Goal: Task Accomplishment & Management: Complete application form

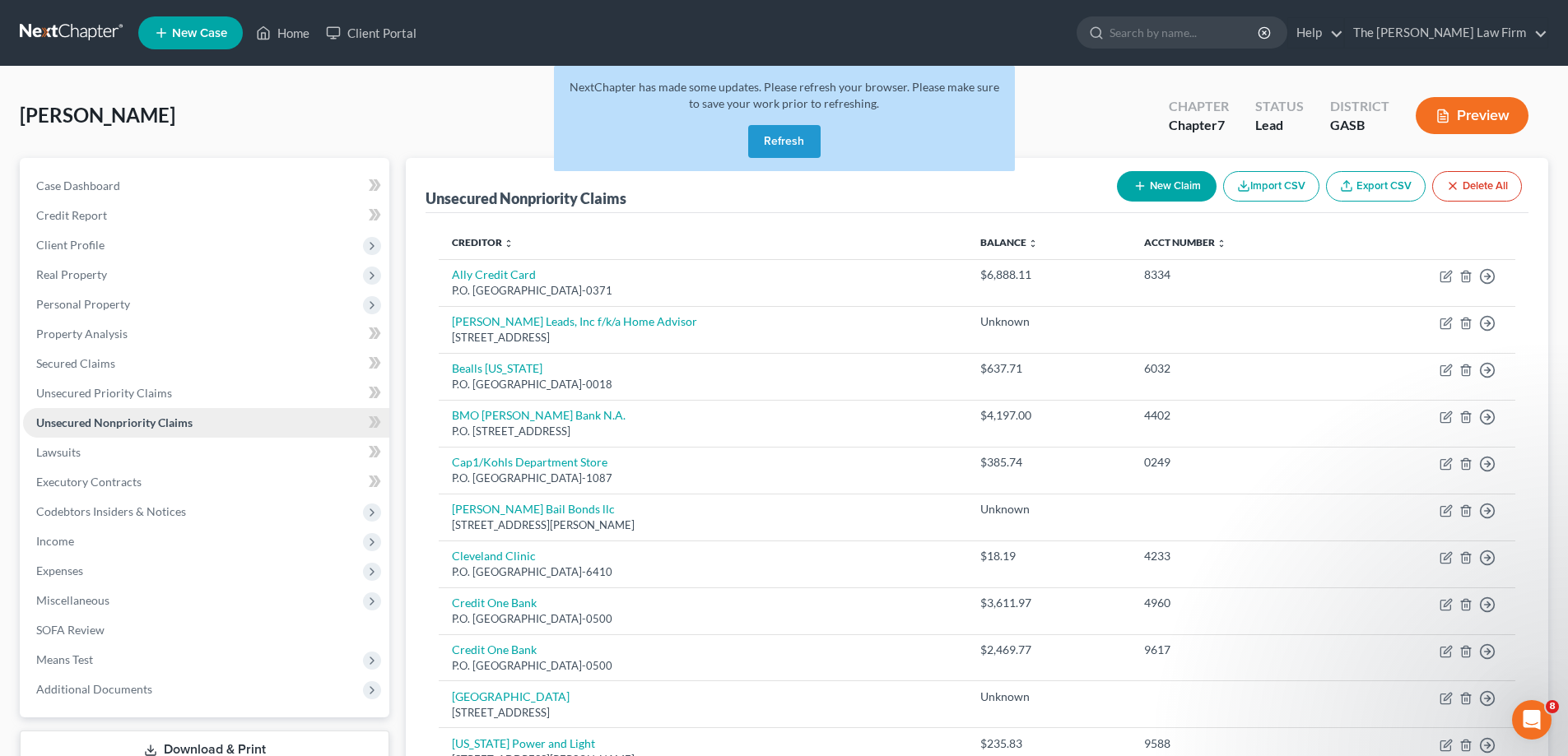
click at [206, 427] on link "Unsecured Nonpriority Claims" at bounding box center [206, 423] width 367 height 30
click at [803, 134] on button "Refresh" at bounding box center [784, 142] width 72 height 33
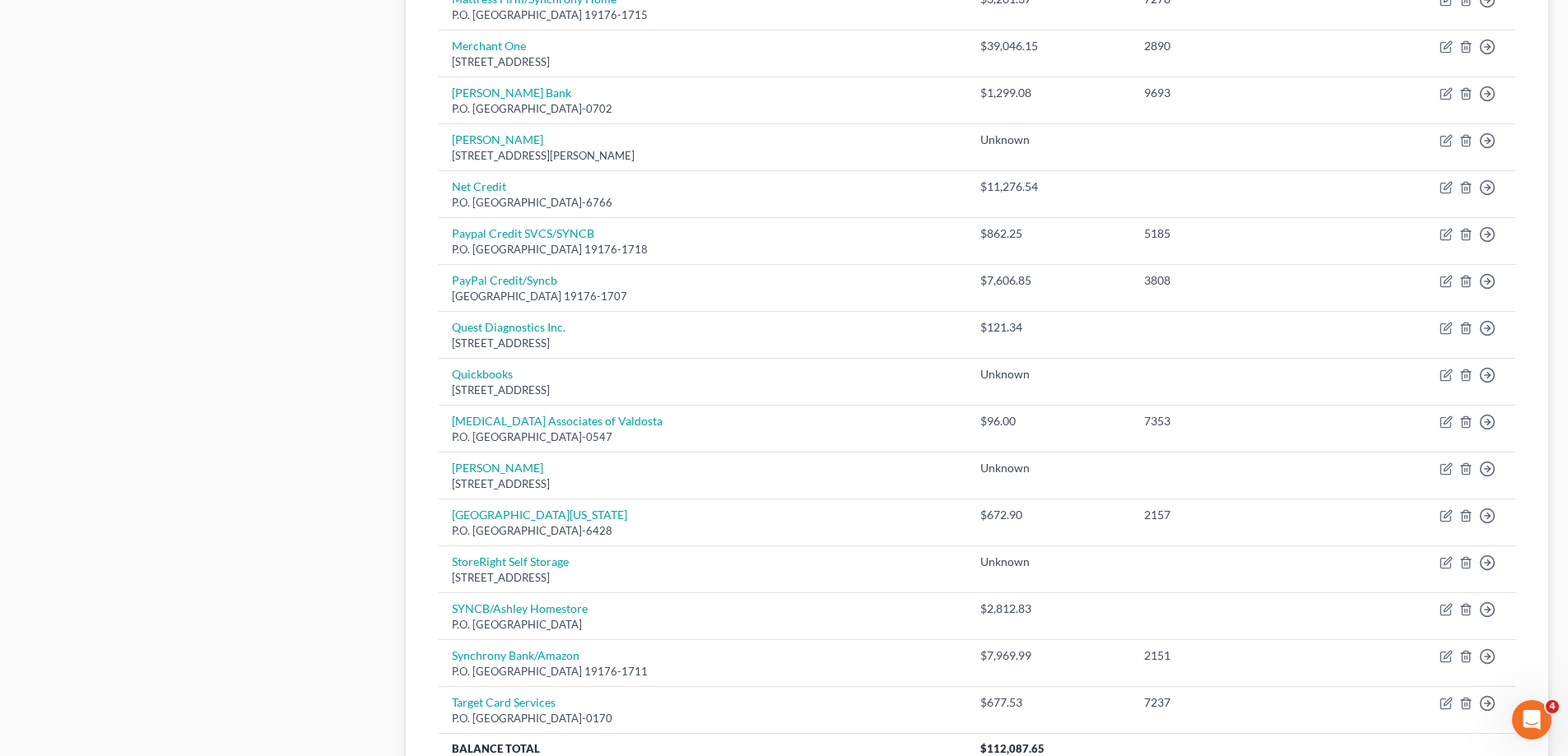
scroll to position [980, 0]
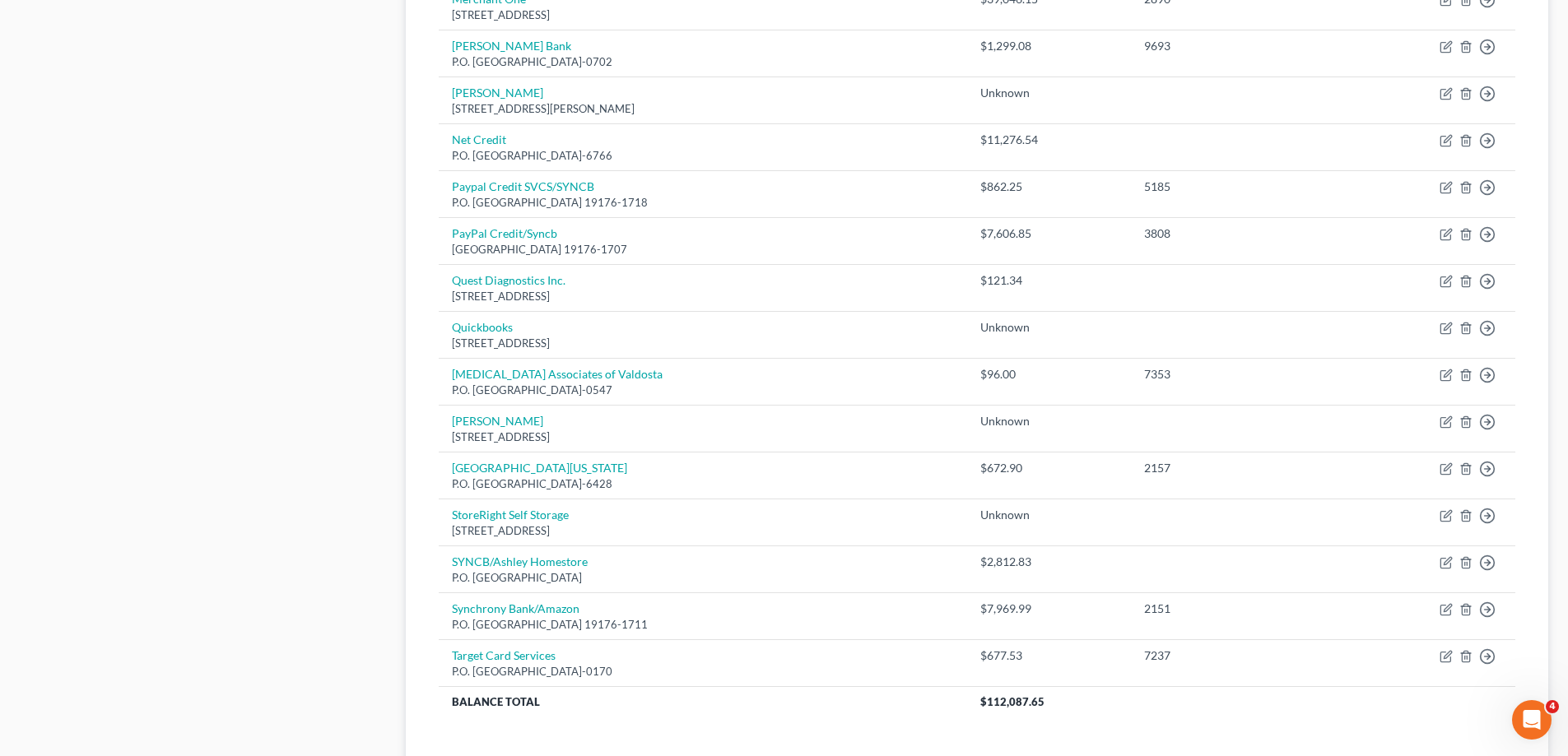
drag, startPoint x: 721, startPoint y: 250, endPoint x: 341, endPoint y: 466, distance: 437.1
click at [328, 470] on div "Case Dashboard Payments Invoices Payments Payments Credit Report Client Profile" at bounding box center [204, 18] width 386 height 1680
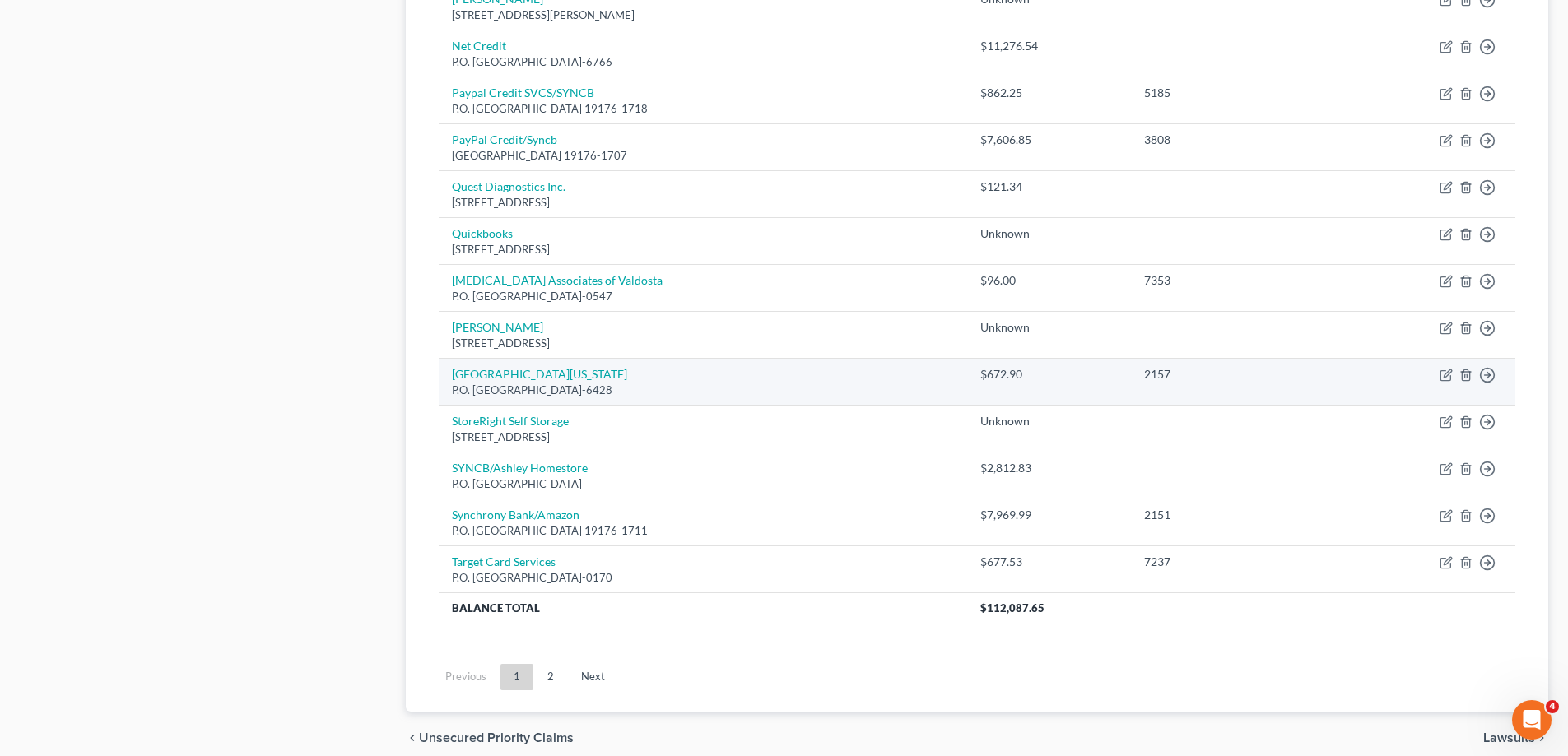
scroll to position [1144, 0]
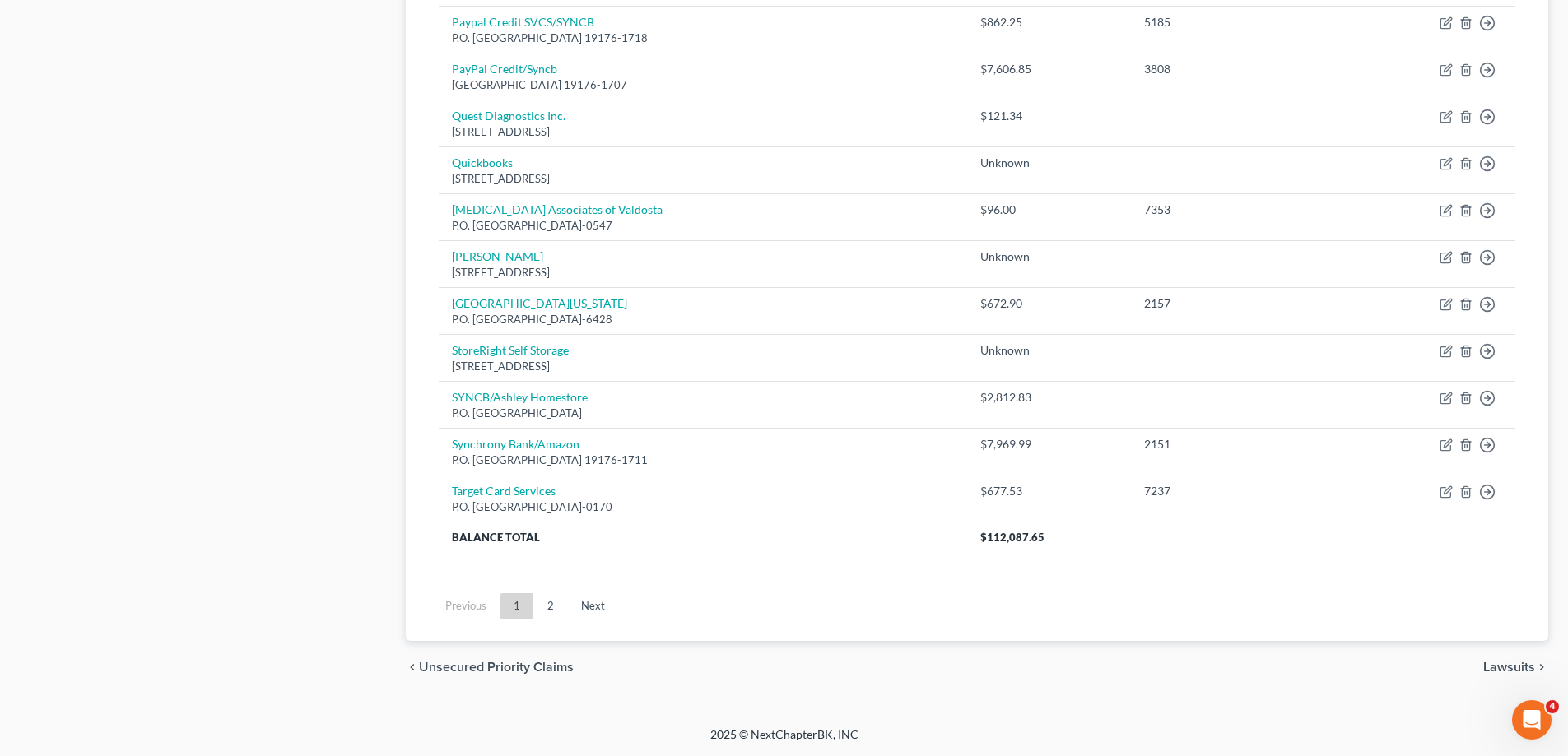
click at [1500, 670] on span "Lawsuits" at bounding box center [1510, 667] width 52 height 13
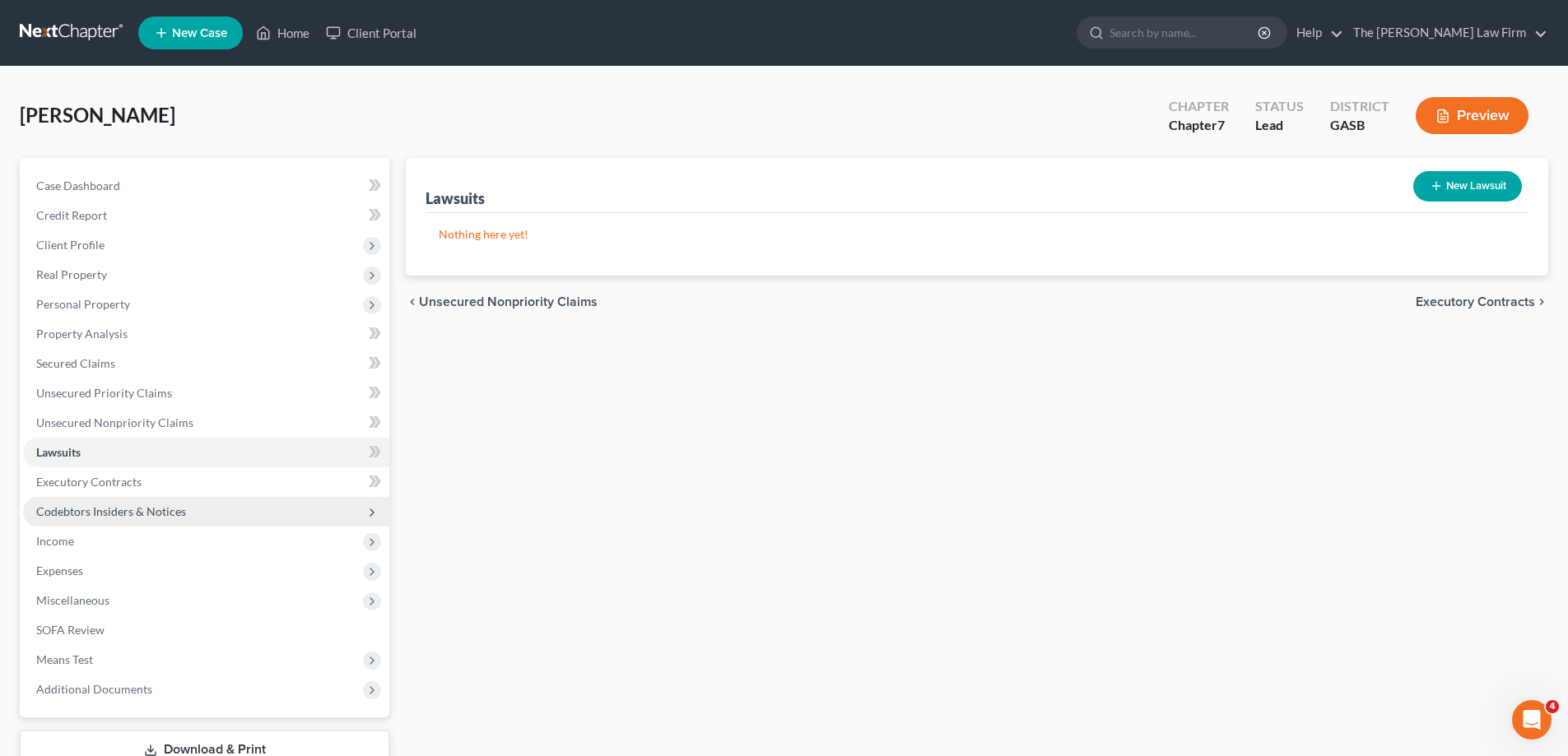
click at [280, 512] on span "Codebtors Insiders & Notices" at bounding box center [206, 512] width 367 height 30
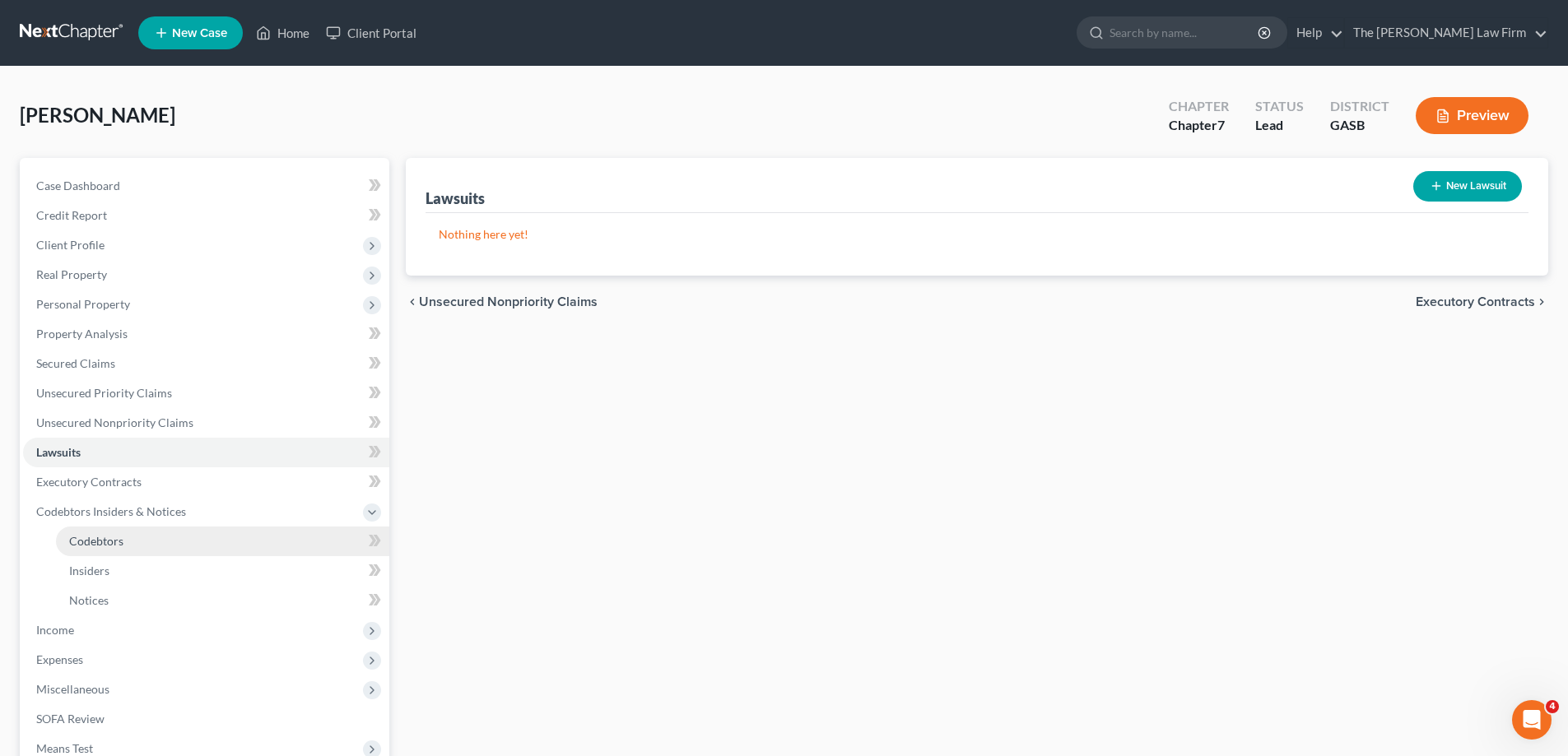
click at [311, 538] on link "Codebtors" at bounding box center [222, 542] width 334 height 30
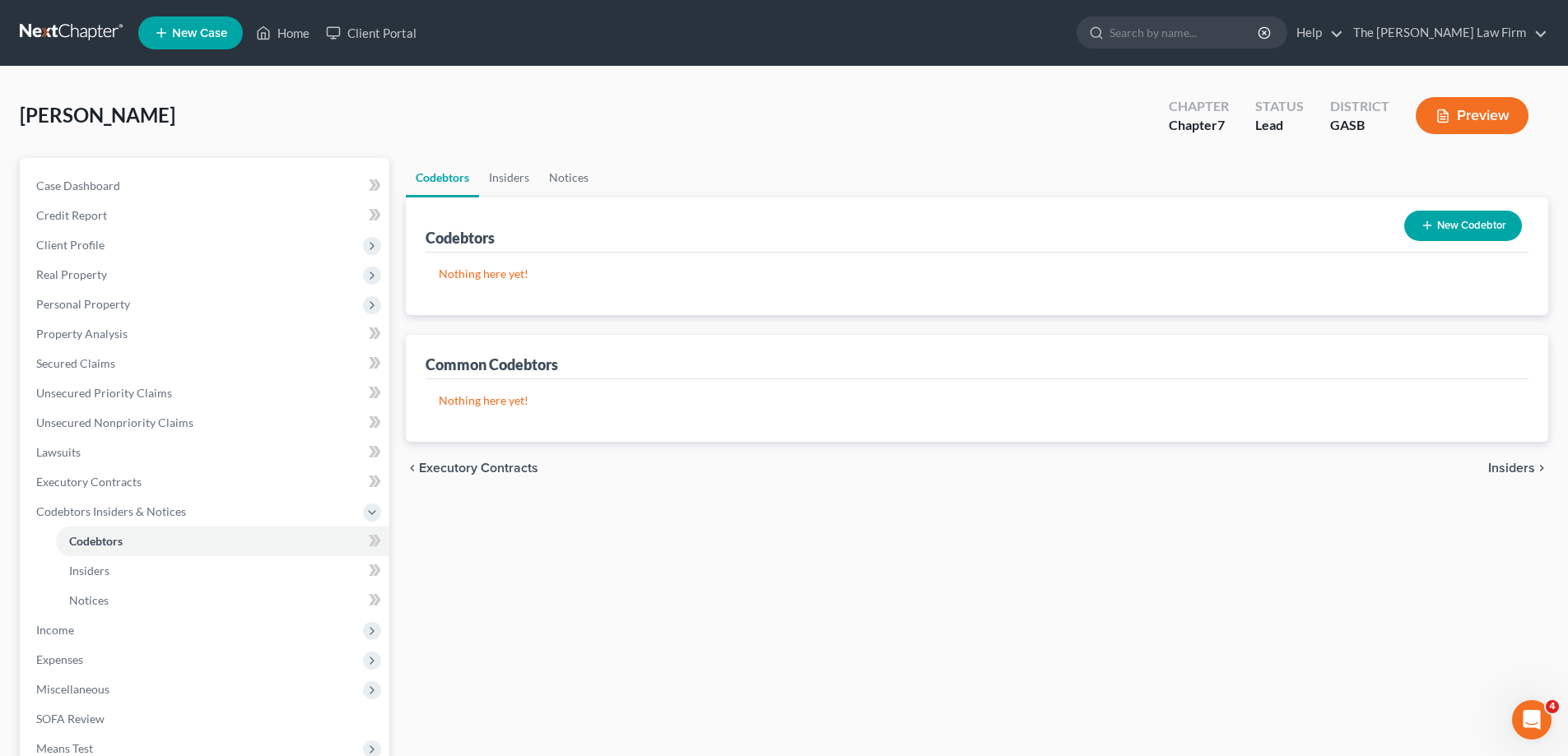
click at [1467, 219] on button "New Codebtor" at bounding box center [1463, 226] width 118 height 30
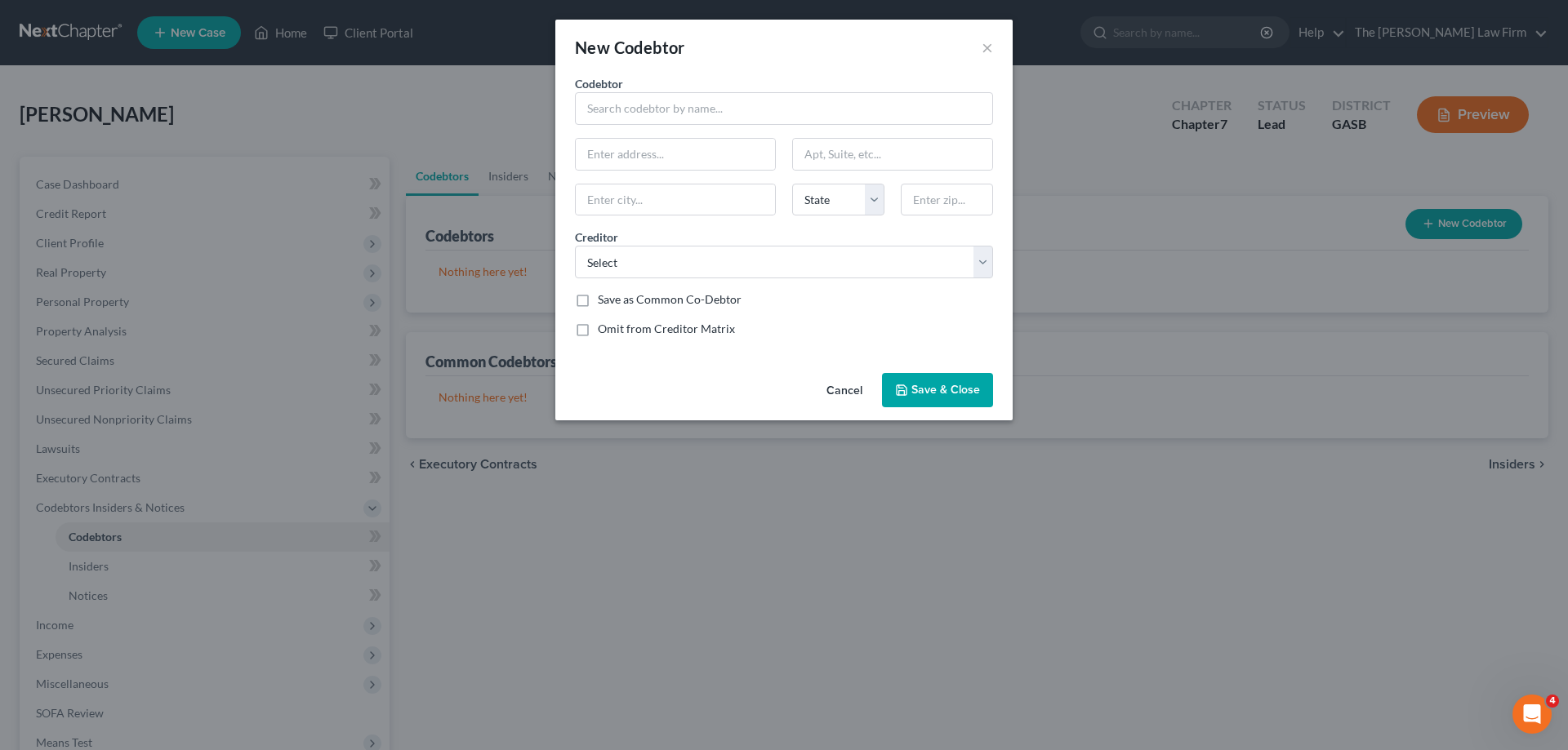
click at [855, 388] on button "Cancel" at bounding box center [845, 391] width 62 height 33
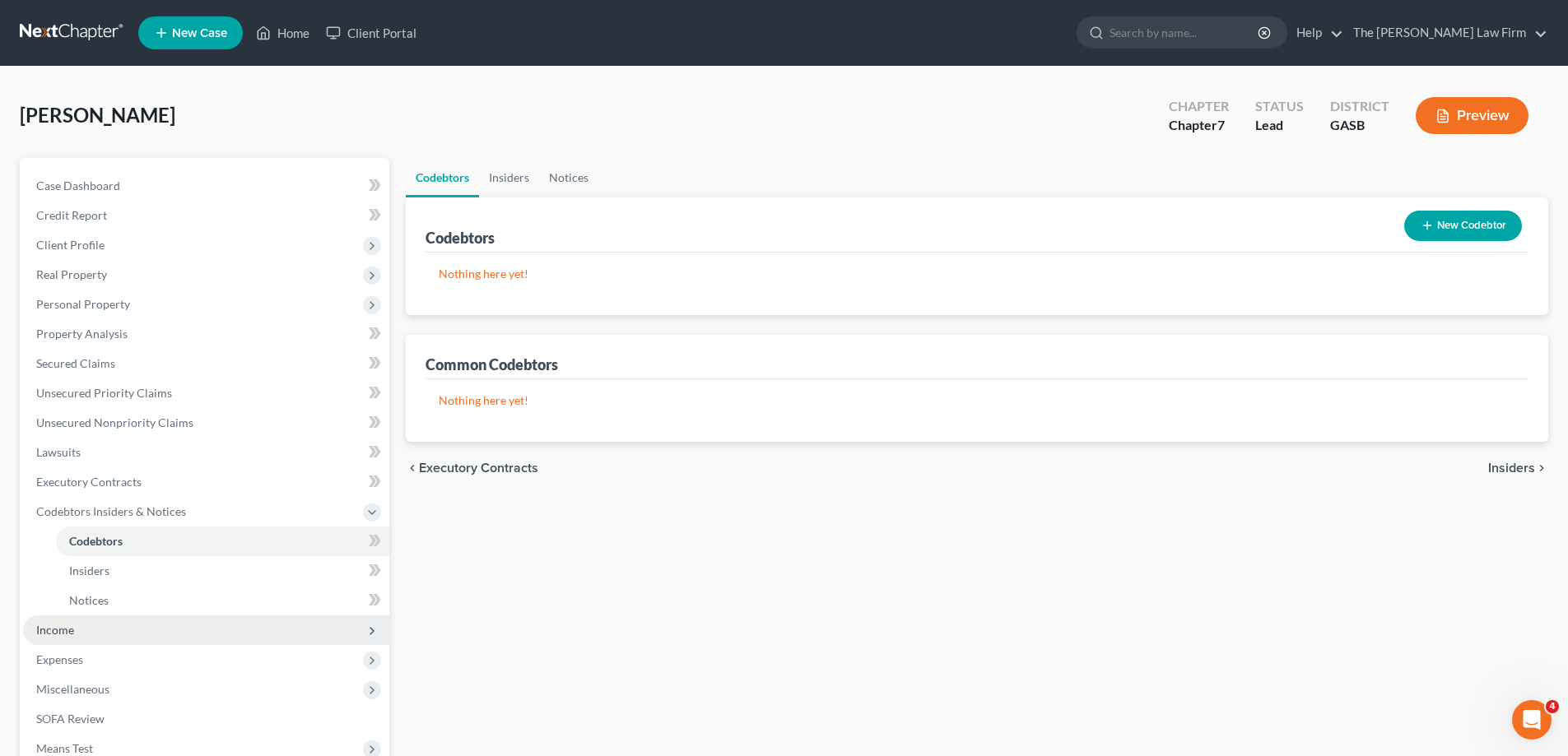
click at [124, 618] on span "Income" at bounding box center [206, 631] width 367 height 30
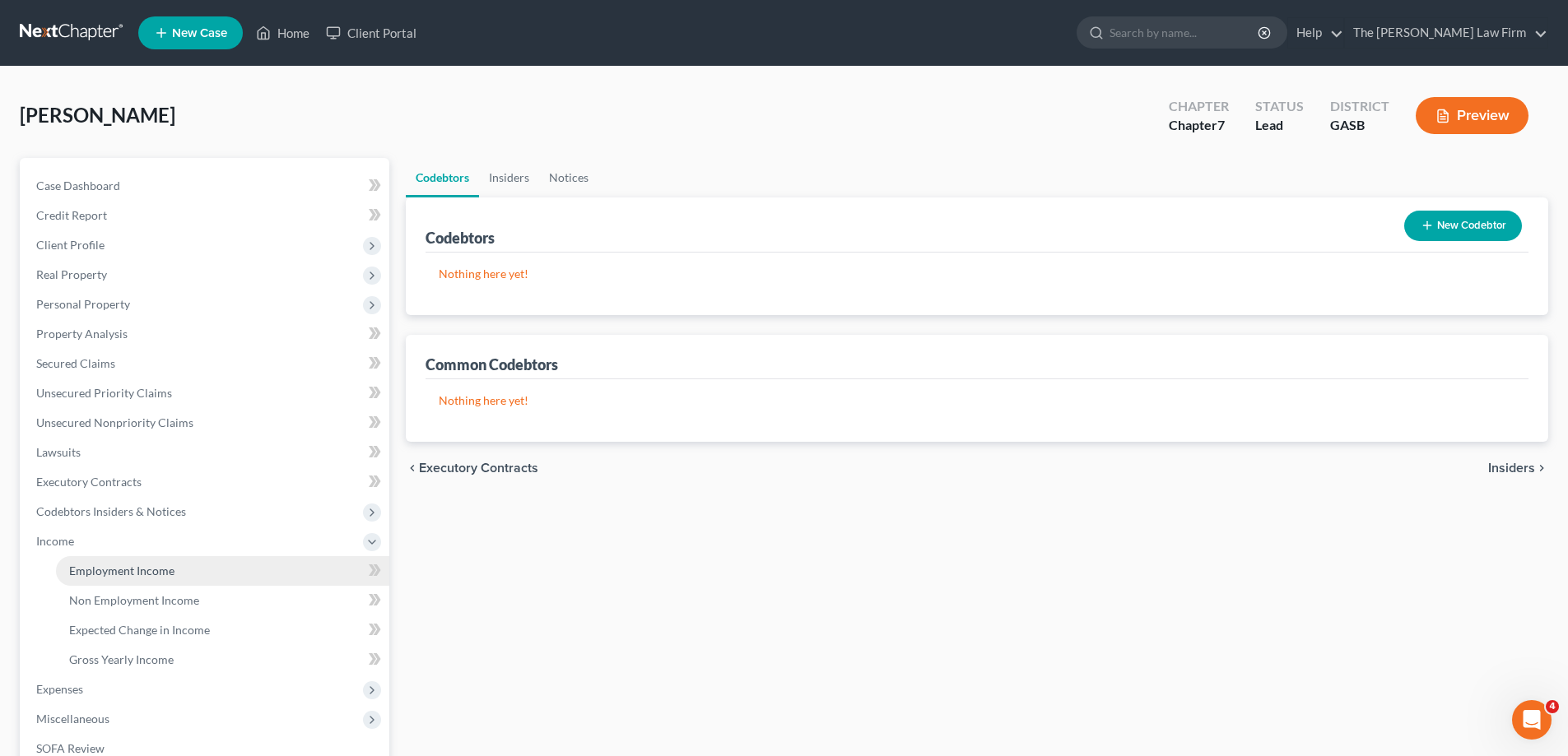
click at [127, 577] on span "Employment Income" at bounding box center [121, 570] width 105 height 14
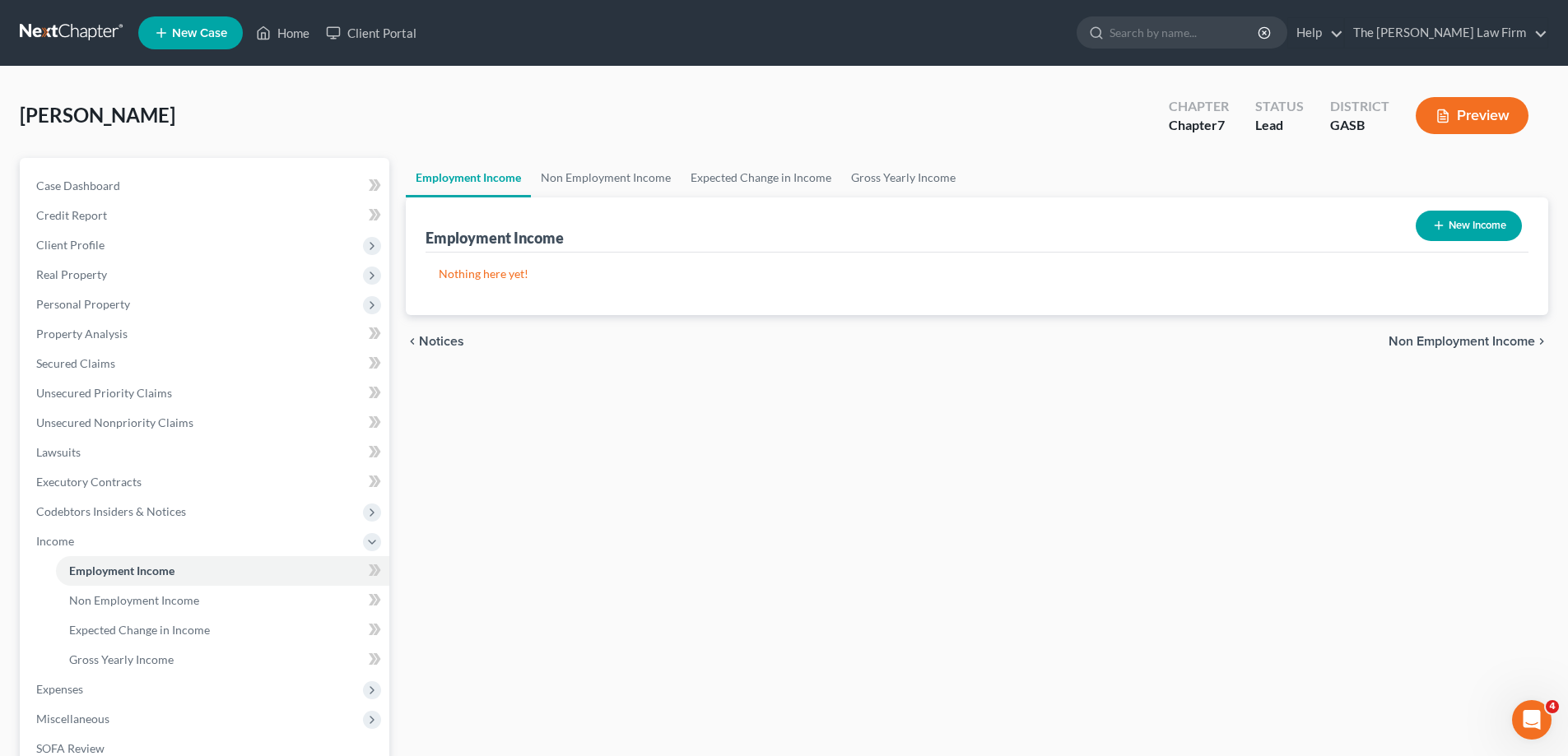
click at [1490, 222] on button "New Income" at bounding box center [1469, 226] width 106 height 30
select select "0"
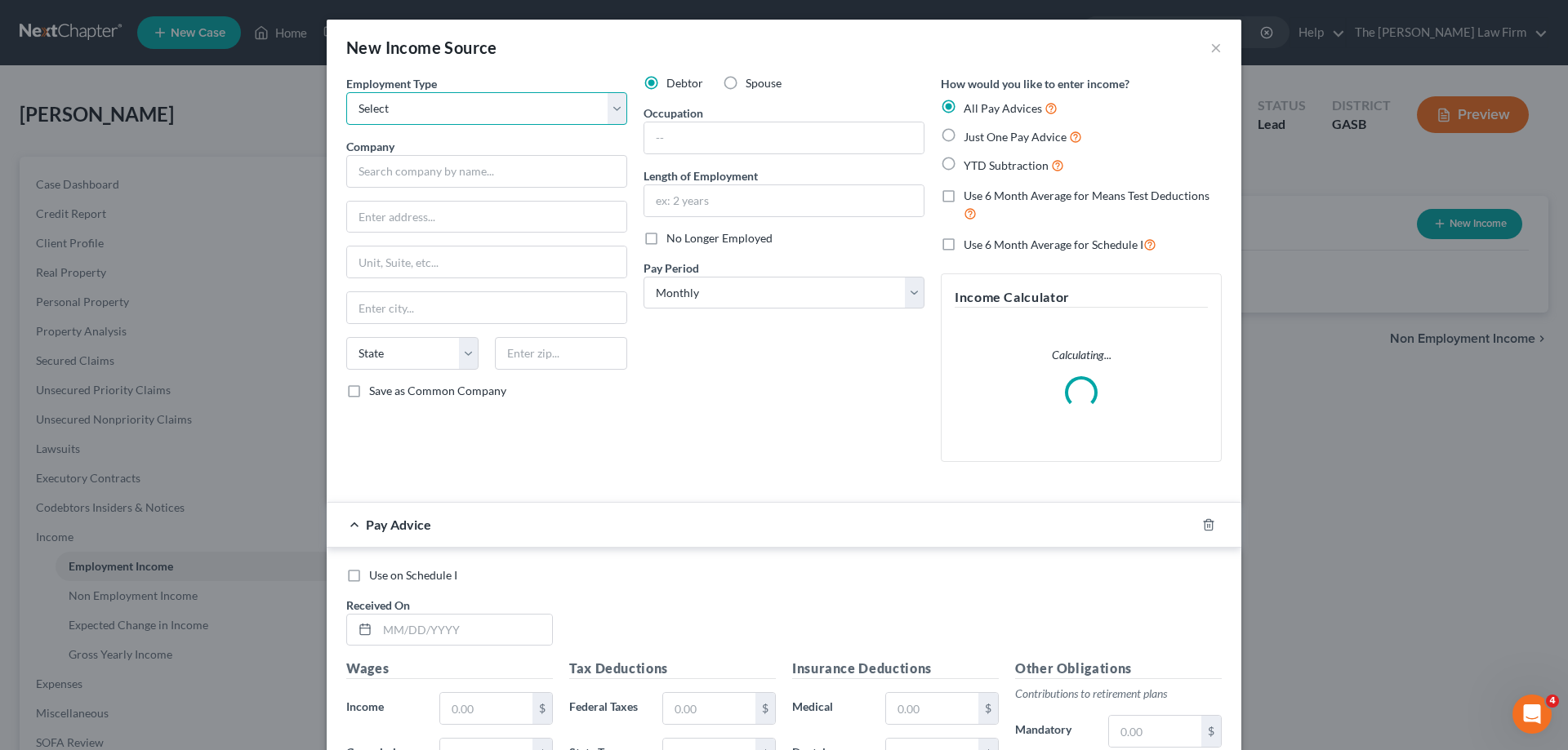
click at [448, 116] on select "Select Full or [DEMOGRAPHIC_DATA] Employment Self Employment" at bounding box center [487, 109] width 281 height 33
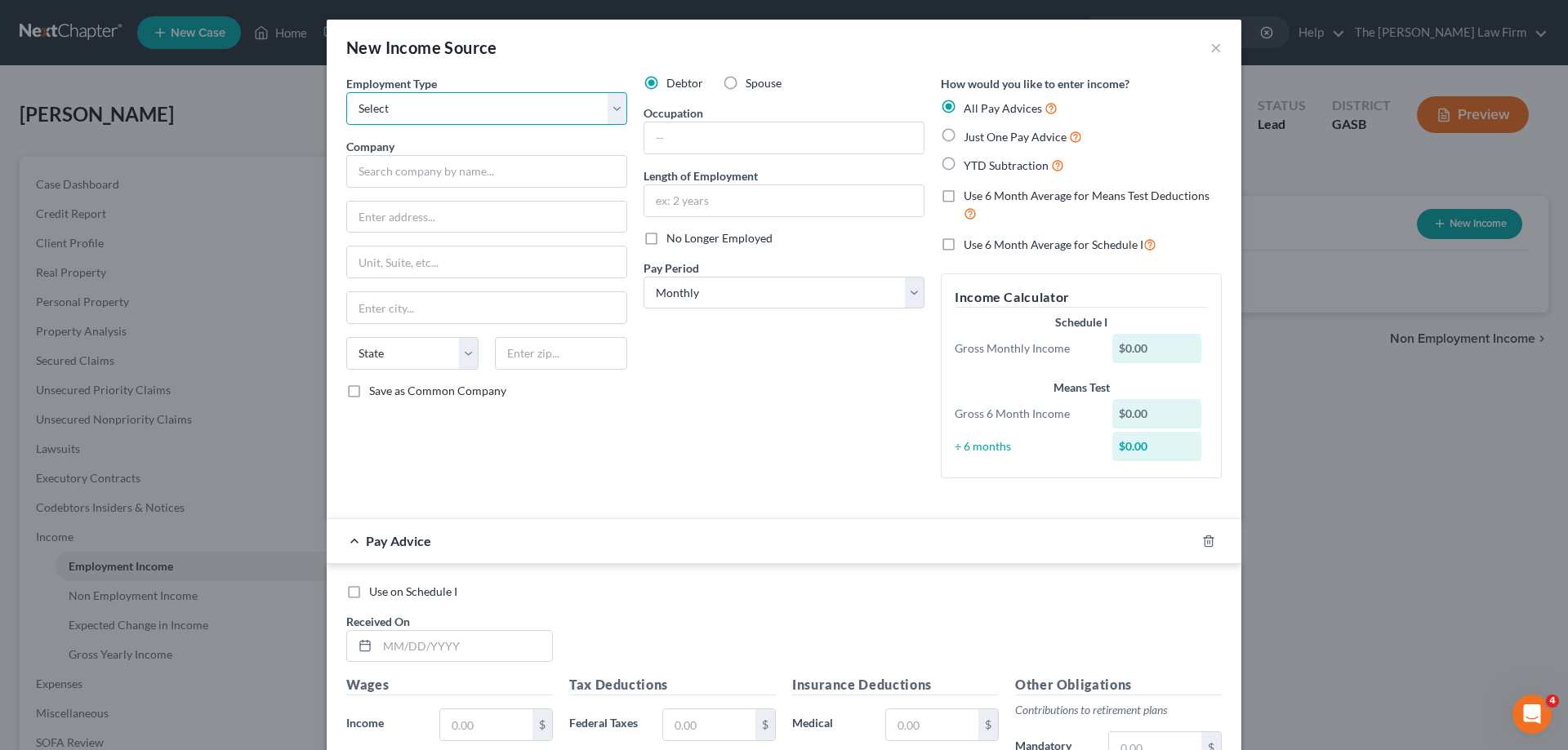
select select "0"
click at [347, 92] on select "Select Full or [DEMOGRAPHIC_DATA] Employment Self Employment" at bounding box center [487, 109] width 281 height 33
click at [482, 180] on input "text" at bounding box center [487, 172] width 281 height 33
type input "P"
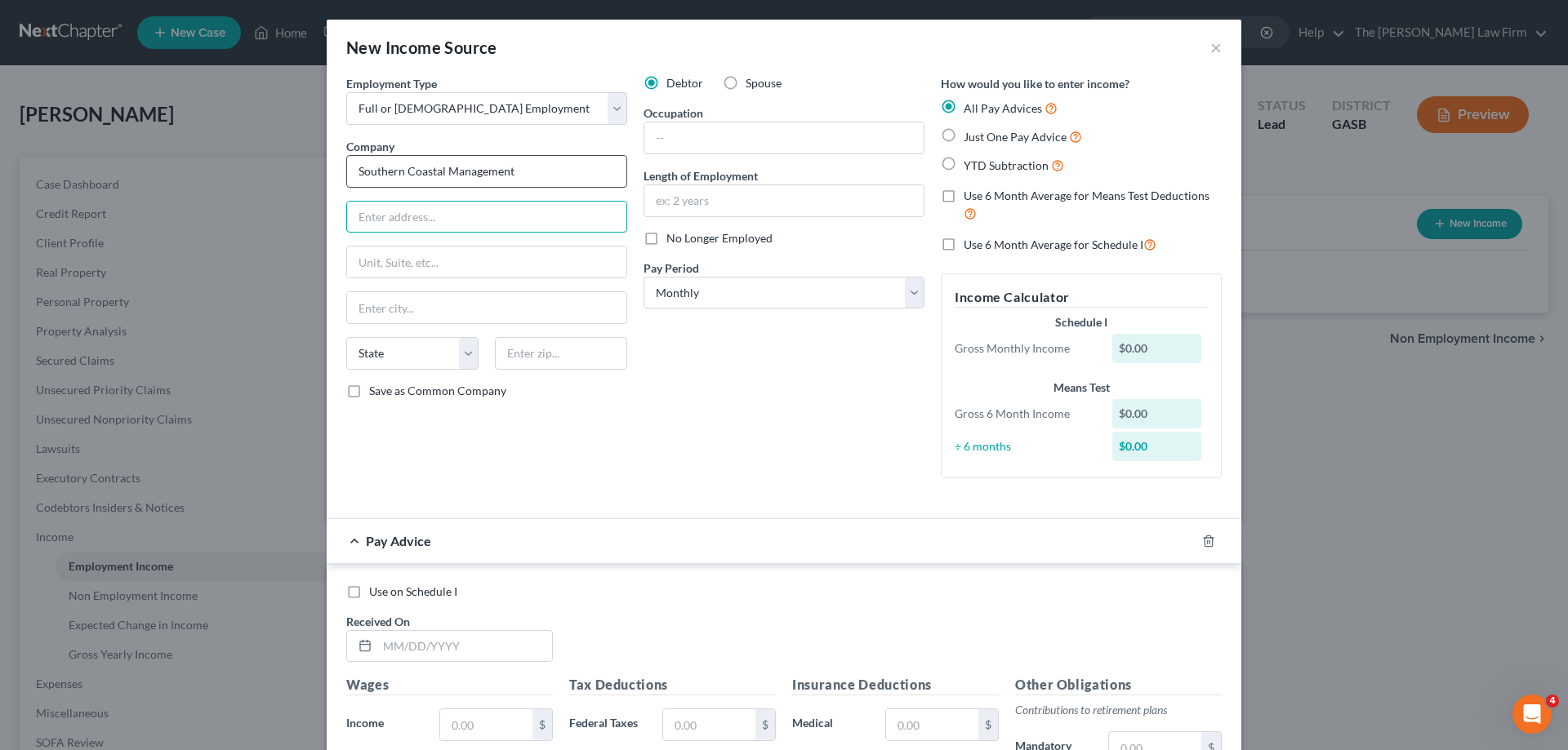
type input "Southern Coastal Management"
type input "[STREET_ADDRESS]"
type input "[PERSON_NAME]"
select select "10"
type input "31326"
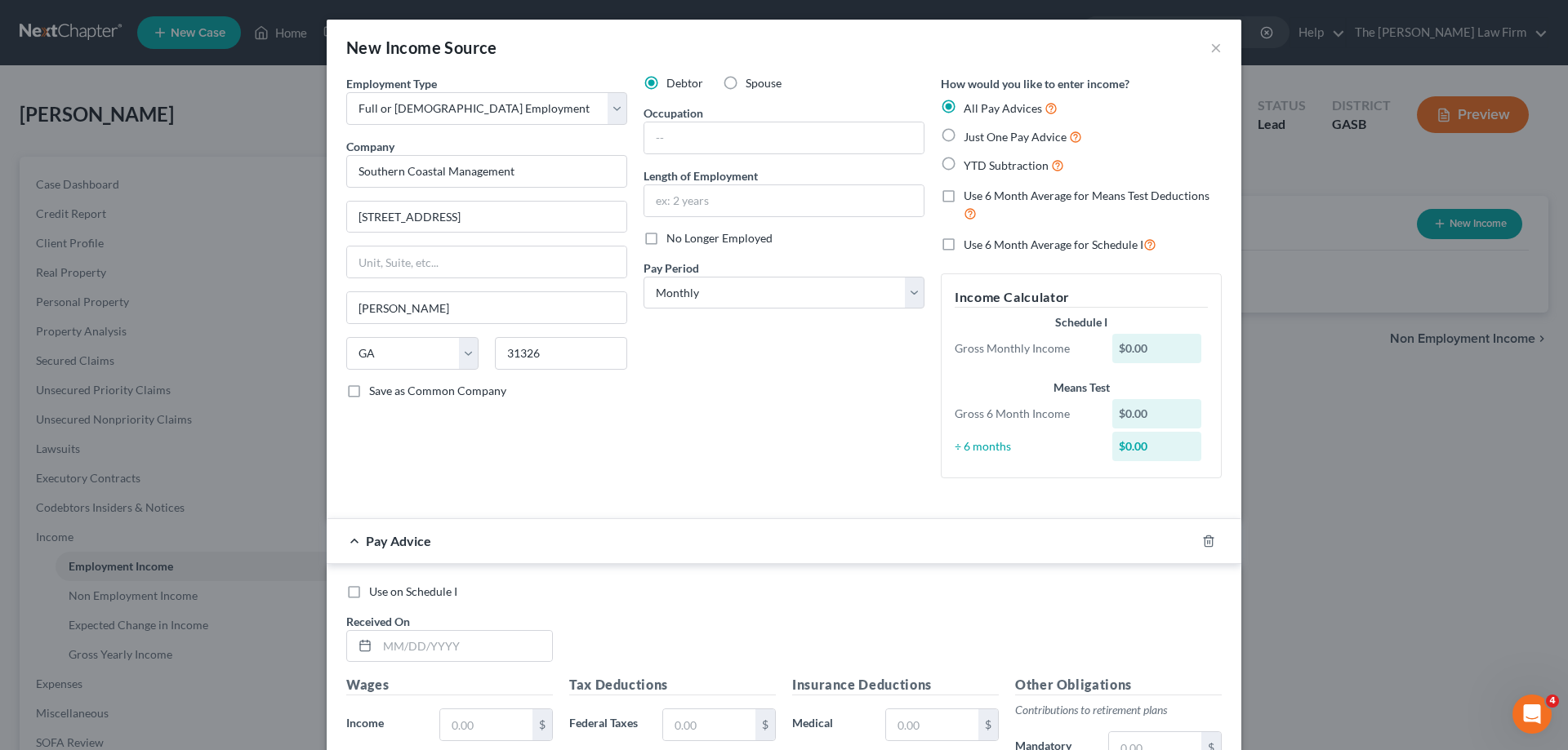
click at [863, 107] on div "Occupation" at bounding box center [784, 130] width 281 height 50
click at [850, 124] on input "text" at bounding box center [784, 138] width 279 height 31
type input "Property Management"
click at [787, 214] on input "text" at bounding box center [784, 201] width 279 height 31
type input "4 Months"
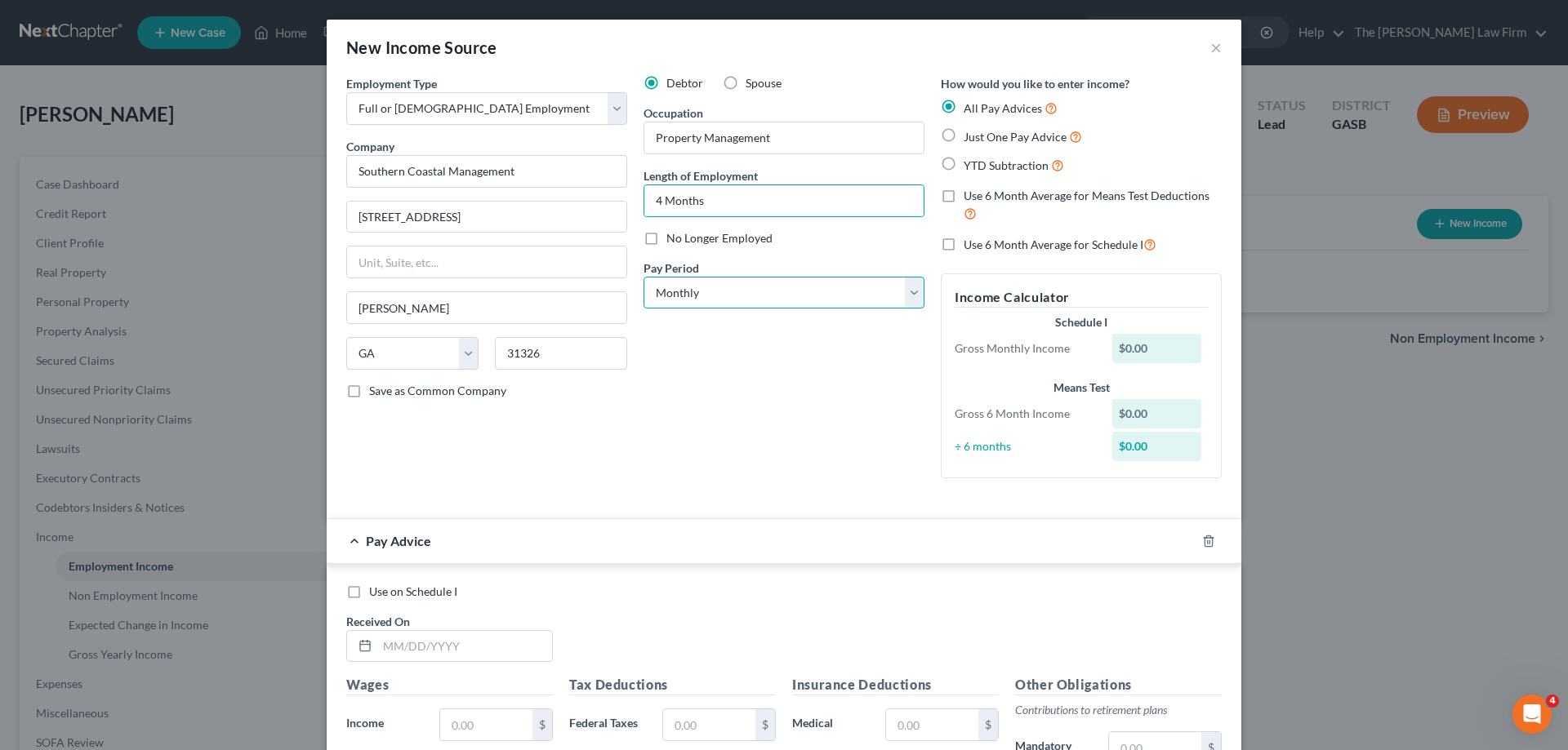
click at [825, 296] on select "Select Monthly Twice Monthly Every Other Week Weekly" at bounding box center [784, 293] width 281 height 33
click at [644, 276] on select "Select Monthly Twice Monthly Every Other Week Weekly" at bounding box center [784, 293] width 281 height 33
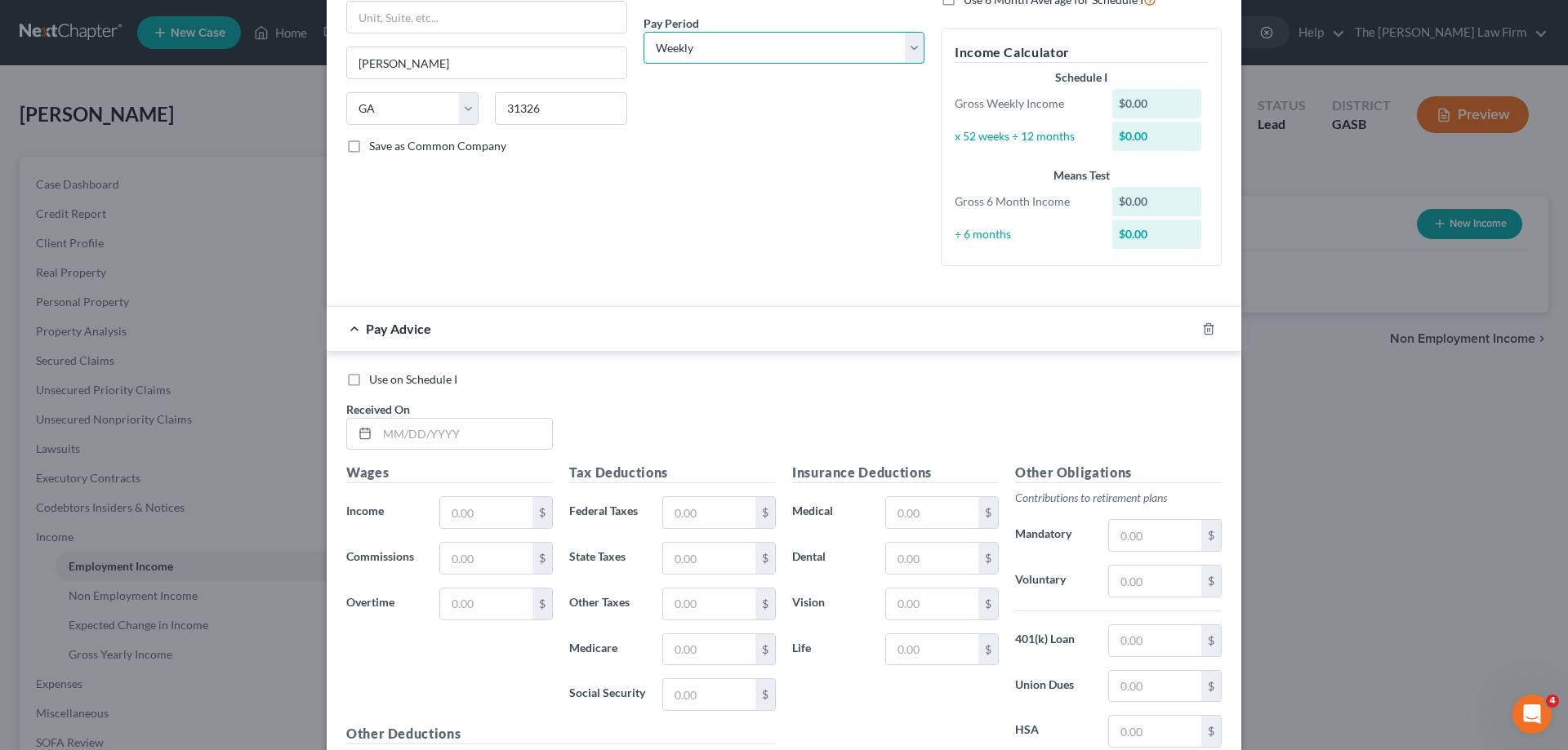
scroll to position [427, 0]
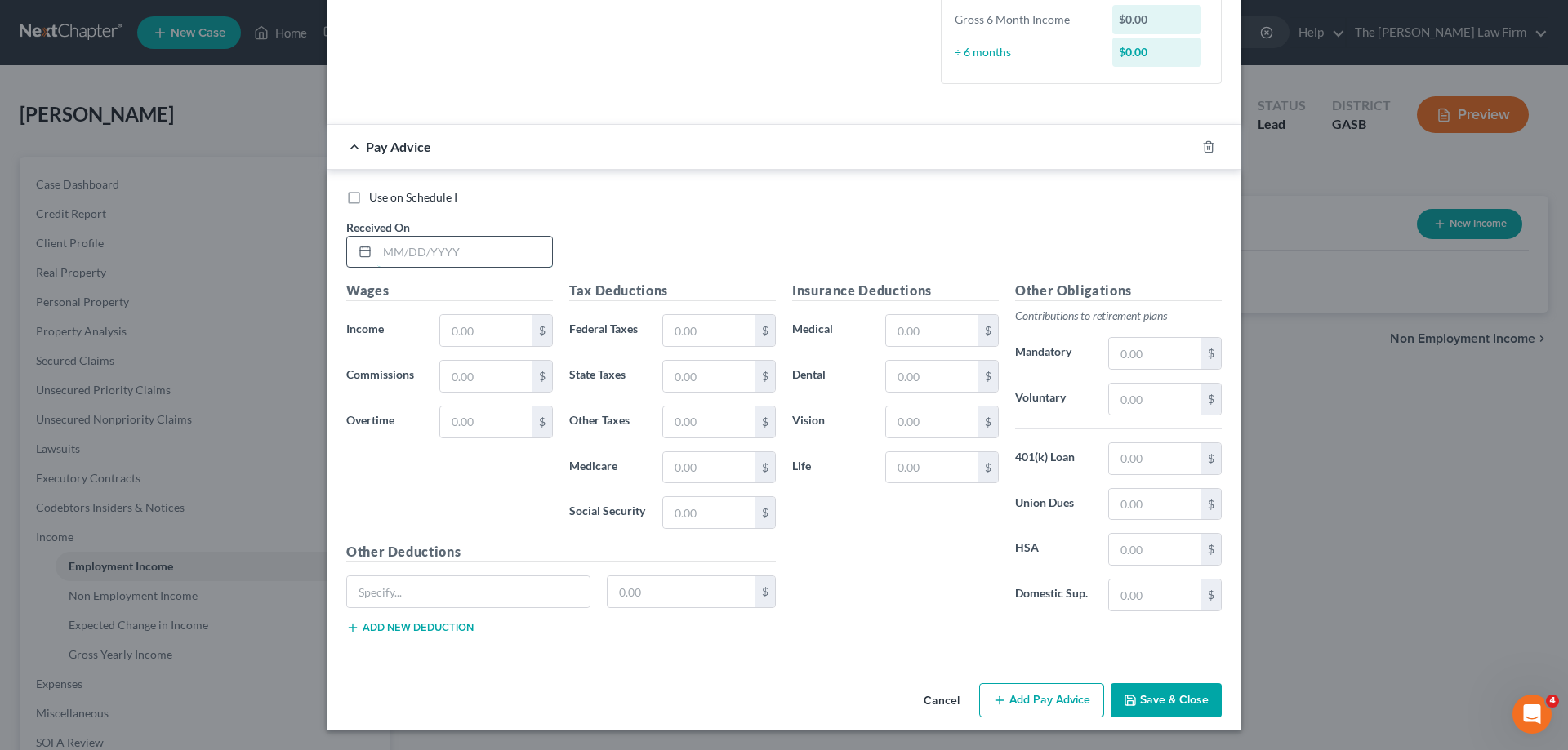
click at [460, 245] on input "text" at bounding box center [465, 252] width 175 height 31
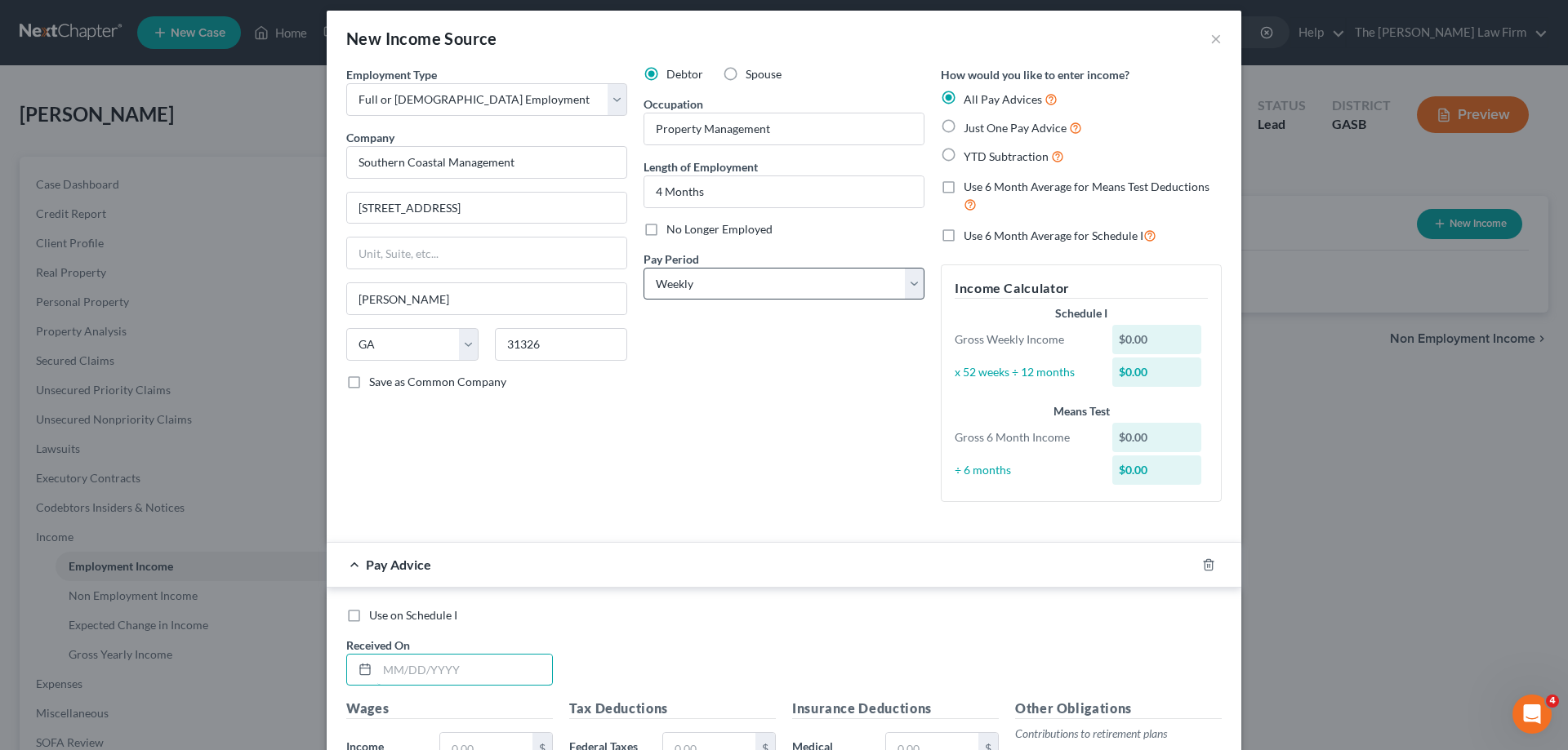
scroll to position [0, 0]
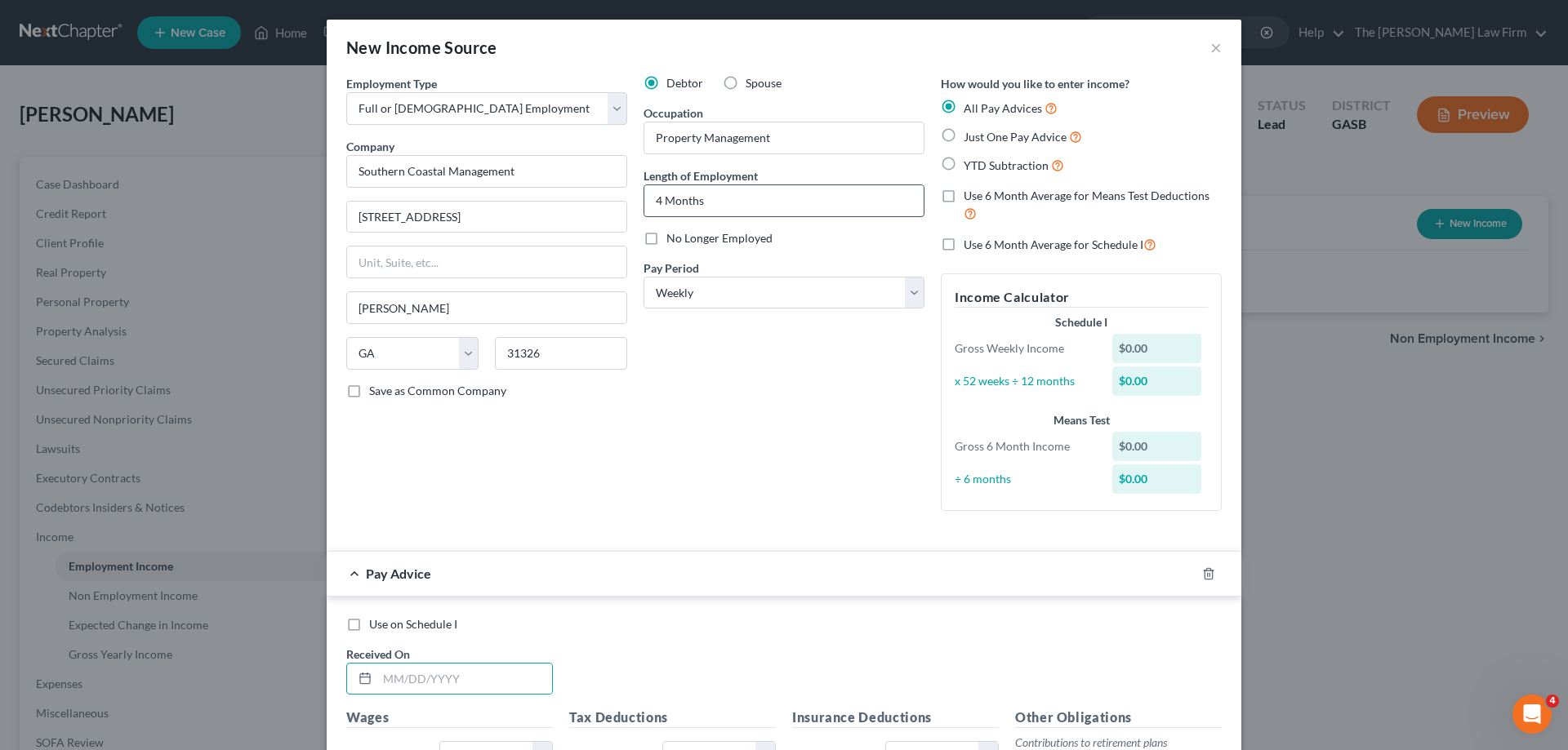
click at [766, 209] on input "4 Months" at bounding box center [784, 201] width 279 height 31
click at [747, 281] on select "Select Monthly Twice Monthly Every Other Week Weekly" at bounding box center [784, 293] width 281 height 33
select select "0"
click at [644, 276] on select "Select Monthly Twice Monthly Every Other Week Weekly" at bounding box center [784, 293] width 281 height 33
click at [706, 398] on div "Debtor Spouse Occupation Property Management Length of Employment 4 Months No L…" at bounding box center [784, 300] width 297 height 449
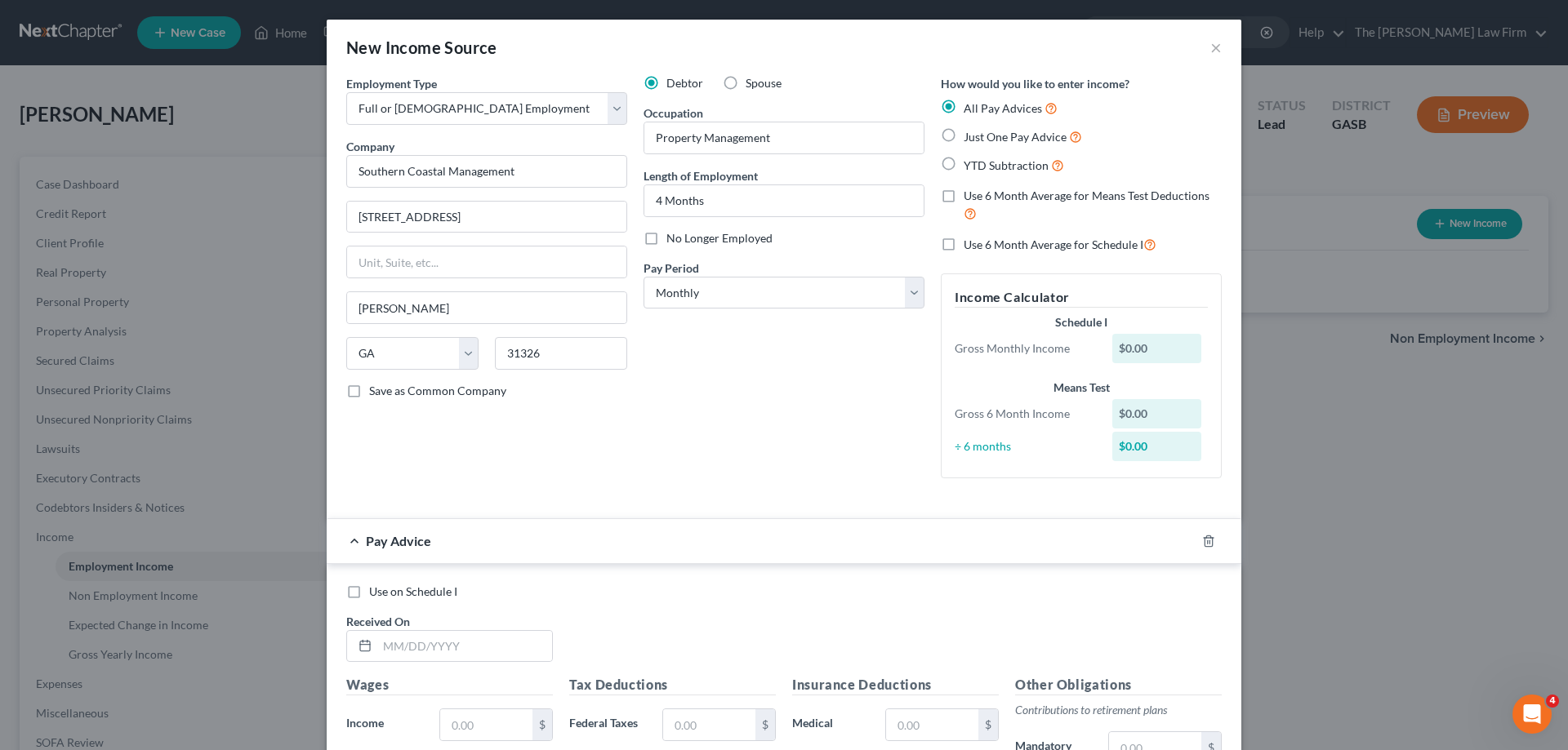
click at [985, 141] on span "Just One Pay Advice" at bounding box center [1015, 137] width 103 height 14
click at [981, 138] on input "Just One Pay Advice" at bounding box center [976, 132] width 10 height 10
radio input "true"
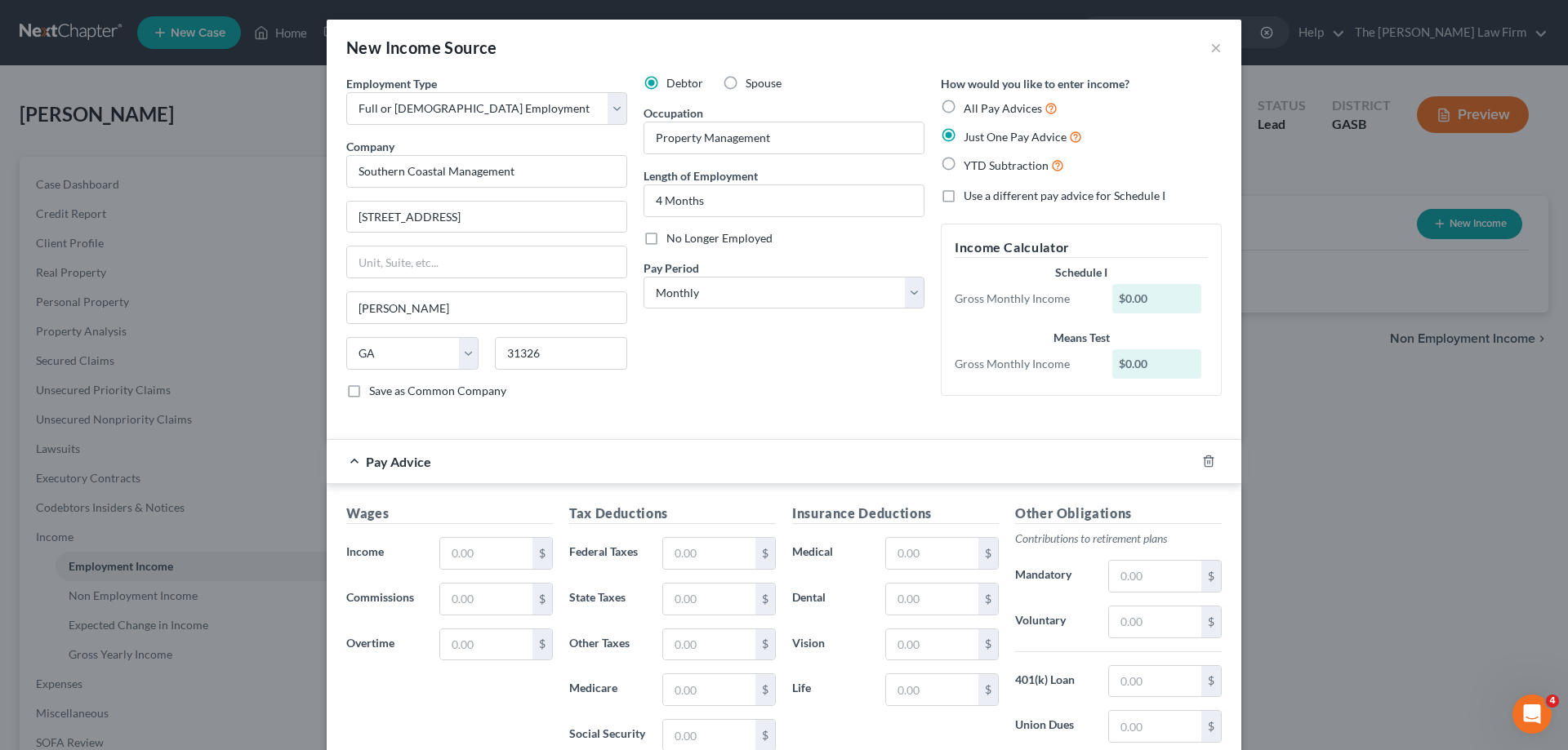
click at [1142, 337] on div "Means Test" at bounding box center [1081, 338] width 253 height 16
click at [1132, 364] on div "$0.00" at bounding box center [1157, 364] width 90 height 29
click at [1211, 52] on button "×" at bounding box center [1216, 47] width 11 height 20
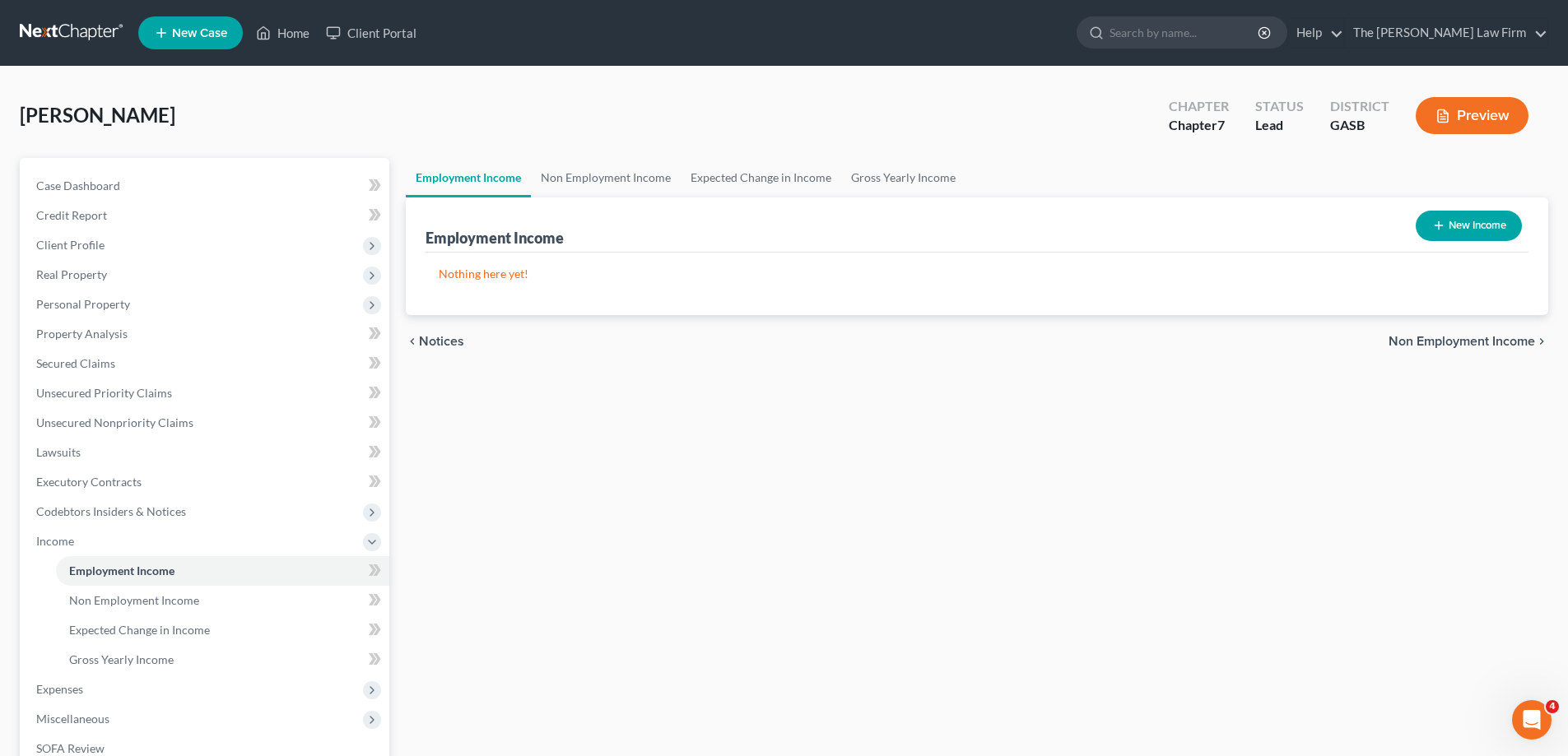
click at [695, 385] on div "Employment Income Non Employment Income Expected Change in Income Gross Yearly …" at bounding box center [977, 543] width 1159 height 773
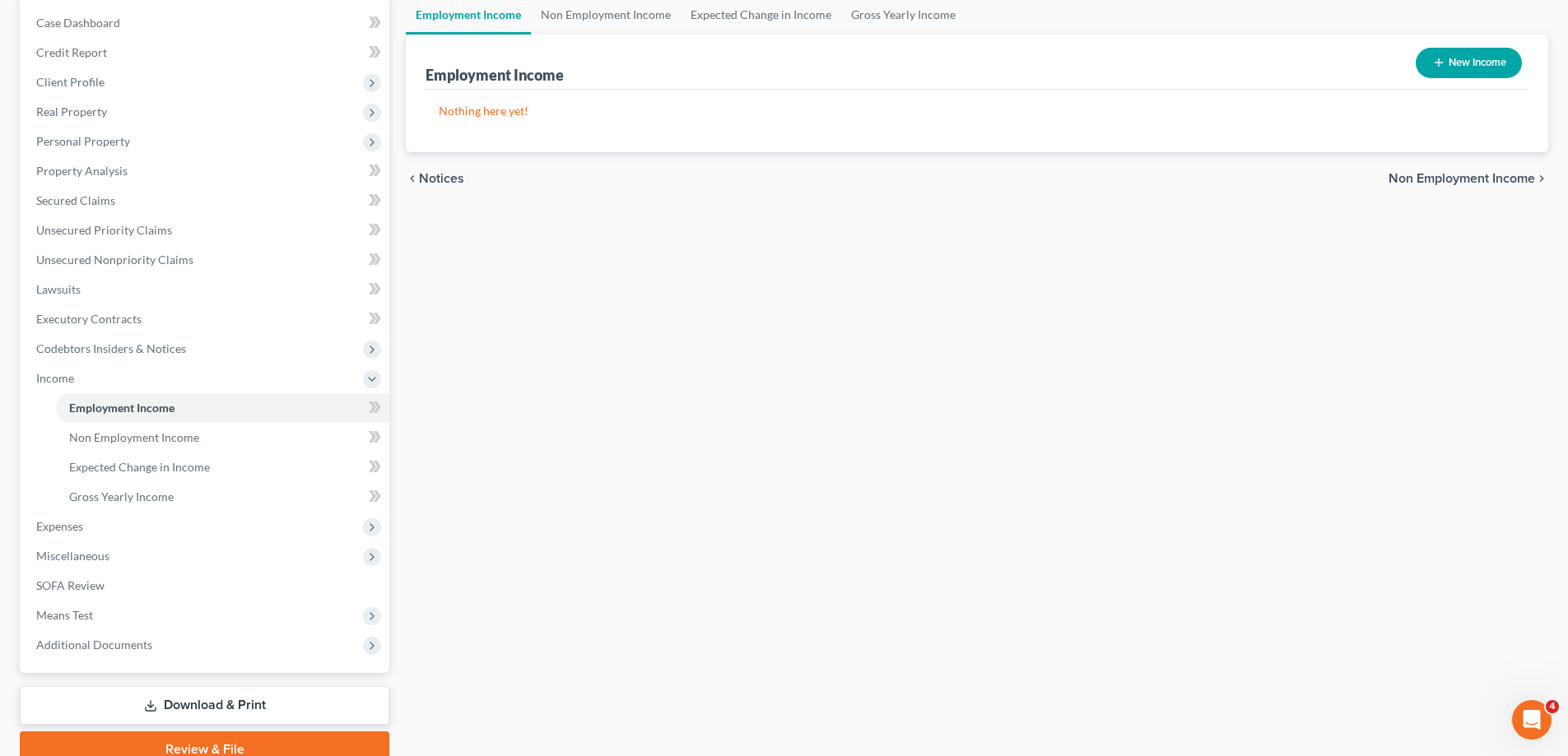
scroll to position [165, 0]
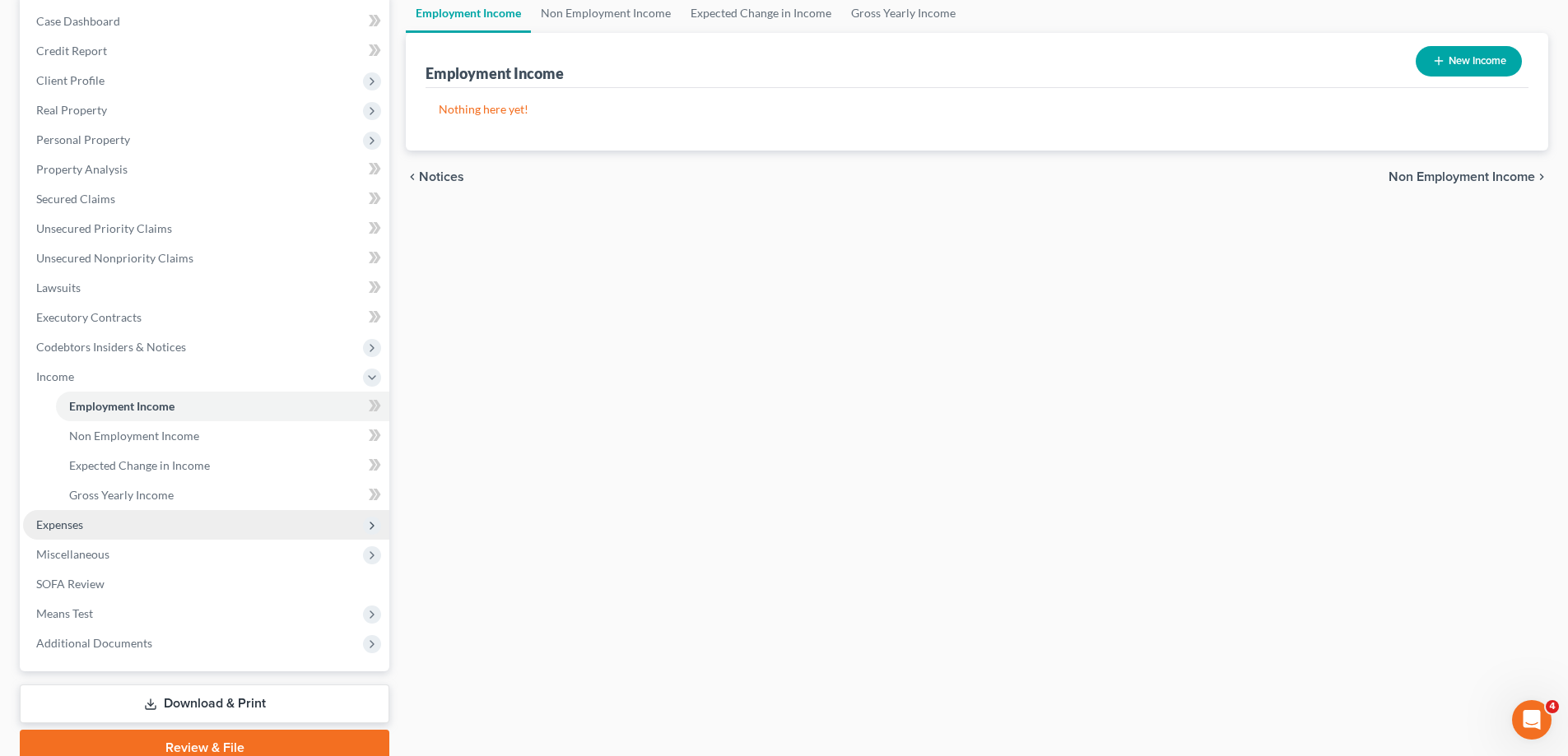
click at [172, 524] on span "Expenses" at bounding box center [206, 525] width 367 height 30
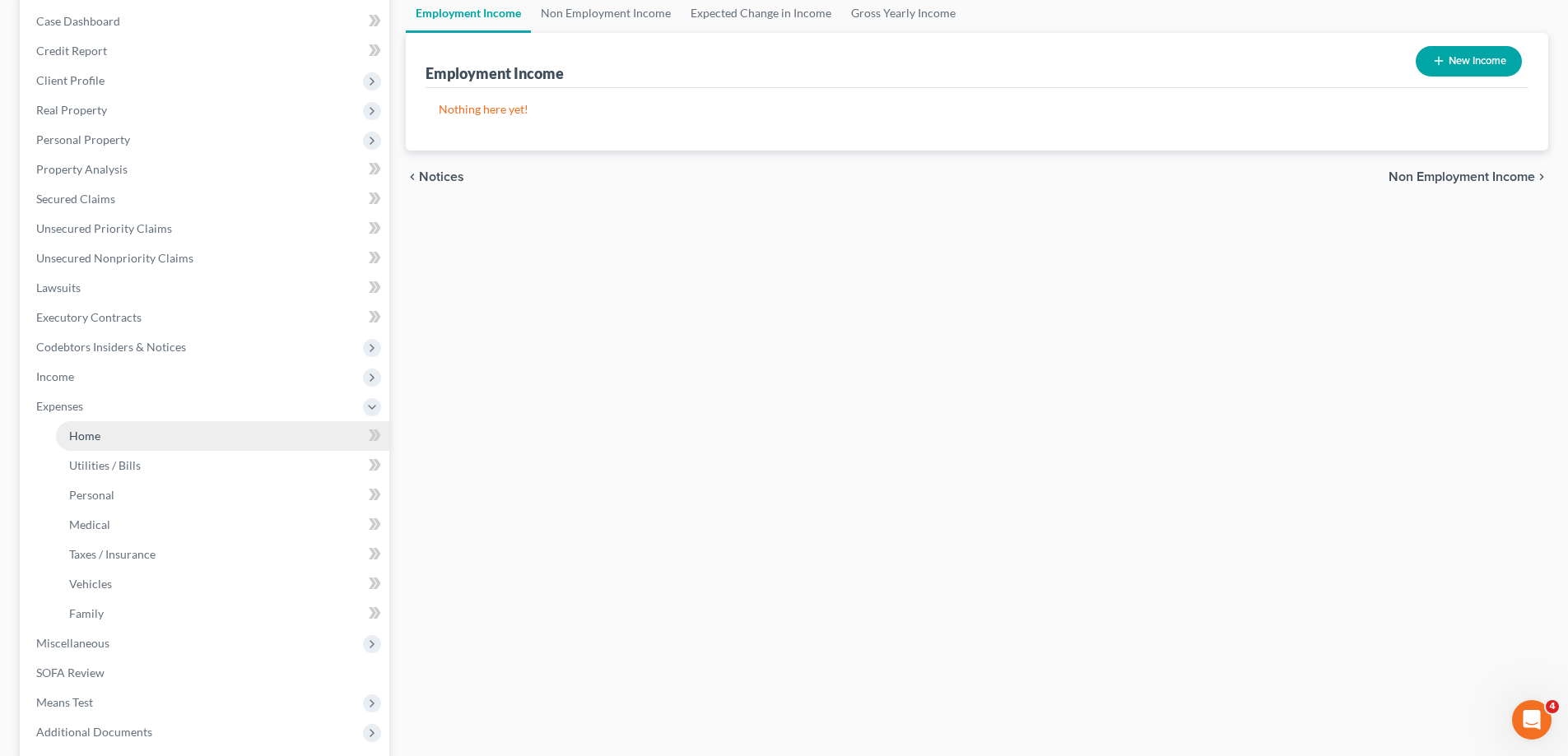
click at [158, 437] on link "Home" at bounding box center [222, 436] width 334 height 30
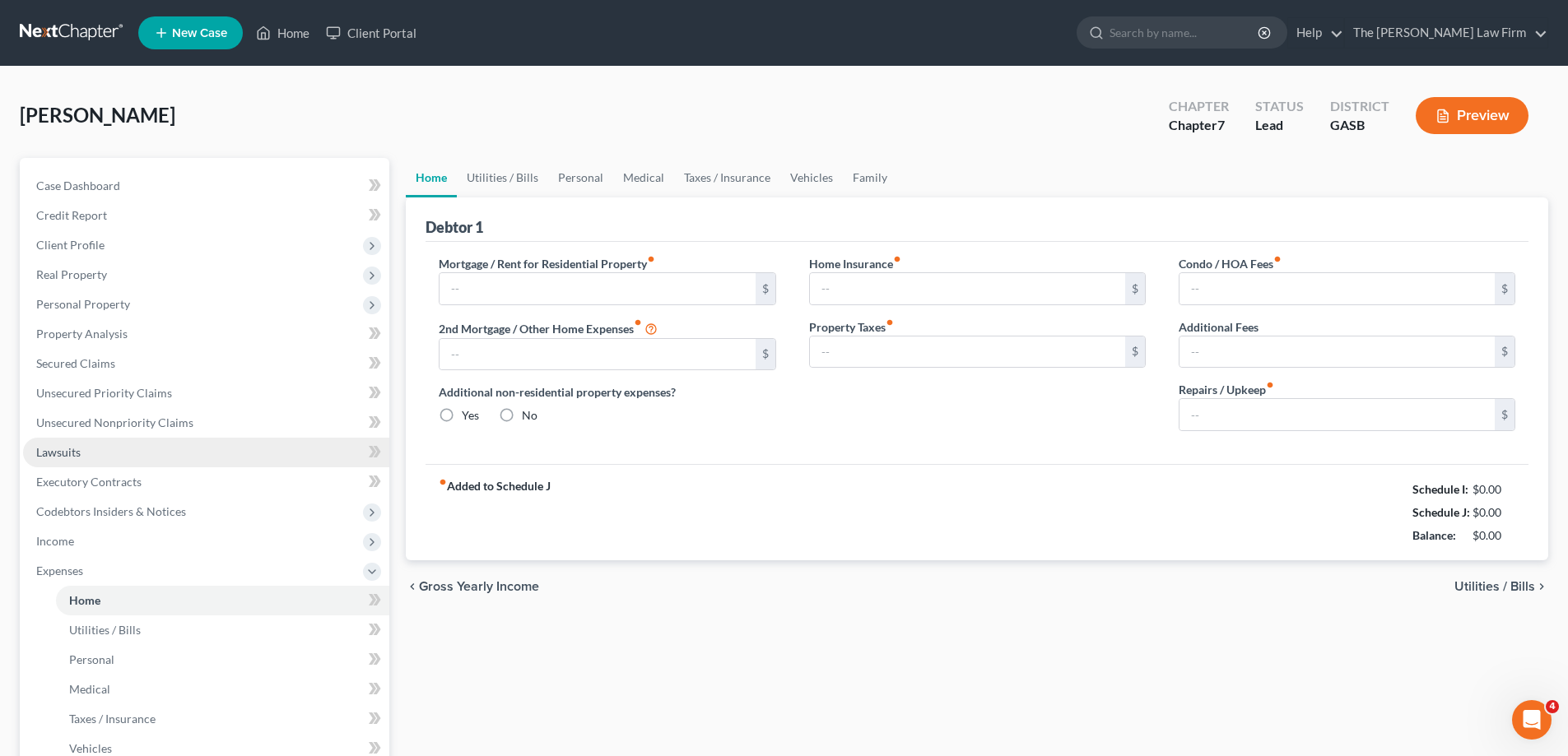
type input "0.00"
radio input "true"
type input "0.00"
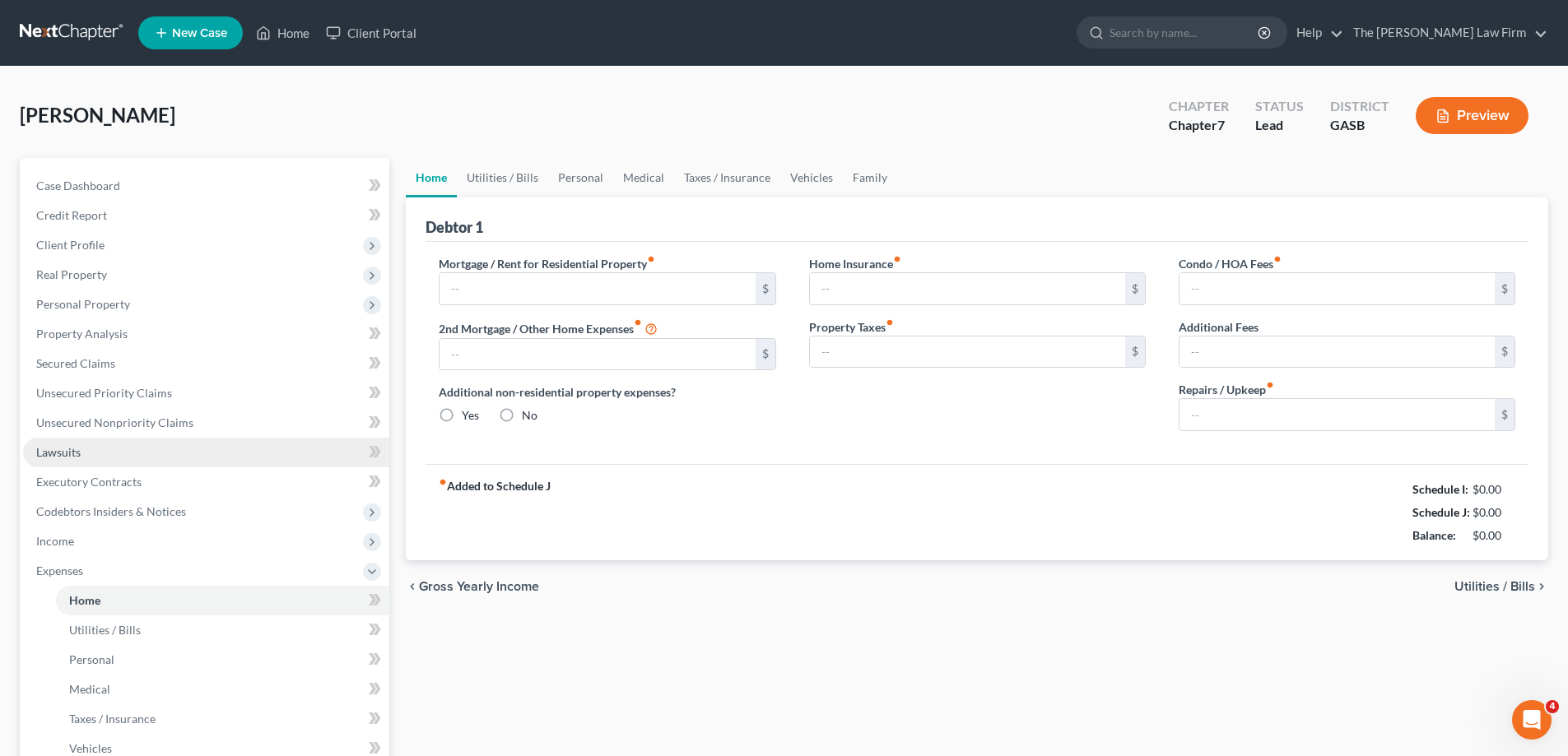
type input "0.00"
click at [556, 286] on input "text" at bounding box center [598, 289] width 315 height 31
click at [862, 283] on input "0.00" at bounding box center [968, 289] width 315 height 31
click at [884, 347] on input "0.00" at bounding box center [968, 353] width 315 height 31
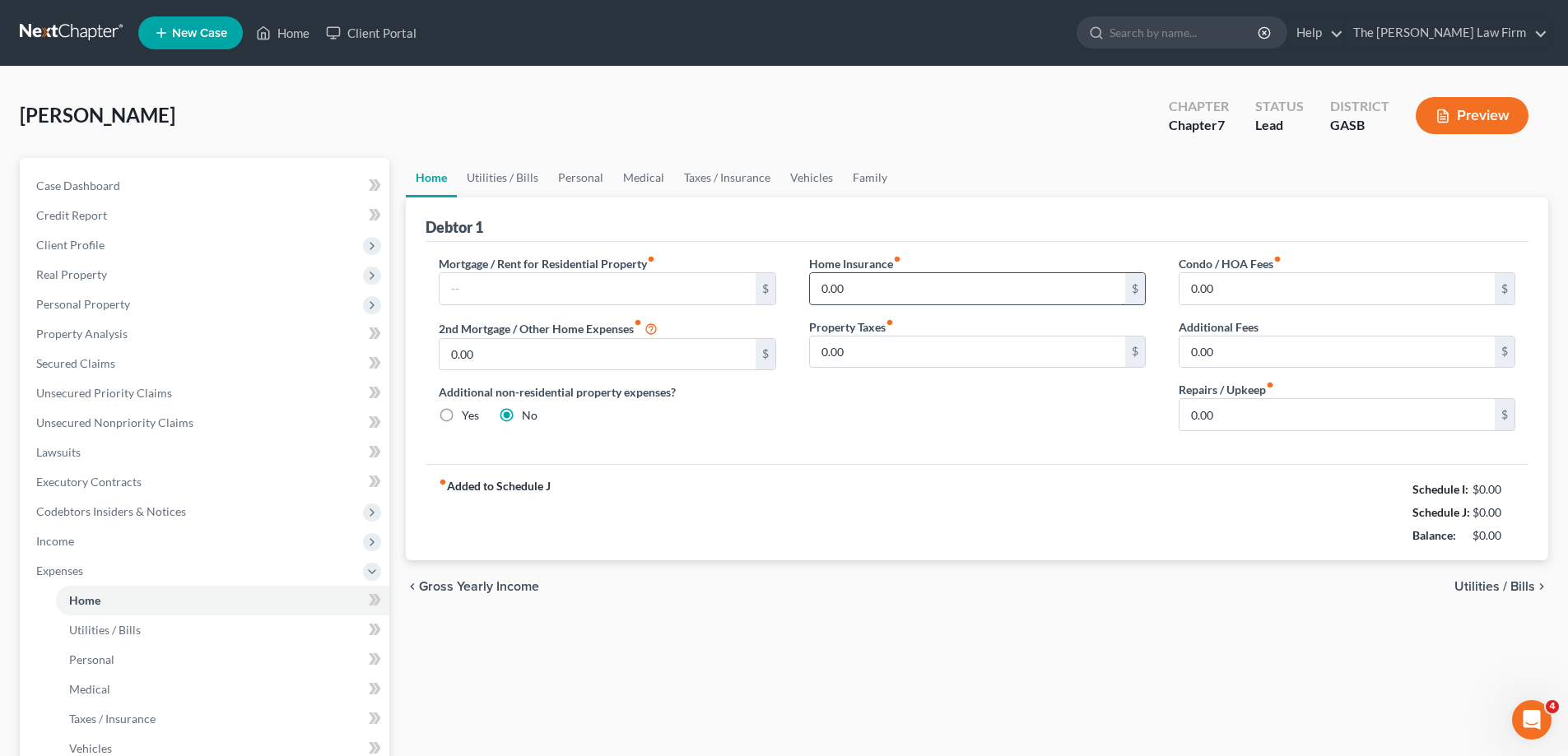
click at [869, 281] on input "0.00" at bounding box center [968, 289] width 315 height 31
click at [891, 530] on div "fiber_manual_record Added to Schedule J Schedule I: $0.00 Schedule J: $0.00 Bal…" at bounding box center [977, 512] width 1103 height 97
click at [584, 291] on input "text" at bounding box center [598, 289] width 315 height 31
type input "7"
type input "900.00"
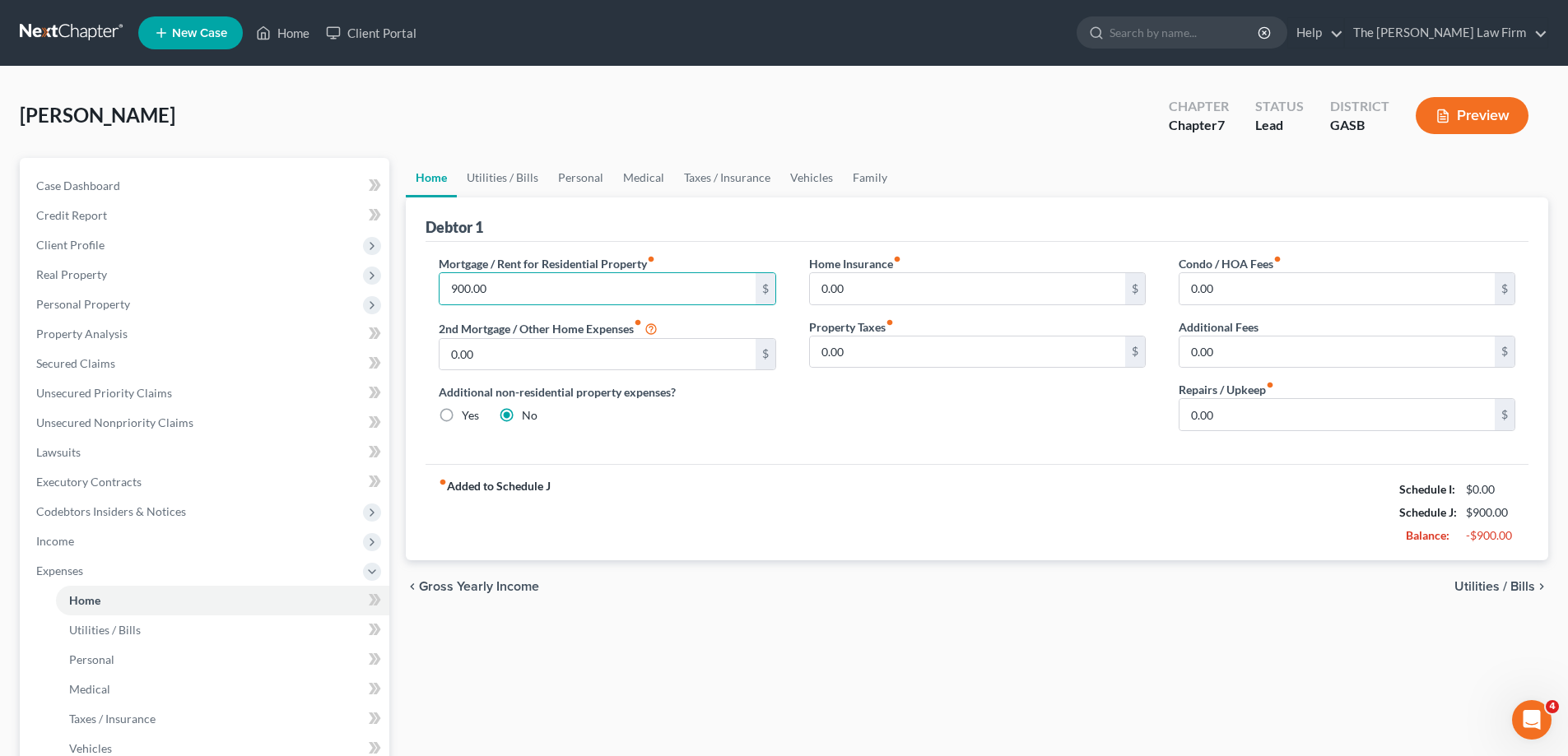
click at [679, 496] on div "fiber_manual_record Added to Schedule J Schedule I: $0.00 Schedule J: $900.00 B…" at bounding box center [977, 512] width 1103 height 97
click at [525, 166] on link "Utilities / Bills" at bounding box center [503, 177] width 91 height 39
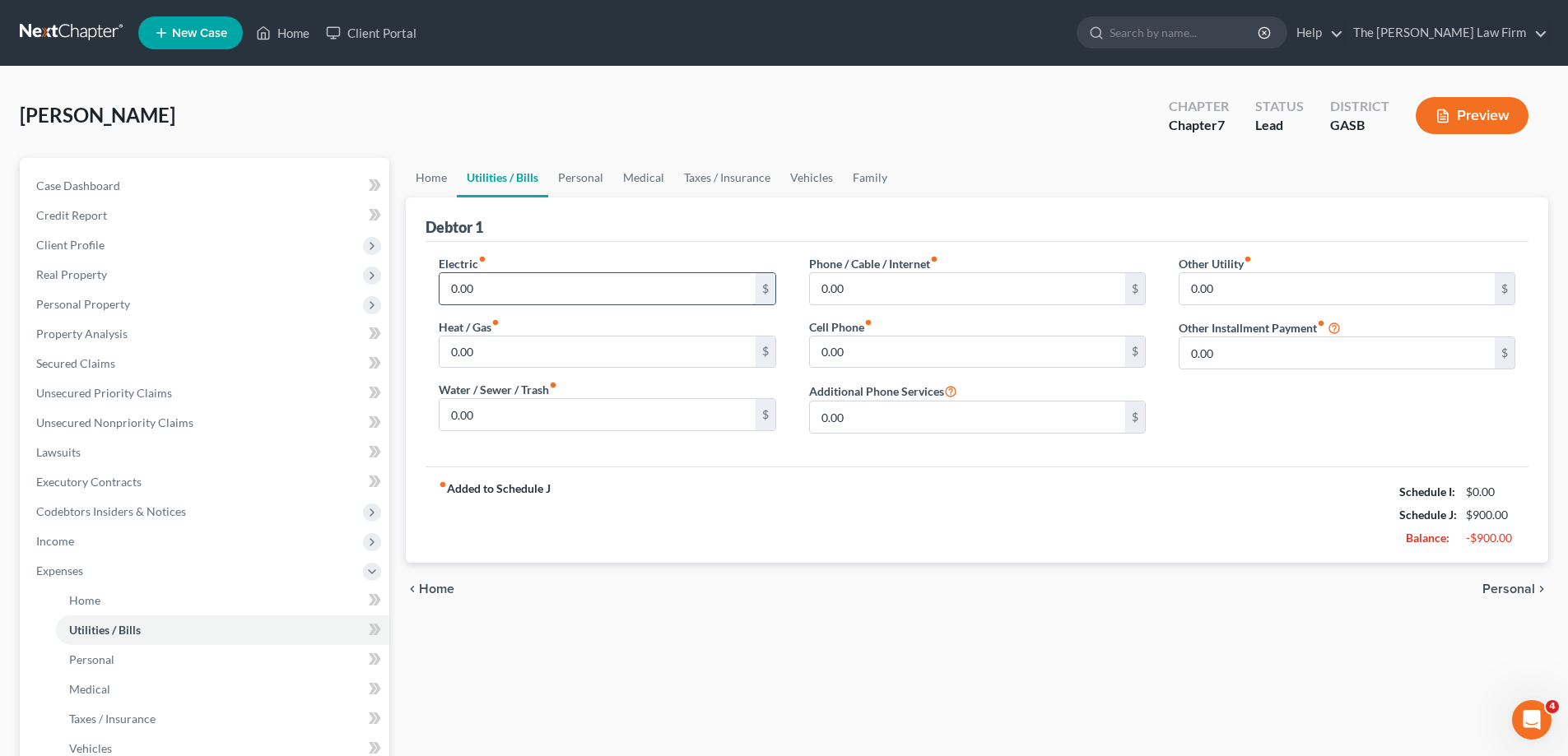
click at [573, 292] on input "0.00" at bounding box center [598, 289] width 315 height 31
type input "300.00"
click at [1014, 360] on input "0.00" at bounding box center [968, 353] width 315 height 31
click at [959, 312] on div "Phone / Cable / Internet fiber_manual_record 0.00 $ Cell Phone fiber_manual_rec…" at bounding box center [977, 351] width 369 height 192
click at [963, 287] on input "0.00" at bounding box center [968, 289] width 315 height 31
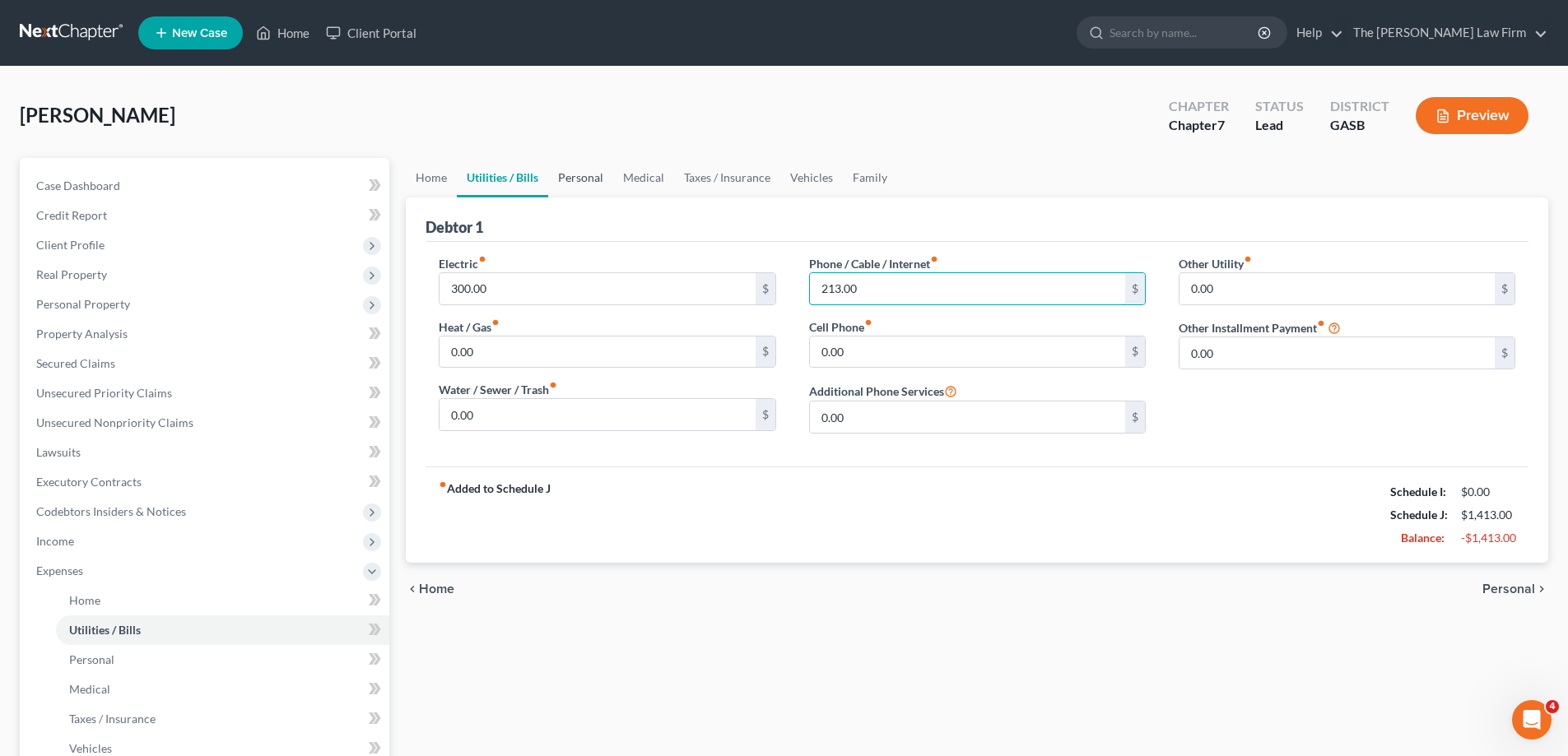
type input "213.00"
click at [572, 184] on link "Personal" at bounding box center [580, 177] width 65 height 39
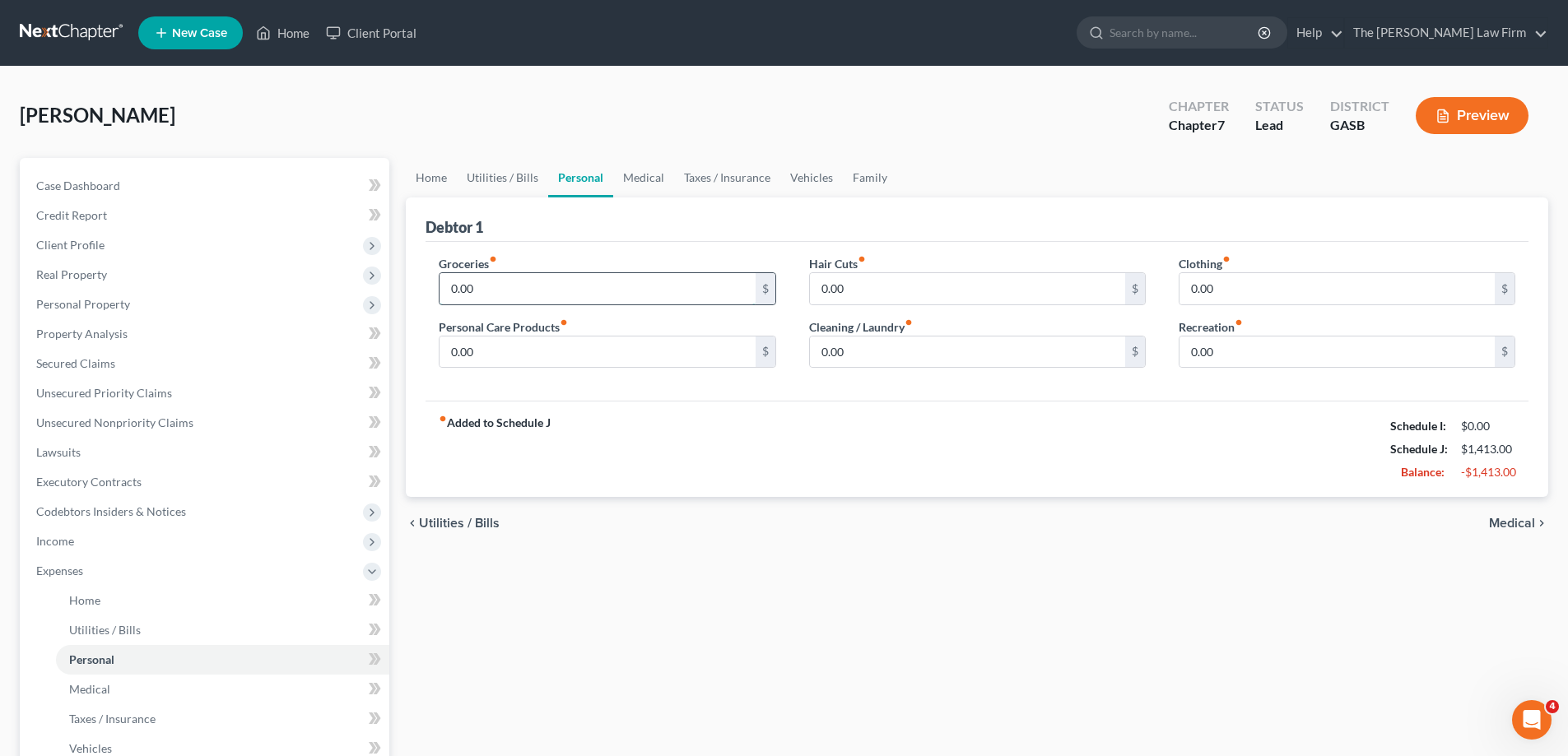
click at [676, 295] on input "0.00" at bounding box center [598, 289] width 315 height 31
type input "550.00"
click at [867, 175] on link "Family" at bounding box center [870, 177] width 54 height 39
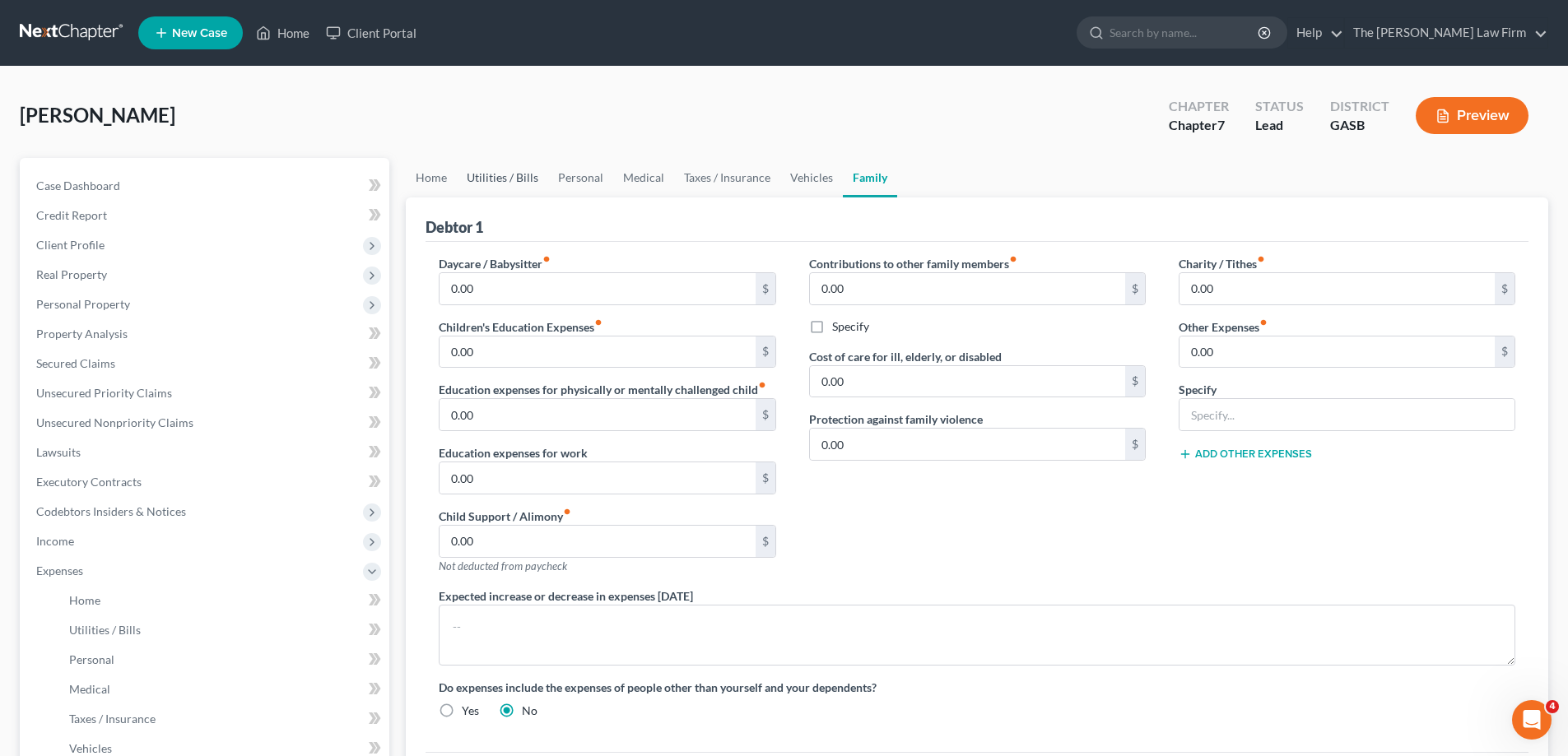
click at [492, 188] on link "Utilities / Bills" at bounding box center [503, 177] width 91 height 39
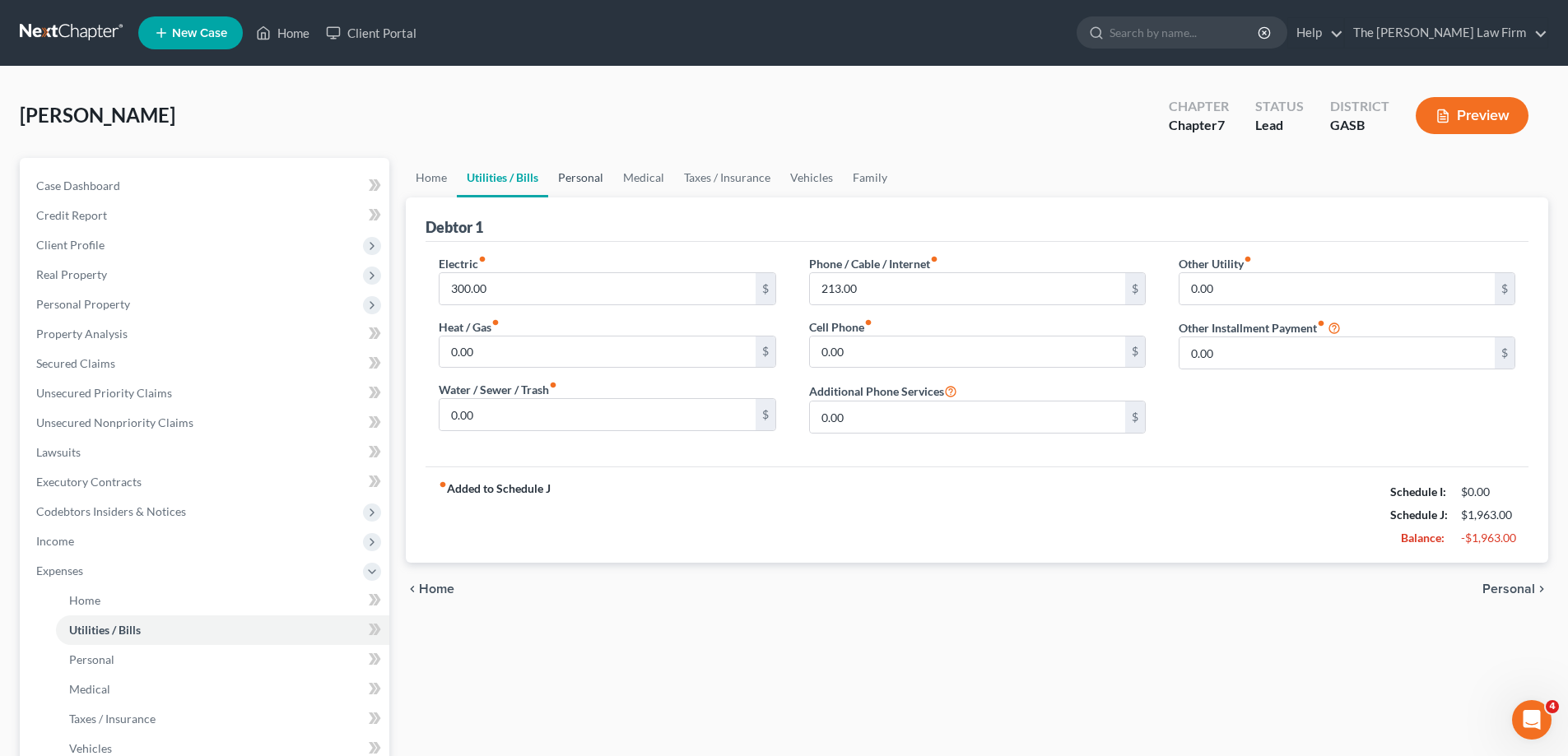
click at [587, 165] on link "Personal" at bounding box center [580, 177] width 65 height 39
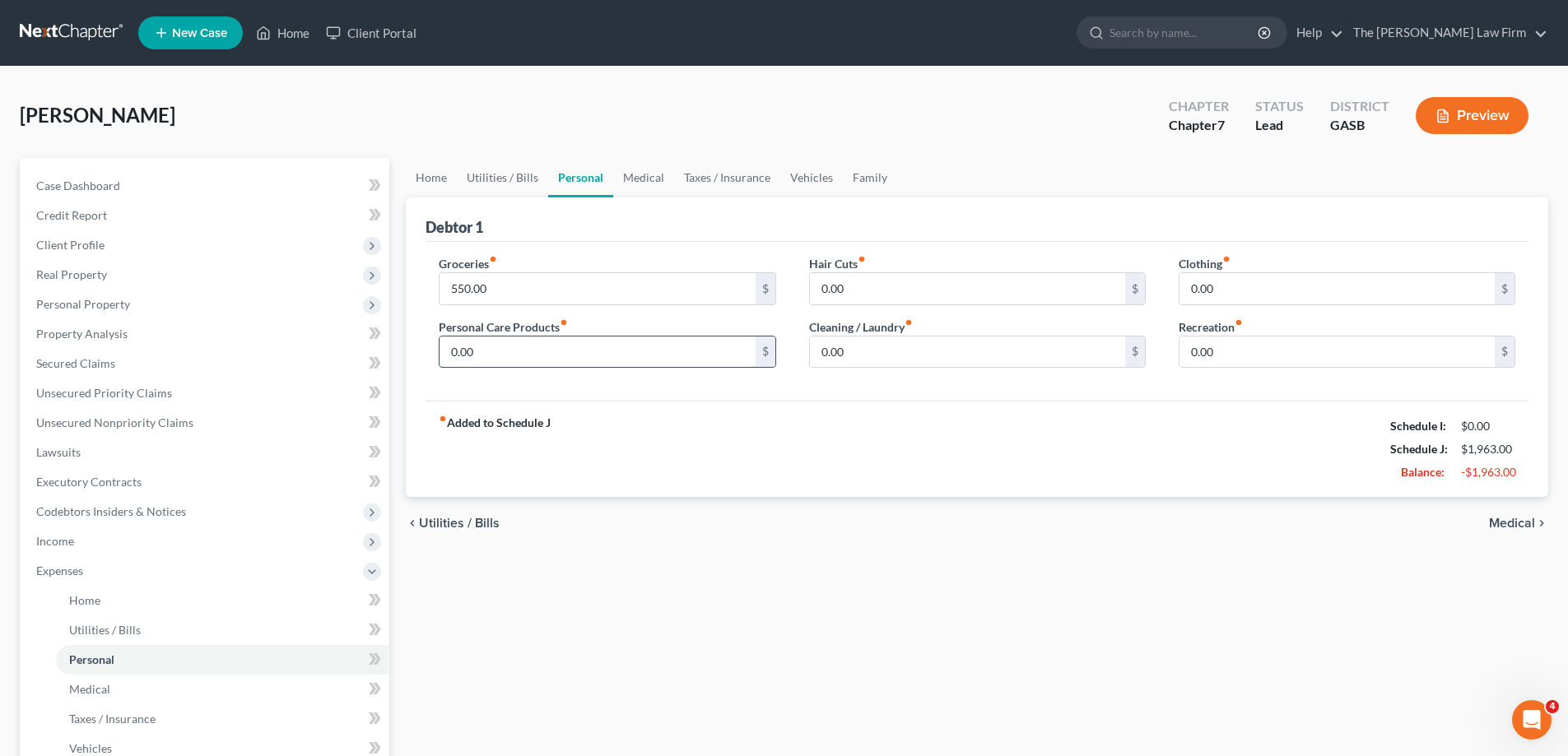
click at [704, 349] on input "0.00" at bounding box center [598, 353] width 315 height 31
click at [1260, 285] on input "0.00" at bounding box center [1337, 289] width 315 height 31
type input "147.00"
click at [1034, 430] on div "fiber_manual_record Added to Schedule J Schedule I: $0.00 Schedule J: $2,110.00…" at bounding box center [977, 449] width 1103 height 97
click at [633, 361] on input "0.00" at bounding box center [598, 353] width 315 height 31
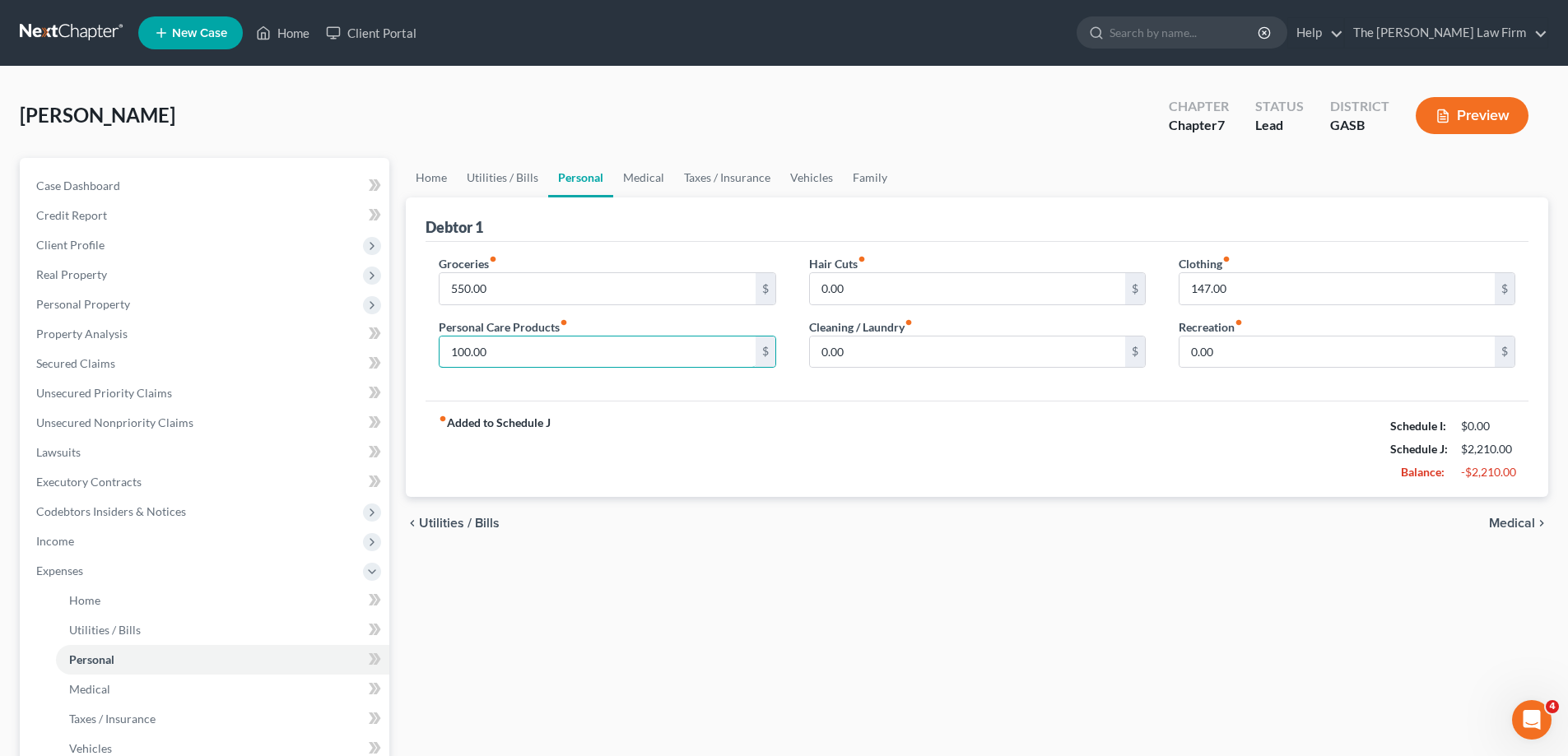
type input "100.00"
click at [517, 706] on div "Home Utilities / Bills Personal Medical Taxes / Insurance Vehicles Family Debto…" at bounding box center [977, 588] width 1159 height 861
click at [653, 402] on div "fiber_manual_record Added to Schedule J Schedule I: $0.00 Schedule J: $2,210.00…" at bounding box center [977, 449] width 1103 height 97
click at [651, 172] on link "Medical" at bounding box center [644, 177] width 61 height 39
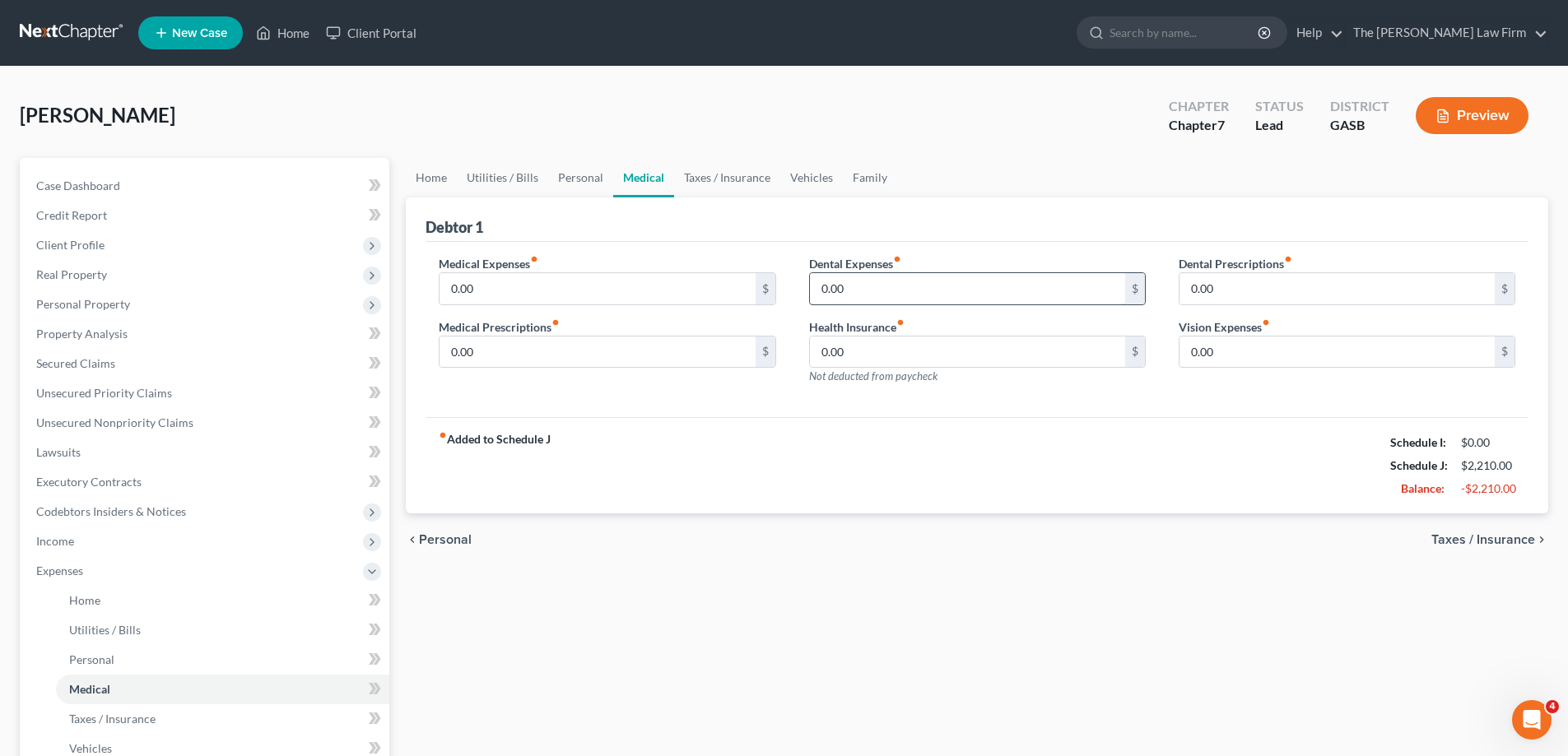
click at [1009, 292] on input "0.00" at bounding box center [968, 289] width 315 height 31
click at [672, 298] on input "0.00" at bounding box center [598, 289] width 315 height 31
type input "580.00"
click at [1024, 398] on div "Medical Expenses fiber_manual_record 580.00 $ Medical Prescriptions fiber_manua…" at bounding box center [977, 330] width 1103 height 176
click at [825, 172] on link "Vehicles" at bounding box center [812, 177] width 63 height 39
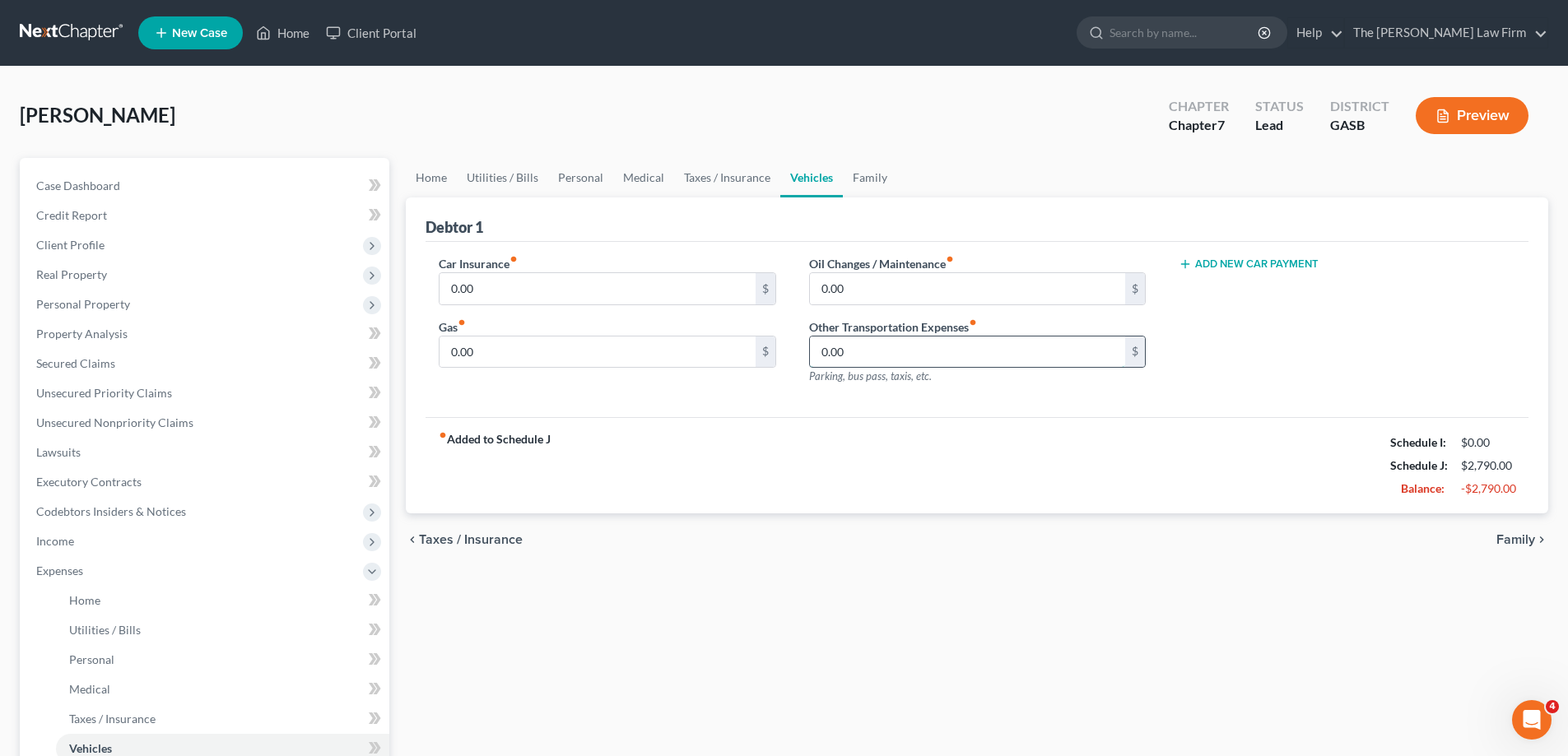
click at [899, 345] on input "0.00" at bounding box center [968, 353] width 315 height 31
click at [670, 368] on div "Car Insurance fiber_manual_record 0.00 $ Gas fiber_manual_record 0.00 $" at bounding box center [607, 327] width 369 height 143
click at [691, 359] on input "0.00" at bounding box center [598, 353] width 315 height 31
type input "500.00"
click at [677, 409] on div "Car Insurance fiber_manual_record 0.00 $ Gas fiber_manual_record 500.00 $ Oil C…" at bounding box center [977, 330] width 1103 height 176
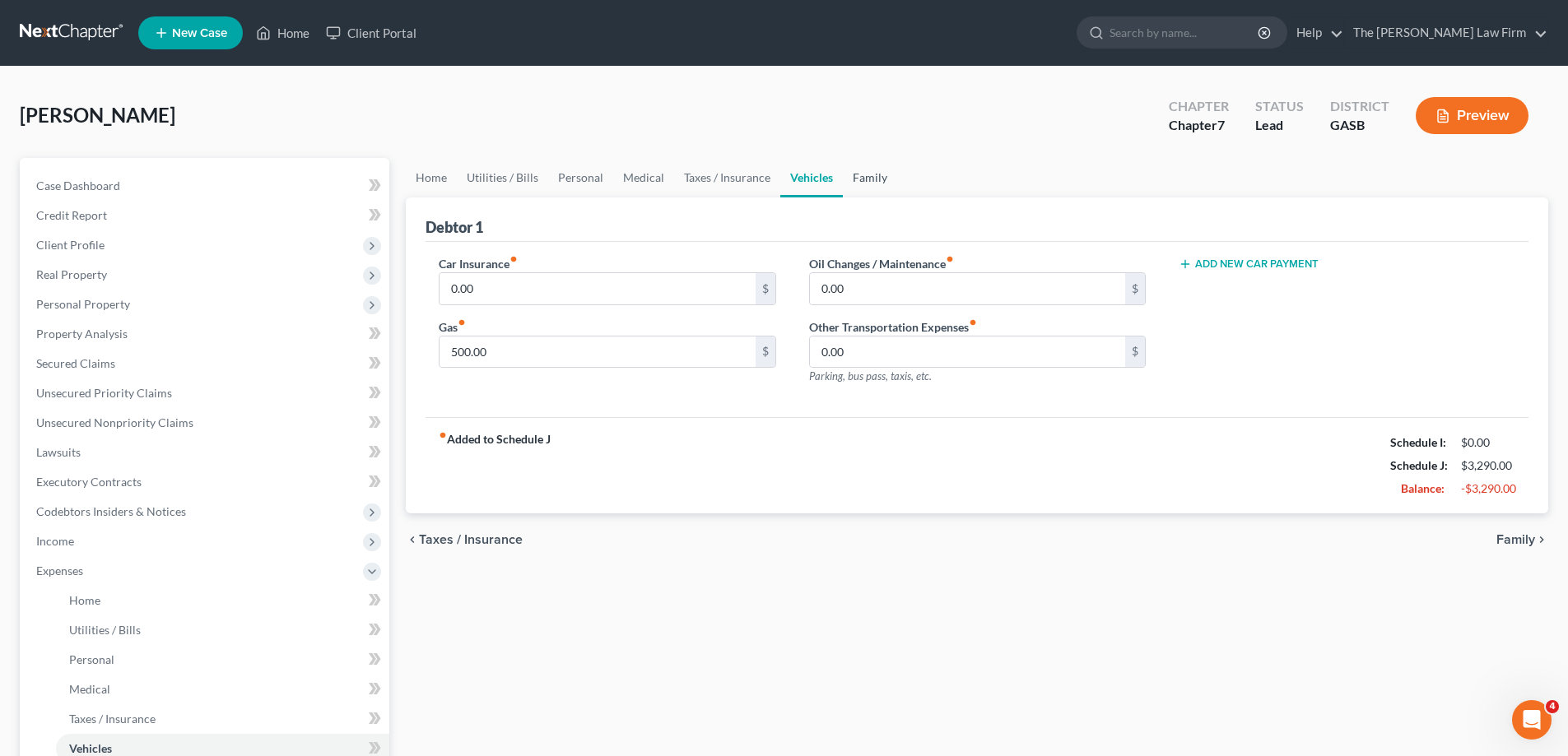
click at [873, 171] on link "Family" at bounding box center [870, 177] width 54 height 39
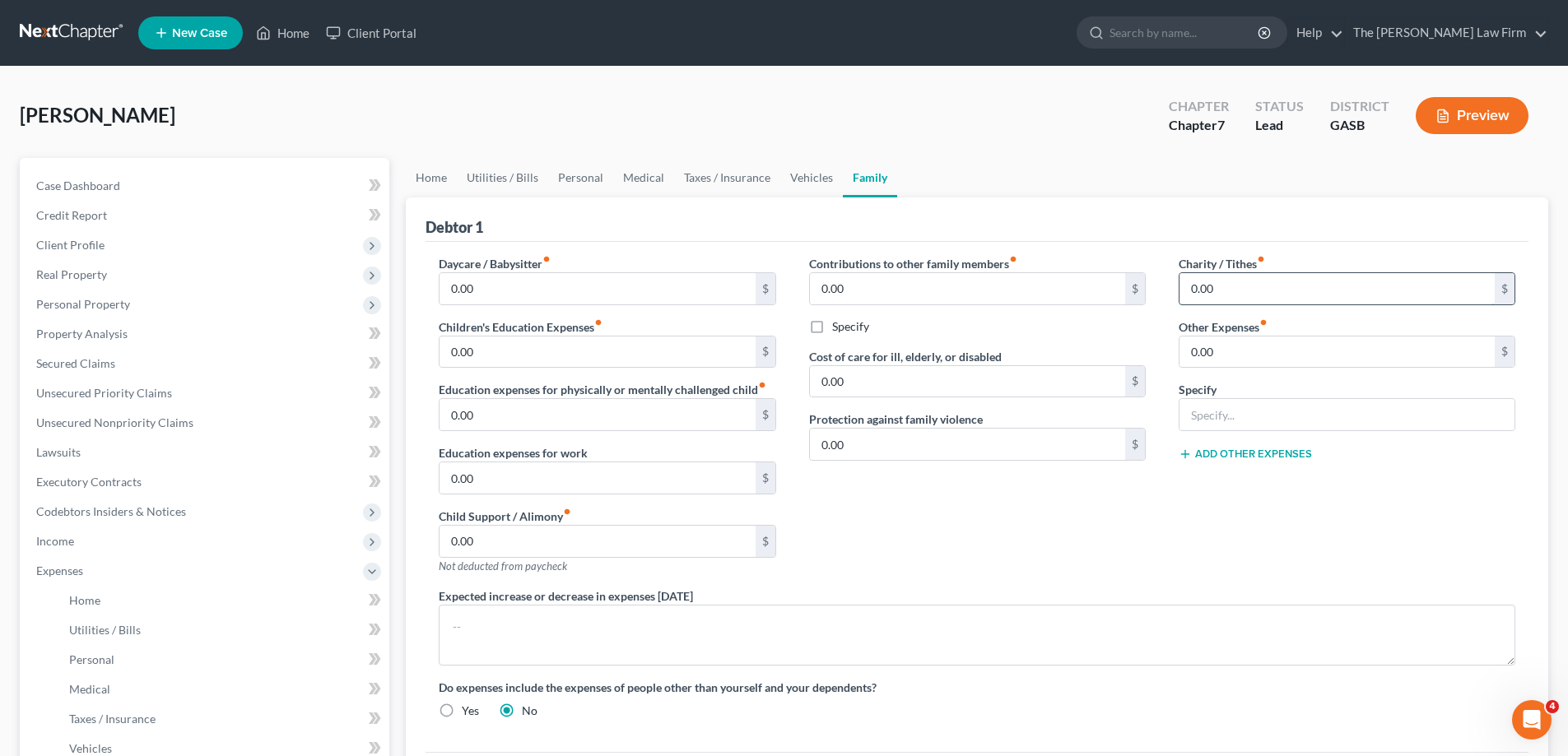
click at [1323, 282] on input "0.00" at bounding box center [1337, 289] width 315 height 31
type input "40.00"
click at [950, 541] on div "Contributions to other family members fiber_manual_record 0.00 $ Specify Cost o…" at bounding box center [977, 422] width 369 height 333
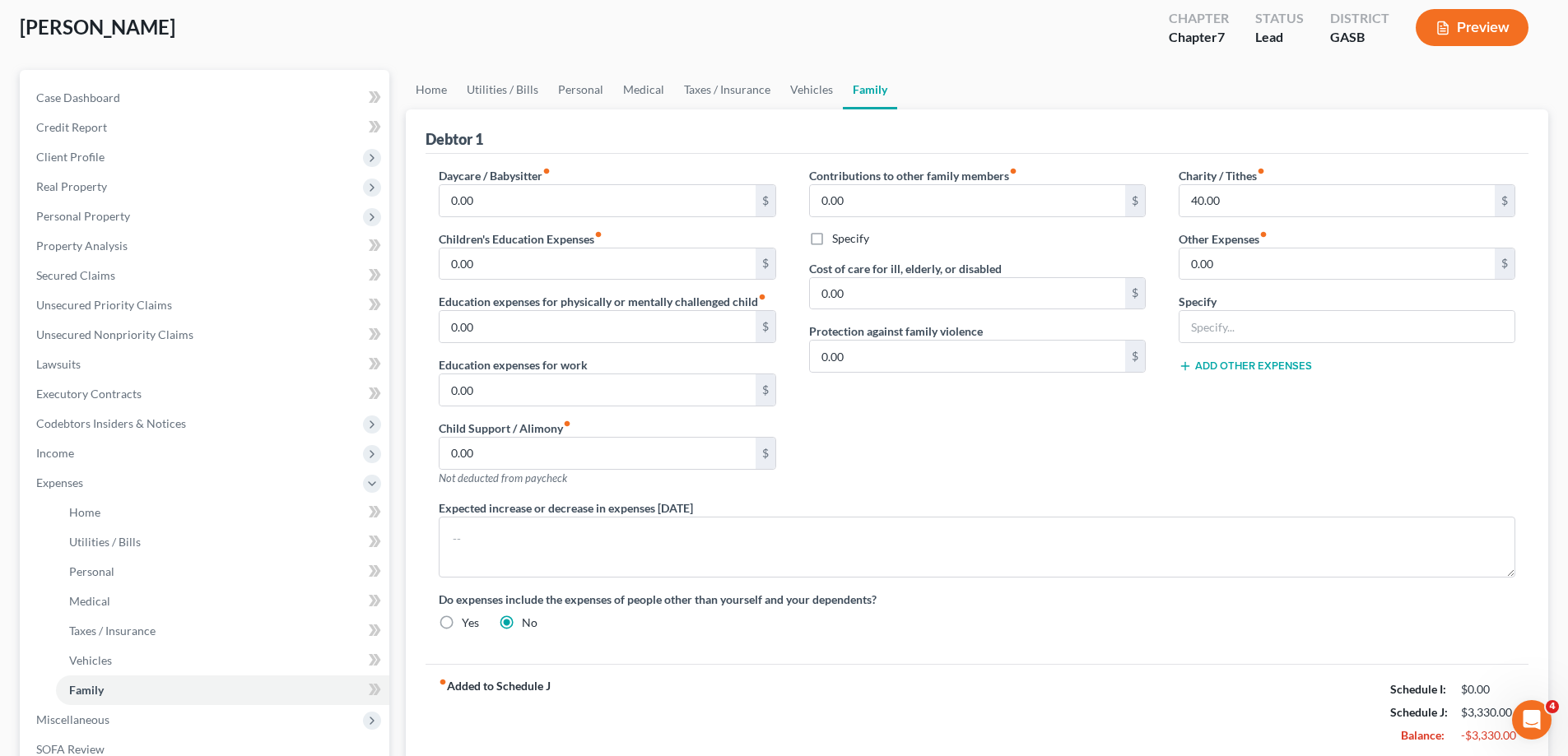
scroll to position [79, 0]
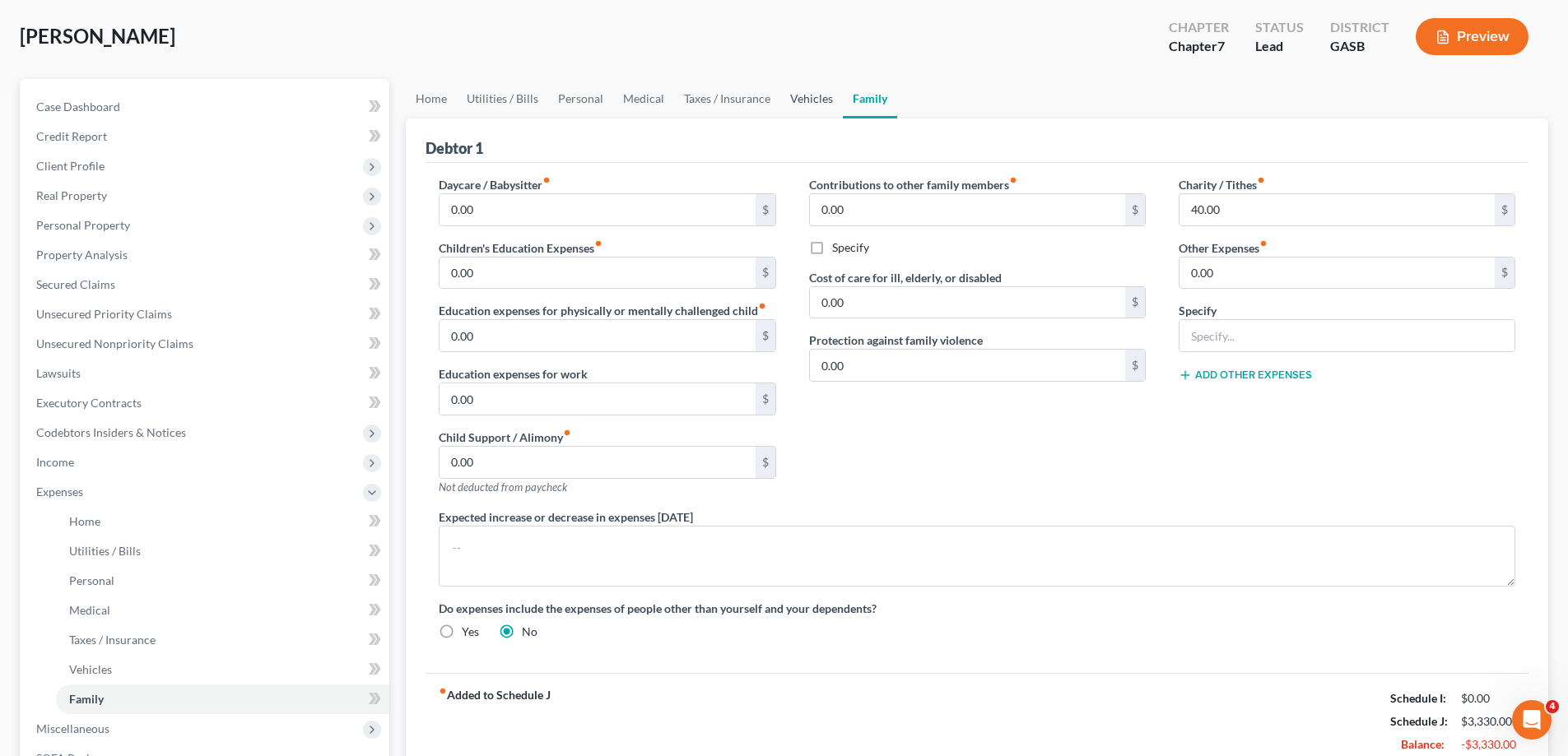
click at [808, 98] on link "Vehicles" at bounding box center [812, 98] width 63 height 39
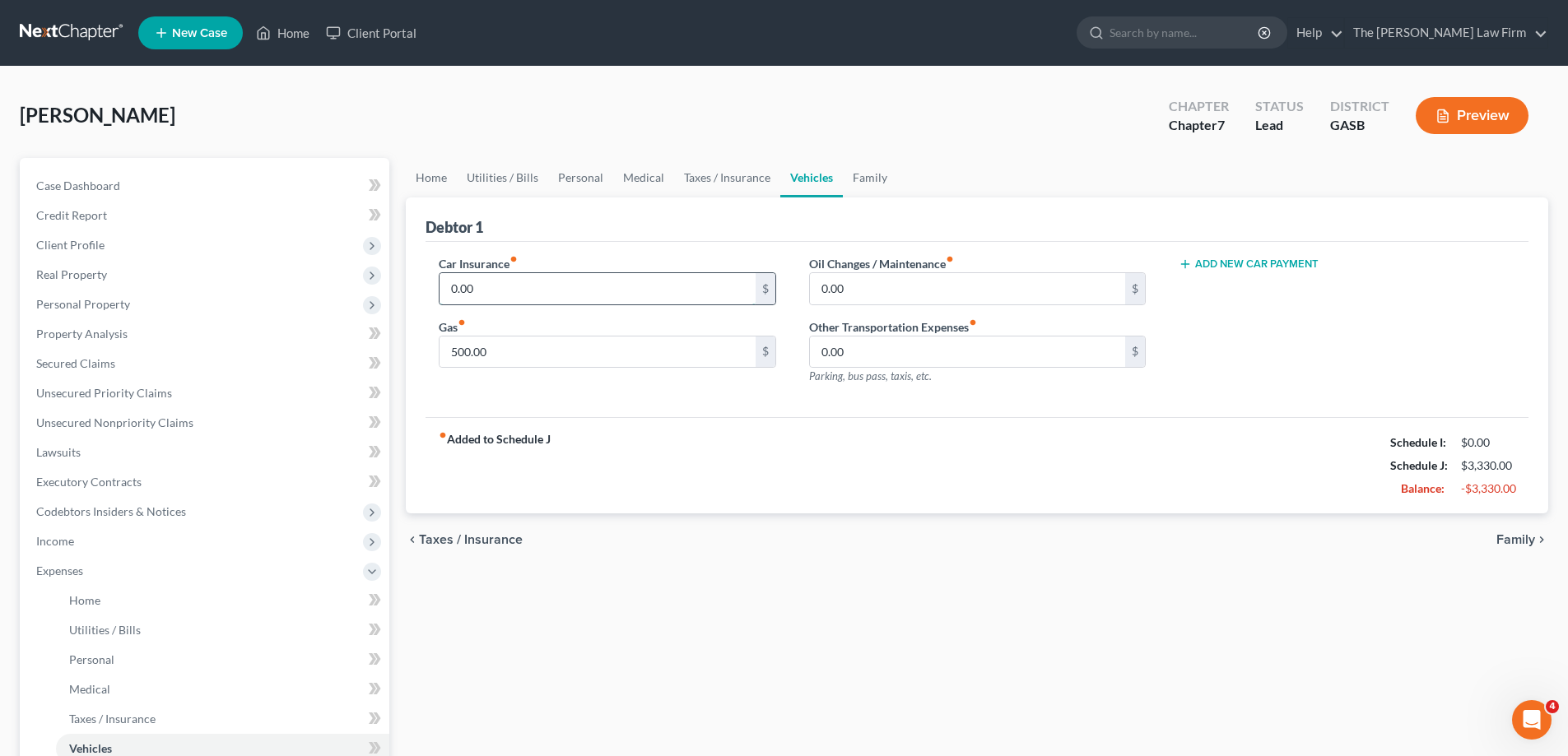
click at [558, 291] on input "0.00" at bounding box center [598, 289] width 315 height 31
click at [688, 181] on link "Taxes / Insurance" at bounding box center [727, 177] width 106 height 39
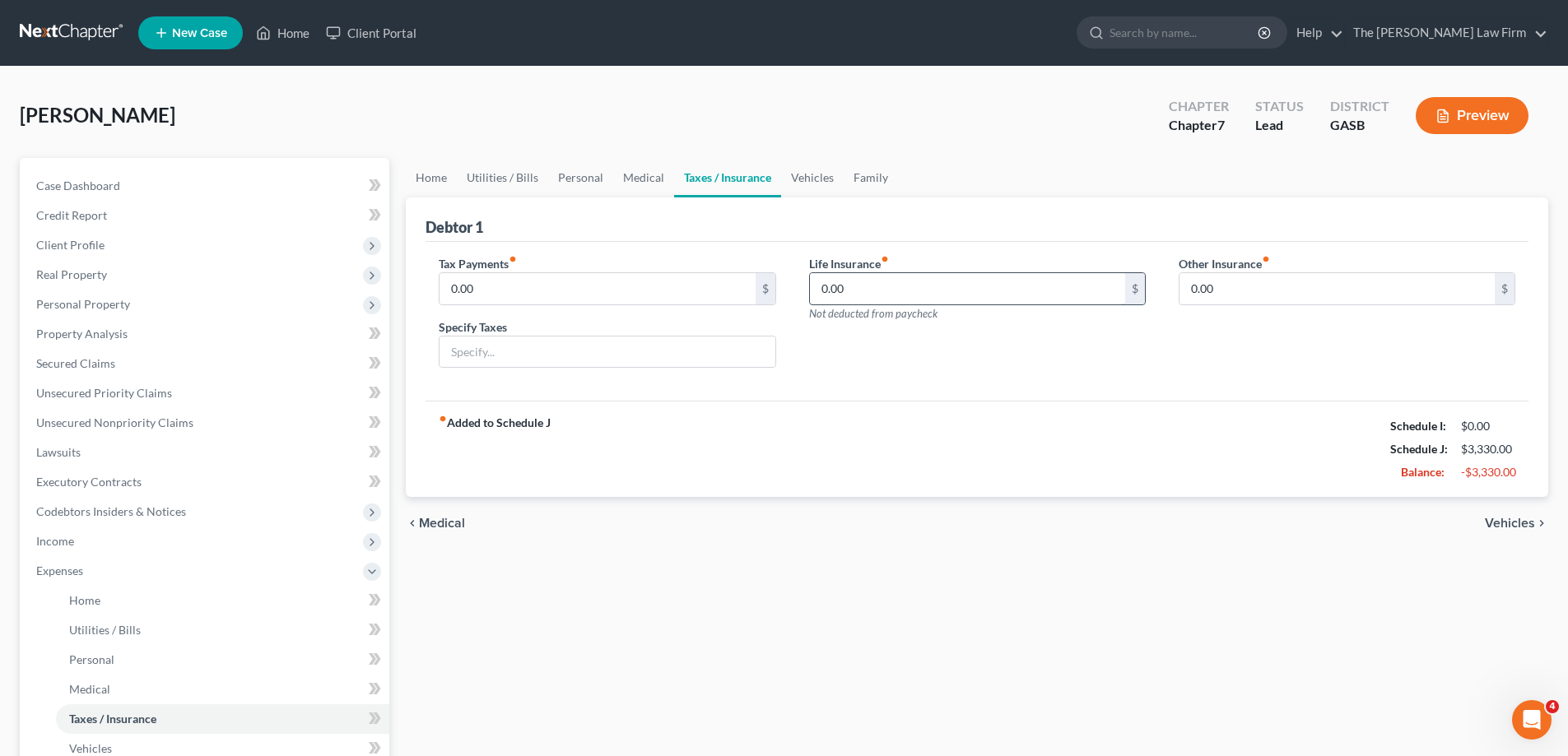
click at [910, 291] on input "0.00" at bounding box center [968, 289] width 315 height 31
click at [1281, 293] on input "0.00" at bounding box center [1337, 289] width 315 height 31
click at [616, 186] on link "Medical" at bounding box center [644, 177] width 61 height 39
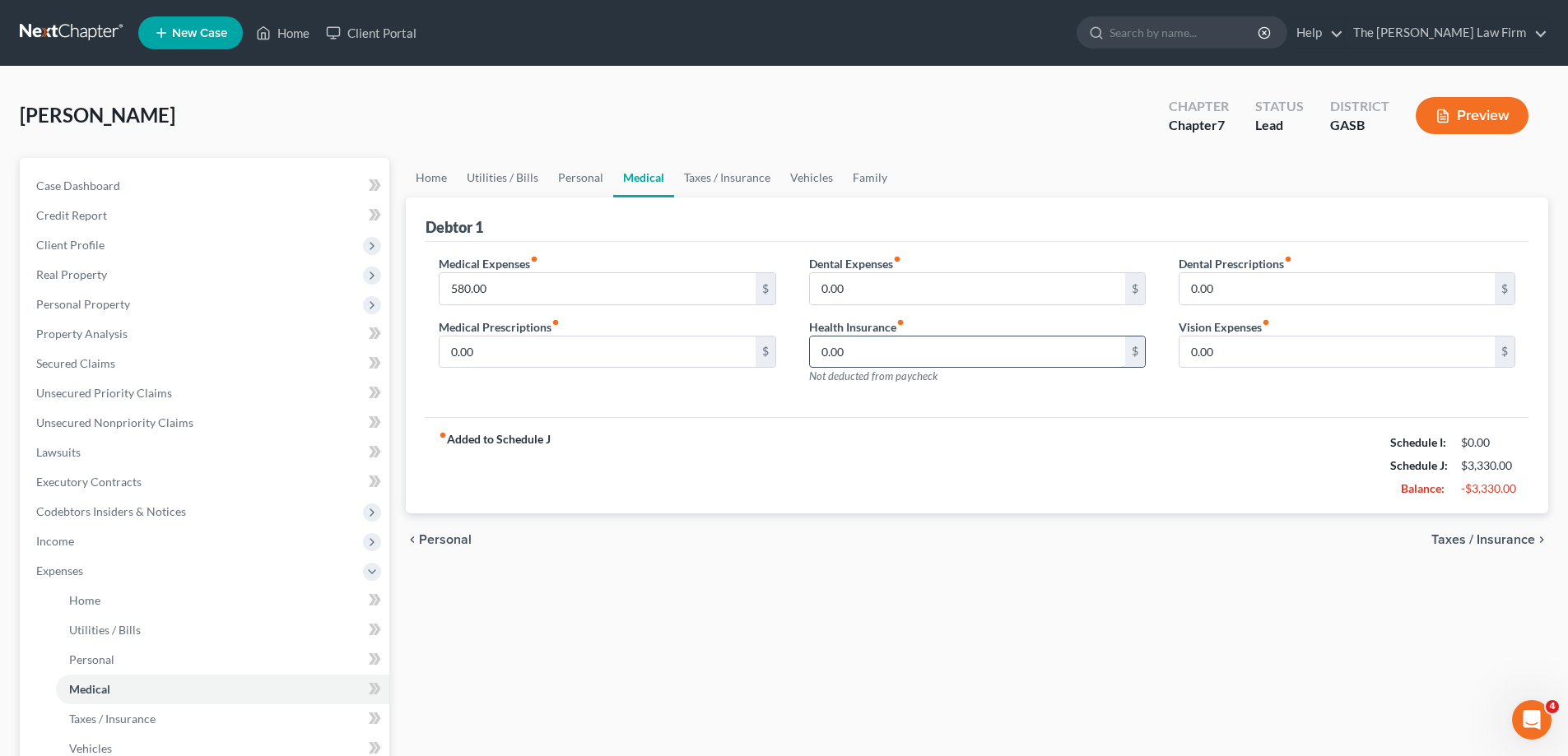
click at [983, 351] on input "0.00" at bounding box center [968, 353] width 315 height 31
type input "360.00"
click at [1194, 396] on div "Dental Prescriptions fiber_manual_record 0.00 $ Vision Expenses fiber_manual_re…" at bounding box center [1347, 327] width 369 height 143
click at [751, 189] on link "Taxes / Insurance" at bounding box center [727, 177] width 106 height 39
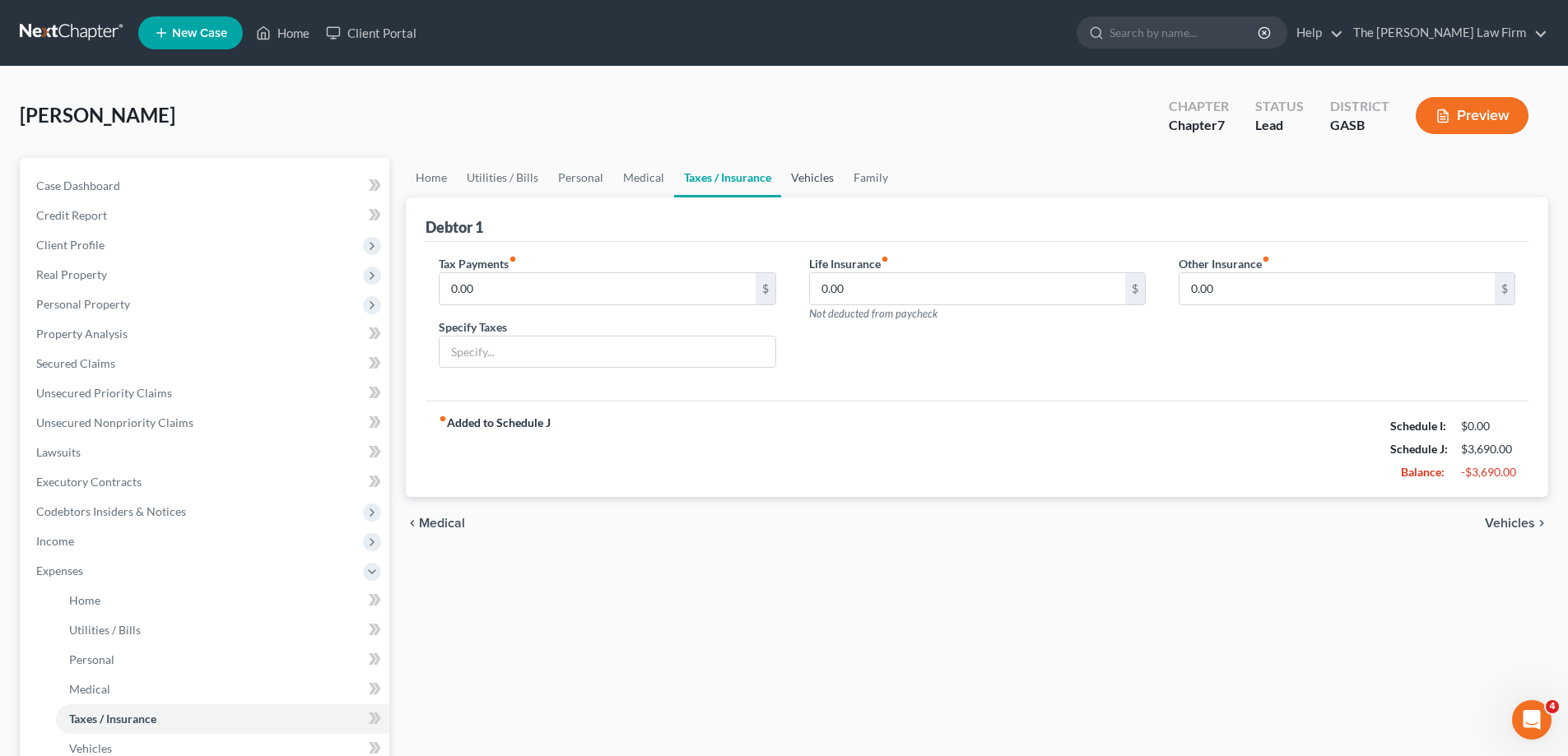
click at [809, 180] on link "Vehicles" at bounding box center [813, 177] width 63 height 39
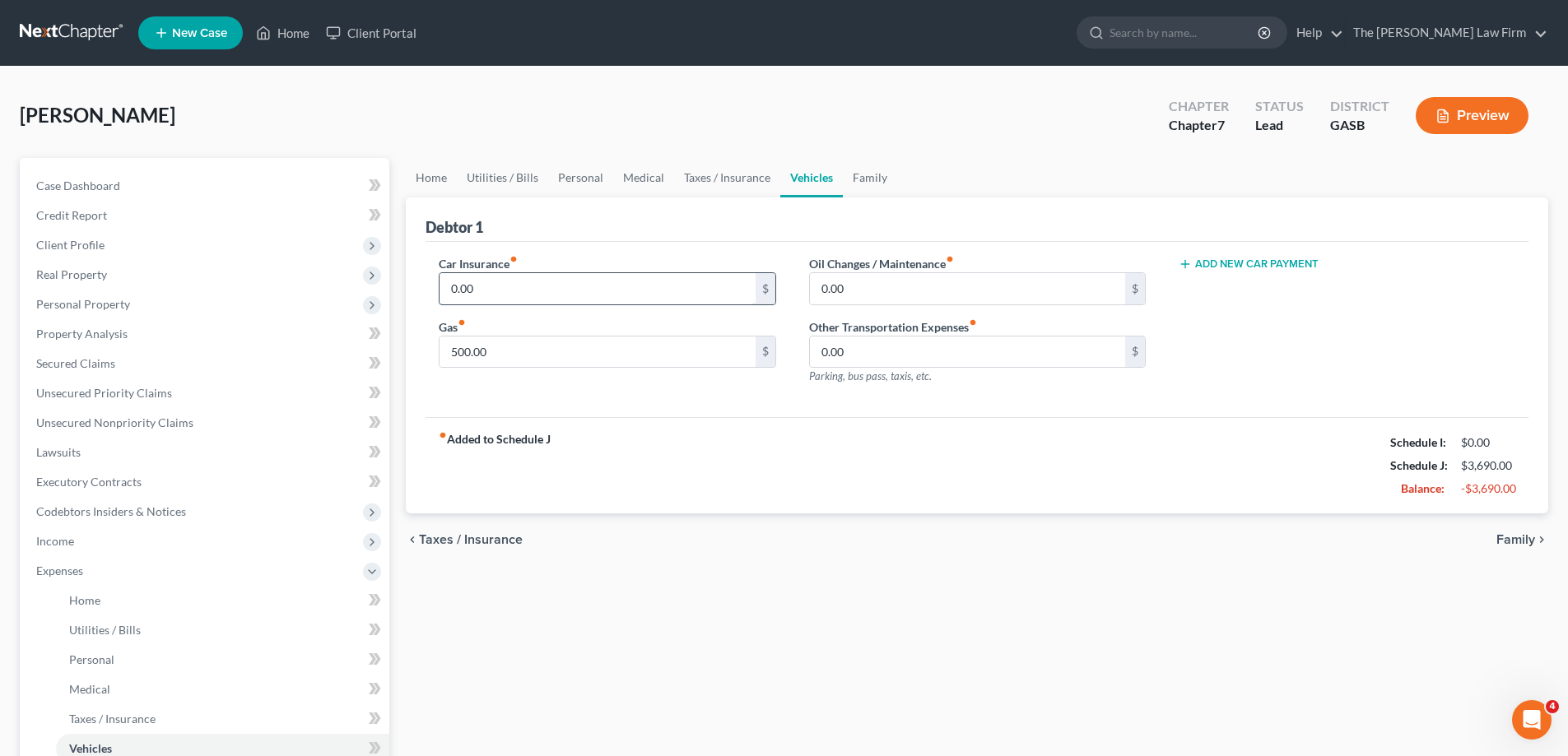
click at [663, 284] on input "0.00" at bounding box center [598, 289] width 315 height 31
type input "280.00"
click at [709, 179] on link "Taxes / Insurance" at bounding box center [727, 177] width 106 height 39
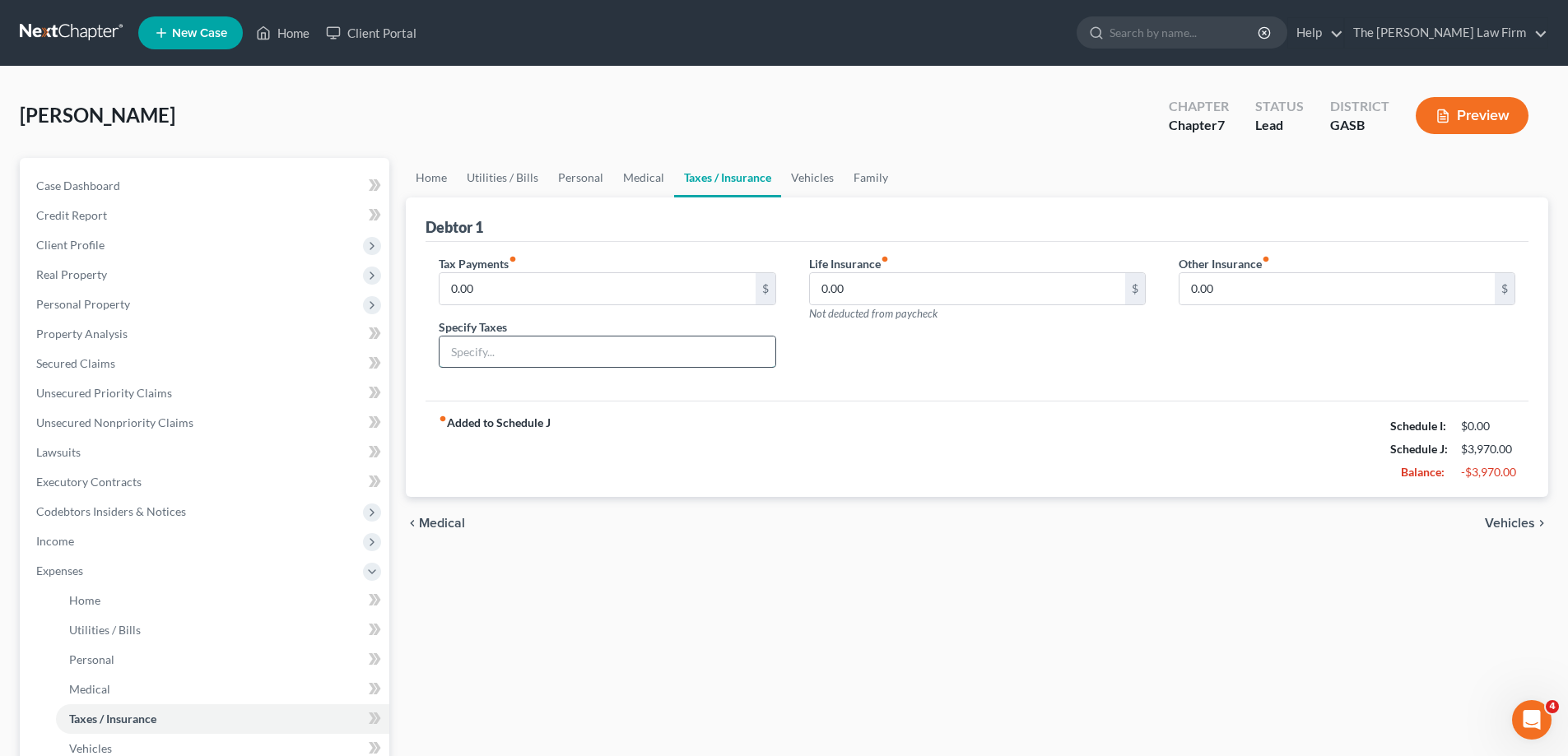
click at [641, 361] on input "text" at bounding box center [607, 353] width 335 height 31
click at [774, 358] on input "Debtor is a 1099 employee and owes monthly taxes" at bounding box center [607, 353] width 335 height 31
type input "Debtor is a 1099 employee and owes monthly taxes"
drag, startPoint x: 1353, startPoint y: 268, endPoint x: 1345, endPoint y: 281, distance: 15.3
click at [1352, 273] on div "Other Insurance fiber_manual_record 0.00 $" at bounding box center [1347, 280] width 337 height 51
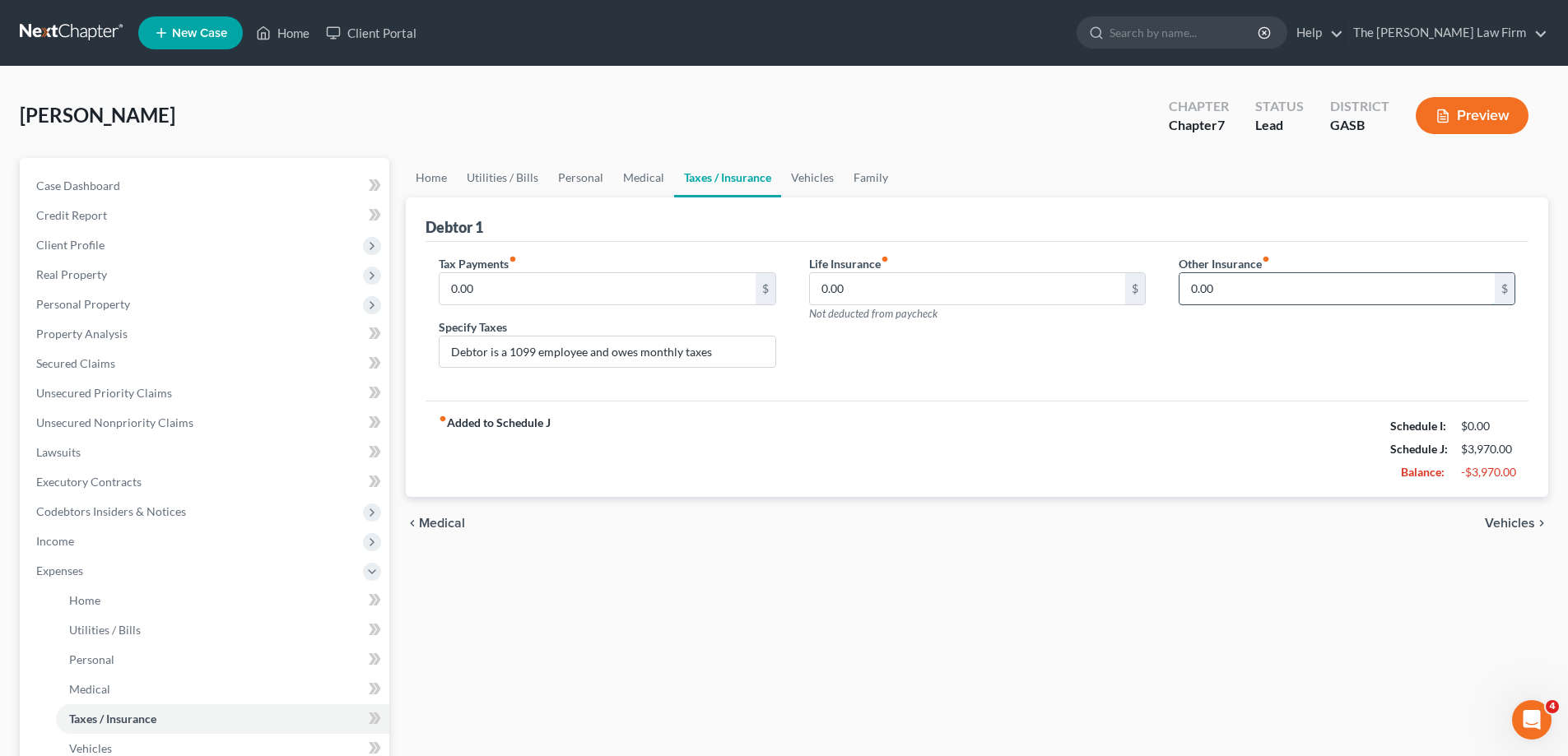
click at [1281, 286] on input "0.00" at bounding box center [1337, 289] width 315 height 31
click at [519, 296] on input "0.00" at bounding box center [598, 289] width 315 height 31
type input "760.00"
click at [843, 387] on div "Tax Payments fiber_manual_record 760.00 $ Specify Taxes Debtor is a 1099 employ…" at bounding box center [977, 321] width 1103 height 159
click at [831, 180] on link "Vehicles" at bounding box center [813, 177] width 63 height 39
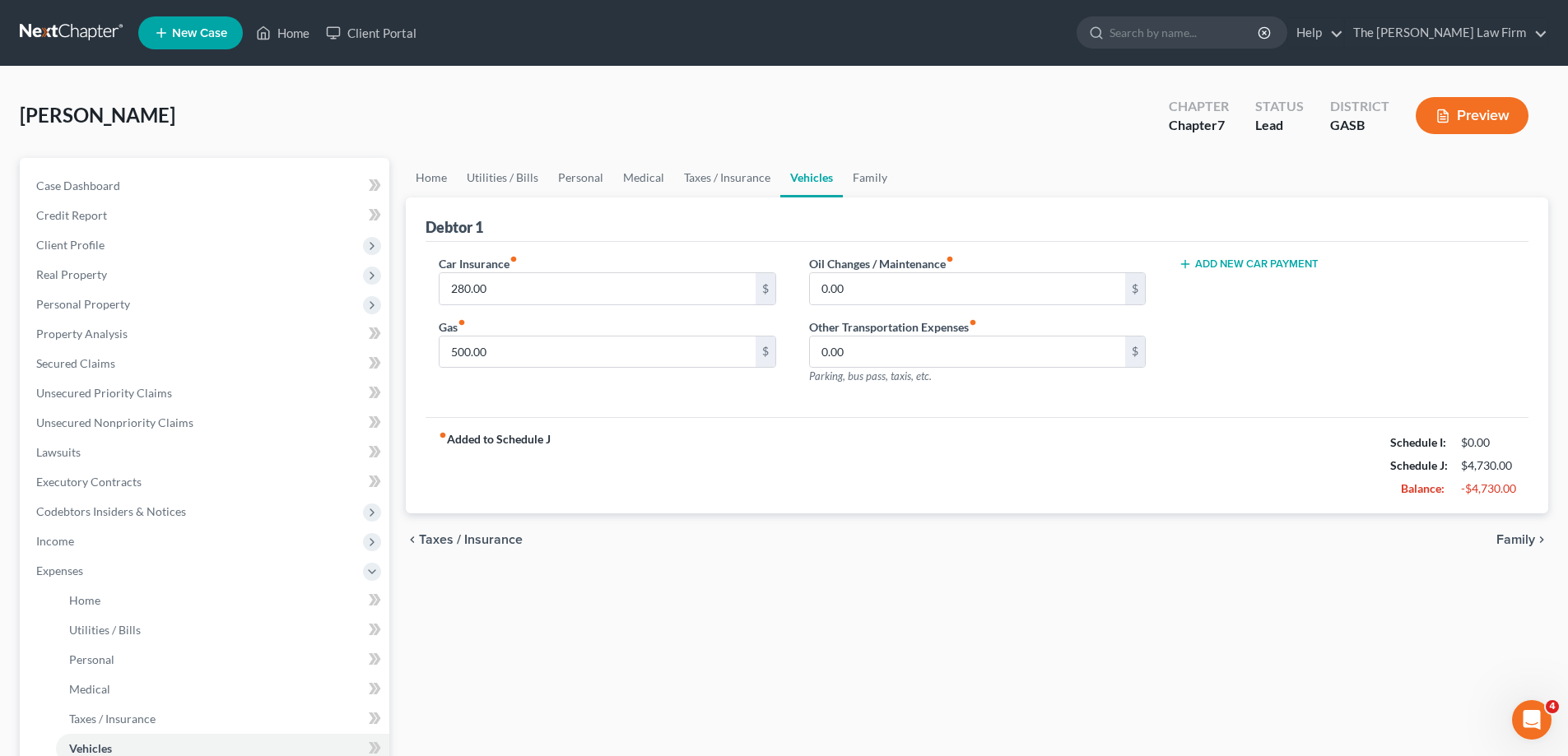
click at [1255, 267] on button "Add New Car Payment" at bounding box center [1248, 264] width 140 height 13
click at [1224, 279] on input "text" at bounding box center [1322, 289] width 286 height 31
type input "611.00"
click at [1300, 333] on button "Add New Car Payment" at bounding box center [1248, 327] width 140 height 13
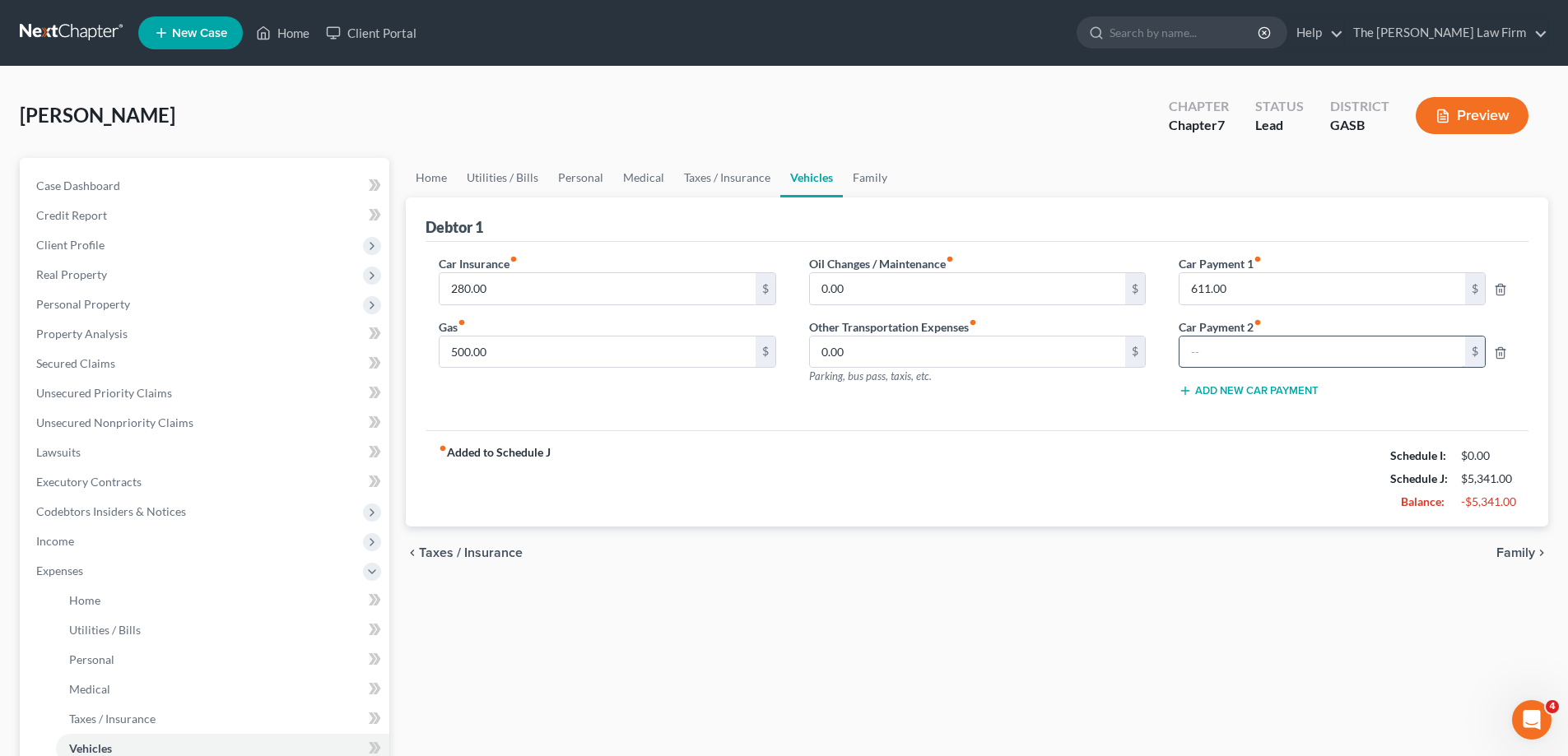
click at [1252, 348] on input "text" at bounding box center [1322, 353] width 286 height 31
type input "611.00"
click at [1524, 547] on span "Family" at bounding box center [1516, 553] width 38 height 13
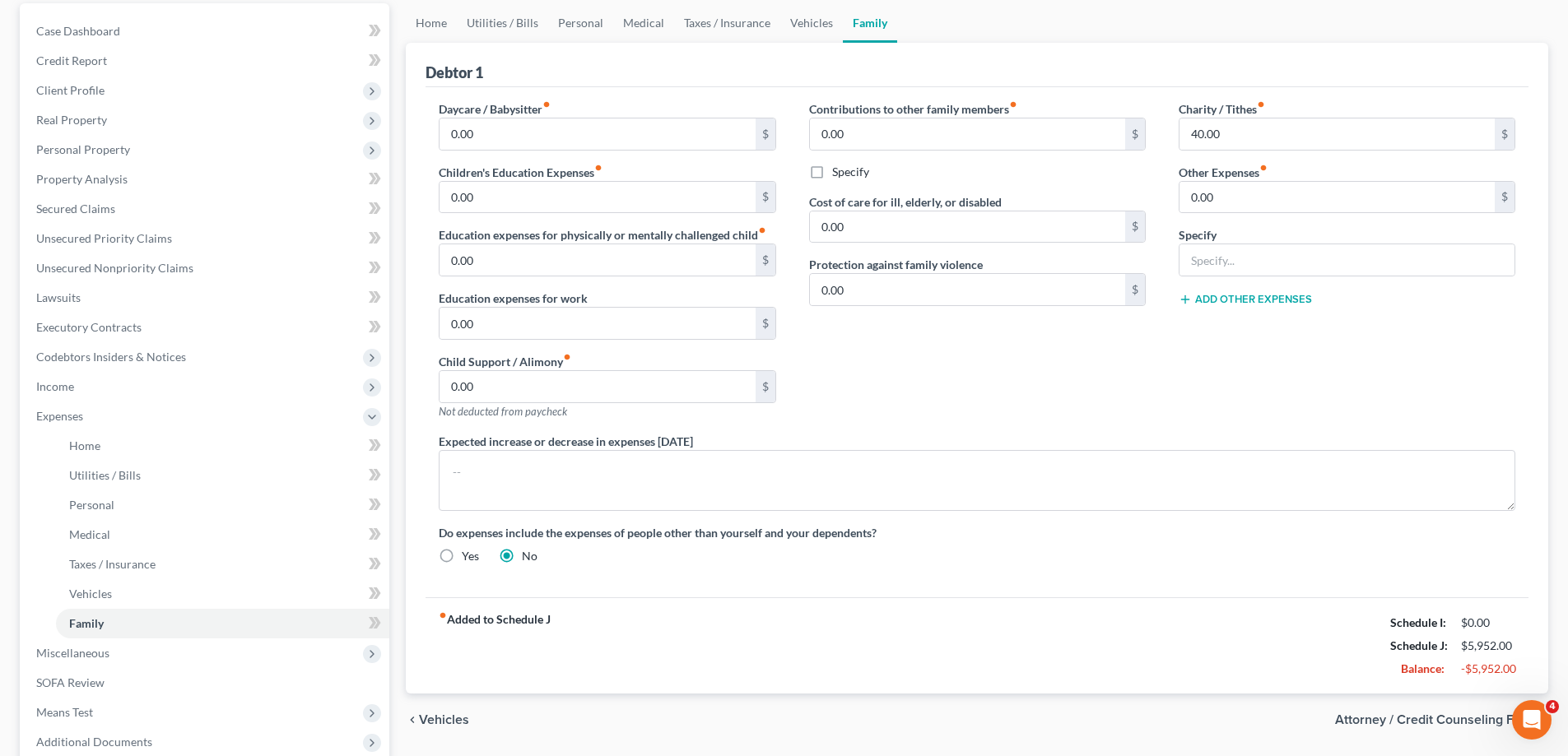
scroll to position [326, 0]
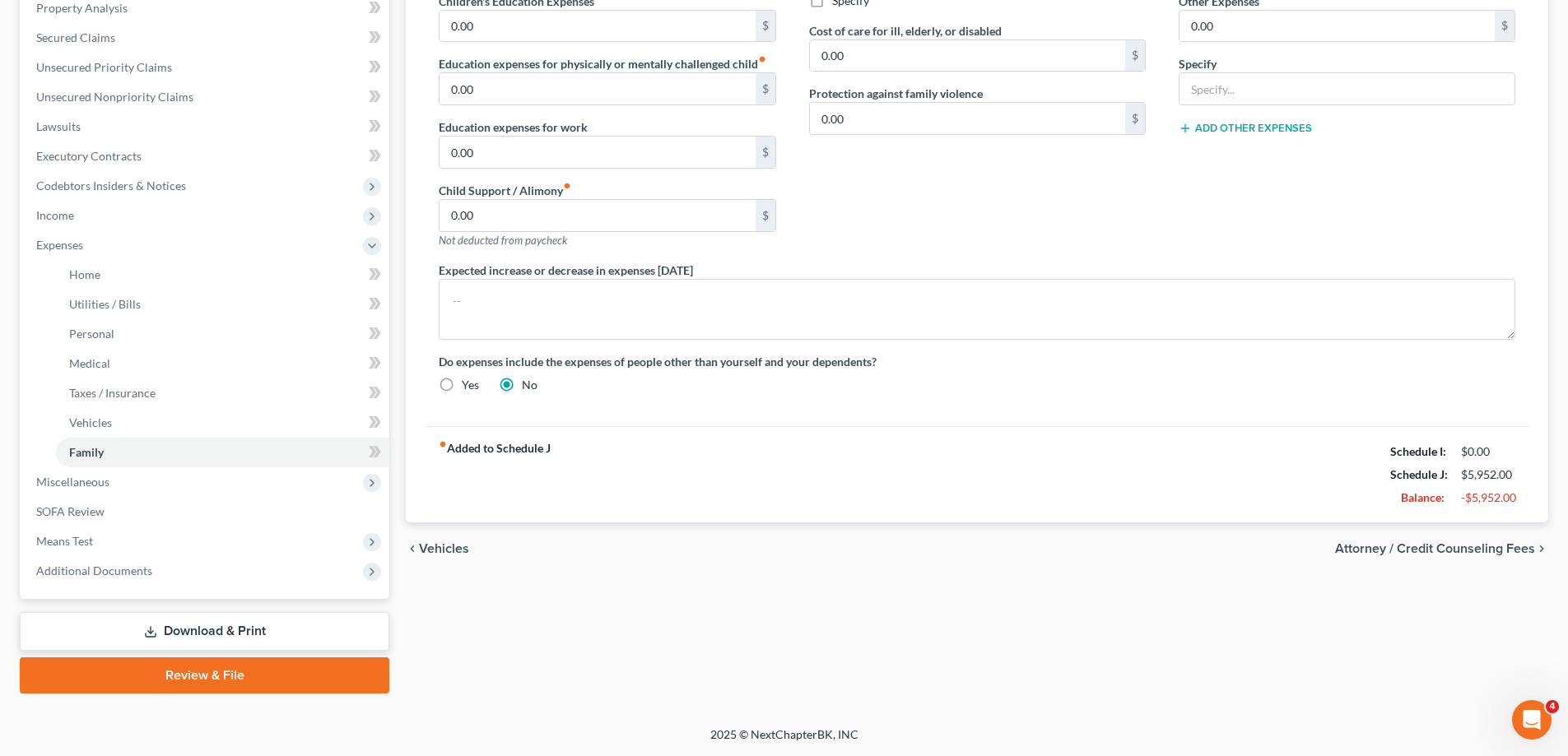
click at [1468, 544] on span "Attorney / Credit Counseling Fees" at bounding box center [1436, 549] width 200 height 13
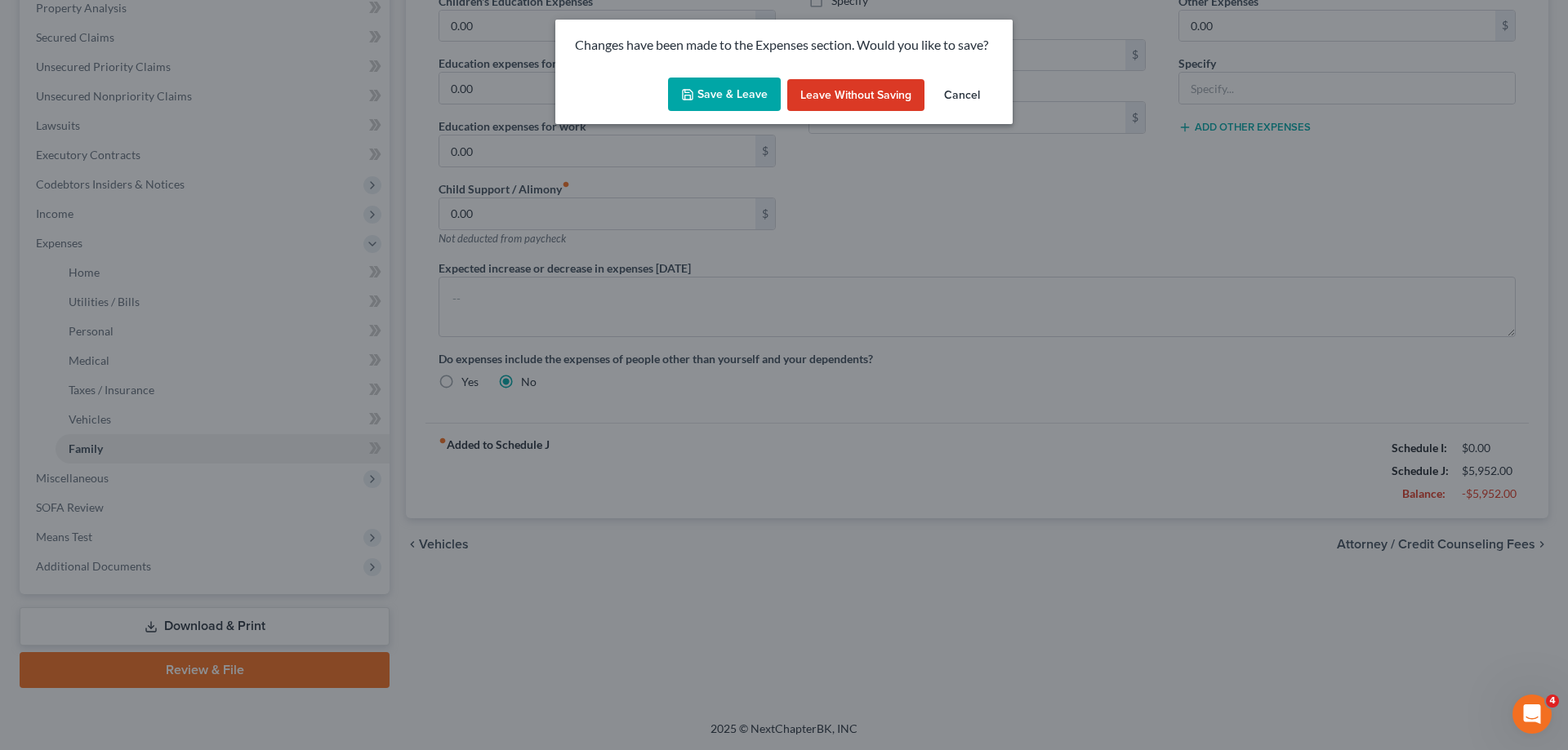
click at [970, 95] on button "Cancel" at bounding box center [962, 96] width 62 height 33
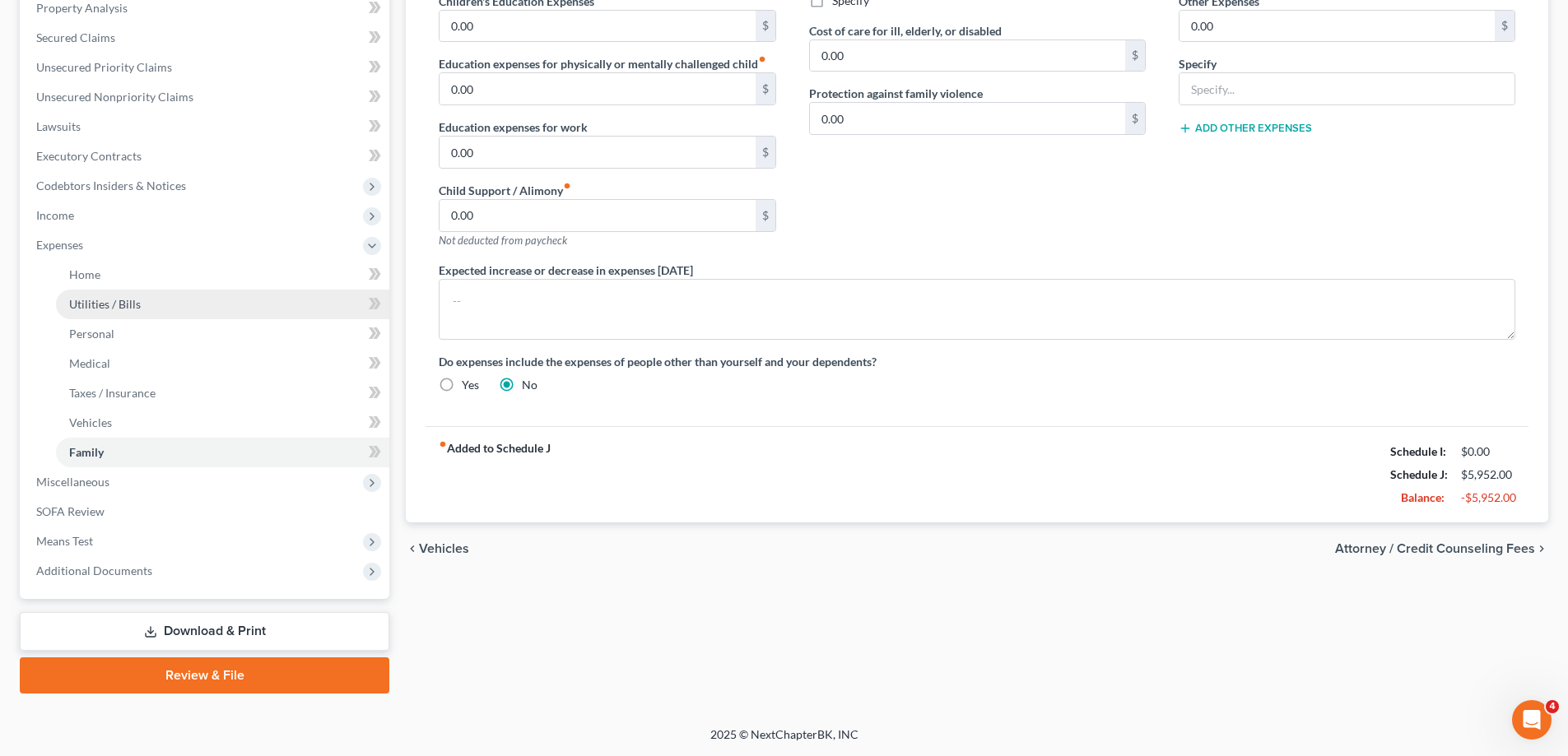
click at [172, 316] on link "Utilities / Bills" at bounding box center [222, 305] width 334 height 30
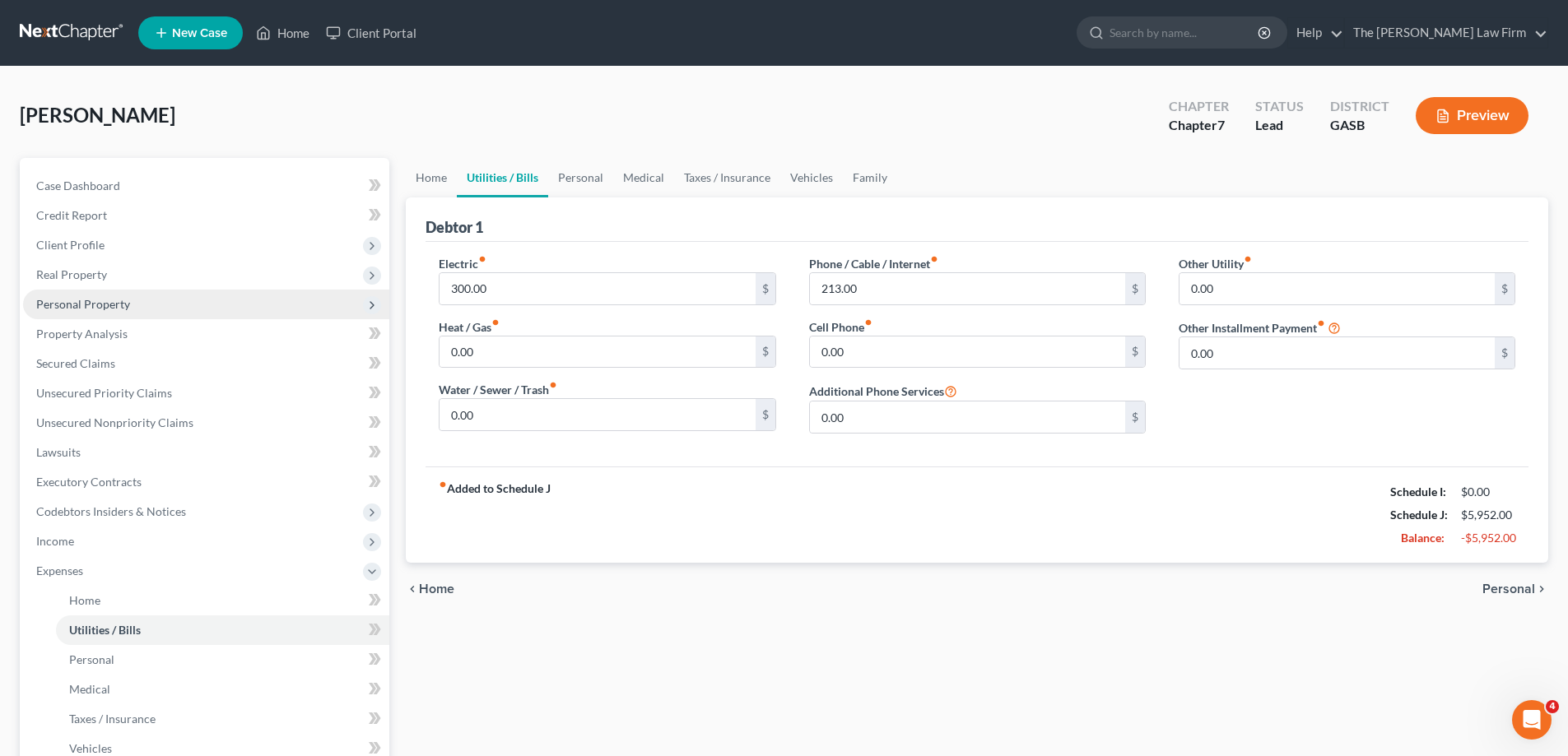
scroll to position [326, 0]
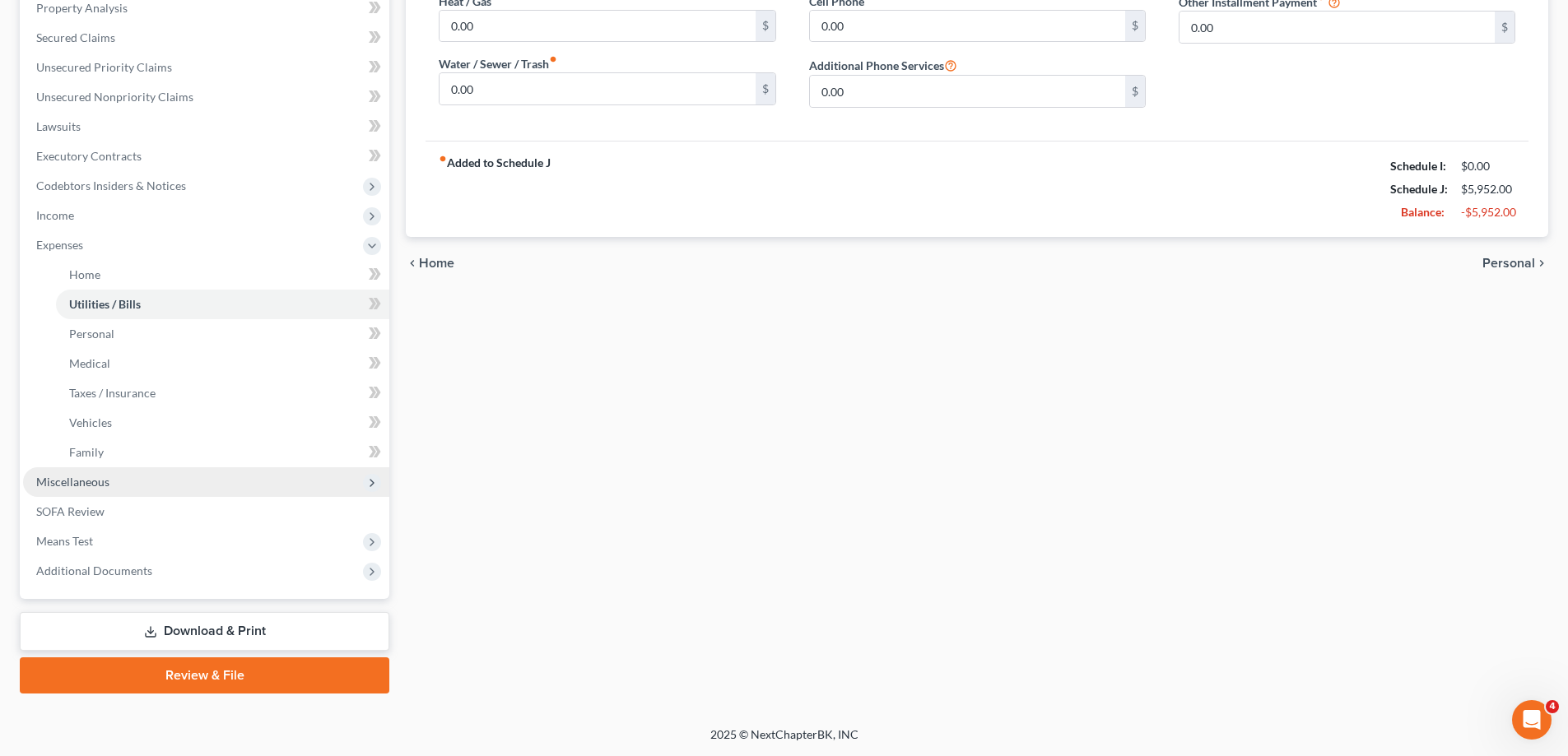
click at [235, 489] on span "Miscellaneous" at bounding box center [206, 483] width 367 height 30
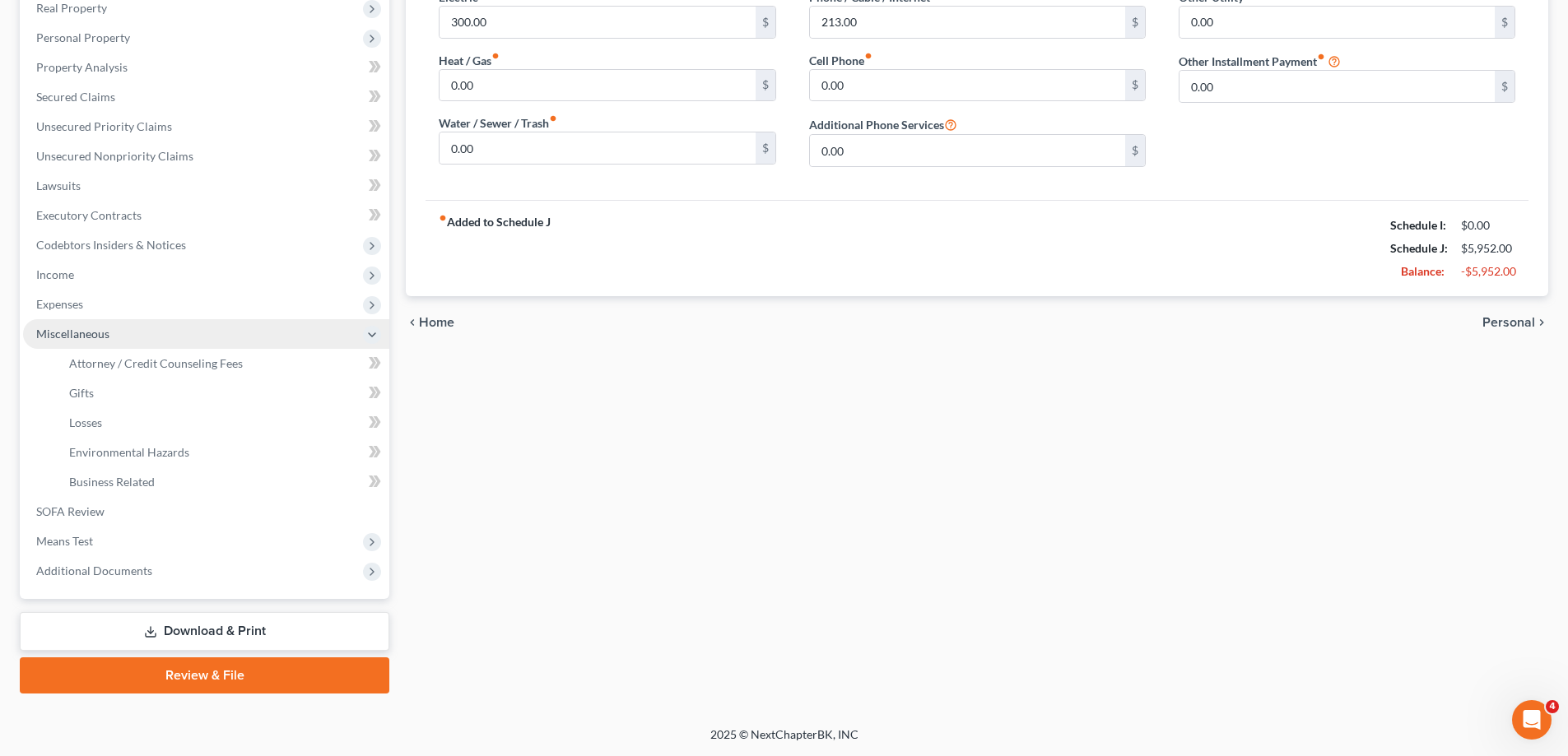
scroll to position [267, 0]
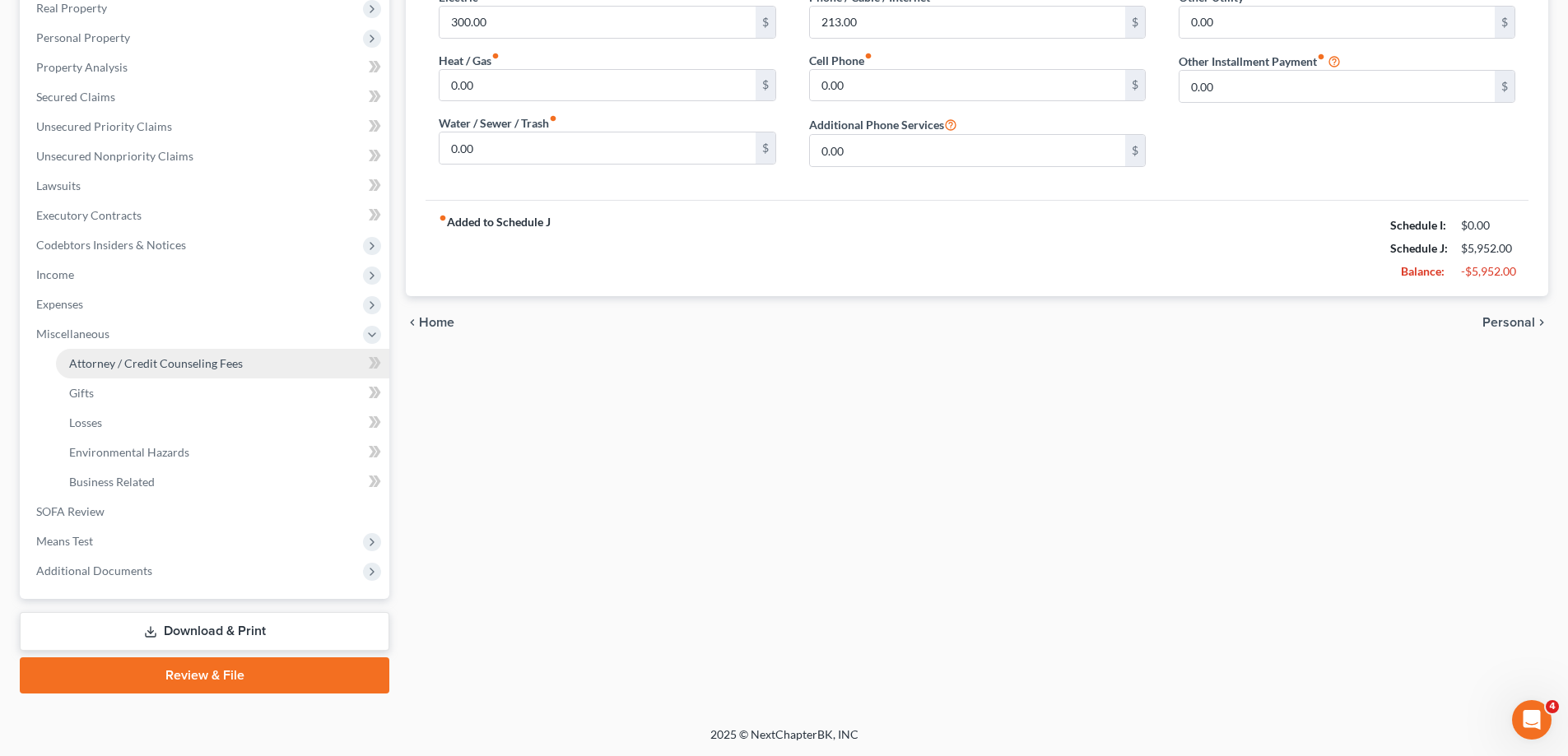
click at [294, 352] on link "Attorney / Credit Counseling Fees" at bounding box center [222, 364] width 334 height 30
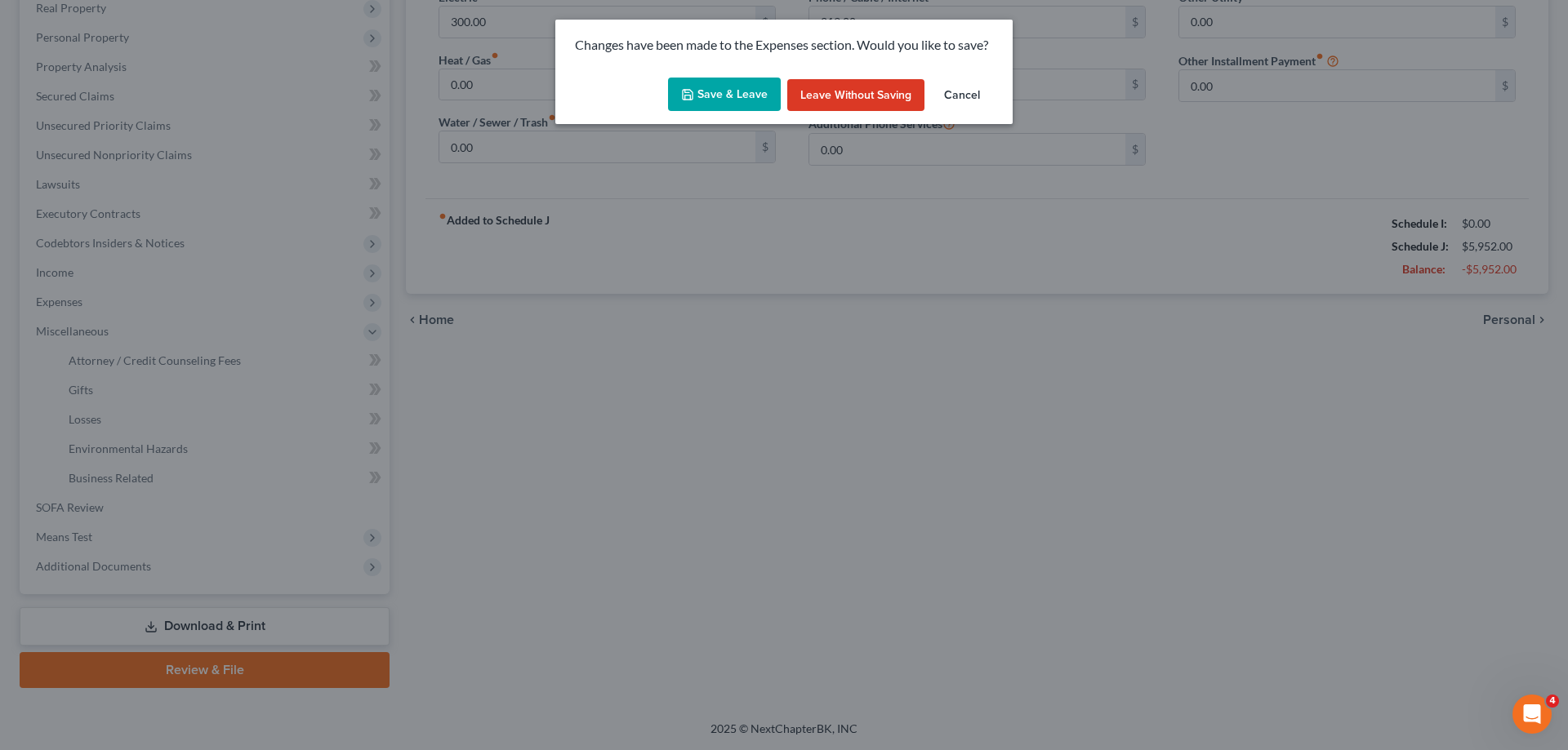
click at [772, 96] on button "Save & Leave" at bounding box center [724, 95] width 112 height 35
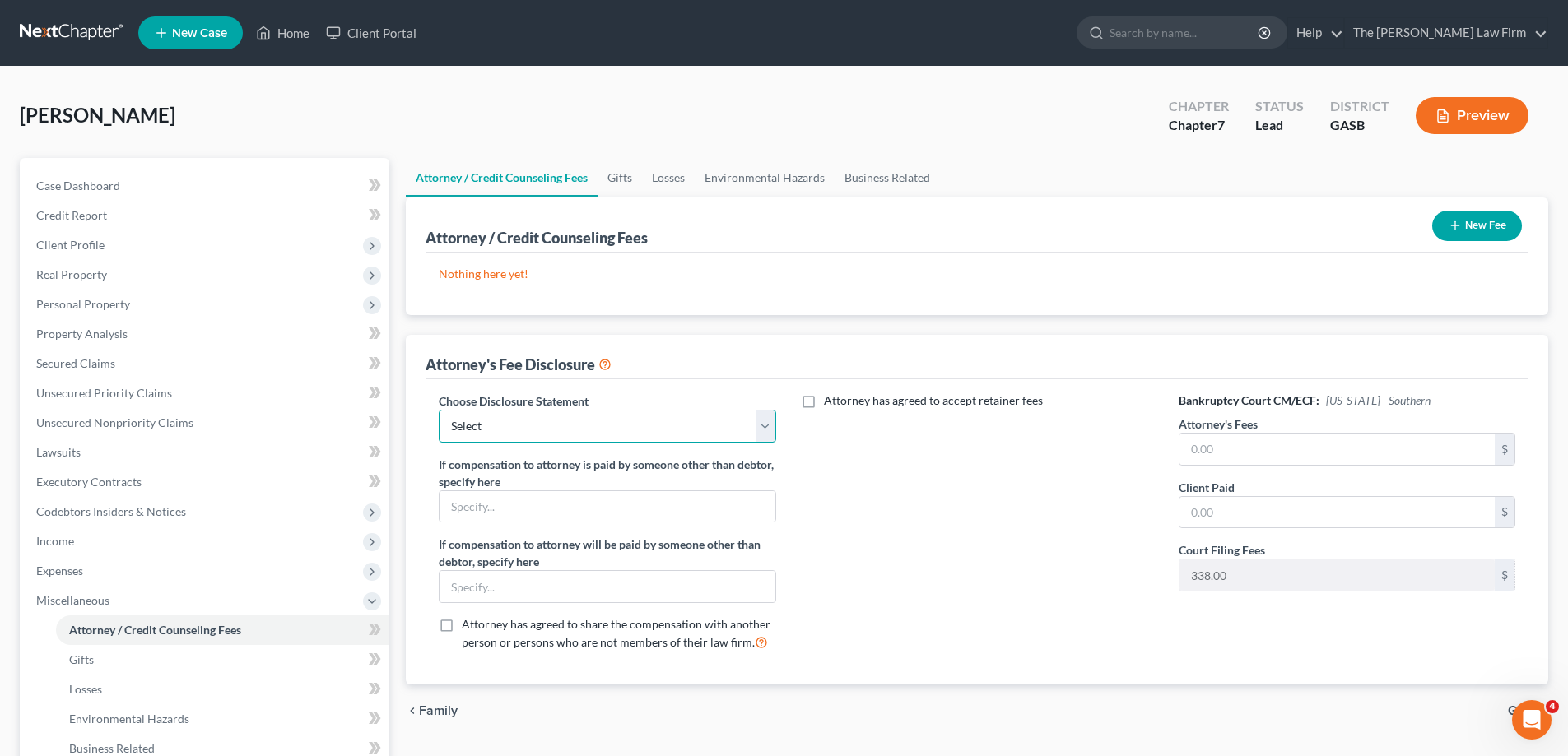
click at [632, 428] on select "Select Disclosure" at bounding box center [607, 427] width 337 height 33
click at [632, 427] on select "Select Disclosure" at bounding box center [607, 427] width 337 height 33
click at [1264, 456] on input "text" at bounding box center [1337, 449] width 315 height 31
click at [1076, 495] on div "Attorney has agreed to accept retainer fees" at bounding box center [977, 529] width 369 height 273
click at [1266, 428] on div "Attorney's Fees $" at bounding box center [1347, 441] width 337 height 51
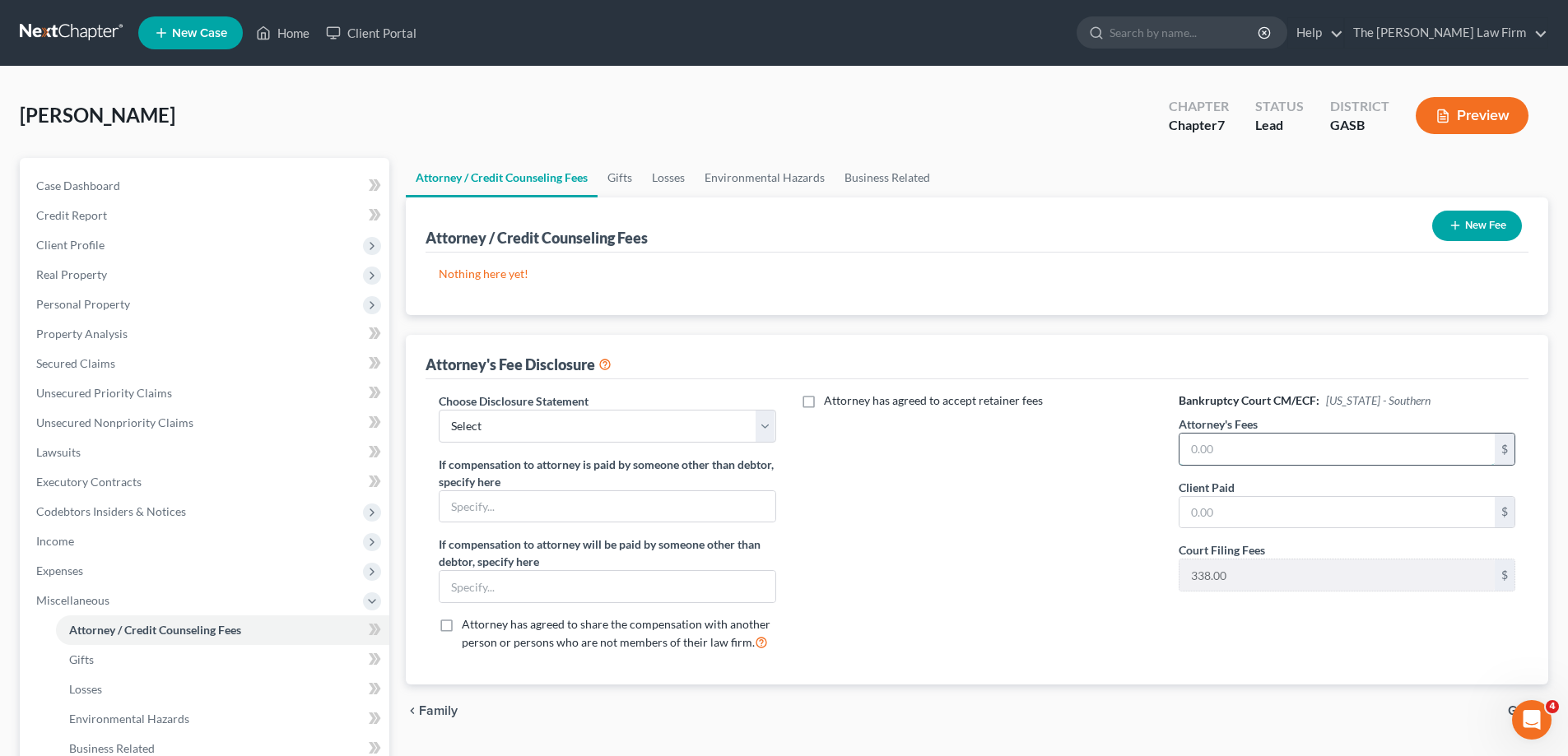
click at [1255, 439] on input "text" at bounding box center [1337, 449] width 315 height 31
type input "1,750.00"
click at [1055, 440] on div "Attorney has agreed to accept retainer fees" at bounding box center [977, 529] width 369 height 273
click at [672, 414] on select "Select Disclosure" at bounding box center [607, 427] width 337 height 33
select select "0"
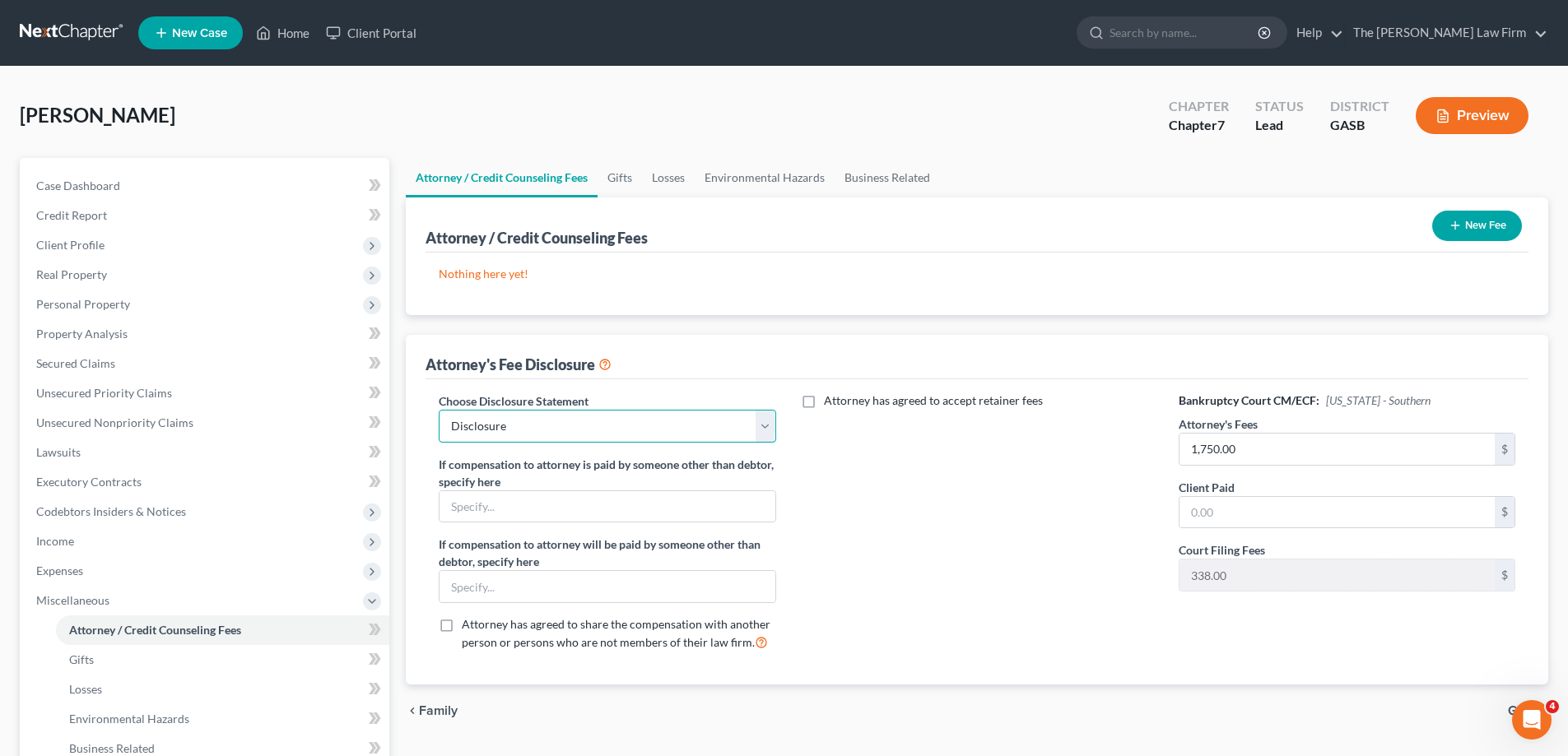
click at [439, 410] on select "Select Disclosure" at bounding box center [607, 427] width 337 height 33
click at [631, 516] on input "text" at bounding box center [607, 507] width 335 height 31
click at [602, 586] on input "text" at bounding box center [607, 587] width 335 height 31
click at [824, 406] on label "Attorney has agreed to accept retainer fees" at bounding box center [933, 401] width 219 height 17
click at [831, 403] on input "Attorney has agreed to accept retainer fees" at bounding box center [836, 398] width 10 height 10
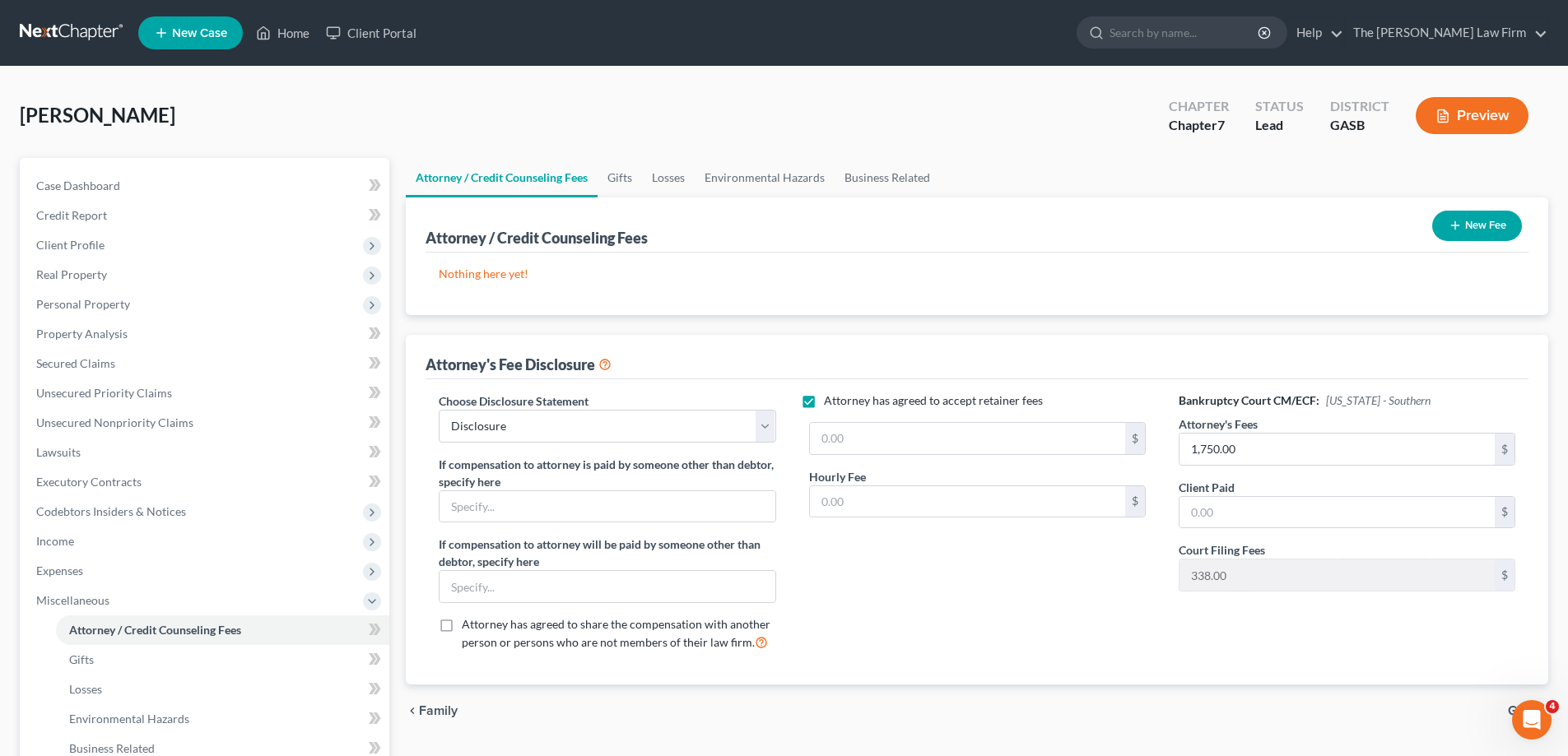
click at [826, 397] on span "Attorney has agreed to accept retainer fees" at bounding box center [933, 401] width 219 height 14
click at [831, 397] on input "Attorney has agreed to accept retainer fees" at bounding box center [836, 398] width 10 height 10
click at [824, 399] on span "Attorney has agreed to accept retainer fees" at bounding box center [933, 401] width 219 height 14
click at [831, 399] on input "Attorney has agreed to accept retainer fees" at bounding box center [836, 398] width 10 height 10
click at [824, 399] on label "Attorney has agreed to accept retainer fees" at bounding box center [933, 401] width 219 height 17
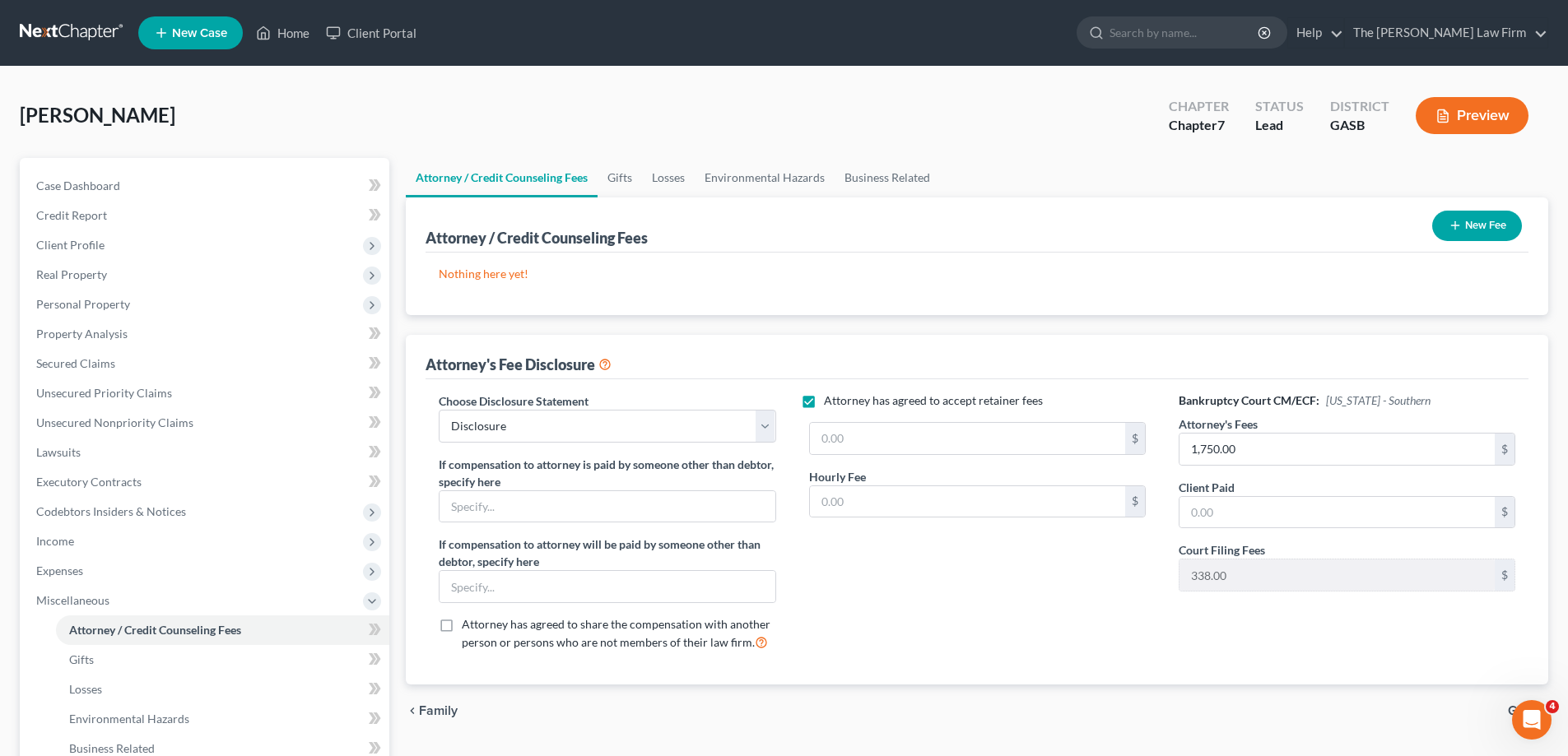
click at [831, 399] on input "Attorney has agreed to accept retainer fees" at bounding box center [836, 398] width 10 height 10
checkbox input "false"
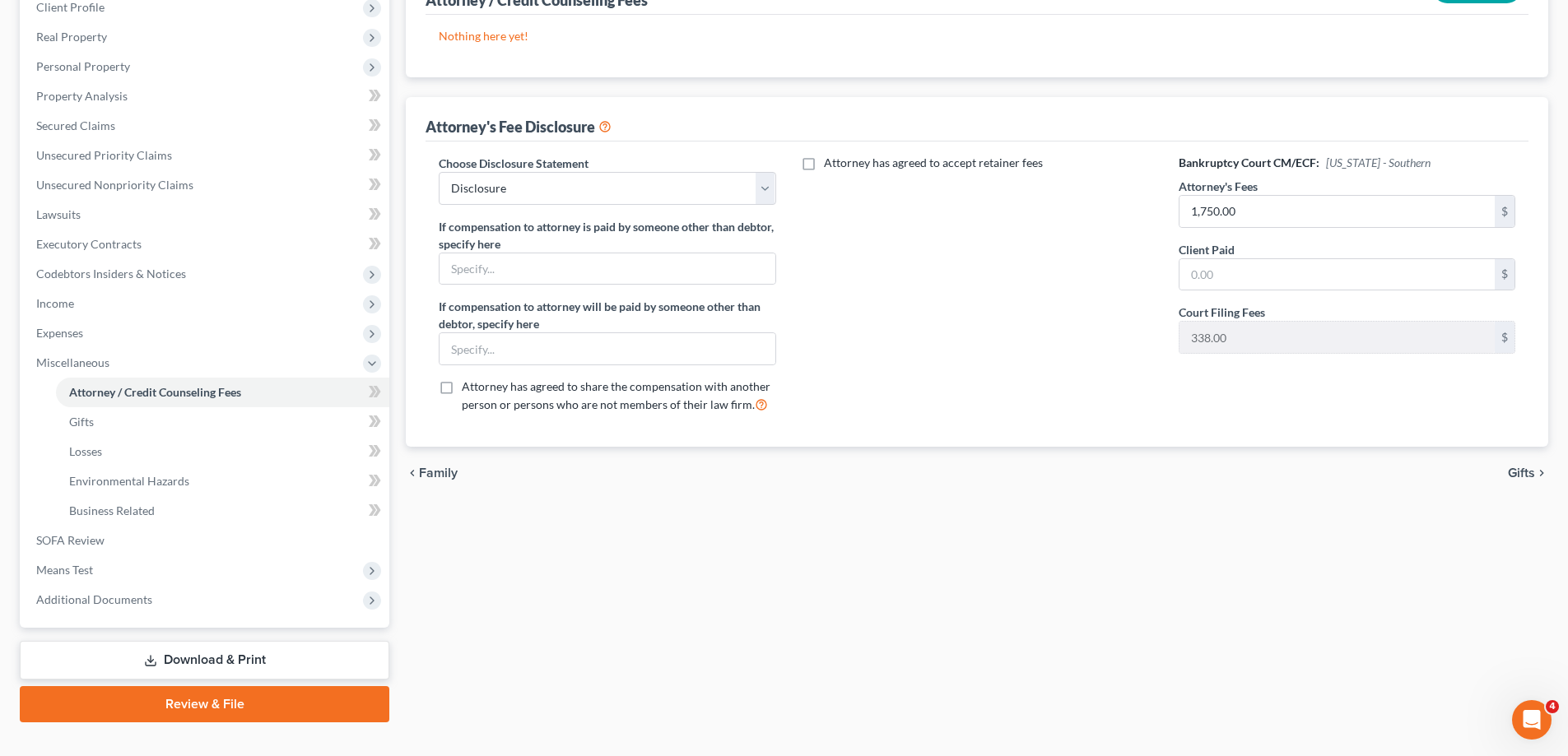
scroll to position [247, 0]
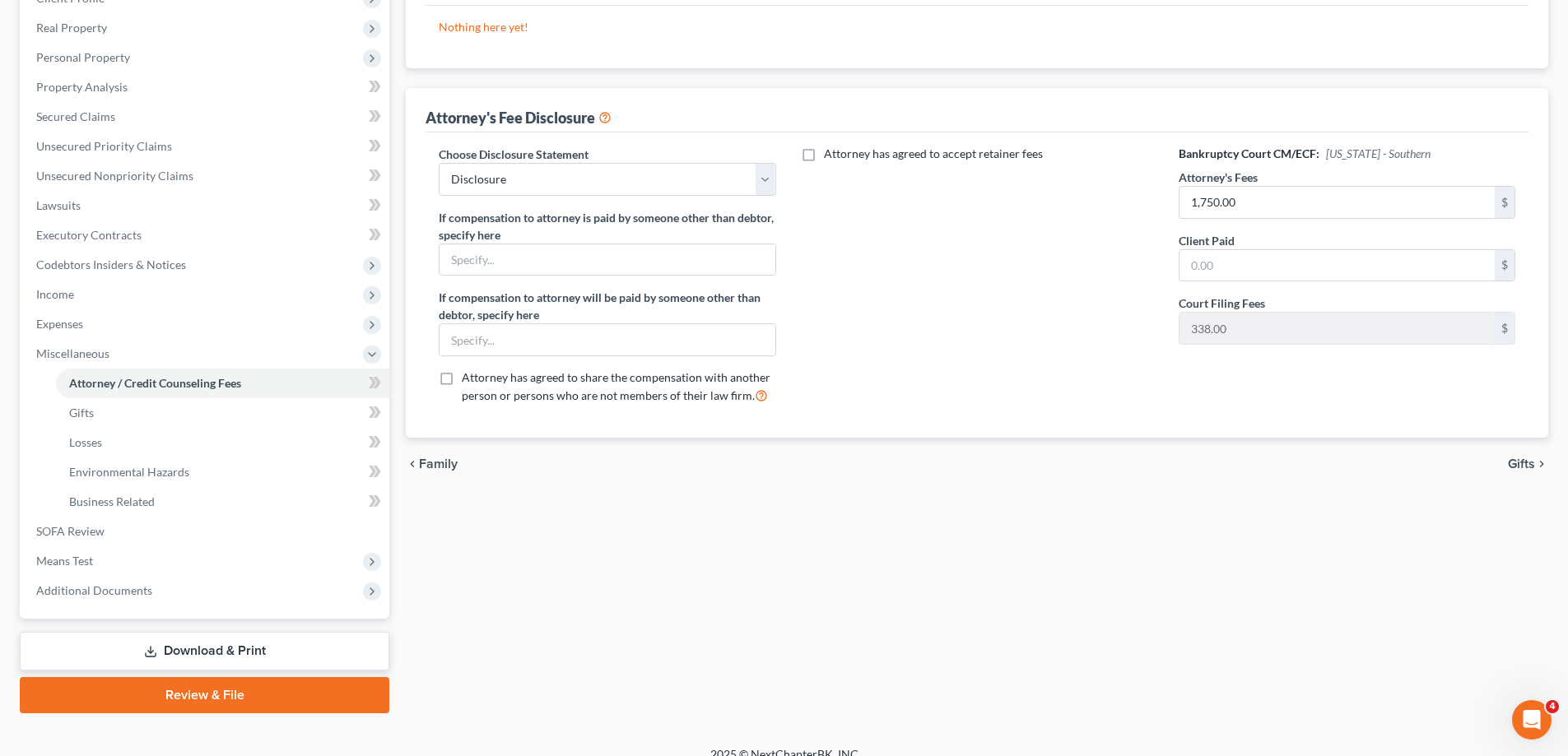
click at [1538, 466] on icon "chevron_right" at bounding box center [1542, 463] width 13 height 13
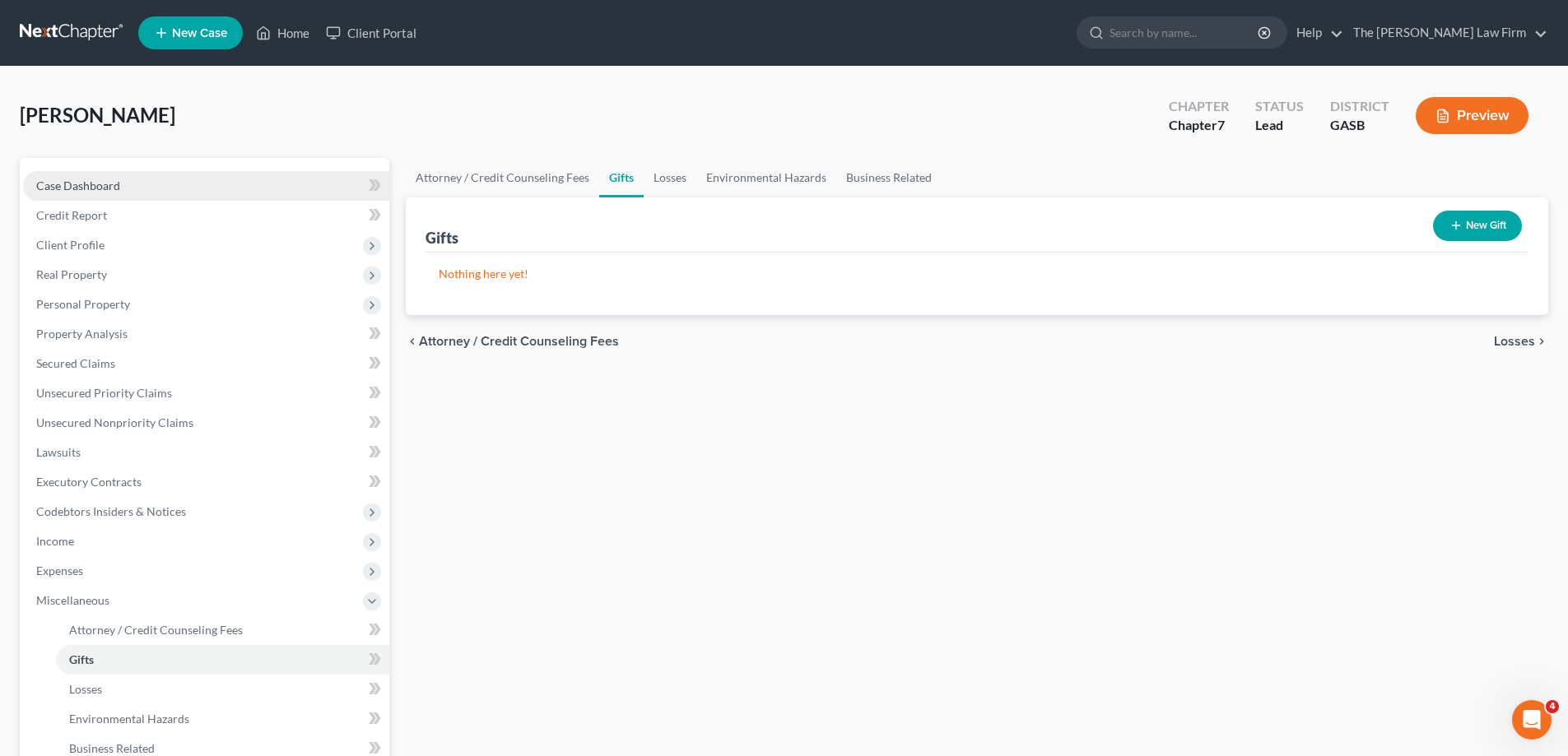
click at [71, 193] on link "Case Dashboard" at bounding box center [206, 186] width 367 height 30
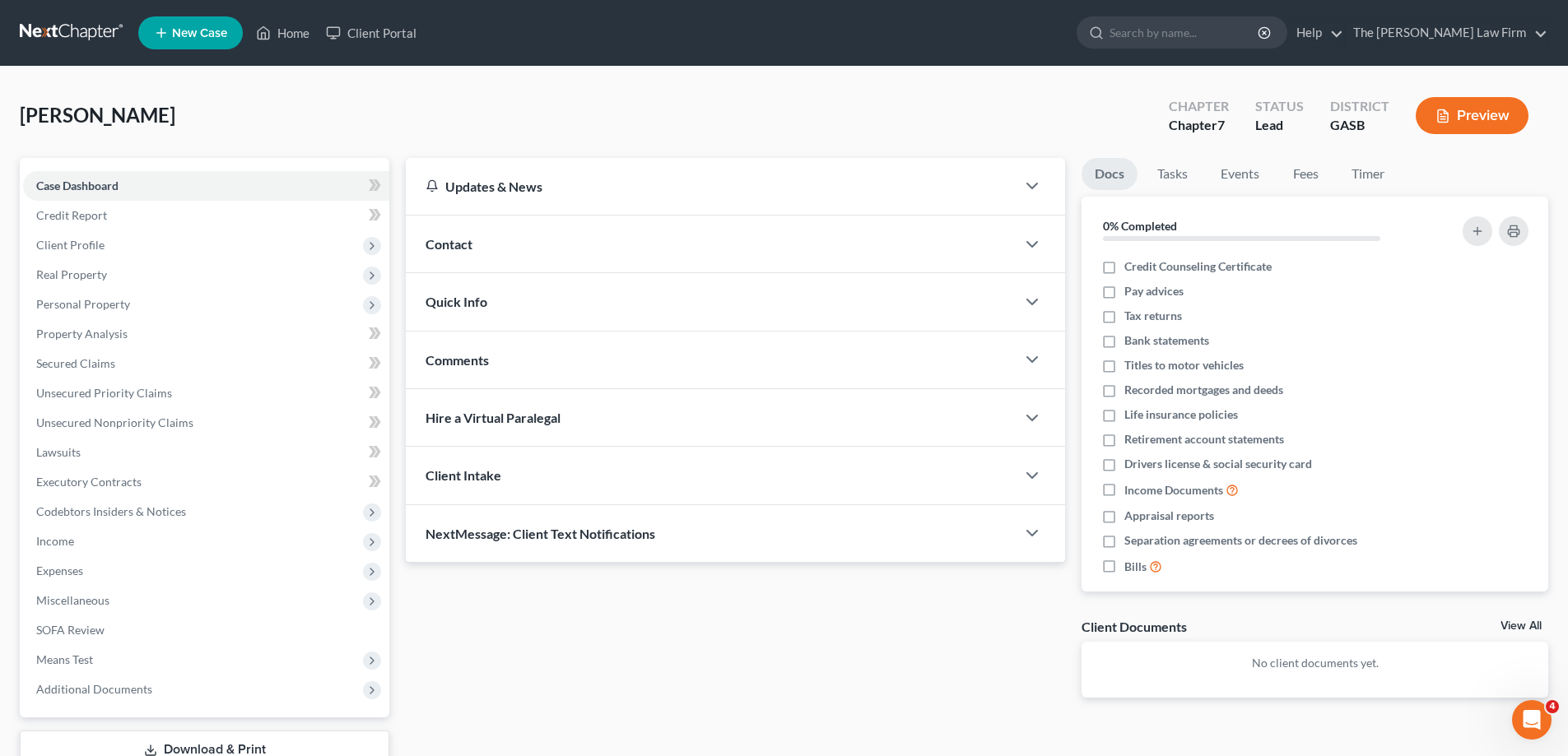
click at [600, 468] on div "Client Intake" at bounding box center [711, 475] width 610 height 57
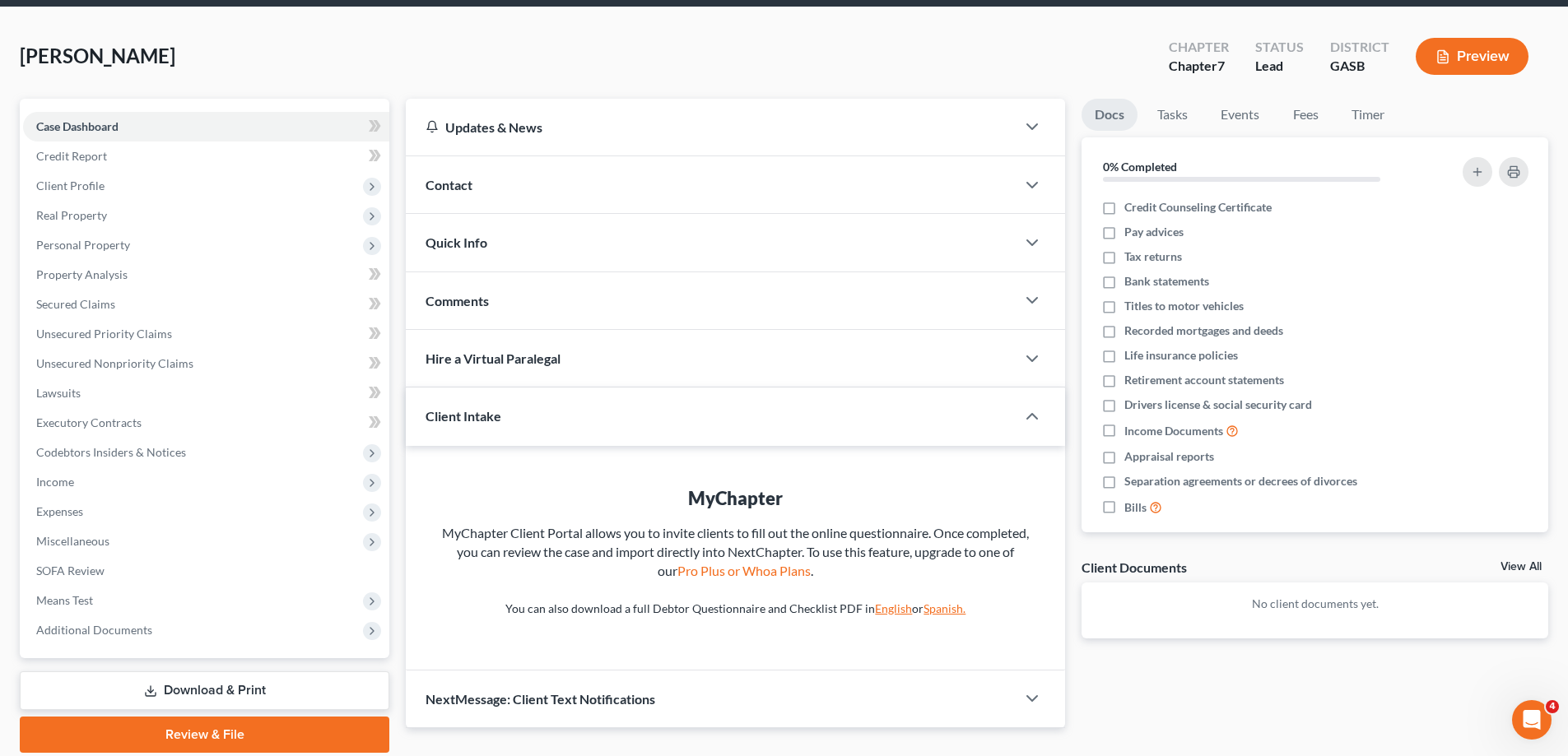
scroll to position [118, 0]
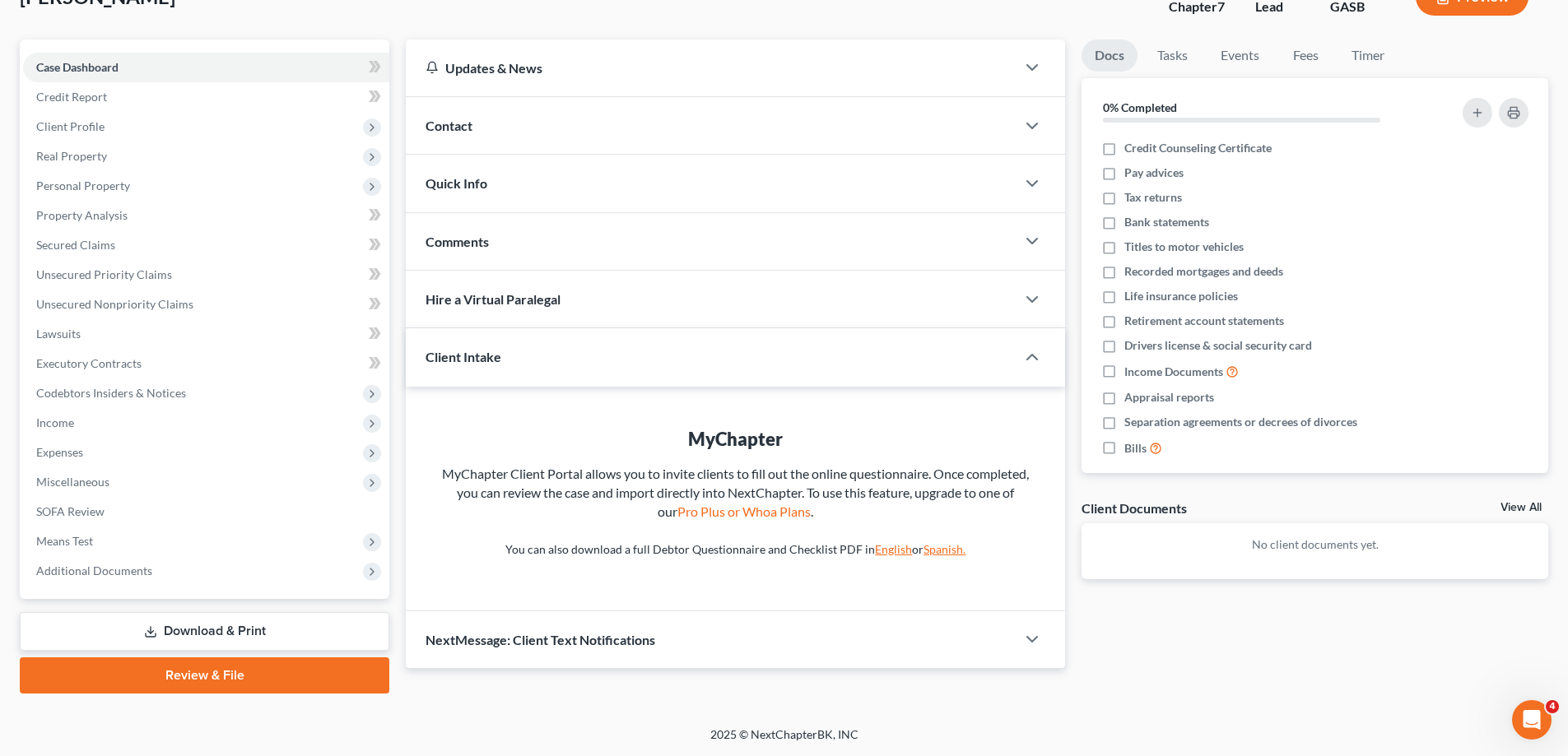
click at [591, 225] on div "Comments" at bounding box center [711, 241] width 610 height 57
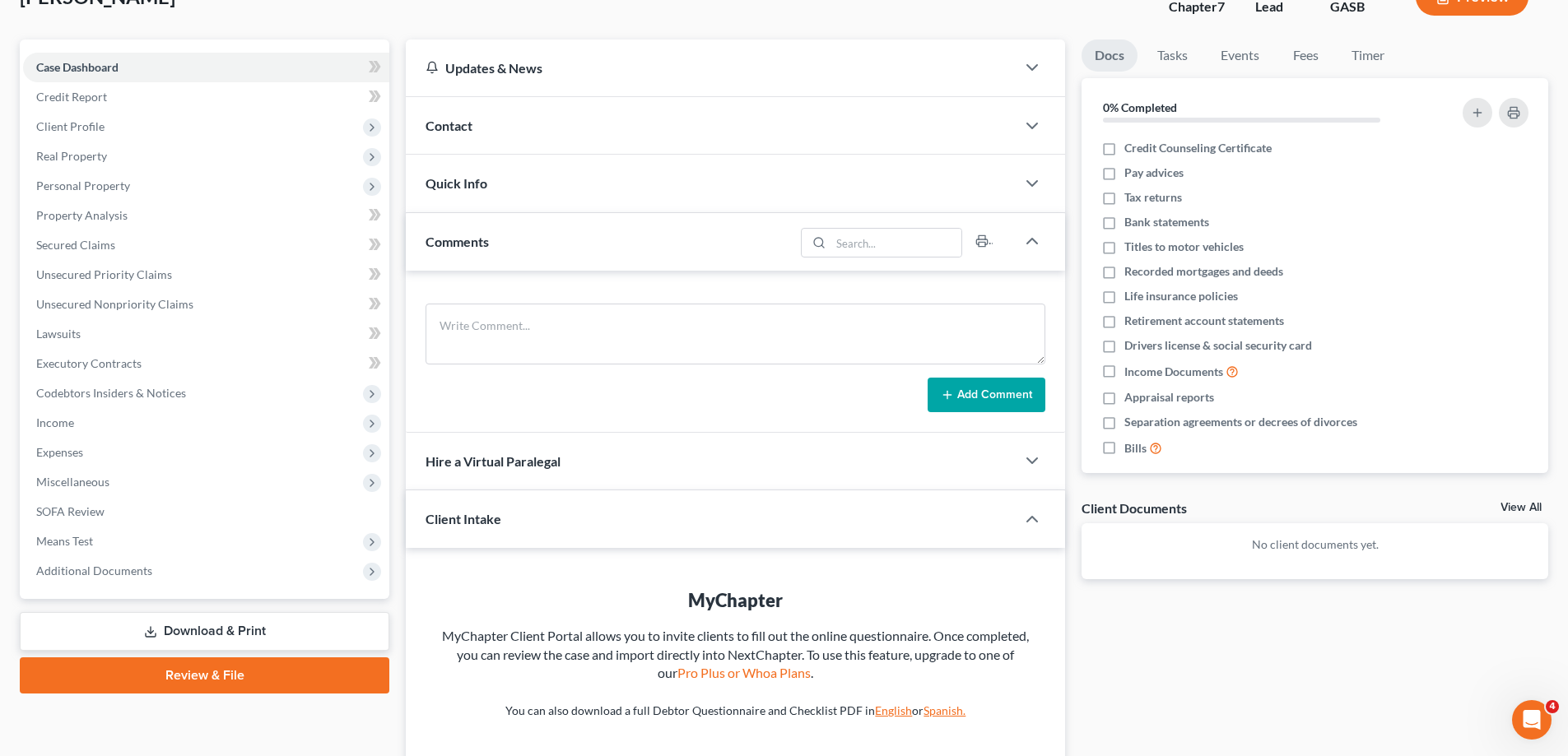
click at [647, 170] on div "Quick Info" at bounding box center [711, 183] width 610 height 57
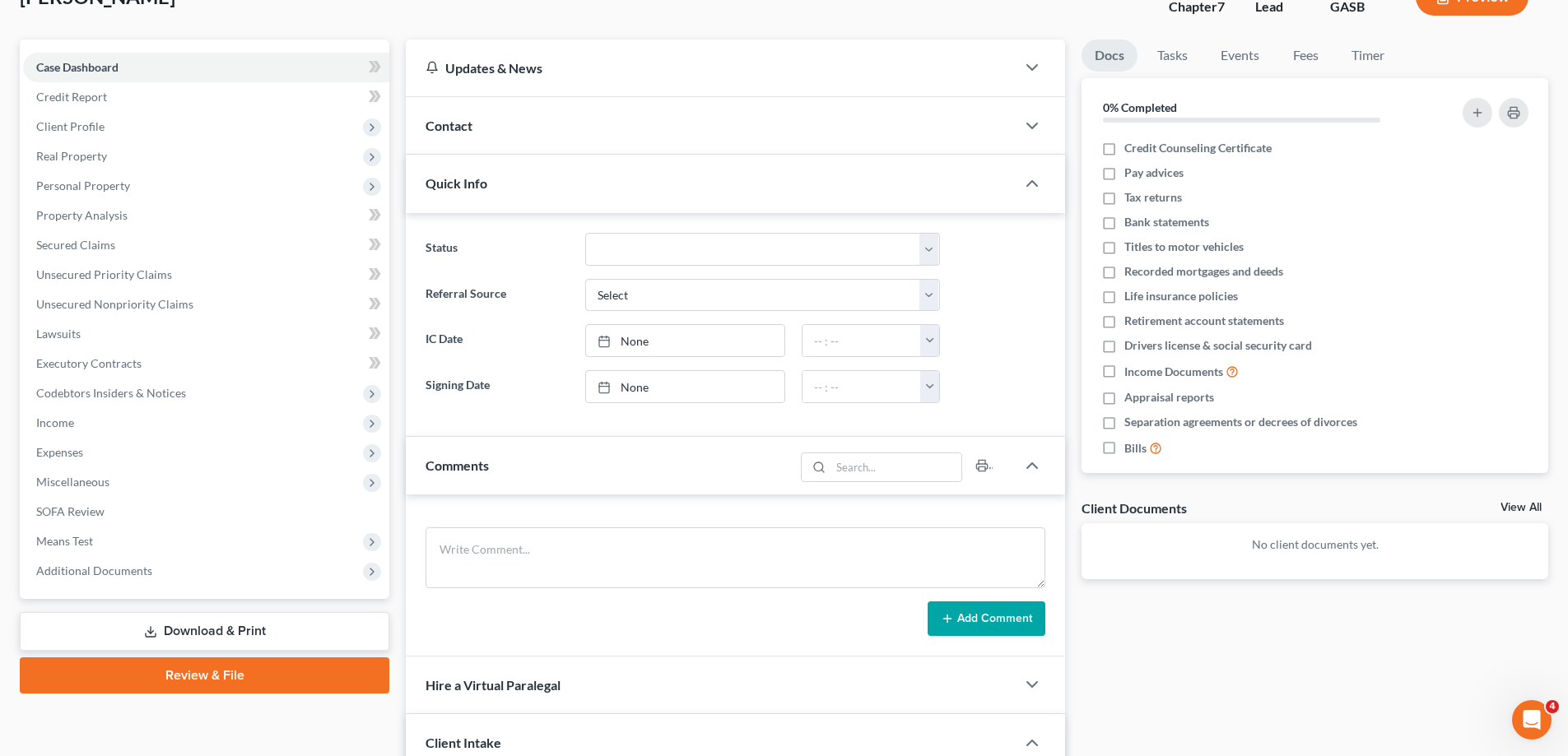
click at [653, 131] on div "Contact" at bounding box center [711, 125] width 610 height 57
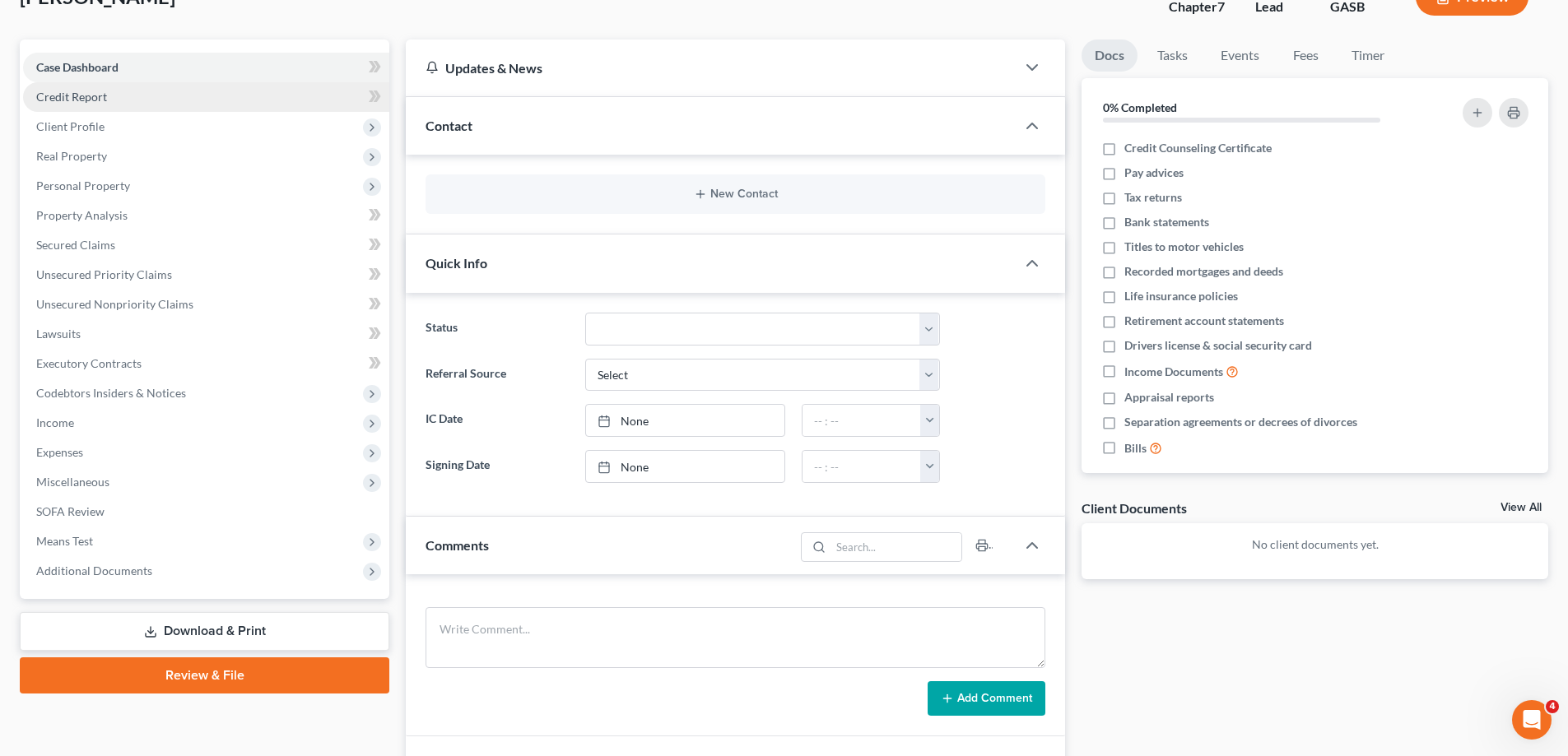
click at [203, 95] on link "Credit Report" at bounding box center [206, 98] width 367 height 30
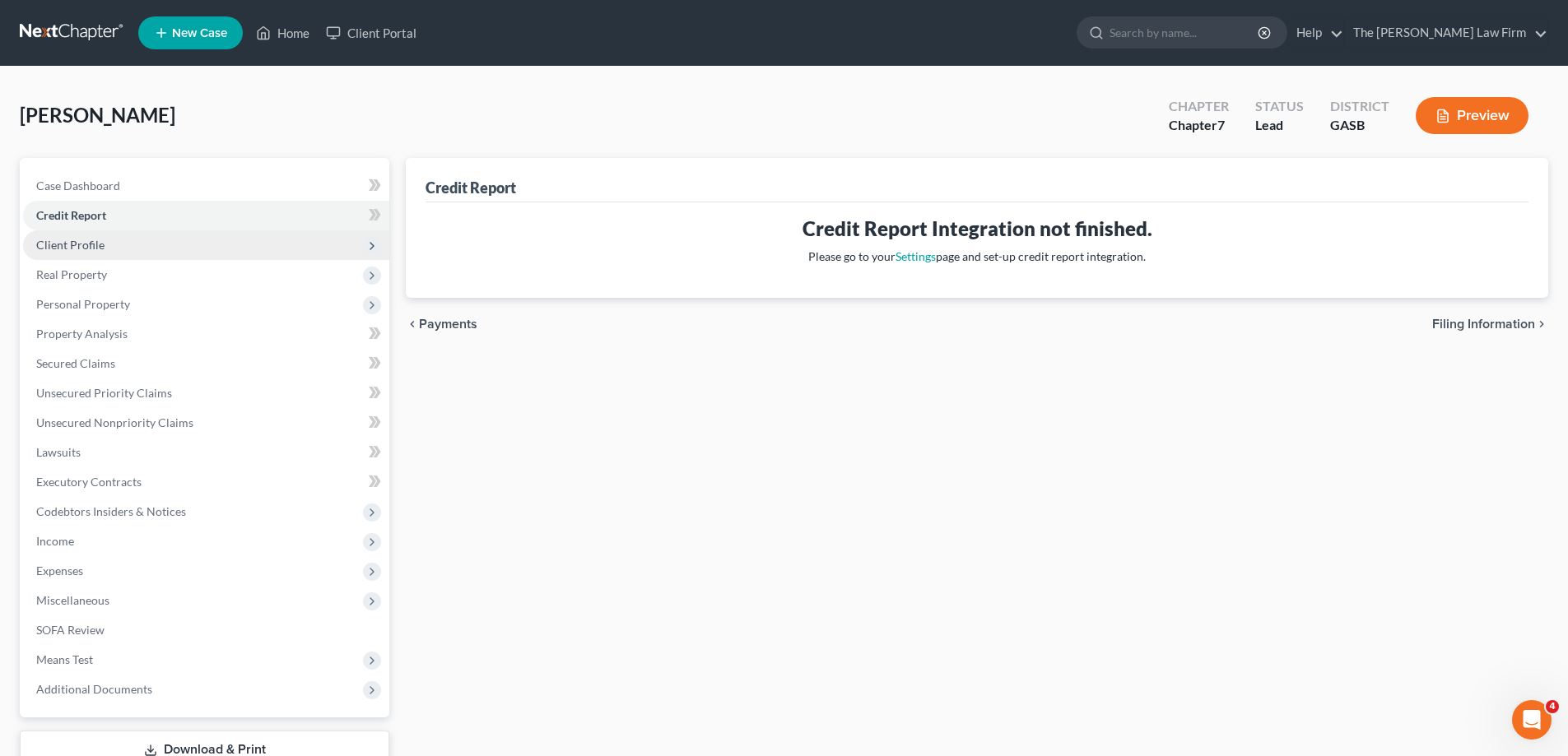
click at [158, 246] on span "Client Profile" at bounding box center [206, 246] width 367 height 30
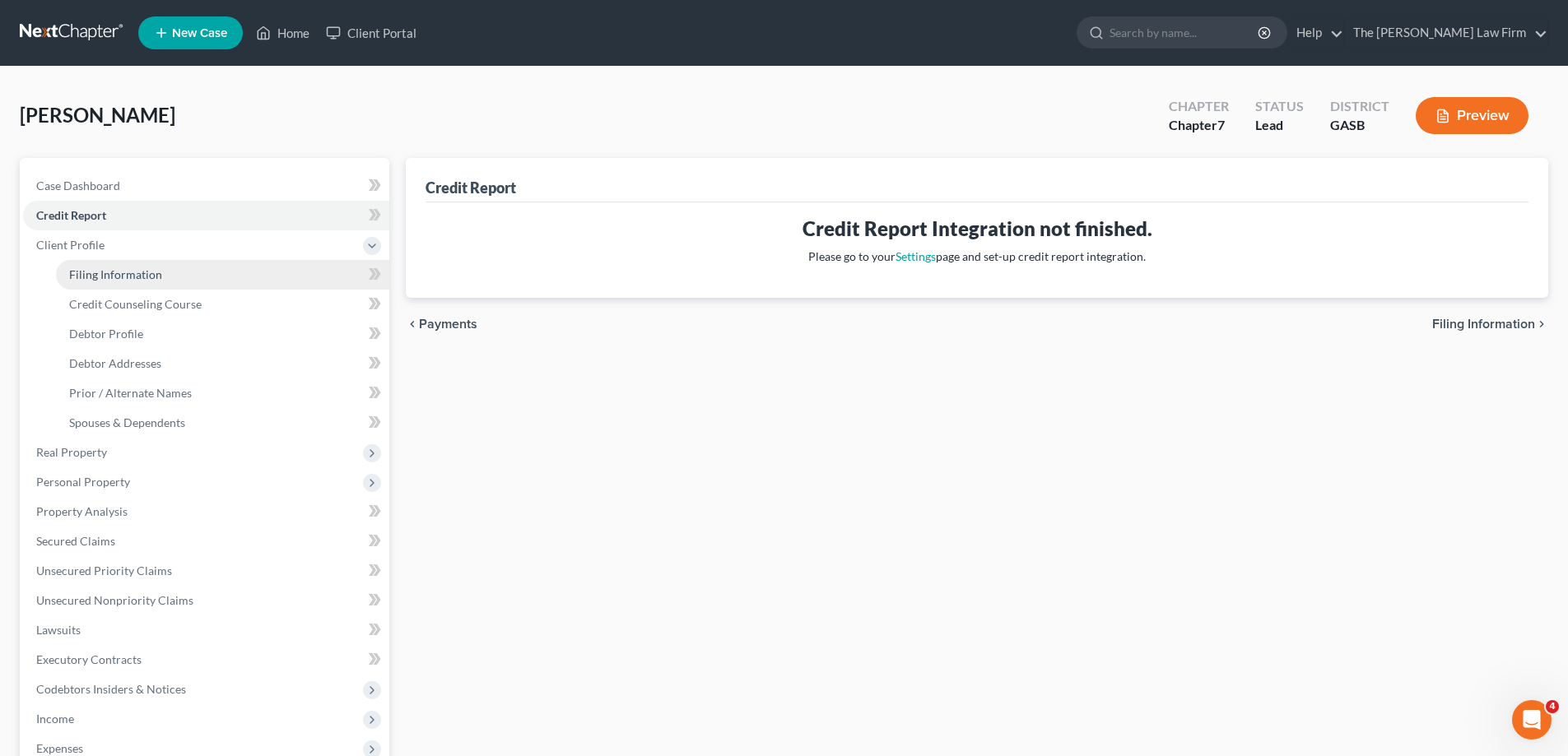
click at [184, 269] on link "Filing Information" at bounding box center [222, 275] width 334 height 30
select select "1"
select select "0"
select select "10"
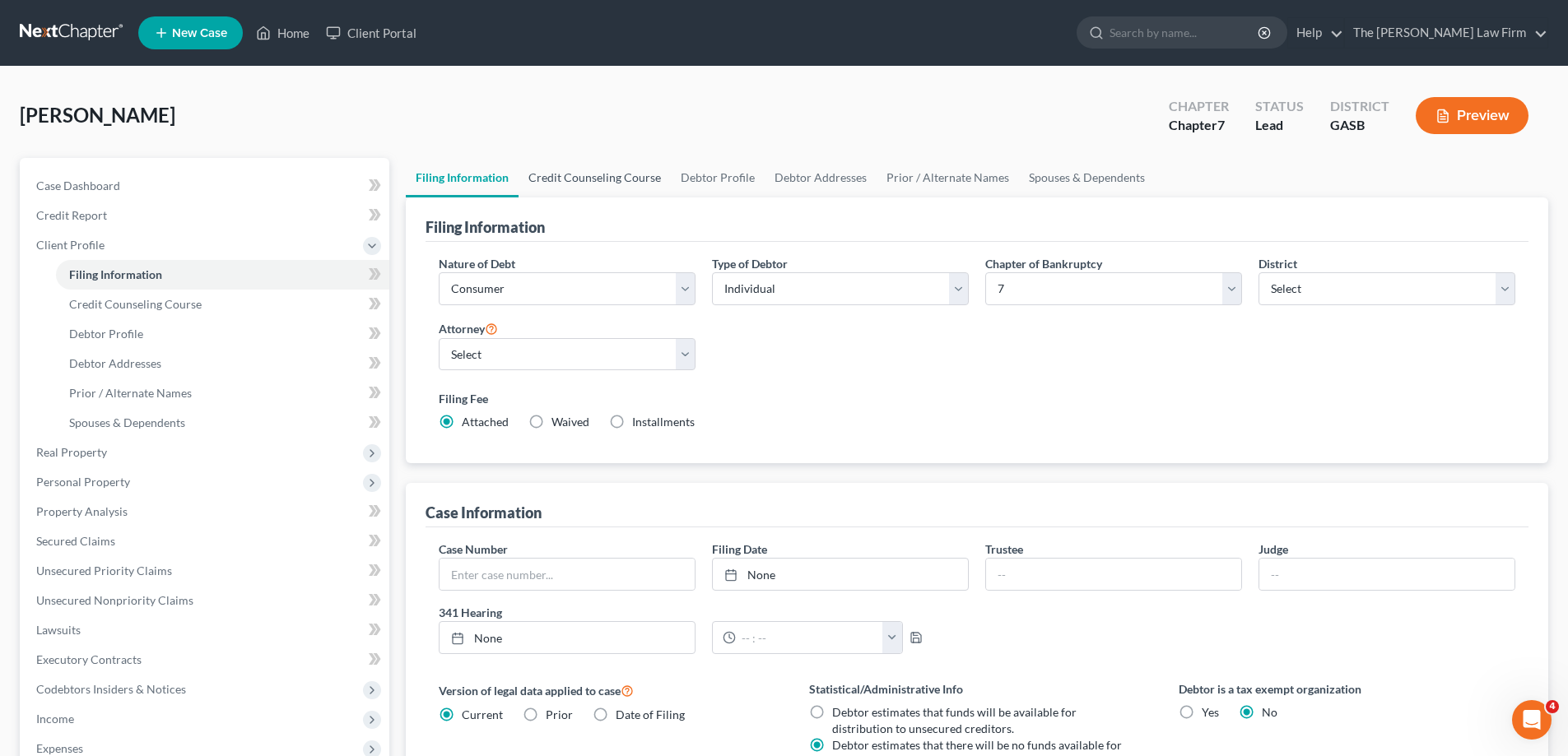
click at [604, 189] on link "Credit Counseling Course" at bounding box center [594, 177] width 152 height 39
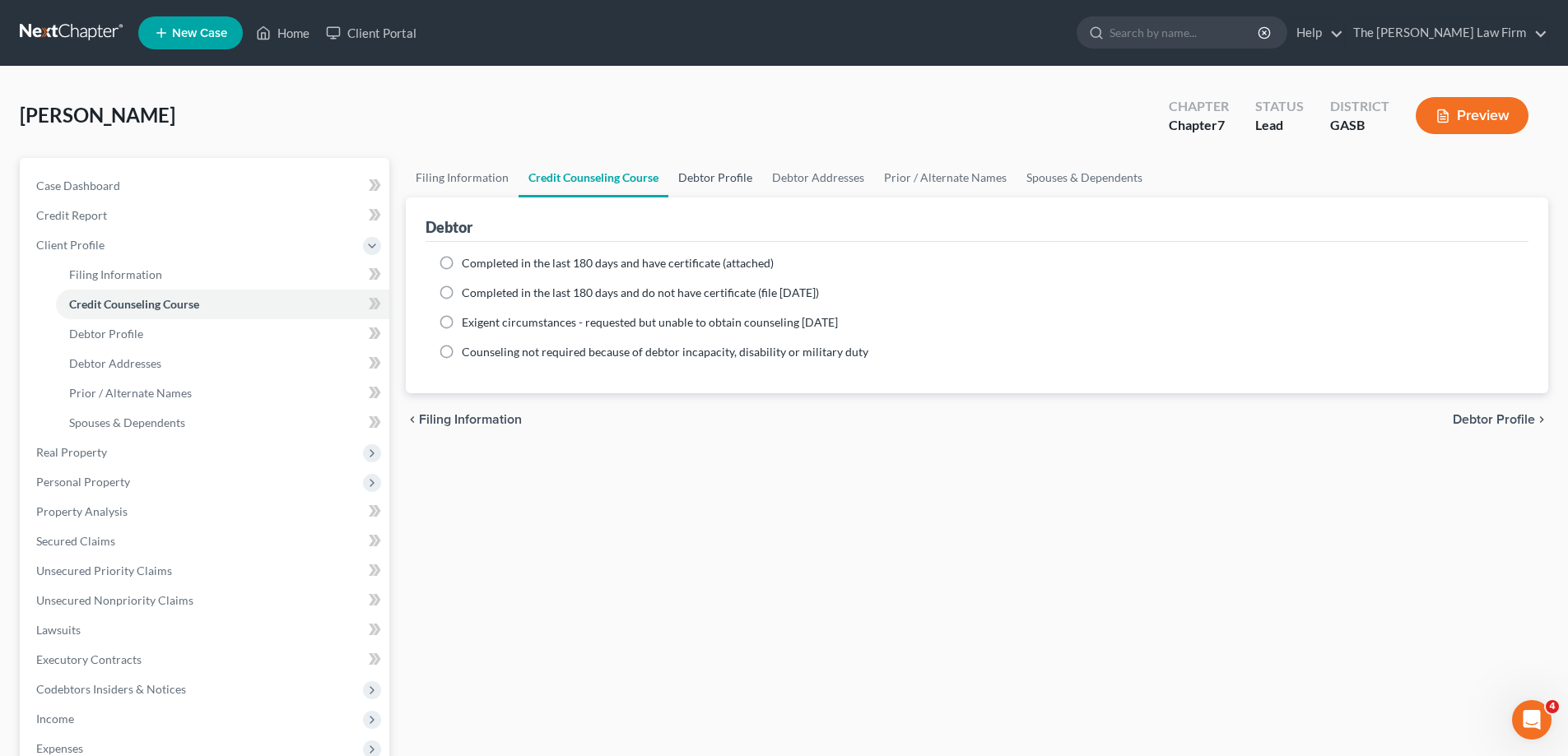
click at [712, 164] on link "Debtor Profile" at bounding box center [715, 177] width 94 height 39
select select "0"
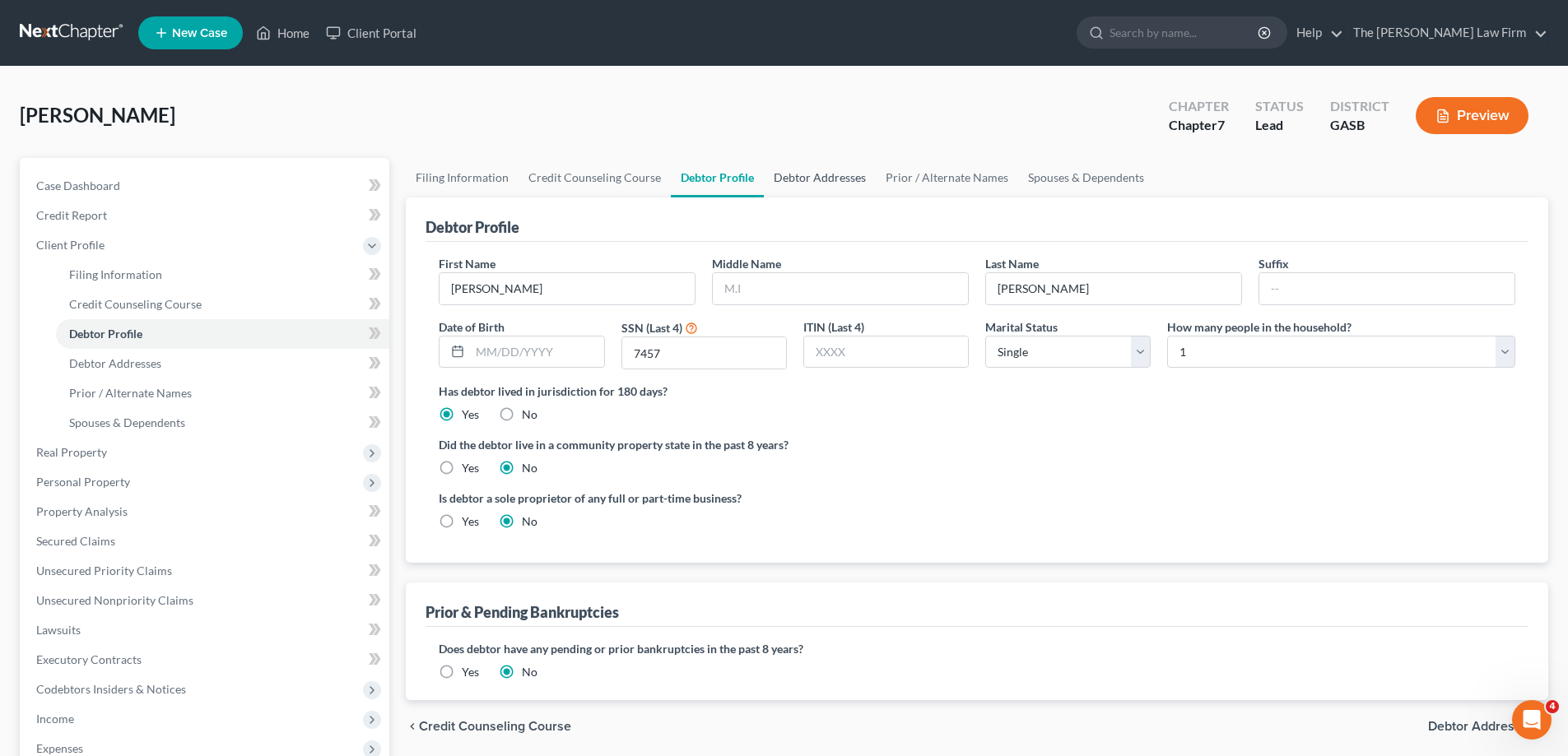
click at [851, 176] on link "Debtor Addresses" at bounding box center [820, 177] width 112 height 39
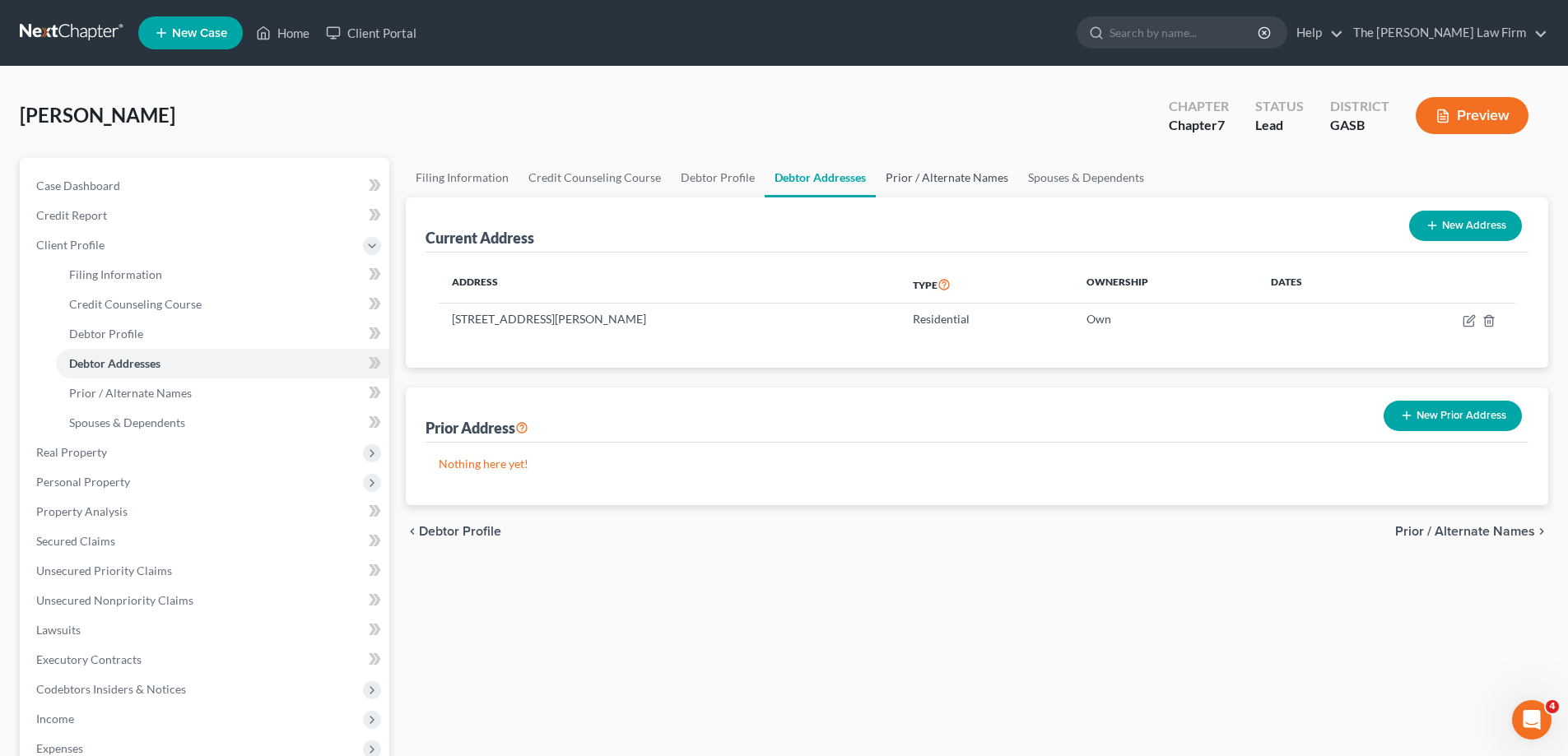
click at [922, 179] on link "Prior / Alternate Names" at bounding box center [947, 177] width 142 height 39
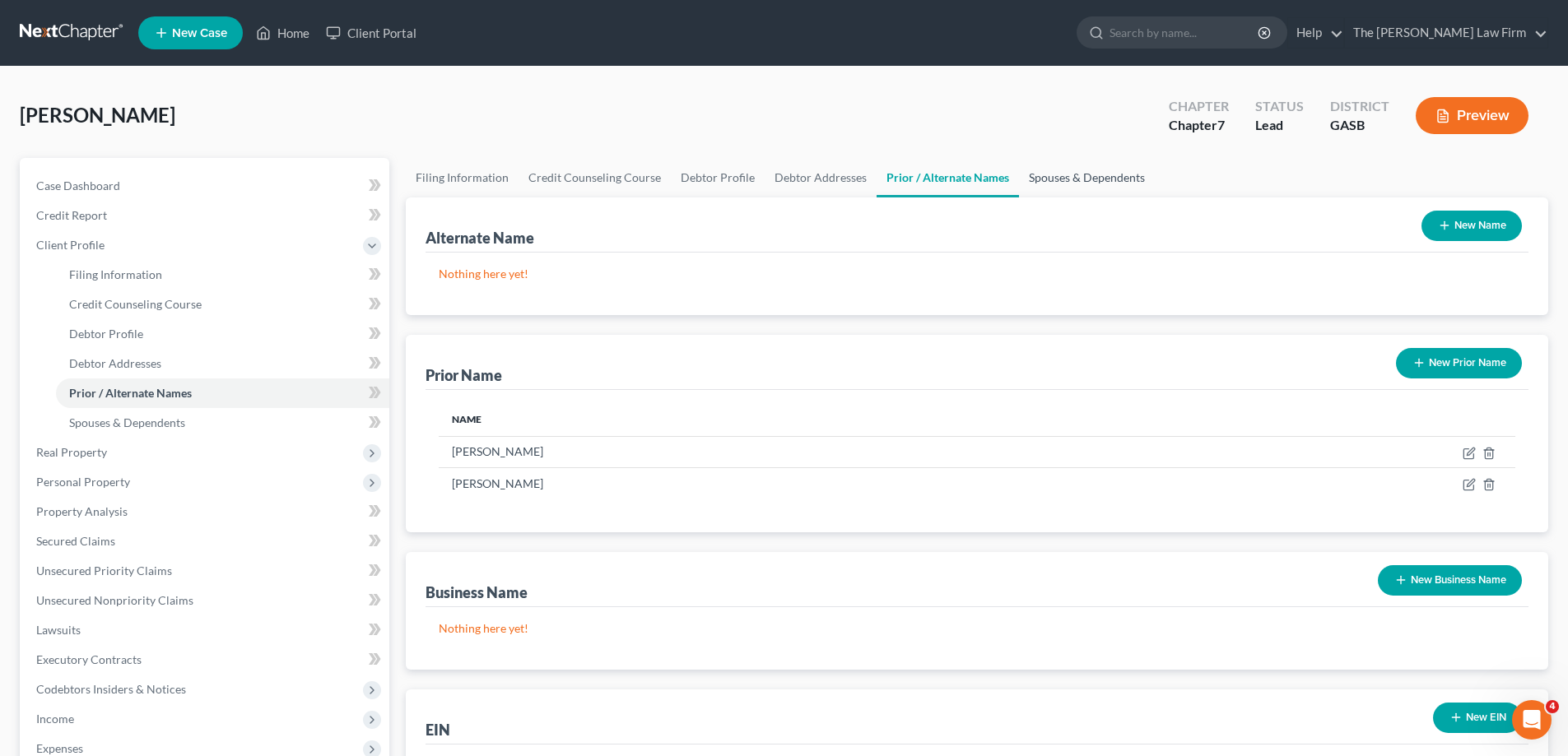
click at [1114, 187] on link "Spouses & Dependents" at bounding box center [1087, 177] width 136 height 39
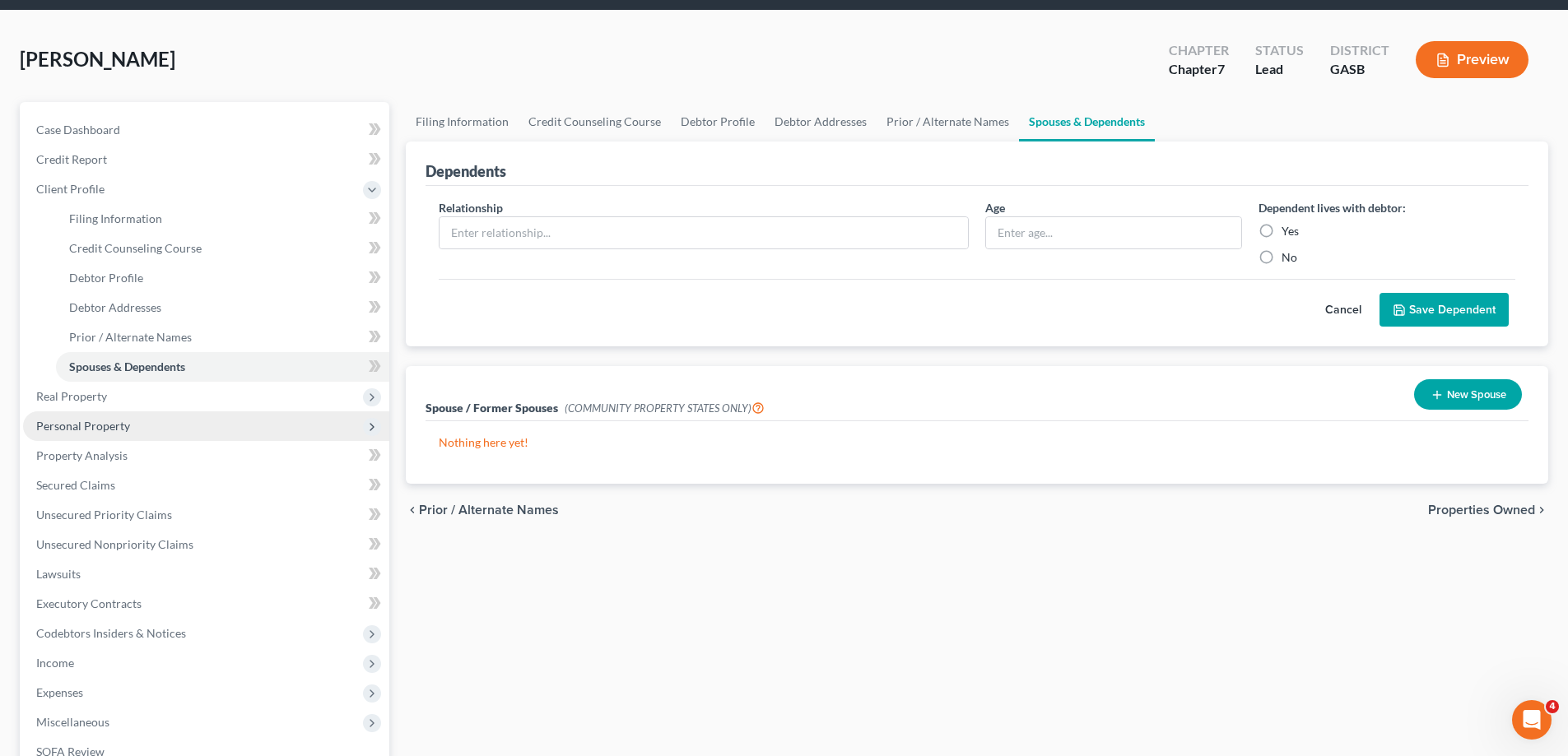
scroll to position [83, 0]
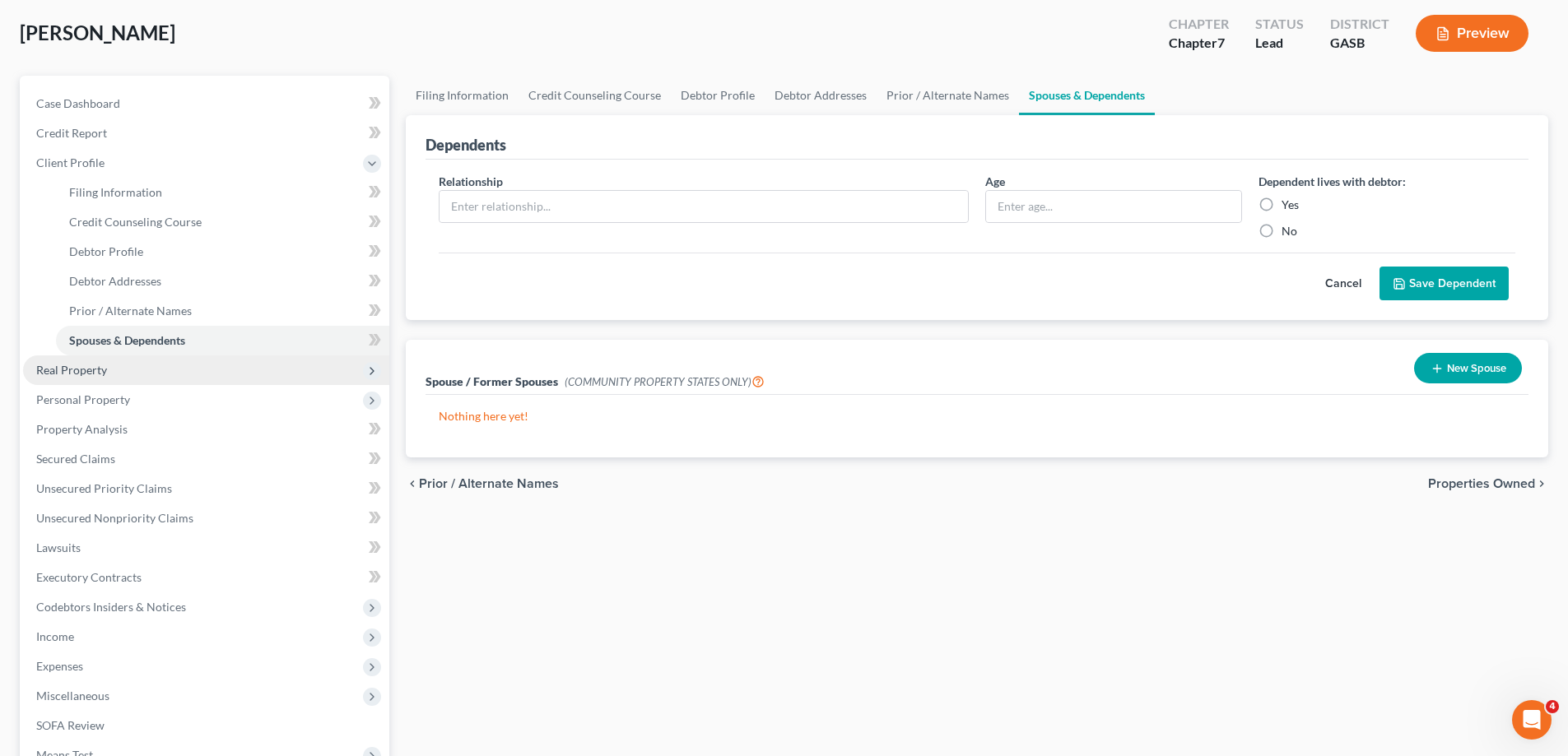
click at [235, 375] on span "Real Property" at bounding box center [206, 370] width 367 height 30
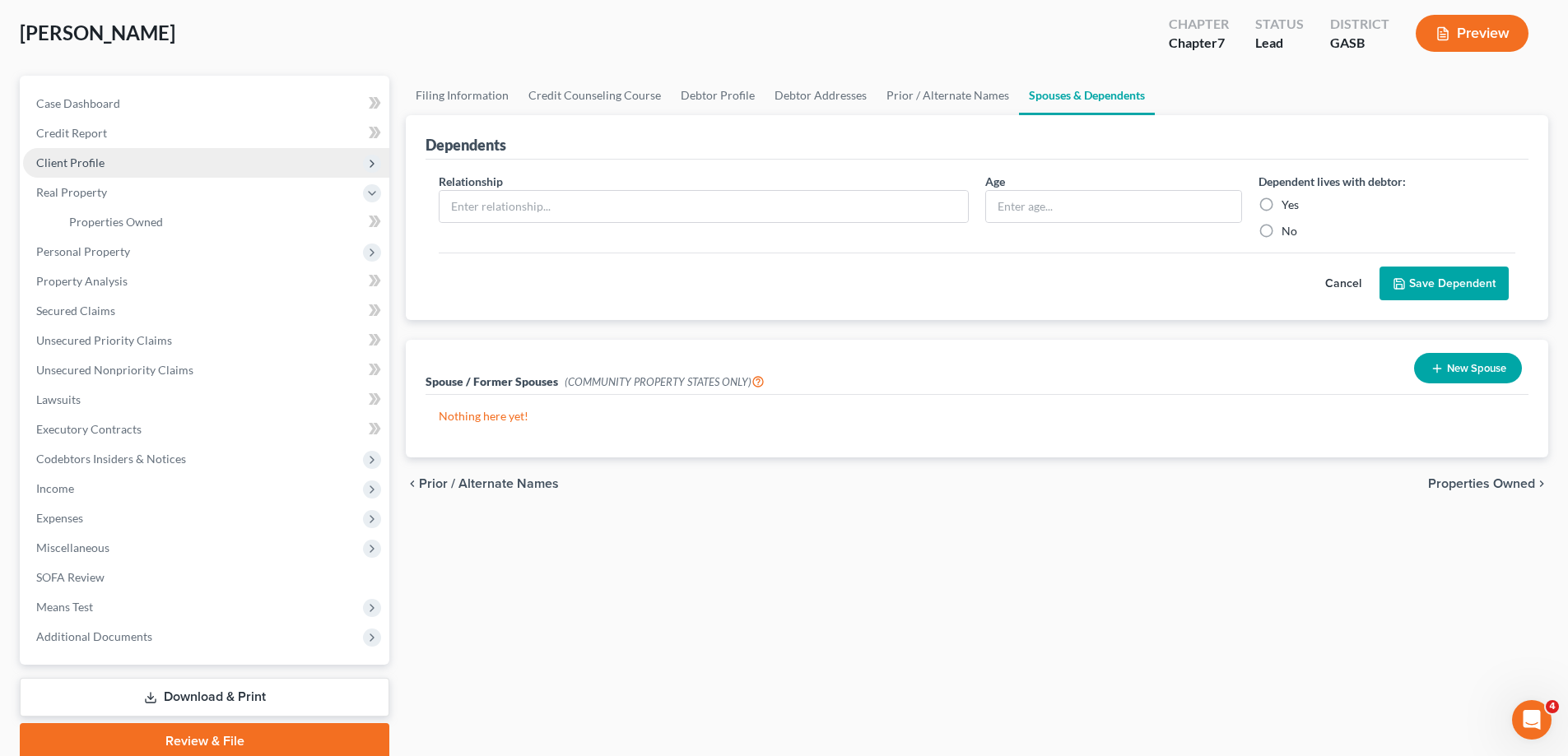
scroll to position [0, 0]
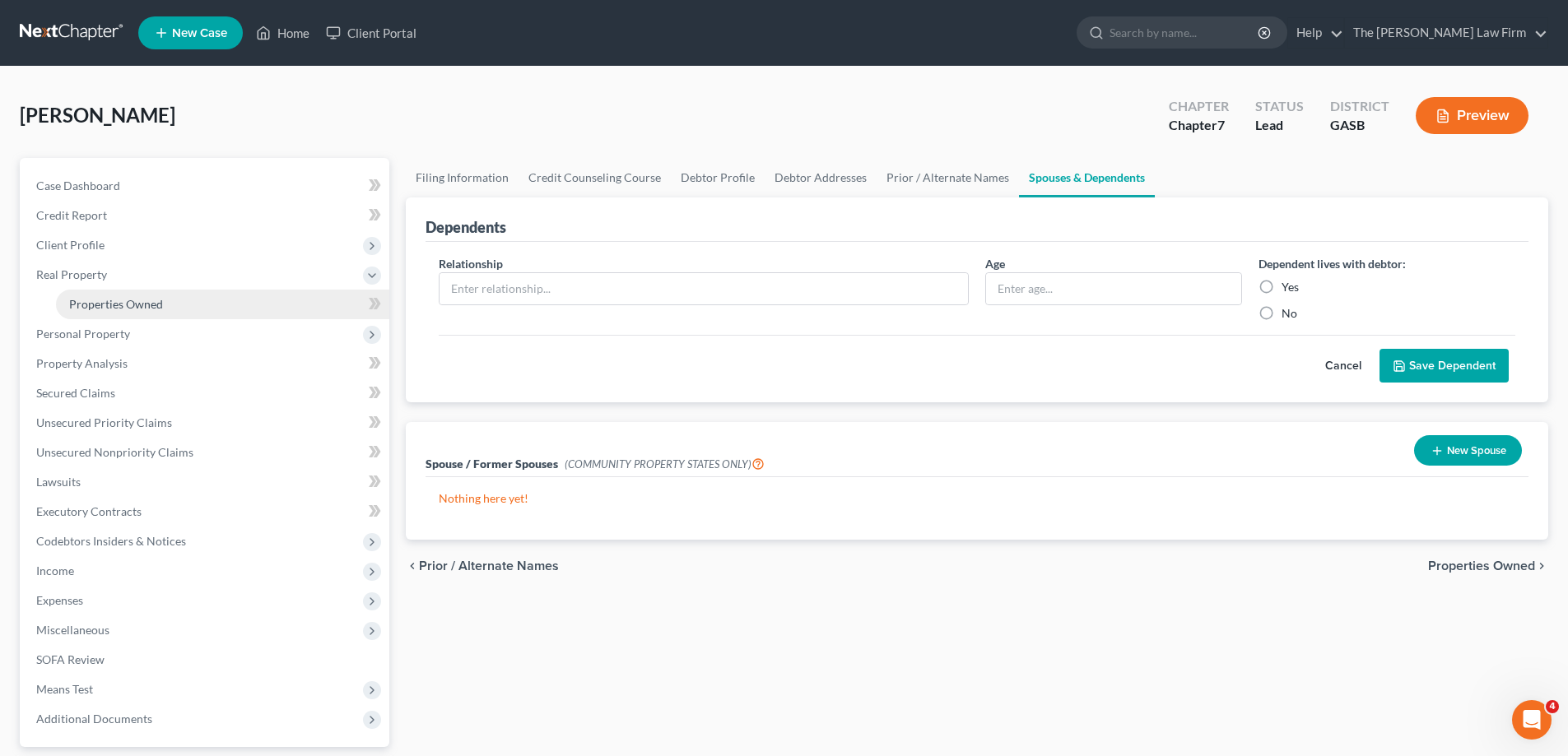
click at [222, 307] on link "Properties Owned" at bounding box center [222, 305] width 334 height 30
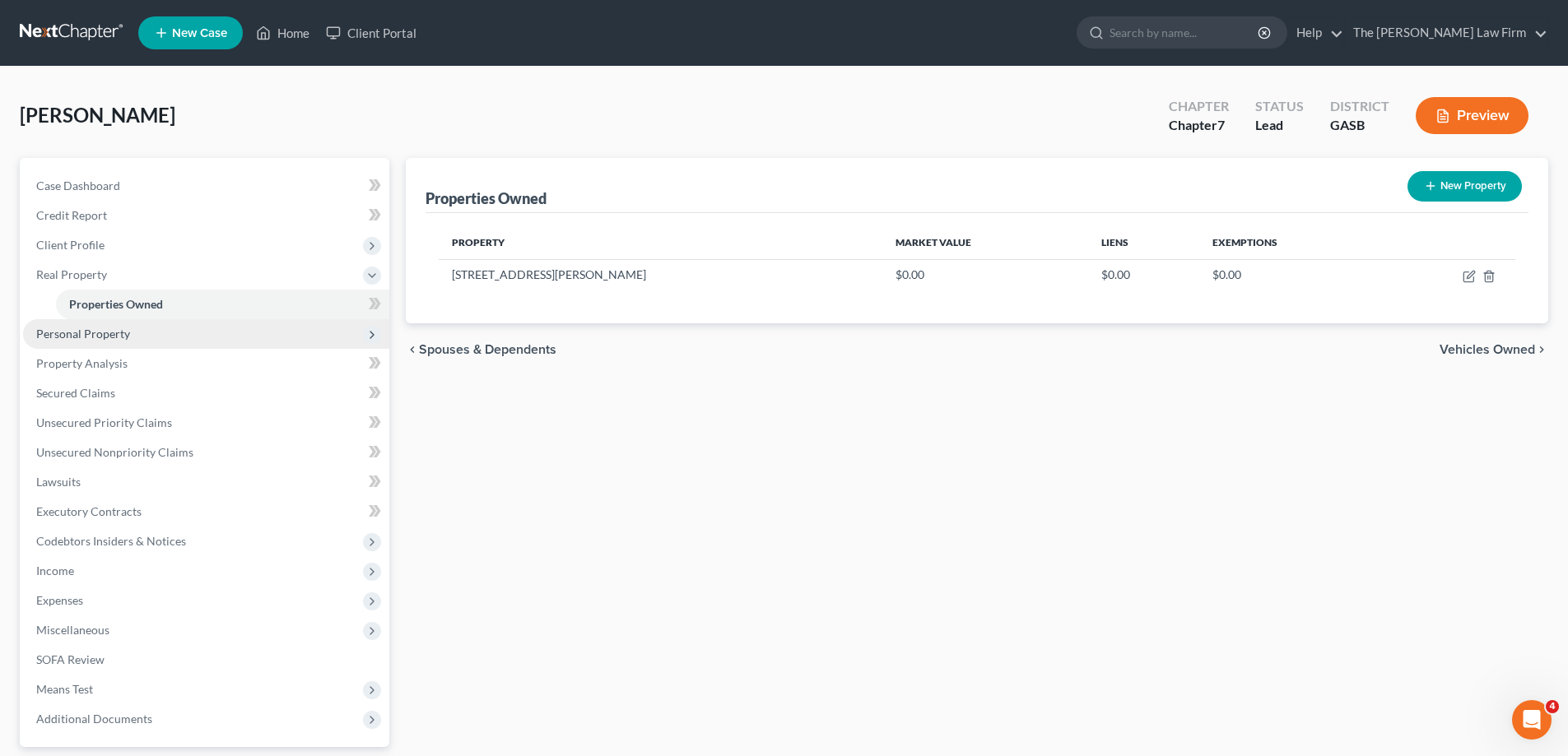
click at [153, 346] on span "Personal Property" at bounding box center [206, 334] width 367 height 30
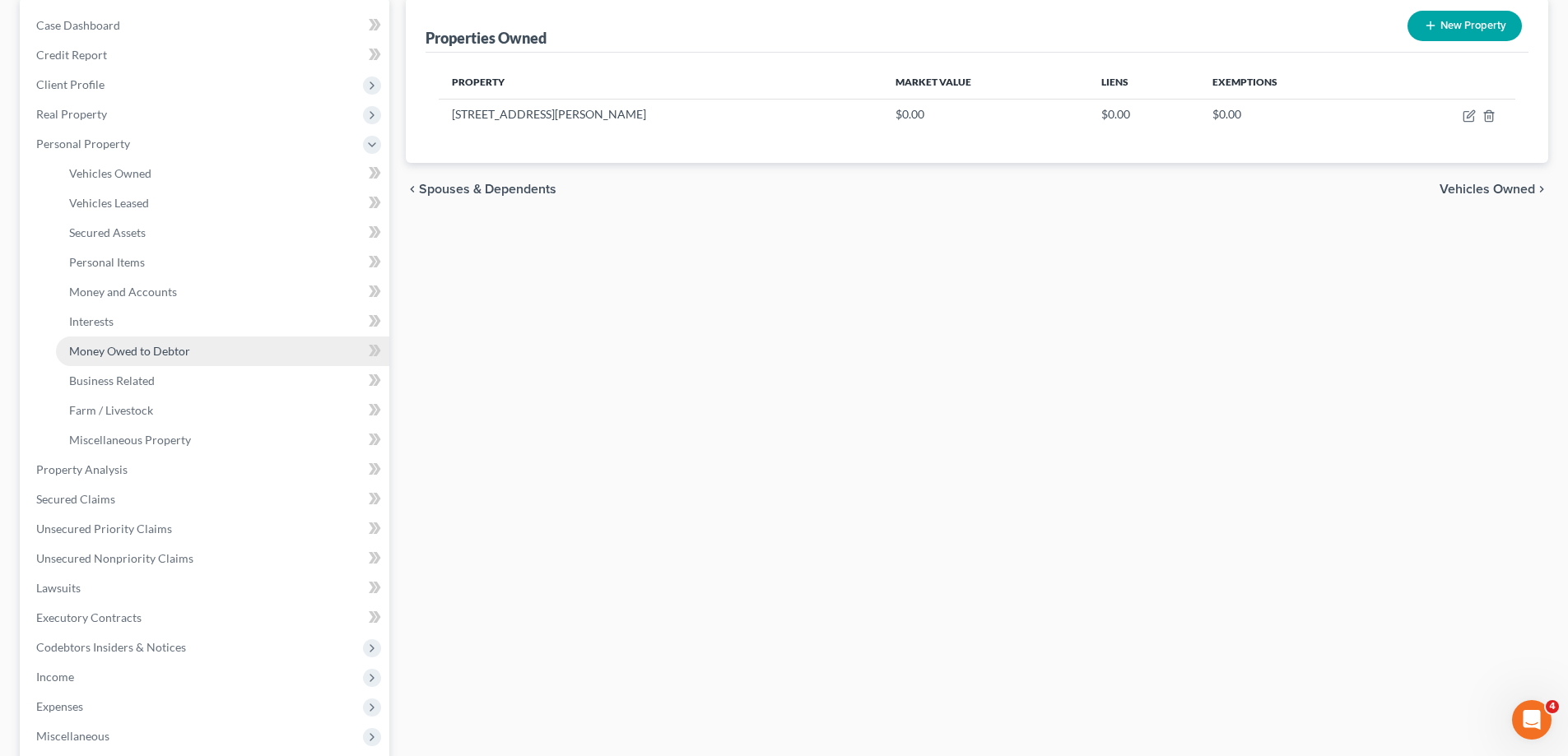
scroll to position [165, 0]
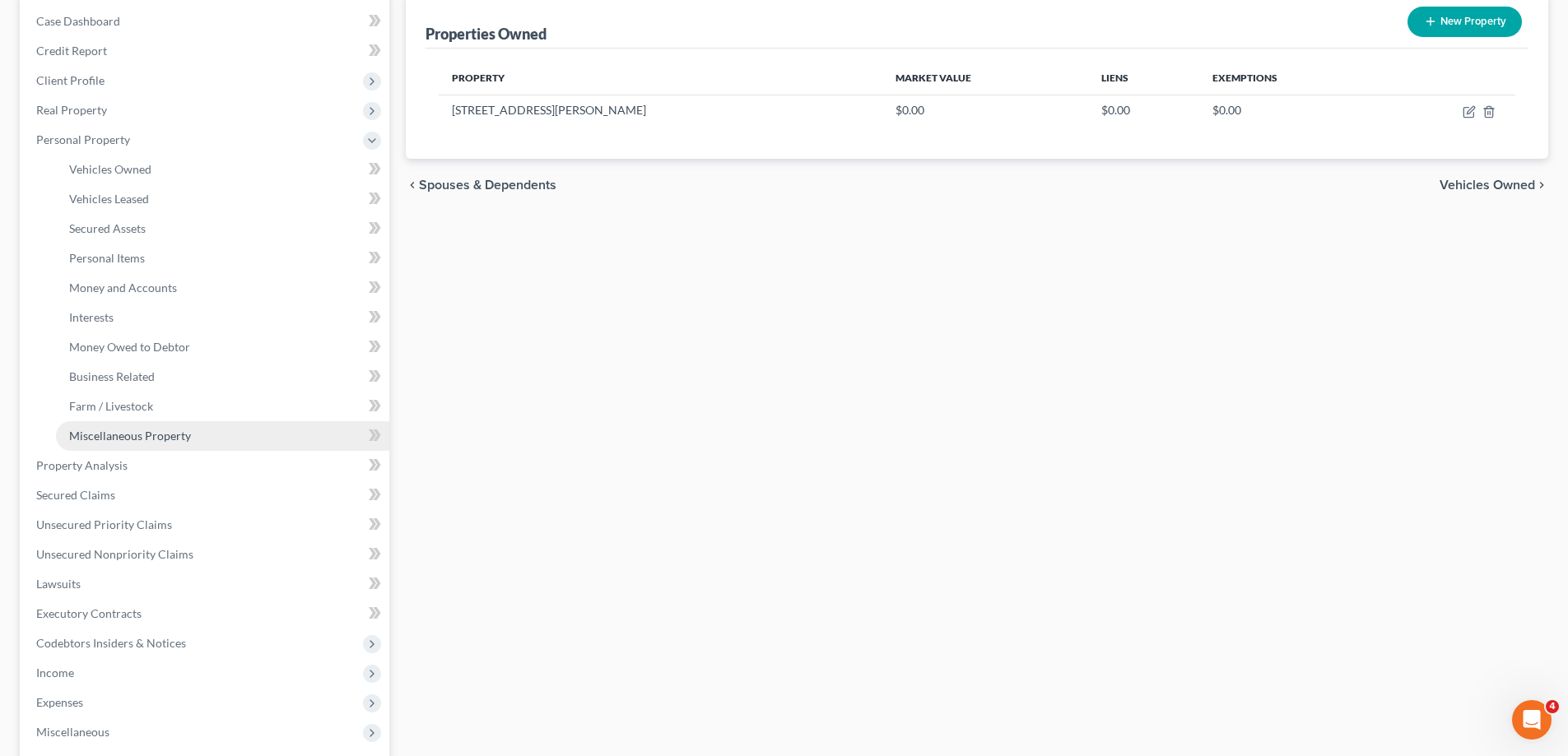
click at [178, 437] on span "Miscellaneous Property" at bounding box center [130, 435] width 122 height 14
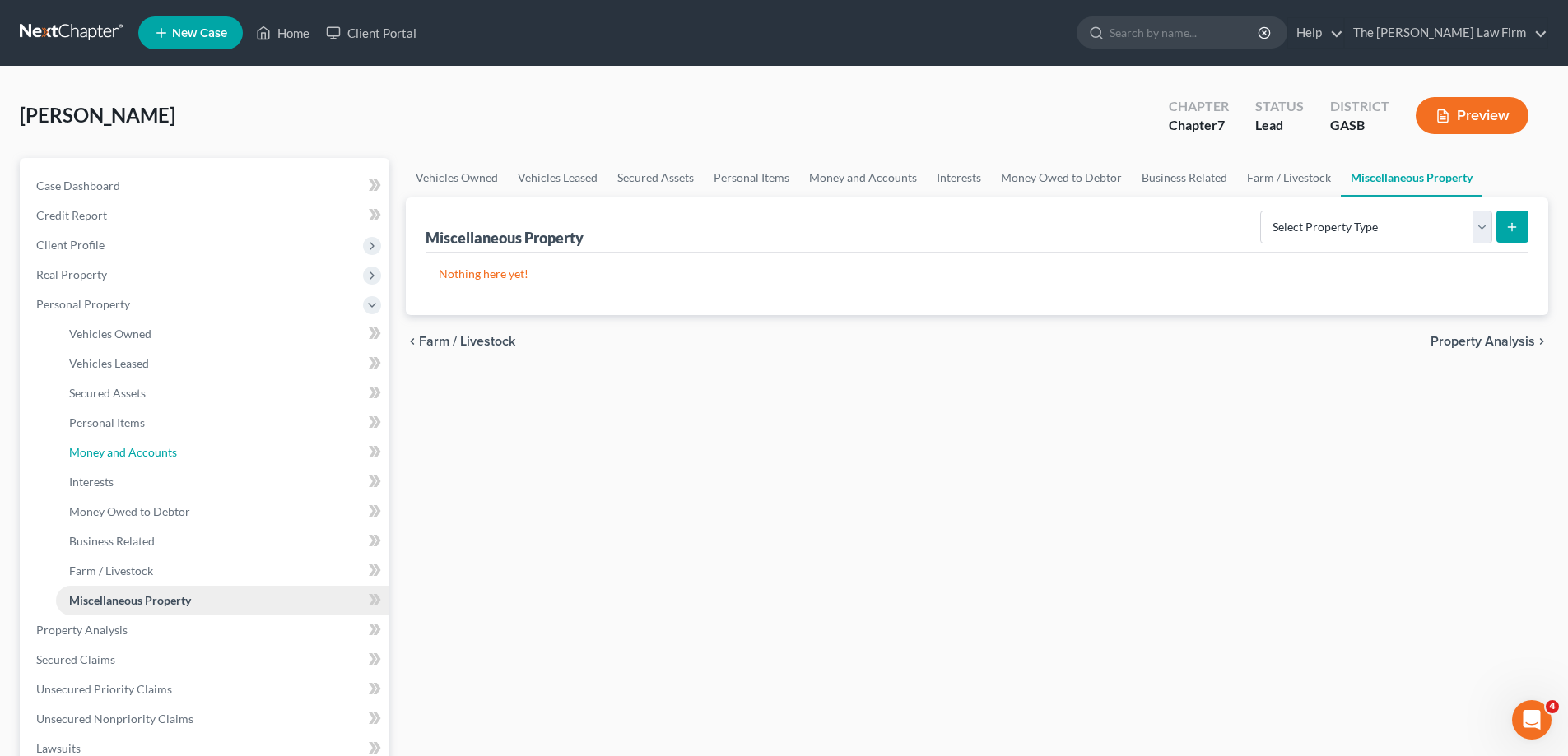
click at [178, 438] on link "Money and Accounts" at bounding box center [222, 453] width 334 height 30
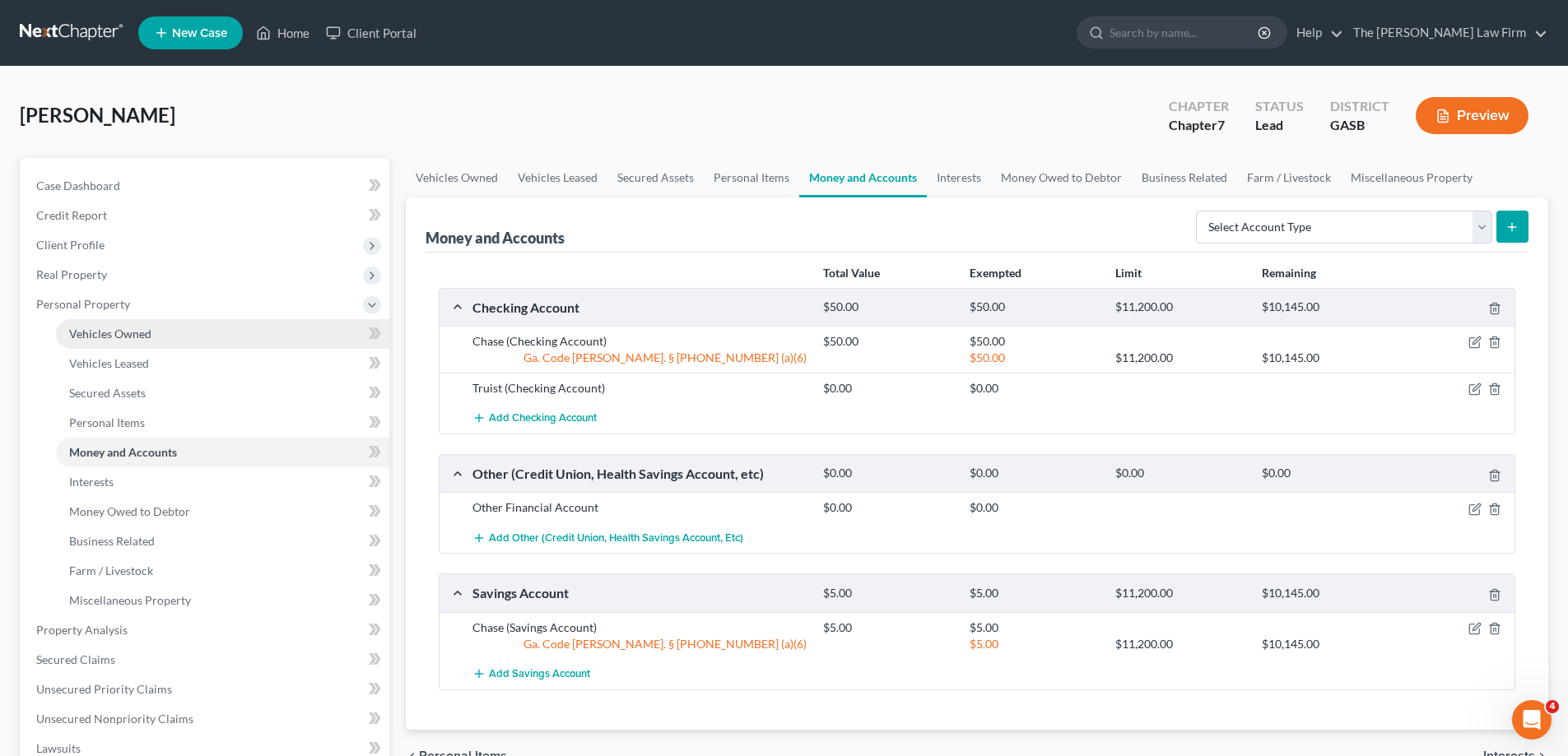
click at [198, 346] on link "Vehicles Owned" at bounding box center [222, 334] width 334 height 30
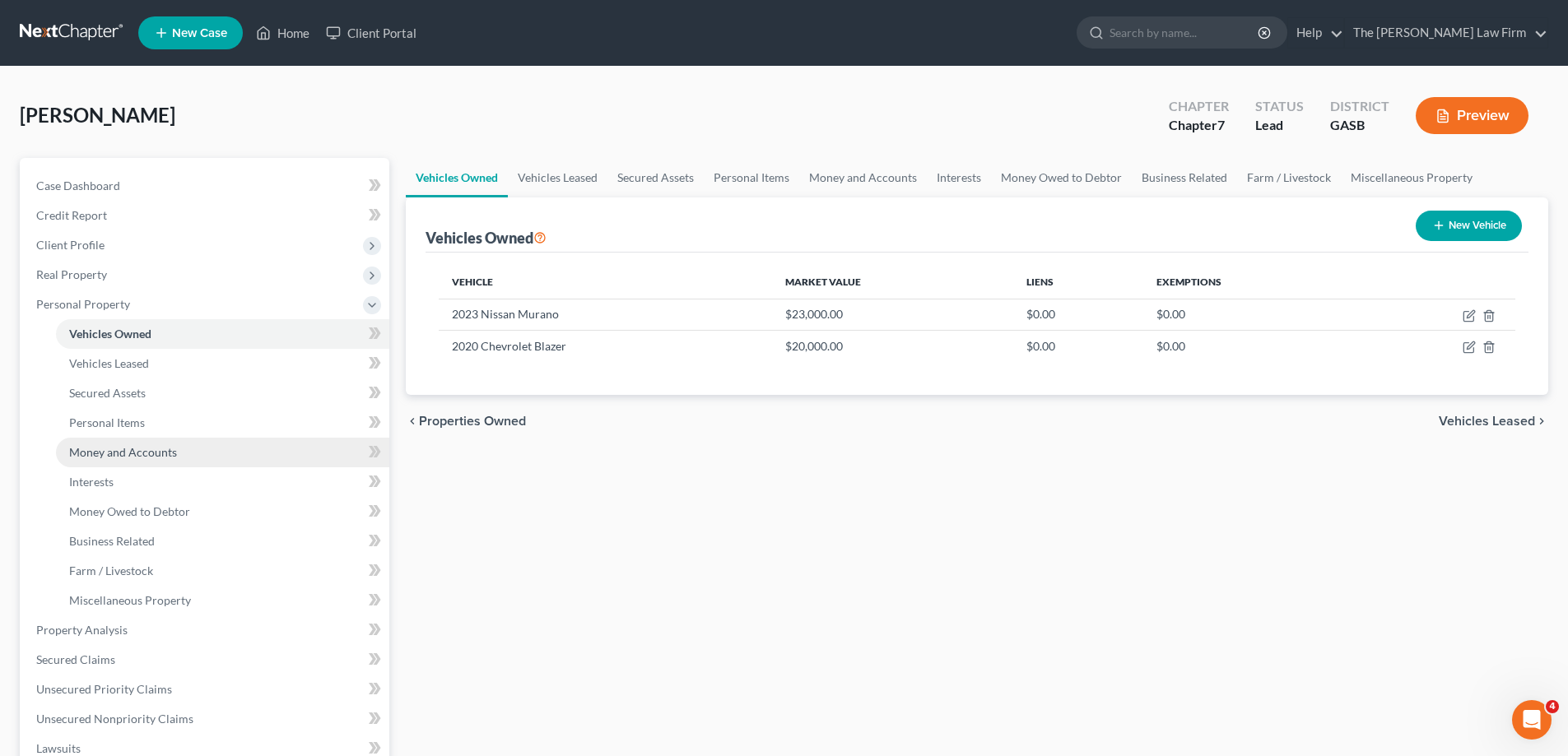
click at [183, 443] on link "Money and Accounts" at bounding box center [222, 453] width 334 height 30
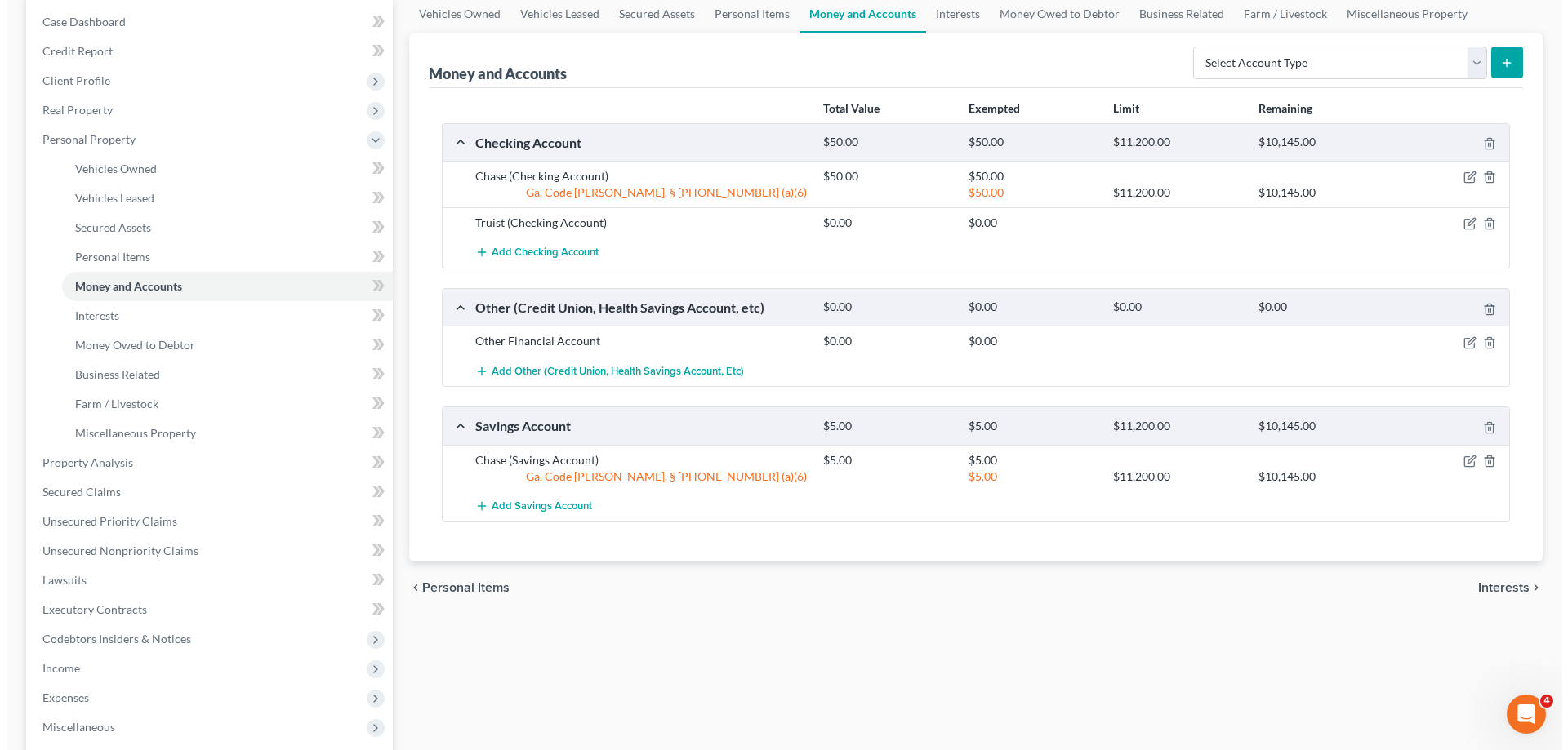
scroll to position [163, 0]
click at [1464, 466] on icon "button" at bounding box center [1463, 461] width 10 height 10
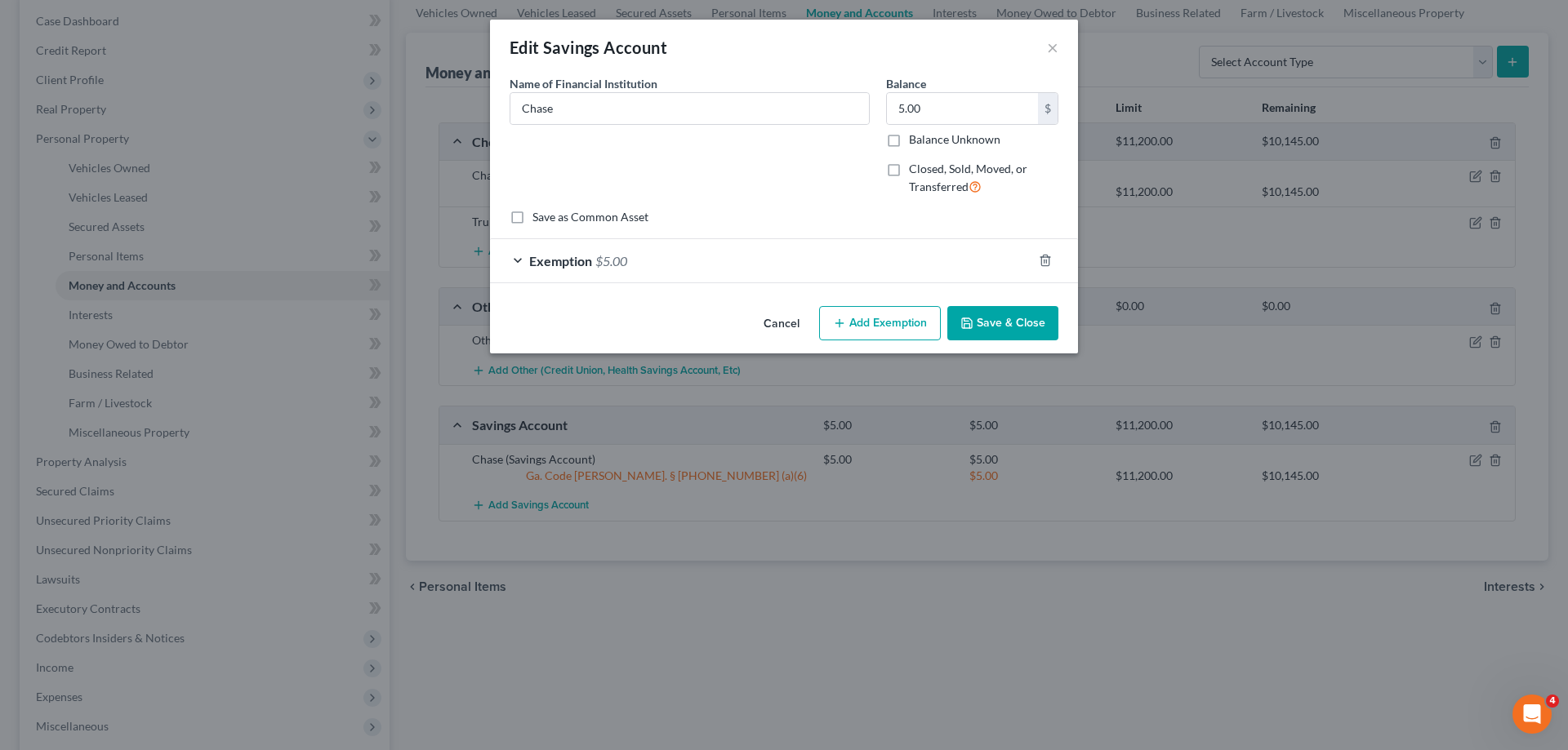
click at [665, 258] on div "Exemption $5.00" at bounding box center [762, 261] width 543 height 43
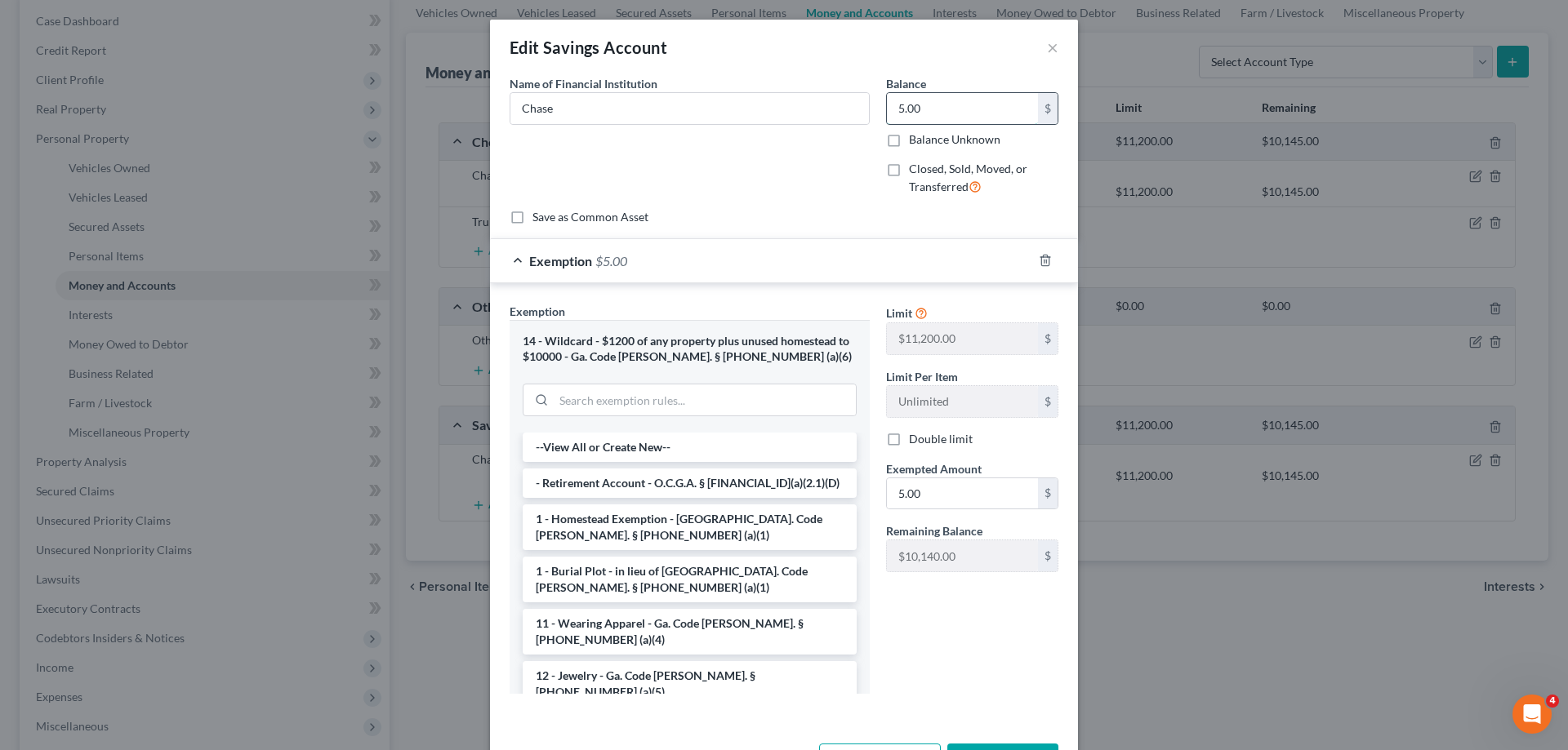
click at [950, 102] on input "5.00" at bounding box center [962, 109] width 151 height 31
type input "35.00"
click at [680, 226] on form "An exemption set must first be selected from the Filing Information section. Co…" at bounding box center [784, 398] width 549 height 646
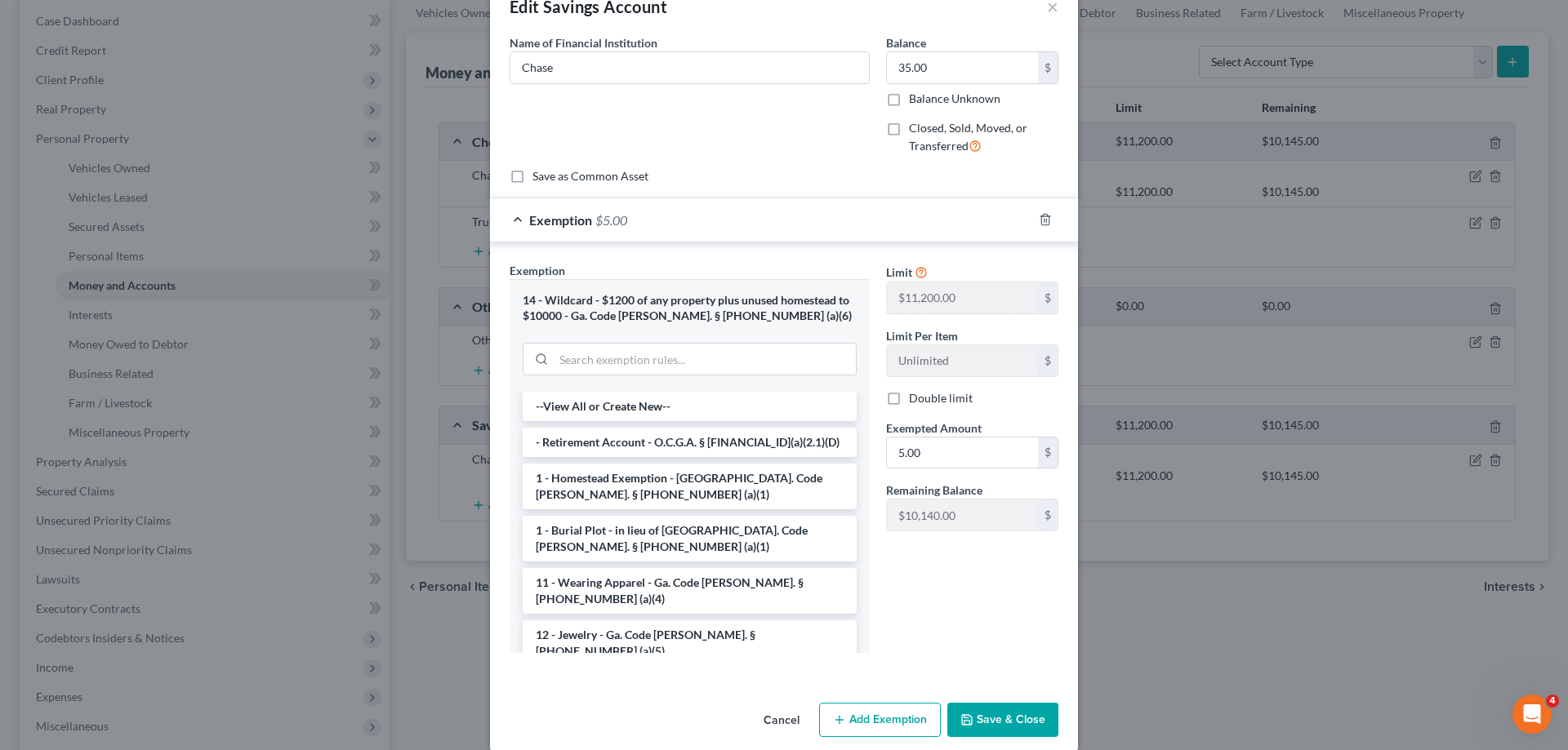
scroll to position [60, 0]
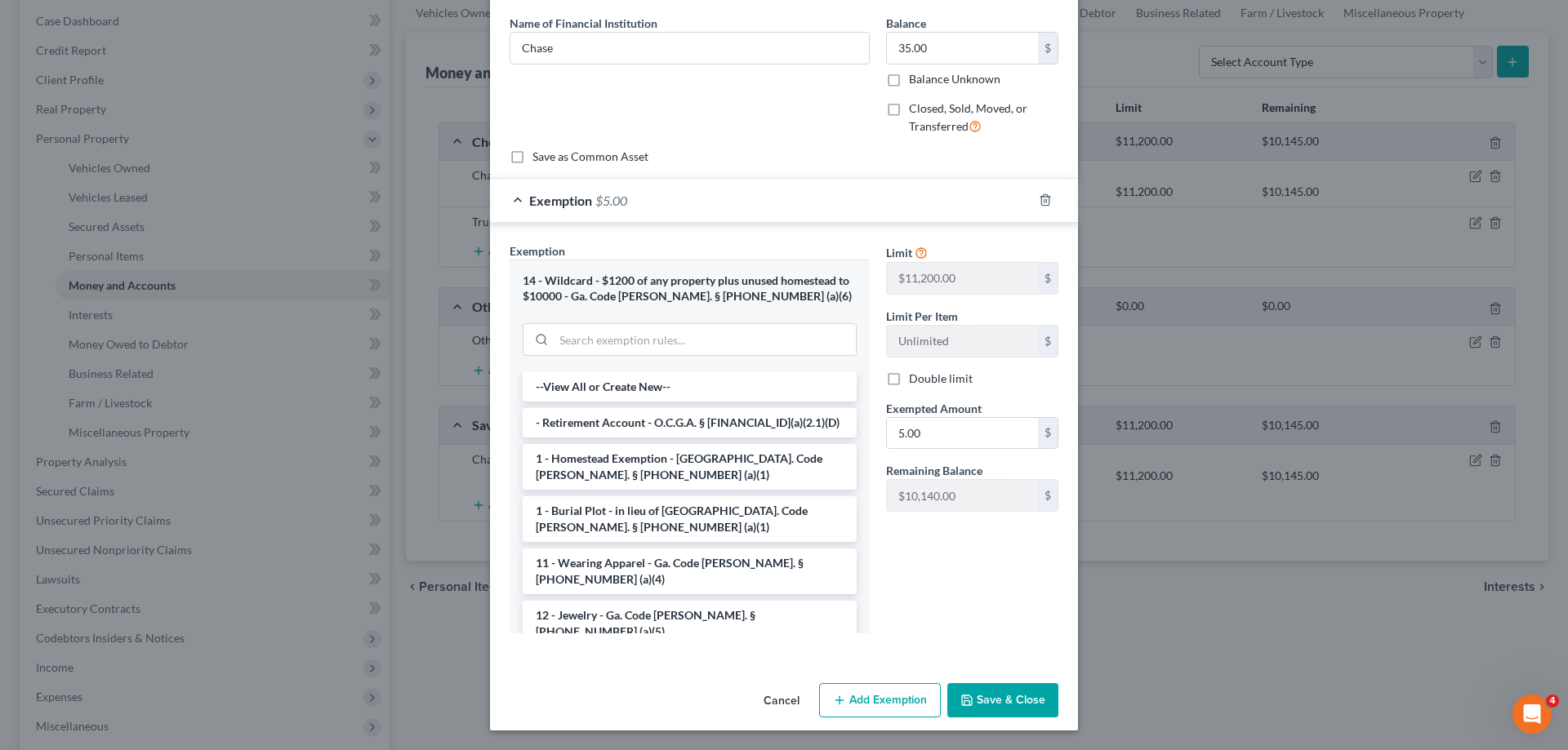
click at [972, 690] on button "Save & Close" at bounding box center [1003, 701] width 112 height 35
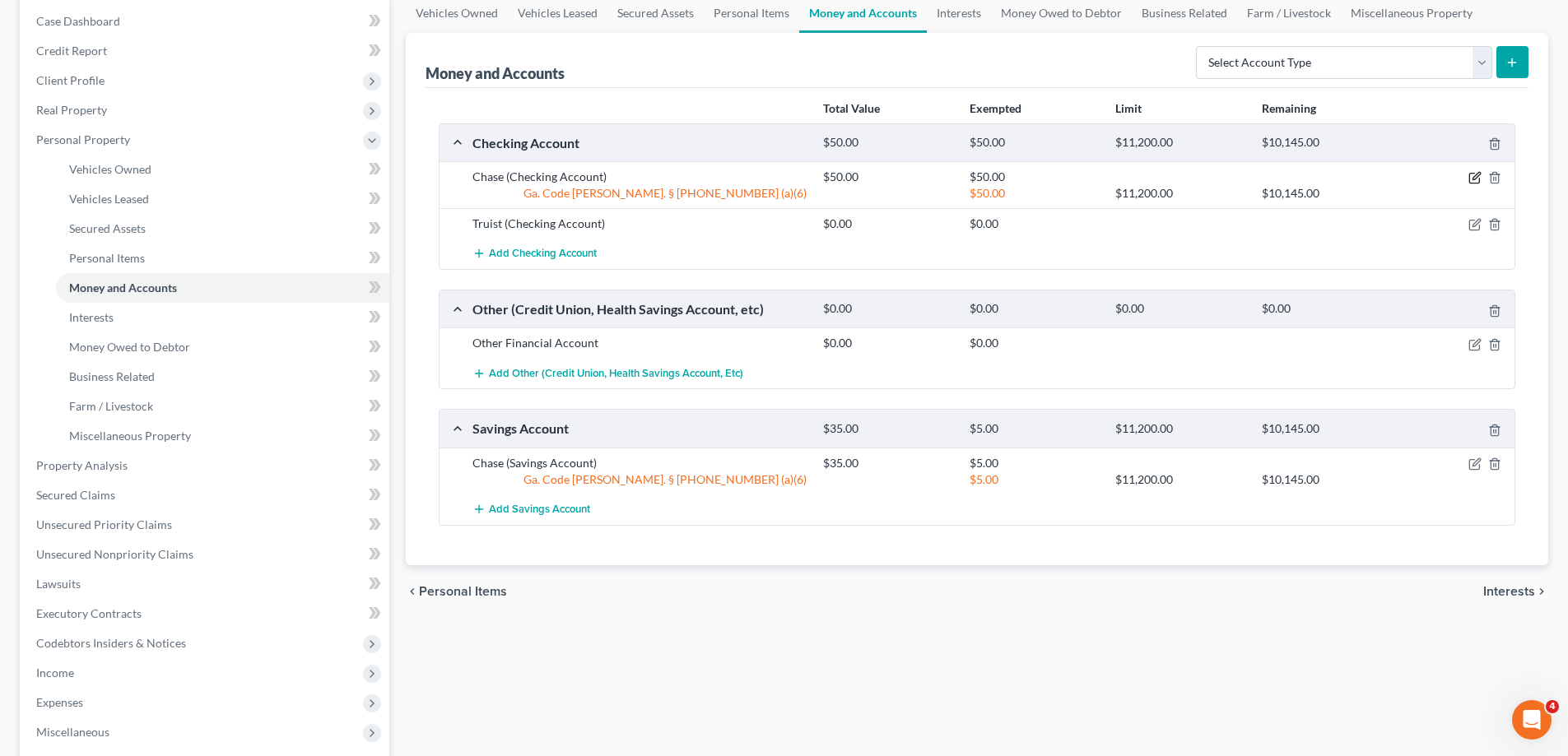
click at [1477, 177] on icon "button" at bounding box center [1477, 176] width 8 height 8
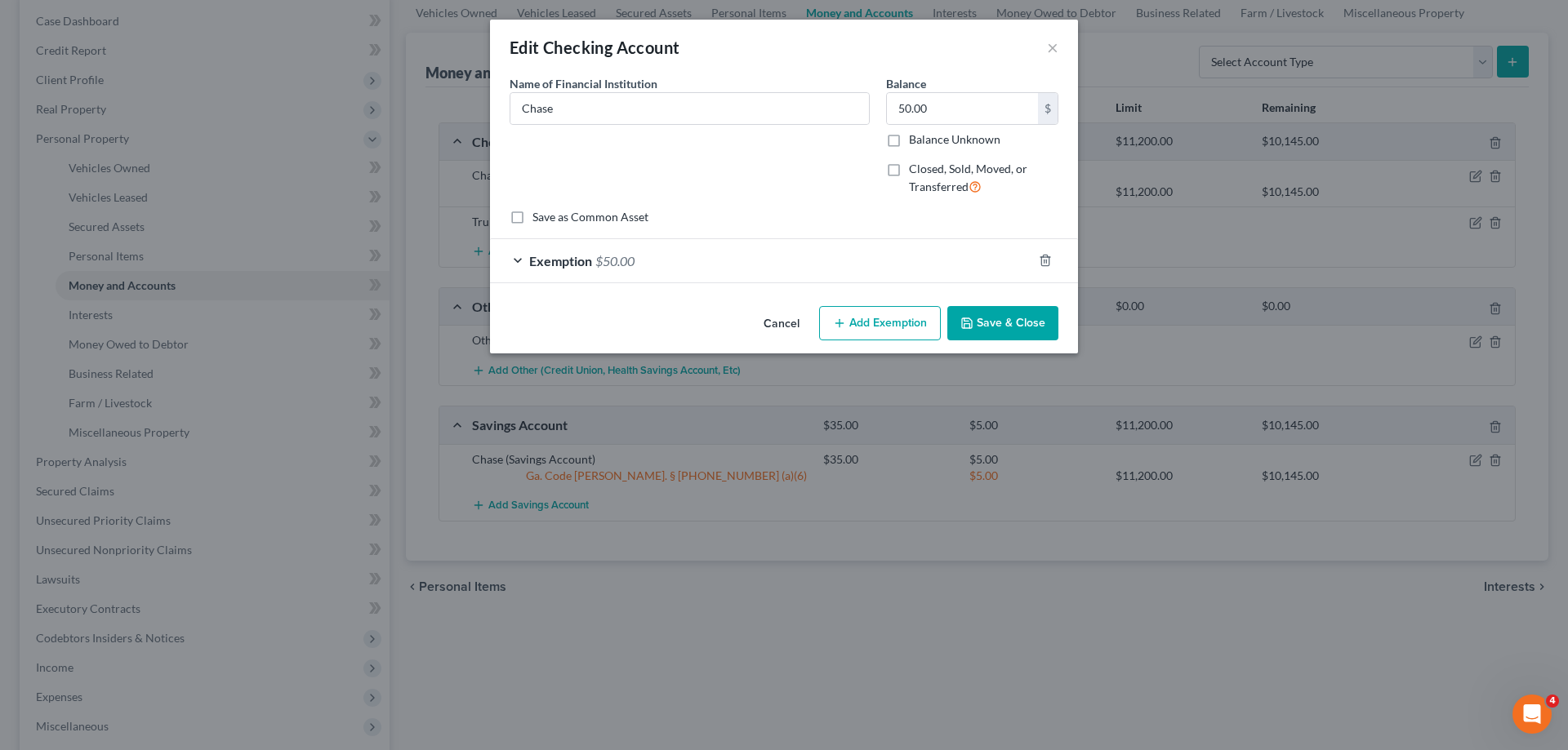
click at [973, 90] on div "Balance 50.00 $ Balance Unknown Balance Undetermined 50.00 $ Balance Unknown" at bounding box center [972, 111] width 172 height 73
click at [966, 101] on input "50.00" at bounding box center [962, 109] width 151 height 31
type input "3,580.65"
click at [942, 264] on div "Exemption $50.00" at bounding box center [762, 261] width 543 height 43
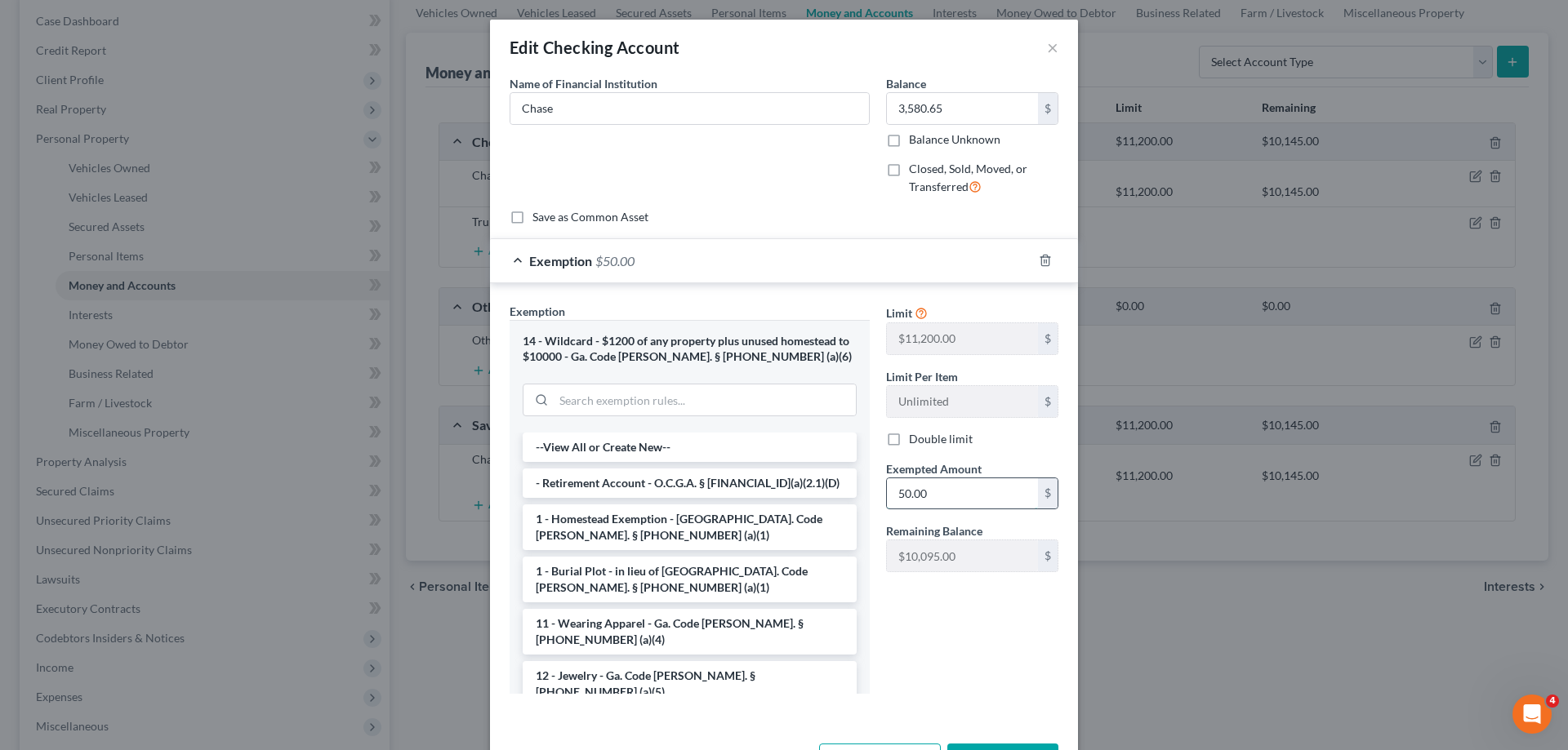
click at [950, 492] on input "50.00" at bounding box center [962, 494] width 151 height 31
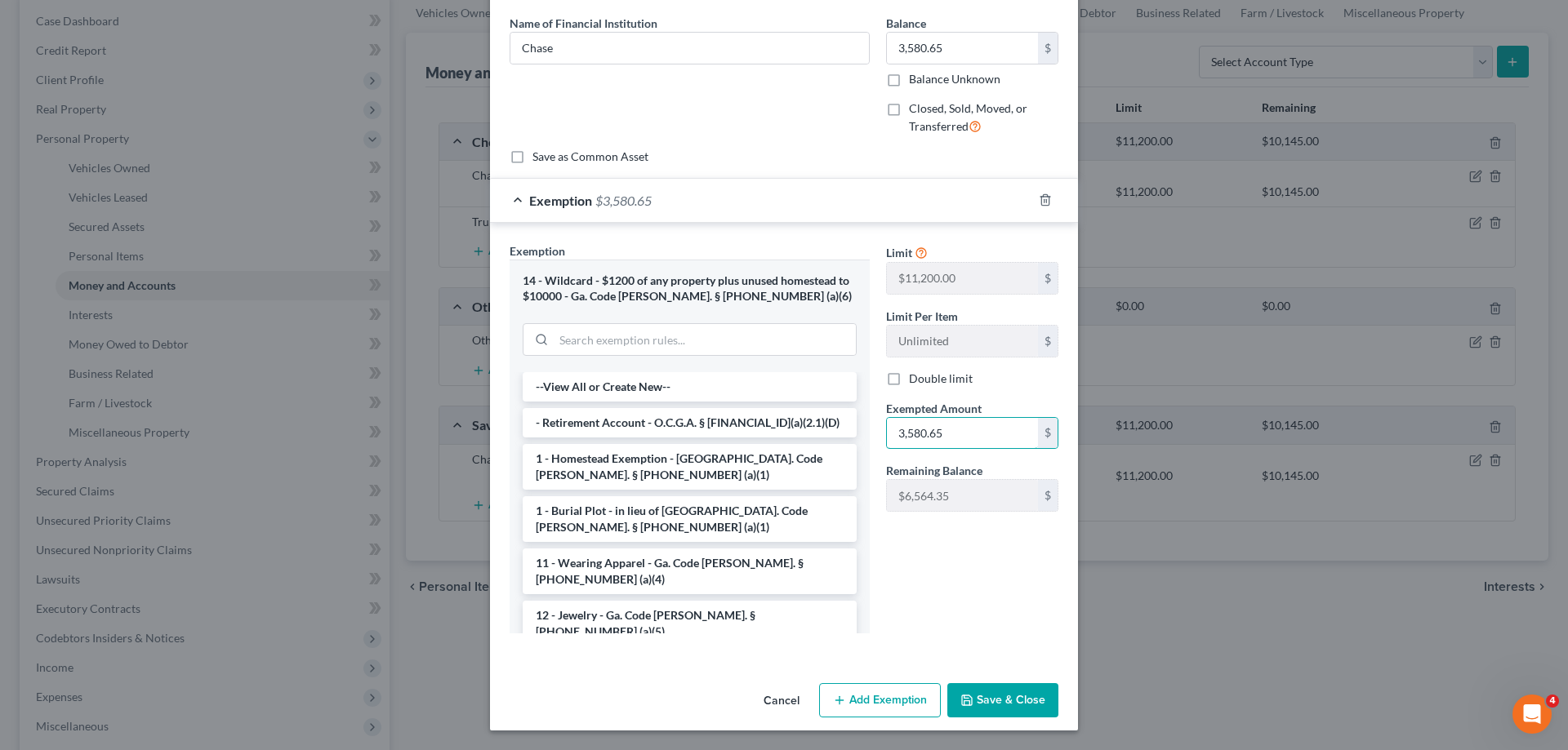
type input "3,580.65"
click at [990, 696] on button "Save & Close" at bounding box center [1003, 701] width 112 height 35
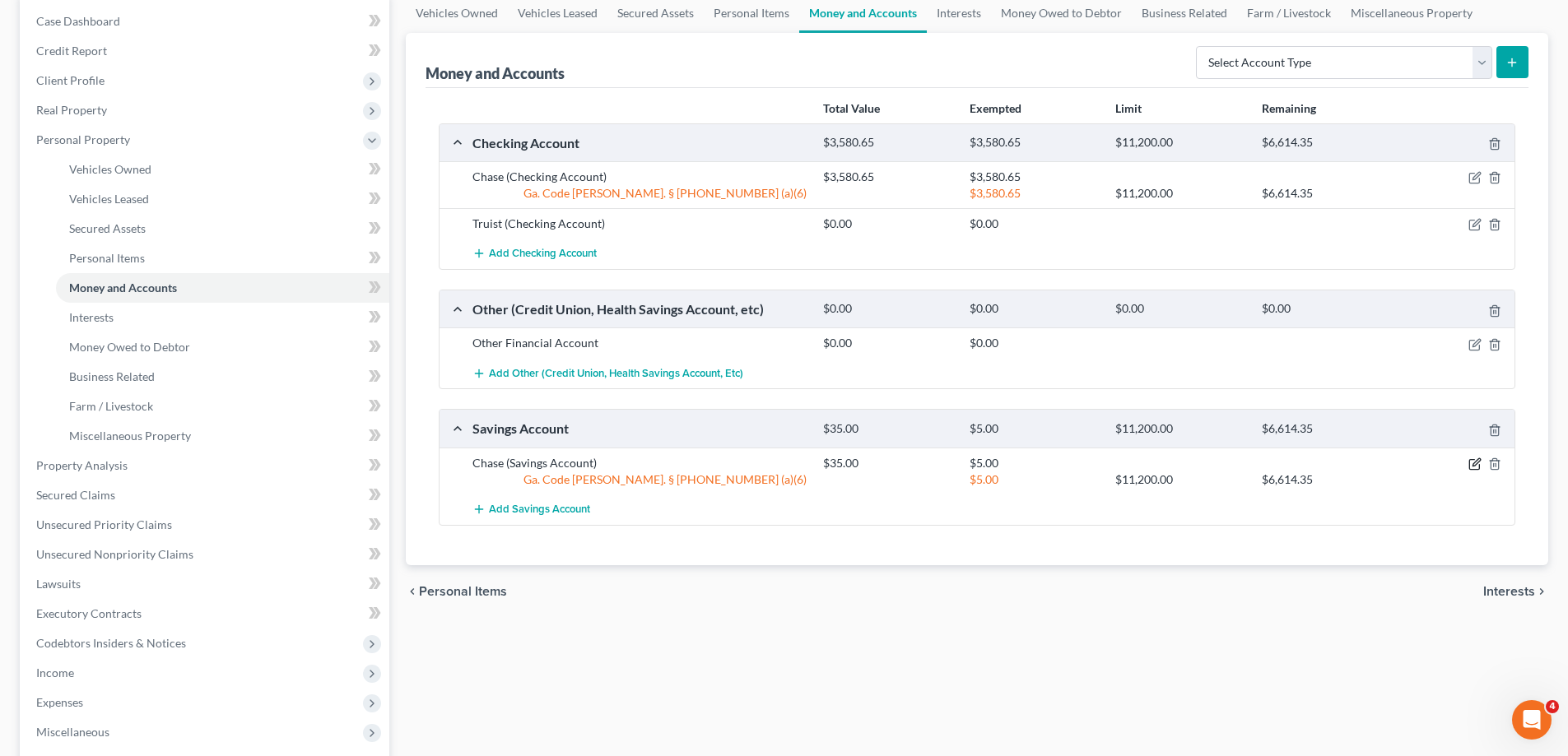
click at [1471, 462] on icon "button" at bounding box center [1475, 463] width 13 height 13
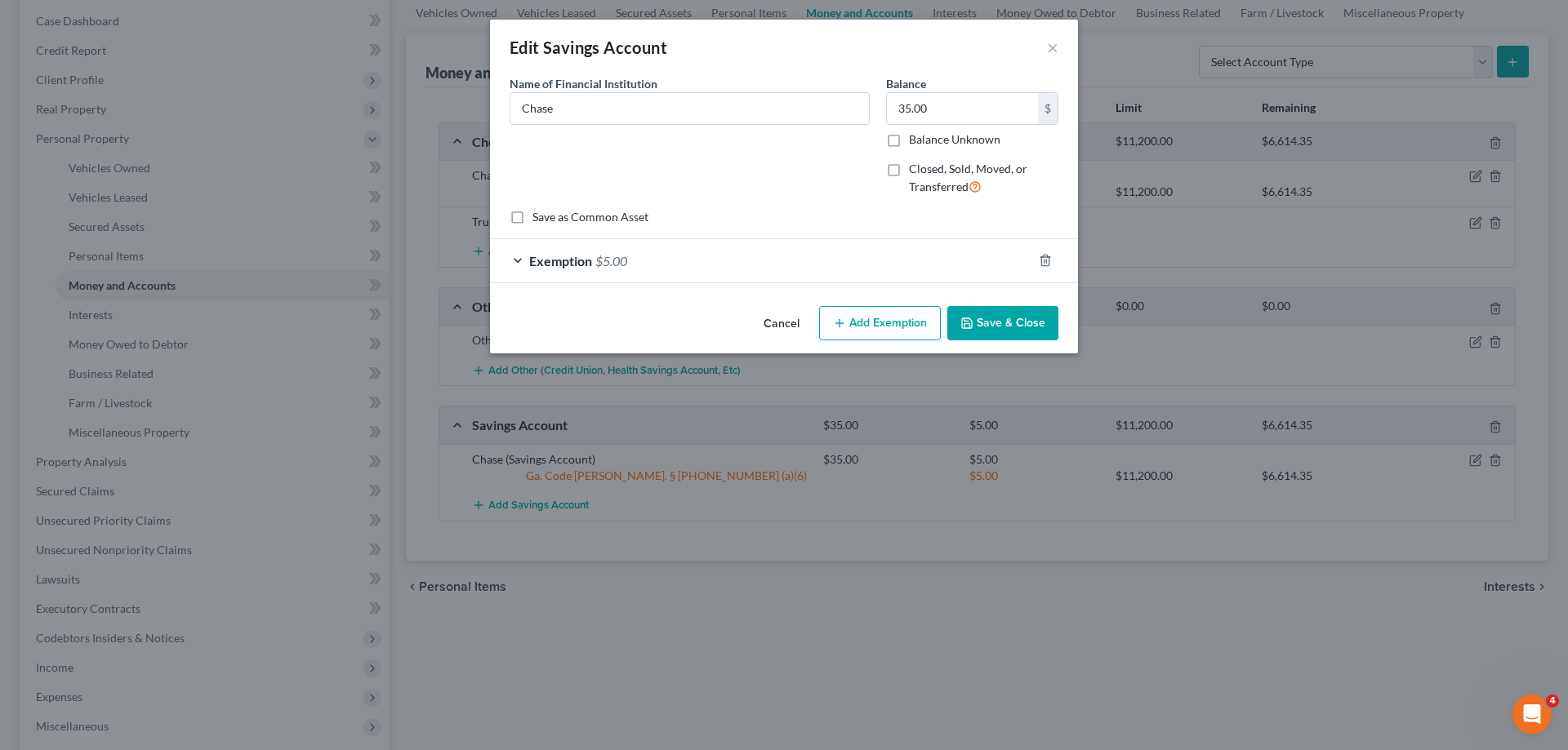
click at [628, 260] on span "$5.00" at bounding box center [611, 261] width 32 height 16
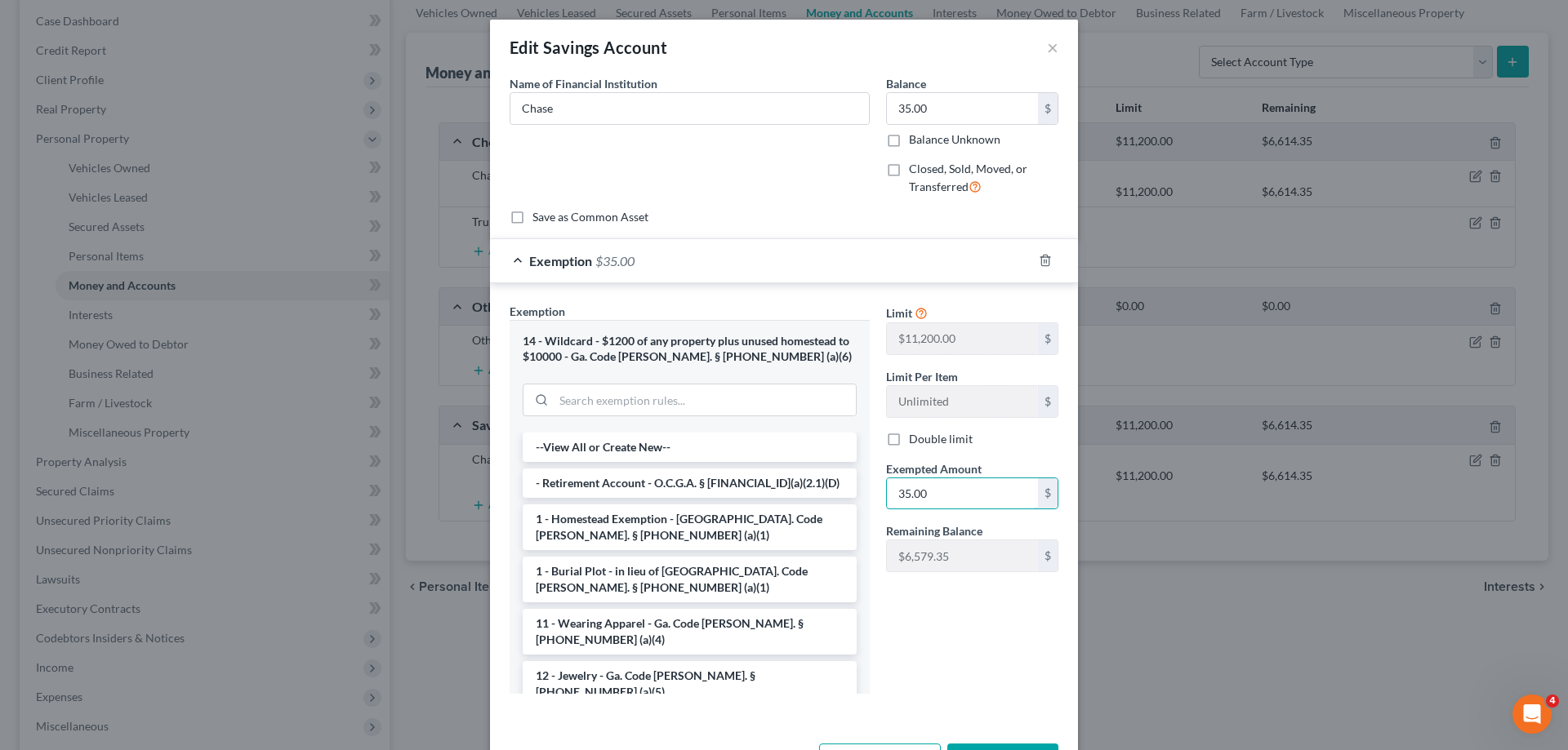
type input "35.00"
click at [885, 628] on div "Limit $11,200.00 $ Limit Per Item Unlimited $ Double limit Exempted Amount * 35…" at bounding box center [972, 505] width 188 height 404
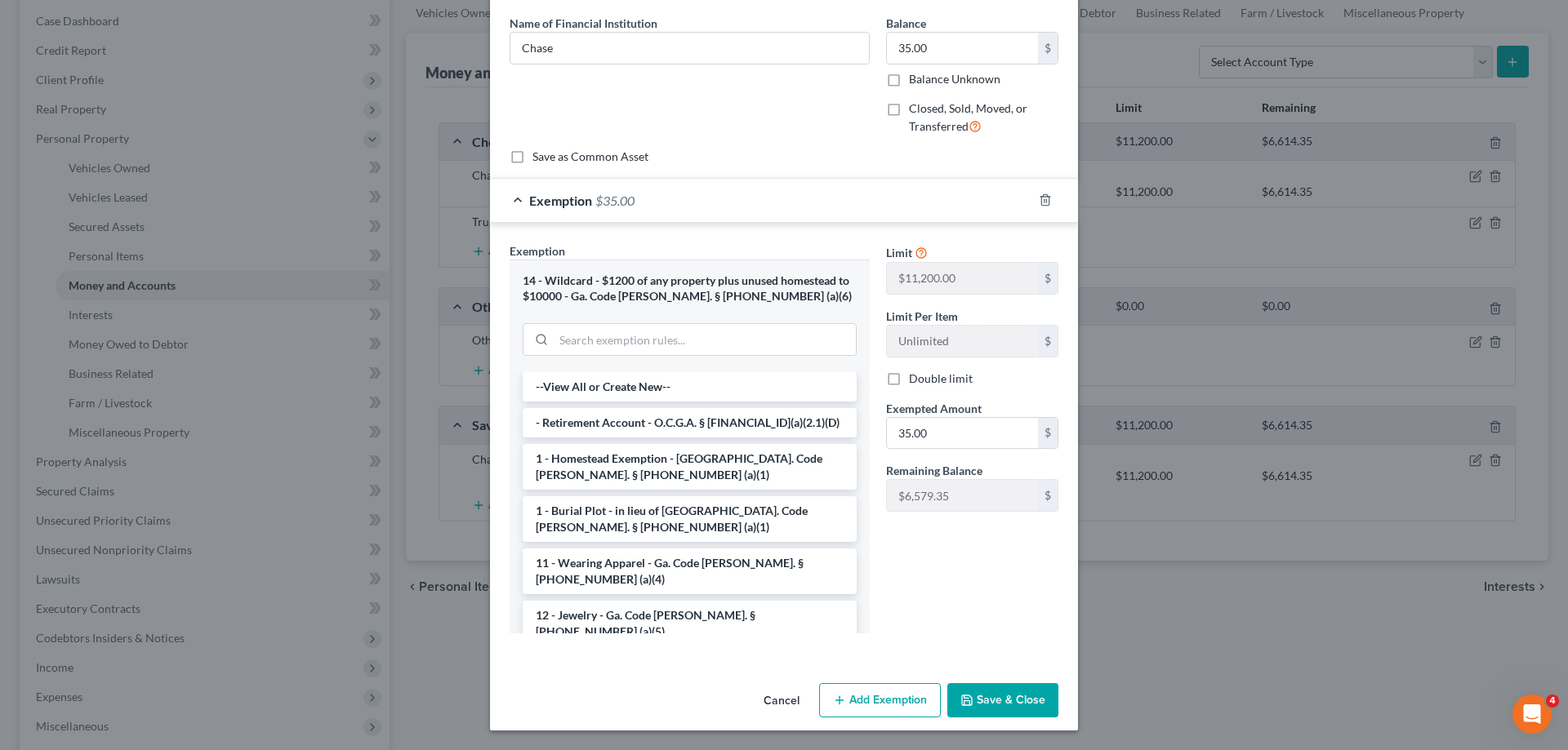
click at [1036, 718] on div "Cancel Add Exemption Save & Close" at bounding box center [784, 703] width 588 height 54
click at [1033, 696] on button "Save & Close" at bounding box center [1003, 701] width 112 height 35
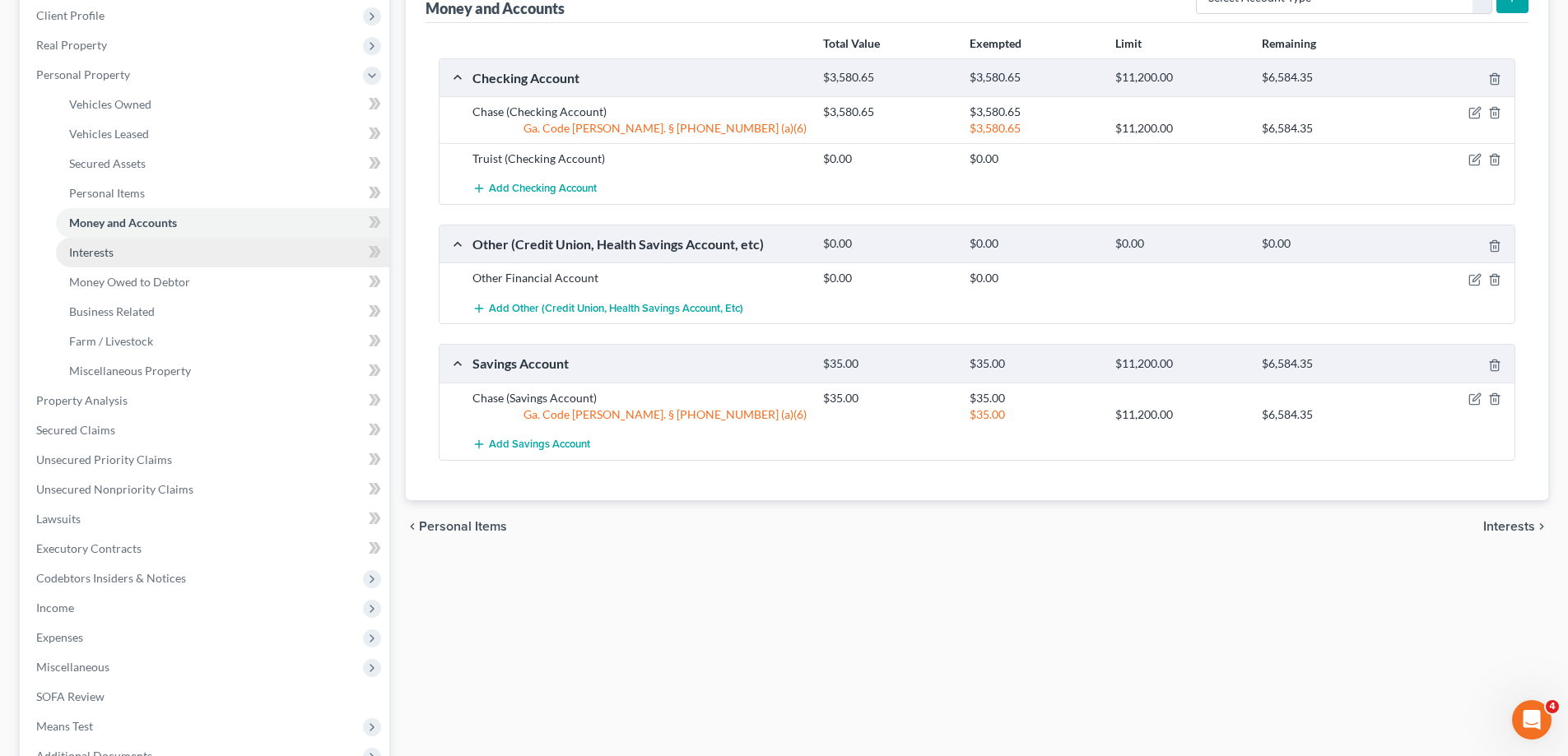
scroll to position [247, 0]
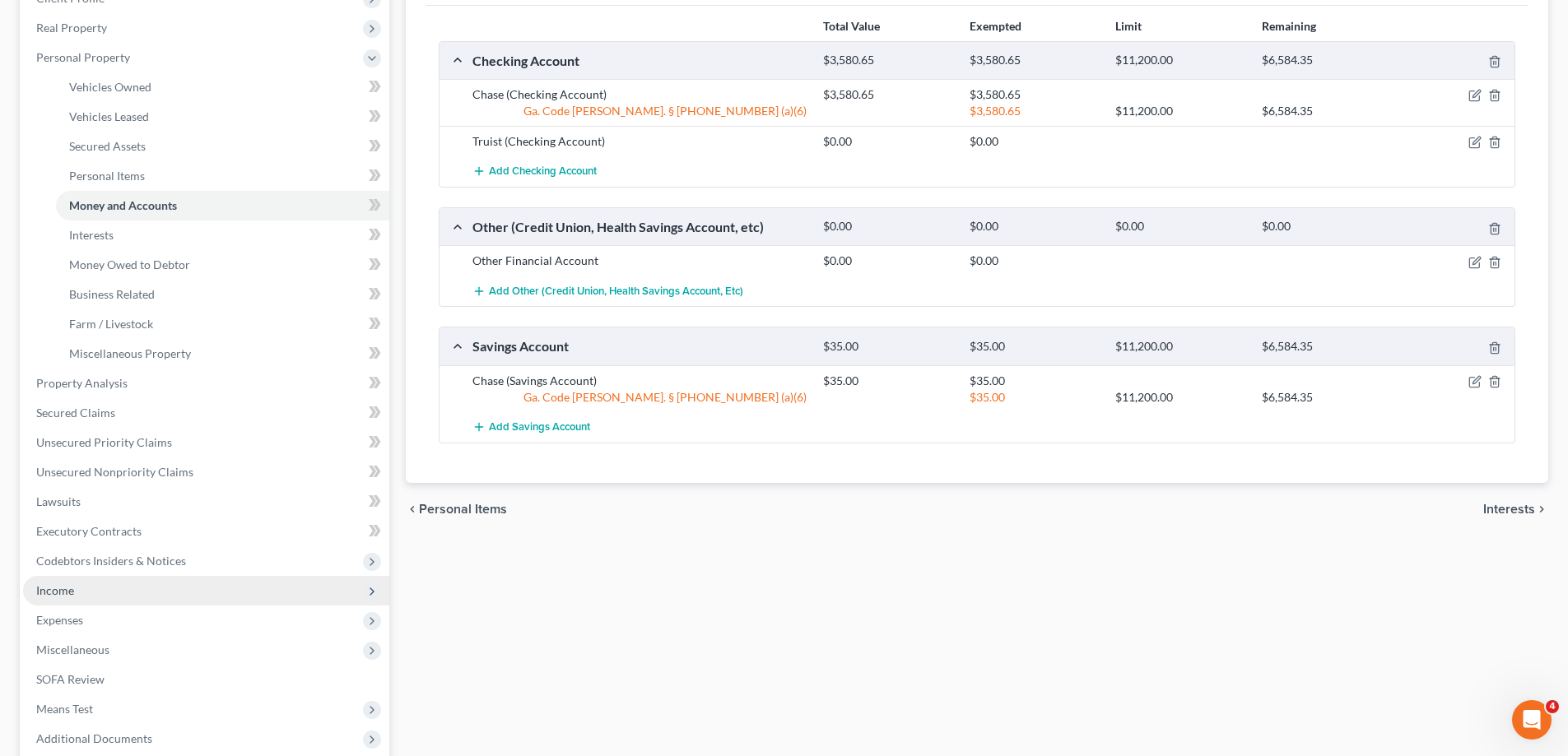
click at [164, 591] on span "Income" at bounding box center [206, 591] width 367 height 30
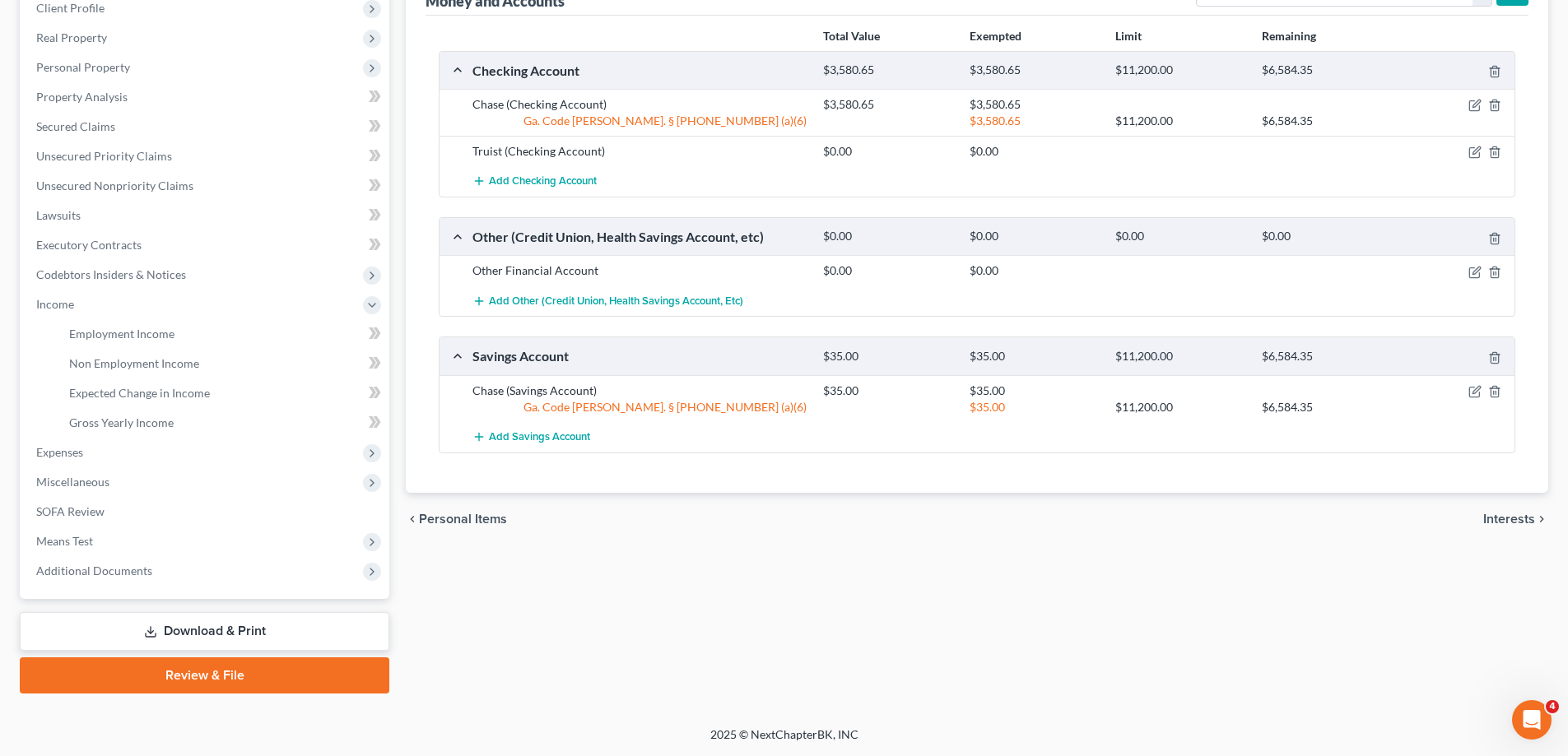
scroll to position [237, 0]
click at [204, 325] on link "Employment Income" at bounding box center [222, 334] width 334 height 30
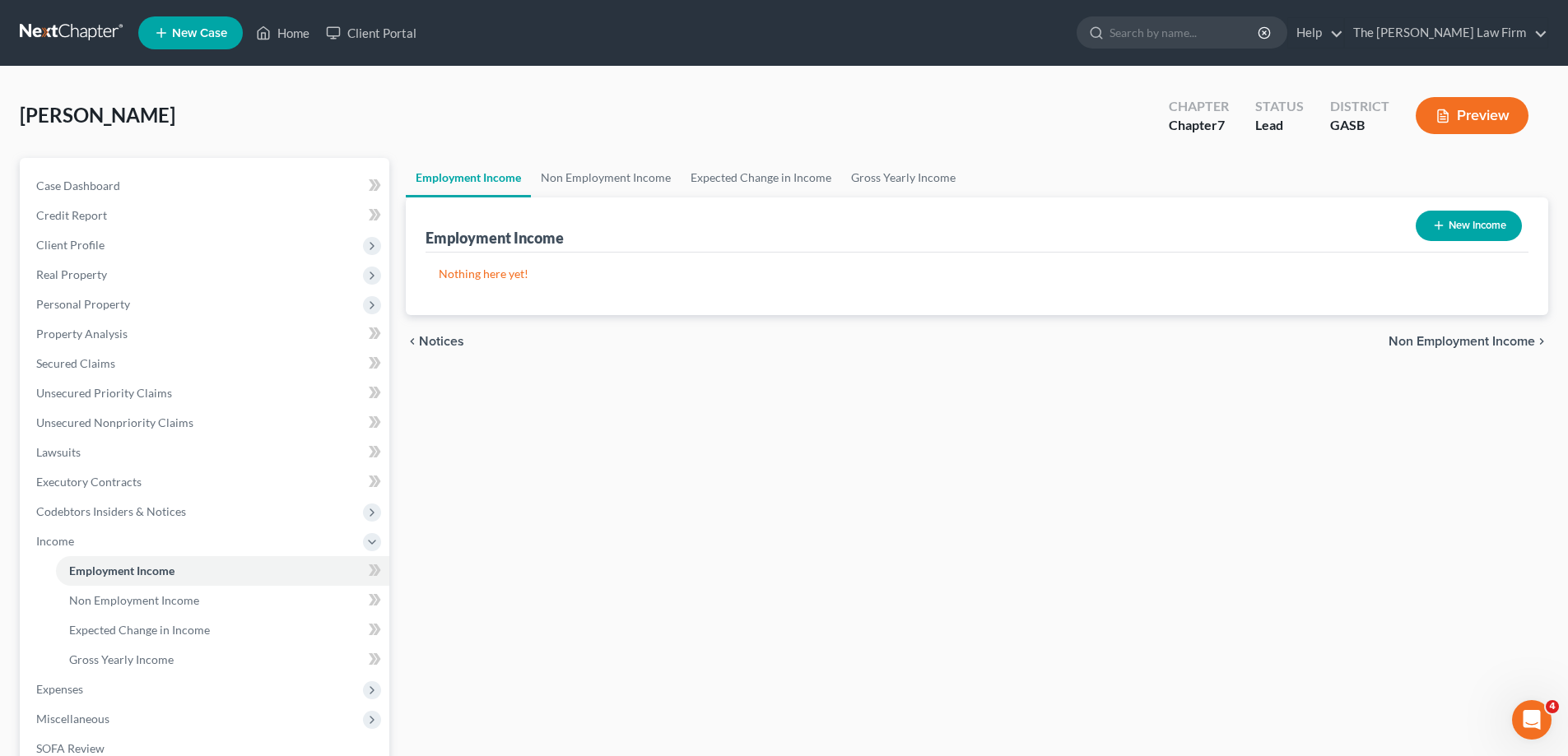
click at [1474, 223] on button "New Income" at bounding box center [1469, 226] width 106 height 30
select select "0"
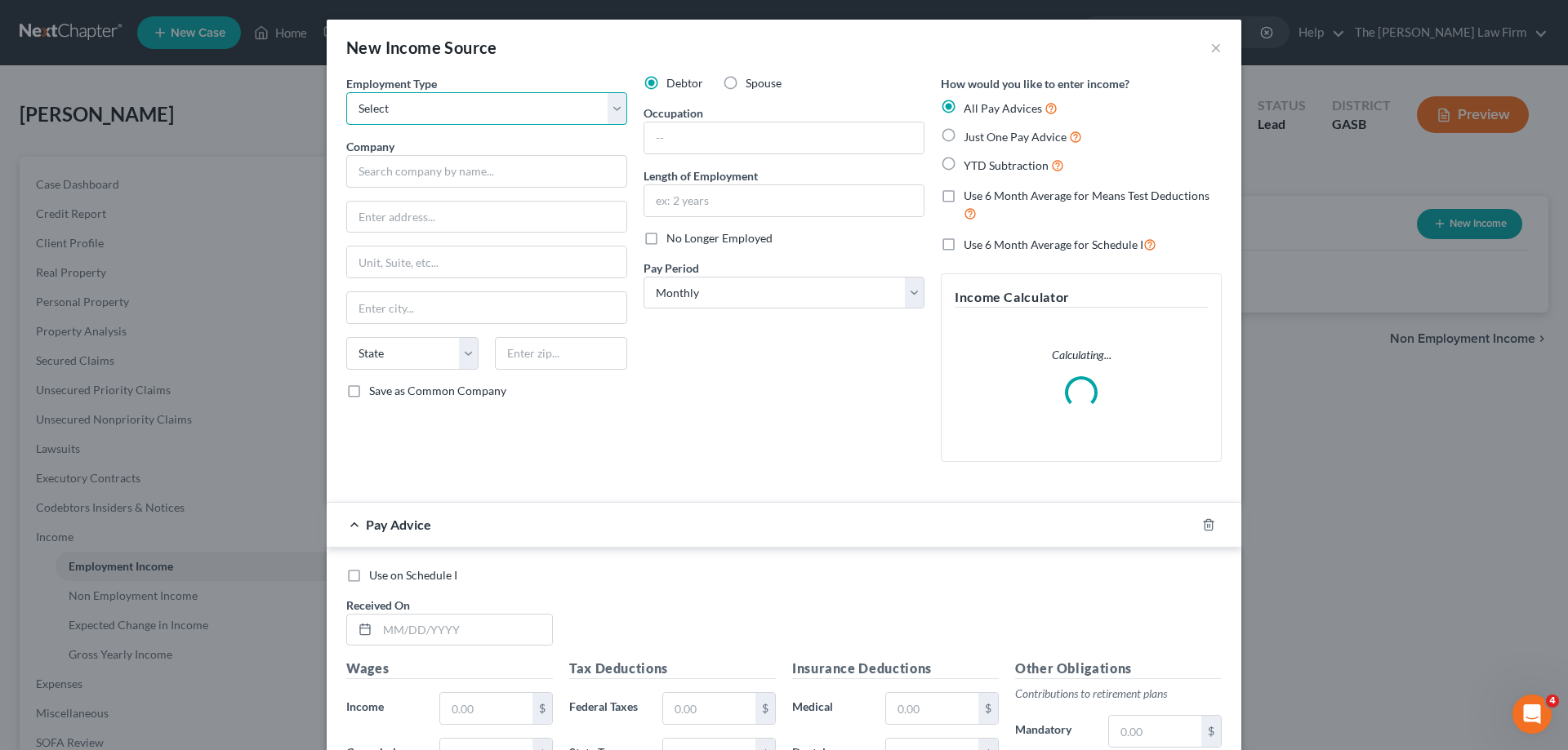
click at [520, 108] on select "Select Full or [DEMOGRAPHIC_DATA] Employment Self Employment" at bounding box center [487, 109] width 281 height 33
select select "0"
click at [347, 92] on select "Select Full or [DEMOGRAPHIC_DATA] Employment Self Employment" at bounding box center [487, 109] width 281 height 33
click at [502, 167] on input "text" at bounding box center [487, 172] width 281 height 33
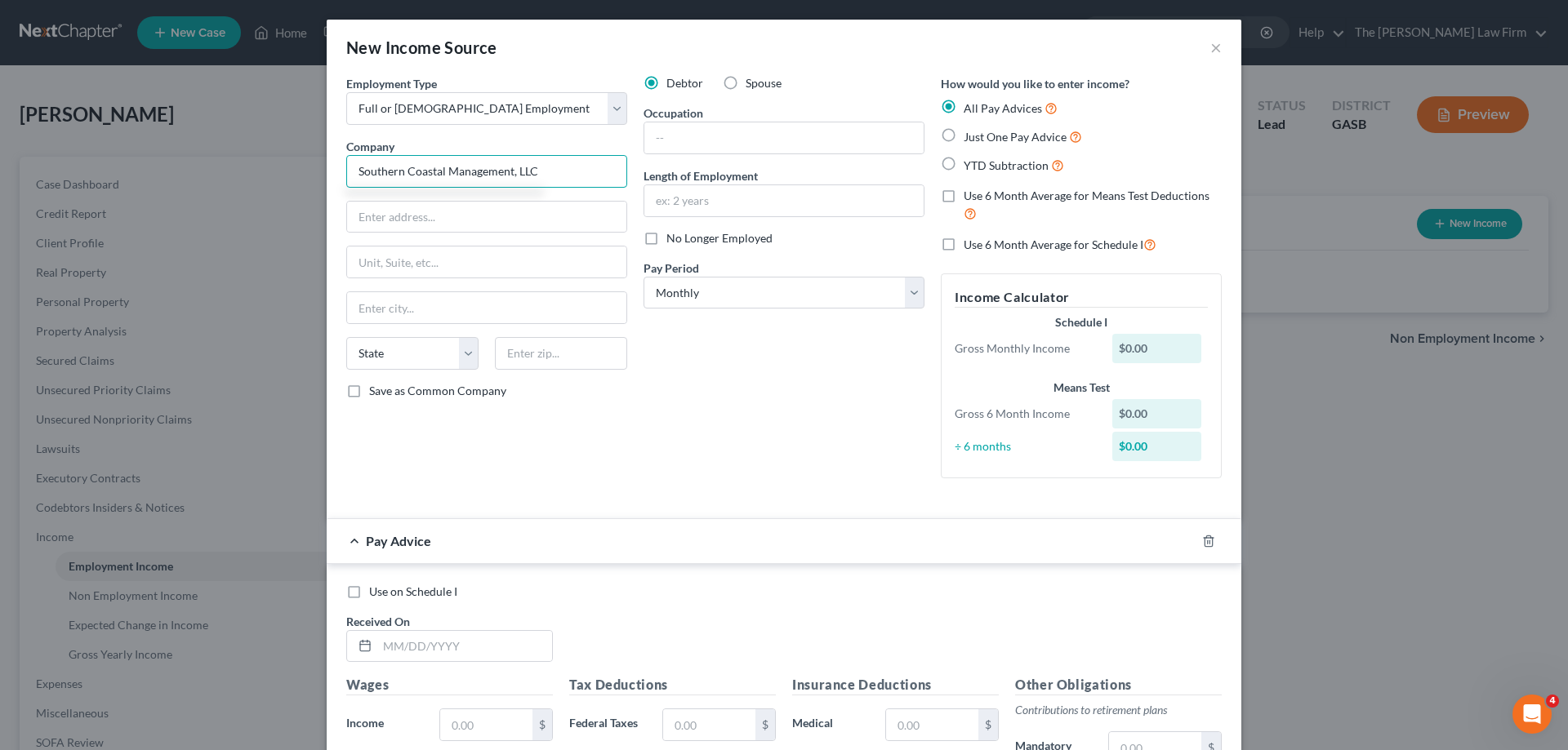
type input "Southern Coastal Management, LLC"
type input "[STREET_ADDRESS]"
type input "[PERSON_NAME]"
select select "10"
type input "31326-5103"
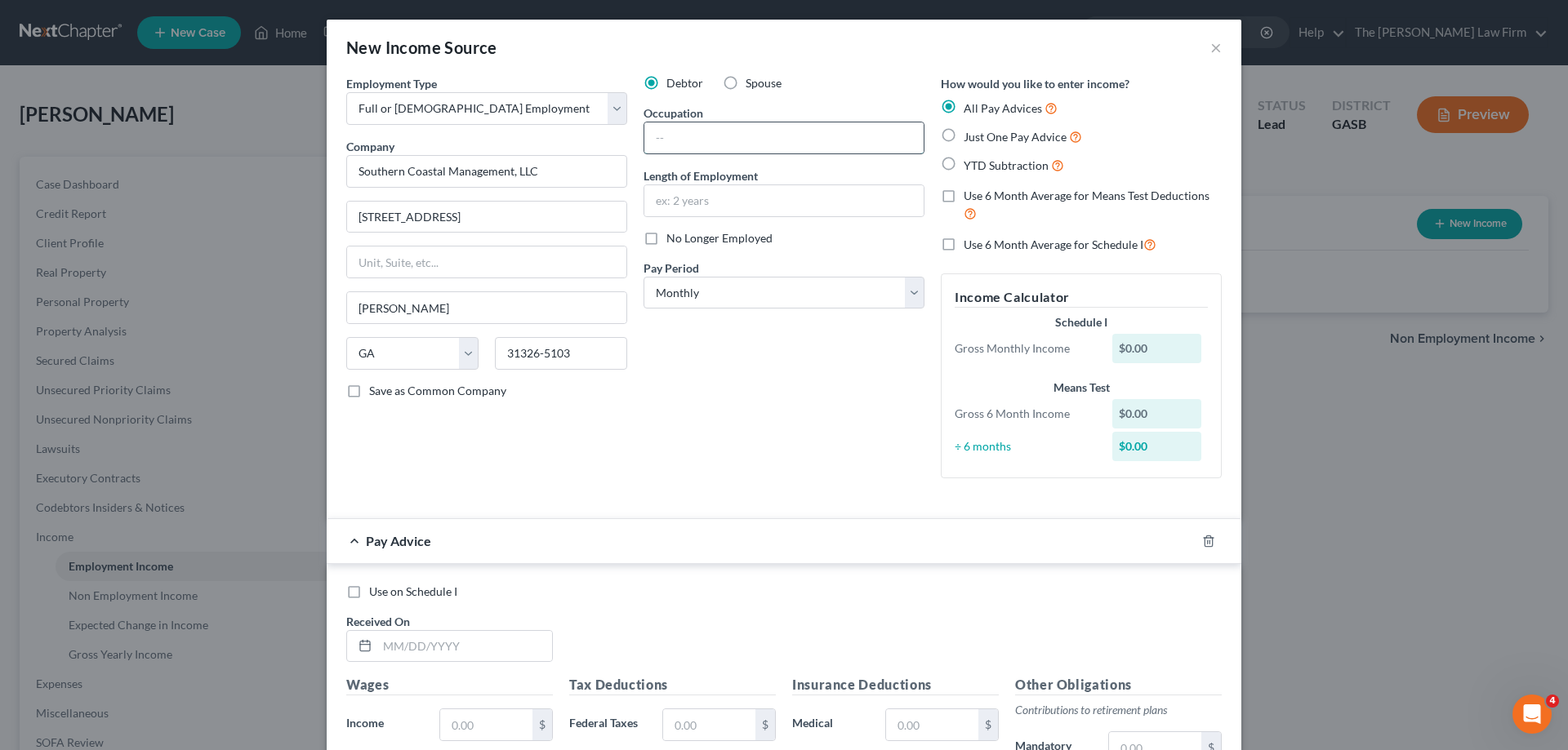
click at [705, 148] on input "text" at bounding box center [784, 138] width 279 height 31
type input "Property Management"
click at [754, 190] on input "text" at bounding box center [784, 201] width 279 height 31
type input "4 Months"
click at [843, 288] on select "Select Monthly Twice Monthly Every Other Week Weekly" at bounding box center [784, 293] width 281 height 33
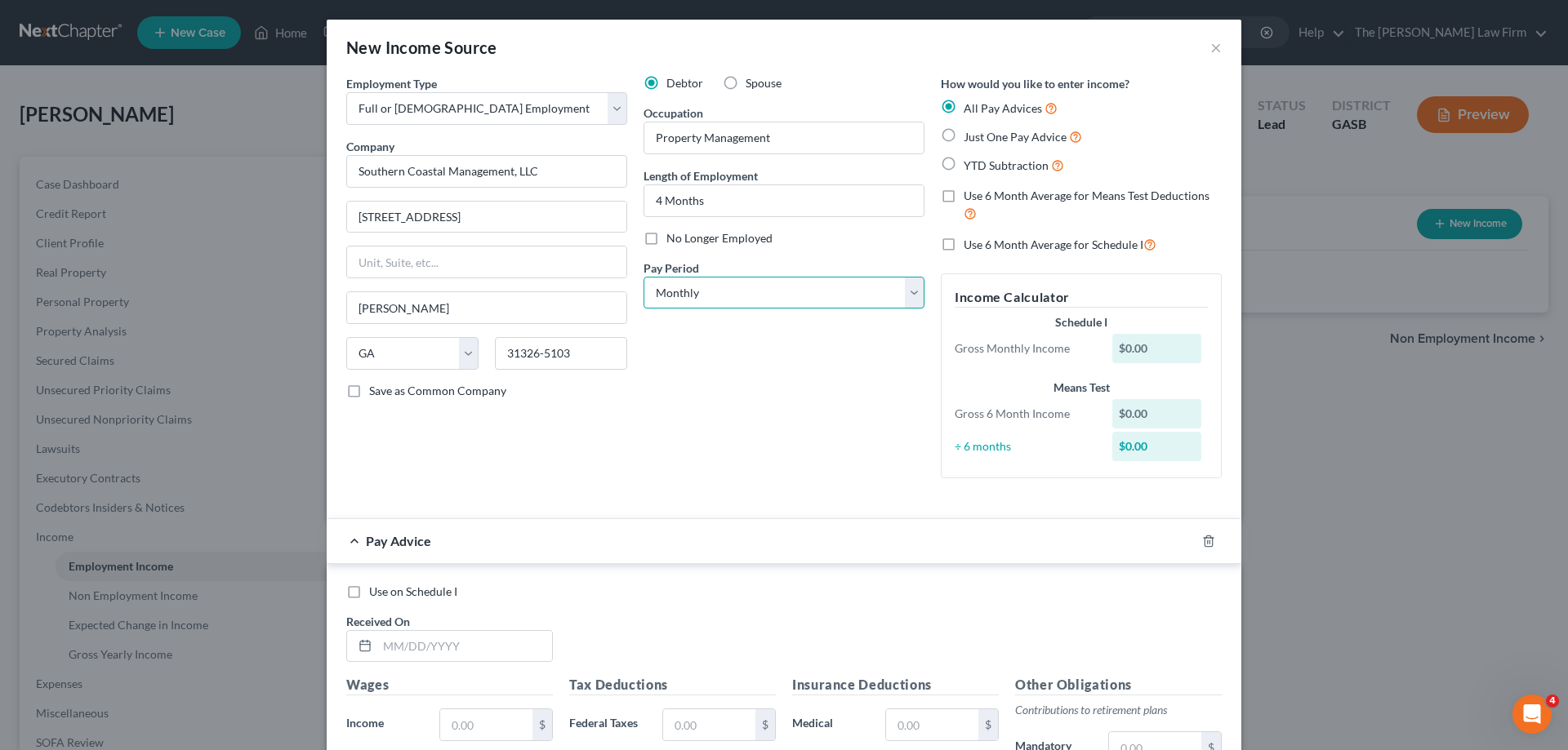
select select "3"
click at [644, 276] on select "Select Monthly Twice Monthly Every Other Week Weekly" at bounding box center [784, 293] width 281 height 33
click at [792, 381] on div "Debtor Spouse Occupation Property Management Length of Employment 4 Months No L…" at bounding box center [784, 283] width 297 height 416
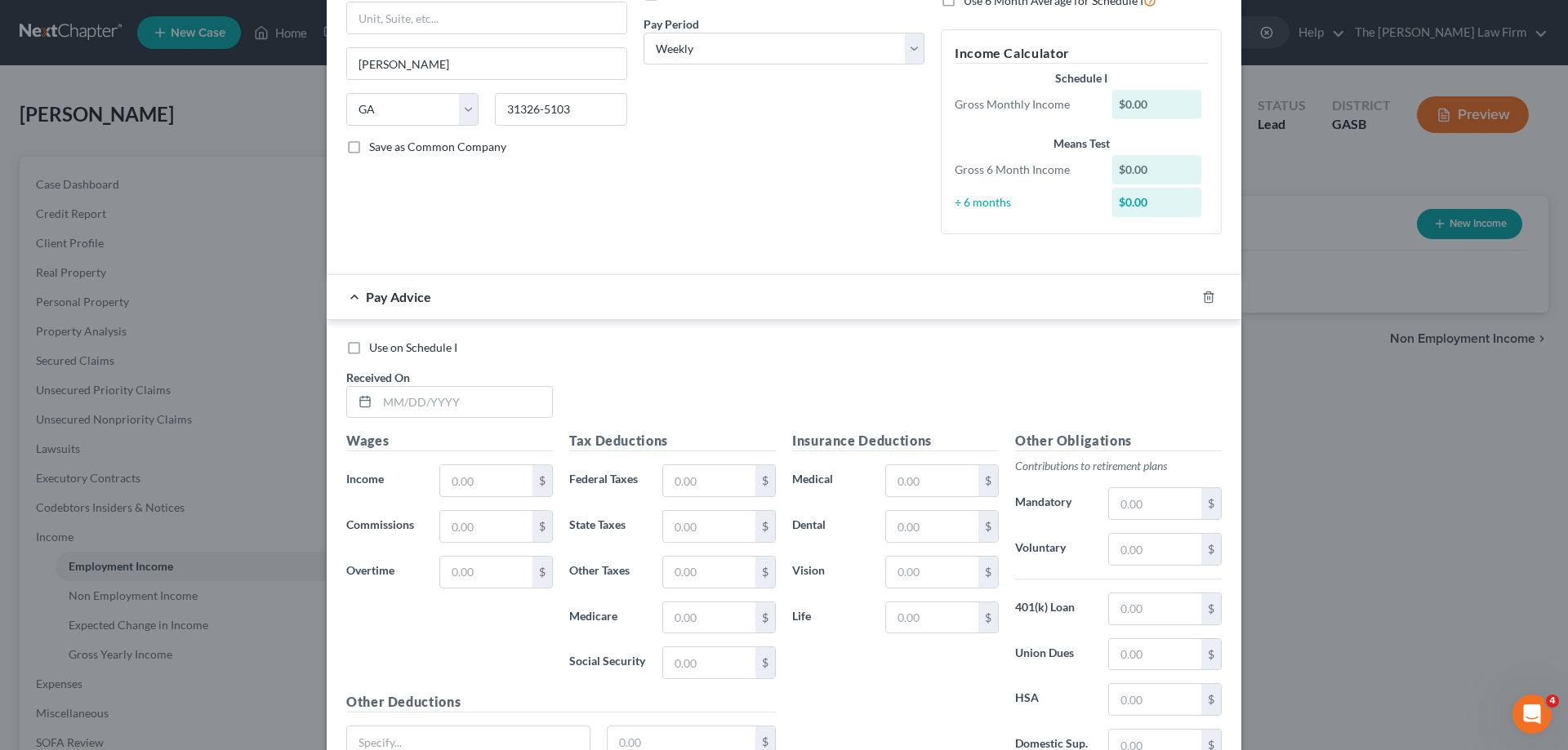
scroll to position [245, 0]
click at [480, 409] on input "text" at bounding box center [465, 402] width 175 height 31
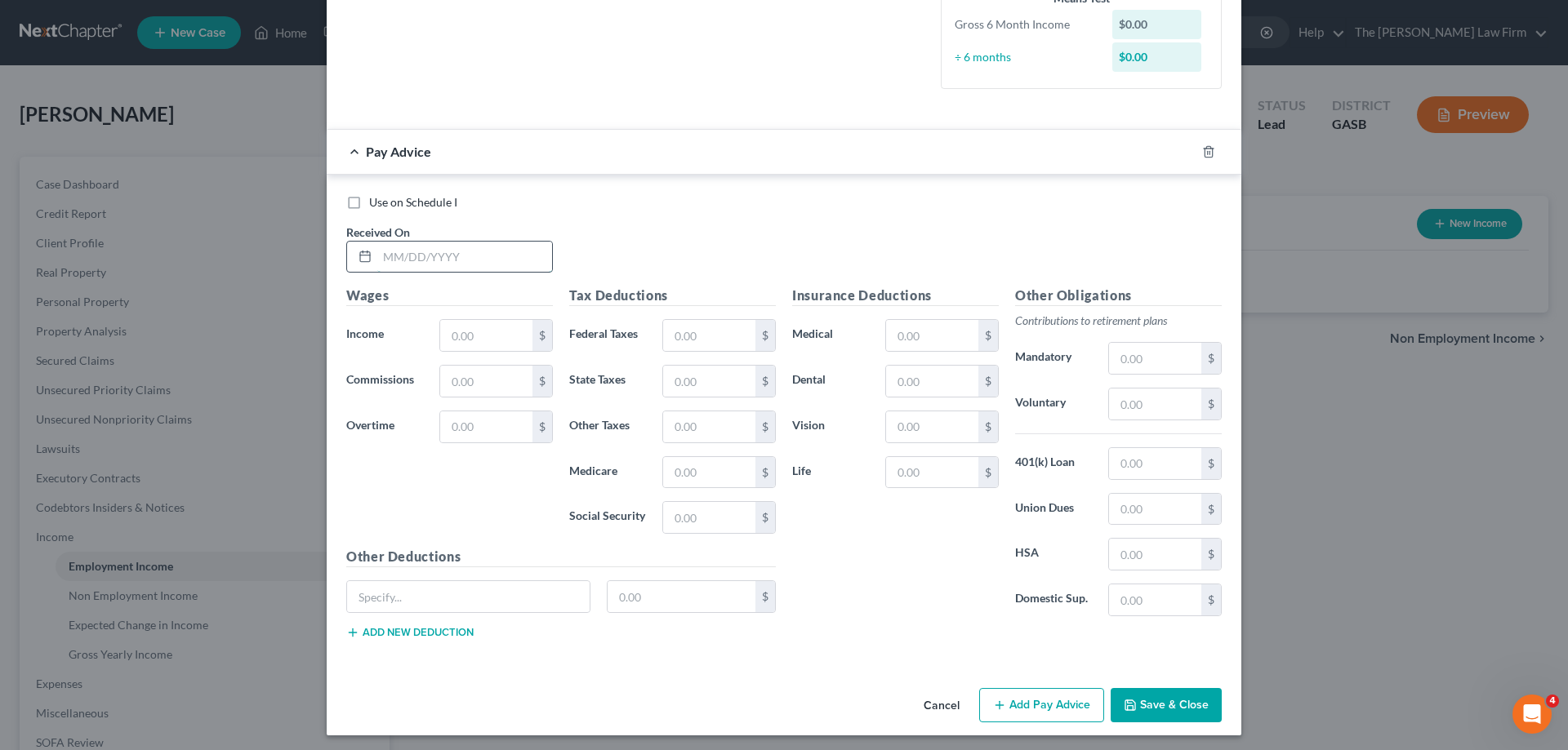
scroll to position [427, 0]
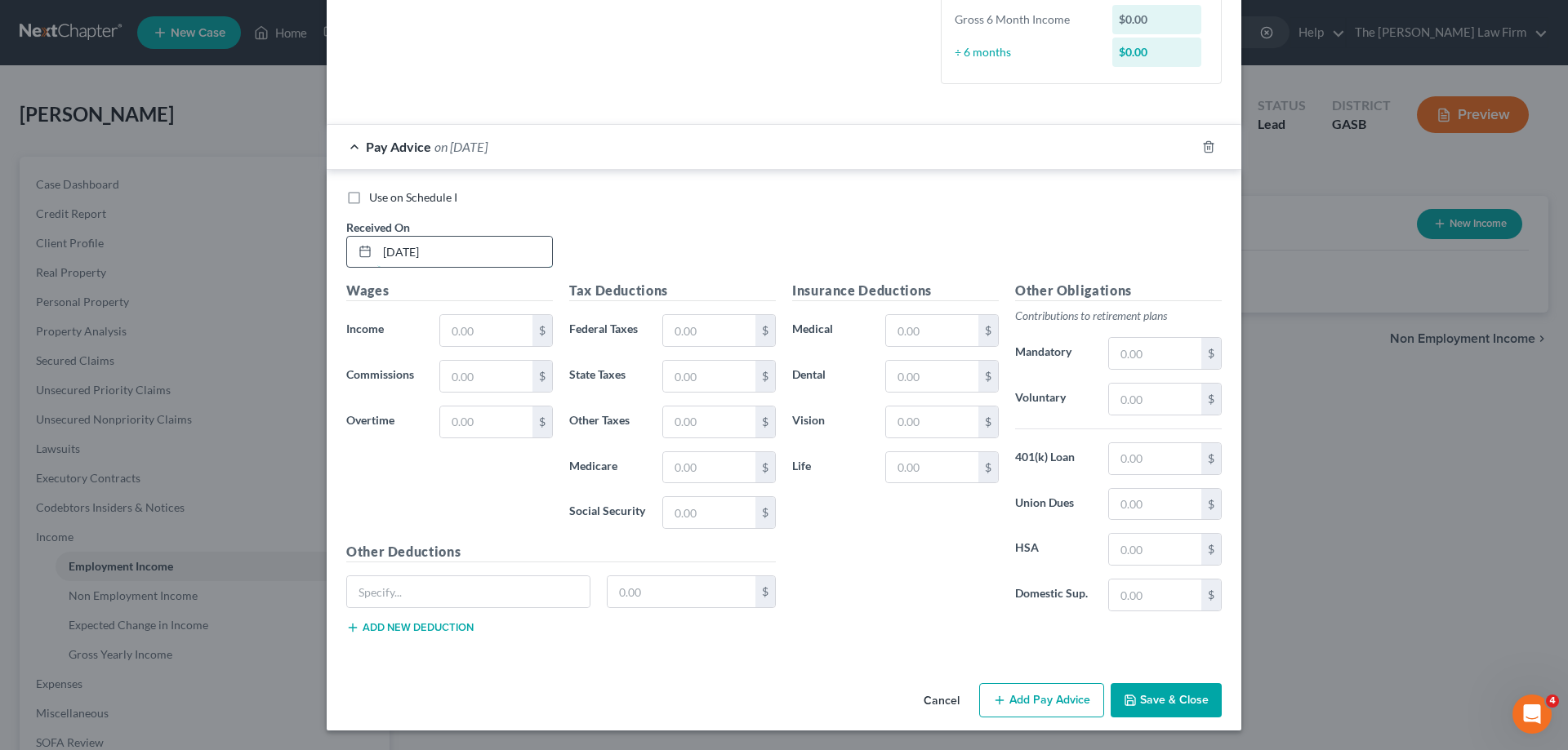
type input "[DATE]"
type input "1,060.00"
click at [1022, 690] on button "Add Pay Advice" at bounding box center [1042, 701] width 125 height 35
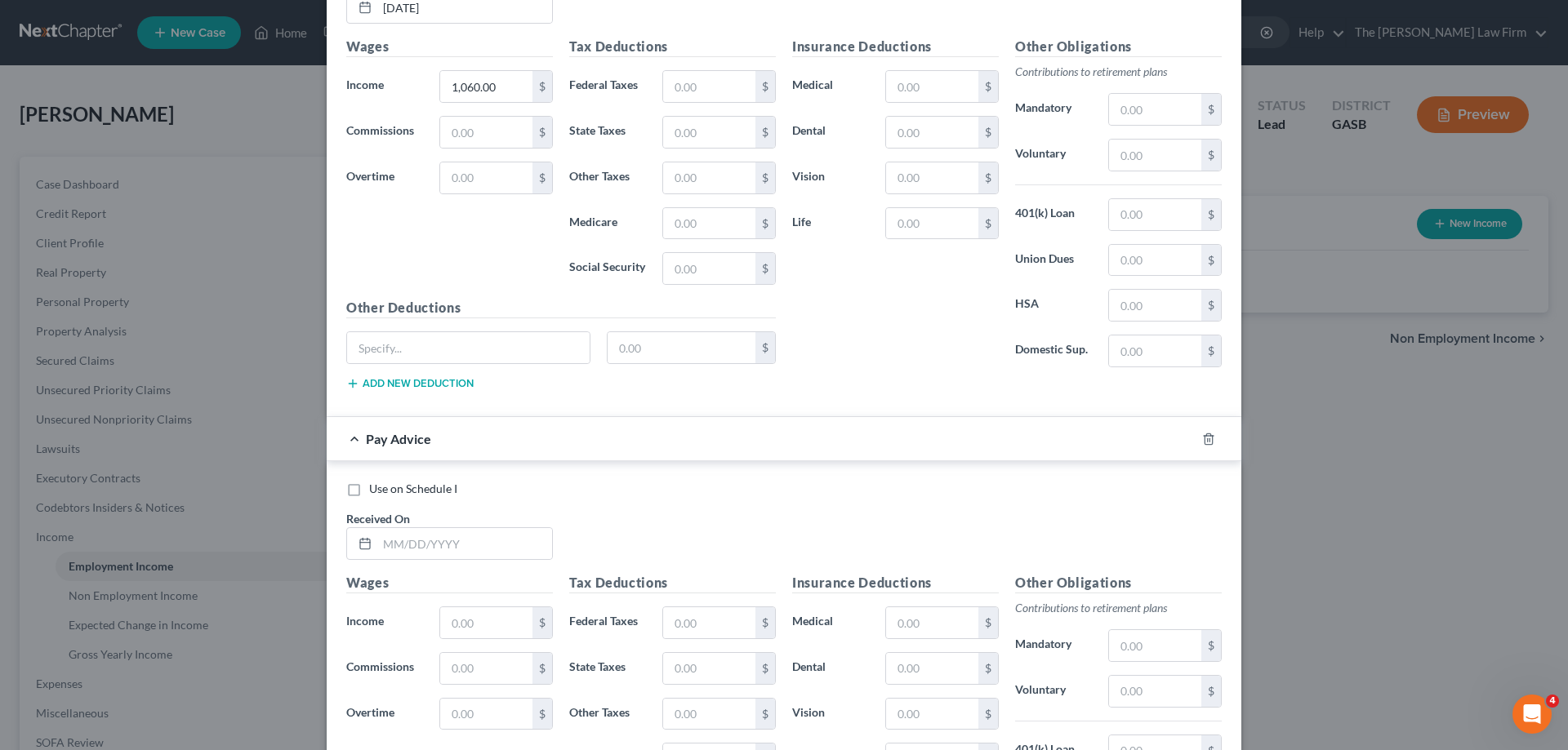
scroll to position [672, 0]
click at [443, 543] on input "text" at bounding box center [465, 543] width 175 height 31
type input "[DATE]"
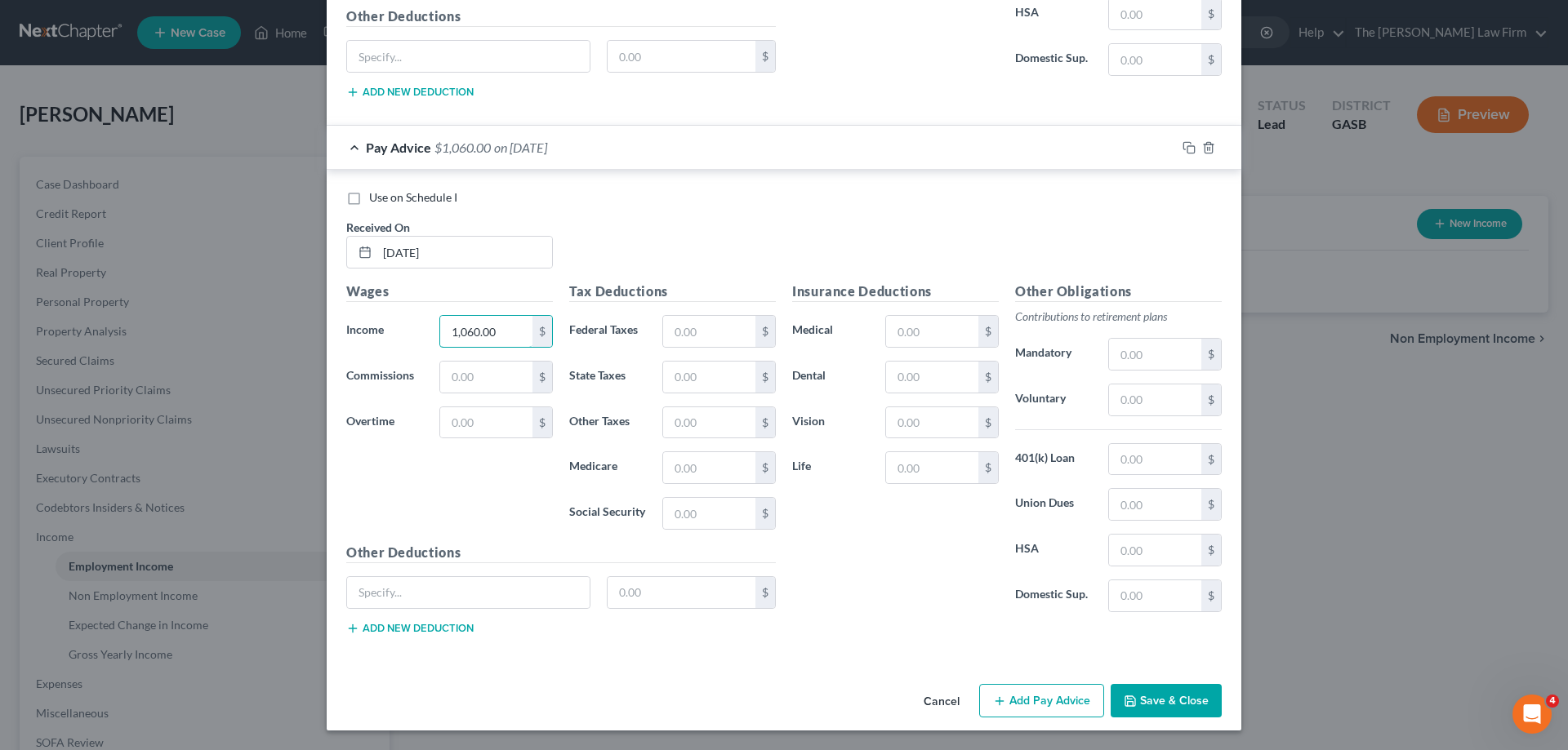
type input "1,060.00"
click at [1072, 702] on button "Add Pay Advice" at bounding box center [1042, 702] width 125 height 35
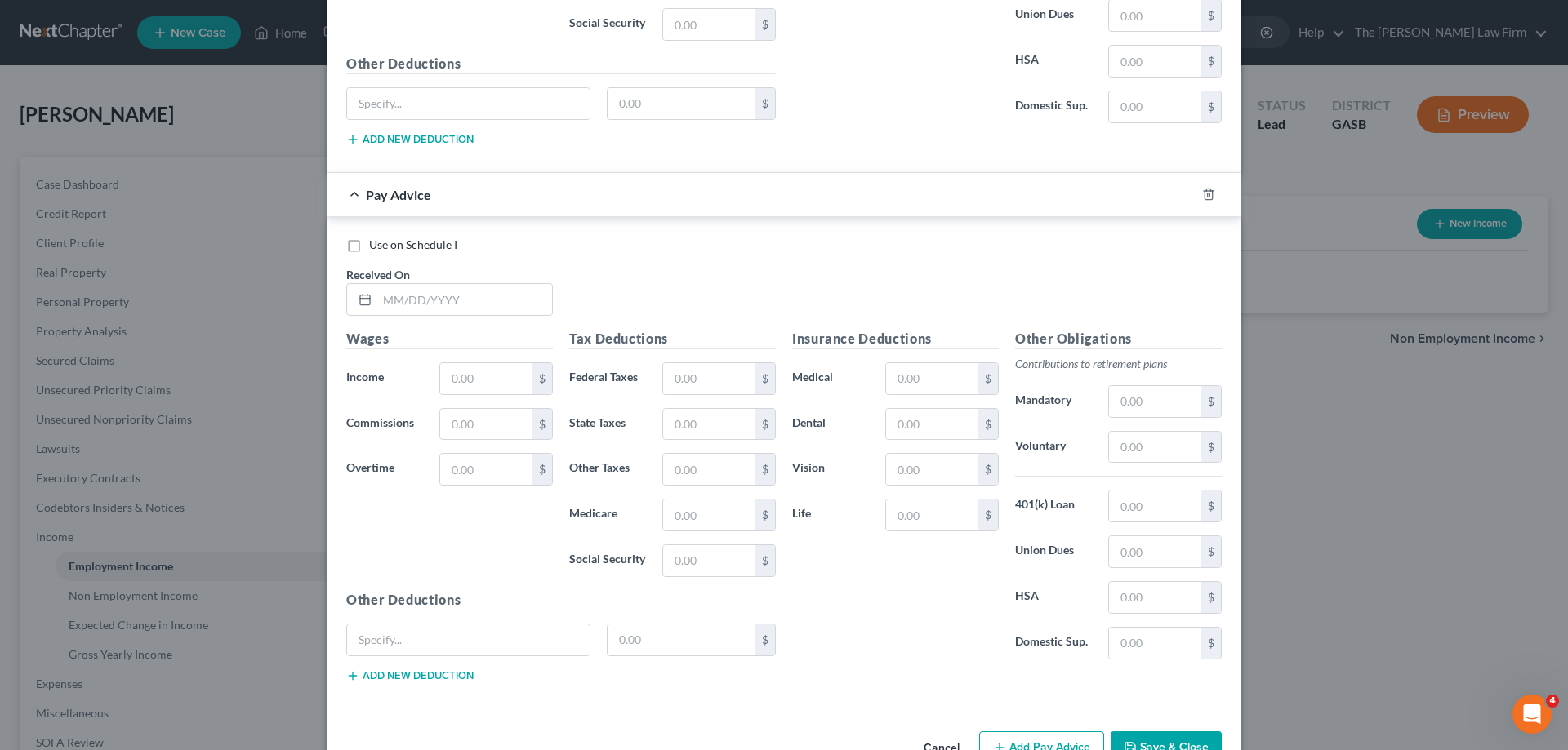
scroll to position [1452, 0]
click at [429, 308] on input "text" at bounding box center [465, 299] width 175 height 31
type input "[DATE]"
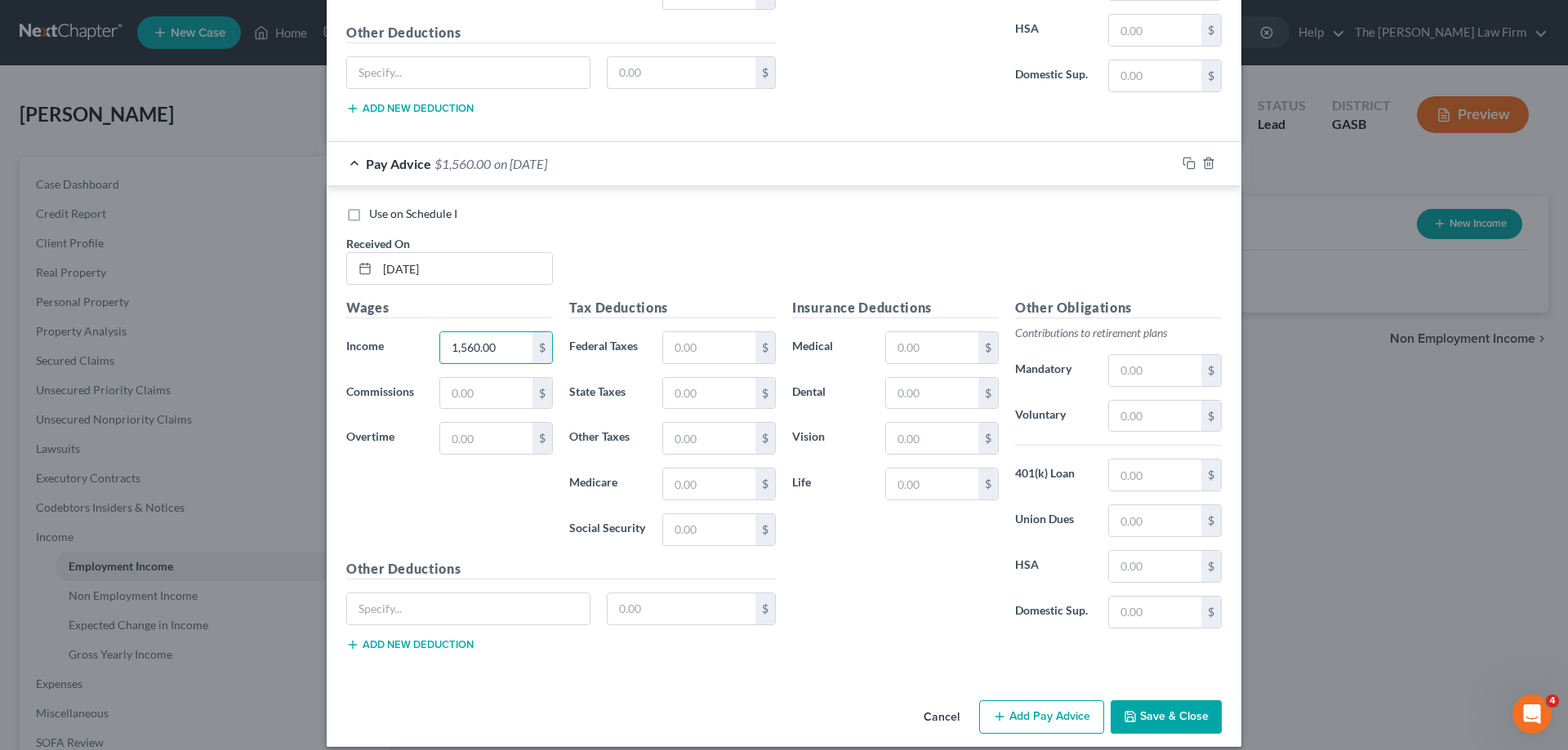
scroll to position [1499, 0]
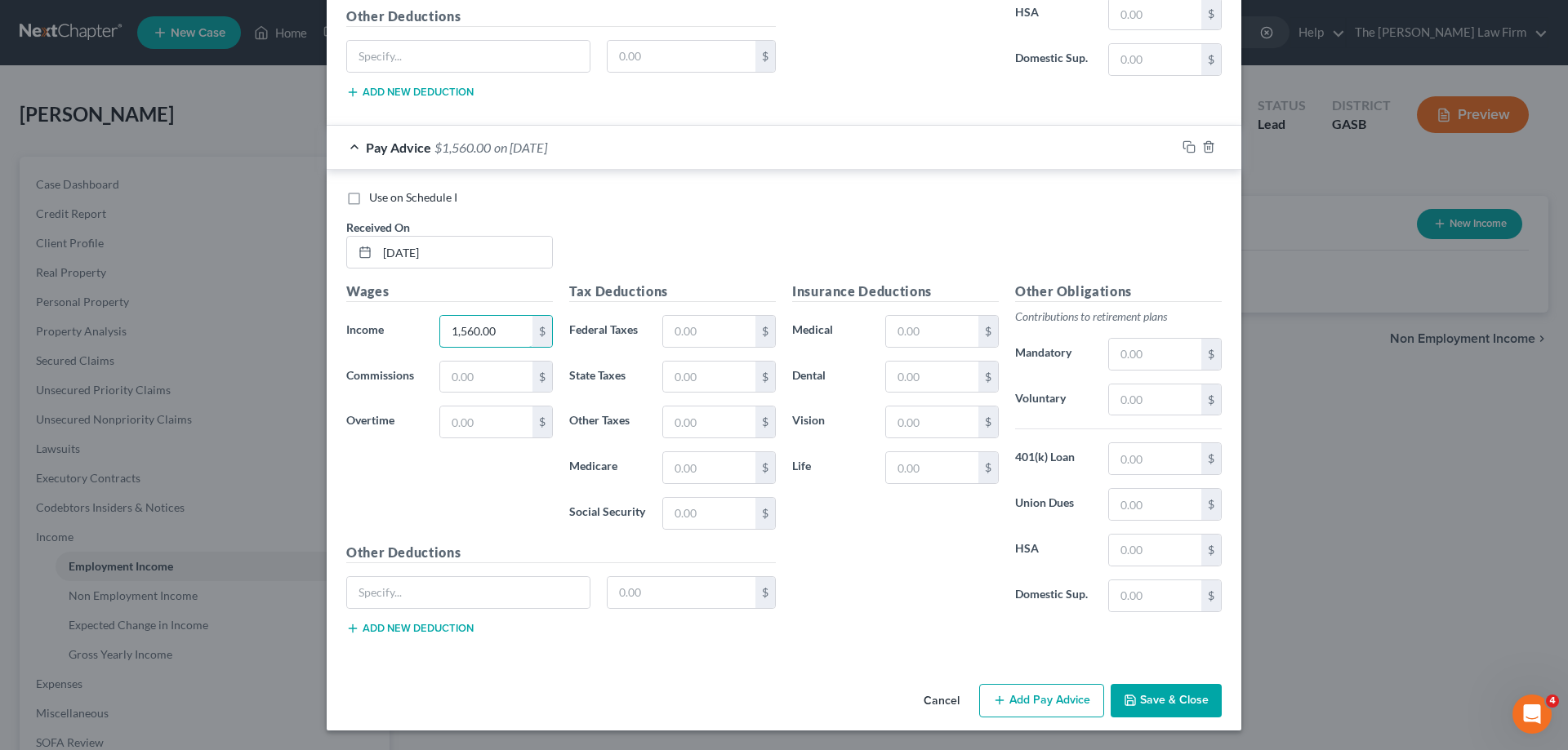
type input "1,560.00"
click at [1061, 687] on button "Add Pay Advice" at bounding box center [1042, 702] width 125 height 35
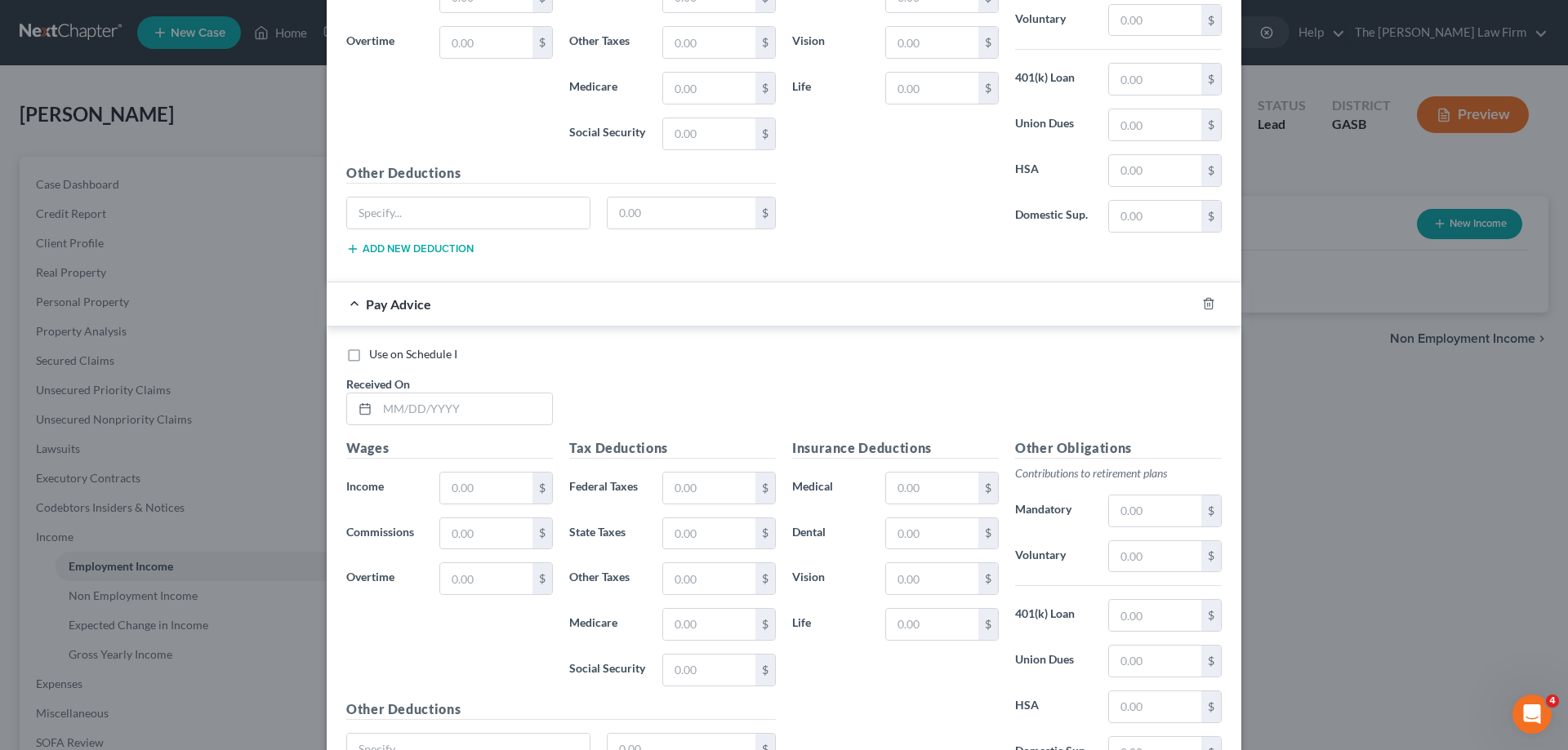
scroll to position [1908, 0]
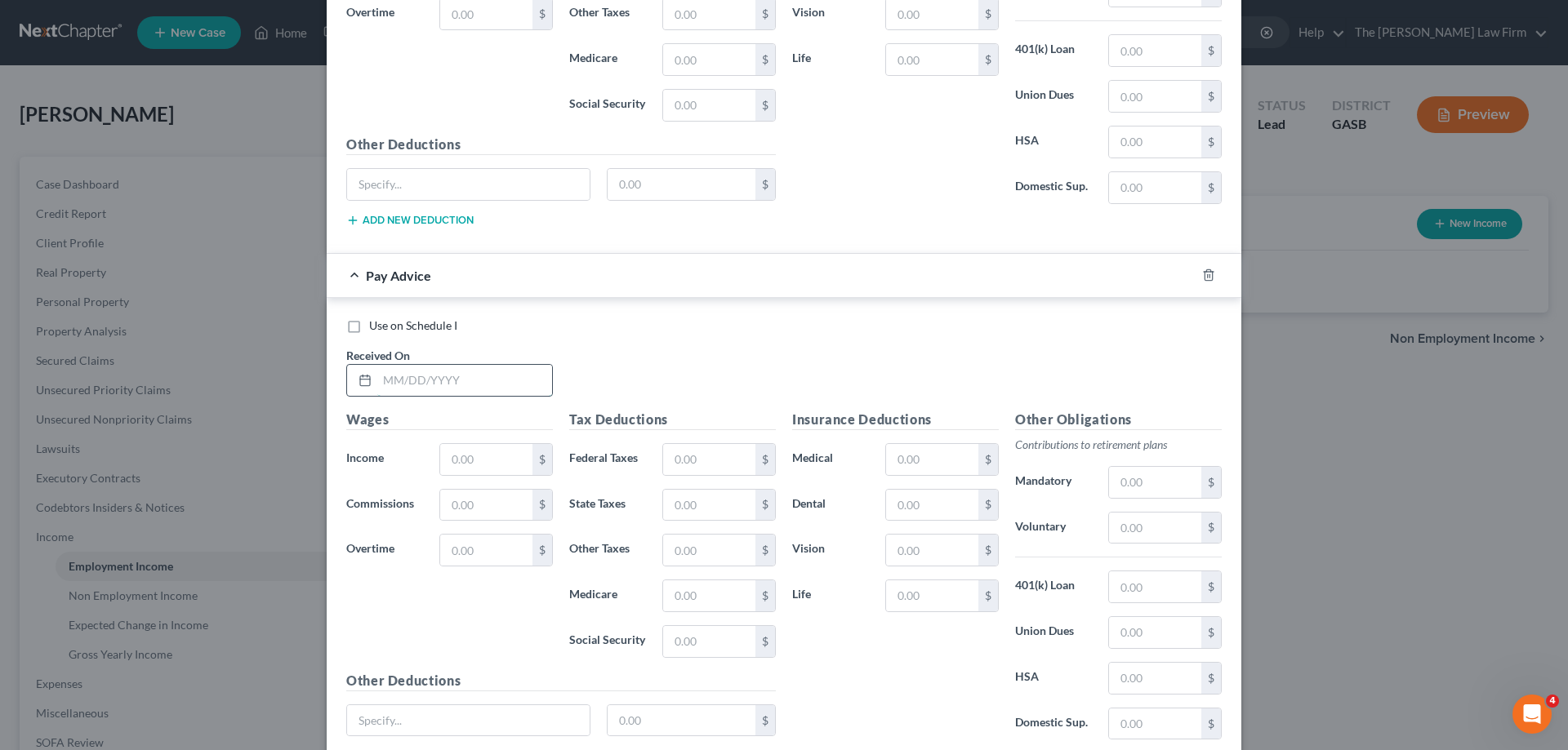
click at [456, 394] on input "text" at bounding box center [465, 380] width 175 height 31
type input "[DATE]"
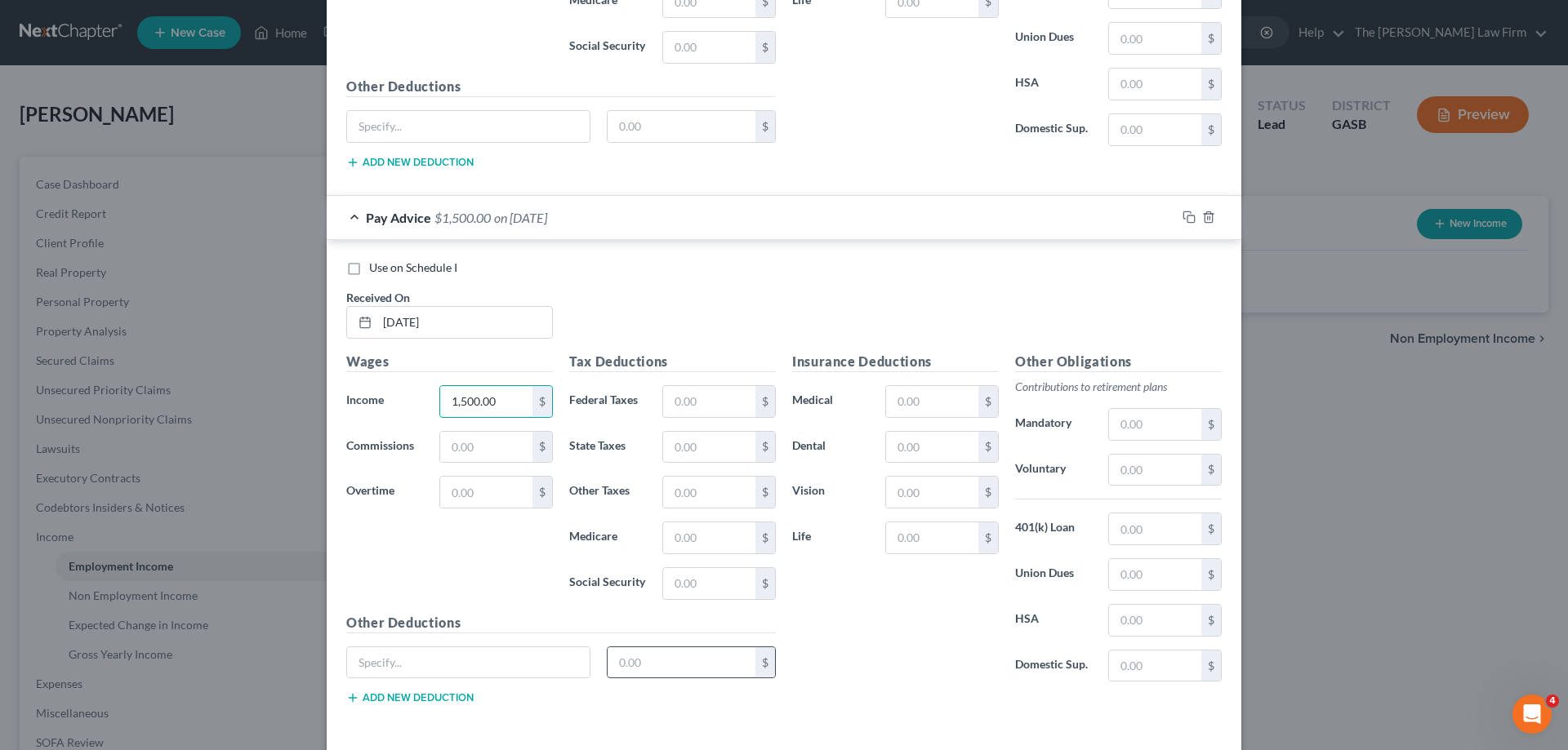
scroll to position [2036, 0]
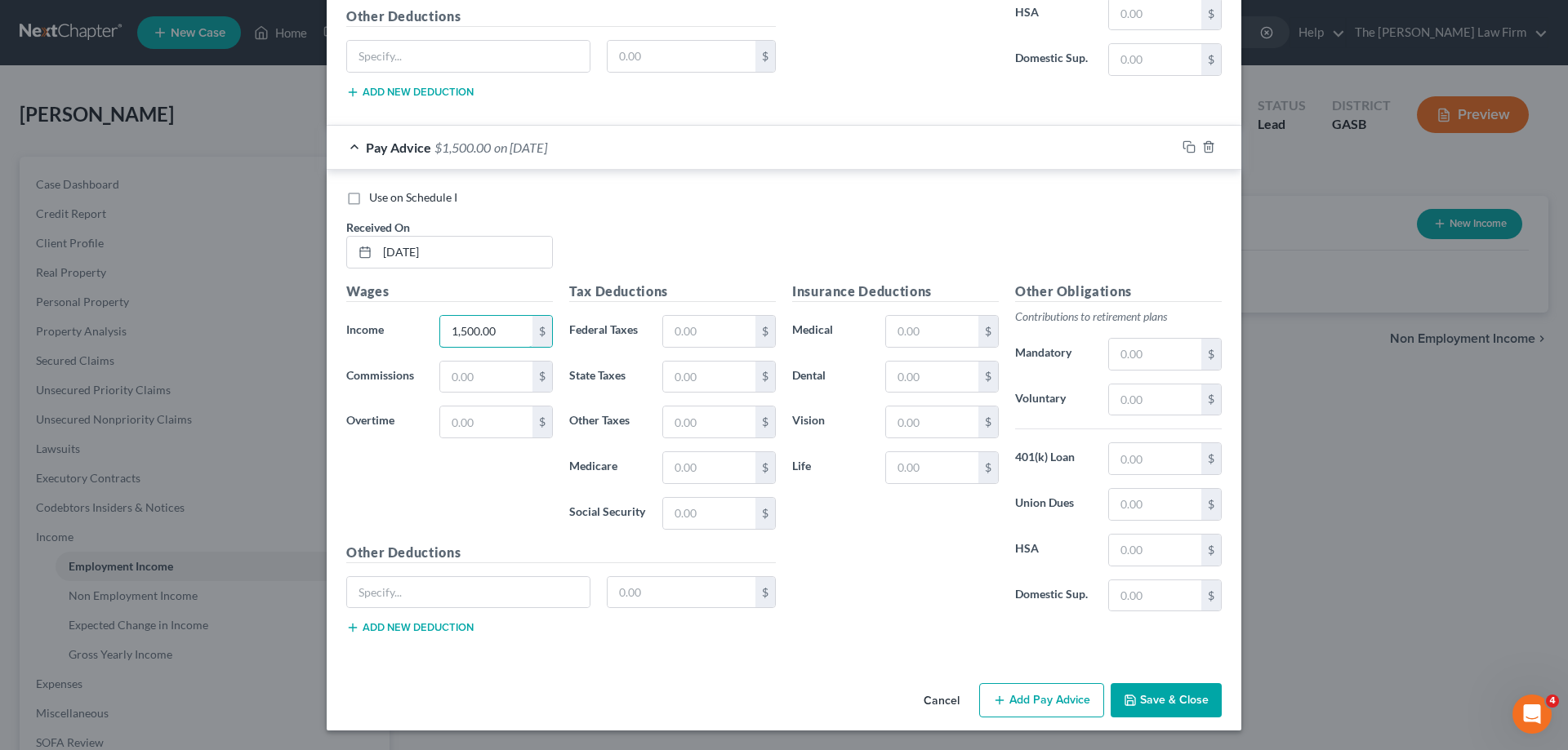
type input "1,500.00"
click at [1060, 712] on button "Add Pay Advice" at bounding box center [1042, 701] width 125 height 35
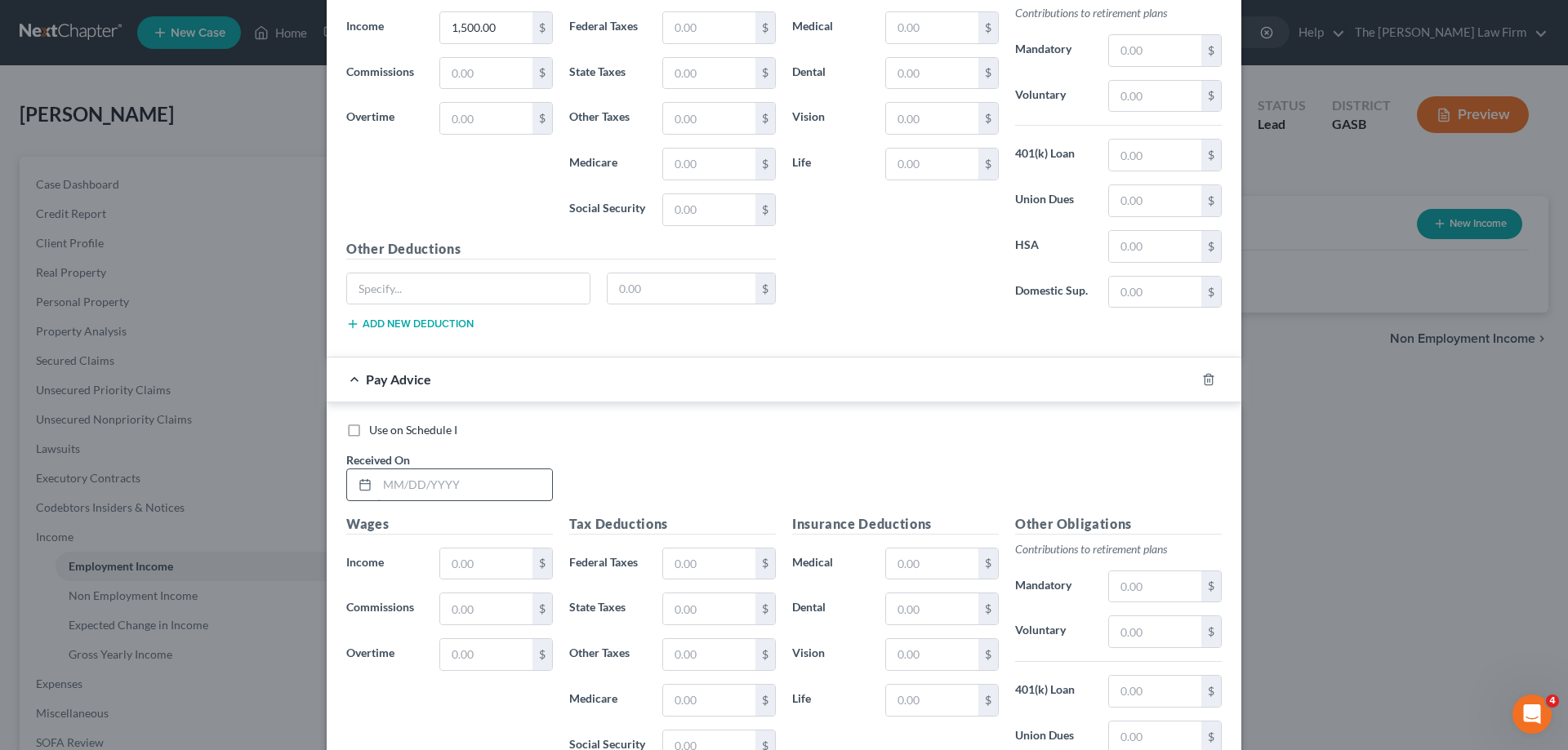
scroll to position [2362, 0]
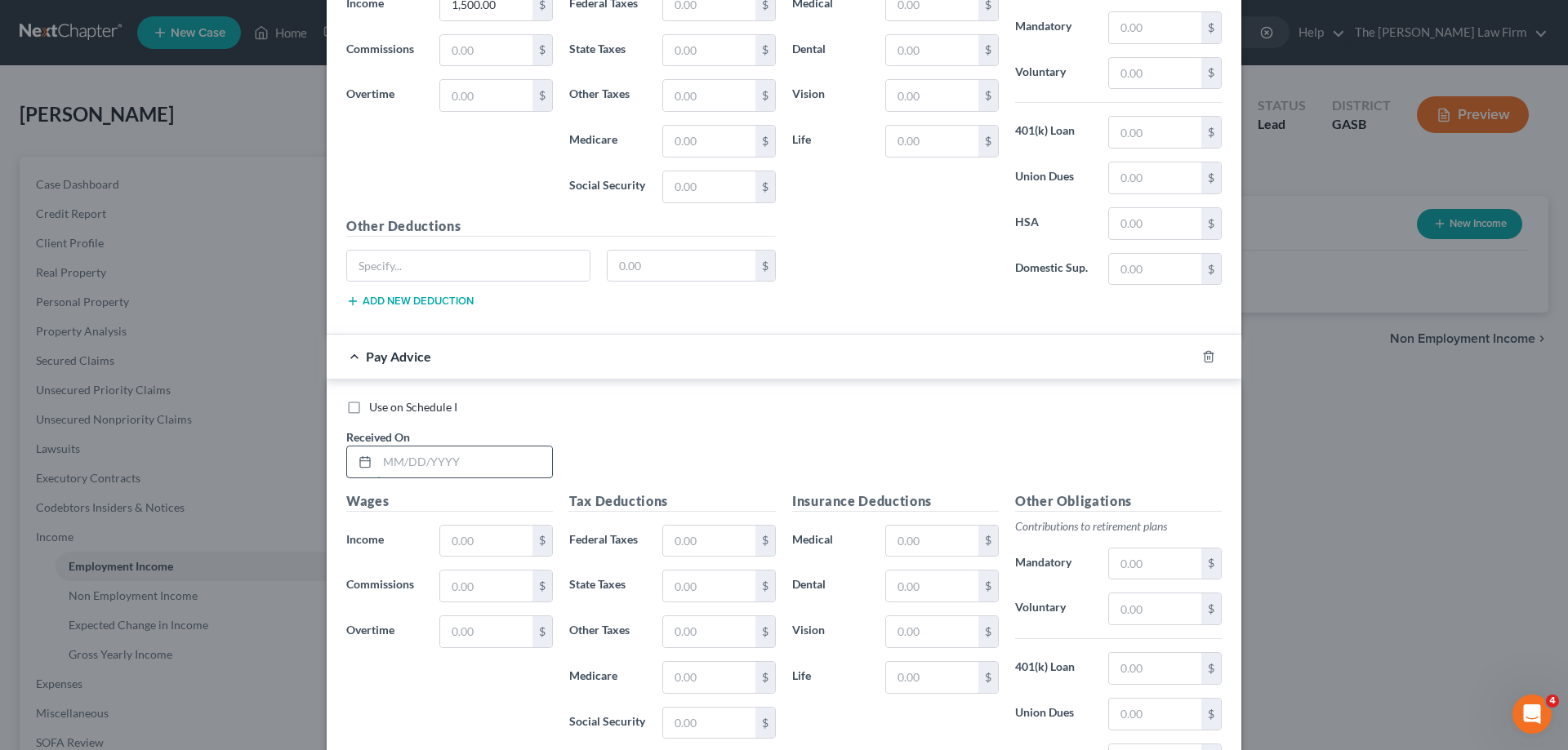
click at [485, 454] on input "text" at bounding box center [465, 462] width 175 height 31
type input "[DATE]"
click at [491, 527] on input "text" at bounding box center [486, 542] width 92 height 31
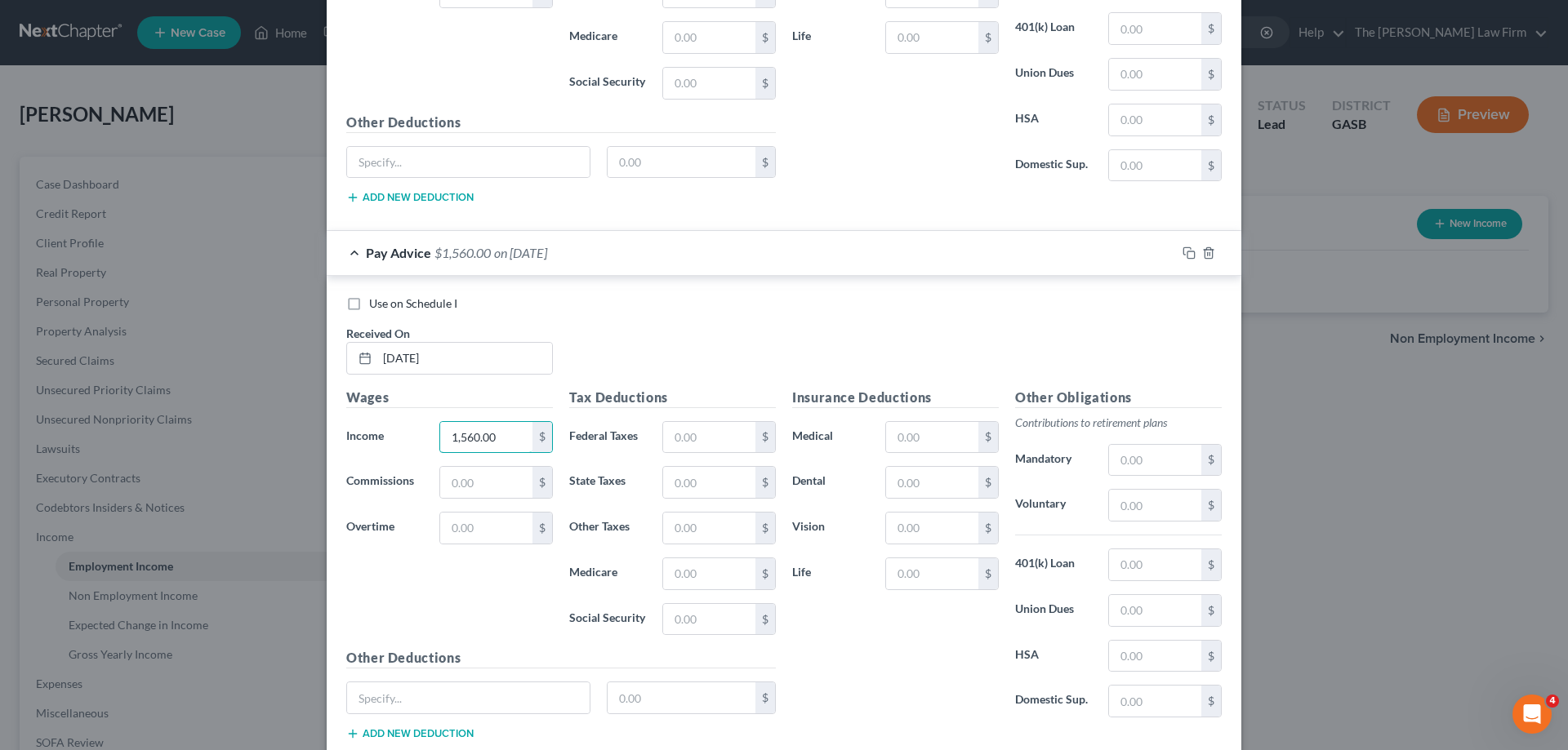
scroll to position [2572, 0]
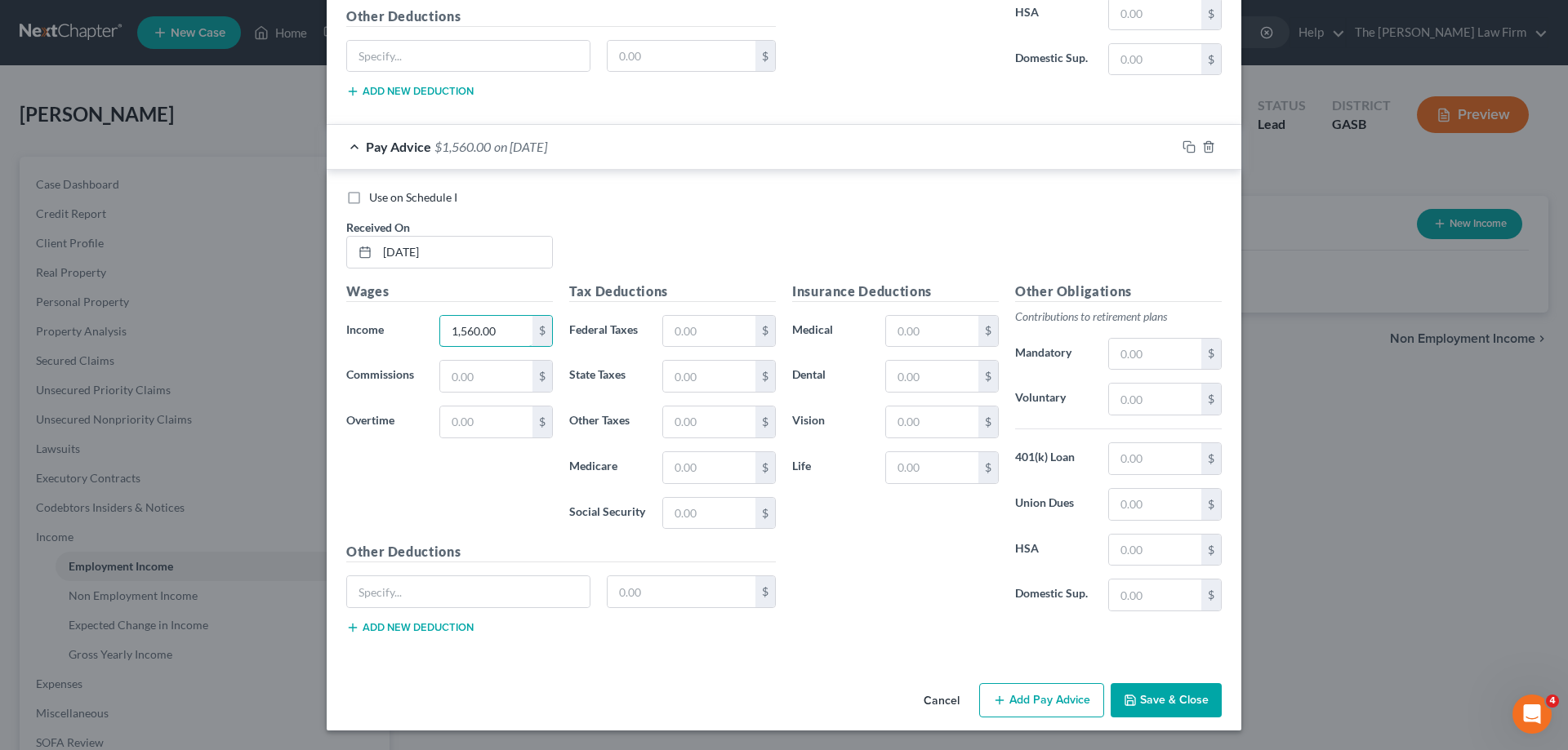
type input "1,560.00"
click at [1037, 705] on button "Add Pay Advice" at bounding box center [1042, 701] width 125 height 35
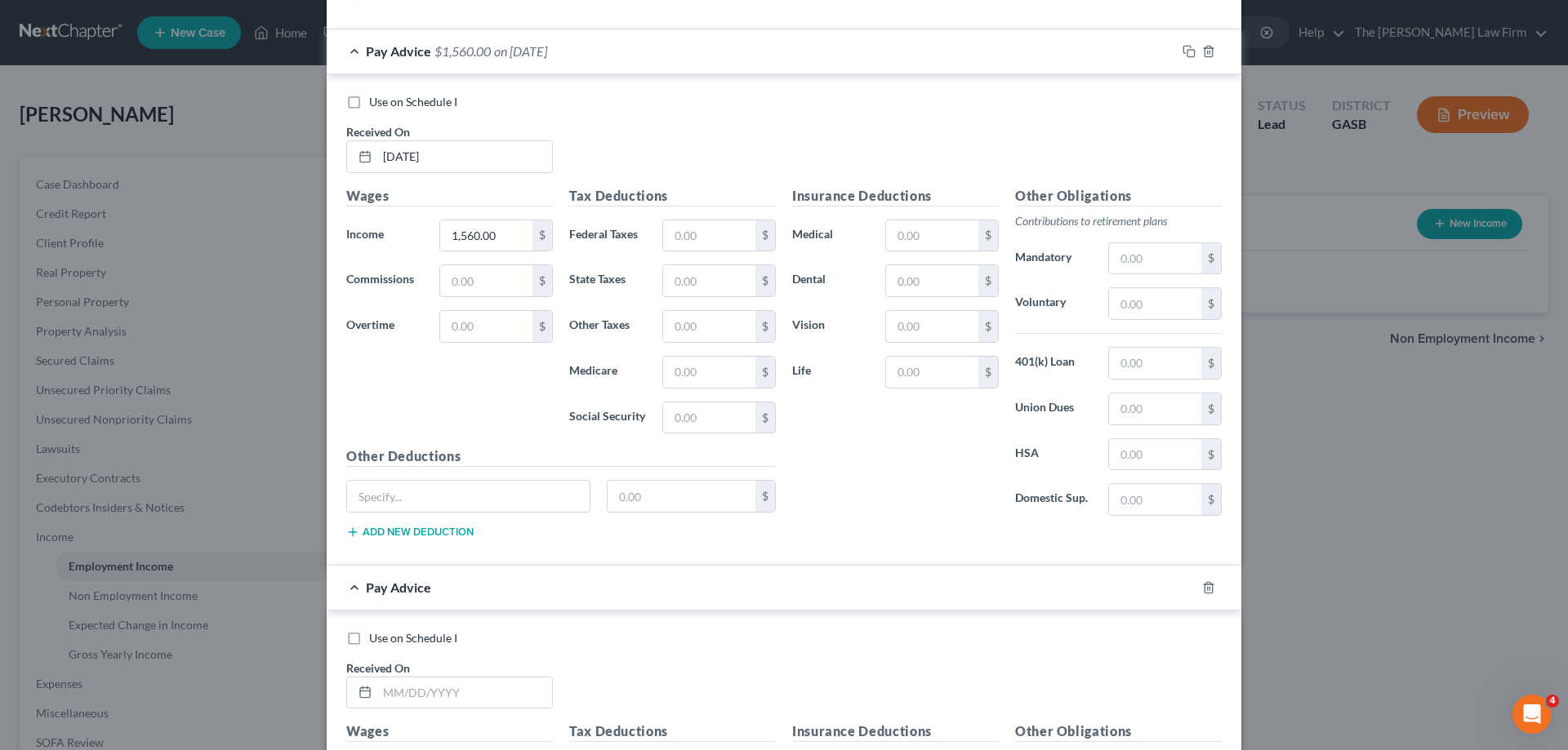
scroll to position [2817, 0]
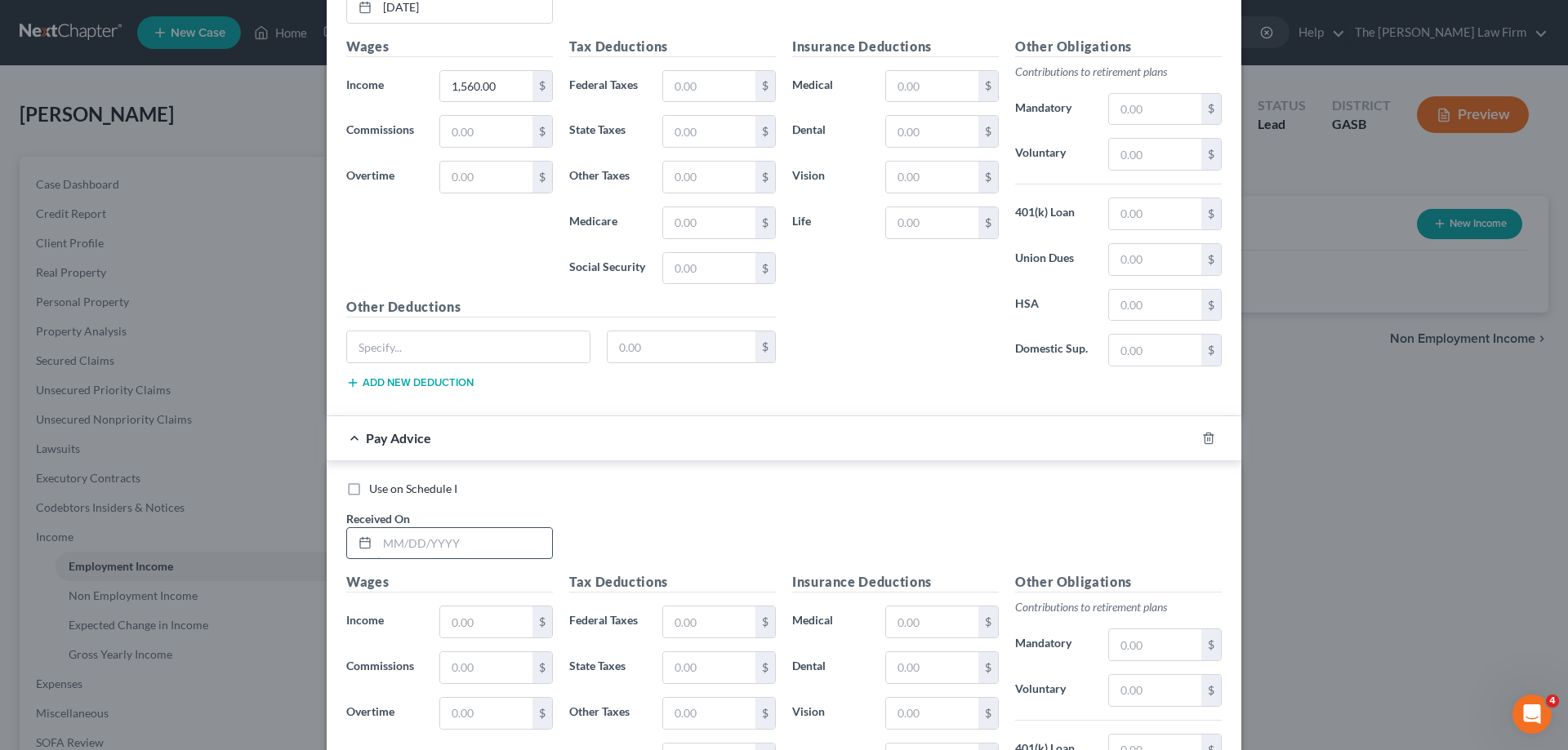
click at [429, 543] on input "text" at bounding box center [465, 543] width 175 height 31
type input "[DATE]"
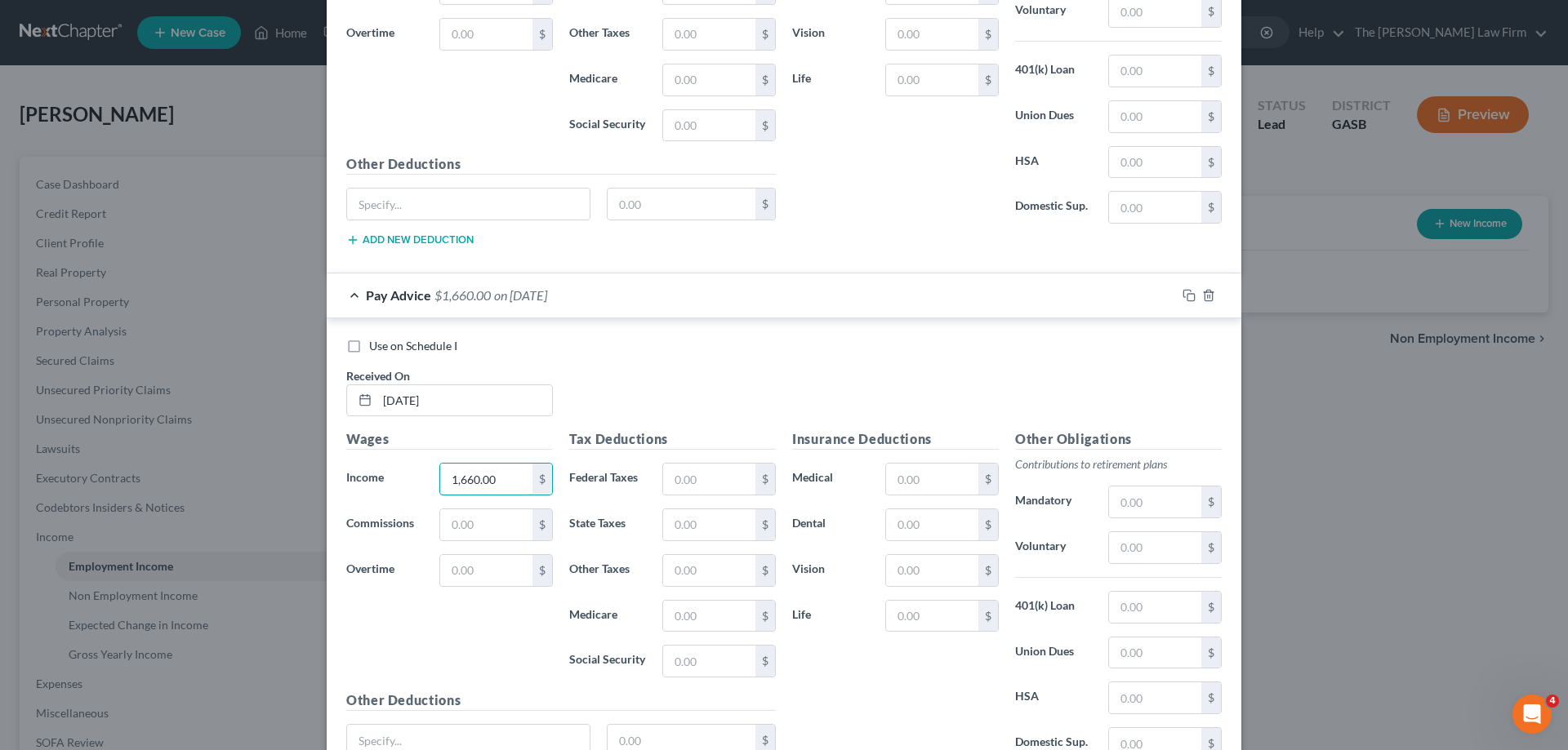
scroll to position [3109, 0]
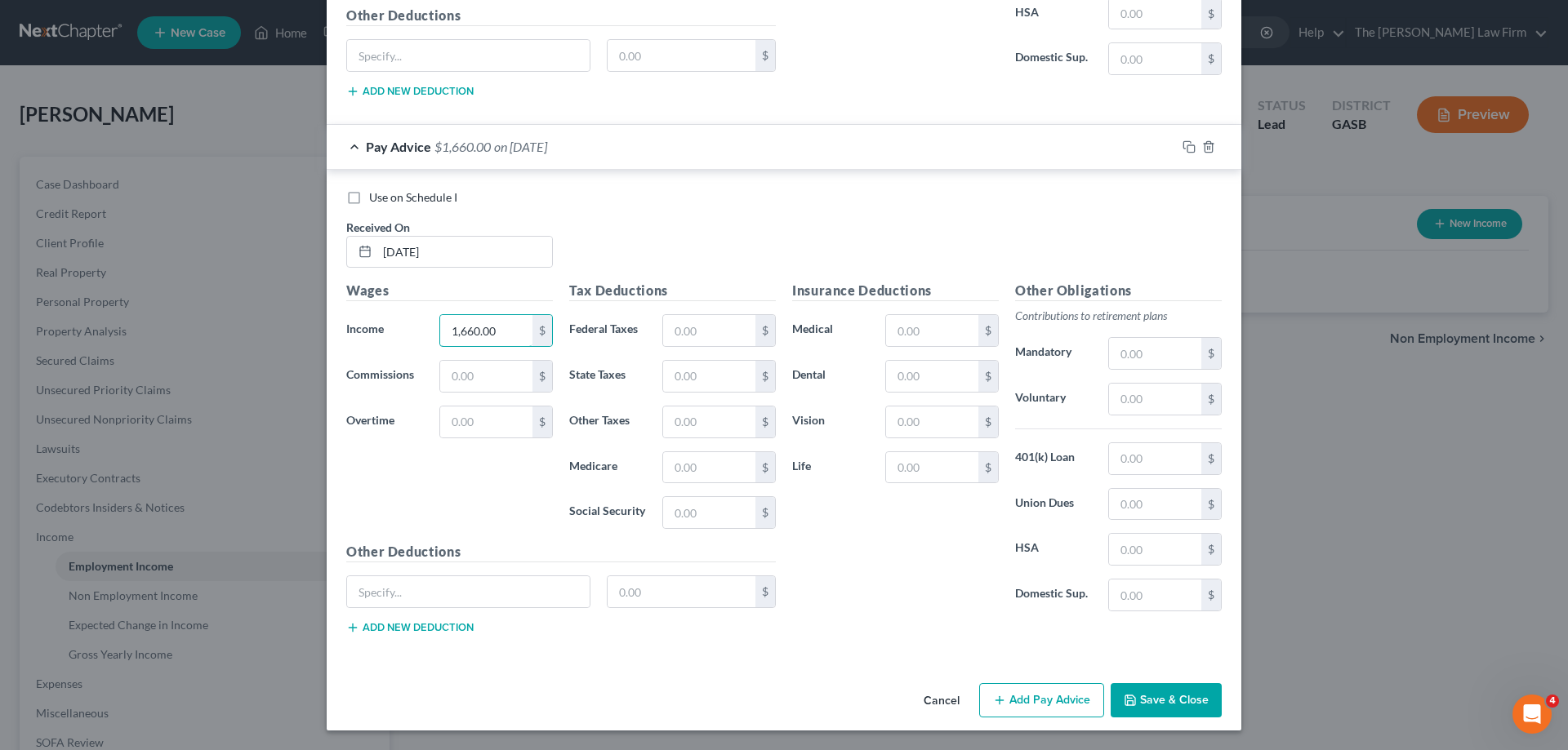
type input "1,660.00"
drag, startPoint x: 1051, startPoint y: 709, endPoint x: 696, endPoint y: 467, distance: 429.6
click at [1052, 709] on button "Add Pay Advice" at bounding box center [1042, 701] width 125 height 35
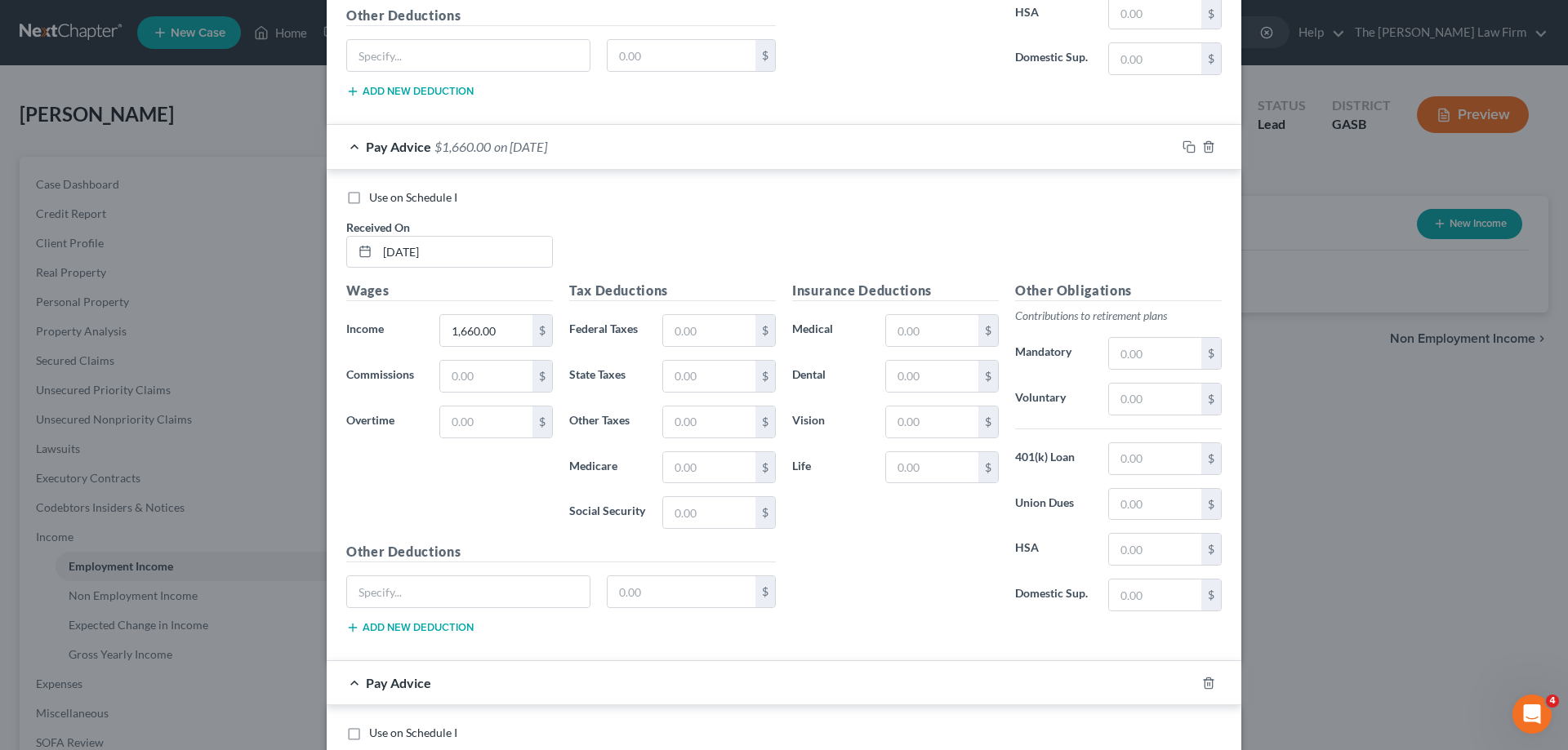
scroll to position [3599, 0]
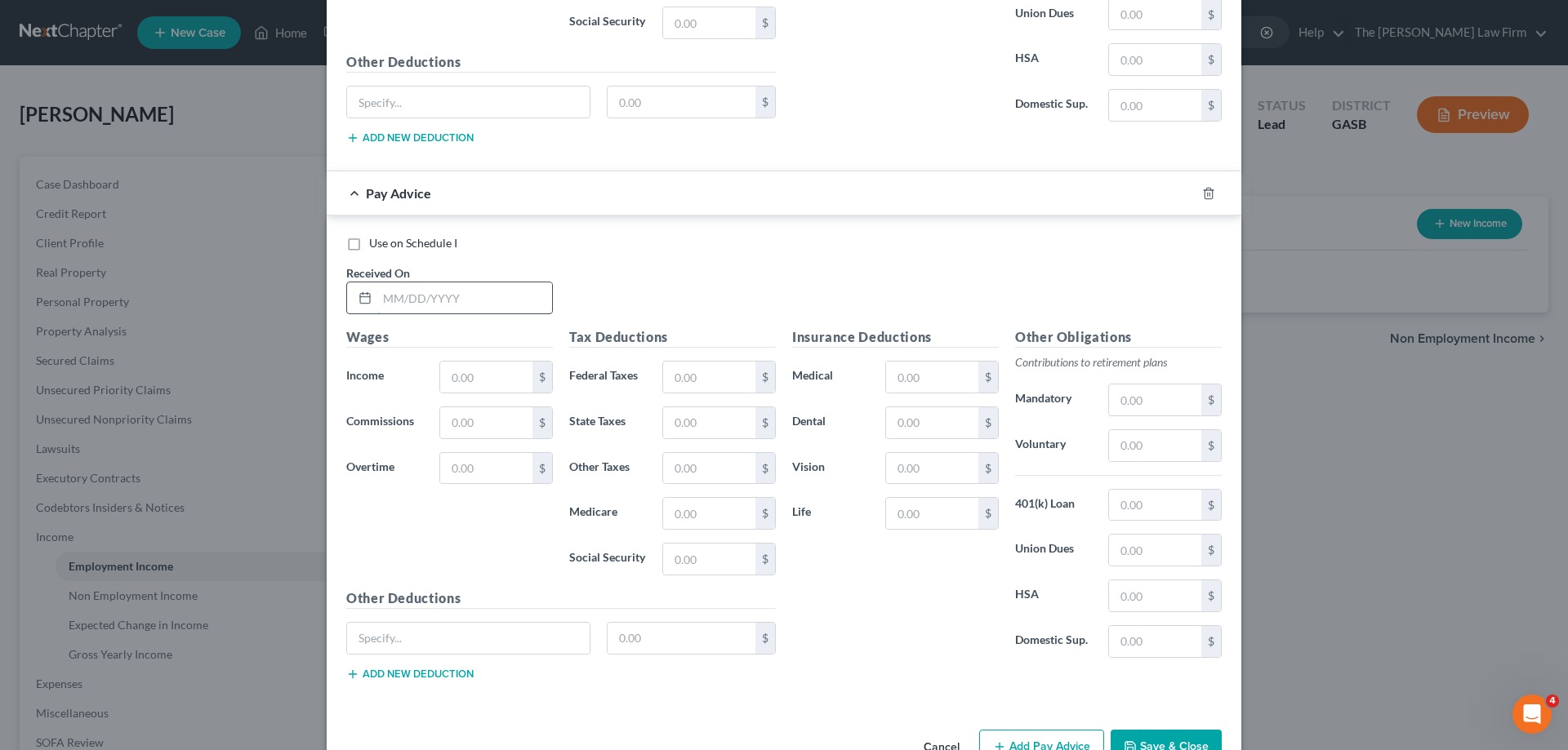
click at [430, 308] on input "text" at bounding box center [465, 298] width 175 height 31
type input "[DATE]"
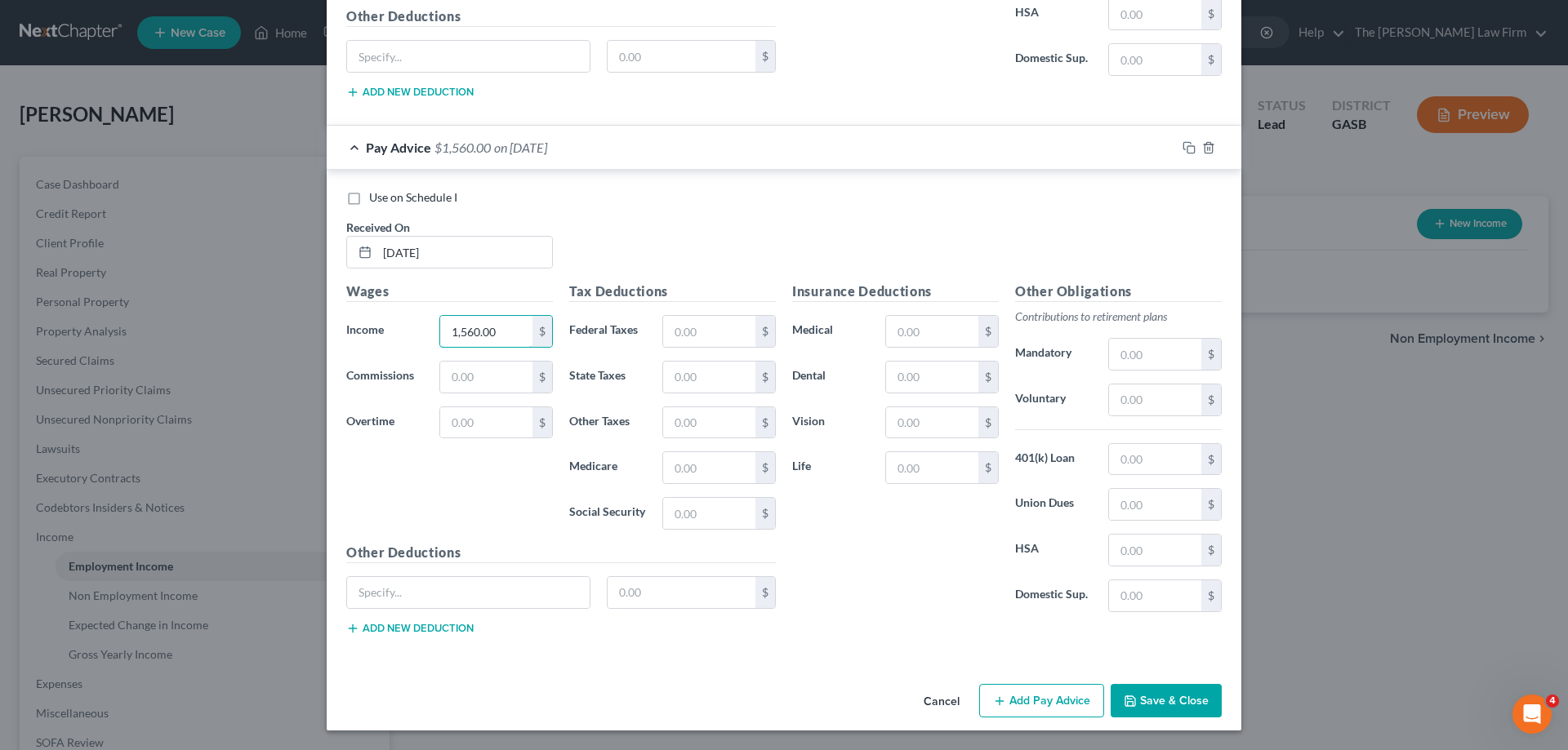
type input "1,560.00"
click at [1061, 700] on button "Add Pay Advice" at bounding box center [1042, 702] width 125 height 35
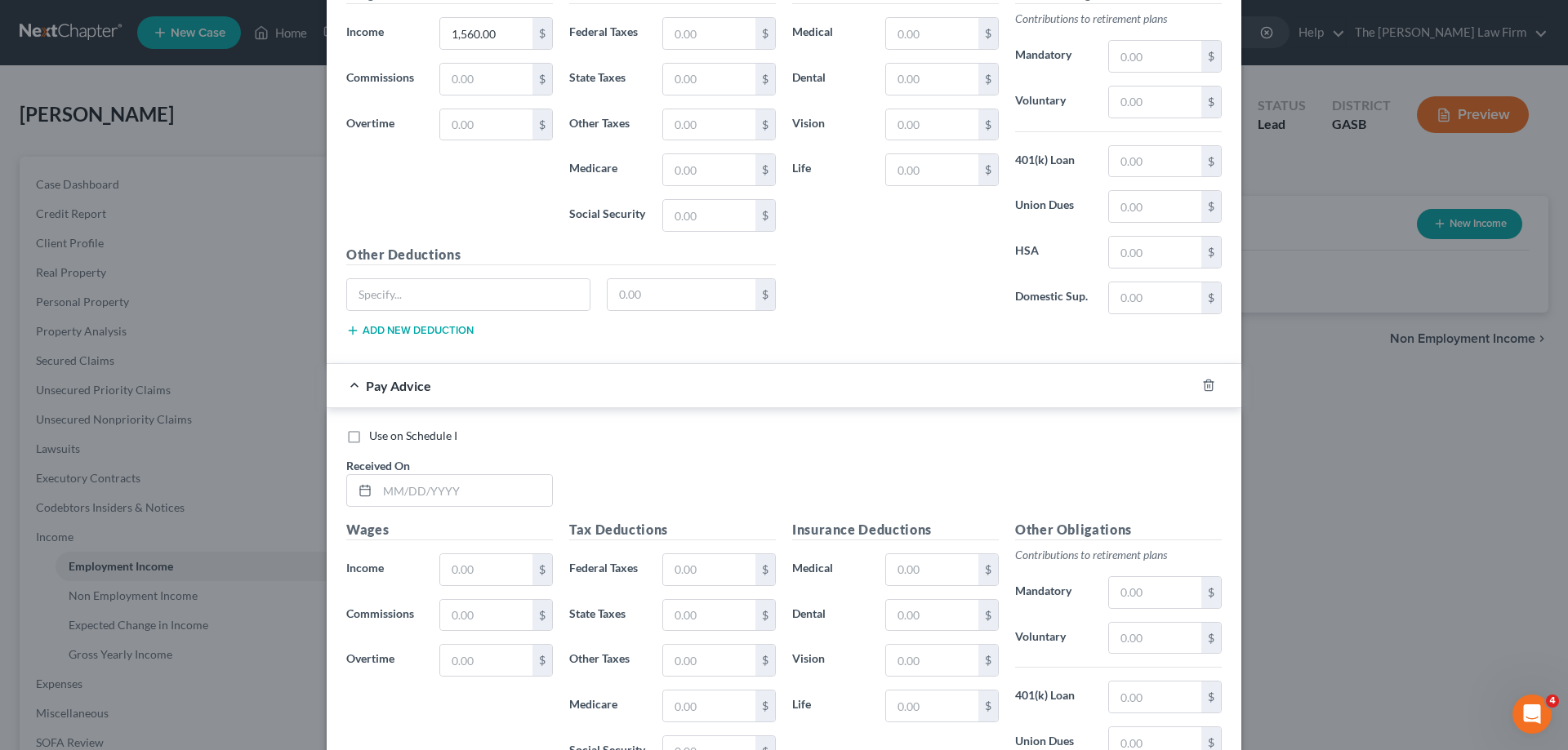
scroll to position [4052, 0]
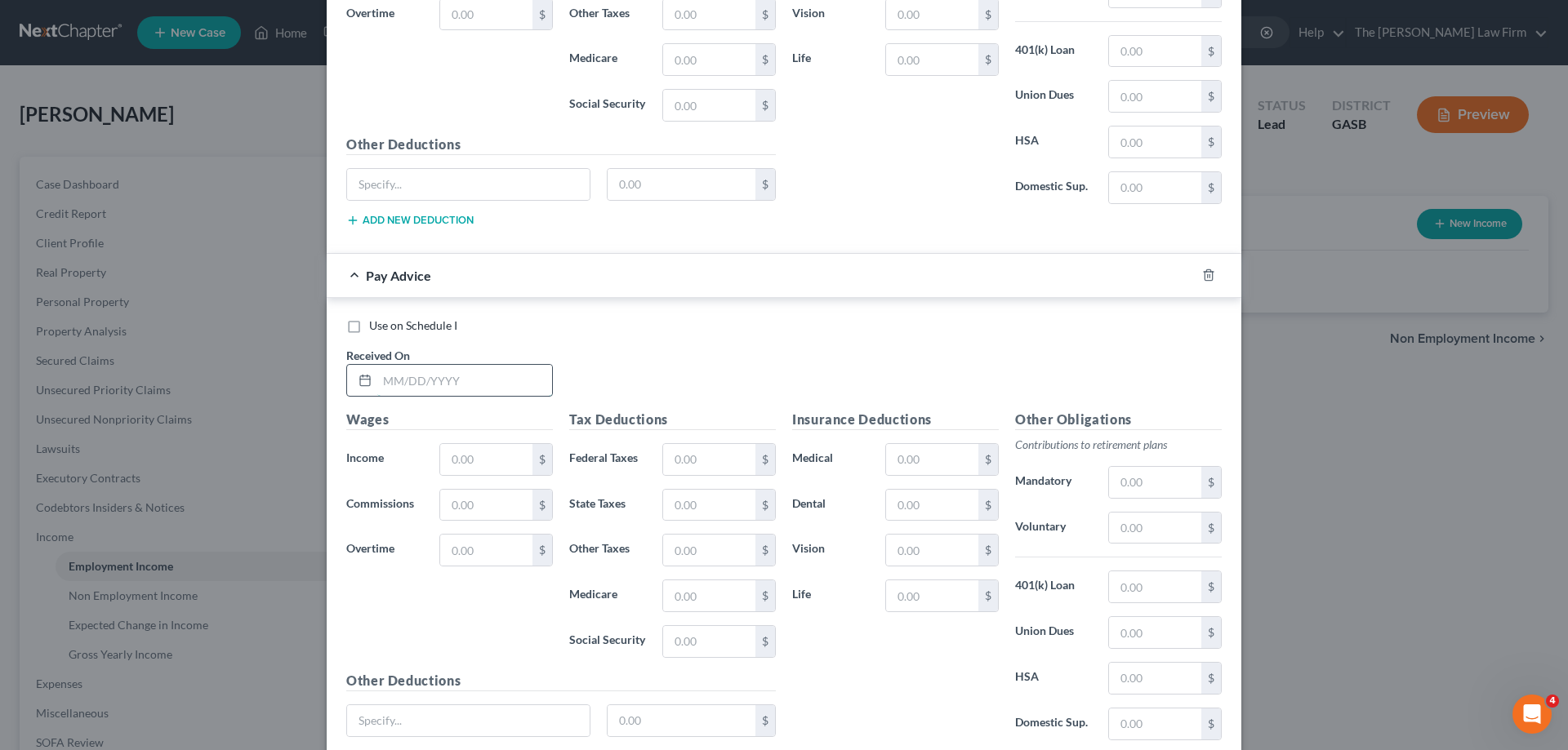
click at [500, 381] on input "text" at bounding box center [465, 380] width 175 height 31
type input "[DATE]"
type input "1,560.00"
click at [500, 381] on input "[DATE]" at bounding box center [465, 380] width 175 height 31
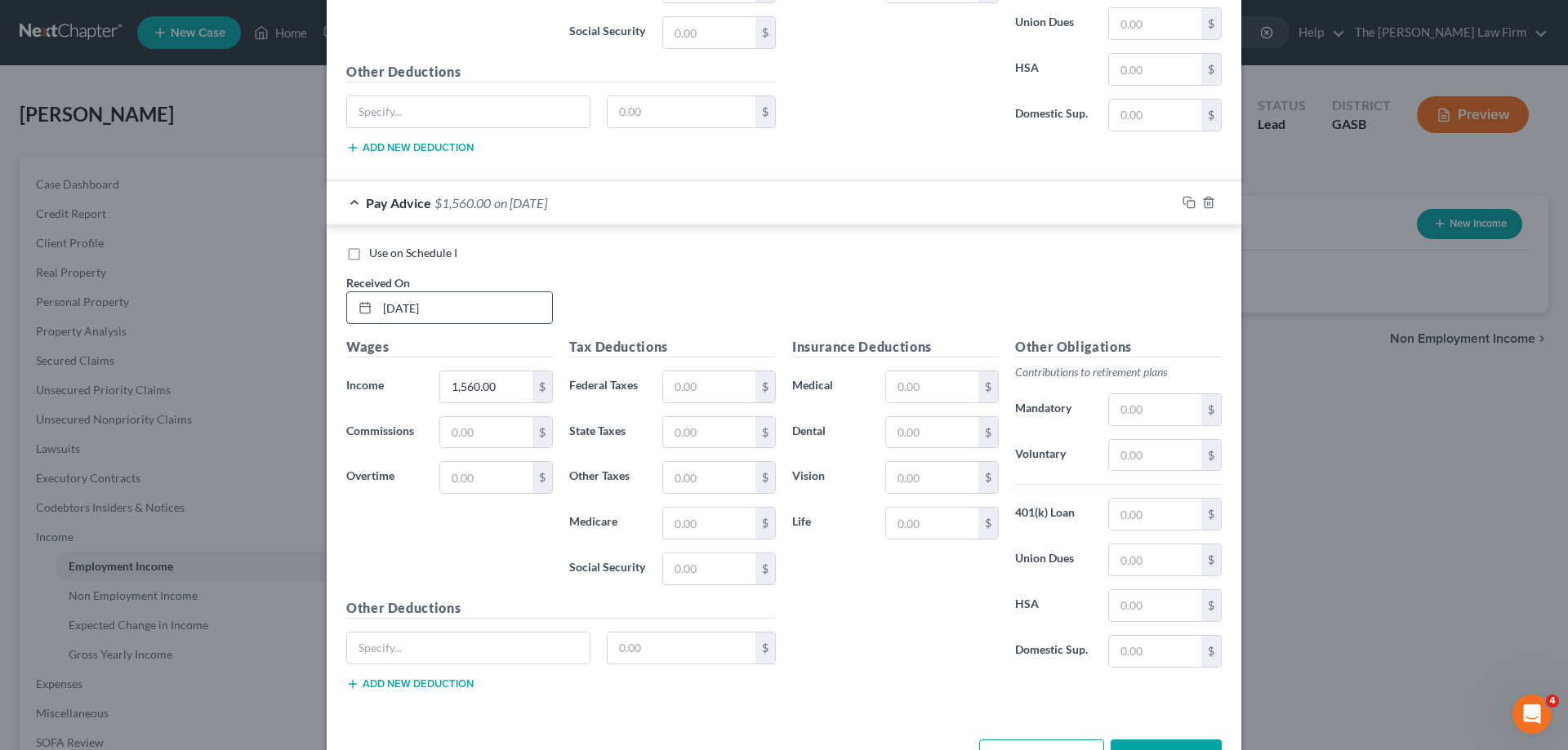
scroll to position [4181, 0]
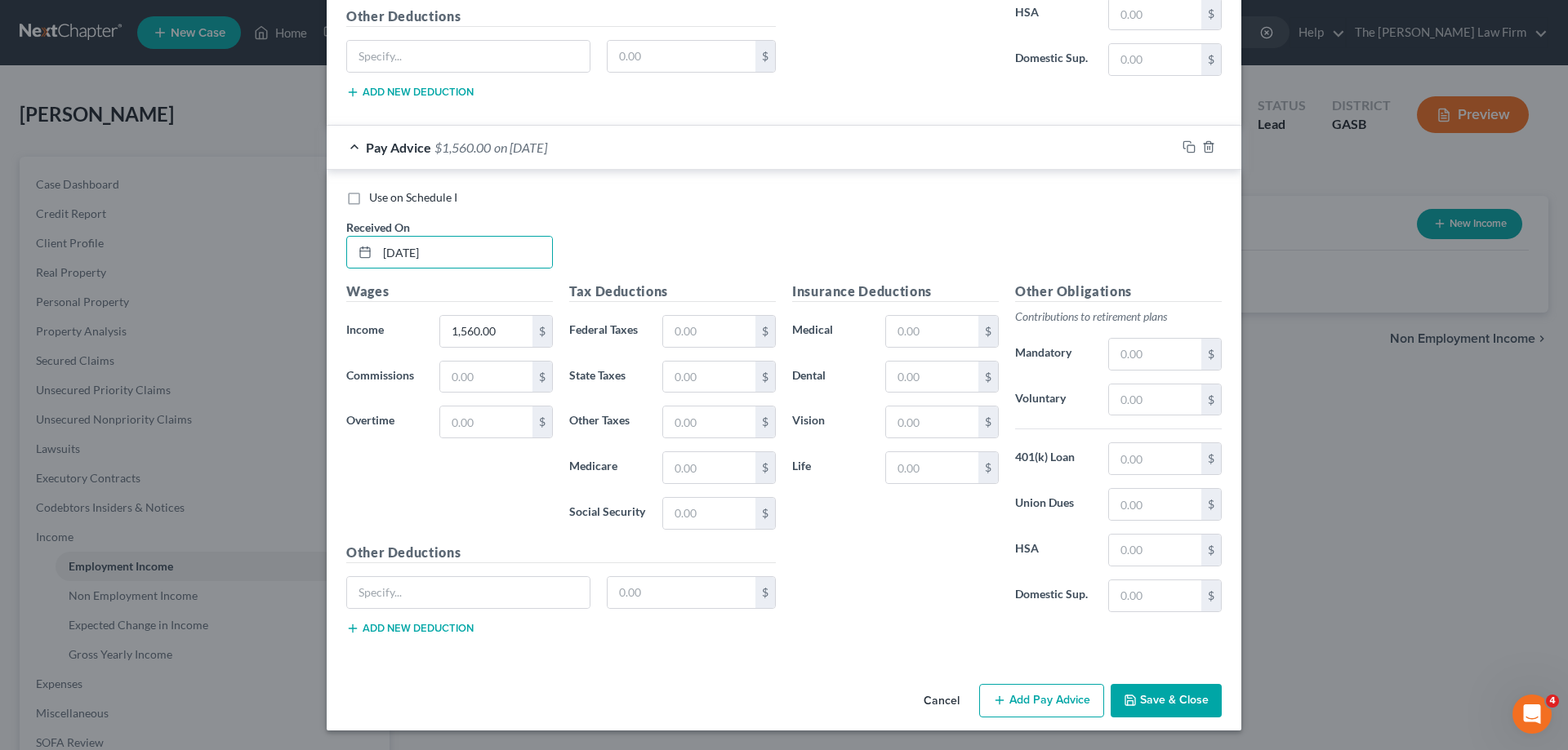
click at [1050, 700] on button "Add Pay Advice" at bounding box center [1042, 702] width 125 height 35
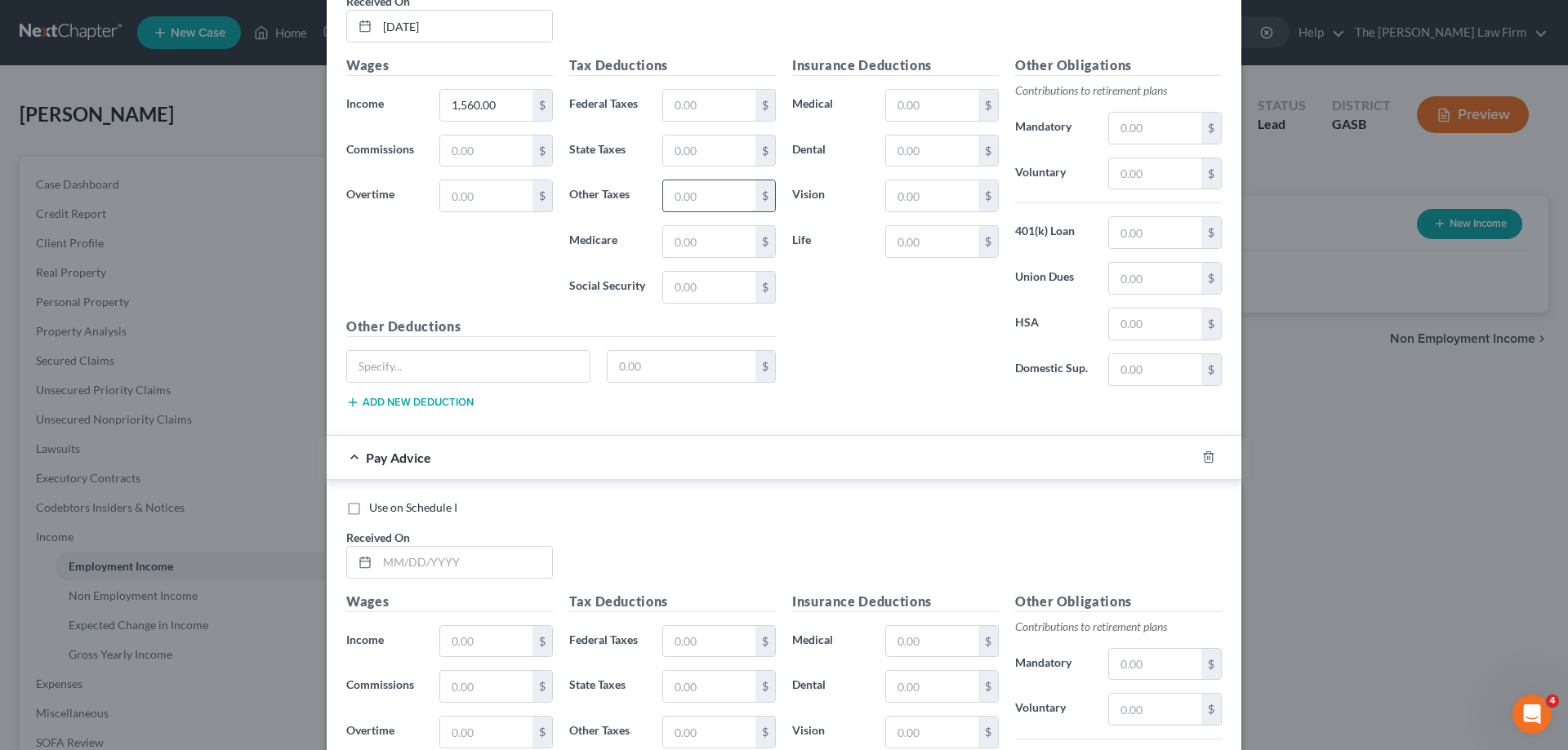
scroll to position [4671, 0]
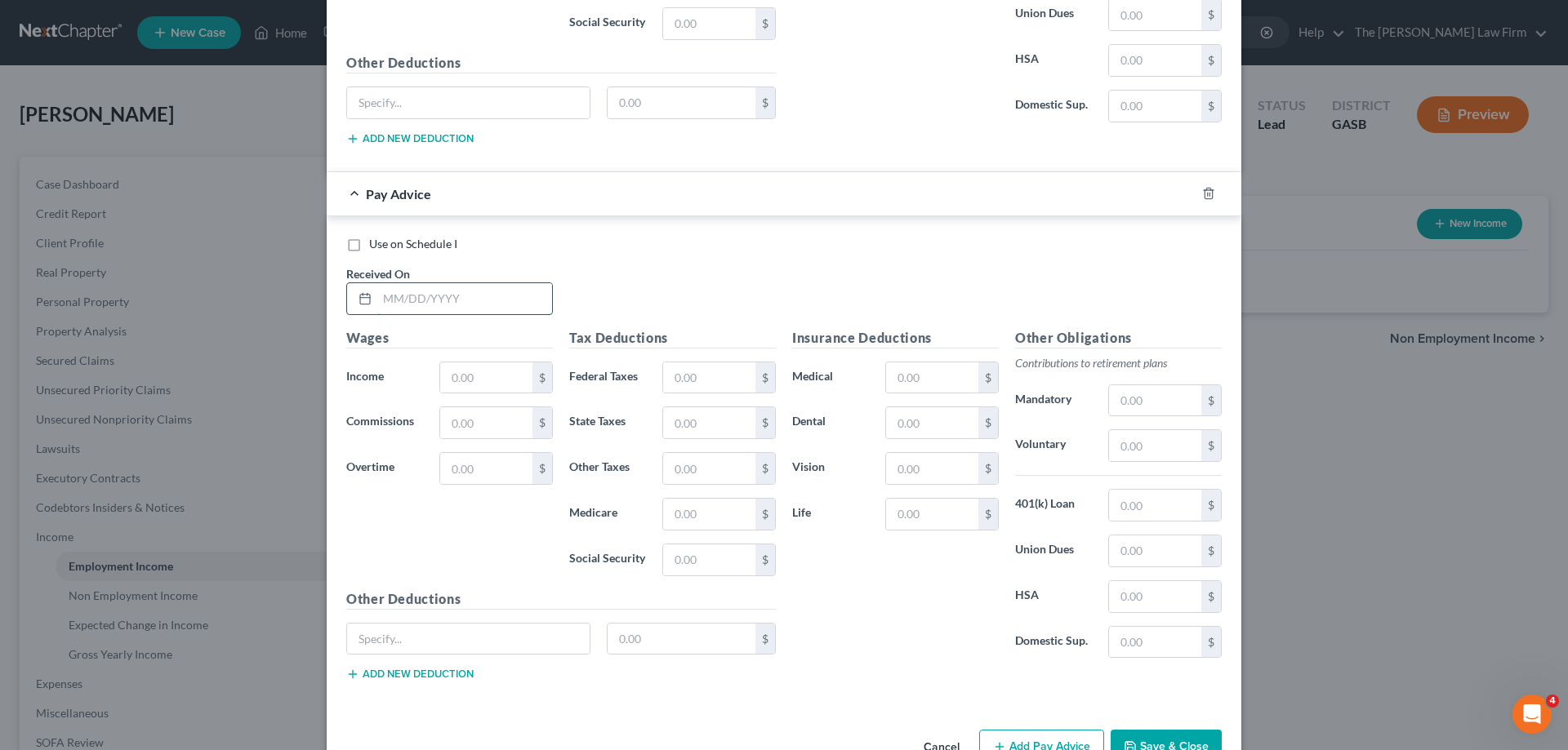
click at [466, 308] on input "text" at bounding box center [465, 299] width 175 height 31
type input "[DATE]"
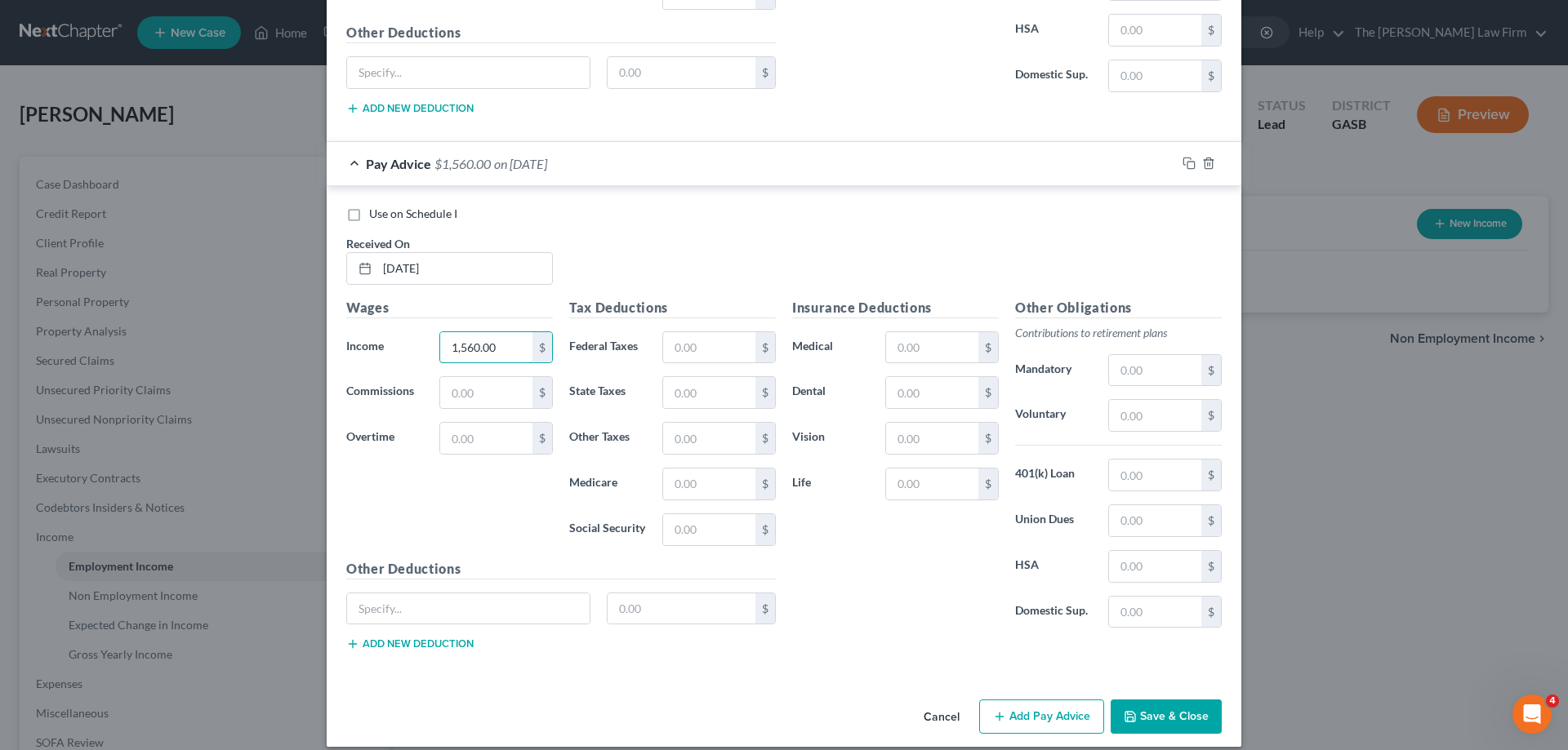
scroll to position [4718, 0]
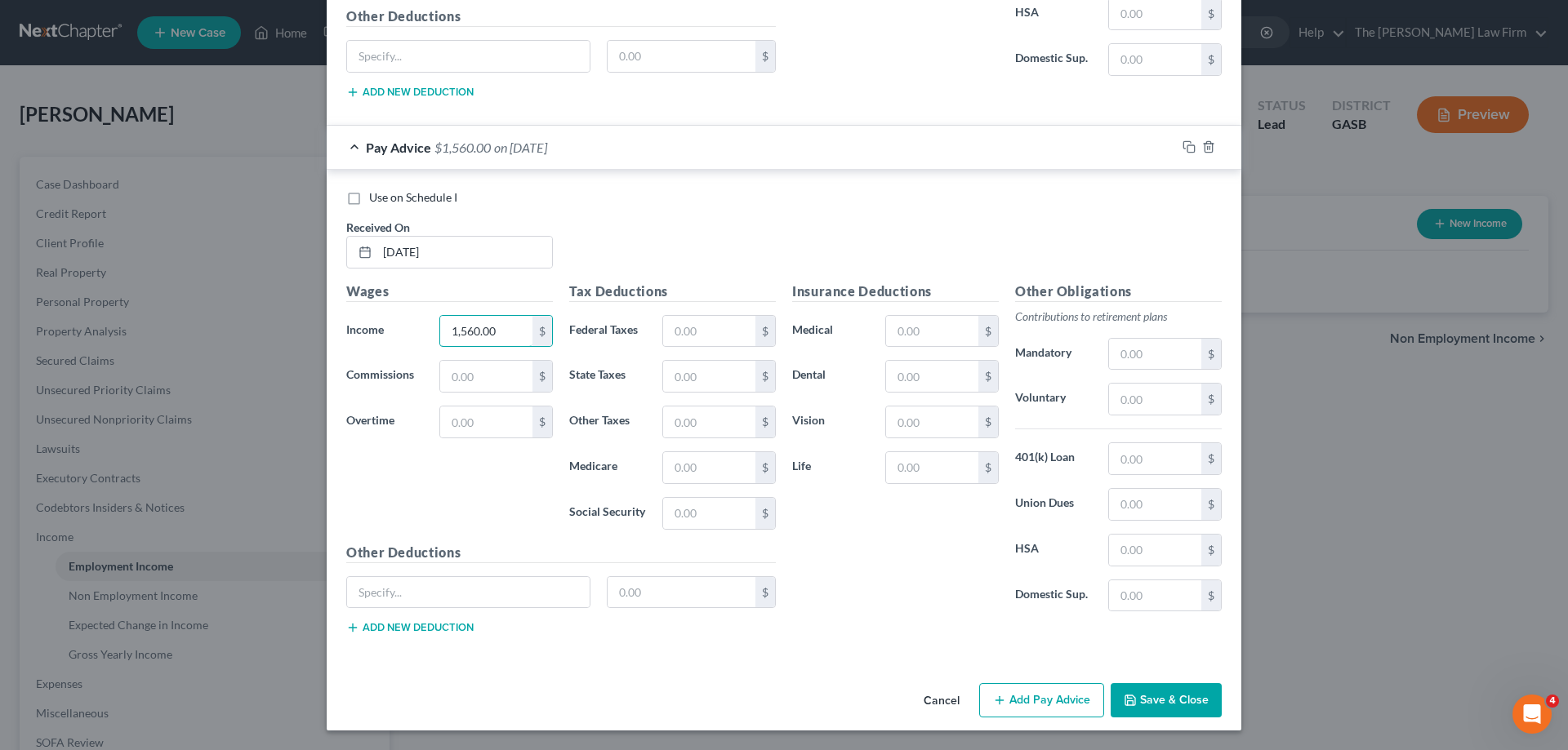
type input "1,560.00"
click at [1080, 698] on button "Add Pay Advice" at bounding box center [1042, 701] width 125 height 35
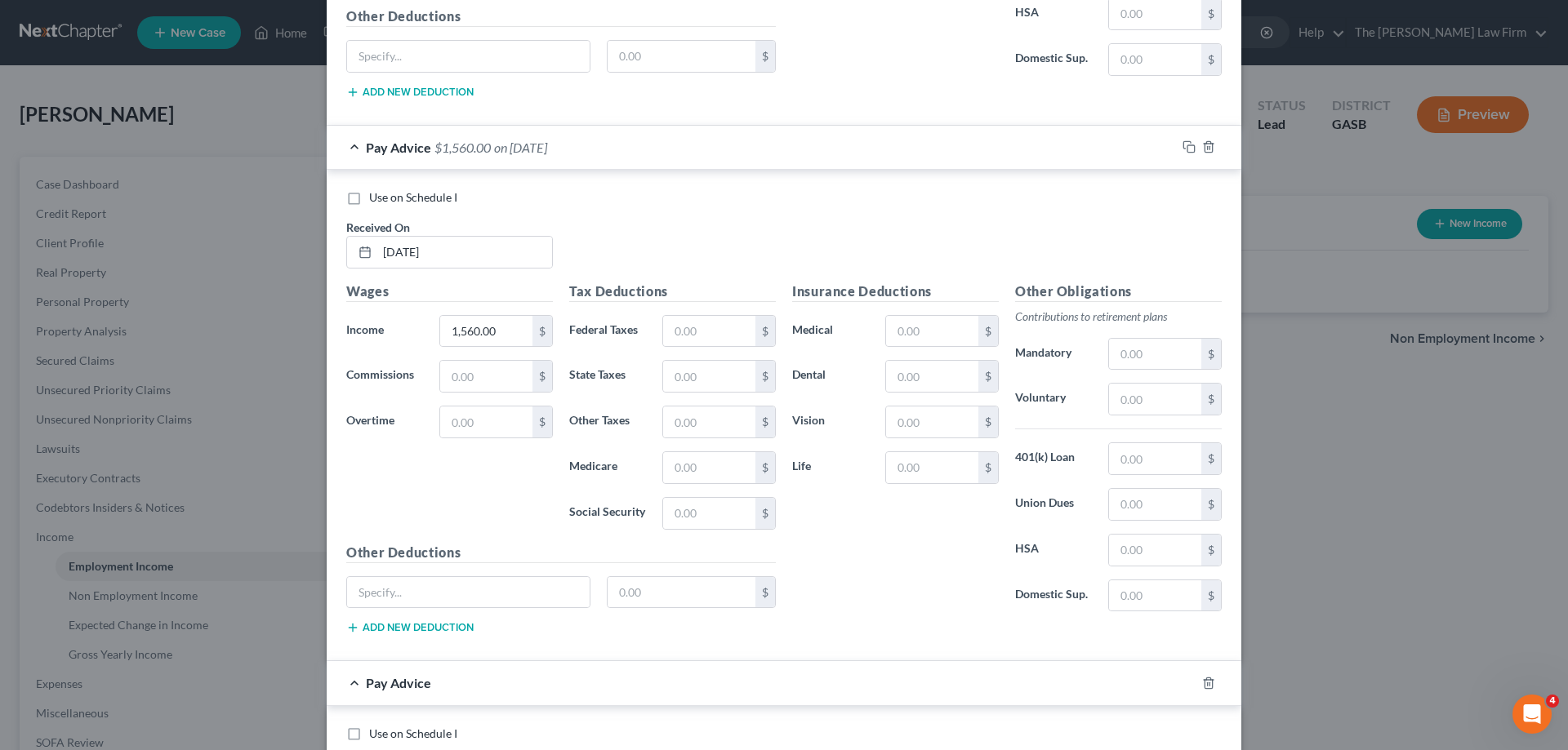
scroll to position [5126, 0]
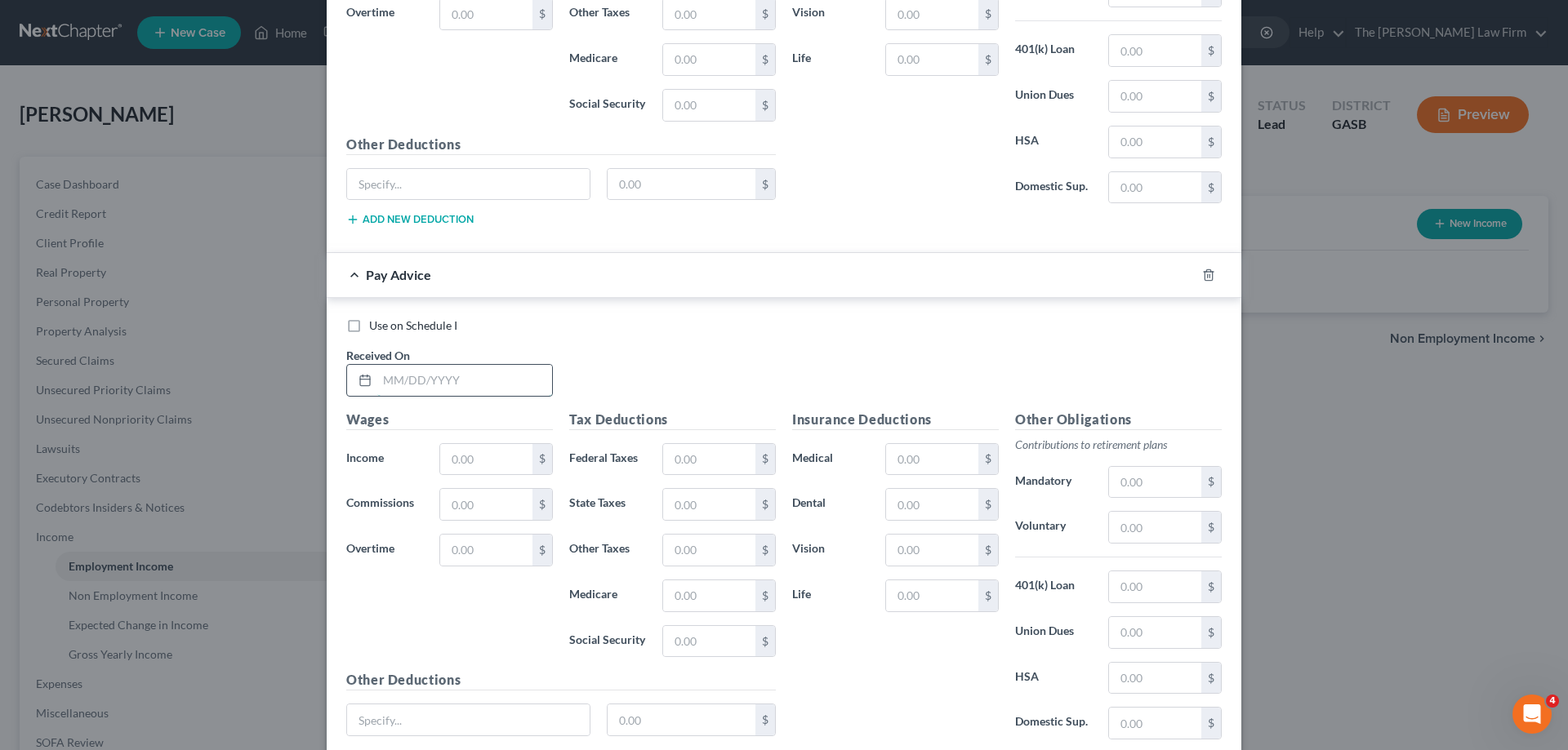
click at [453, 395] on input "text" at bounding box center [465, 380] width 175 height 31
type input "[DATE]"
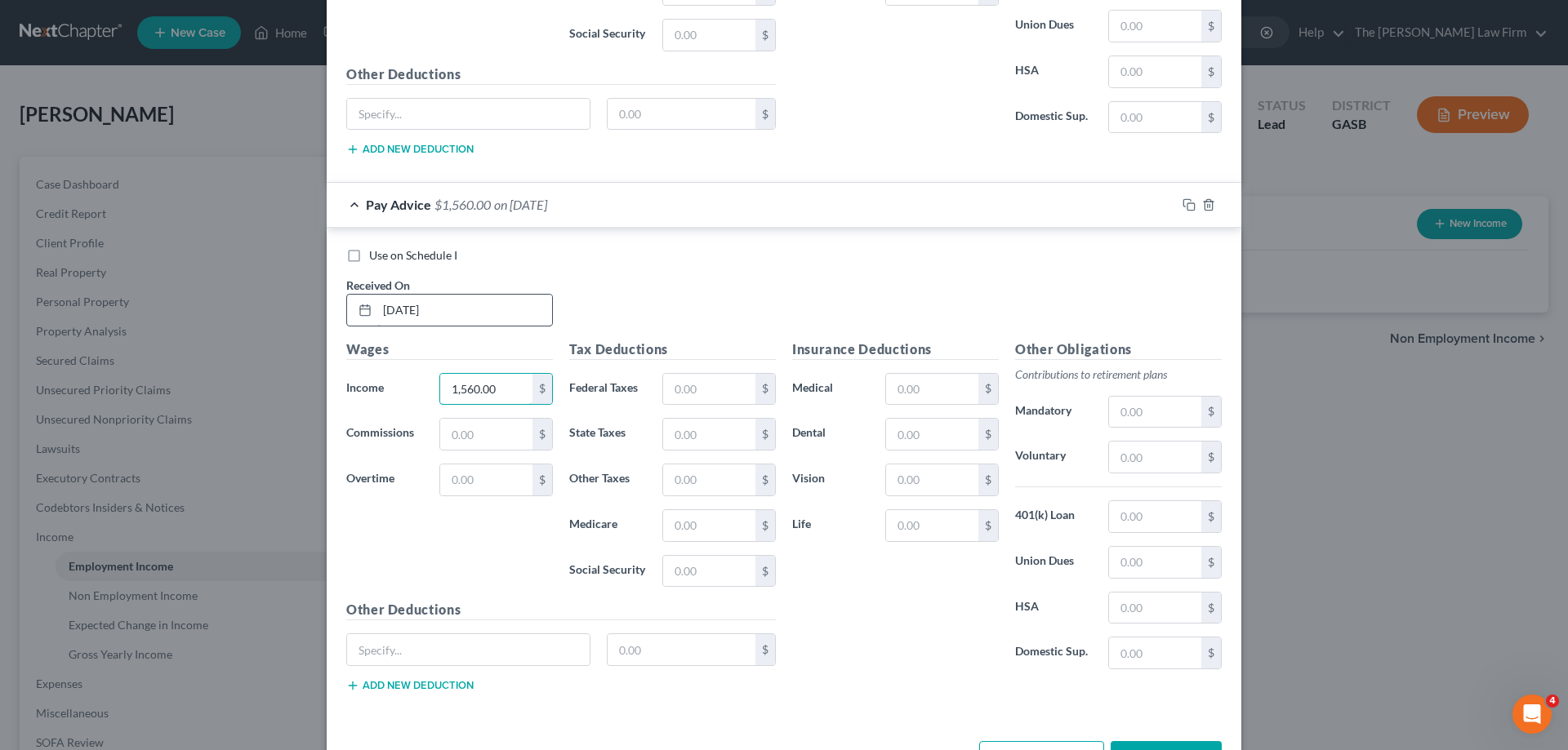
scroll to position [5253, 0]
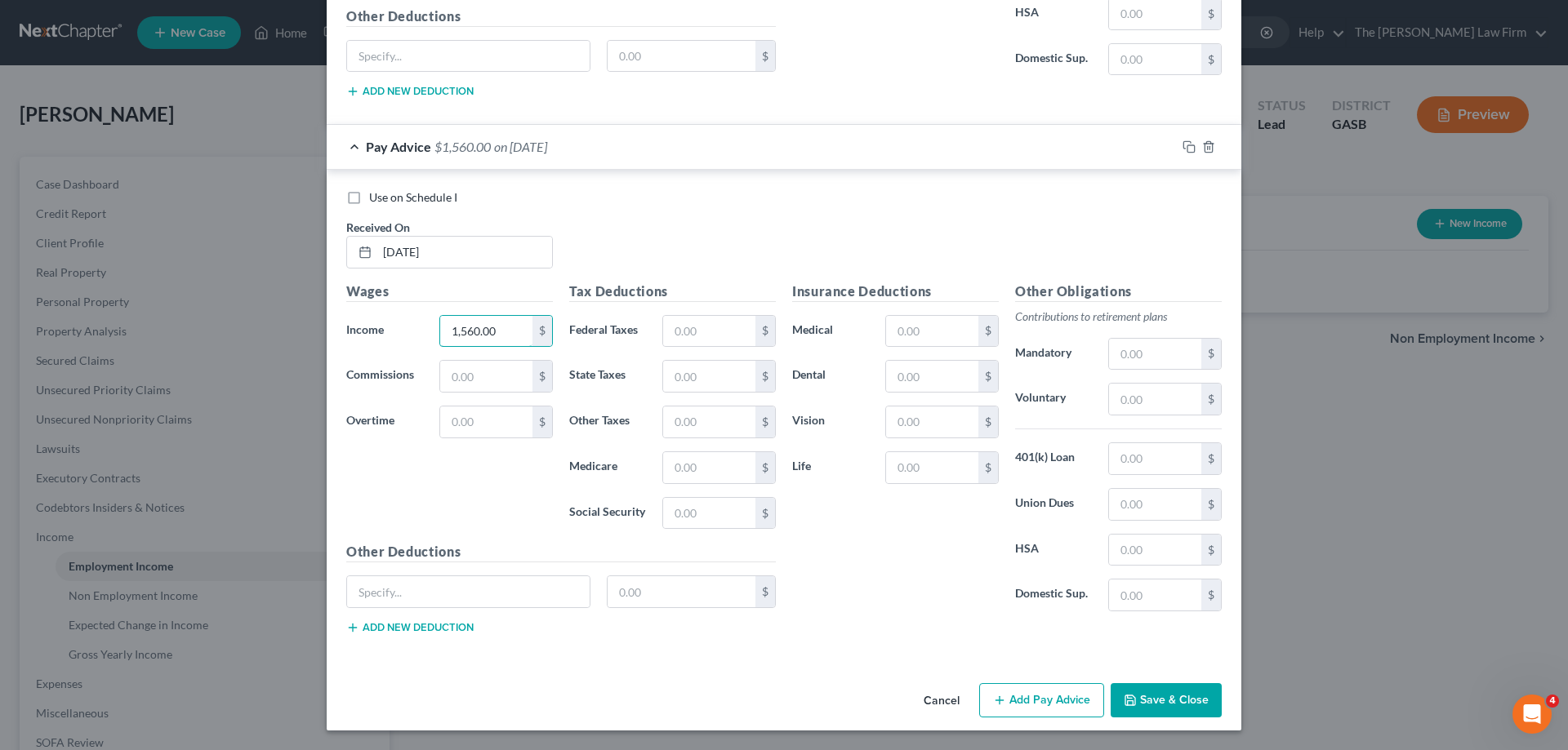
type input "1,560.00"
click at [1062, 712] on button "Add Pay Advice" at bounding box center [1042, 701] width 125 height 35
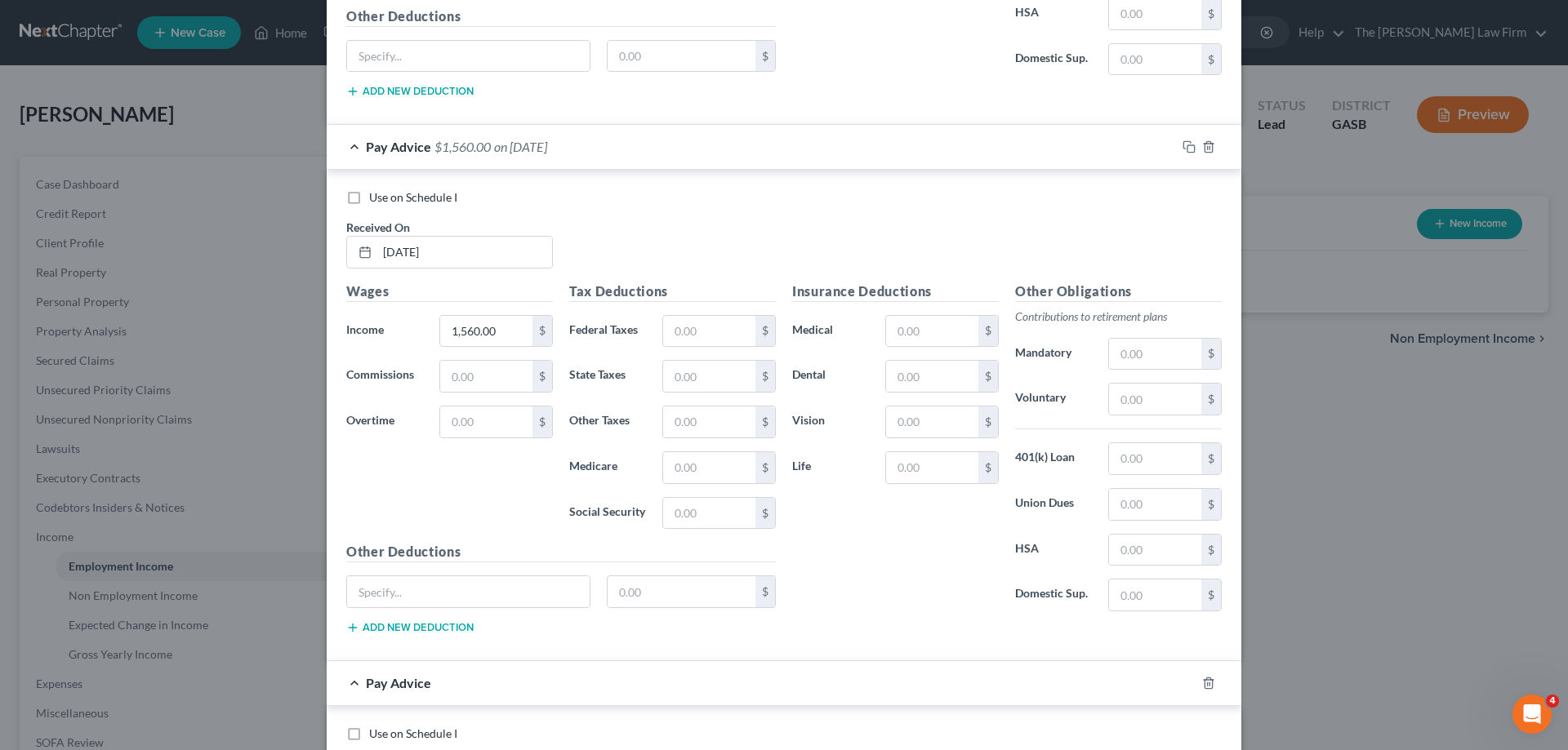
scroll to position [5662, 0]
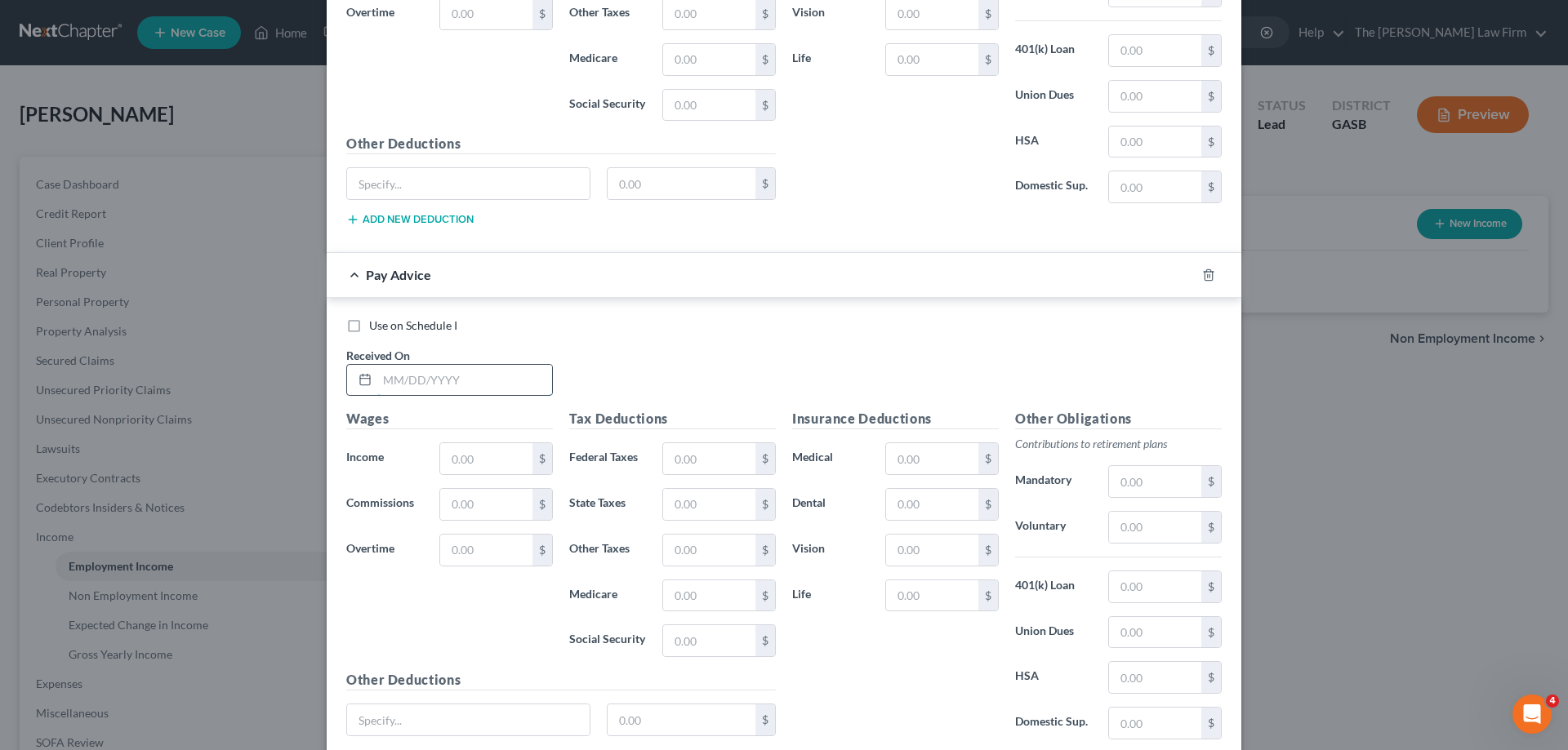
click at [437, 379] on input "text" at bounding box center [465, 380] width 175 height 31
type input "[DATE]"
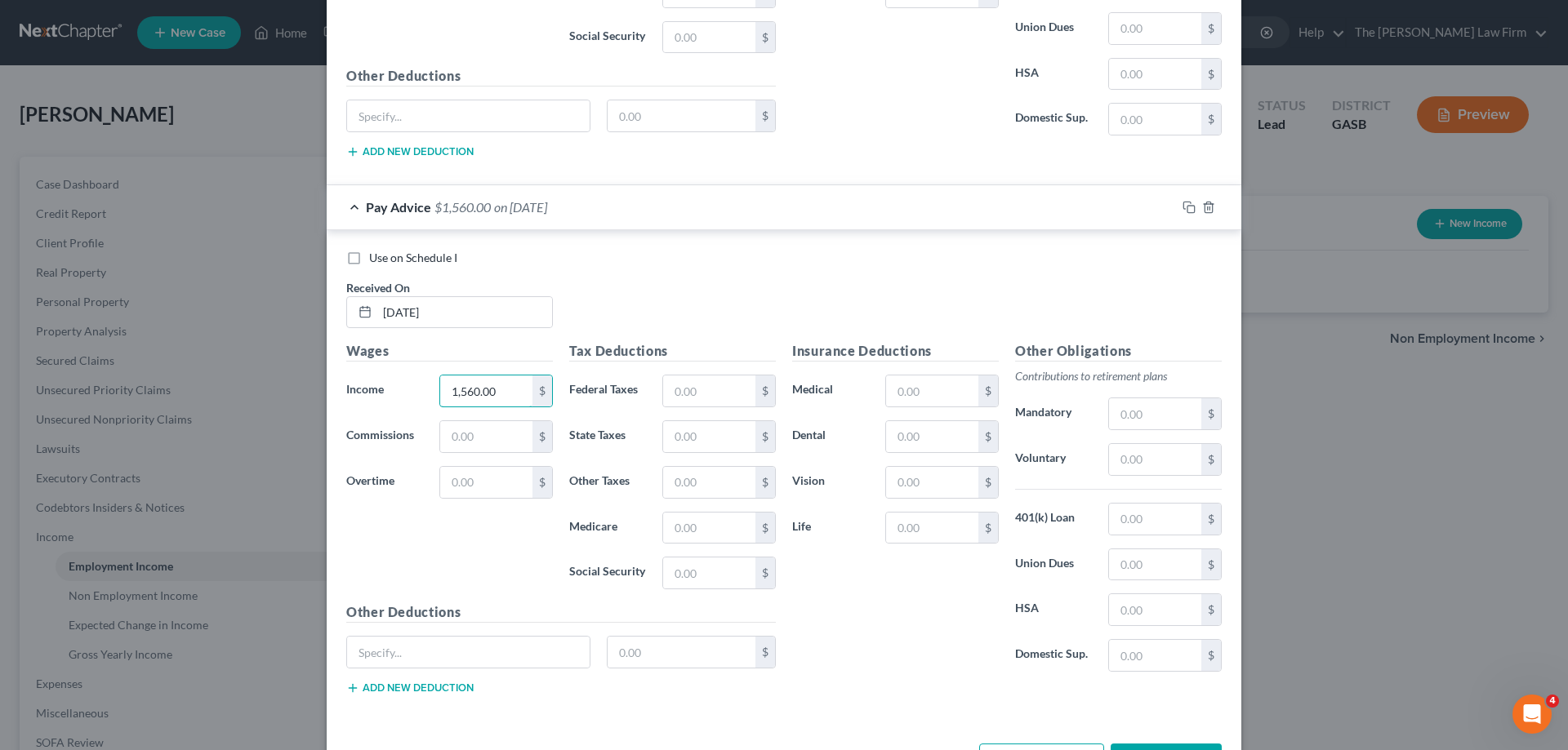
scroll to position [5790, 0]
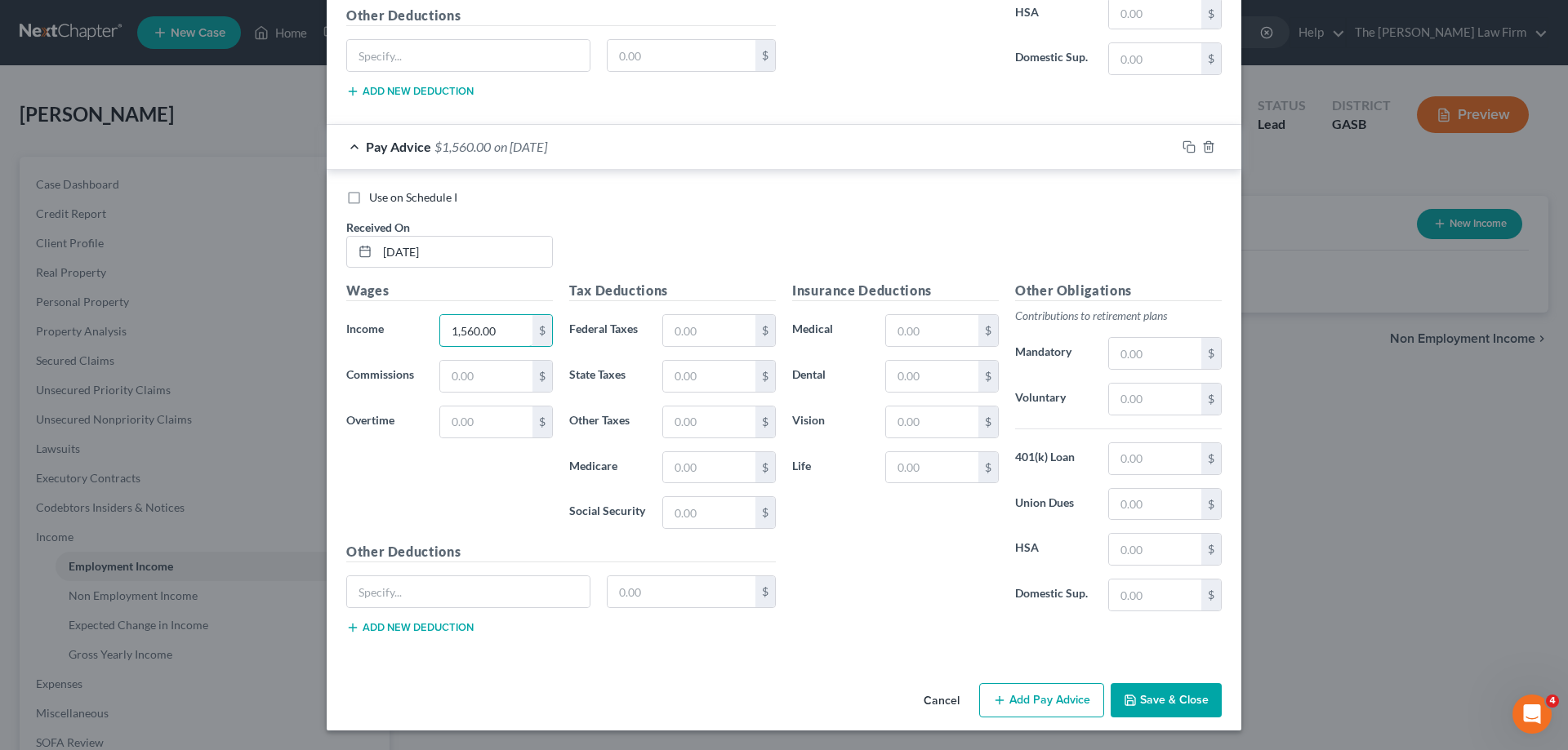
type input "1,560.00"
click at [1058, 715] on button "Add Pay Advice" at bounding box center [1042, 701] width 125 height 35
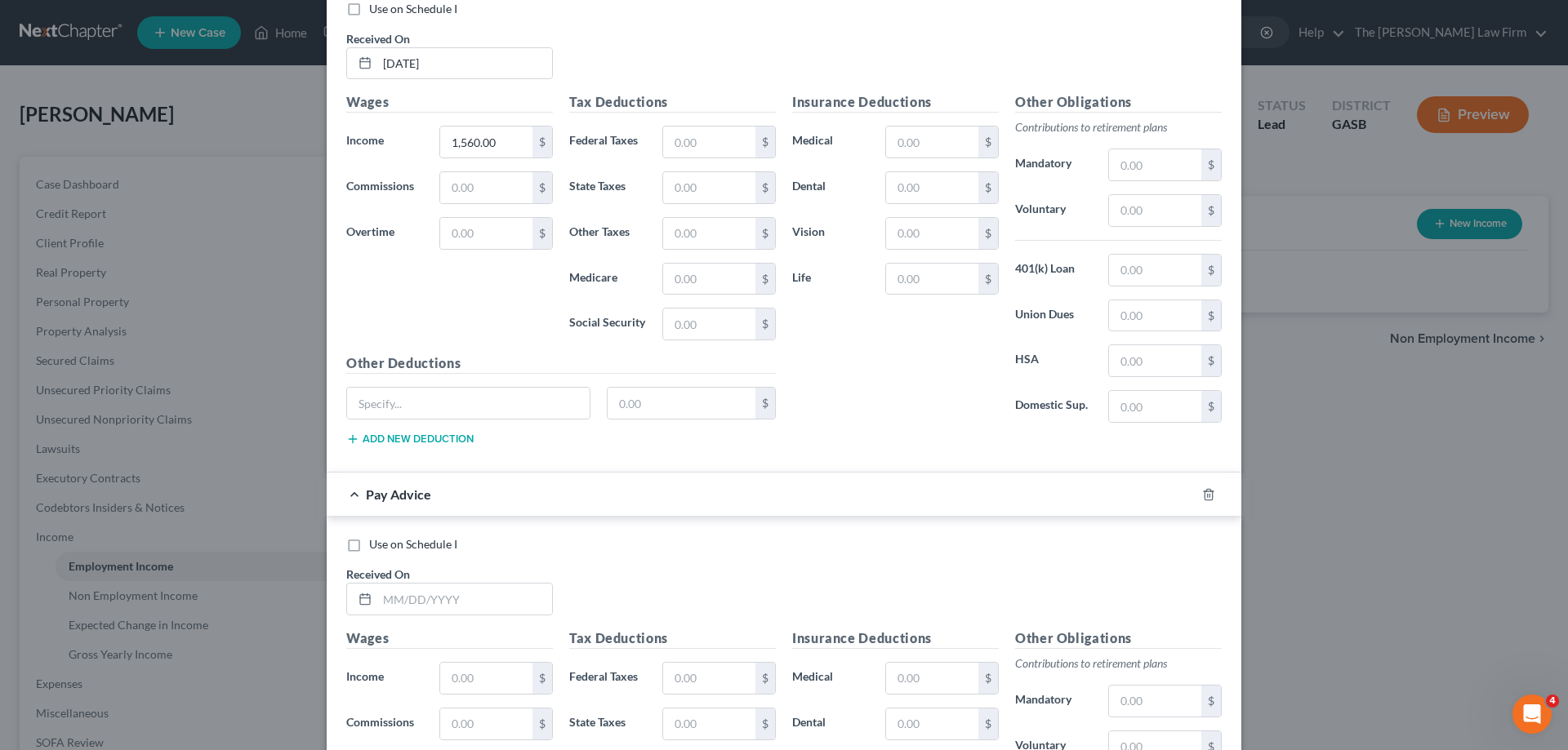
scroll to position [6199, 0]
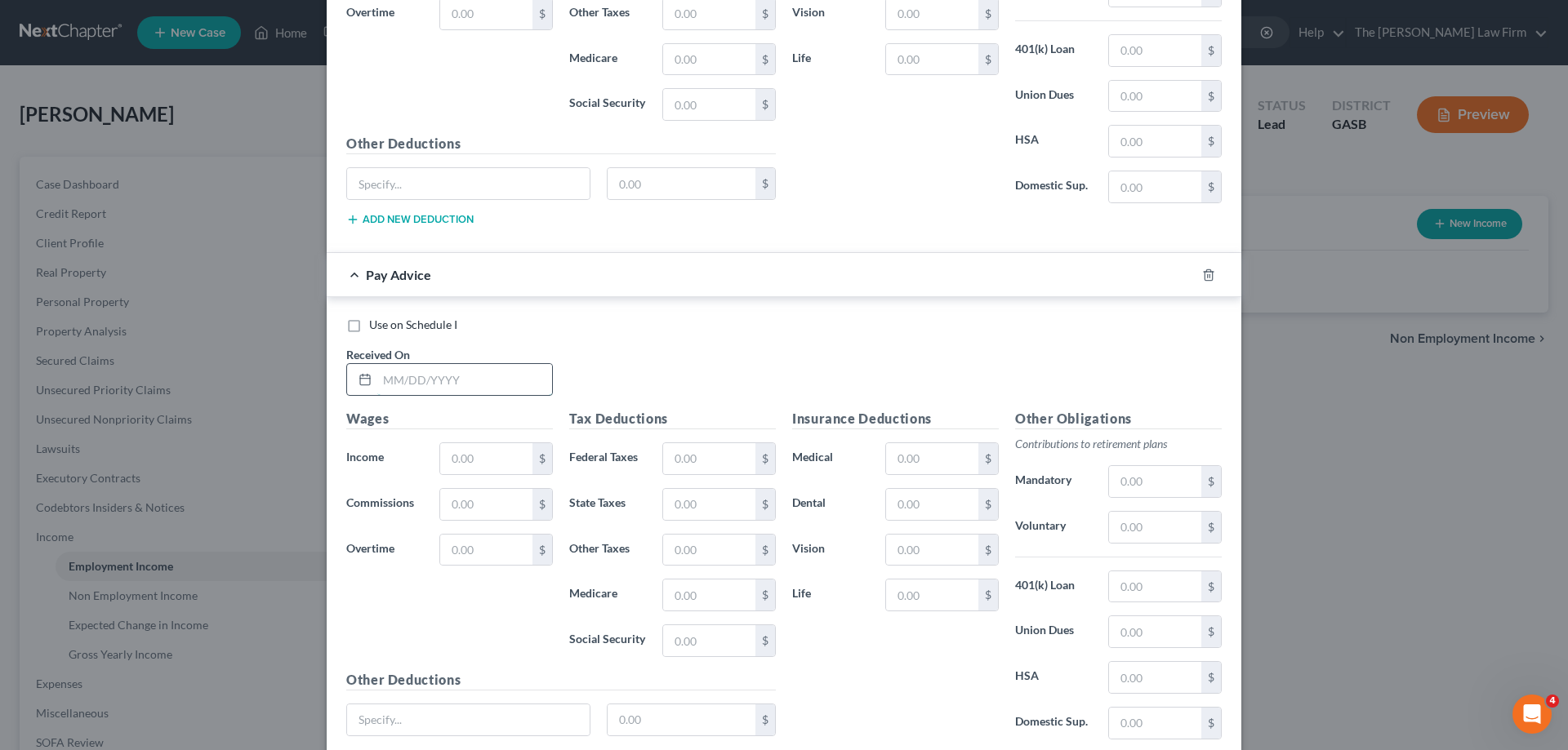
click at [471, 390] on input "text" at bounding box center [465, 379] width 175 height 31
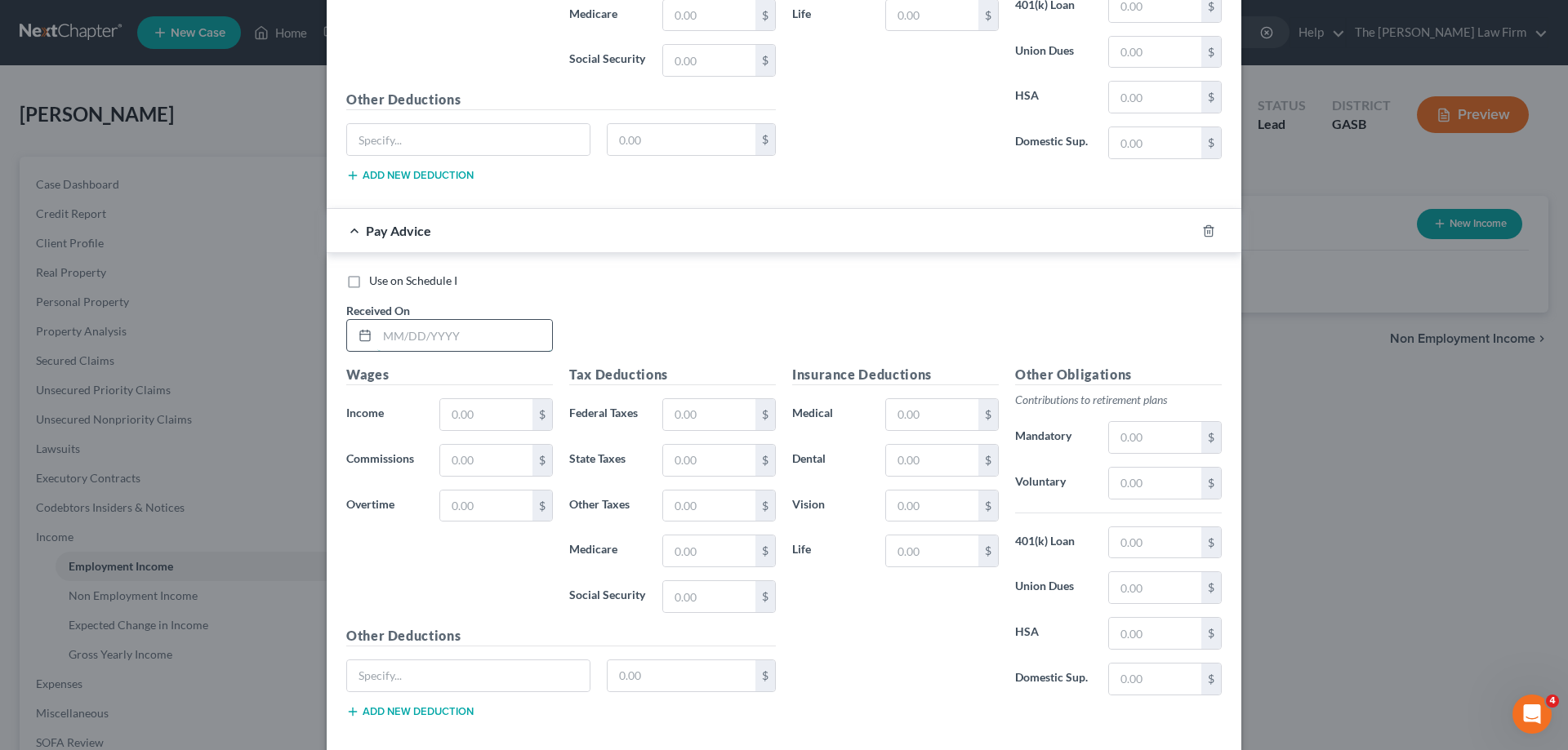
scroll to position [6280, 0]
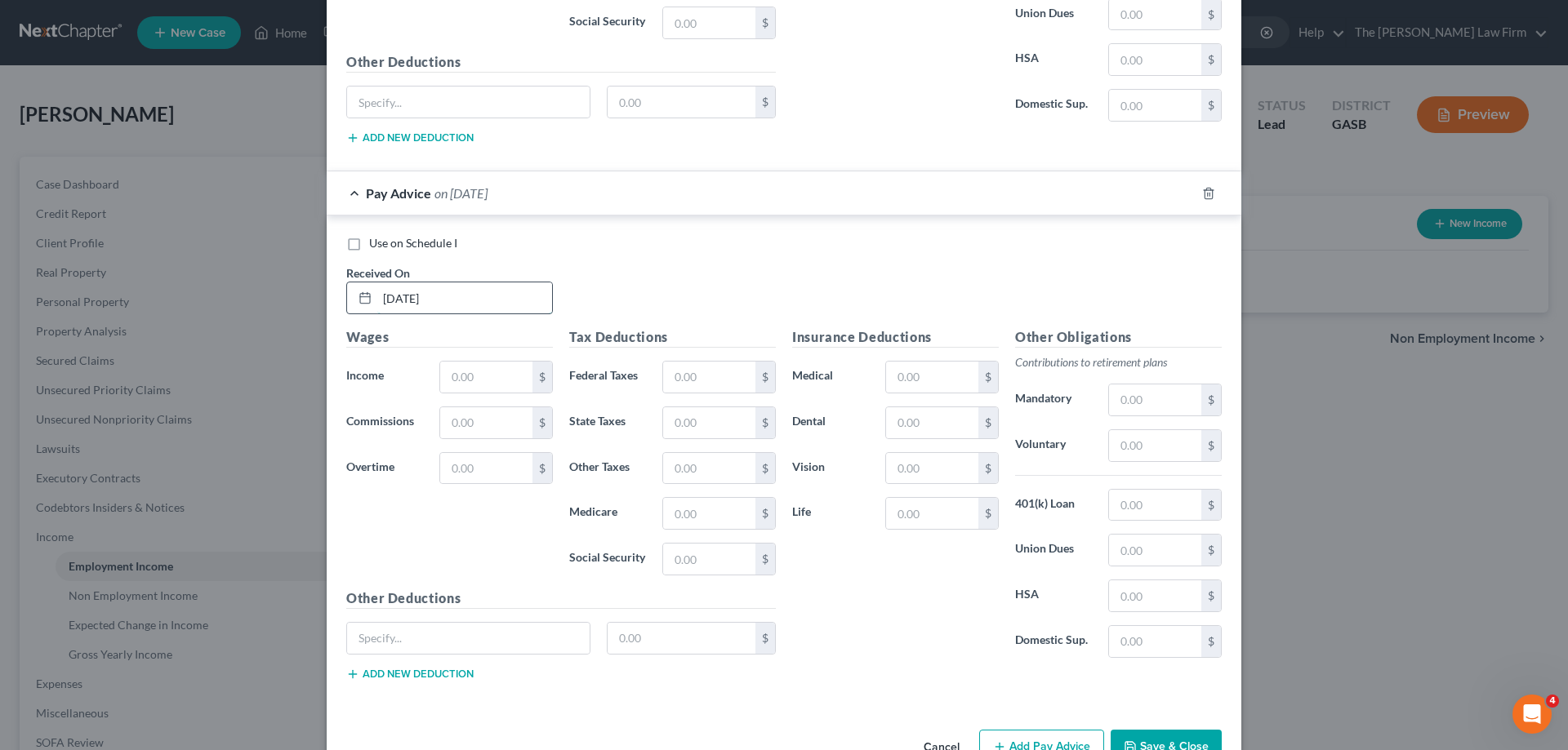
type input "[DATE]"
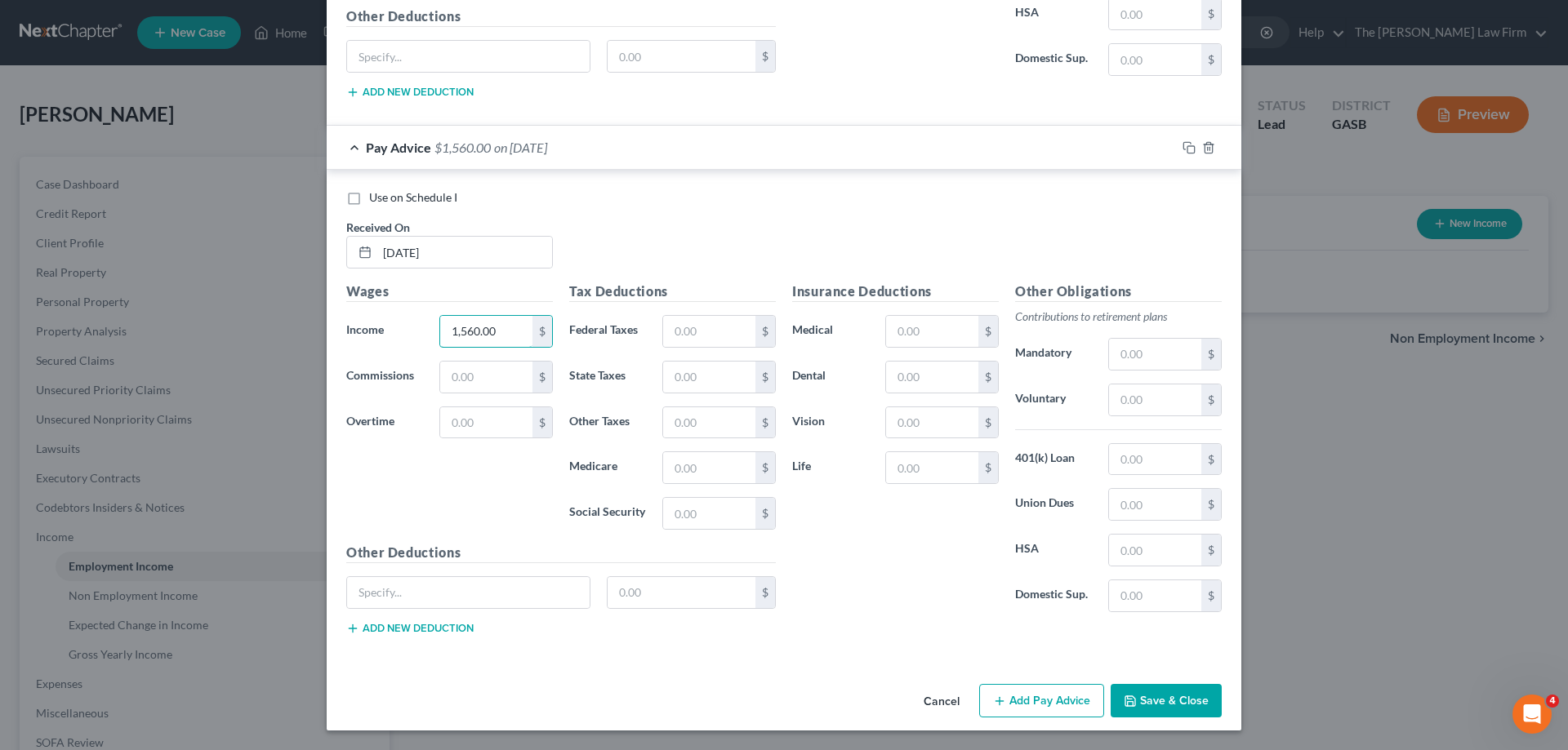
type input "1,560.00"
click at [1017, 690] on button "Add Pay Advice" at bounding box center [1042, 702] width 125 height 35
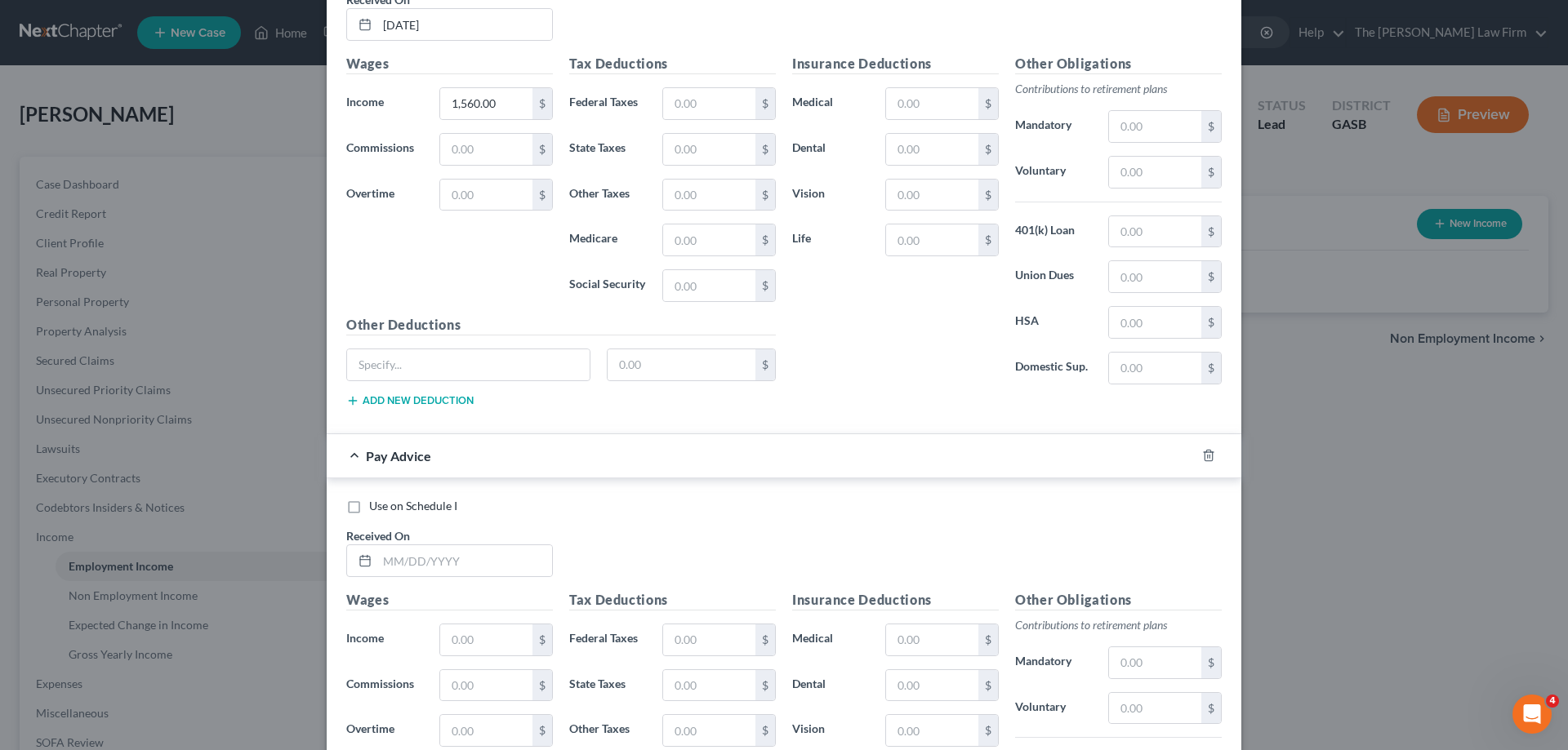
scroll to position [6816, 0]
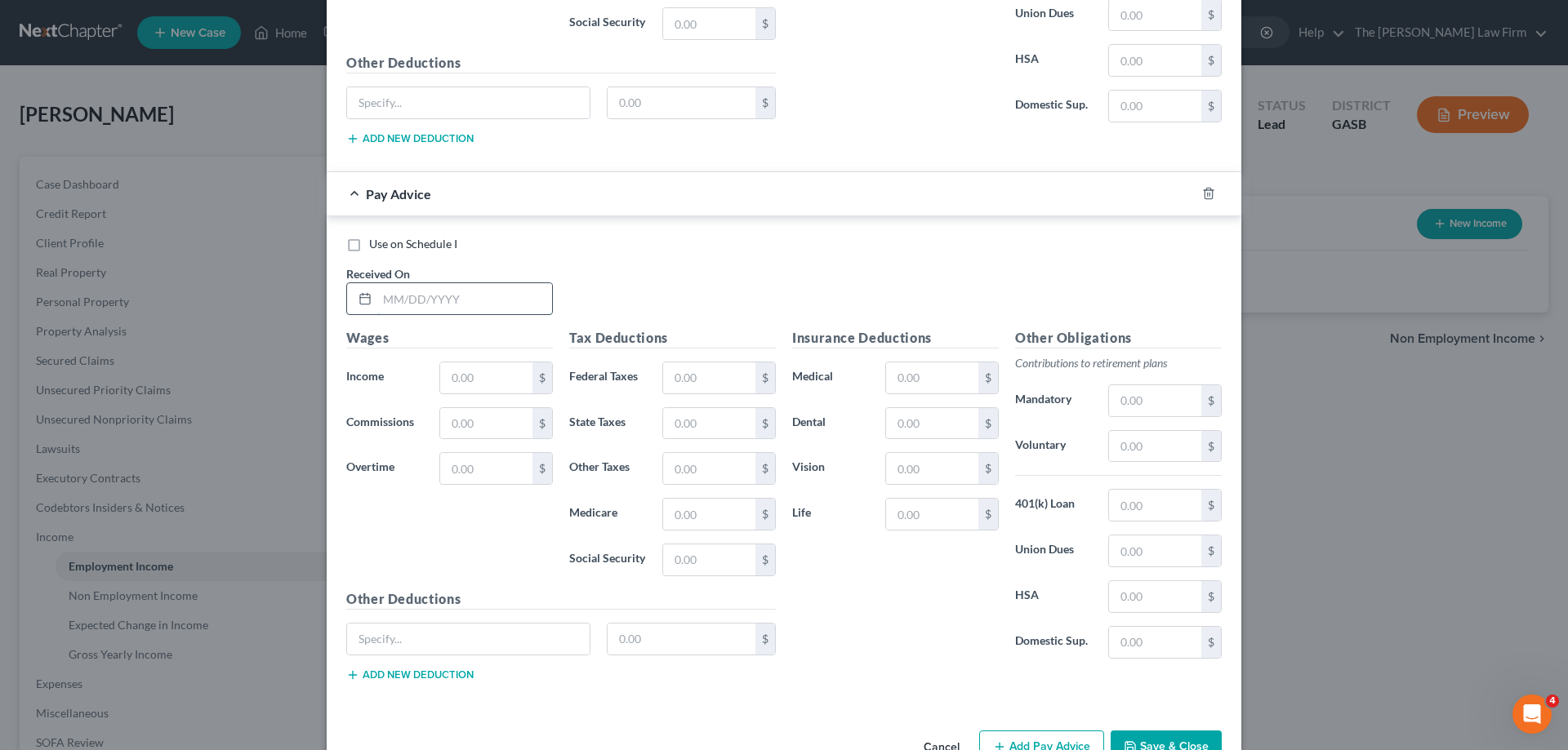
click at [519, 301] on input "text" at bounding box center [465, 299] width 175 height 31
type input "[DATE]"
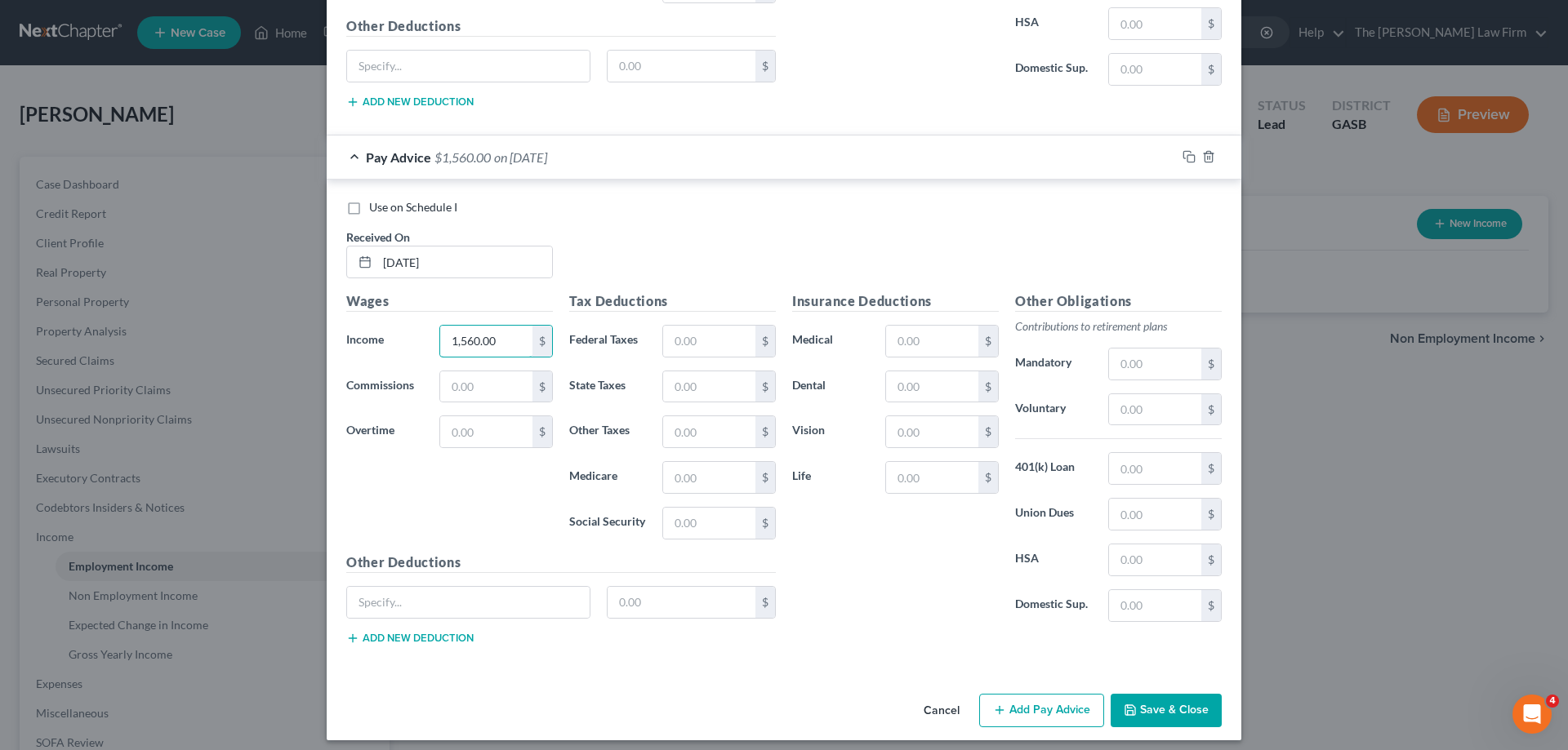
scroll to position [6862, 0]
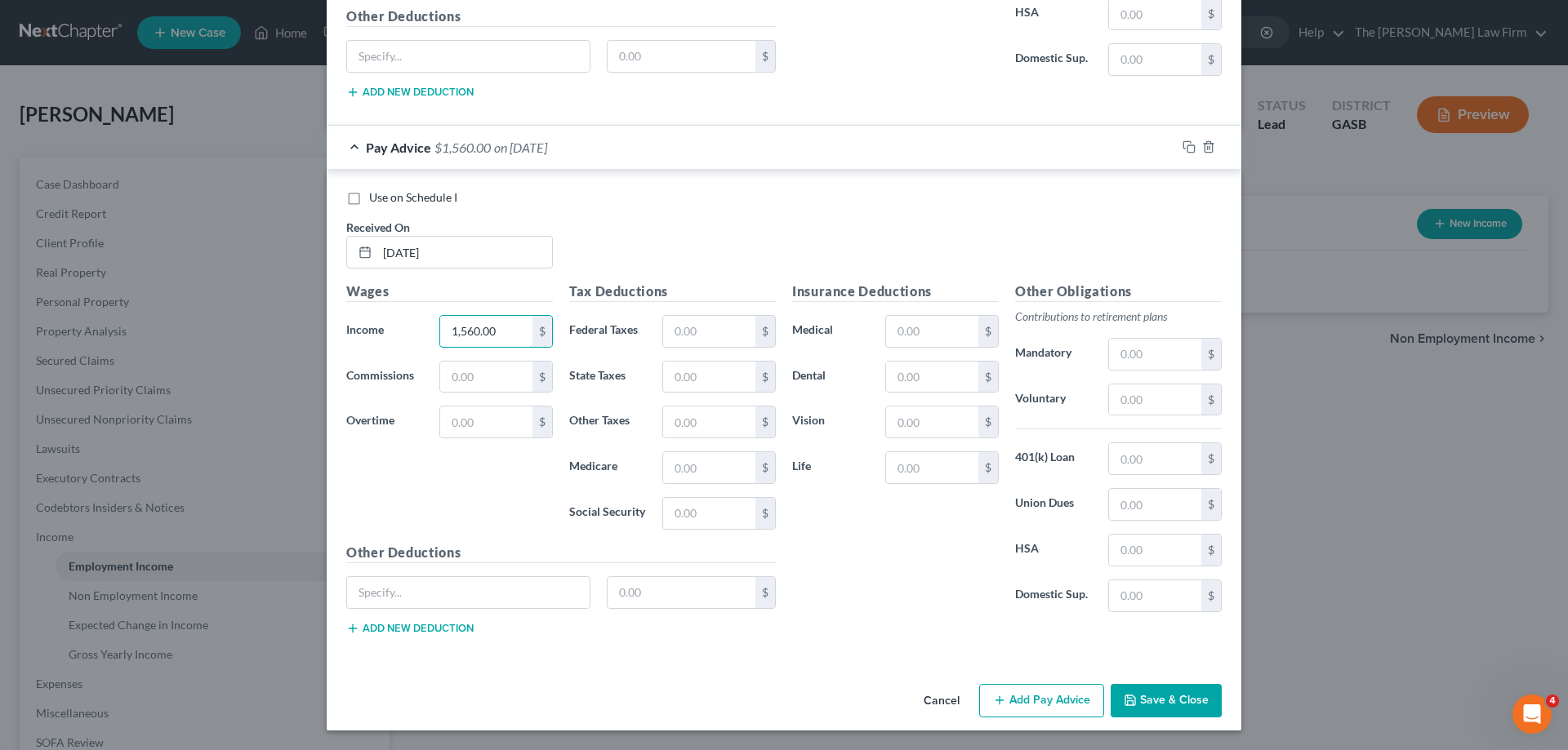
type input "1,560.00"
click at [1043, 695] on button "Add Pay Advice" at bounding box center [1042, 702] width 125 height 35
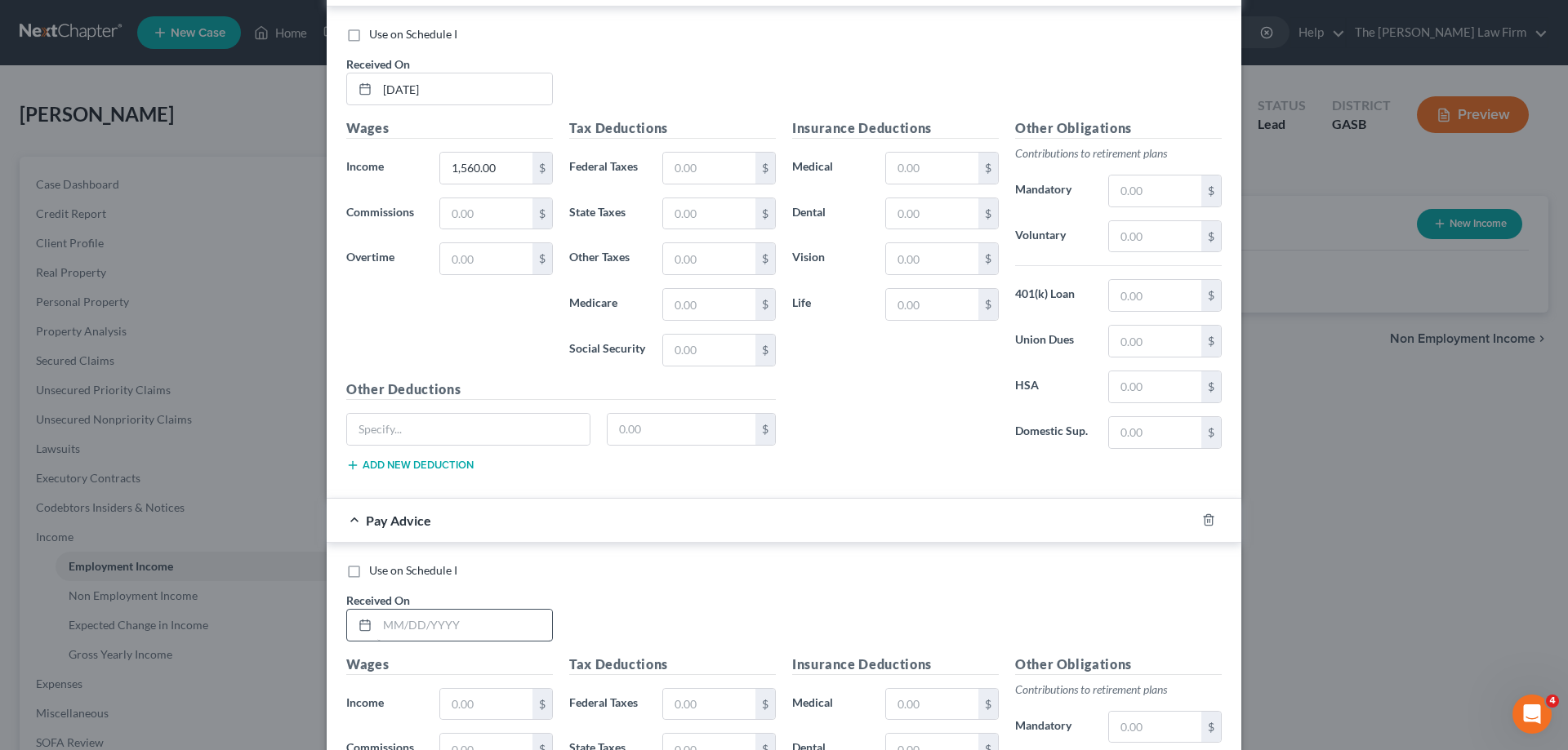
scroll to position [7271, 0]
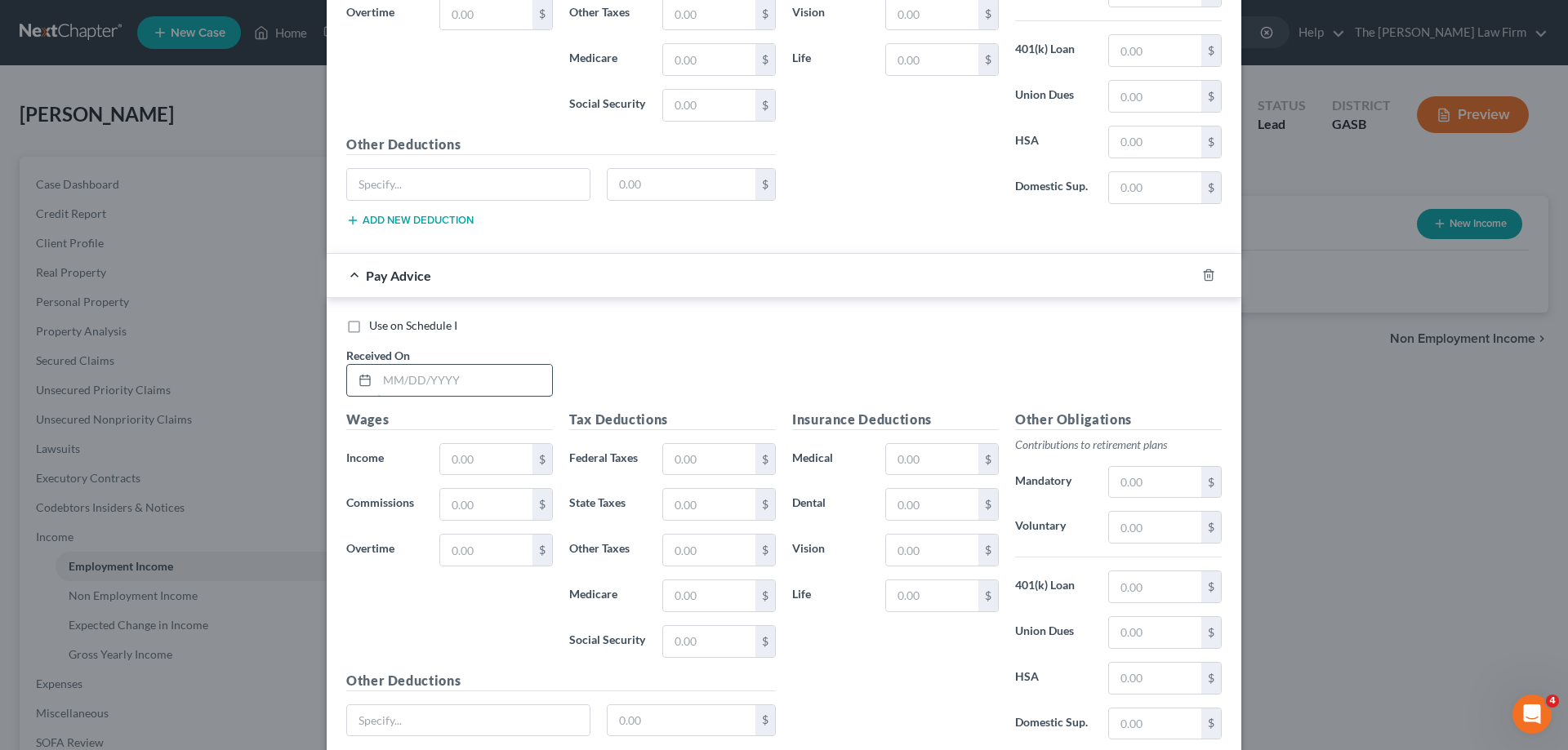
click at [424, 377] on input "text" at bounding box center [465, 380] width 175 height 31
type input "[DATE]"
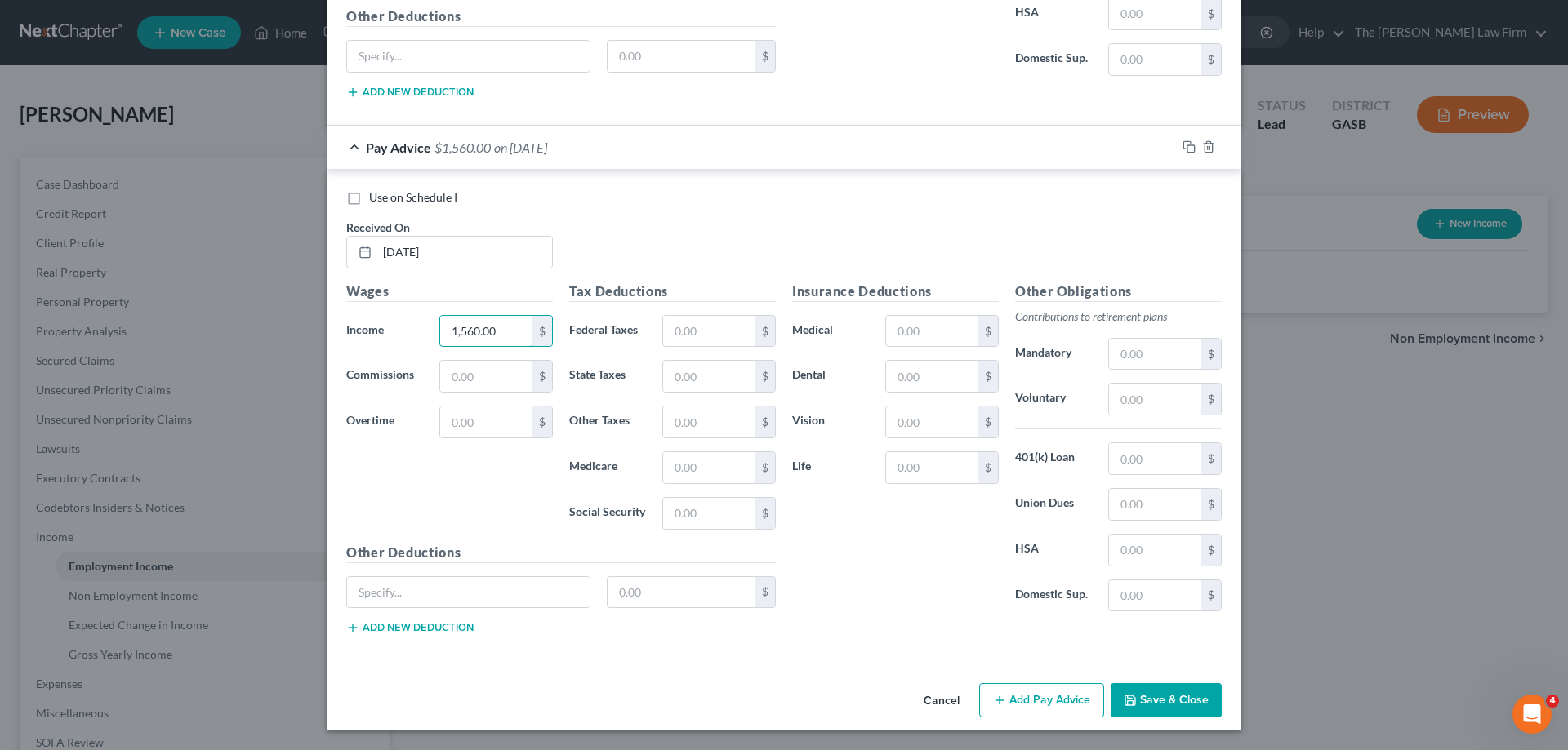
type input "1,560.00"
click at [1138, 702] on button "Save & Close" at bounding box center [1166, 701] width 112 height 35
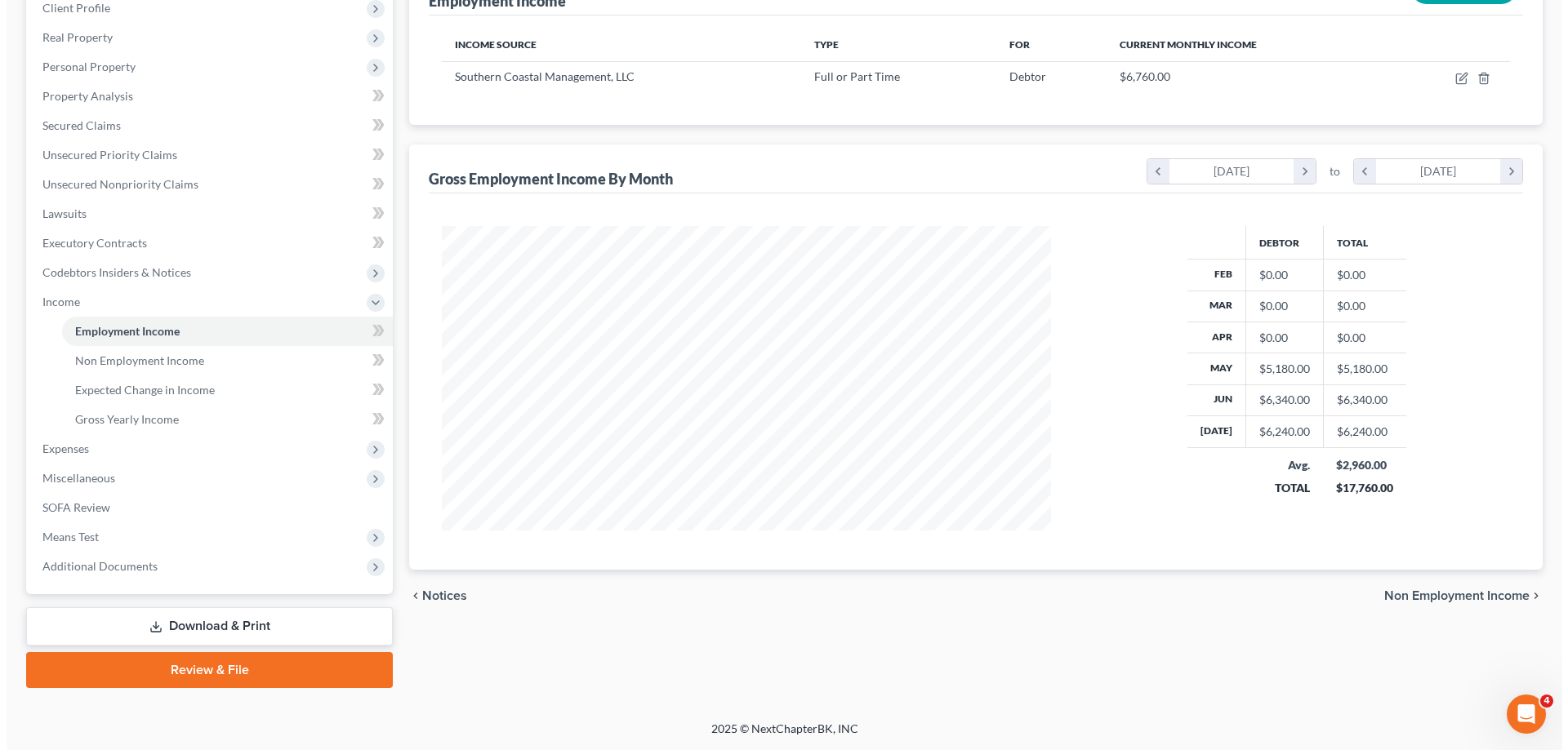
scroll to position [0, 0]
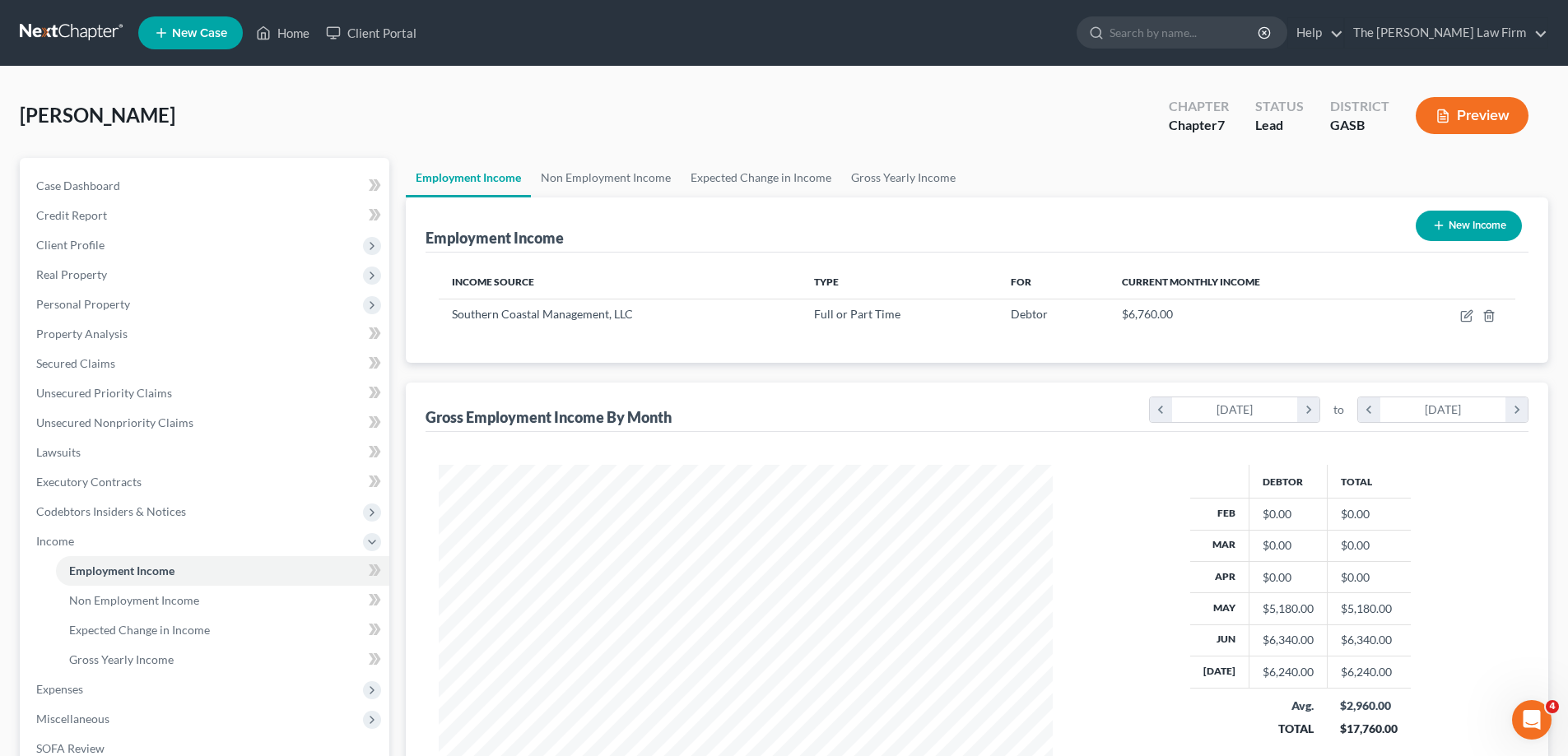
click at [1467, 111] on button "Preview" at bounding box center [1471, 116] width 112 height 37
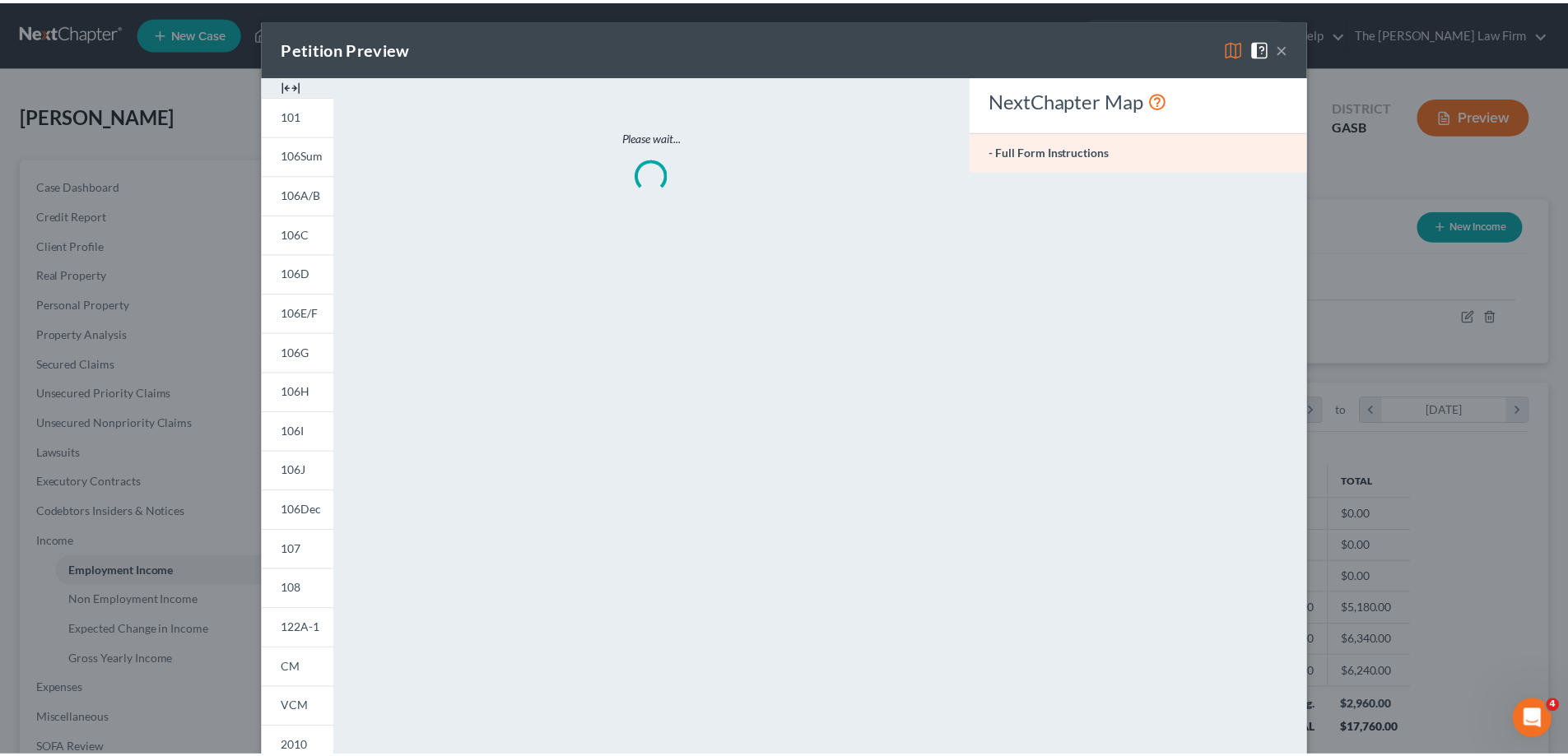
scroll to position [309, 652]
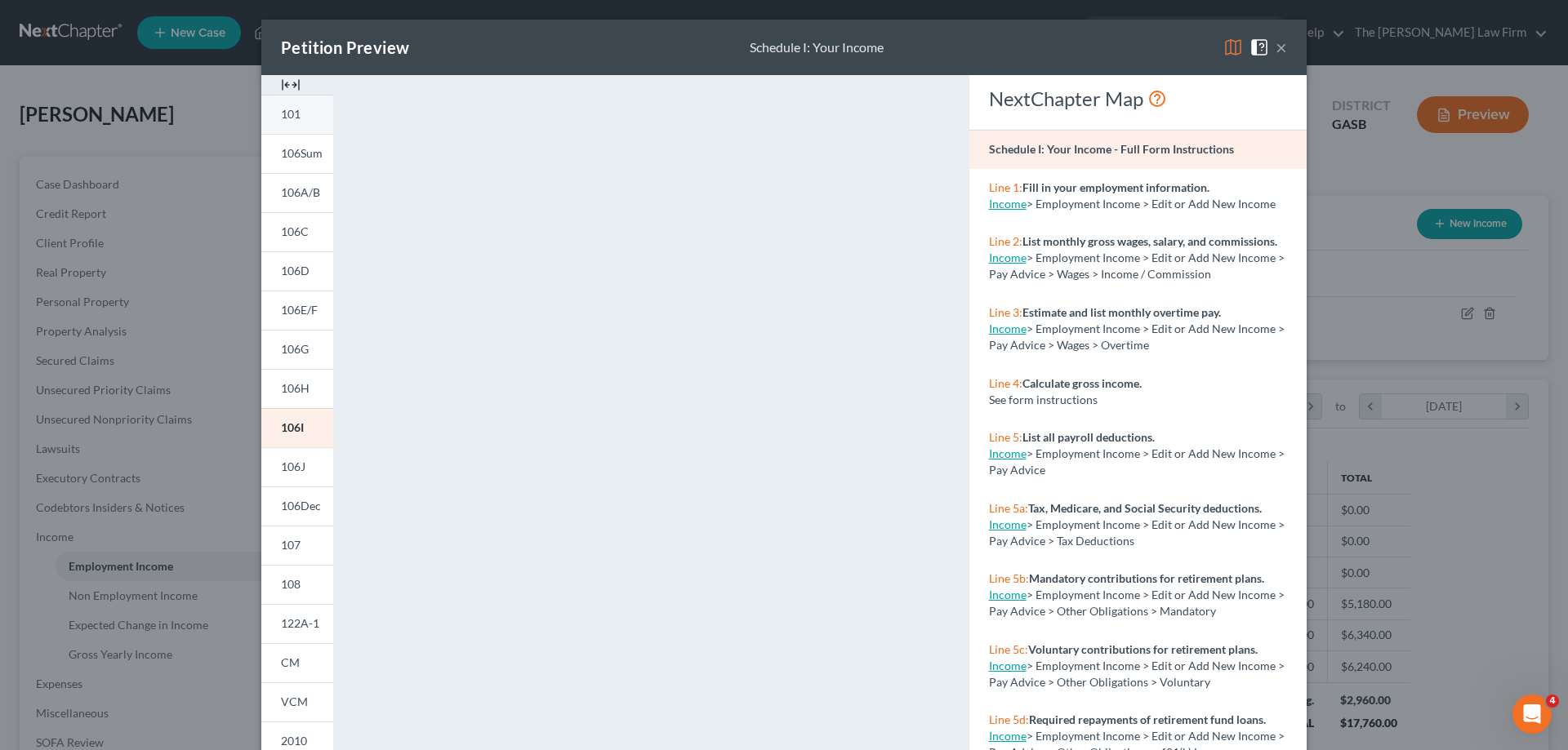
click at [308, 115] on link "101" at bounding box center [296, 114] width 72 height 39
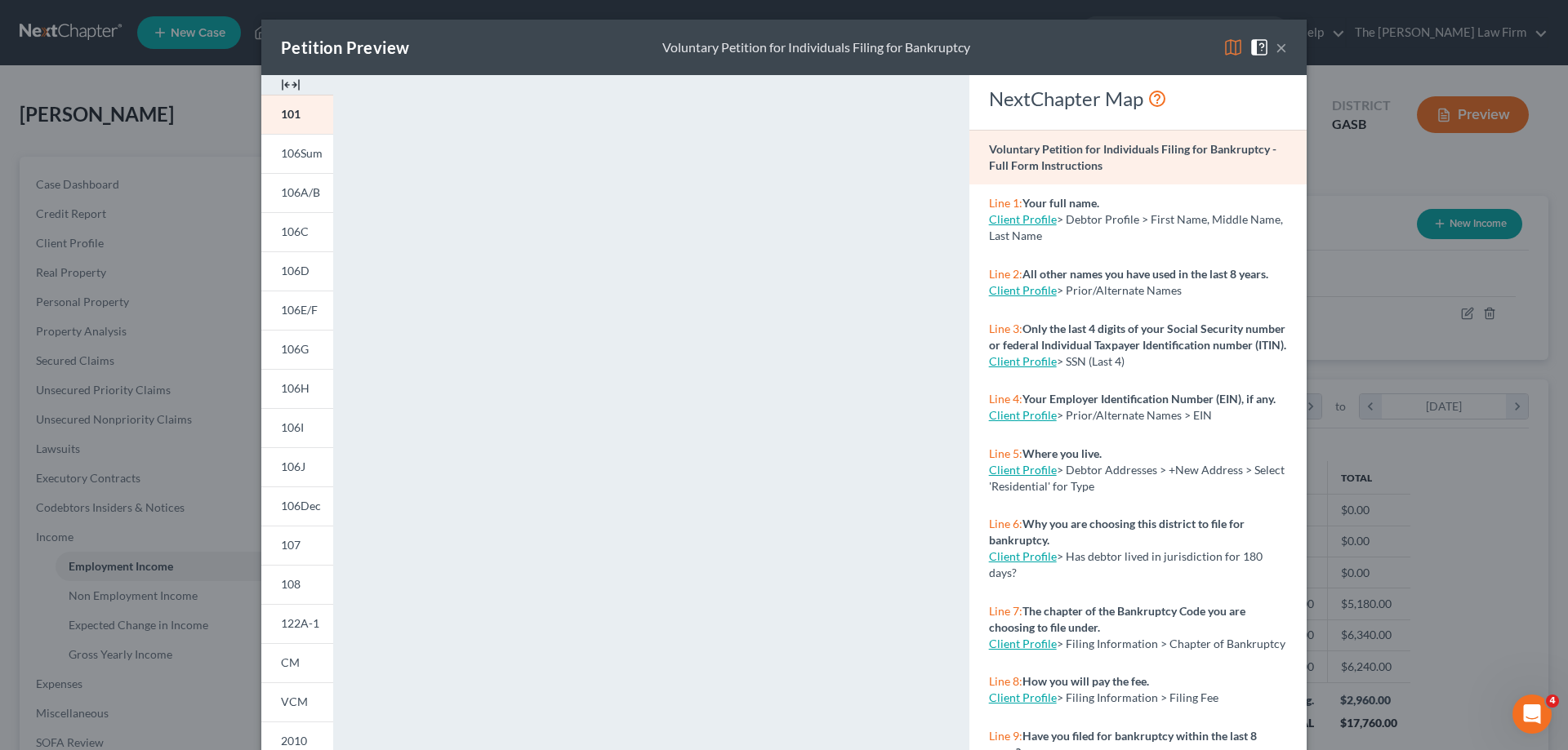
click at [1276, 47] on button "×" at bounding box center [1281, 47] width 11 height 20
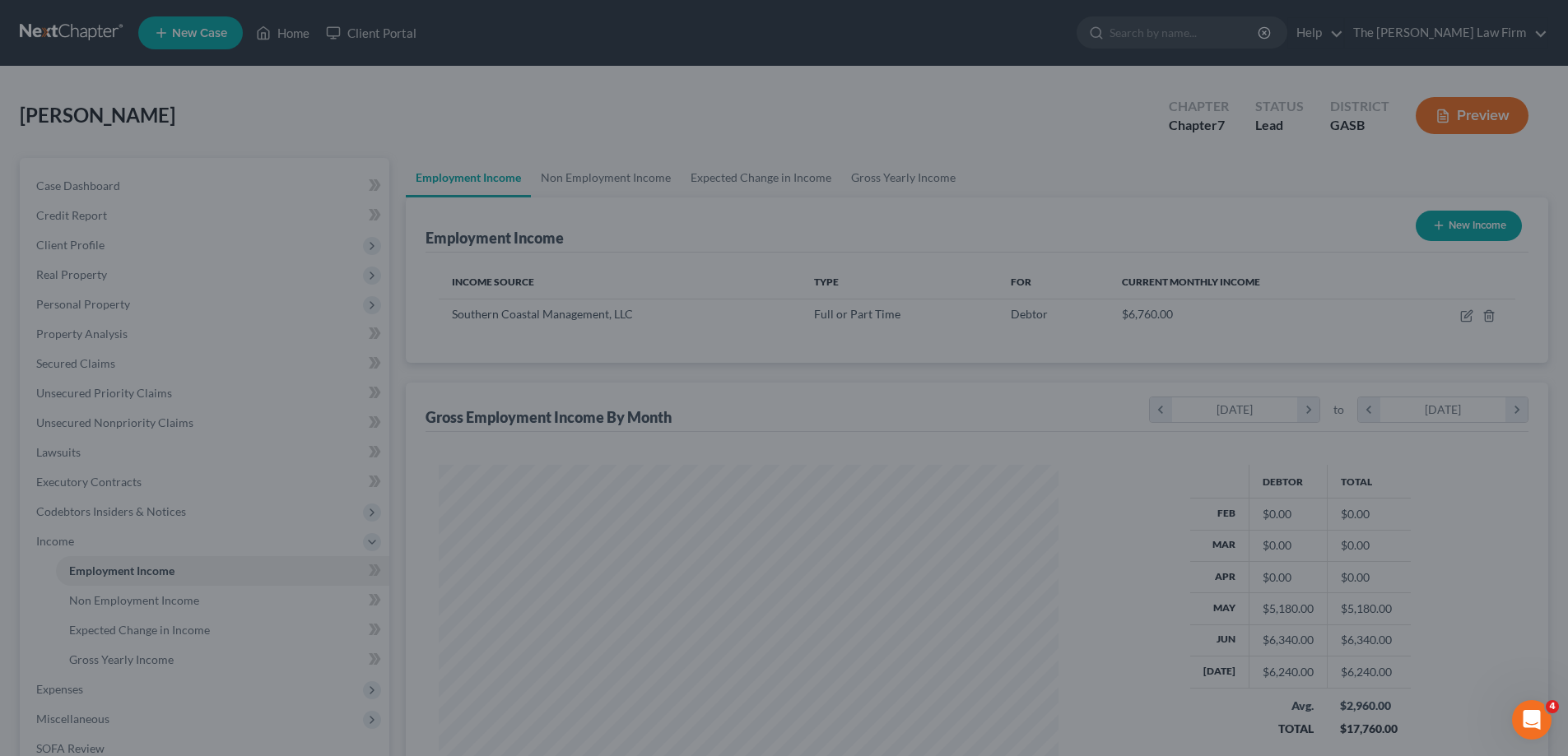
scroll to position [822800, 822595]
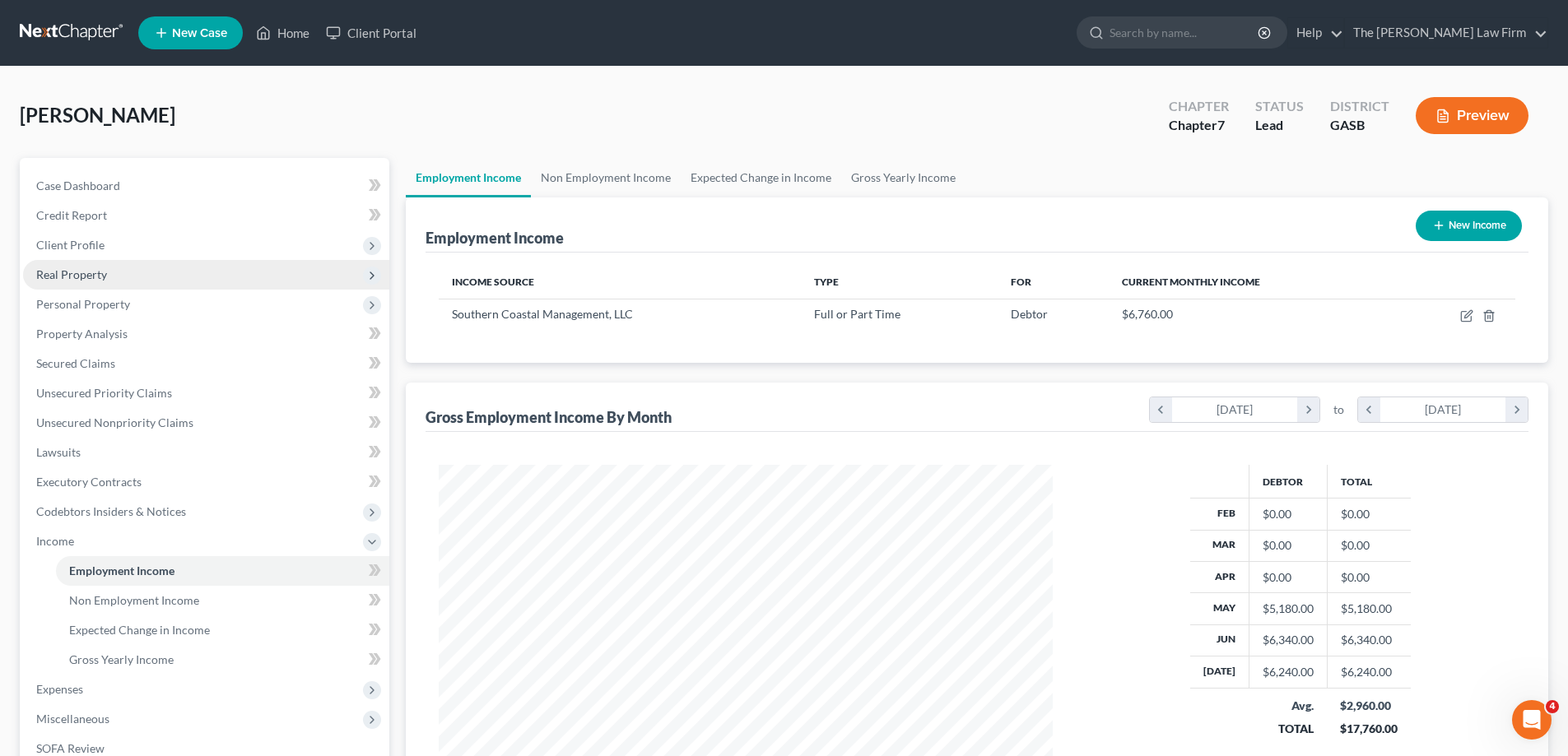
click at [121, 274] on span "Real Property" at bounding box center [206, 275] width 367 height 30
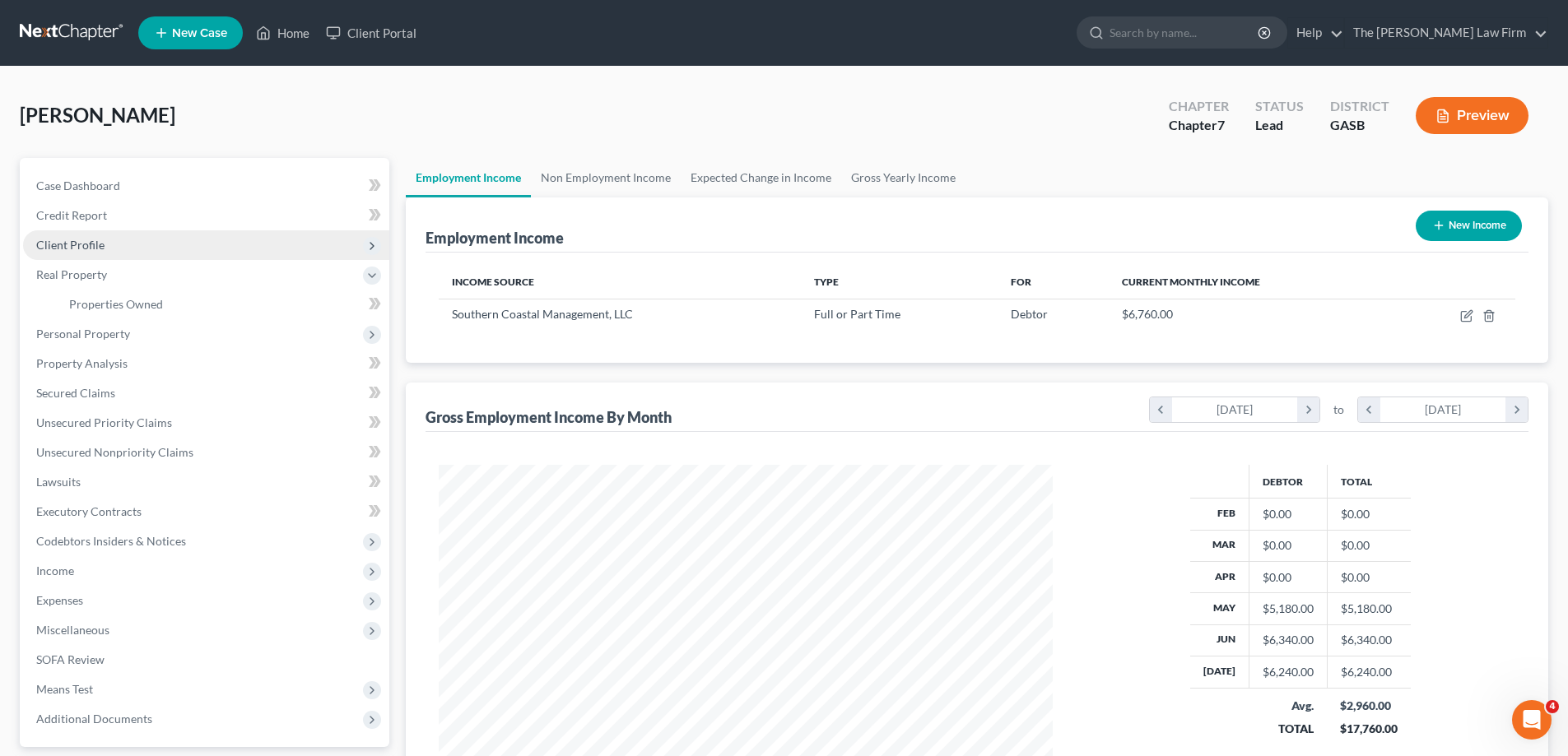
click at [142, 248] on span "Client Profile" at bounding box center [206, 246] width 367 height 30
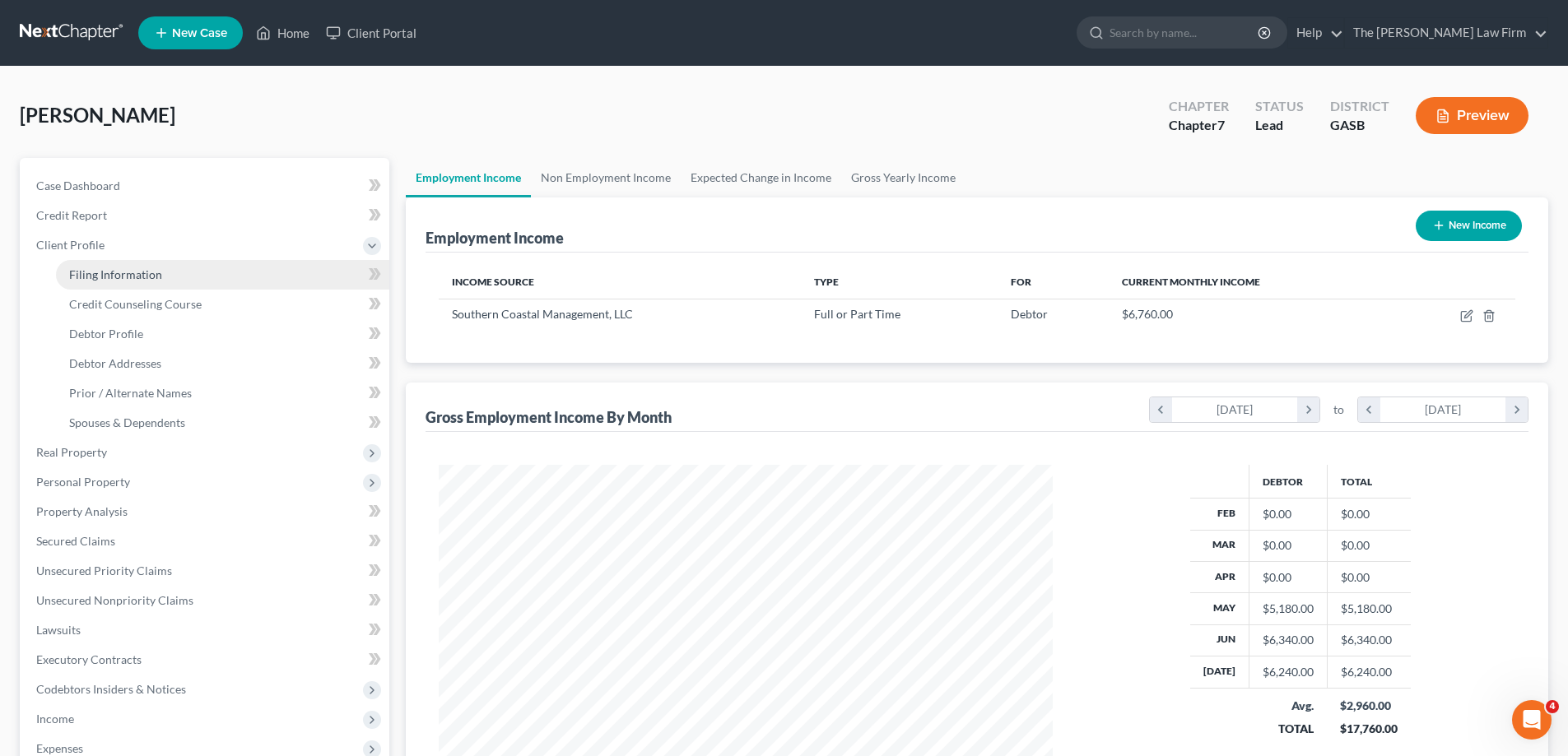
click at [245, 276] on link "Filing Information" at bounding box center [222, 275] width 334 height 30
select select "1"
select select "0"
select select "20"
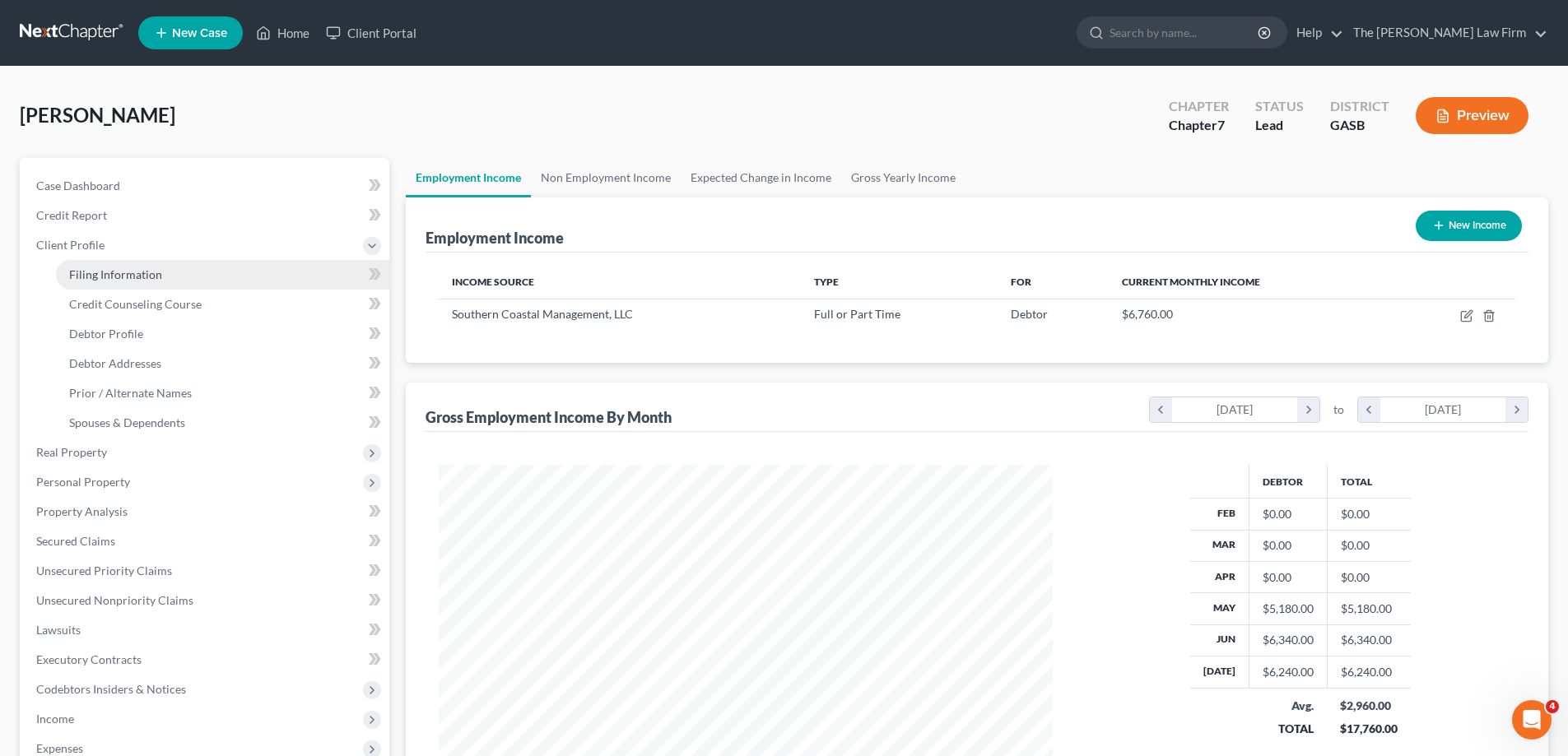
select select "0"
select select "10"
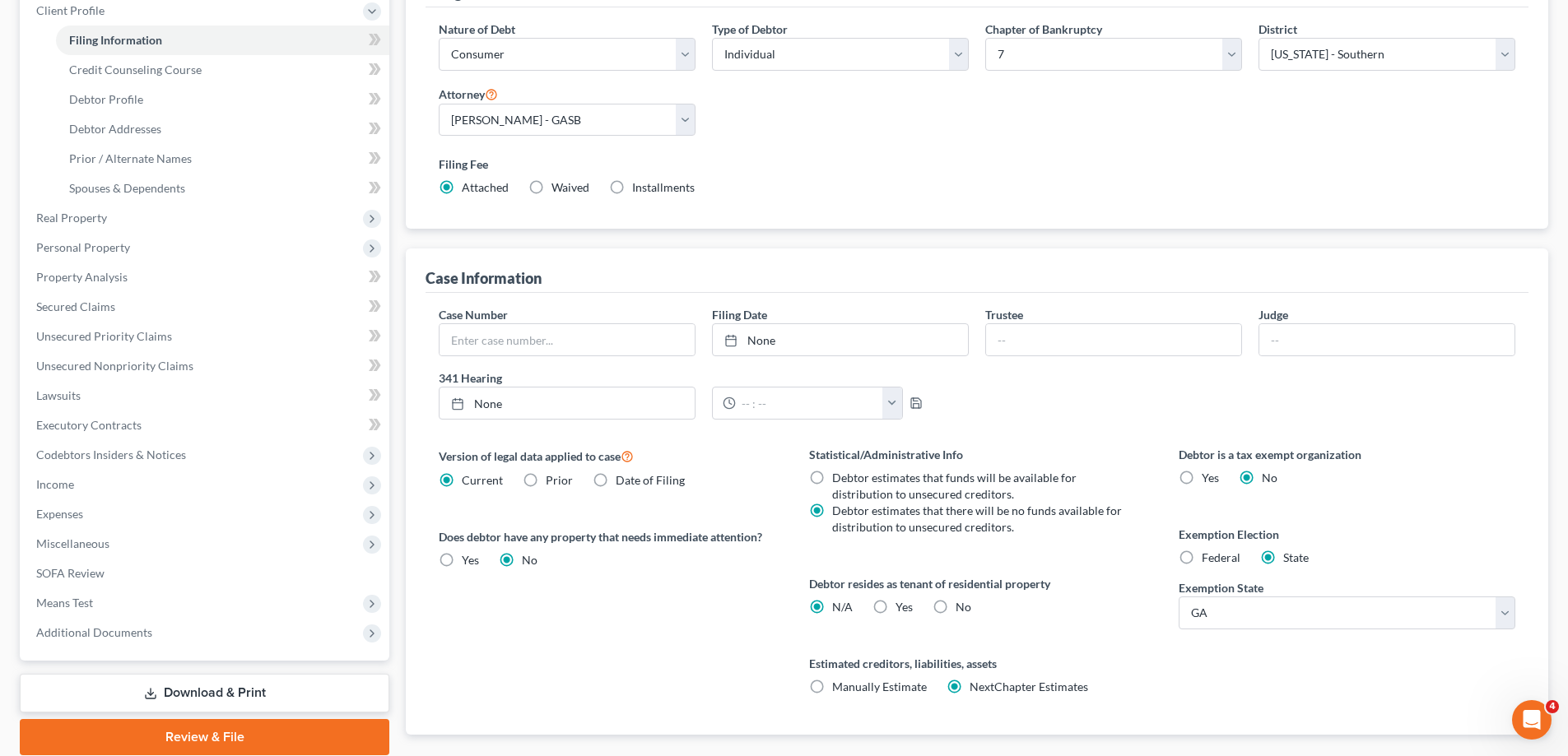
scroll to position [328, 0]
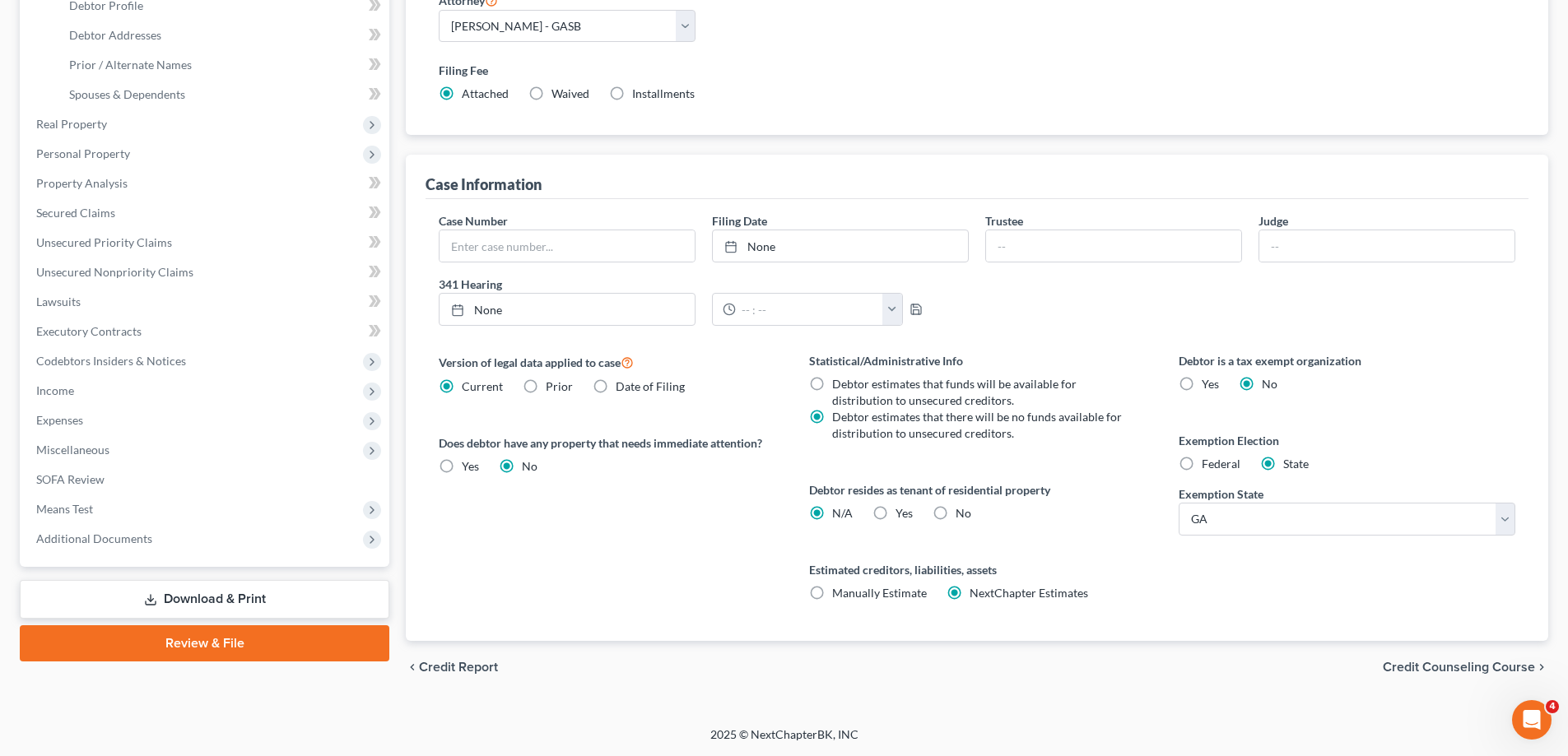
click at [1432, 679] on div "chevron_left Credit Report Credit Counseling Course chevron_right" at bounding box center [977, 667] width 1143 height 52
click at [1440, 668] on span "Credit Counseling Course" at bounding box center [1459, 667] width 152 height 13
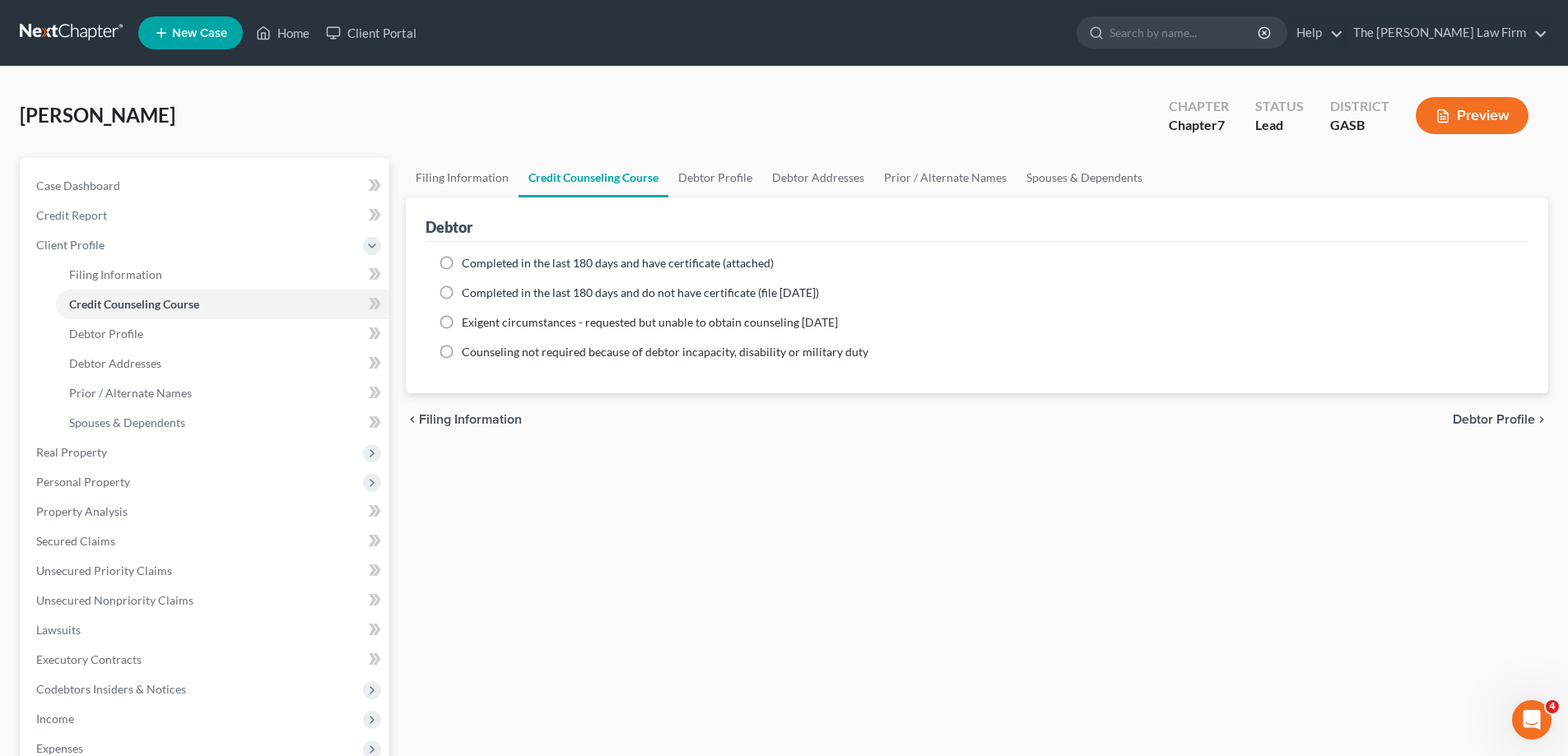
click at [1525, 422] on span "Debtor Profile" at bounding box center [1494, 419] width 83 height 13
select select "0"
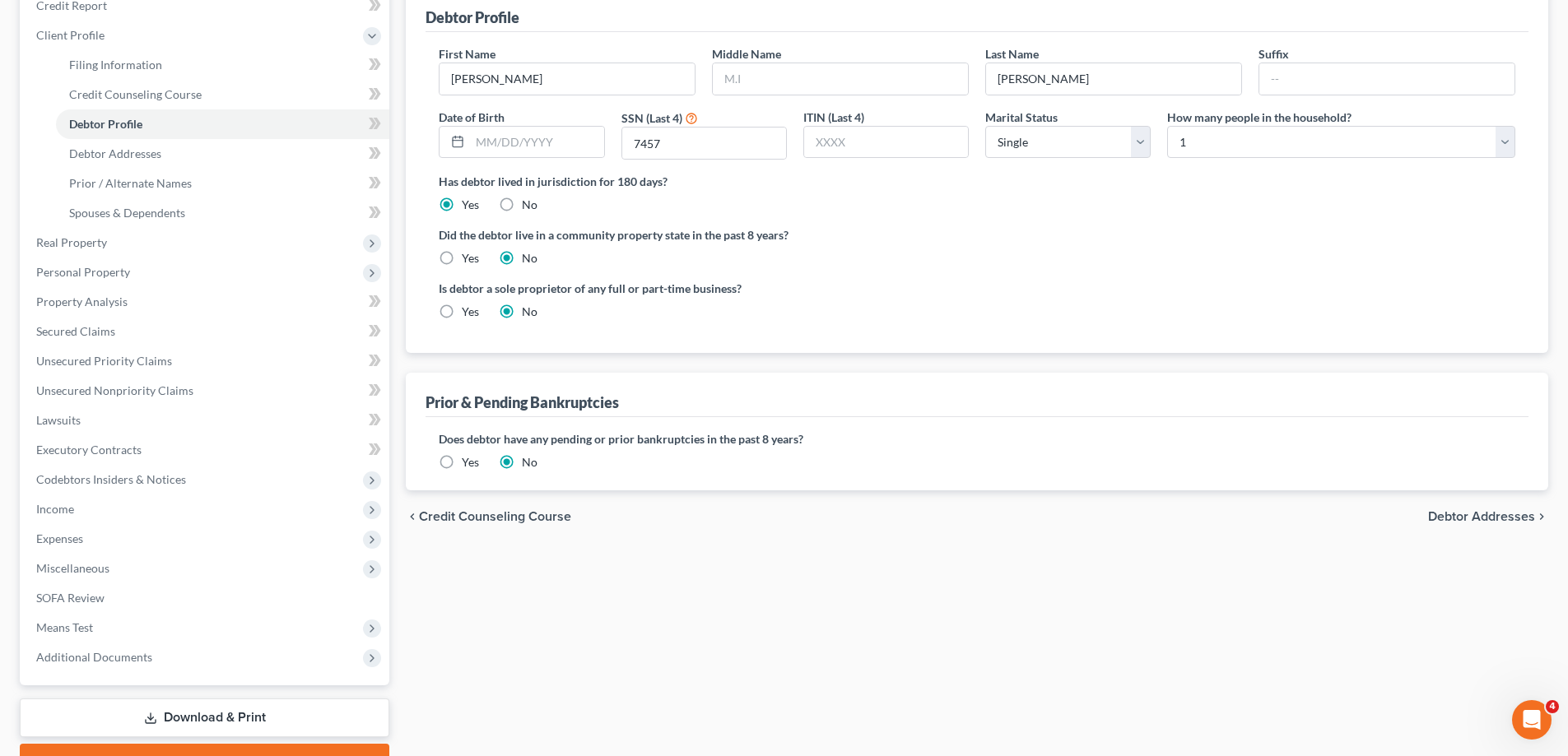
scroll to position [247, 0]
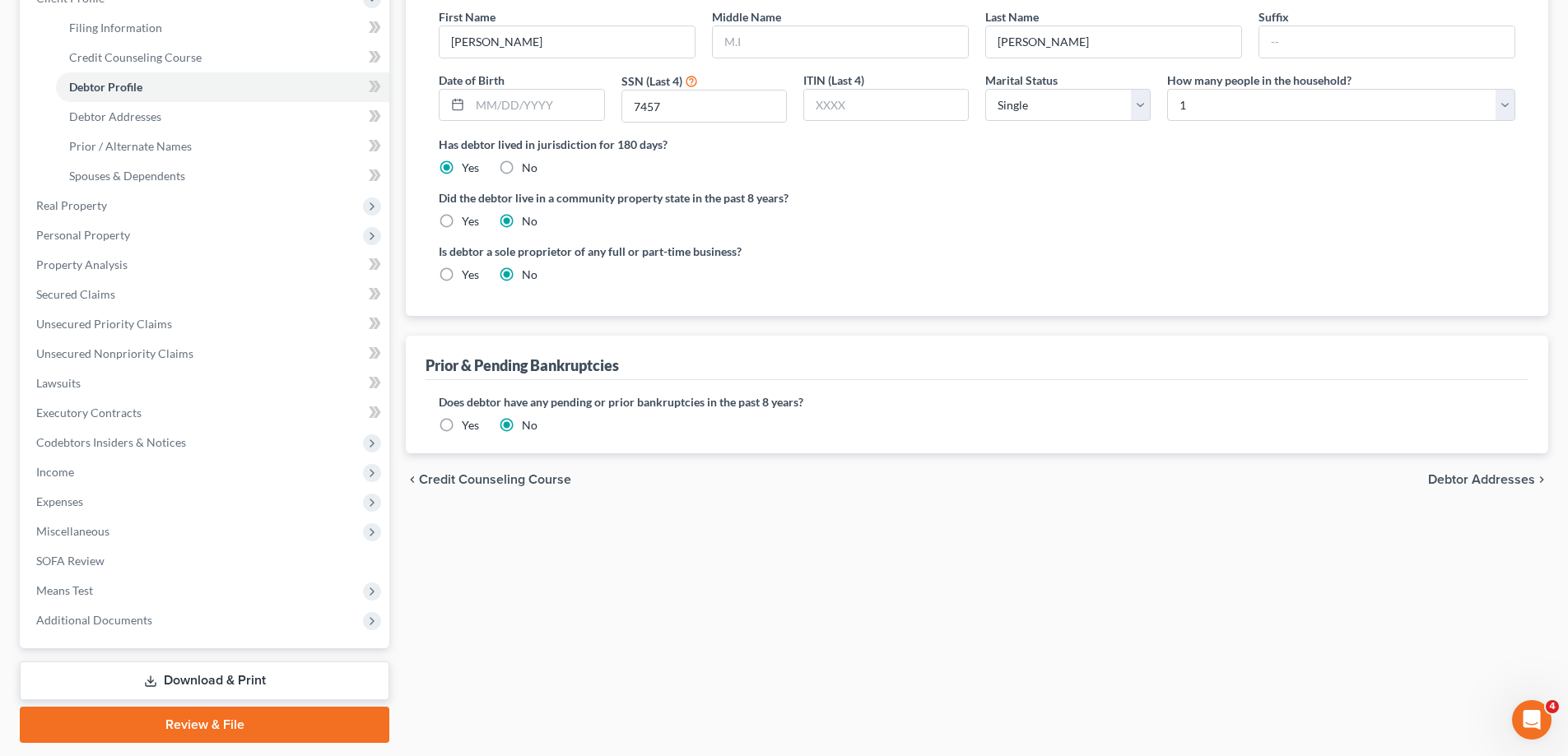
click at [462, 424] on label "Yes" at bounding box center [470, 425] width 17 height 17
click at [469, 424] on input "Yes" at bounding box center [474, 422] width 10 height 10
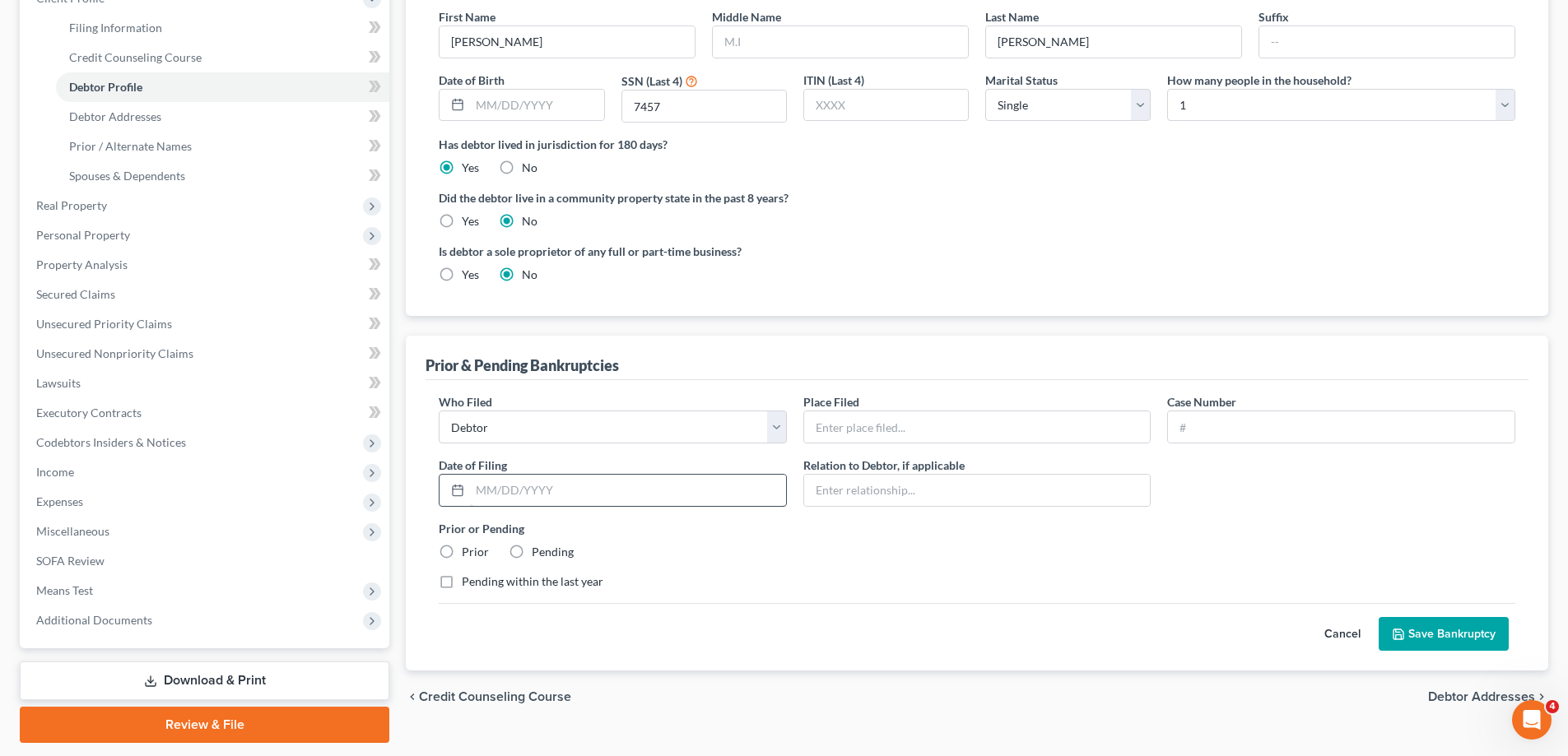
click at [439, 411] on select "Debtor Other" at bounding box center [613, 428] width 348 height 33
click at [920, 420] on input "text" at bounding box center [977, 428] width 347 height 31
type input "s"
type input "Southern District of [US_STATE]"
click at [1461, 413] on input "25-40452-" at bounding box center [1342, 428] width 347 height 31
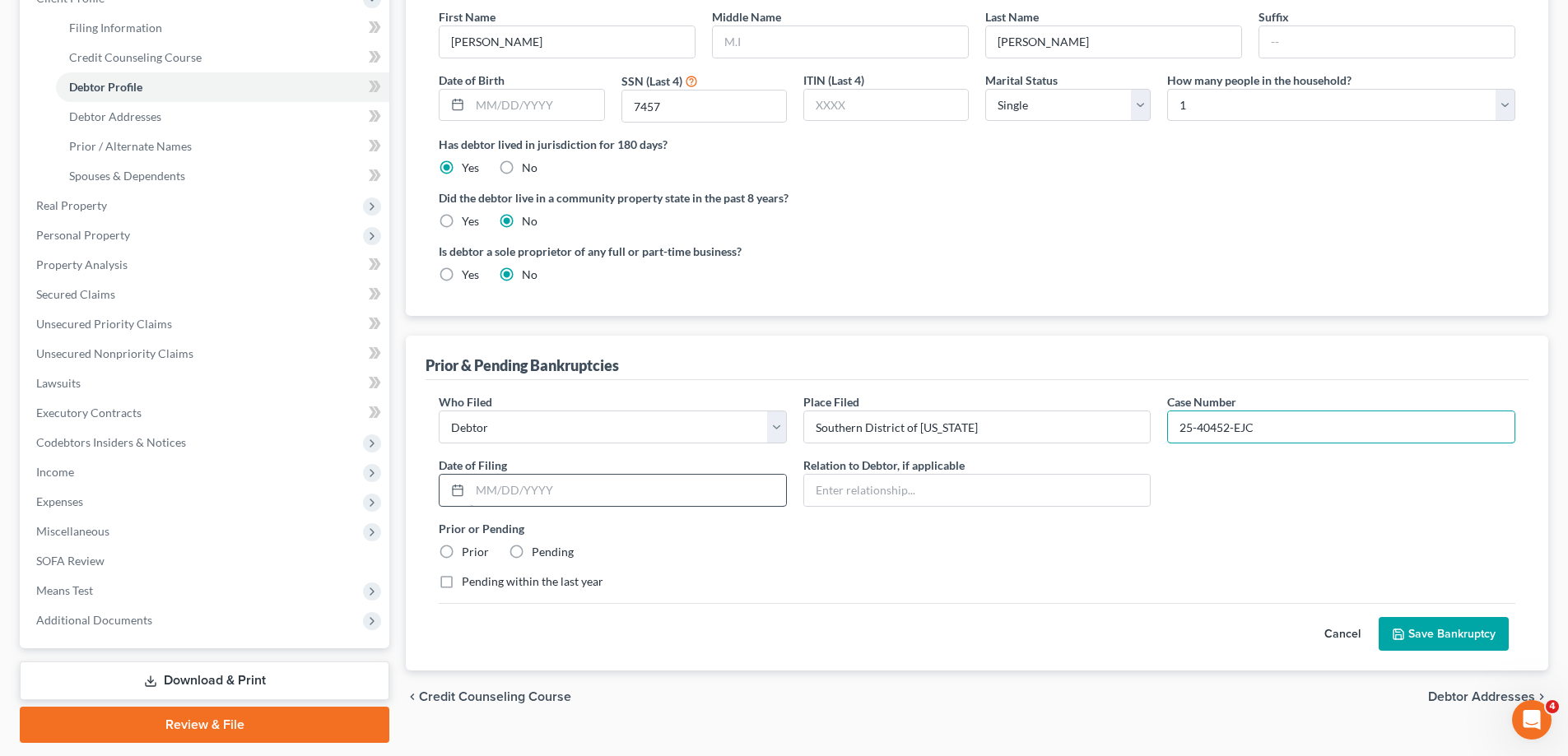
type input "25-40452-EJC"
click at [693, 483] on input "text" at bounding box center [628, 490] width 316 height 31
type input "[DATE]"
click at [923, 532] on label "Prior or Pending" at bounding box center [977, 529] width 1077 height 17
click at [1432, 624] on button "Save Bankruptcy" at bounding box center [1443, 635] width 130 height 35
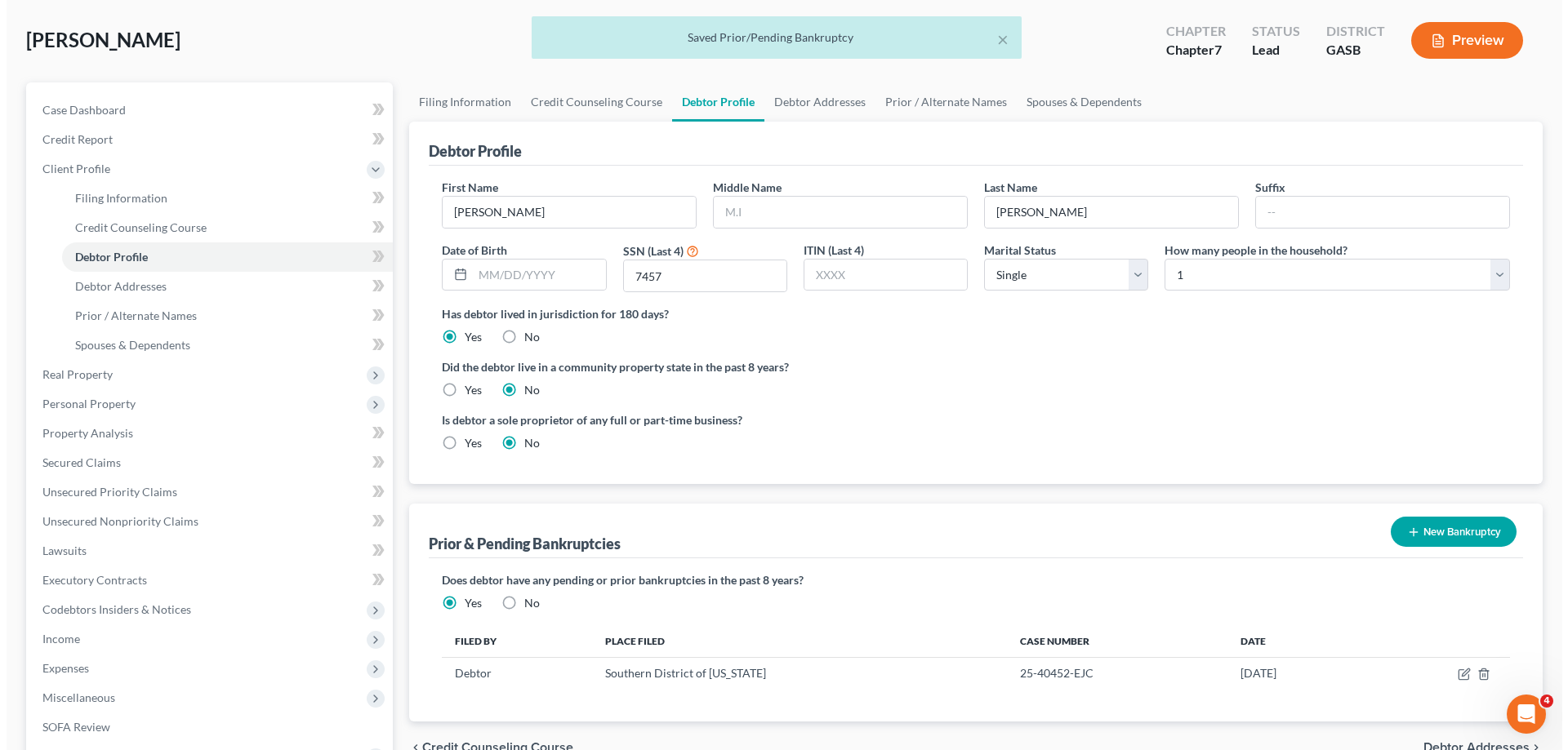
scroll to position [0, 0]
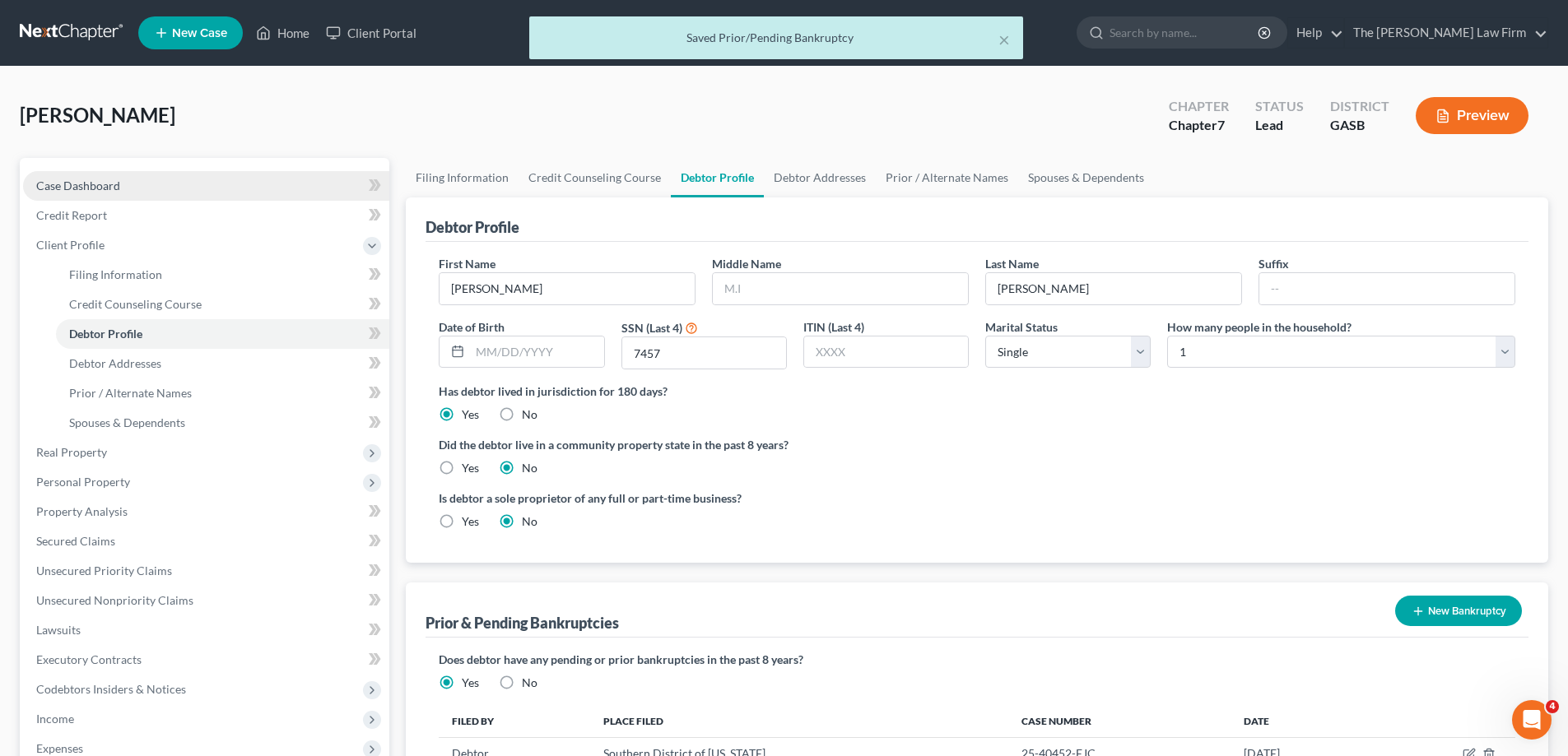
click at [196, 193] on link "Case Dashboard" at bounding box center [206, 186] width 367 height 30
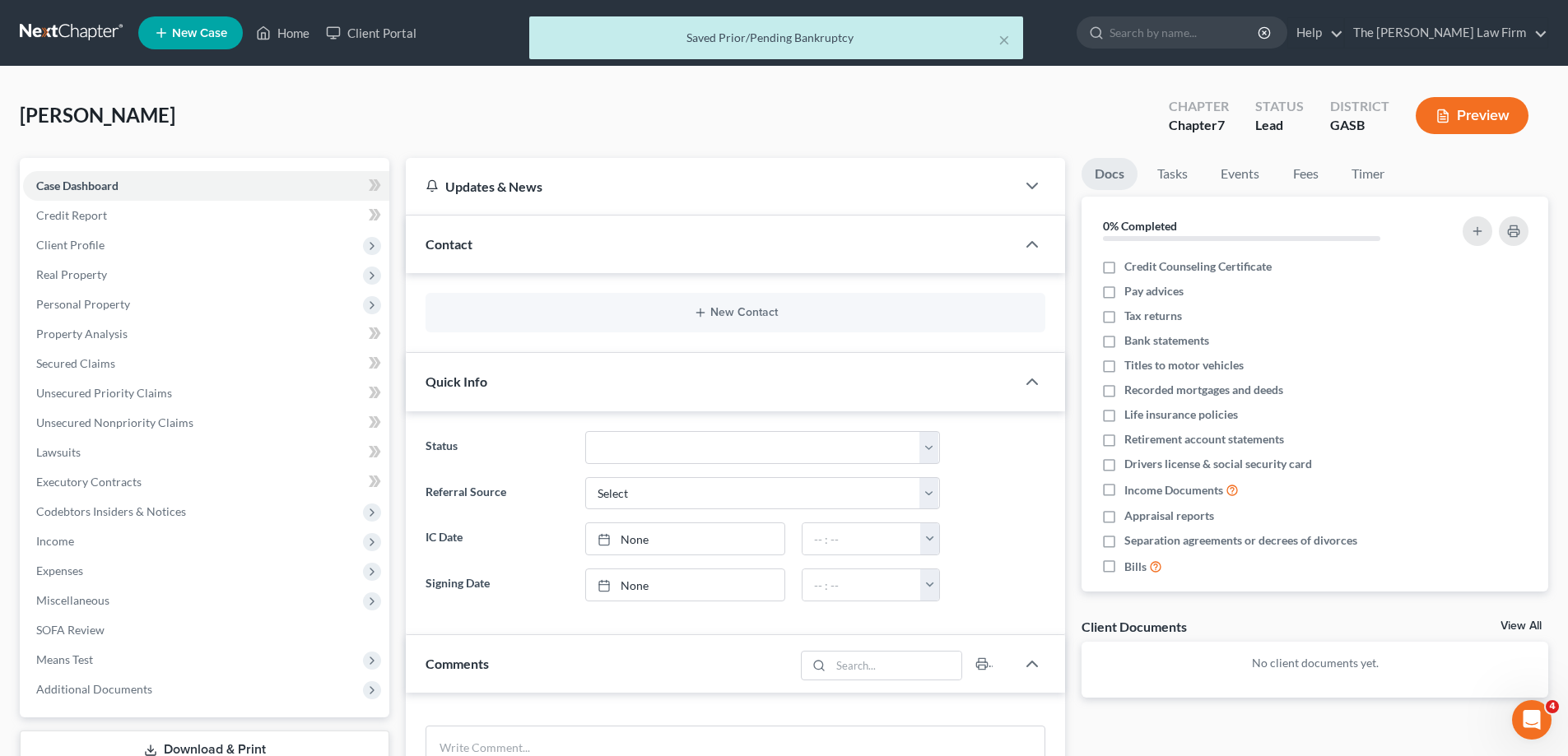
click at [1428, 109] on button "Preview" at bounding box center [1471, 116] width 112 height 37
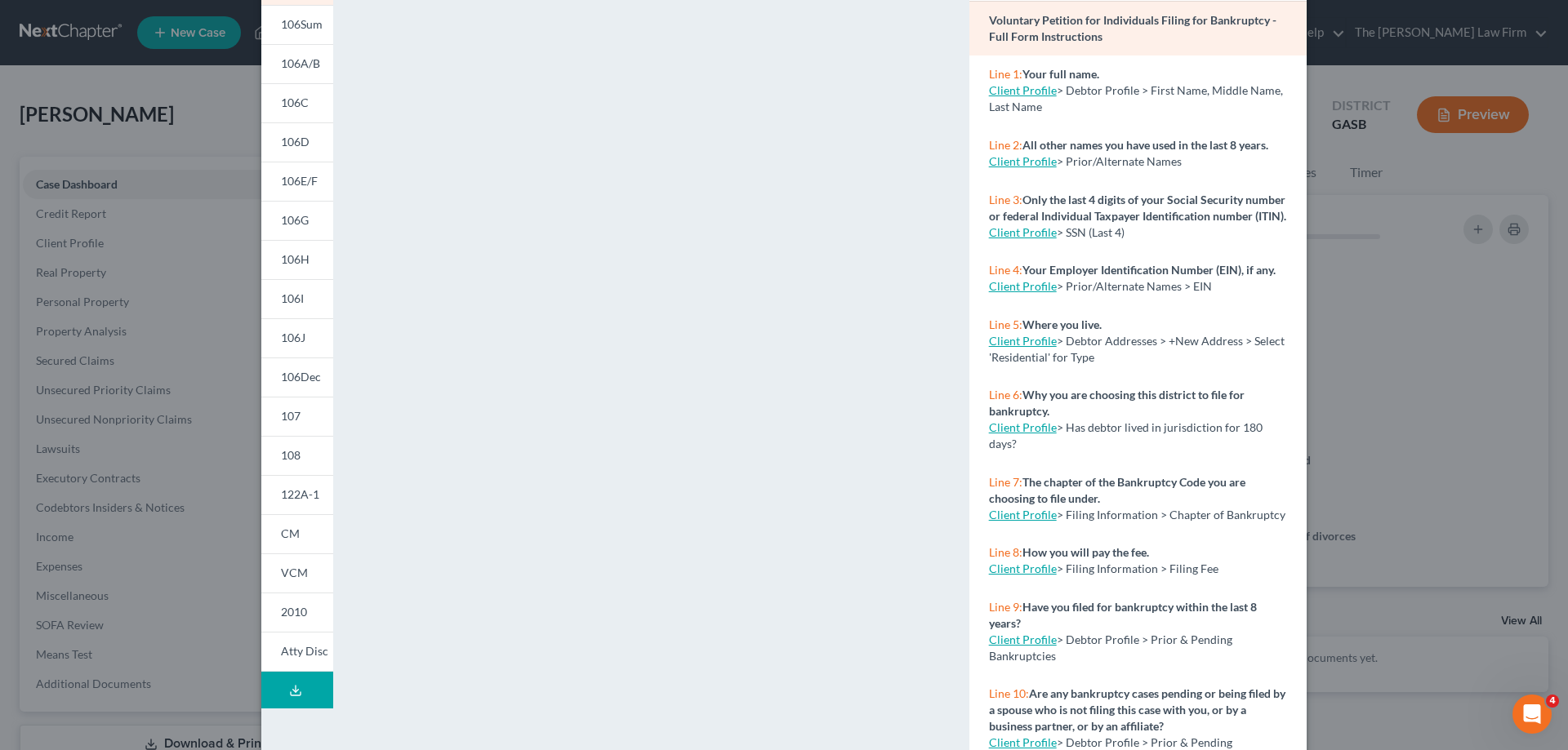
scroll to position [89, 0]
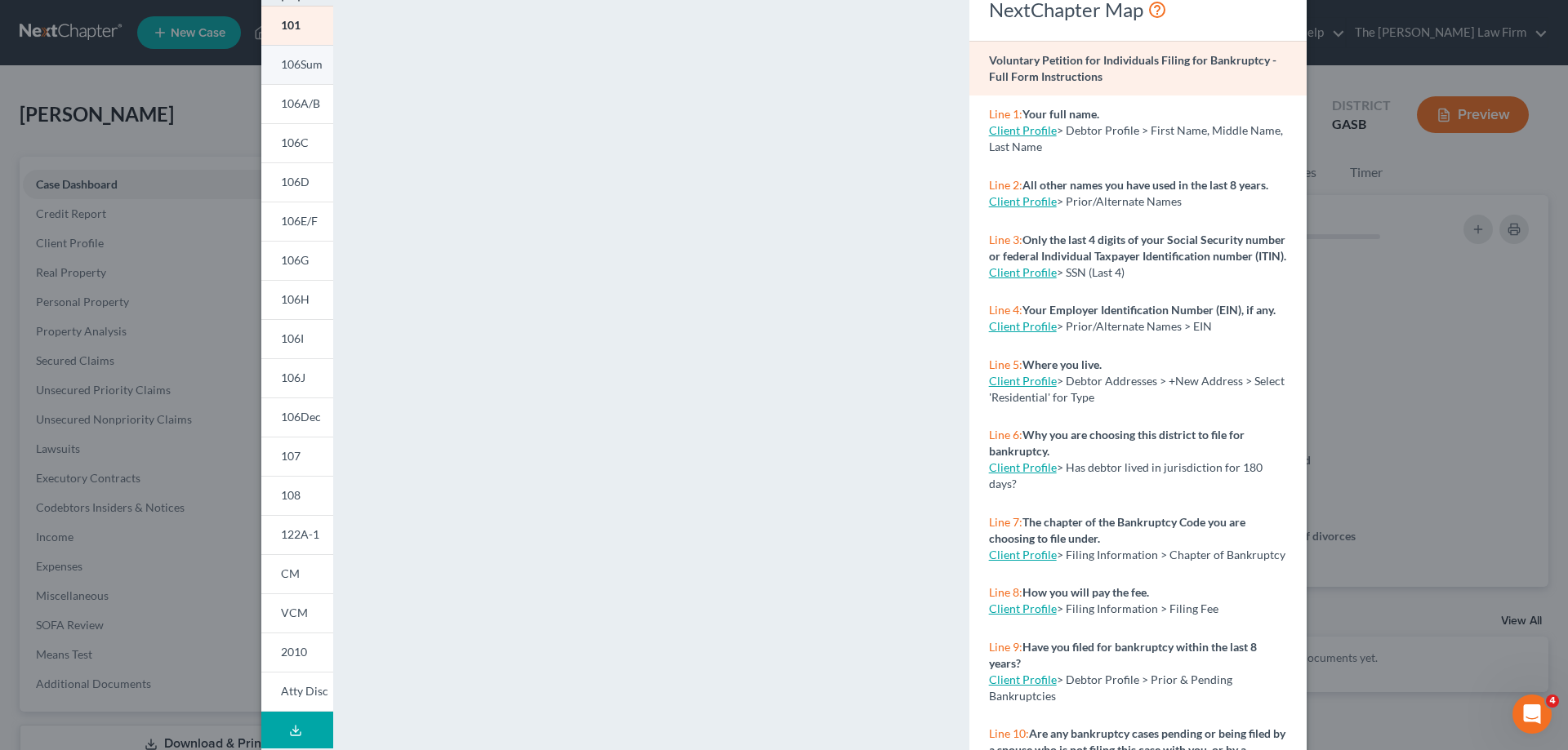
click at [274, 58] on link "106Sum" at bounding box center [296, 64] width 72 height 39
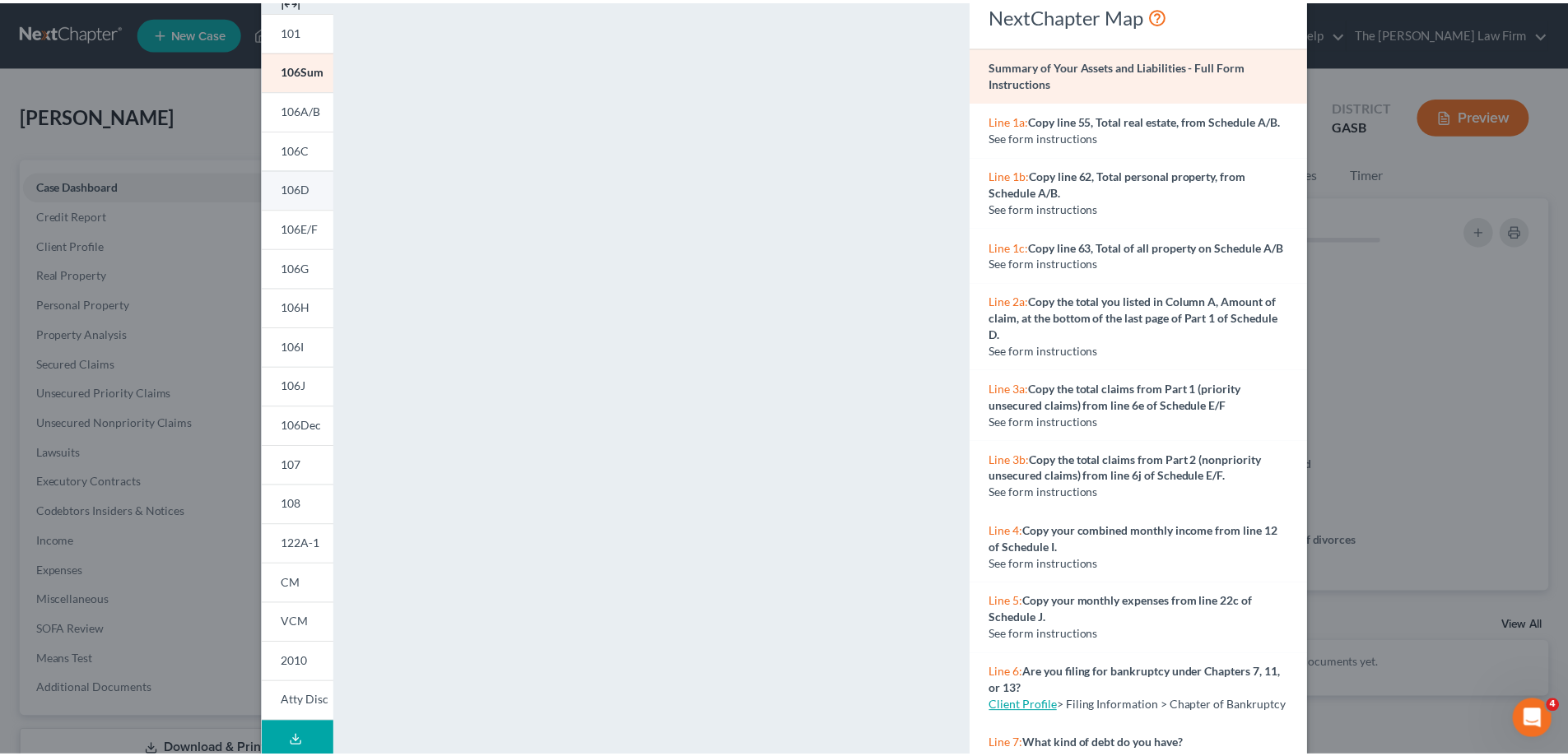
scroll to position [0, 0]
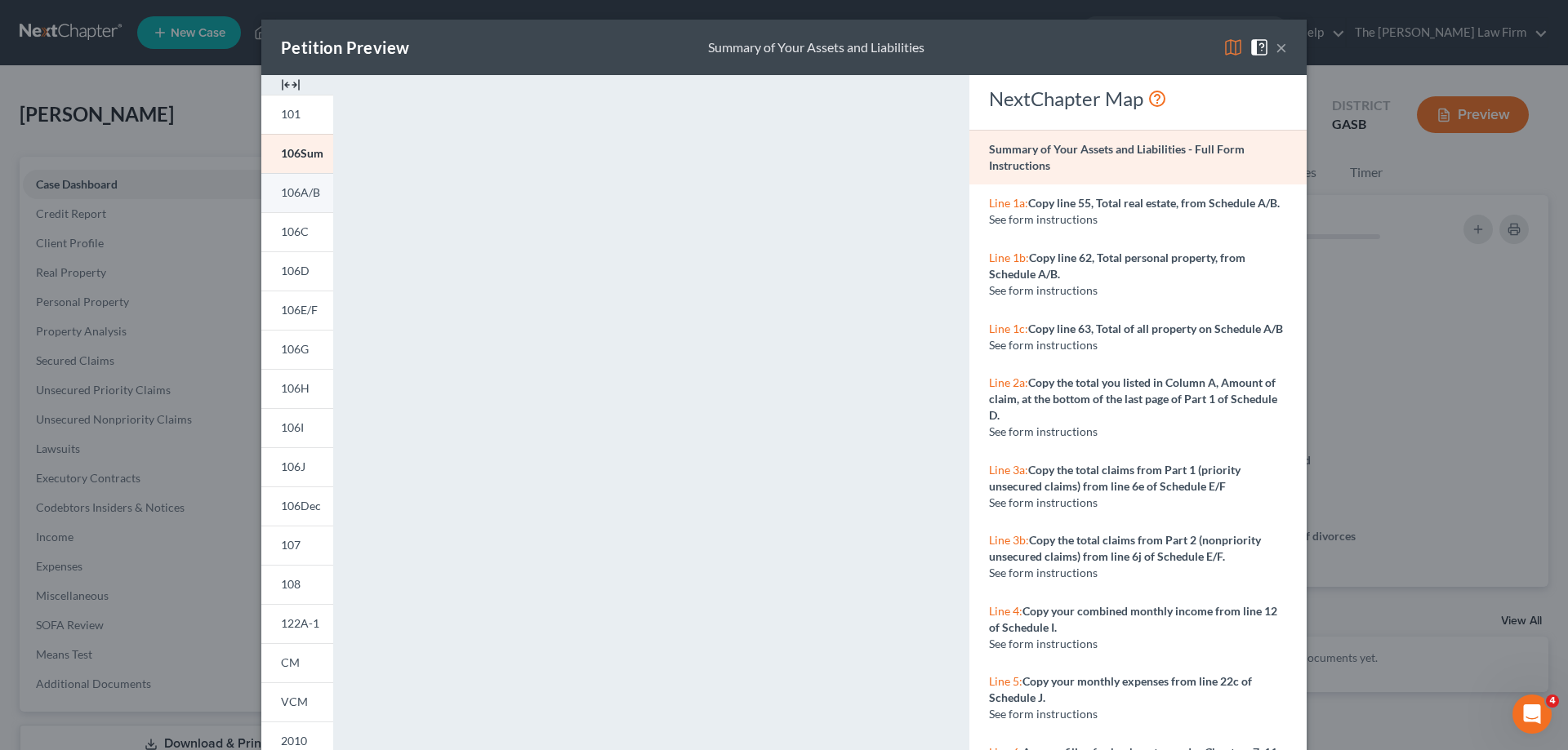
click at [302, 200] on span "106A/B" at bounding box center [300, 193] width 39 height 14
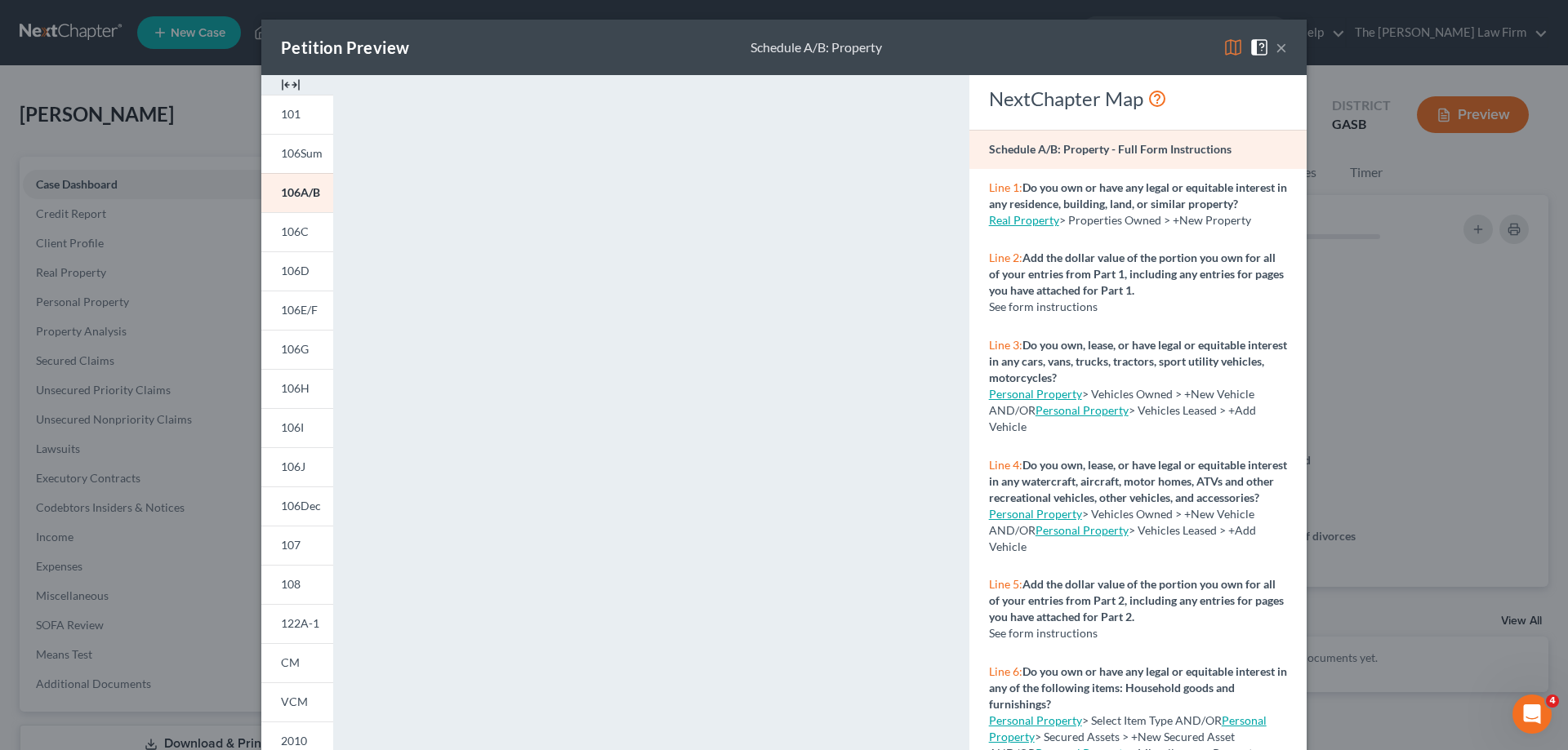
click at [1278, 41] on button "×" at bounding box center [1281, 47] width 11 height 20
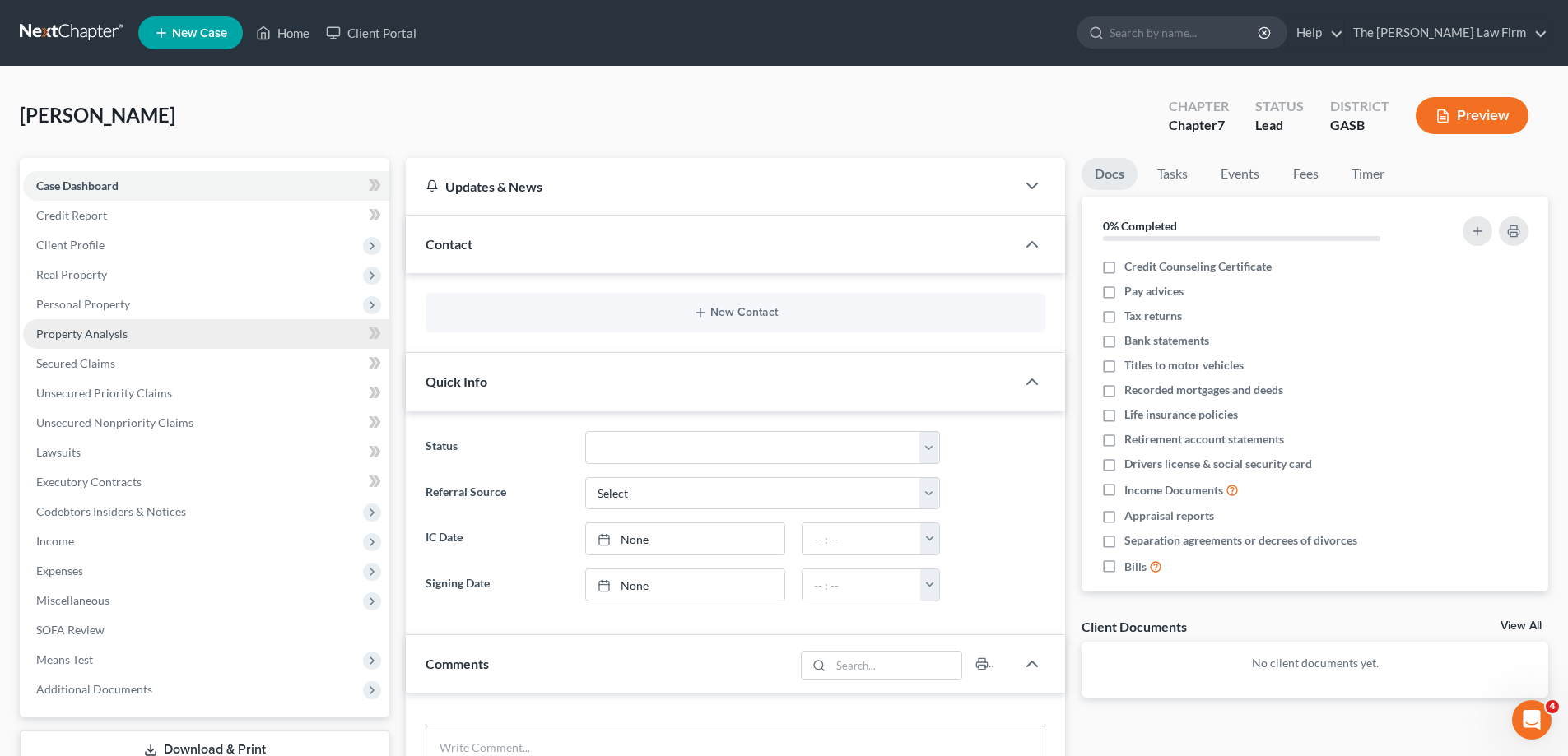
click at [188, 330] on link "Property Analysis" at bounding box center [206, 334] width 367 height 30
click at [199, 305] on span "Personal Property" at bounding box center [206, 305] width 367 height 30
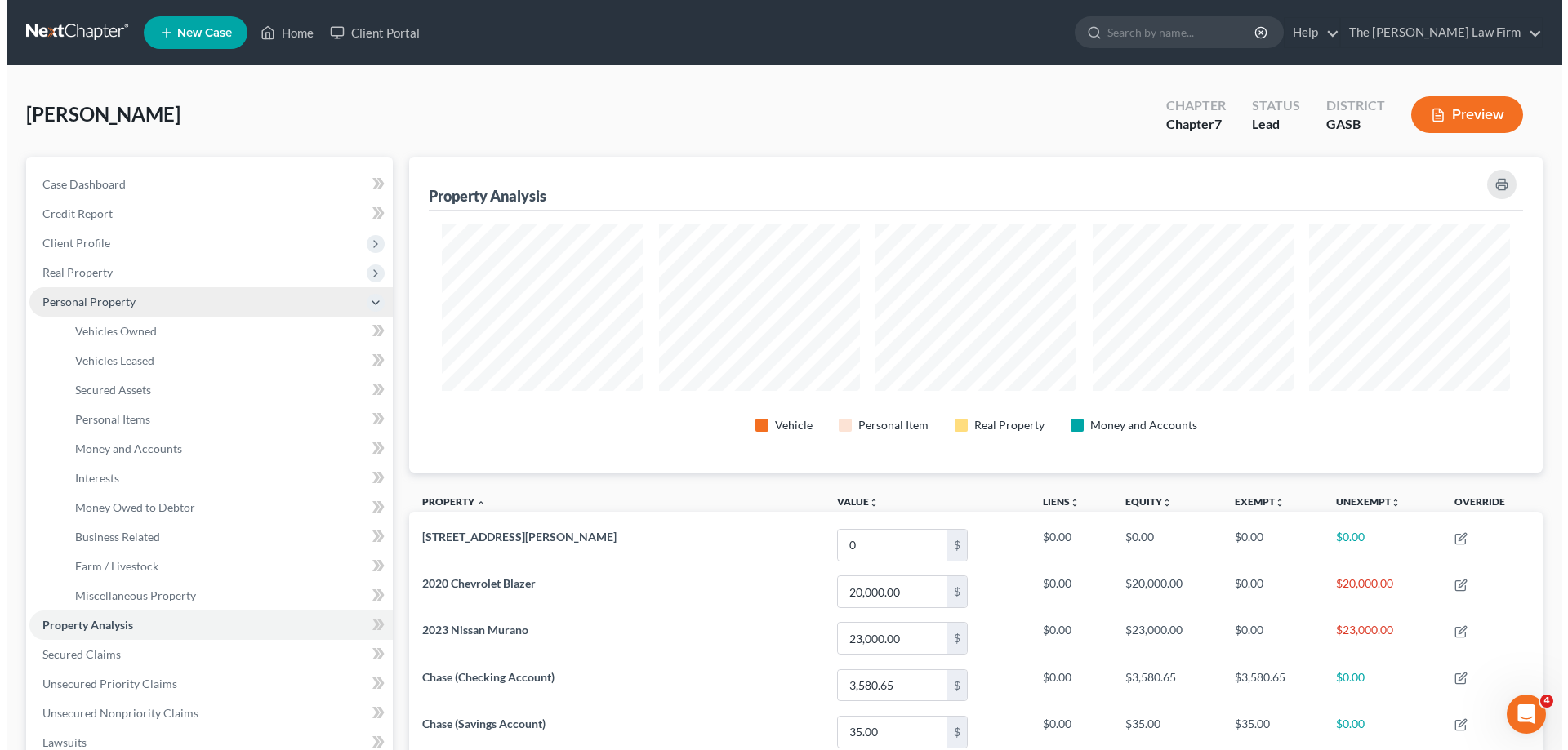
scroll to position [316, 1134]
click at [112, 311] on span "Personal Property" at bounding box center [204, 302] width 364 height 29
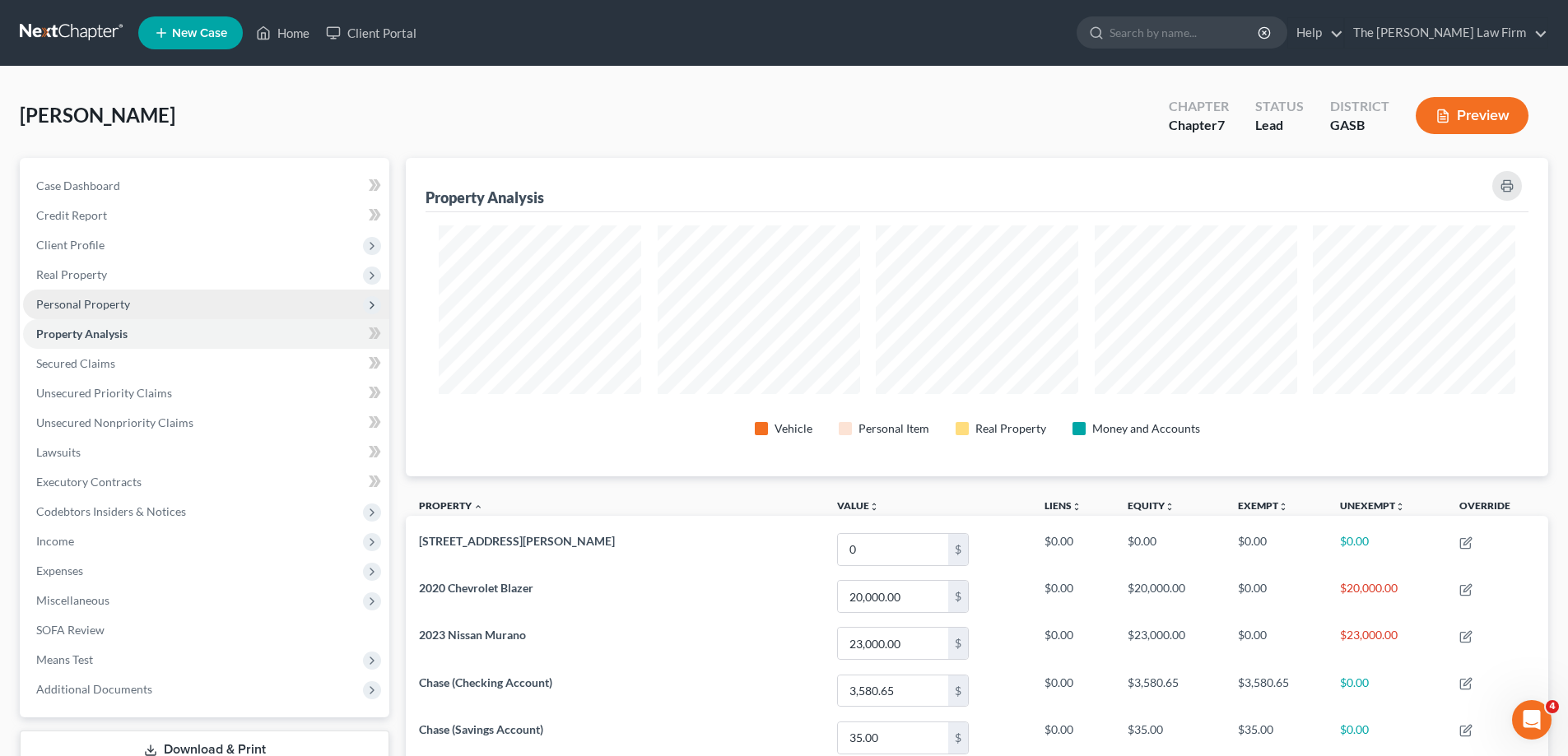
click at [142, 306] on span "Personal Property" at bounding box center [206, 305] width 367 height 30
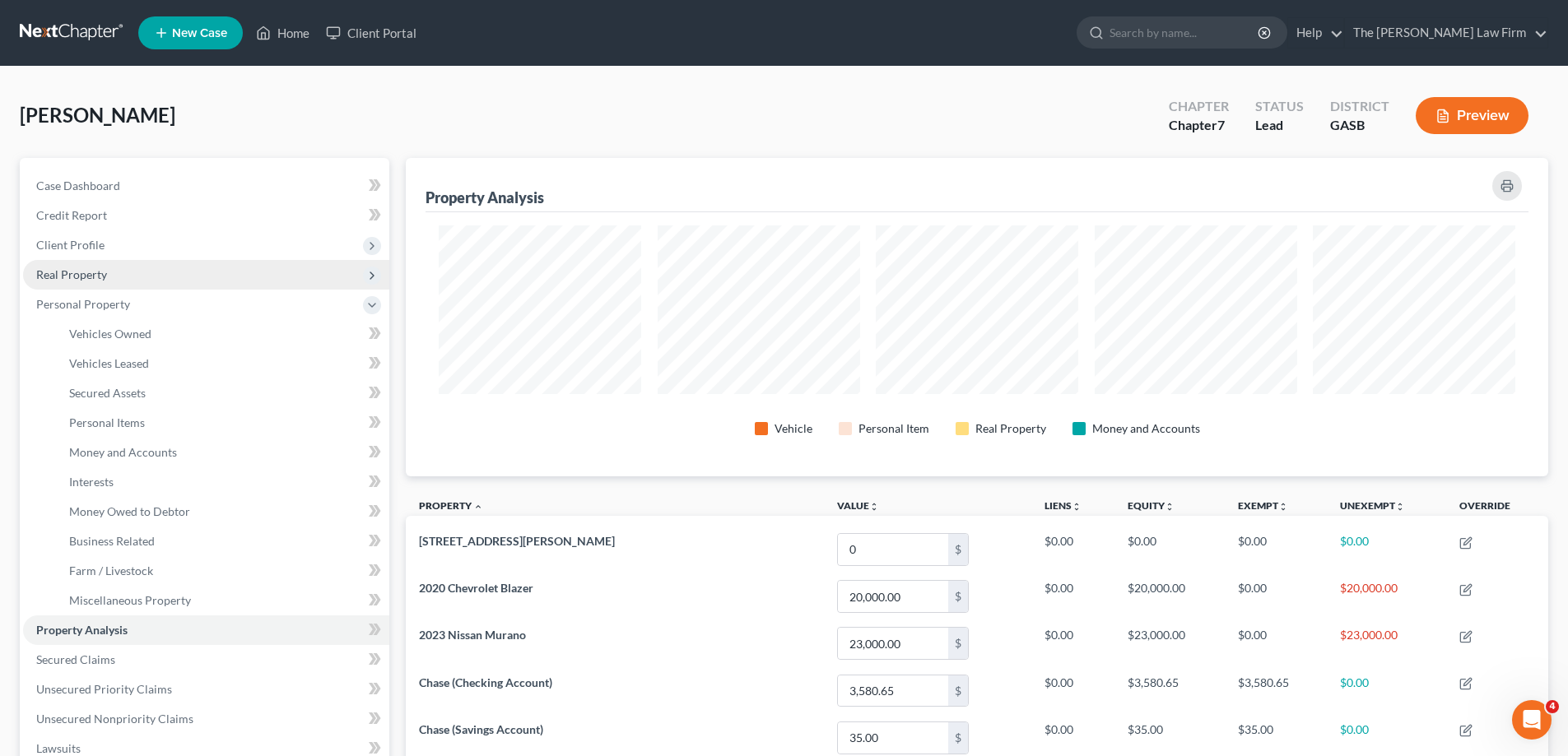
click at [188, 274] on span "Real Property" at bounding box center [206, 275] width 367 height 30
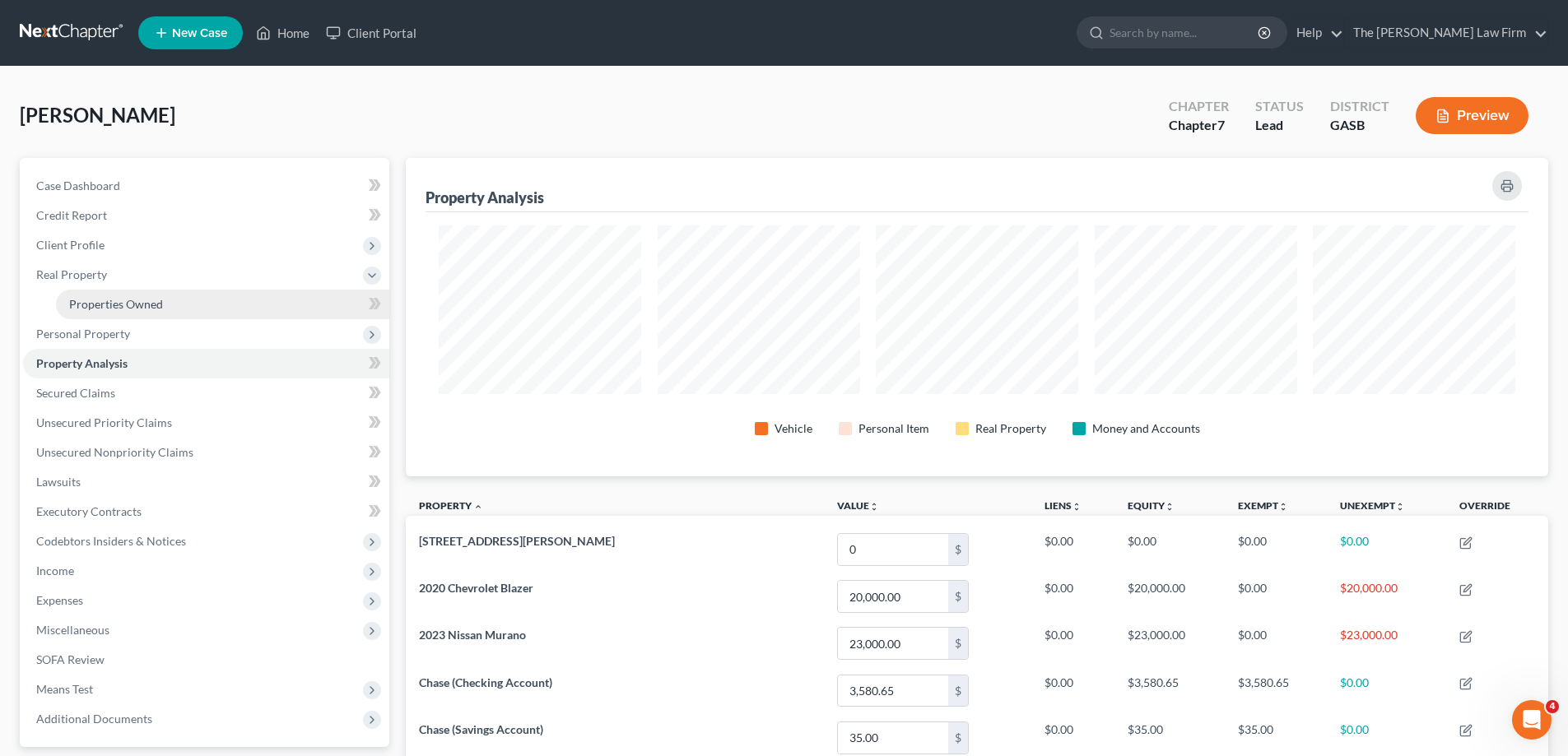
click at [168, 307] on link "Properties Owned" at bounding box center [222, 305] width 334 height 30
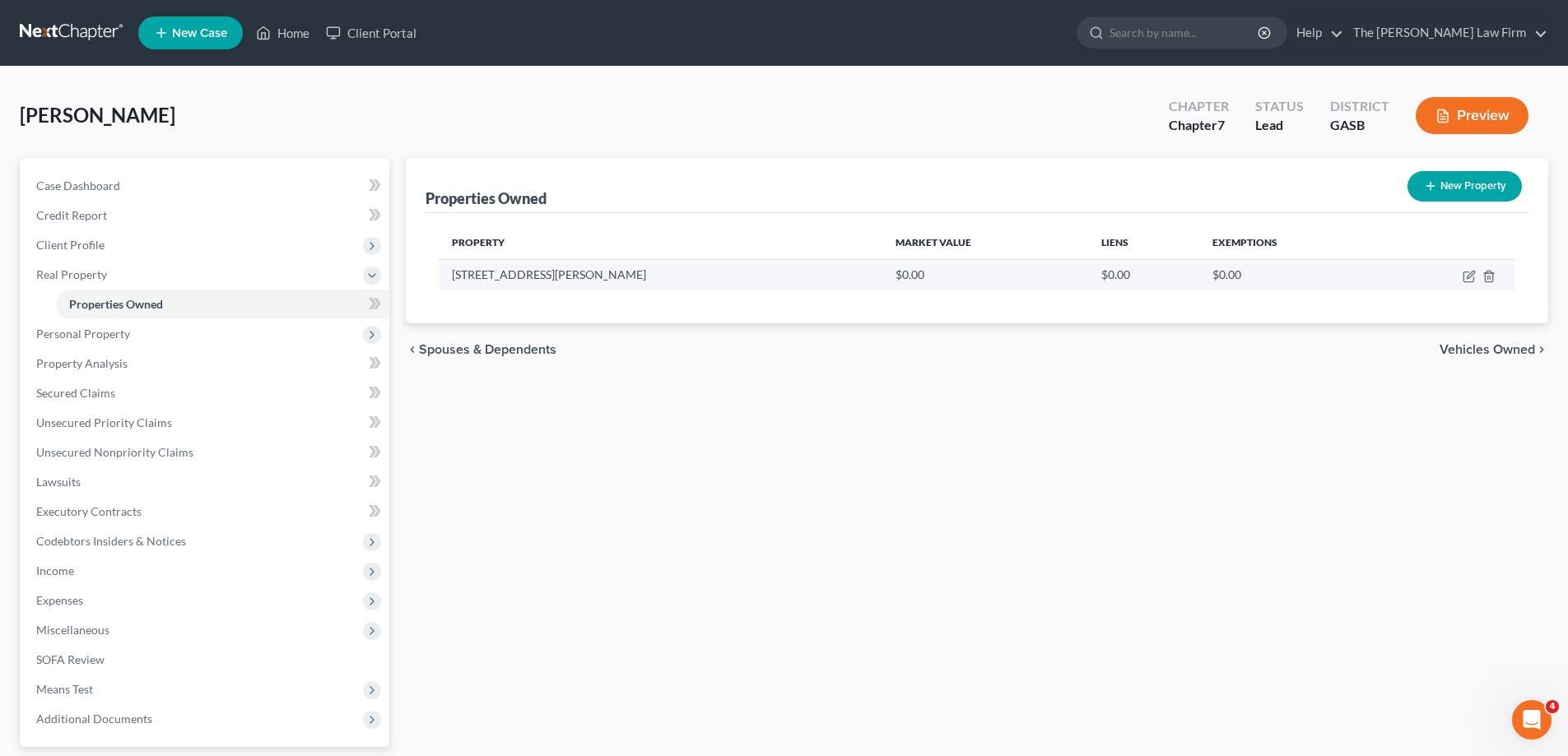
click at [1476, 283] on td at bounding box center [1450, 275] width 132 height 31
click at [1464, 277] on icon "button" at bounding box center [1468, 277] width 10 height 10
select select "10"
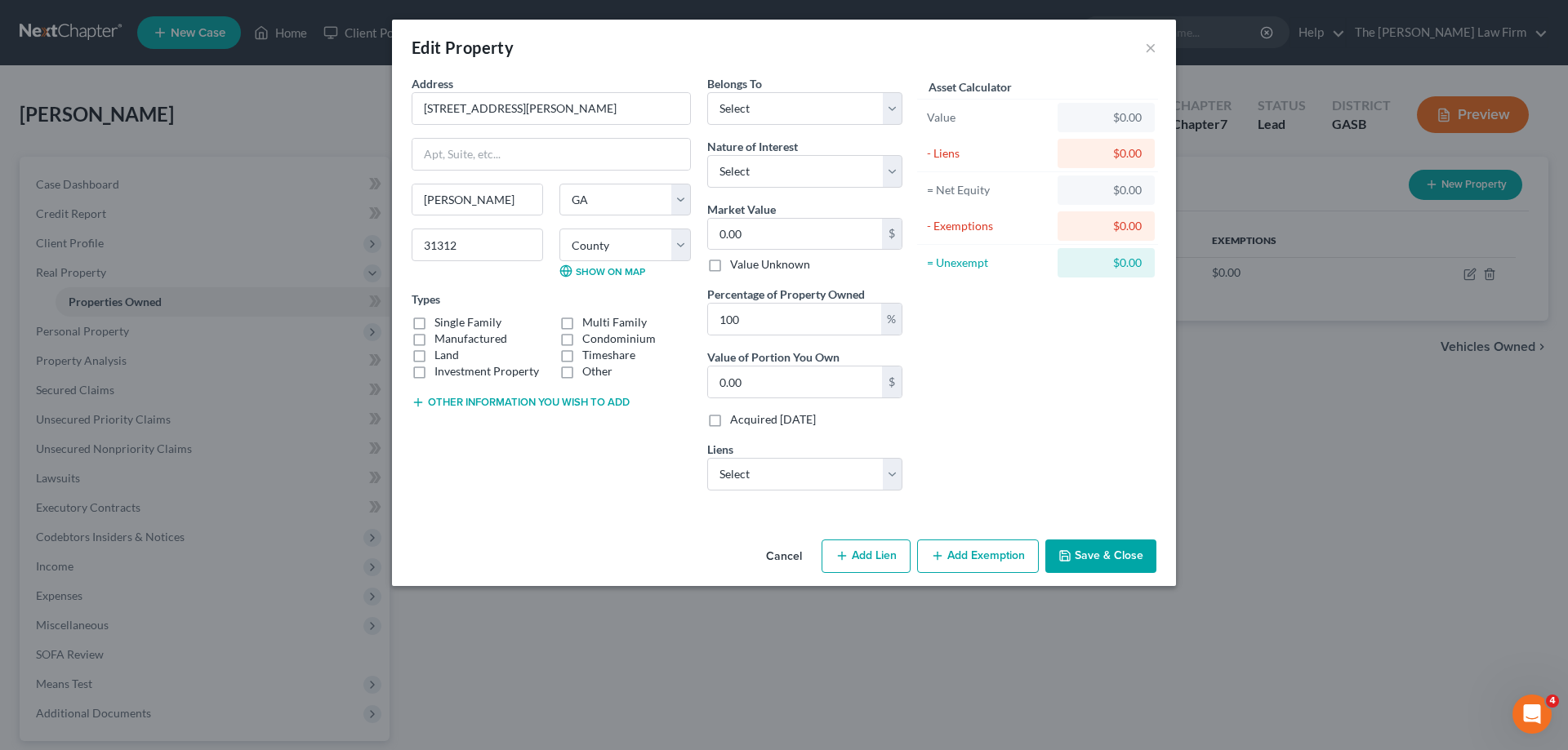
click at [1158, 50] on div "Edit Property ×" at bounding box center [784, 48] width 784 height 55
click at [1153, 39] on button "×" at bounding box center [1151, 47] width 11 height 20
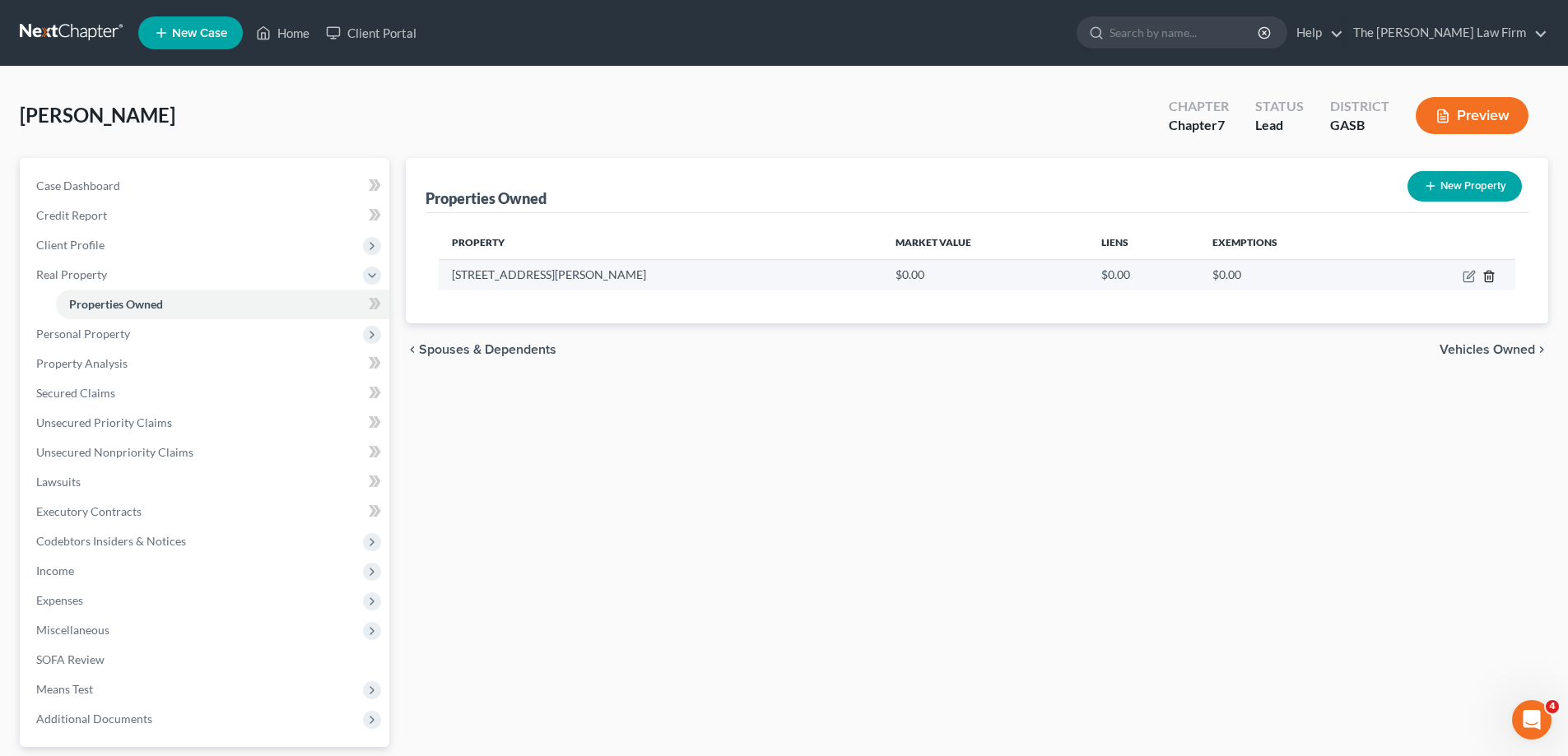
click at [1484, 278] on icon "button" at bounding box center [1489, 276] width 13 height 13
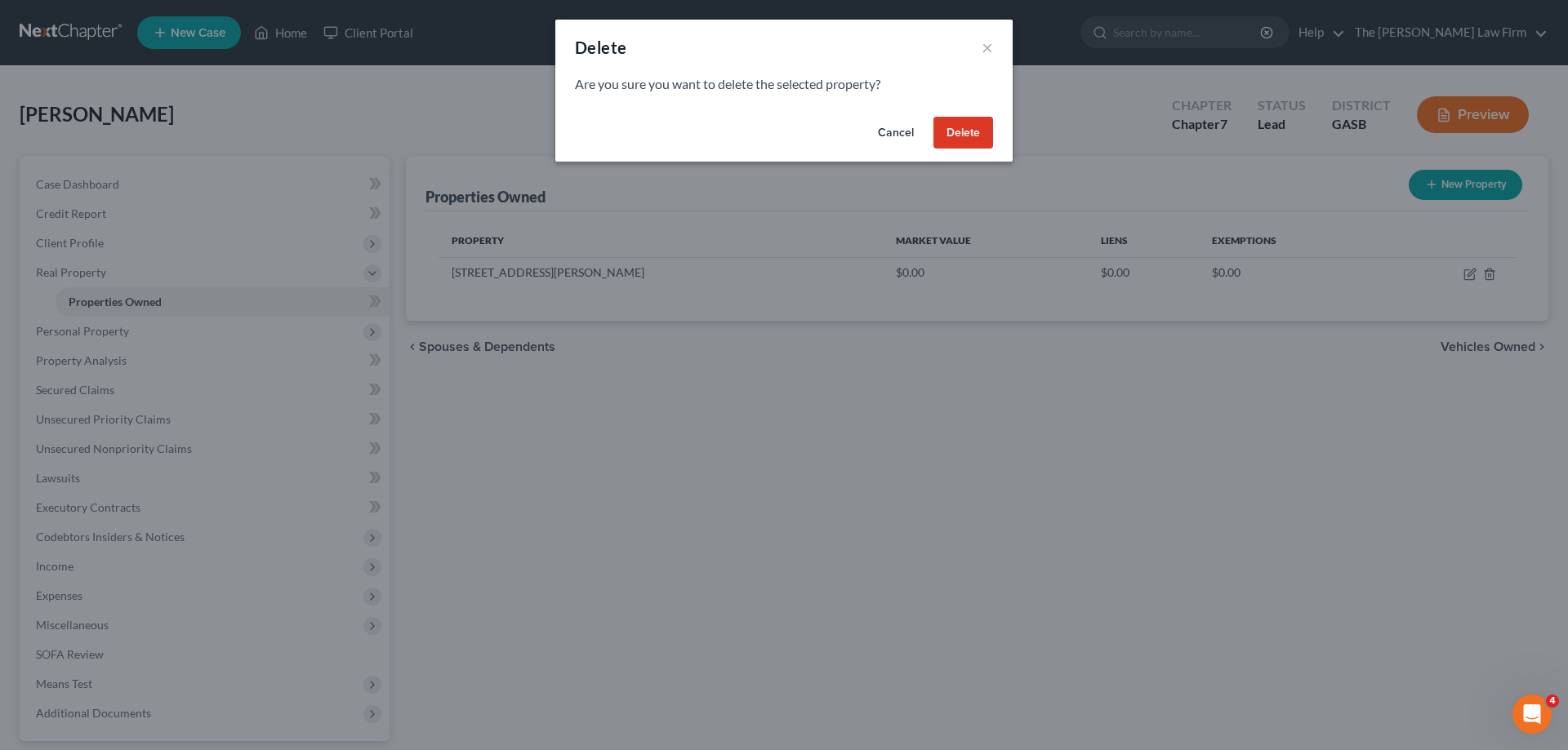
click at [960, 126] on button "Delete" at bounding box center [963, 133] width 60 height 33
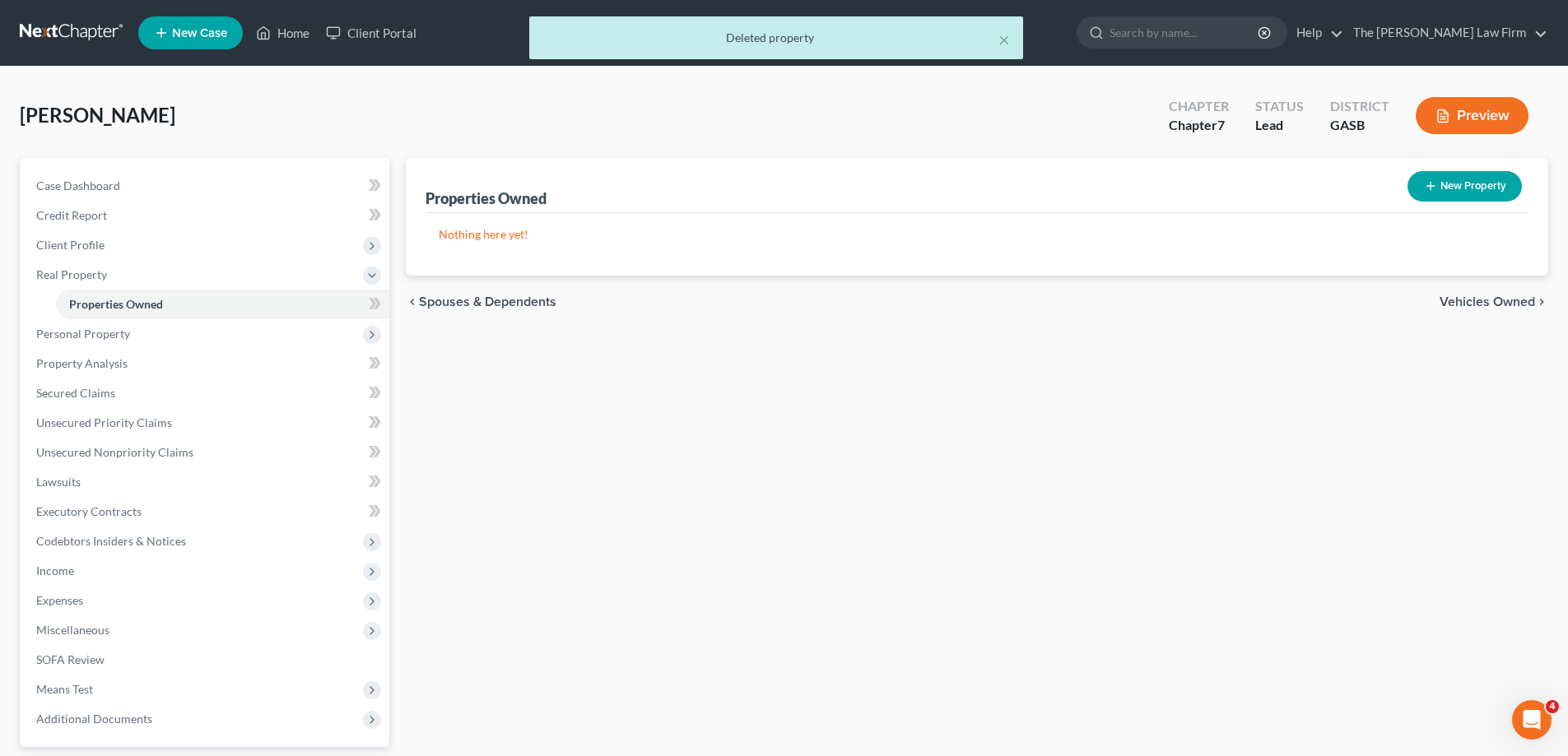
click at [1484, 128] on button "Preview" at bounding box center [1471, 116] width 112 height 37
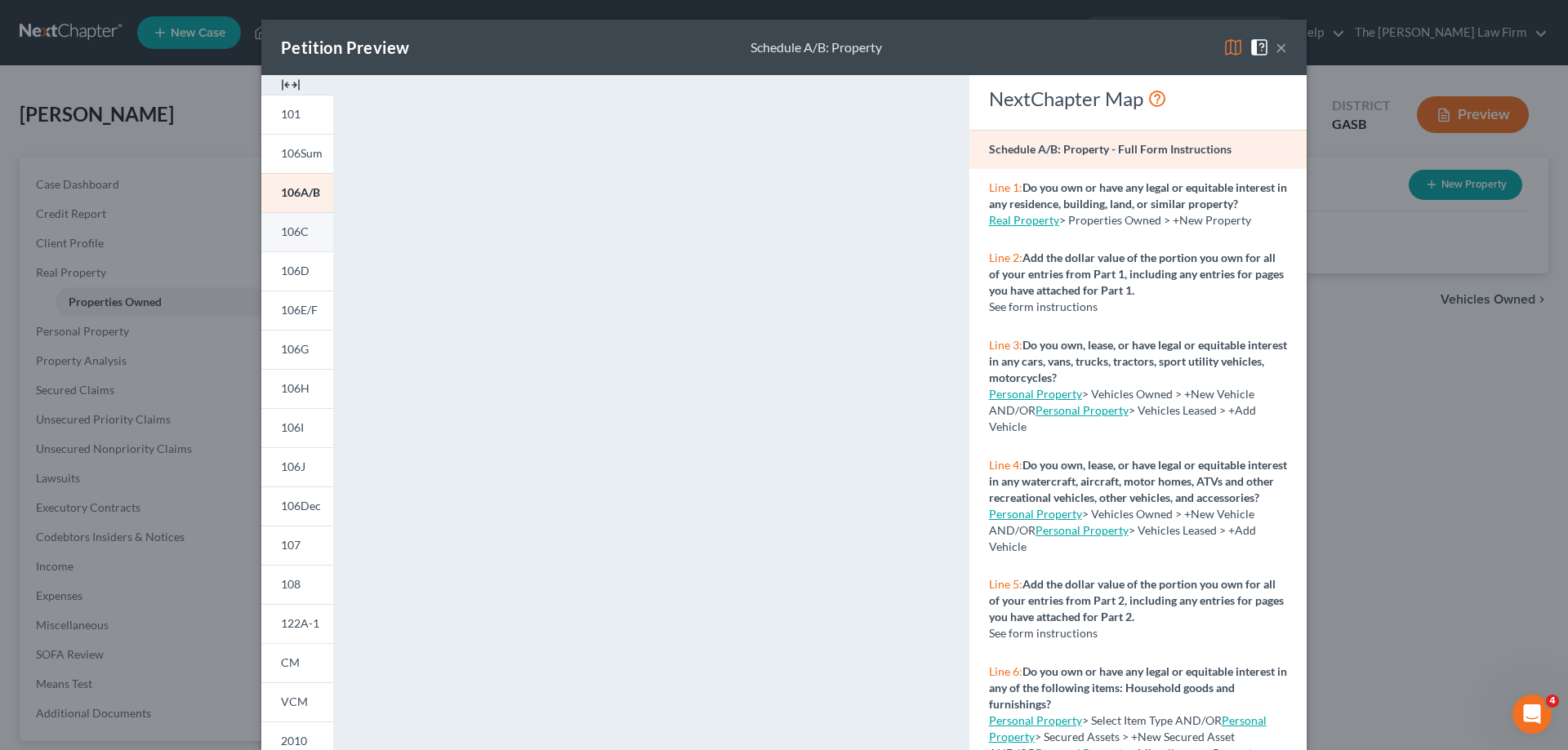
click at [309, 230] on link "106C" at bounding box center [296, 232] width 72 height 39
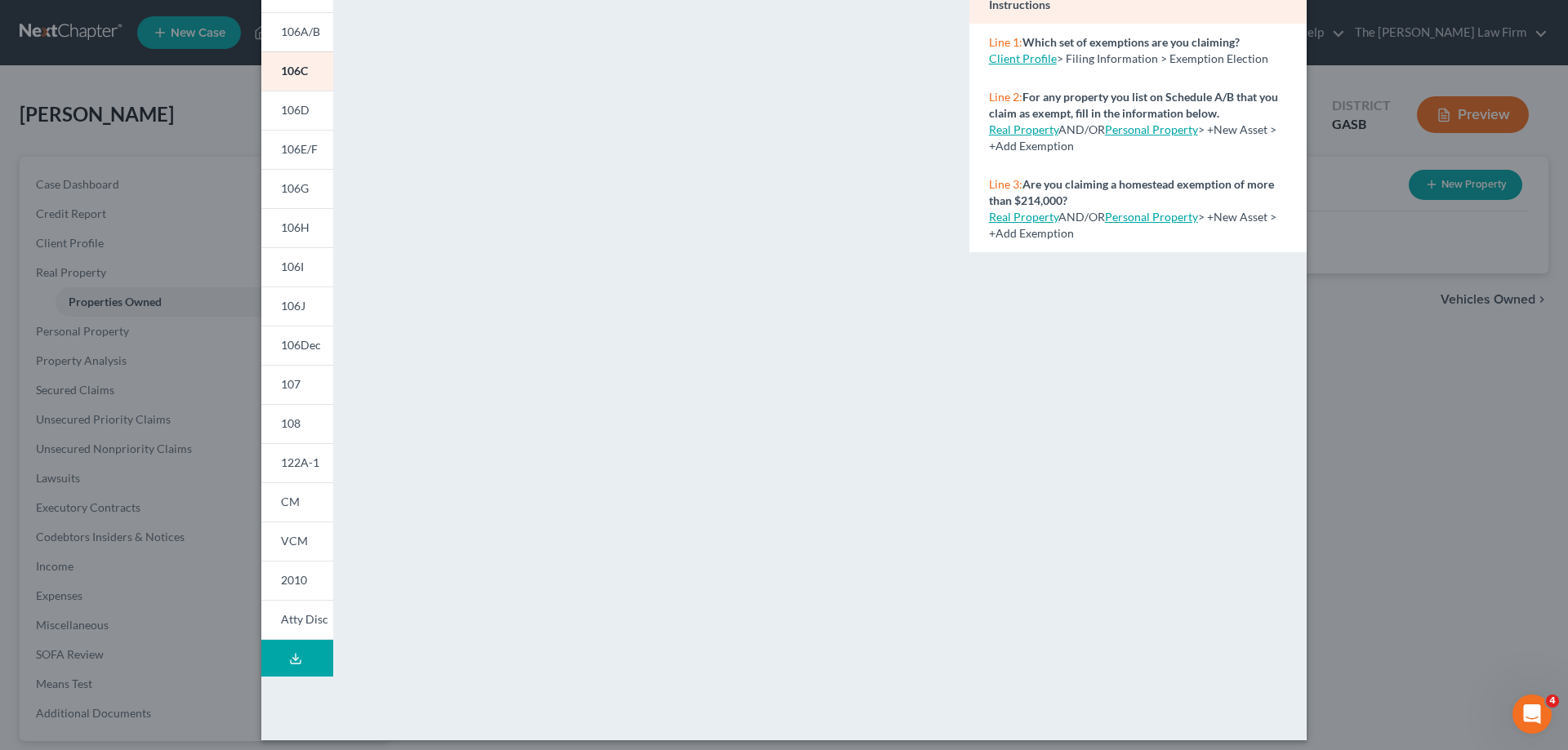
scroll to position [171, 0]
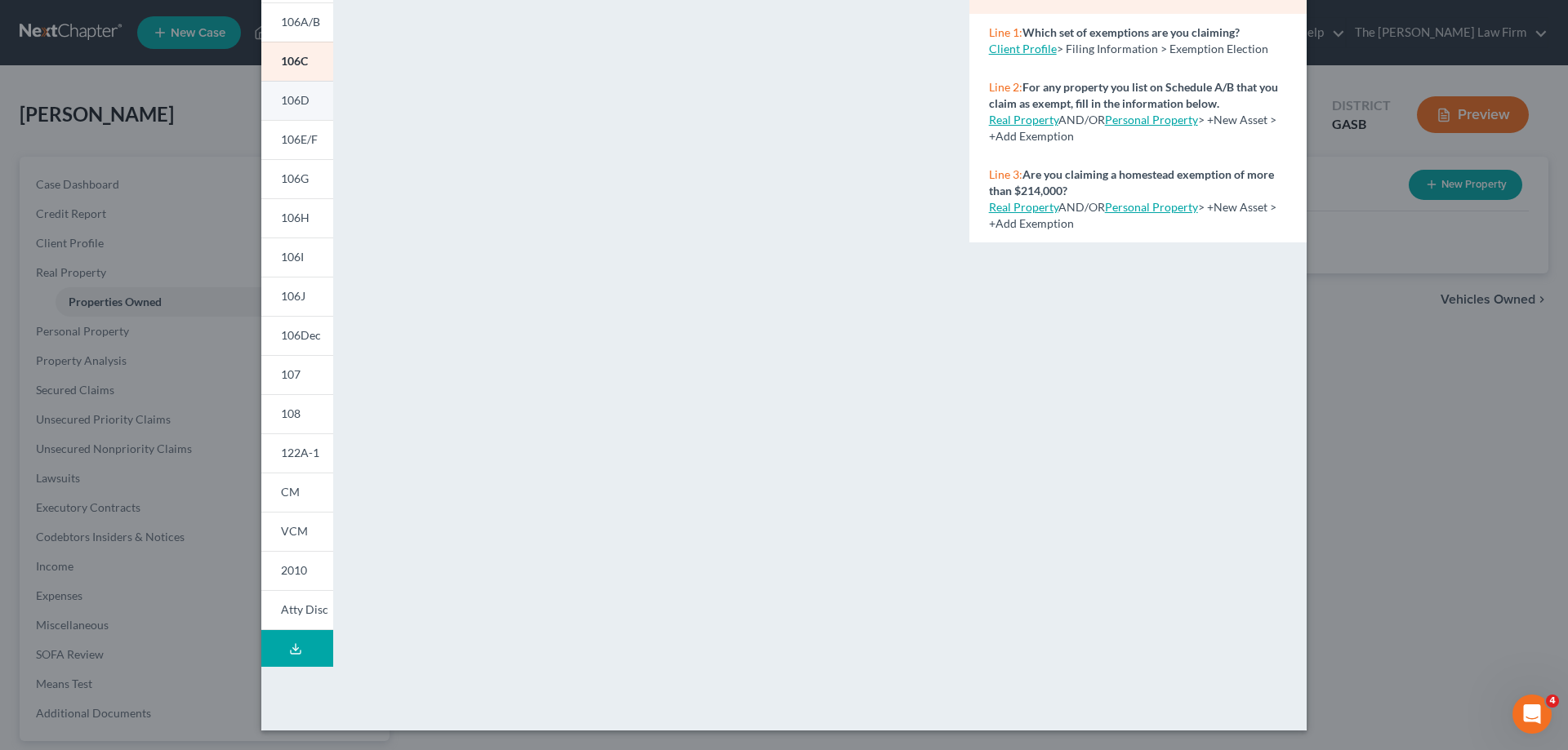
click at [287, 105] on span "106D" at bounding box center [295, 100] width 29 height 14
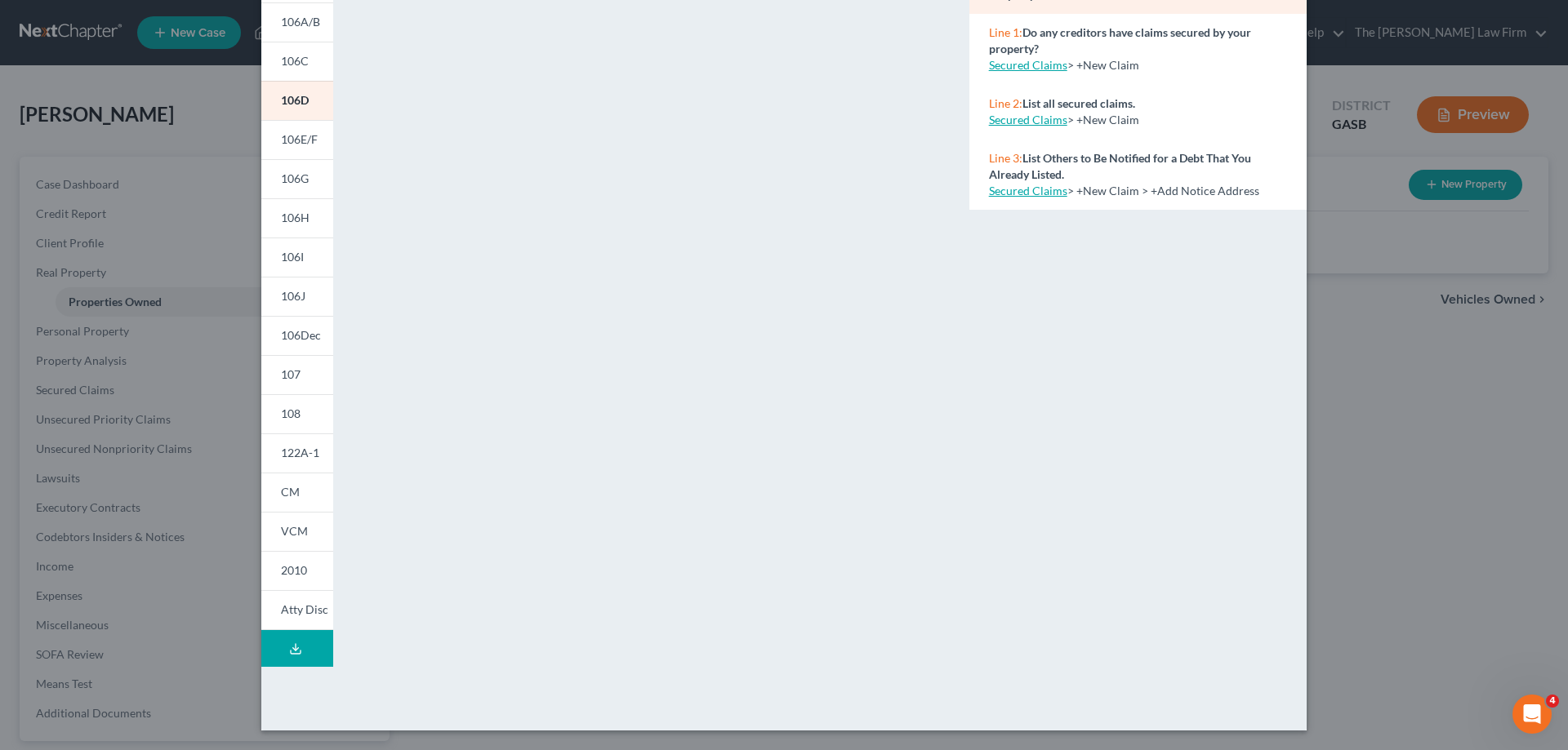
scroll to position [89, 0]
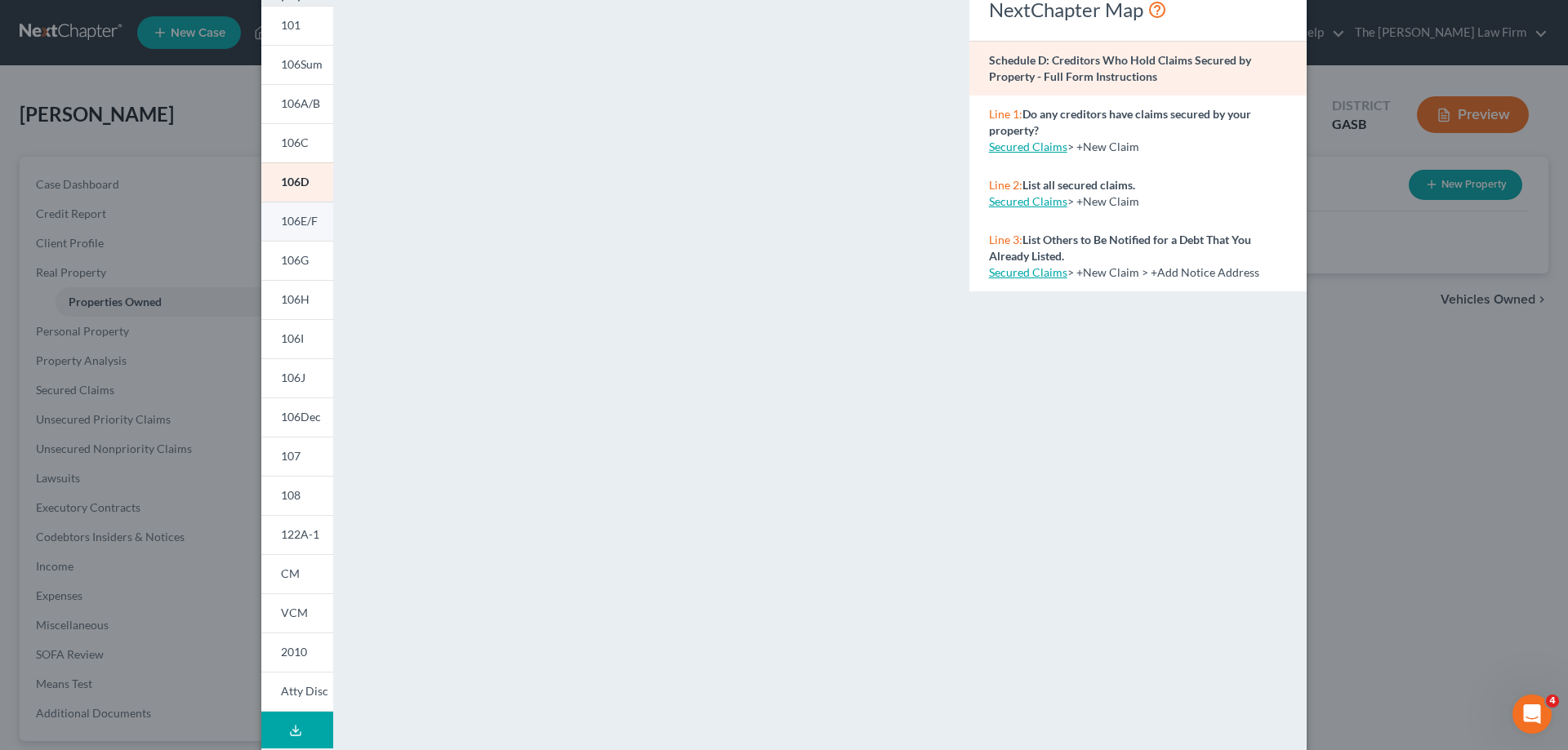
click at [302, 226] on span "106E/F" at bounding box center [299, 221] width 37 height 14
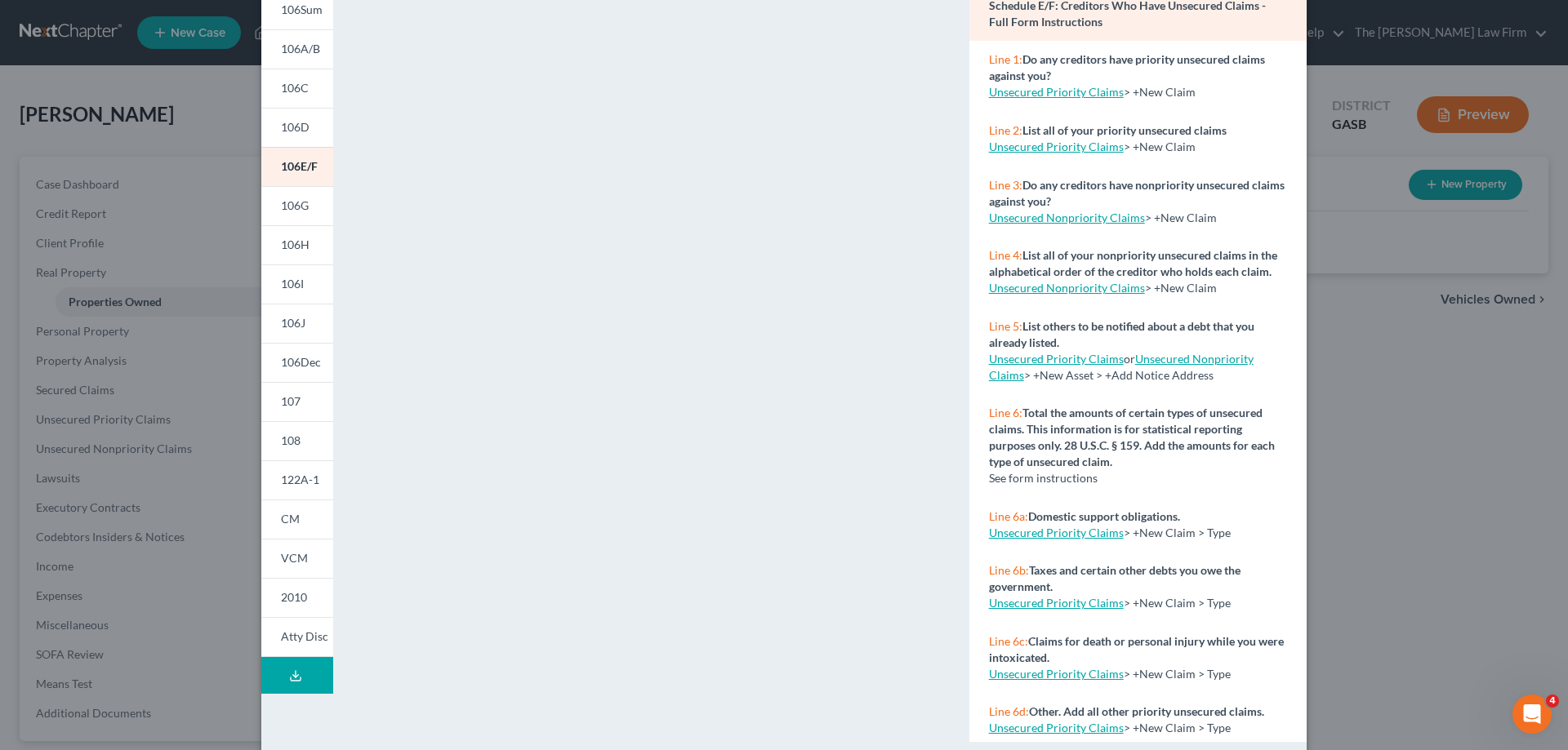
scroll to position [171, 0]
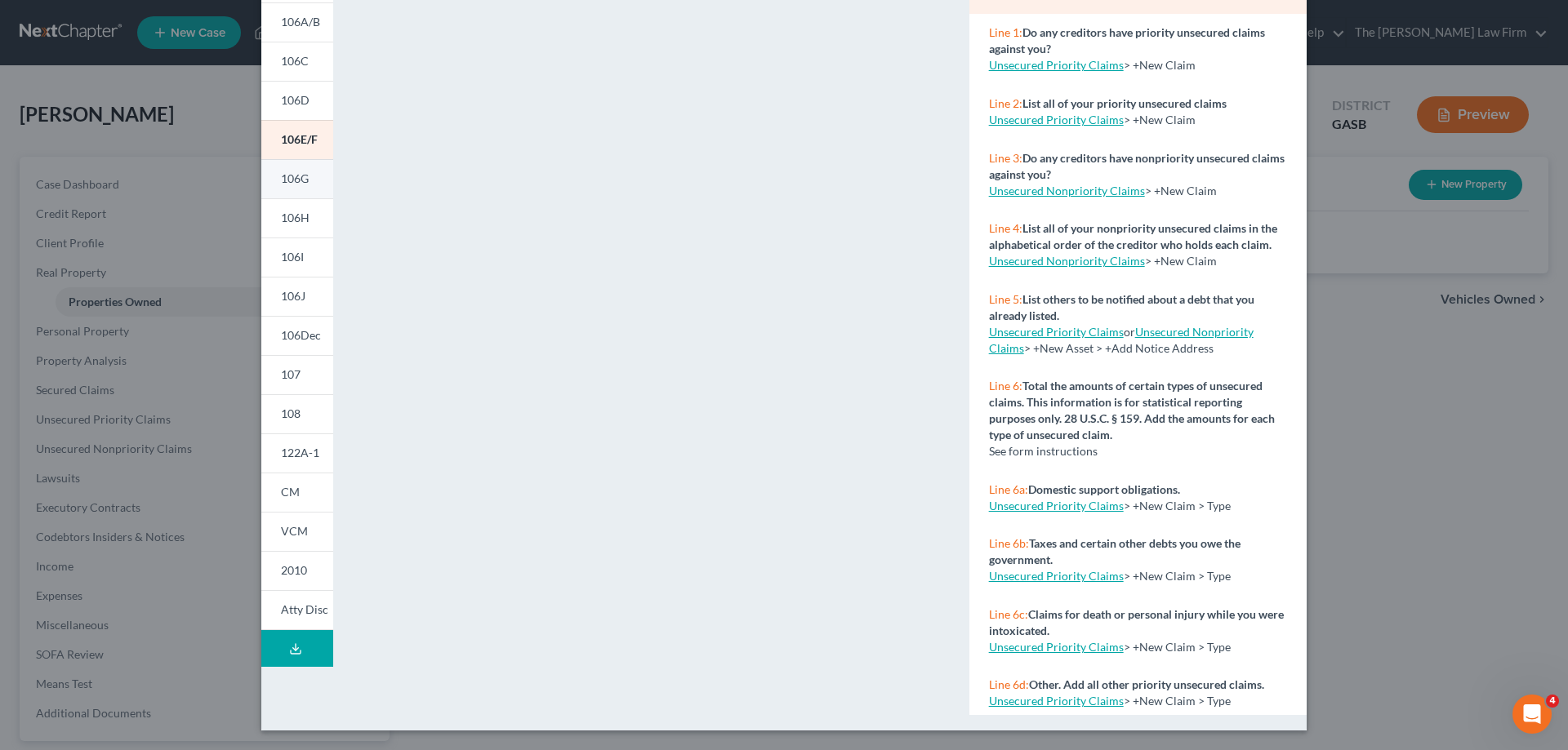
click at [310, 170] on link "106G" at bounding box center [296, 178] width 72 height 39
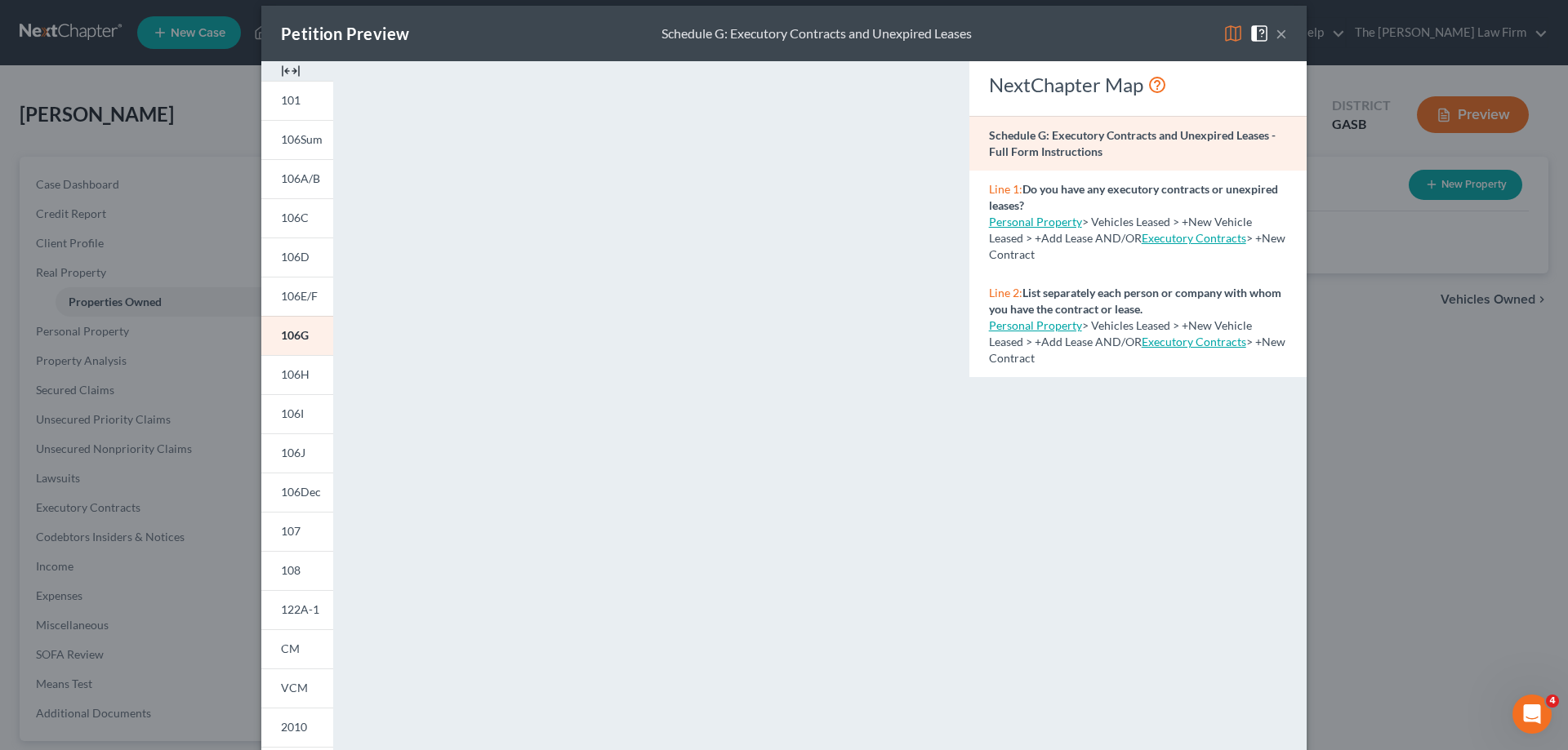
scroll to position [8, 0]
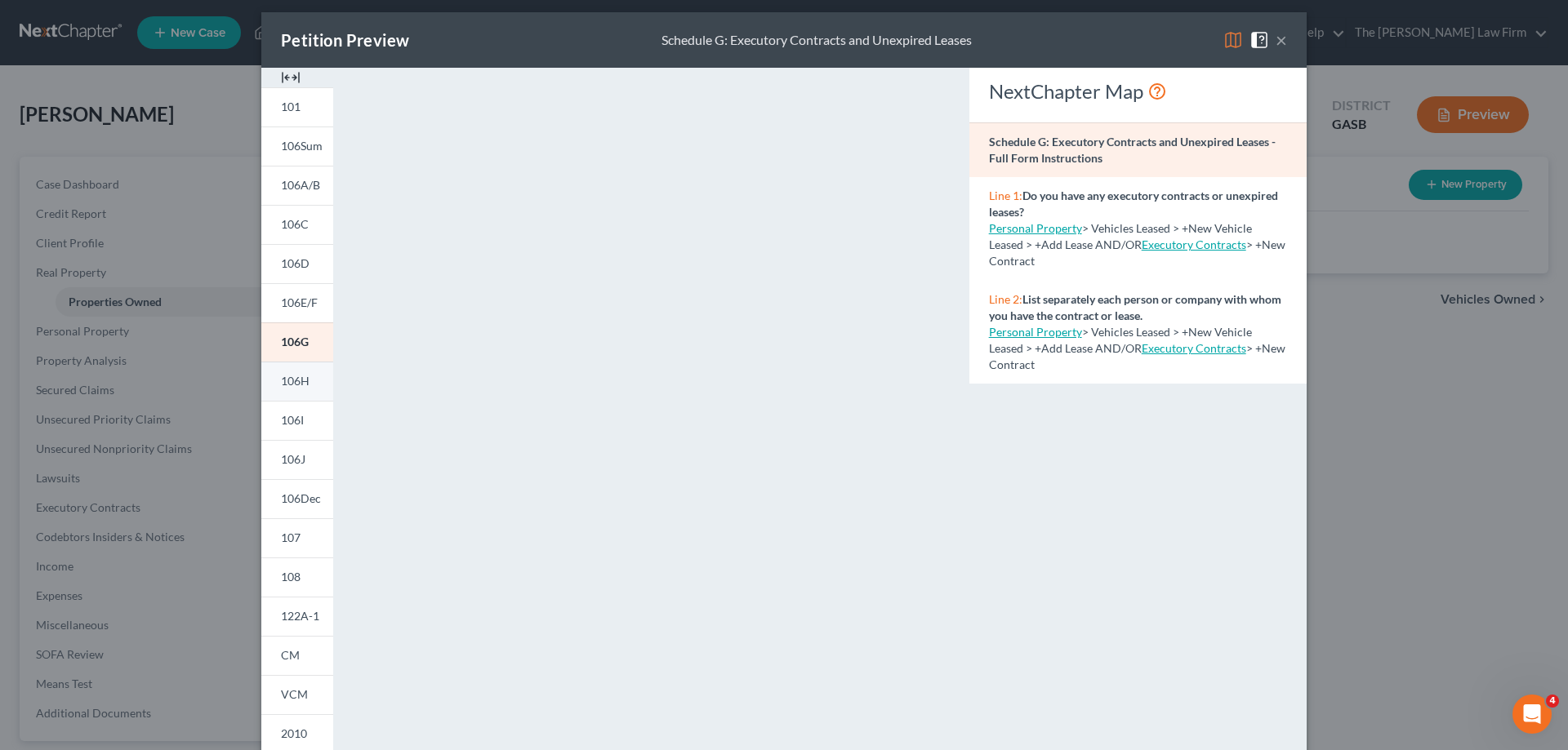
click at [297, 378] on span "106H" at bounding box center [295, 381] width 29 height 14
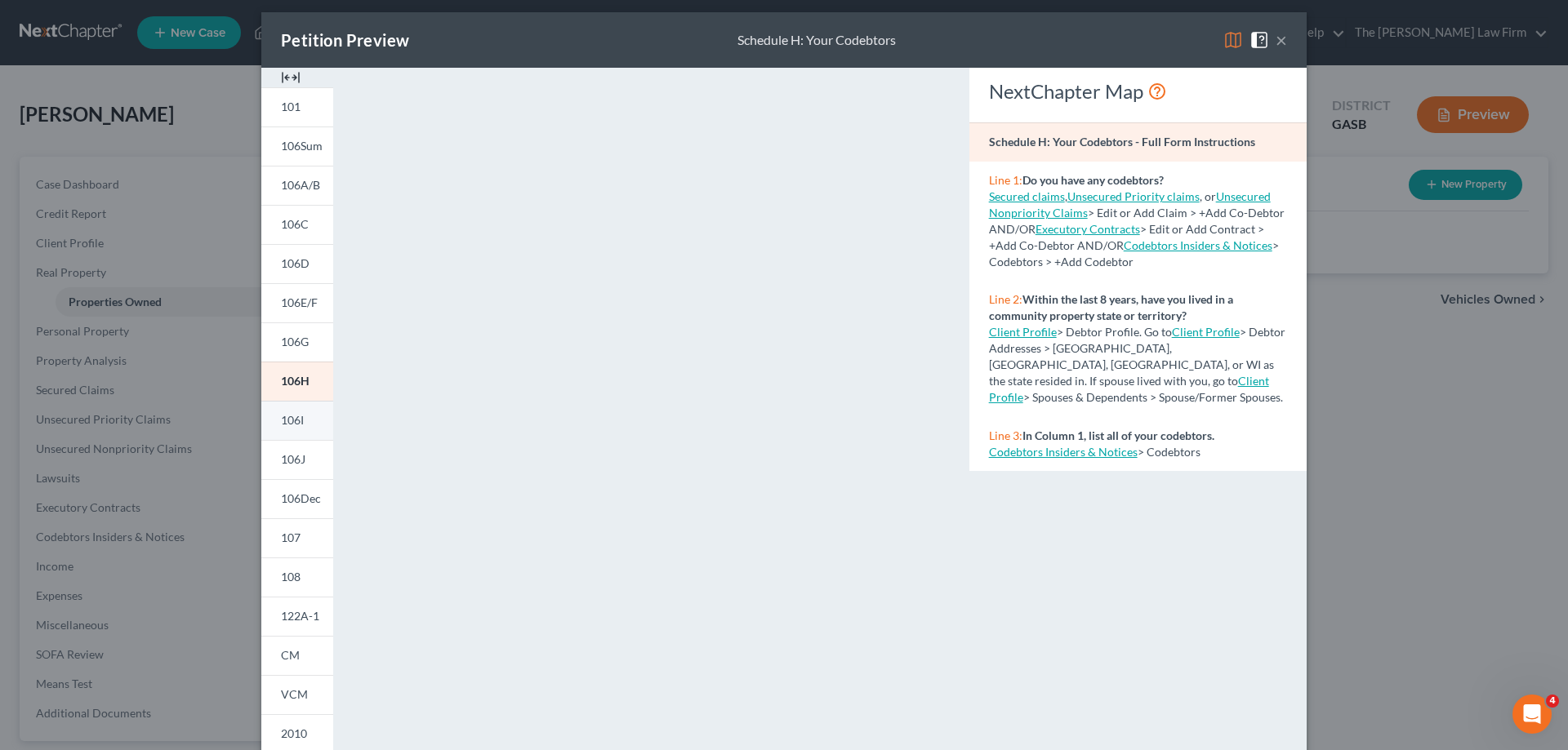
click at [274, 419] on link "106I" at bounding box center [296, 420] width 72 height 39
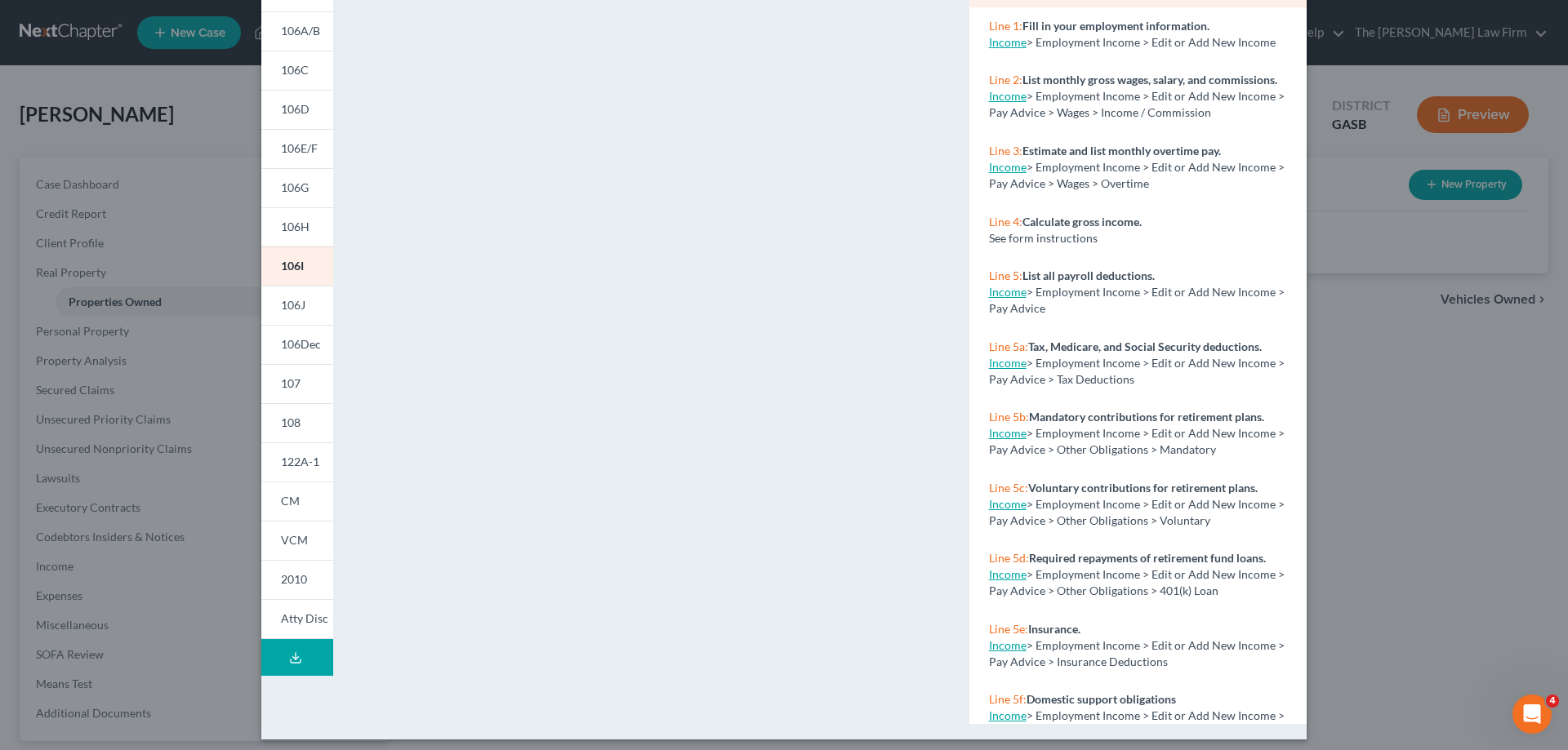
scroll to position [171, 0]
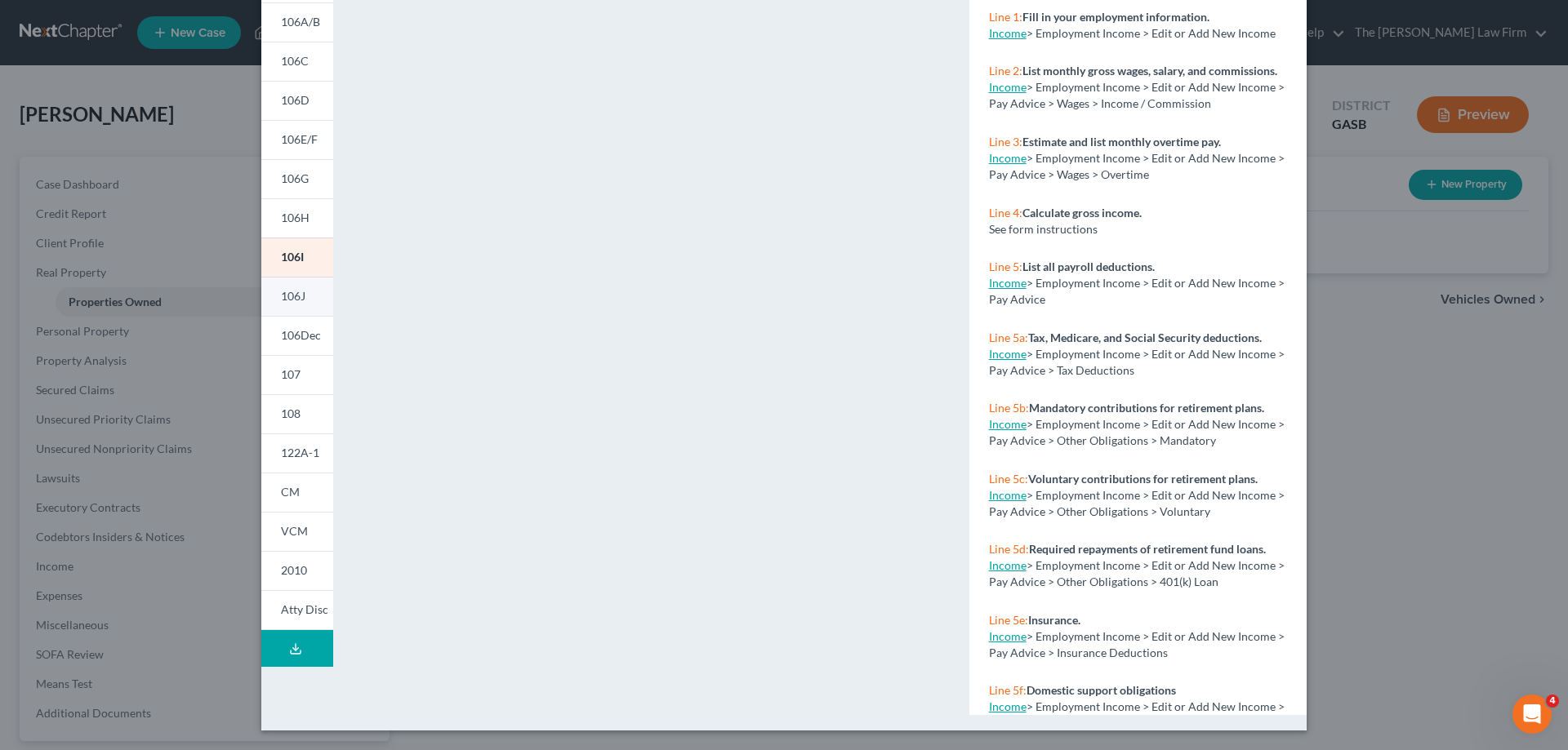
click at [286, 291] on span "106J" at bounding box center [293, 296] width 24 height 14
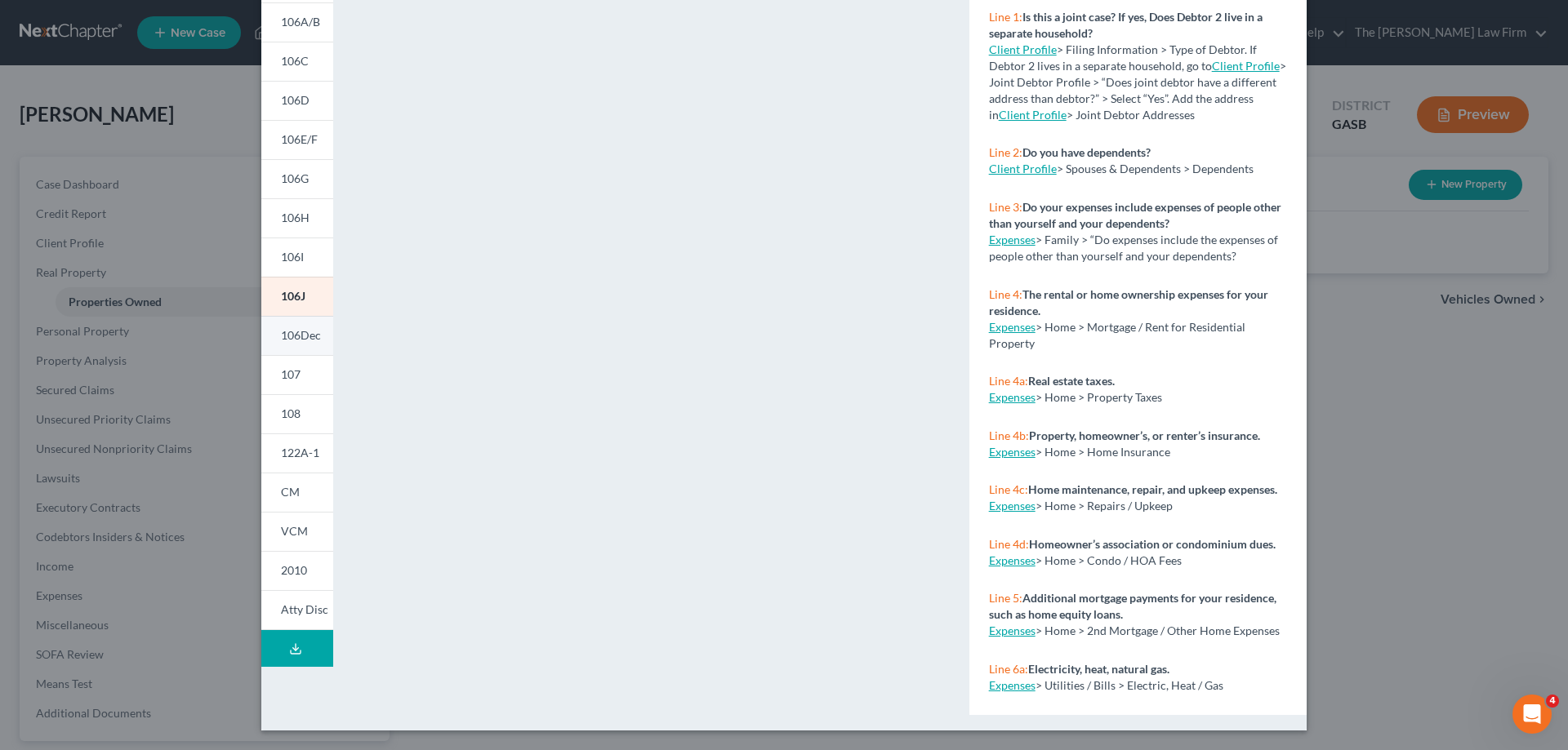
click at [297, 345] on link "106Dec" at bounding box center [296, 335] width 72 height 39
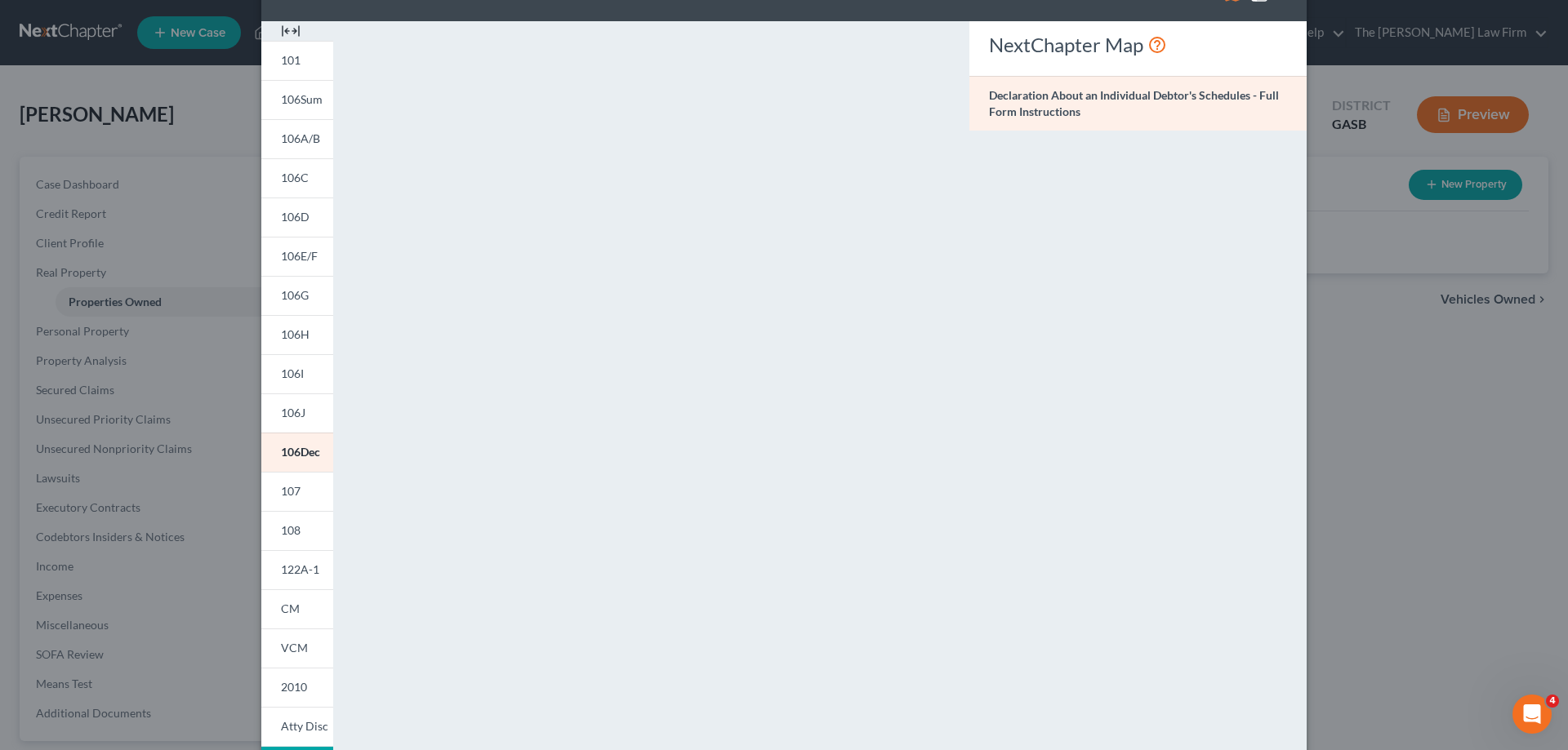
scroll to position [89, 0]
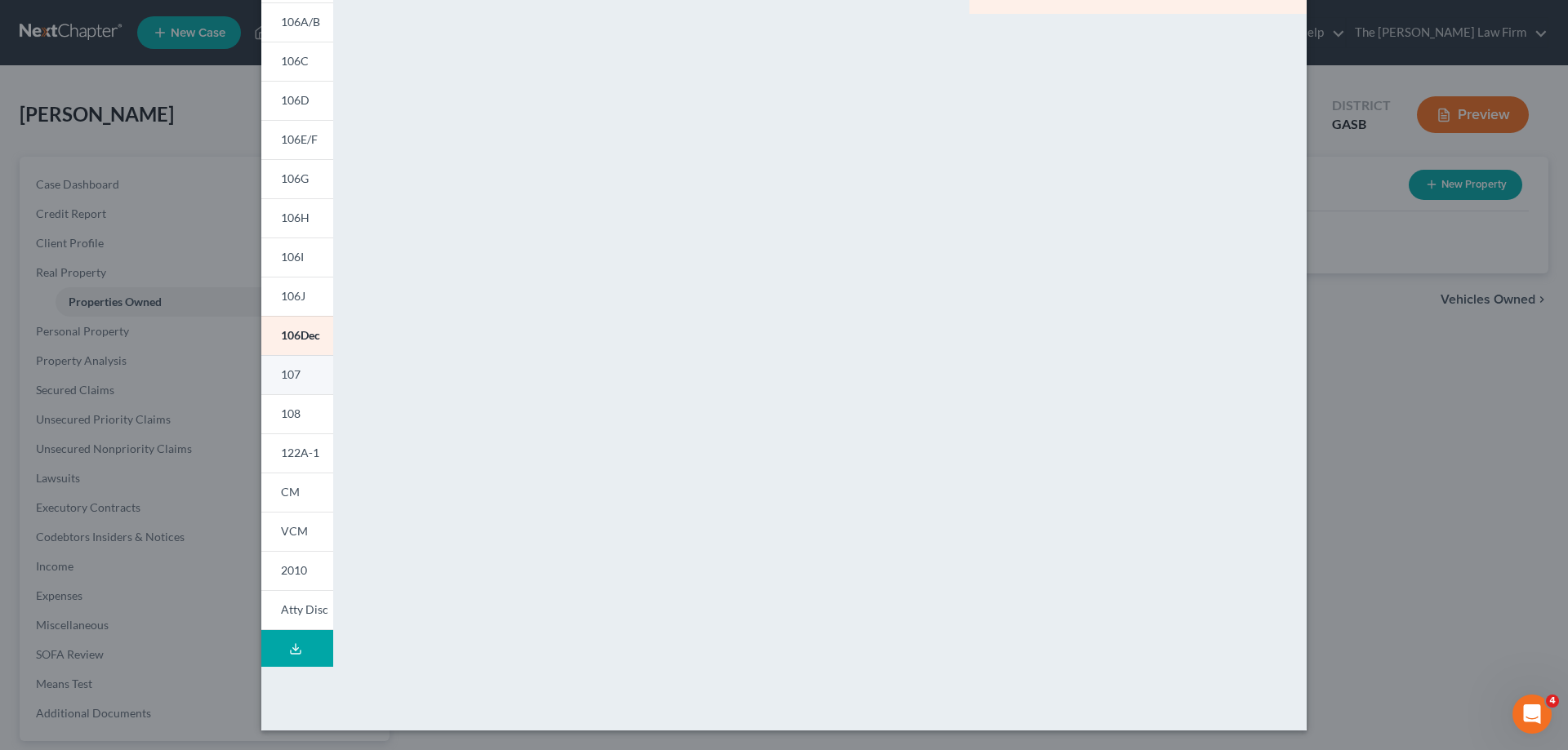
click at [316, 363] on link "107" at bounding box center [296, 374] width 72 height 39
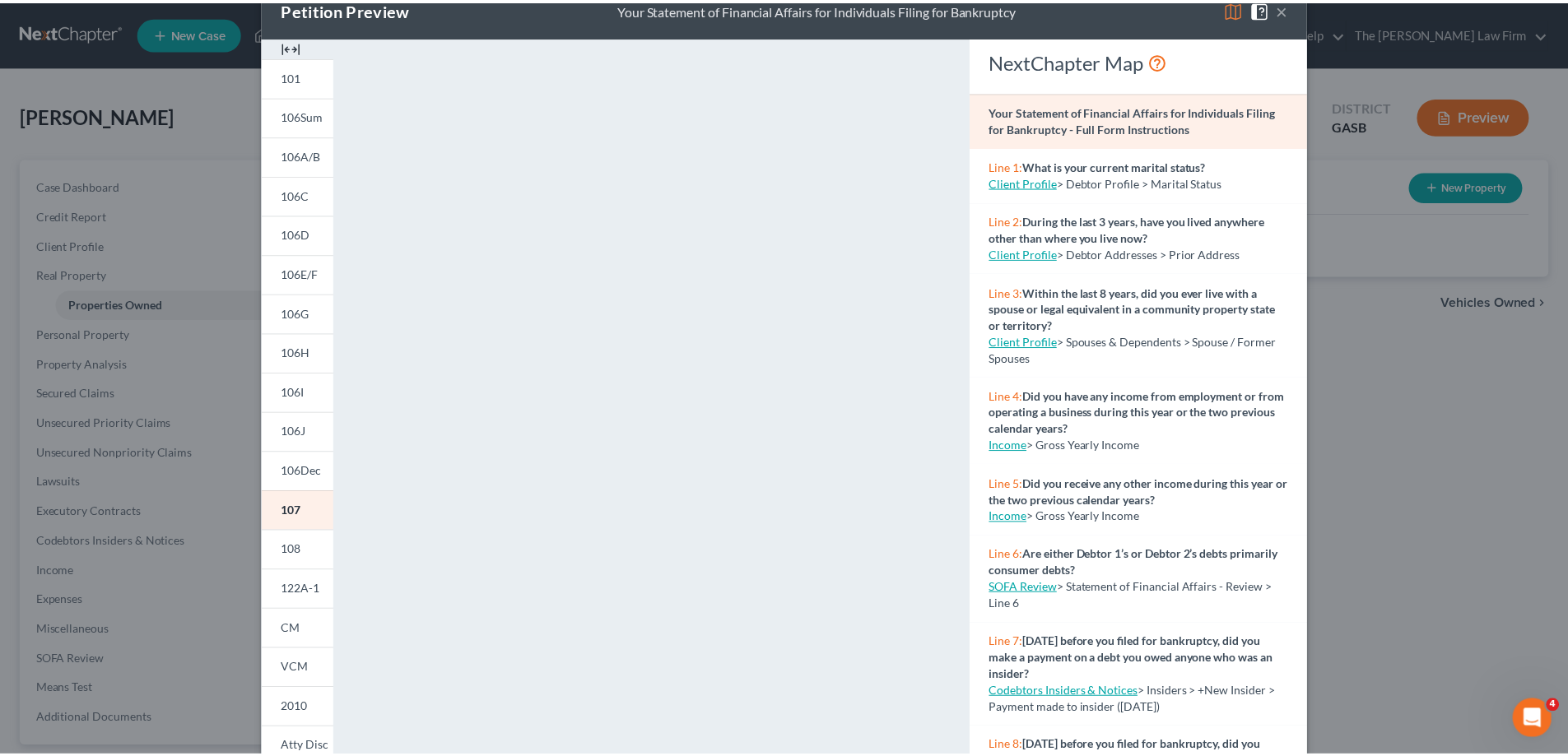
scroll to position [8, 0]
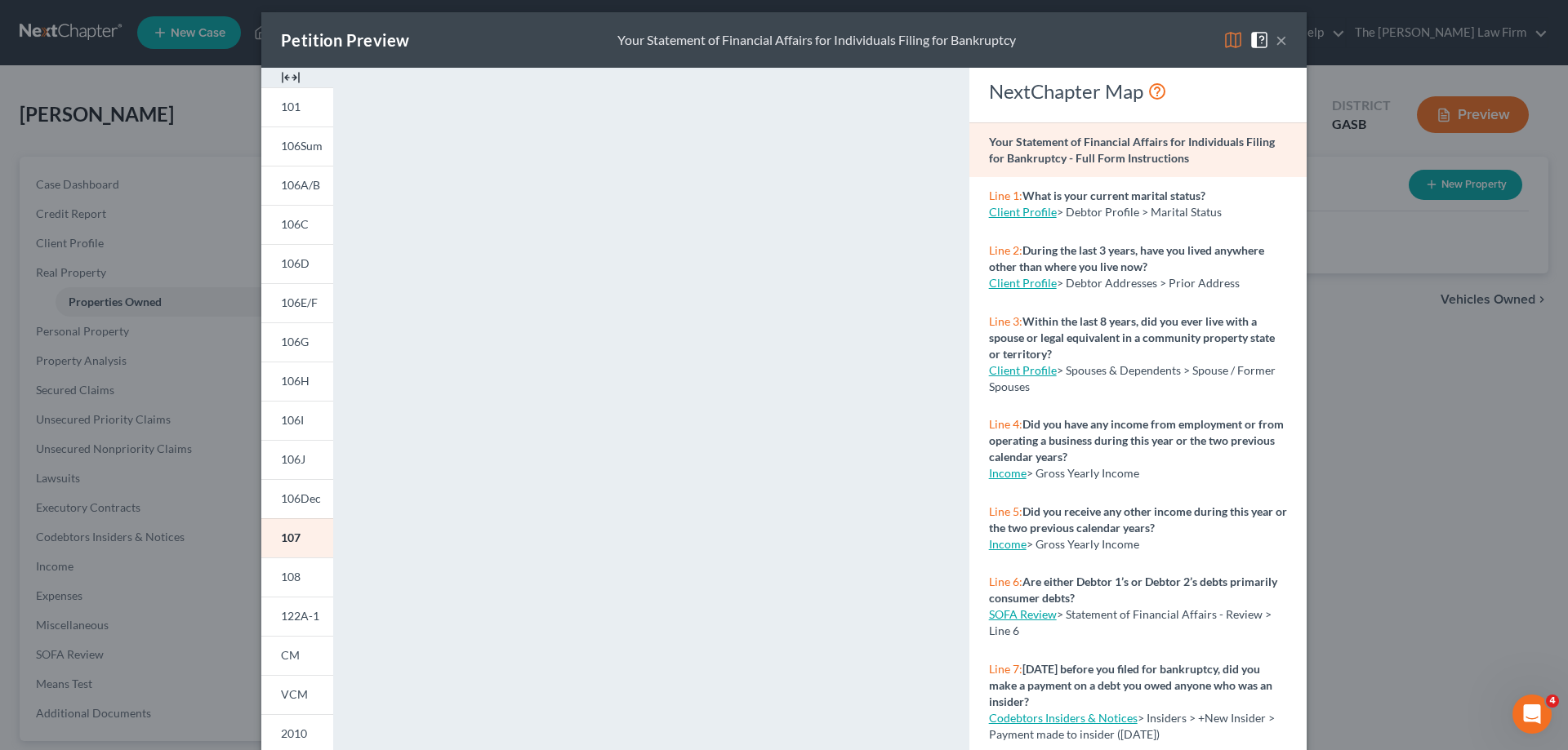
click at [1277, 39] on button "×" at bounding box center [1281, 40] width 11 height 20
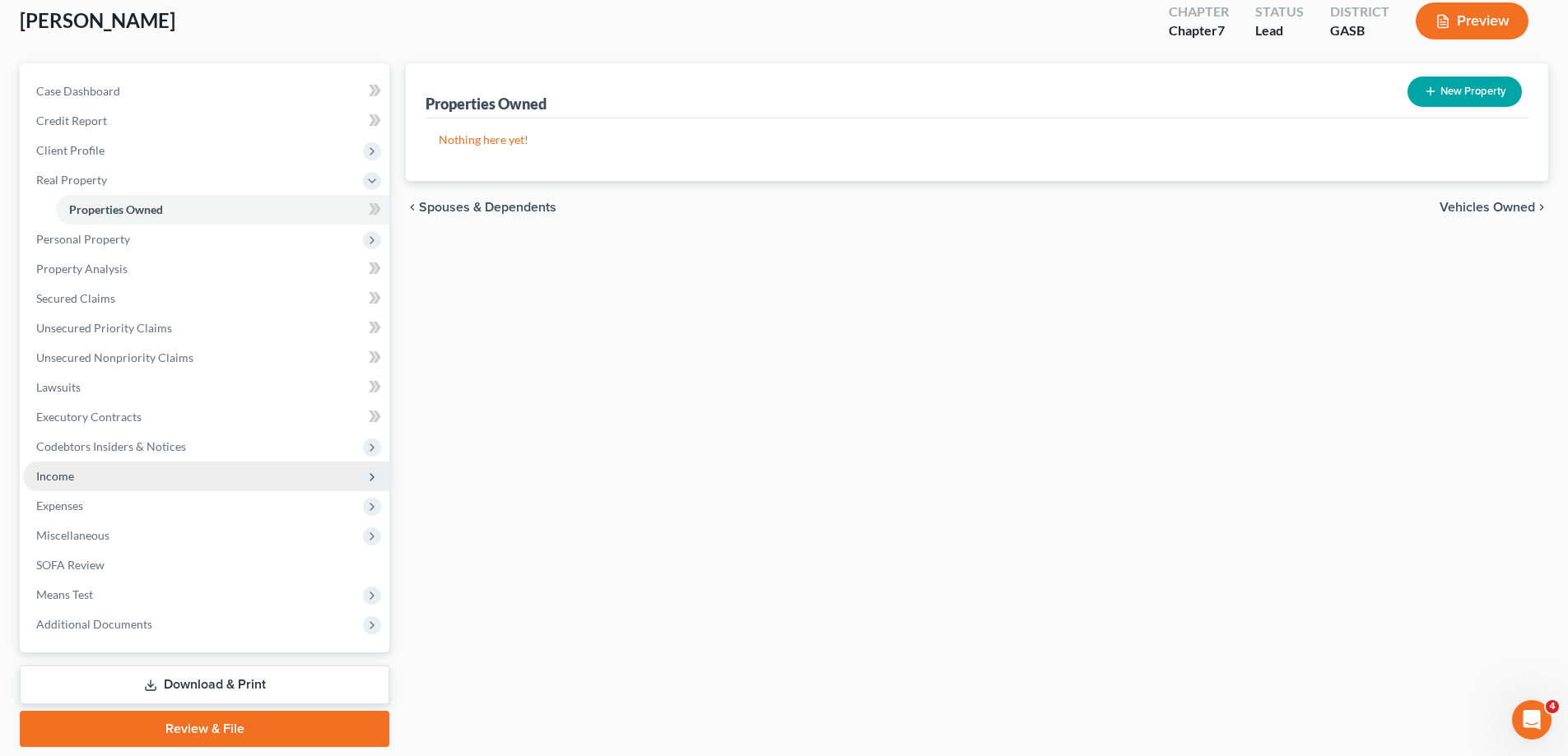
scroll to position [66, 0]
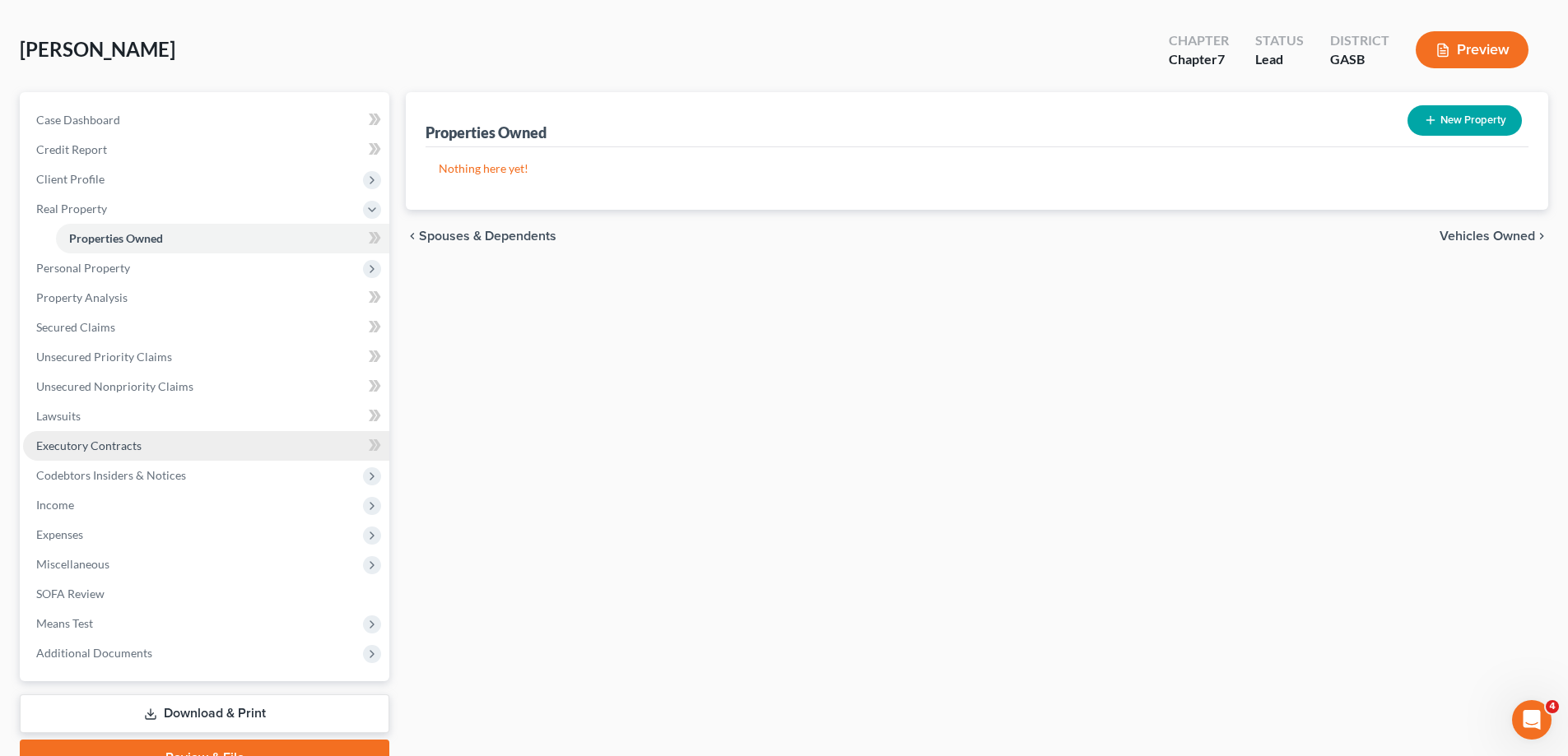
click at [183, 442] on link "Executory Contracts" at bounding box center [206, 446] width 367 height 30
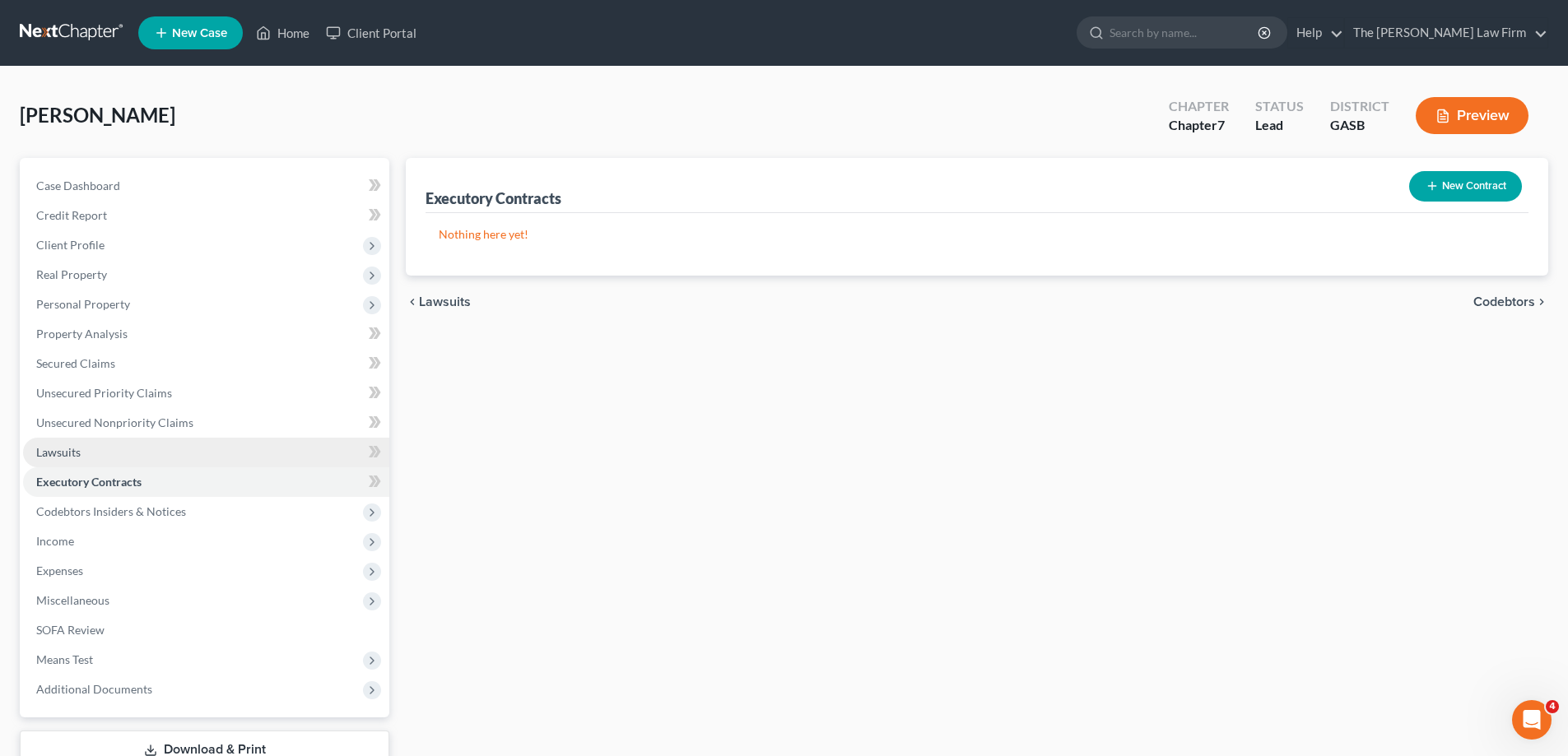
click at [158, 453] on link "Lawsuits" at bounding box center [206, 453] width 367 height 30
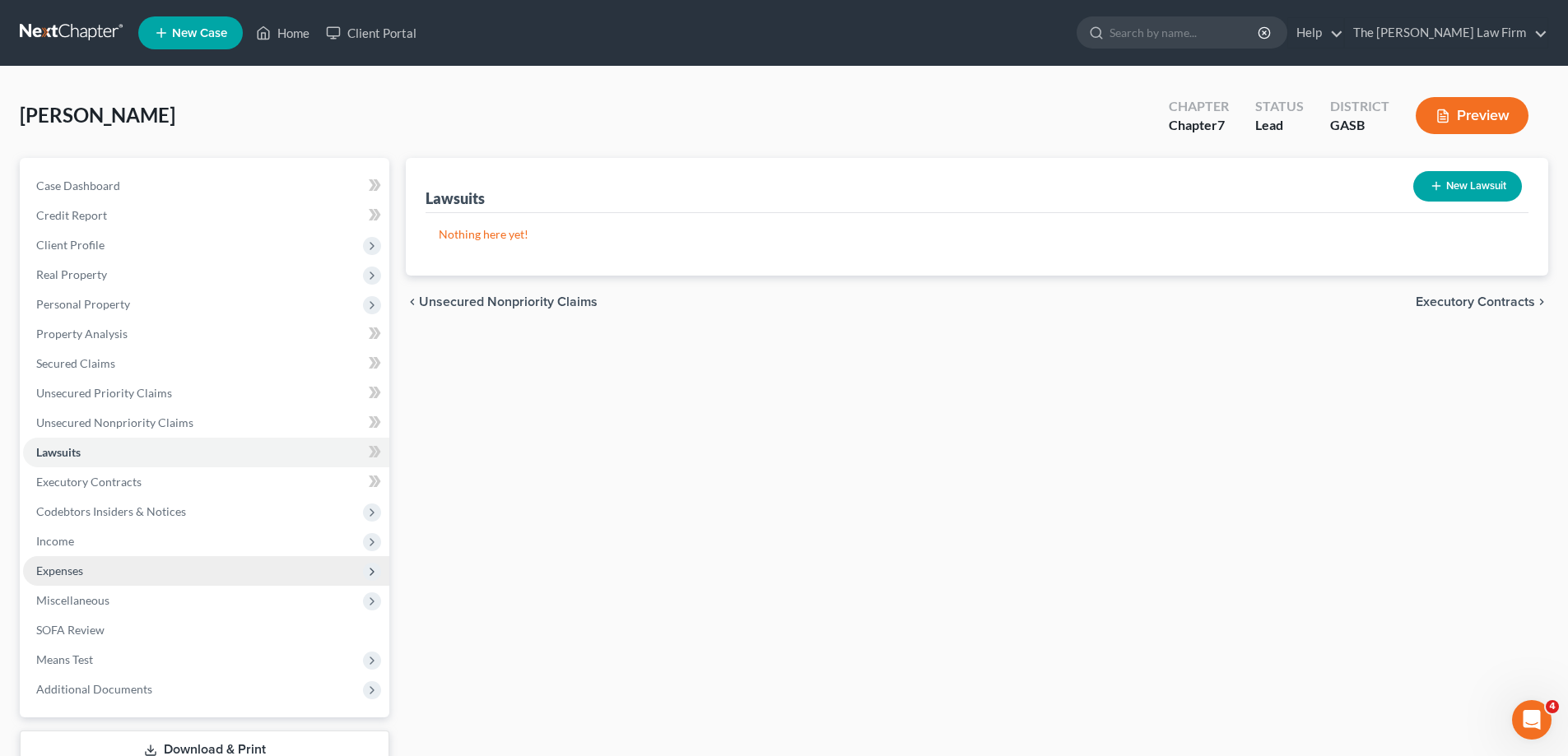
click at [148, 573] on span "Expenses" at bounding box center [206, 571] width 367 height 30
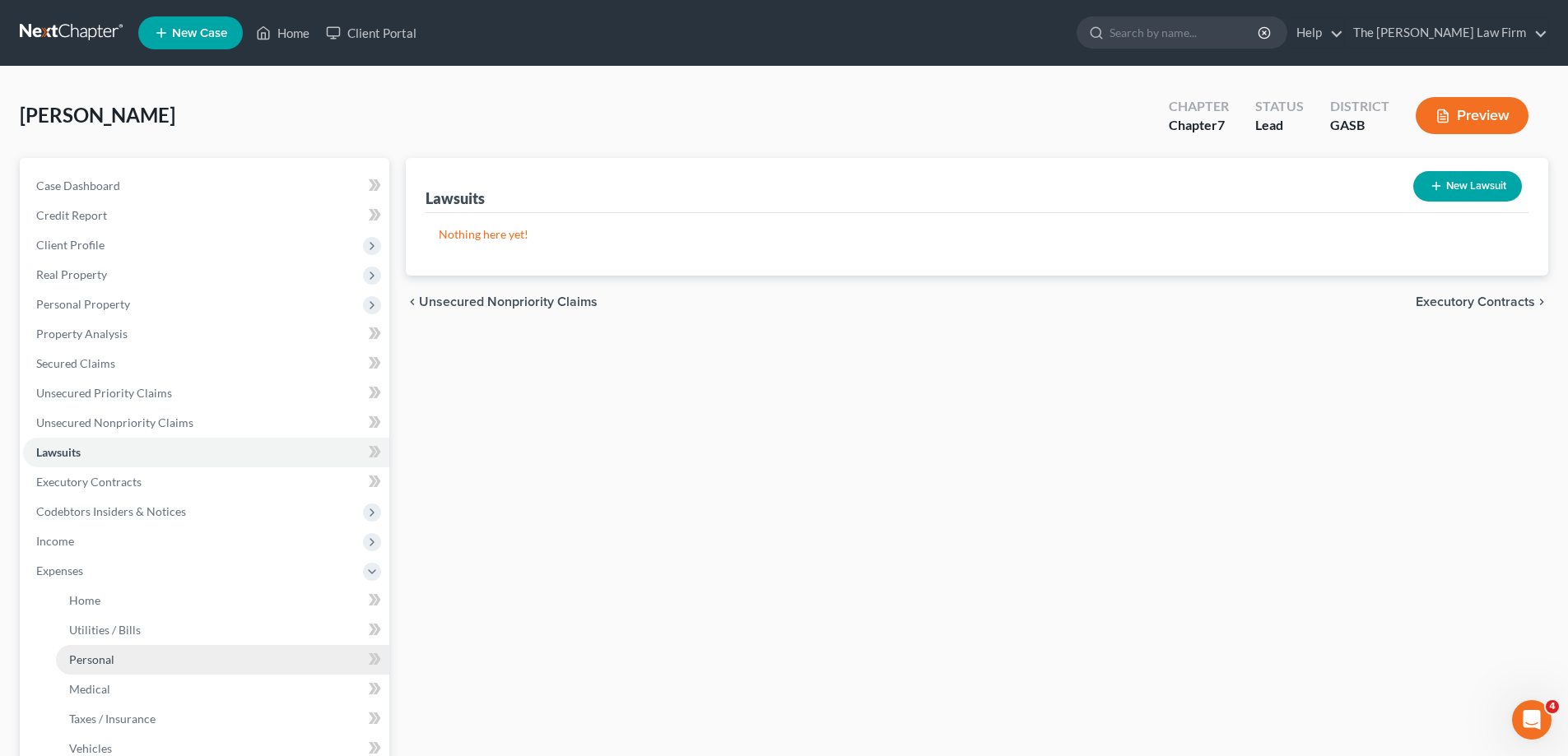
scroll to position [165, 0]
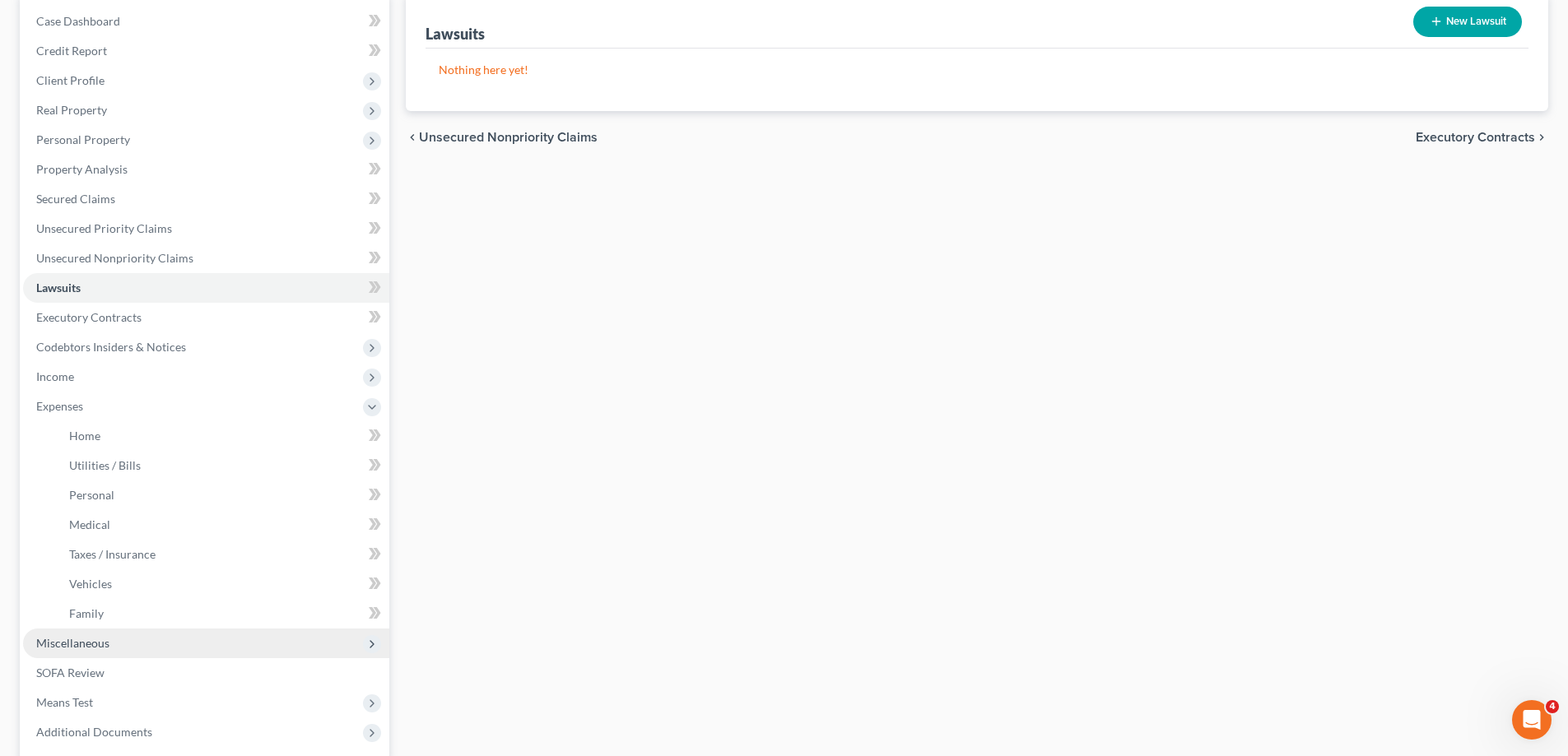
click at [130, 639] on span "Miscellaneous" at bounding box center [206, 644] width 367 height 30
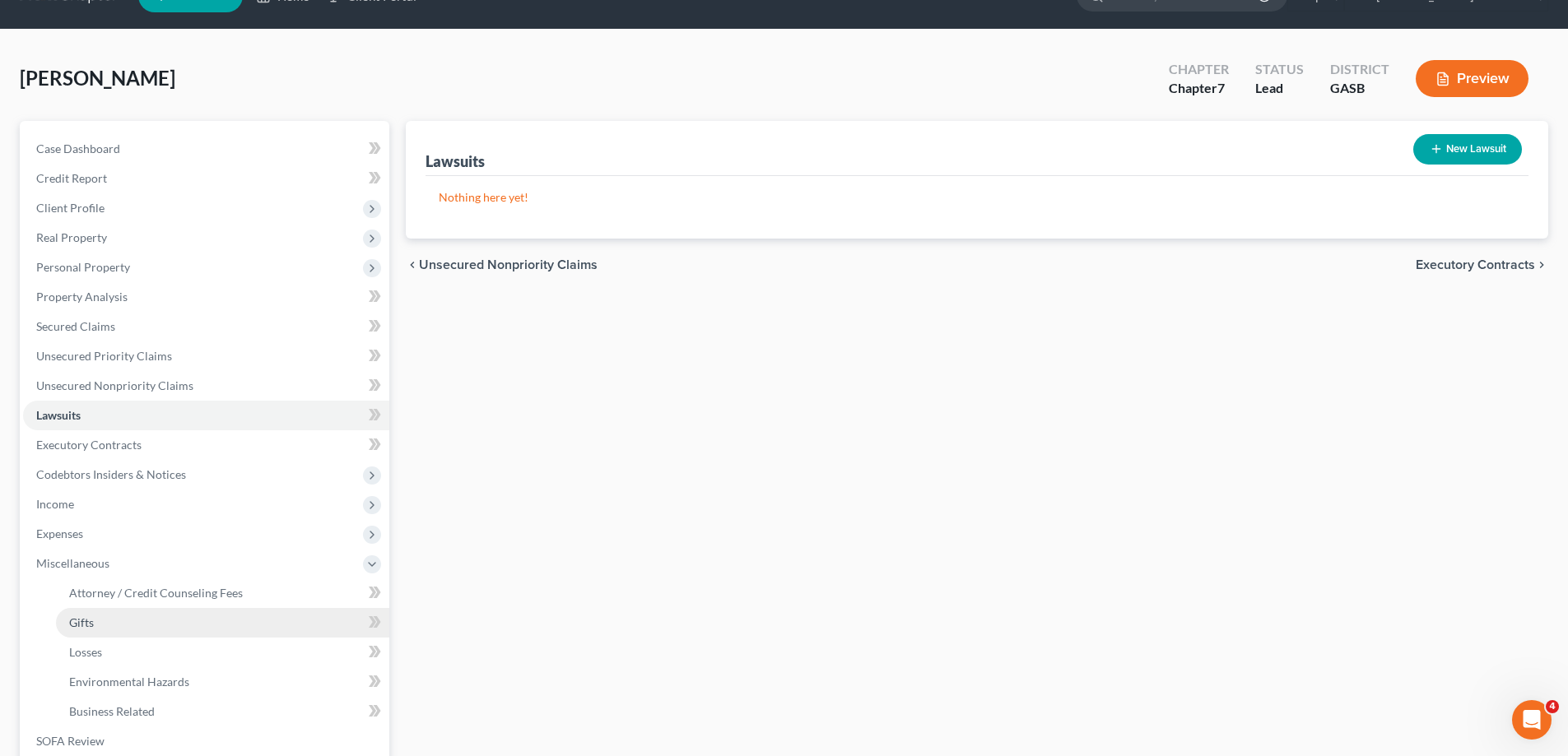
scroll to position [0, 0]
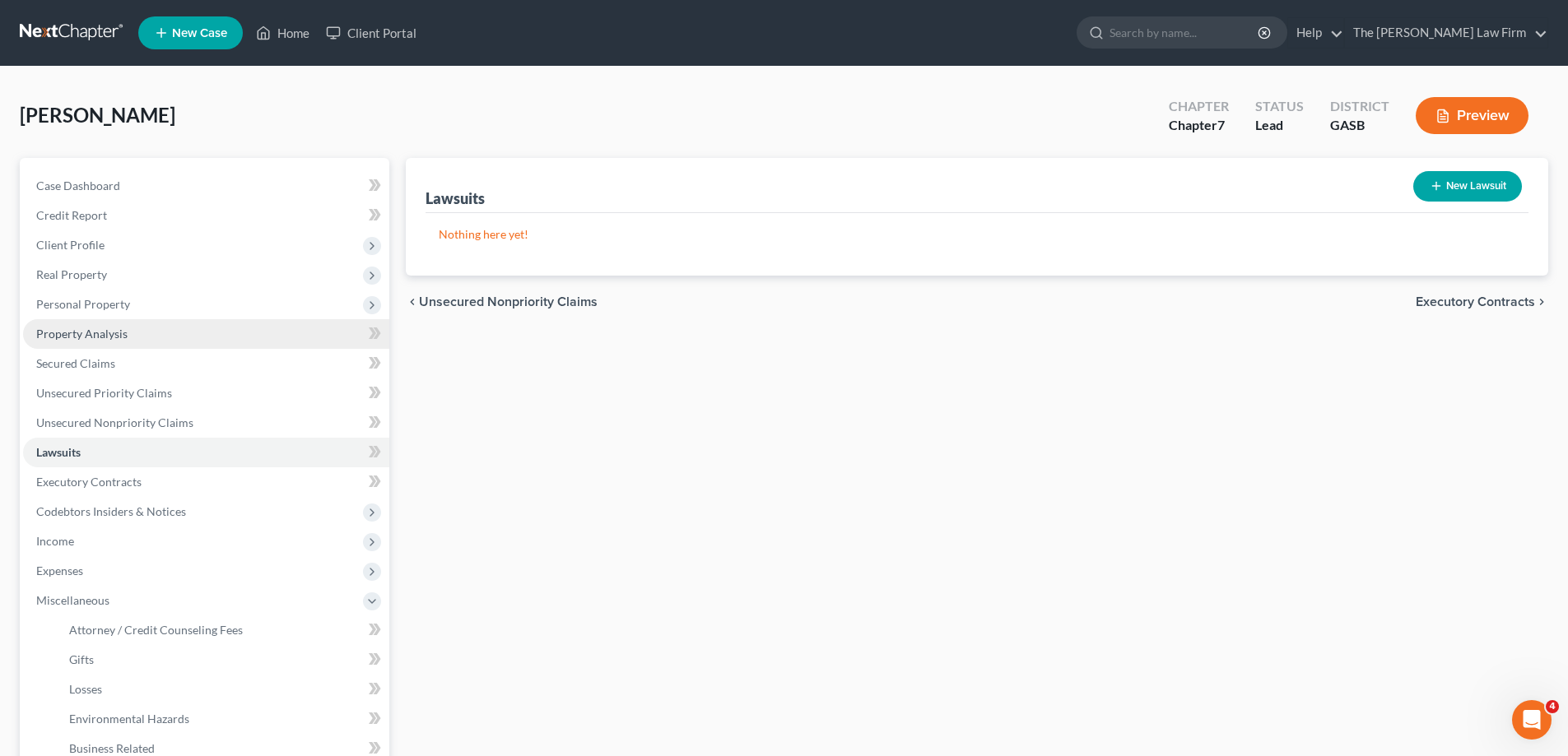
click at [194, 326] on link "Property Analysis" at bounding box center [206, 334] width 367 height 30
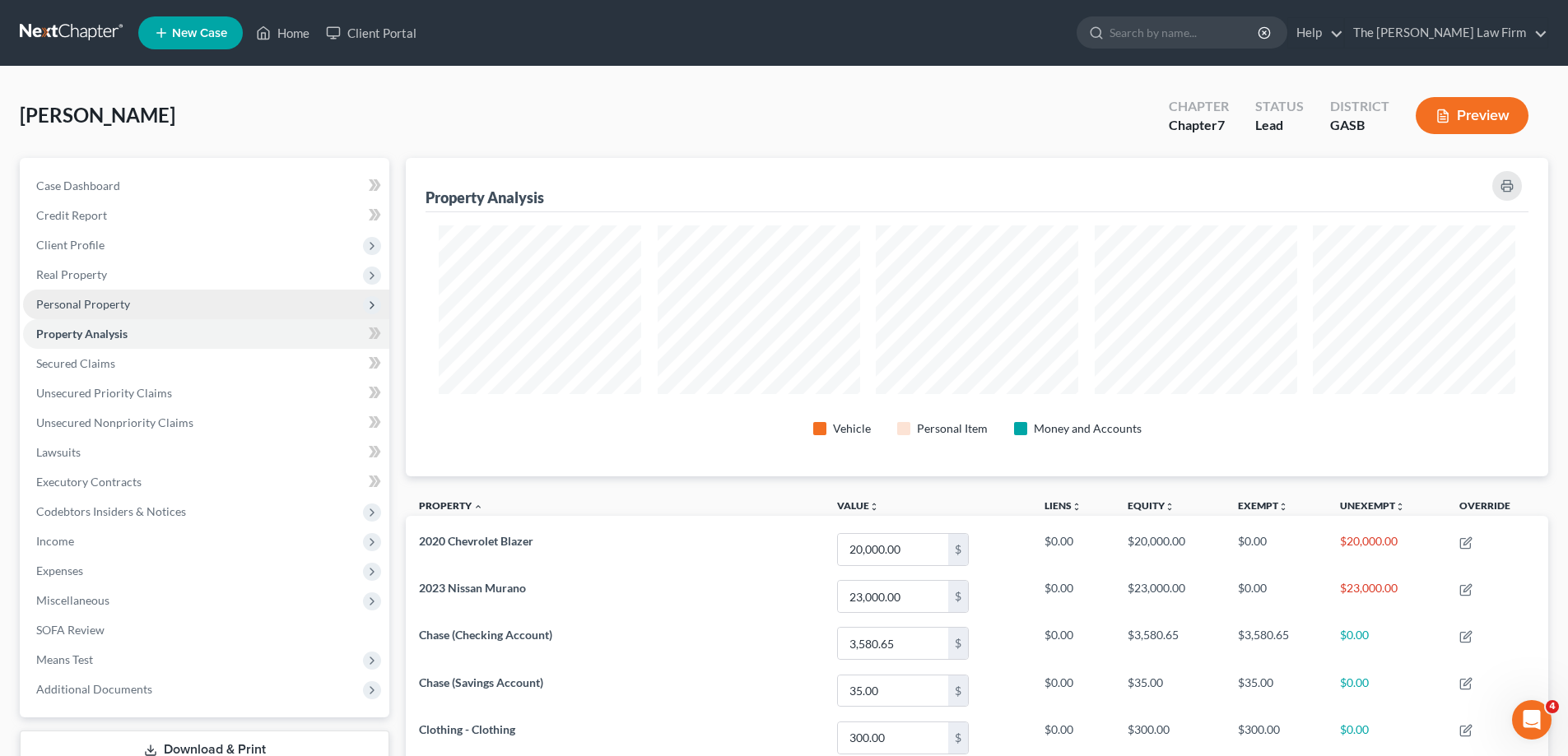
scroll to position [319, 1143]
click at [189, 310] on span "Personal Property" at bounding box center [206, 305] width 367 height 30
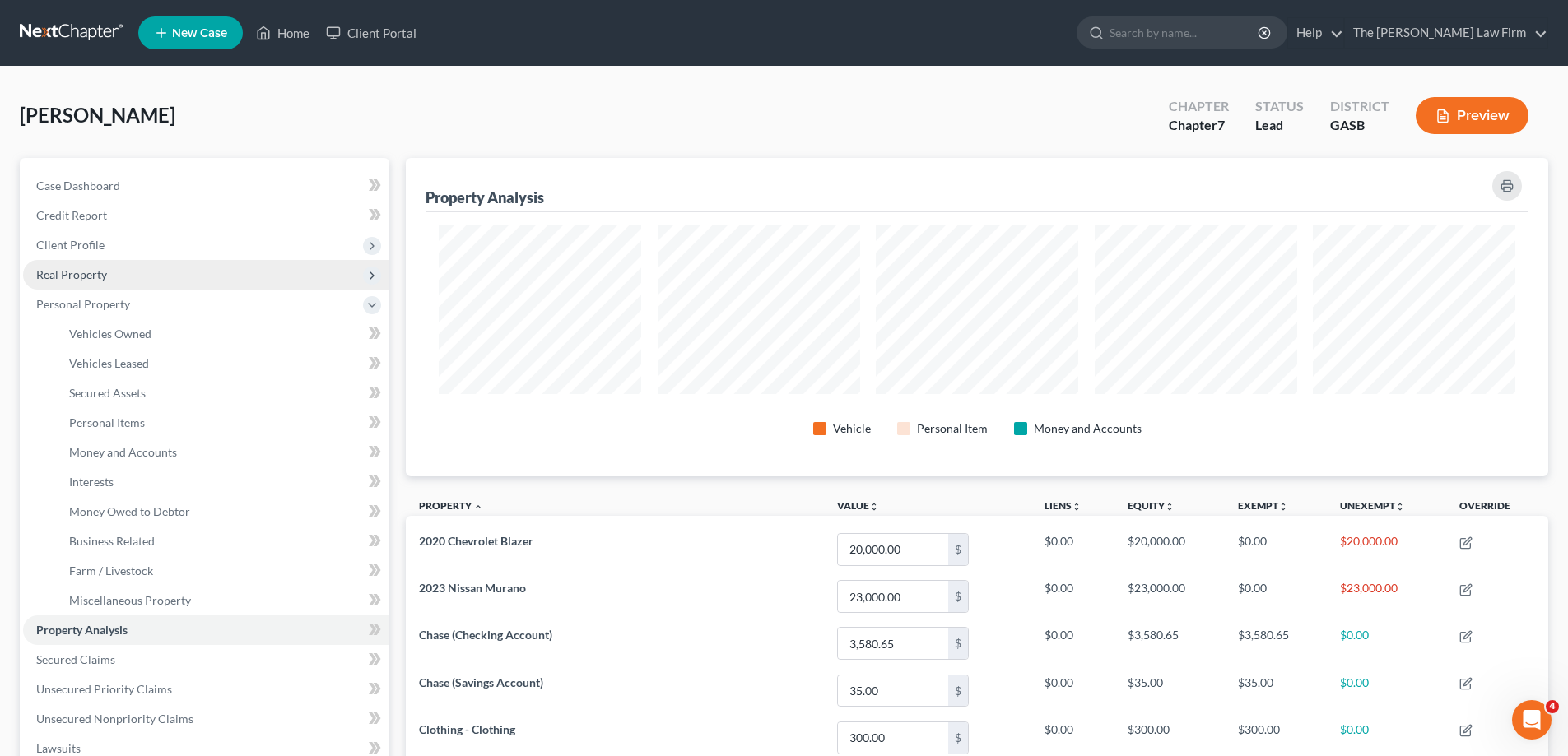
click at [205, 280] on span "Real Property" at bounding box center [206, 275] width 367 height 30
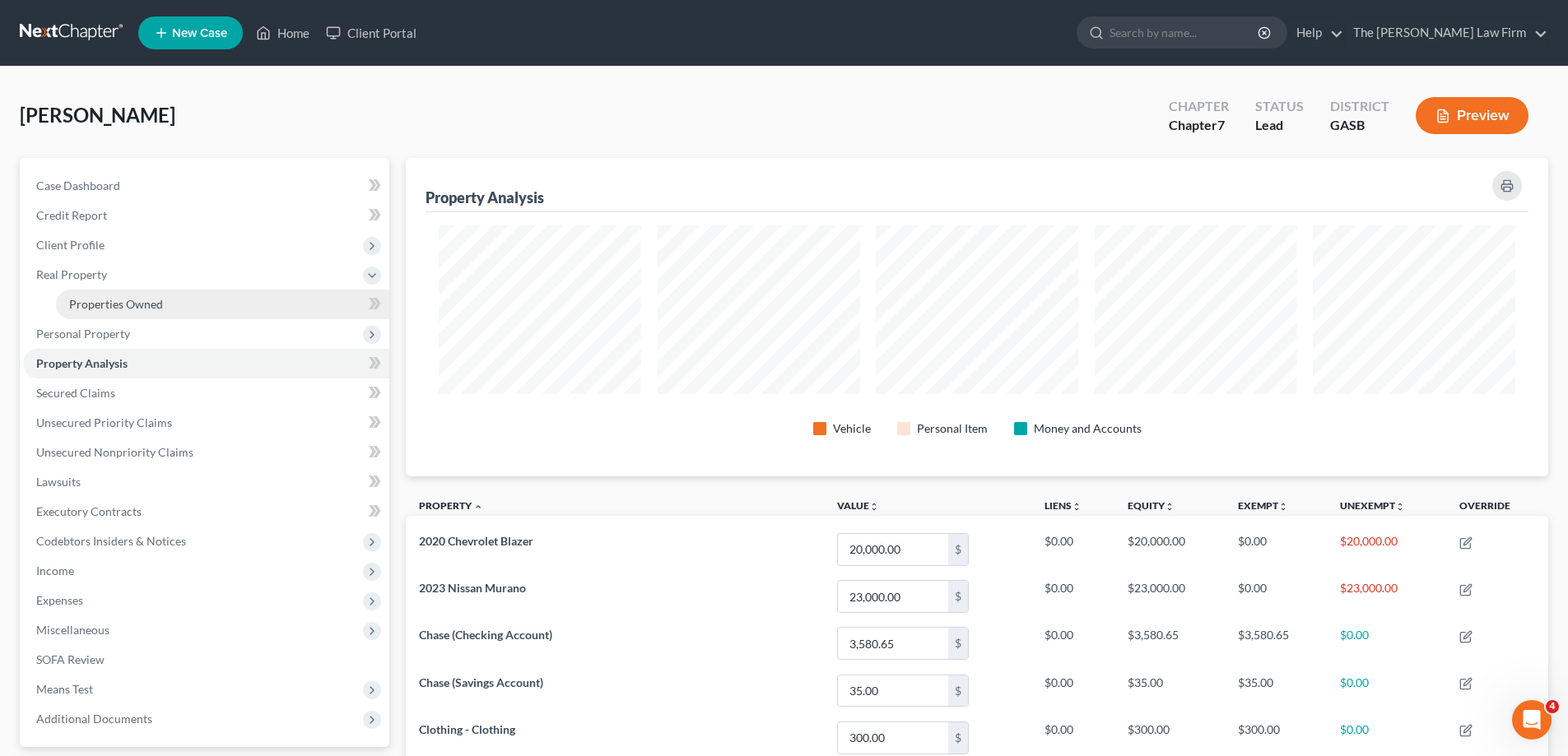
click at [210, 311] on link "Properties Owned" at bounding box center [222, 305] width 334 height 30
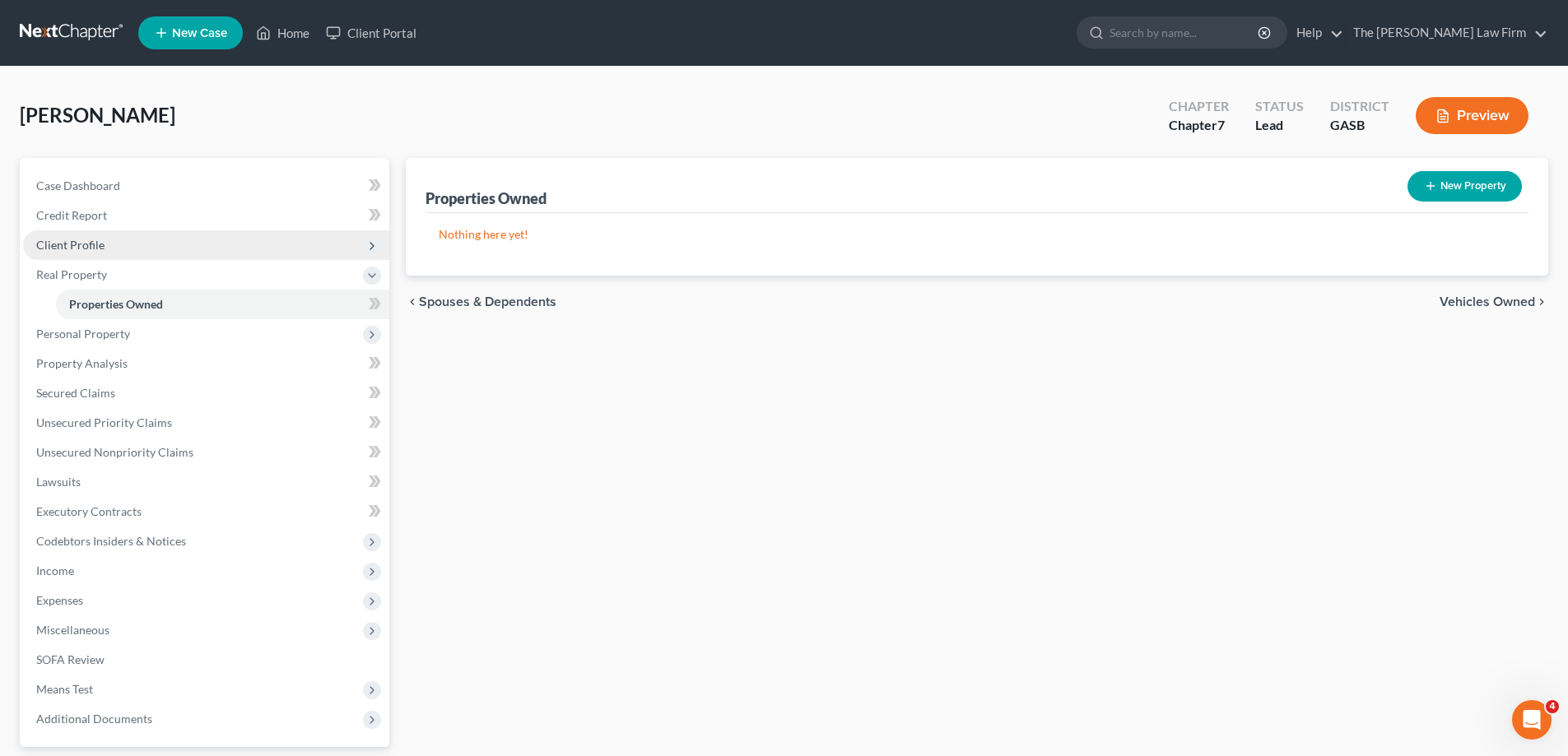
click at [226, 247] on span "Client Profile" at bounding box center [206, 246] width 367 height 30
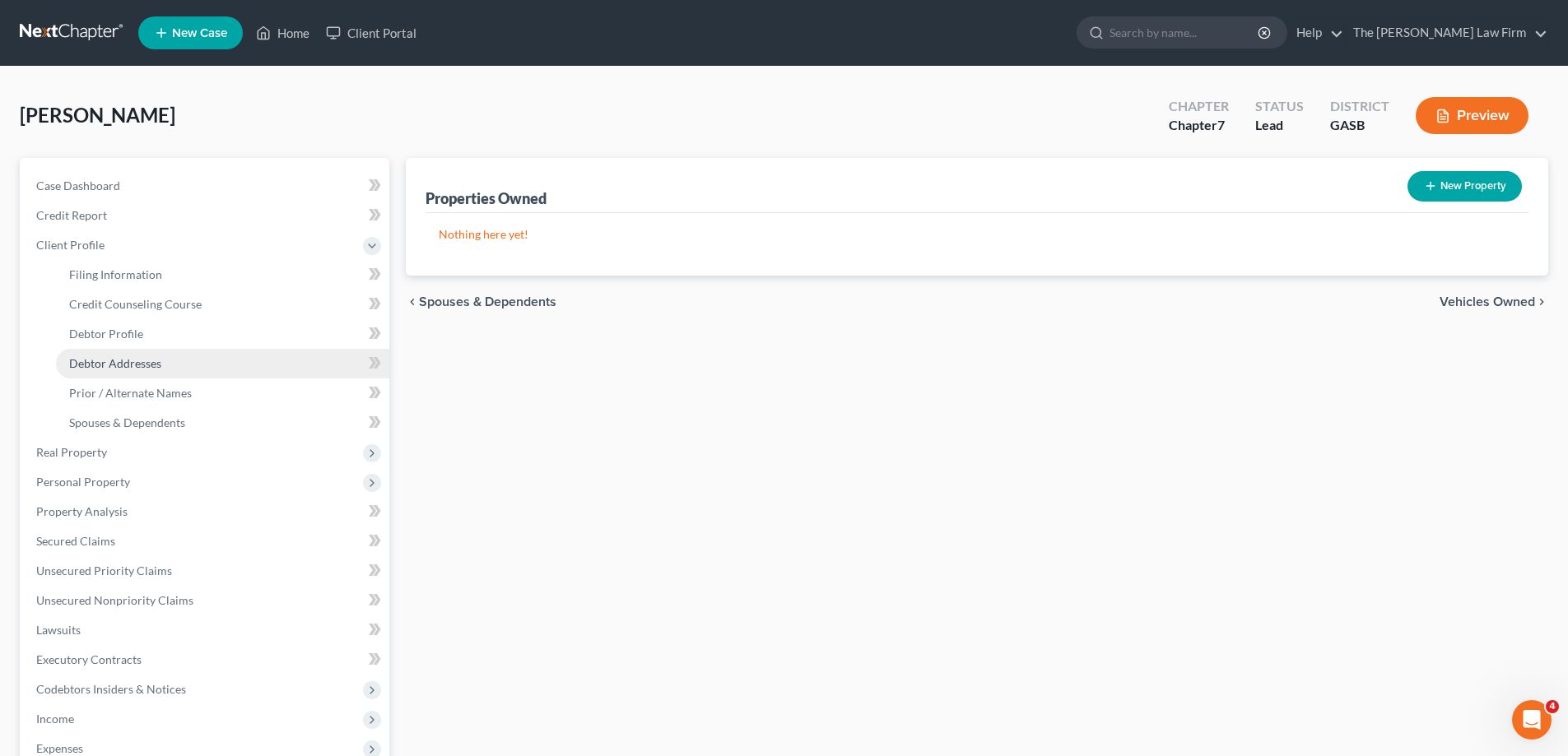
click at [222, 362] on link "Debtor Addresses" at bounding box center [222, 364] width 334 height 30
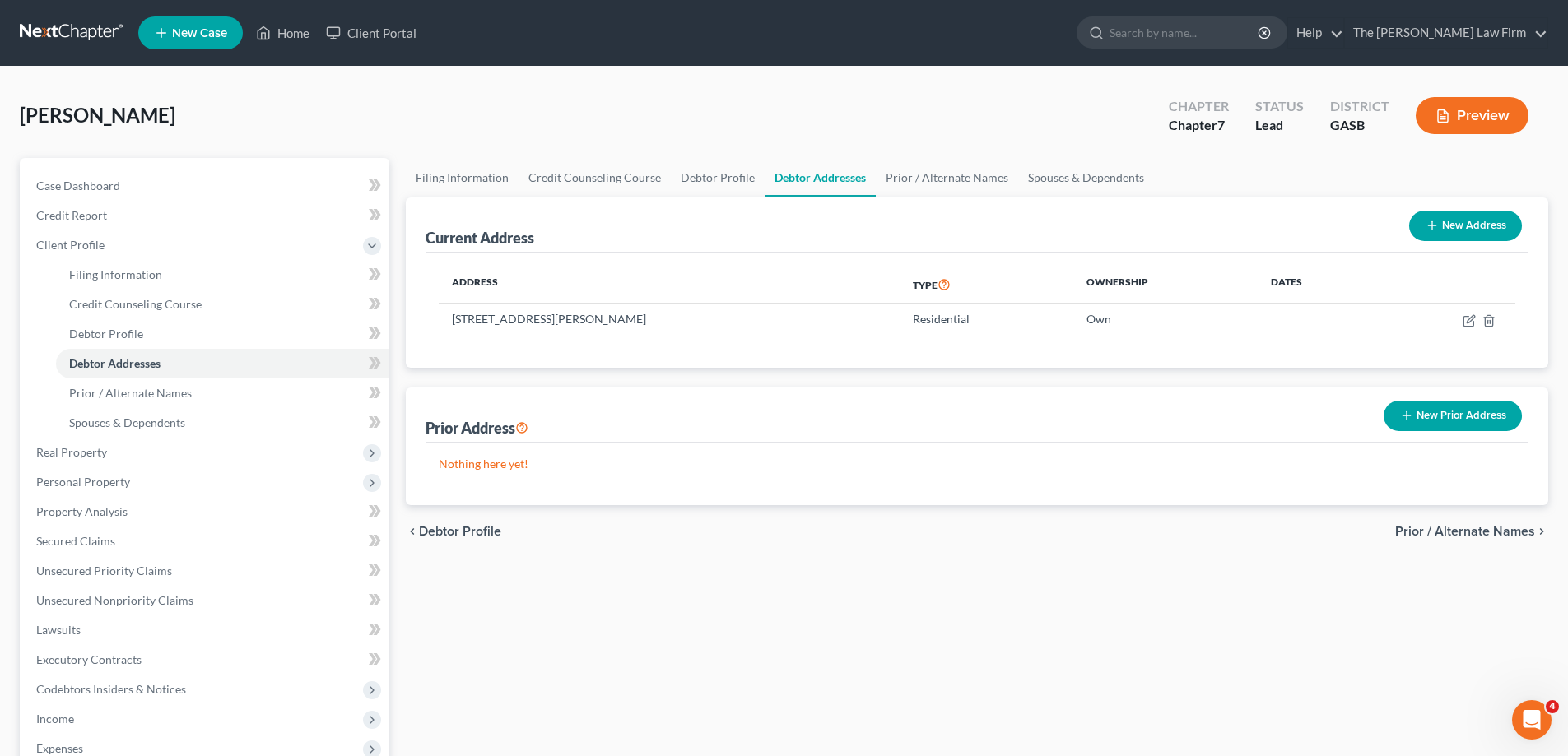
click at [1489, 406] on button "New Prior Address" at bounding box center [1453, 415] width 139 height 30
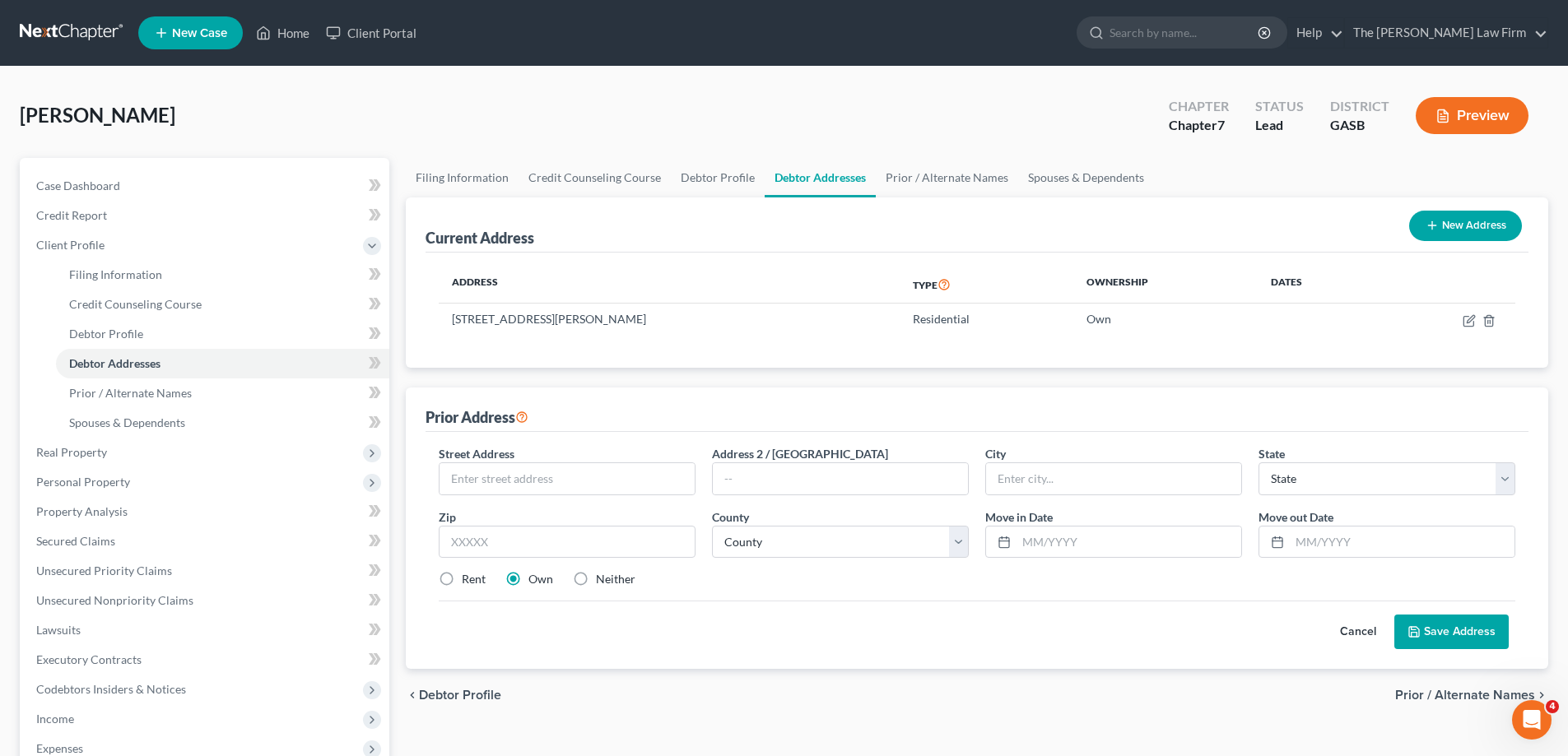
click at [577, 461] on div "Street Address *" at bounding box center [567, 470] width 274 height 51
click at [588, 478] on input "text" at bounding box center [567, 479] width 255 height 31
type input "1126 9th Sq"
type input "[GEOGRAPHIC_DATA]"
select select "9"
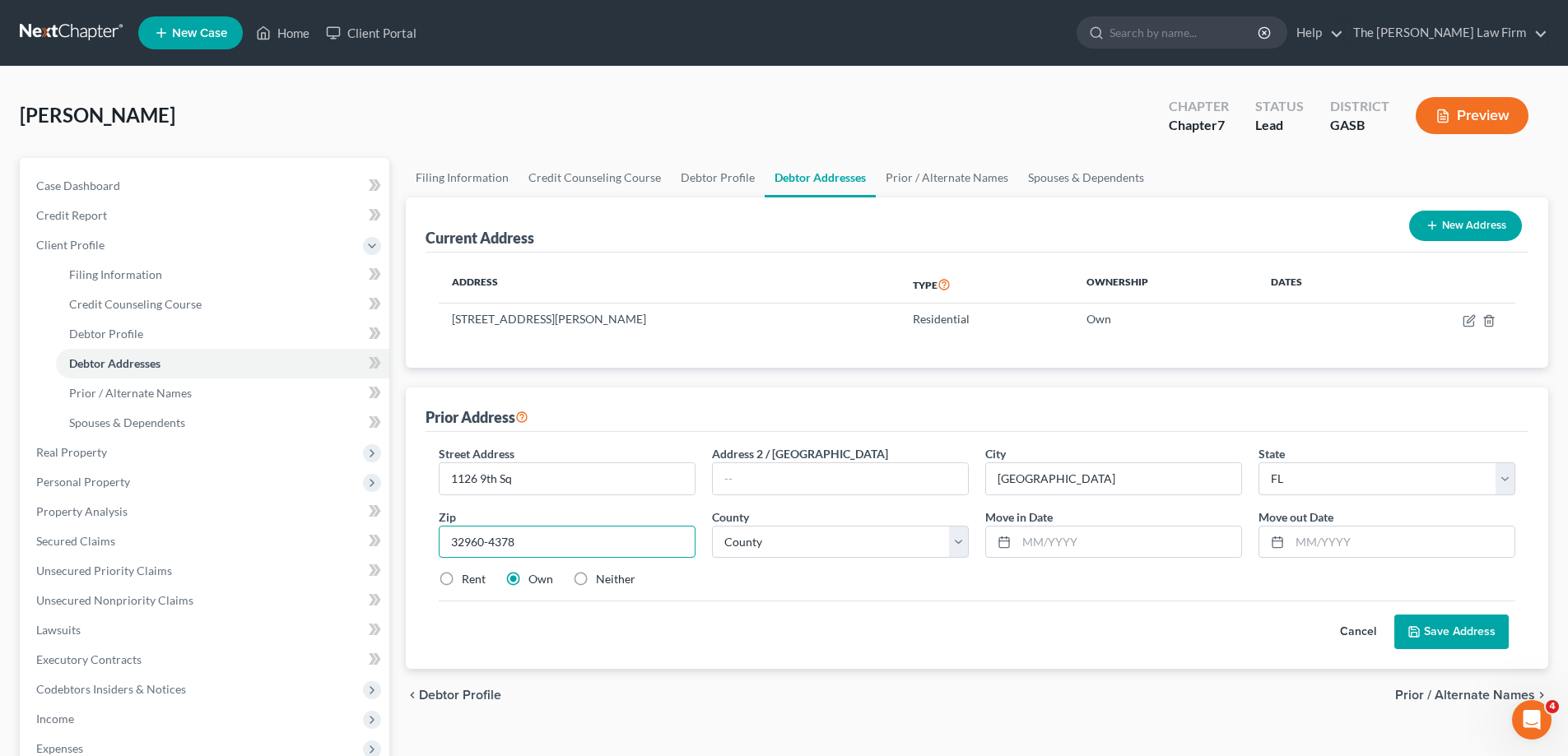
type input "32960-4378"
click at [462, 579] on label "Rent" at bounding box center [473, 579] width 24 height 17
click at [469, 579] on input "Rent" at bounding box center [474, 577] width 10 height 10
radio input "true"
click at [851, 530] on select "County [GEOGRAPHIC_DATA] [GEOGRAPHIC_DATA] [GEOGRAPHIC_DATA] [GEOGRAPHIC_DATA] …" at bounding box center [840, 543] width 257 height 33
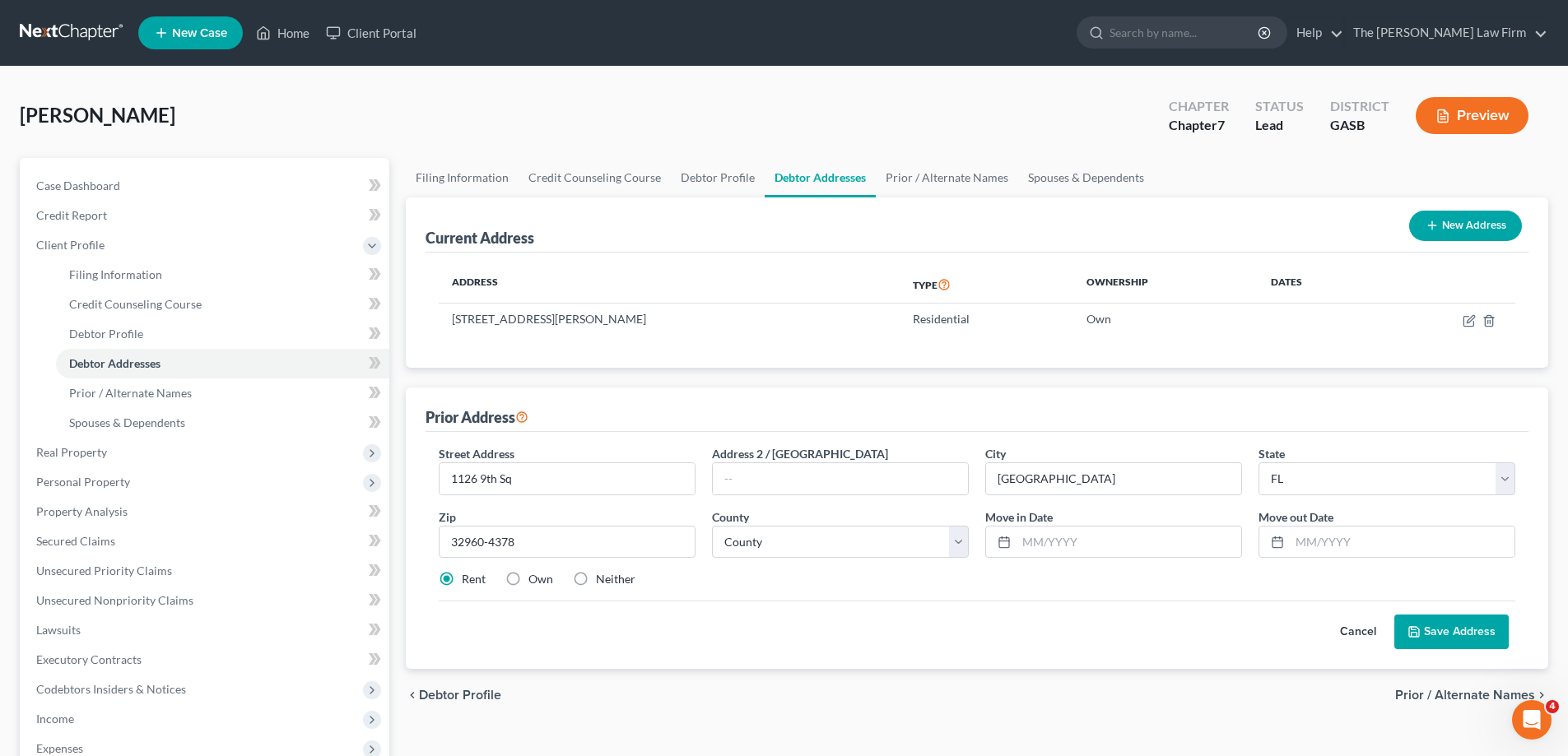
click at [896, 643] on div "Cancel Save Address" at bounding box center [977, 625] width 1077 height 49
click at [1138, 544] on input "text" at bounding box center [1129, 543] width 225 height 31
type input "[DATE]"
click at [1132, 572] on div "Rent Own Neither" at bounding box center [977, 579] width 1093 height 17
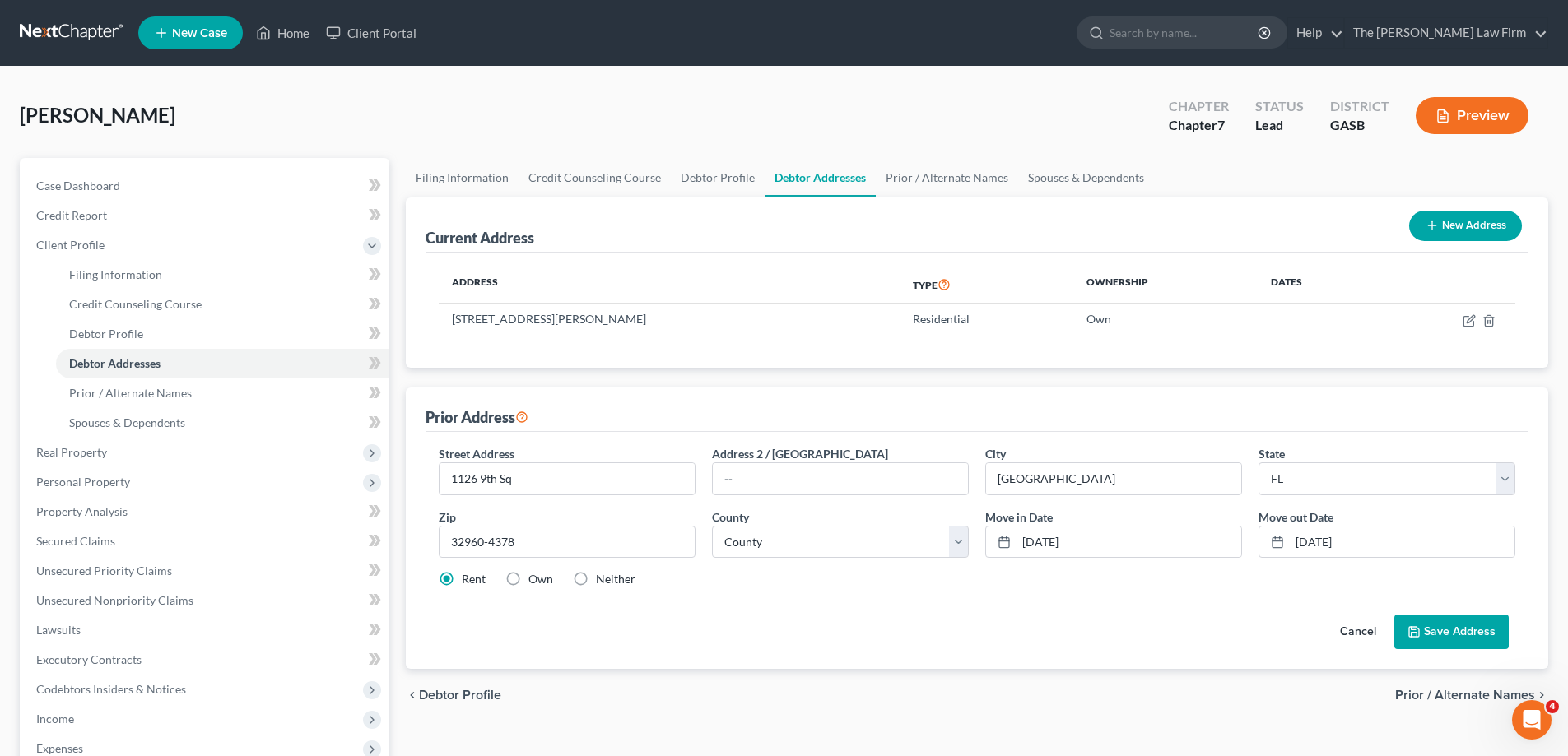
click at [1431, 627] on button "Save Address" at bounding box center [1451, 632] width 114 height 35
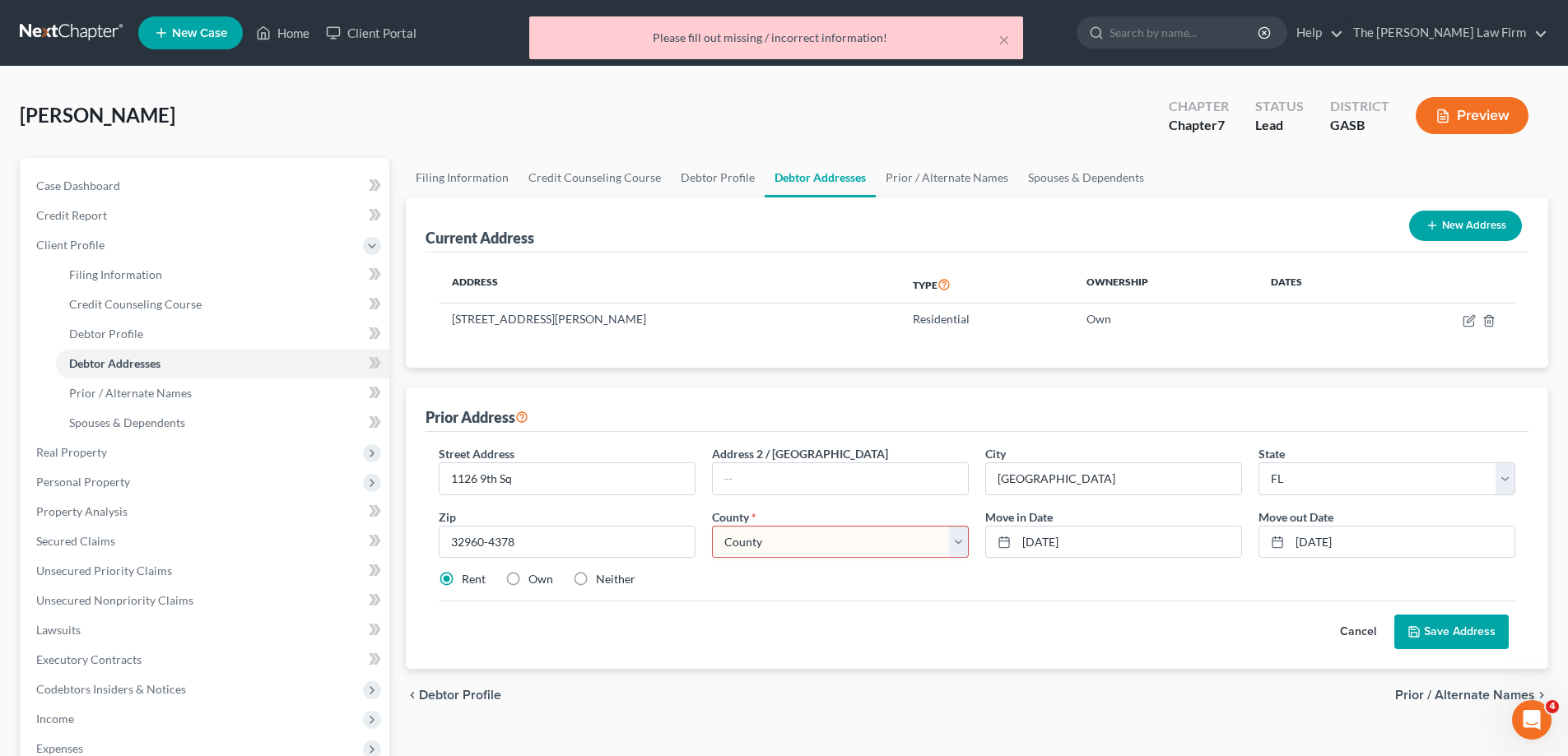
click at [901, 540] on select "County [GEOGRAPHIC_DATA] [GEOGRAPHIC_DATA] [GEOGRAPHIC_DATA] [GEOGRAPHIC_DATA] …" at bounding box center [840, 543] width 257 height 33
click at [594, 489] on input "1126 9th Sq" at bounding box center [567, 479] width 255 height 31
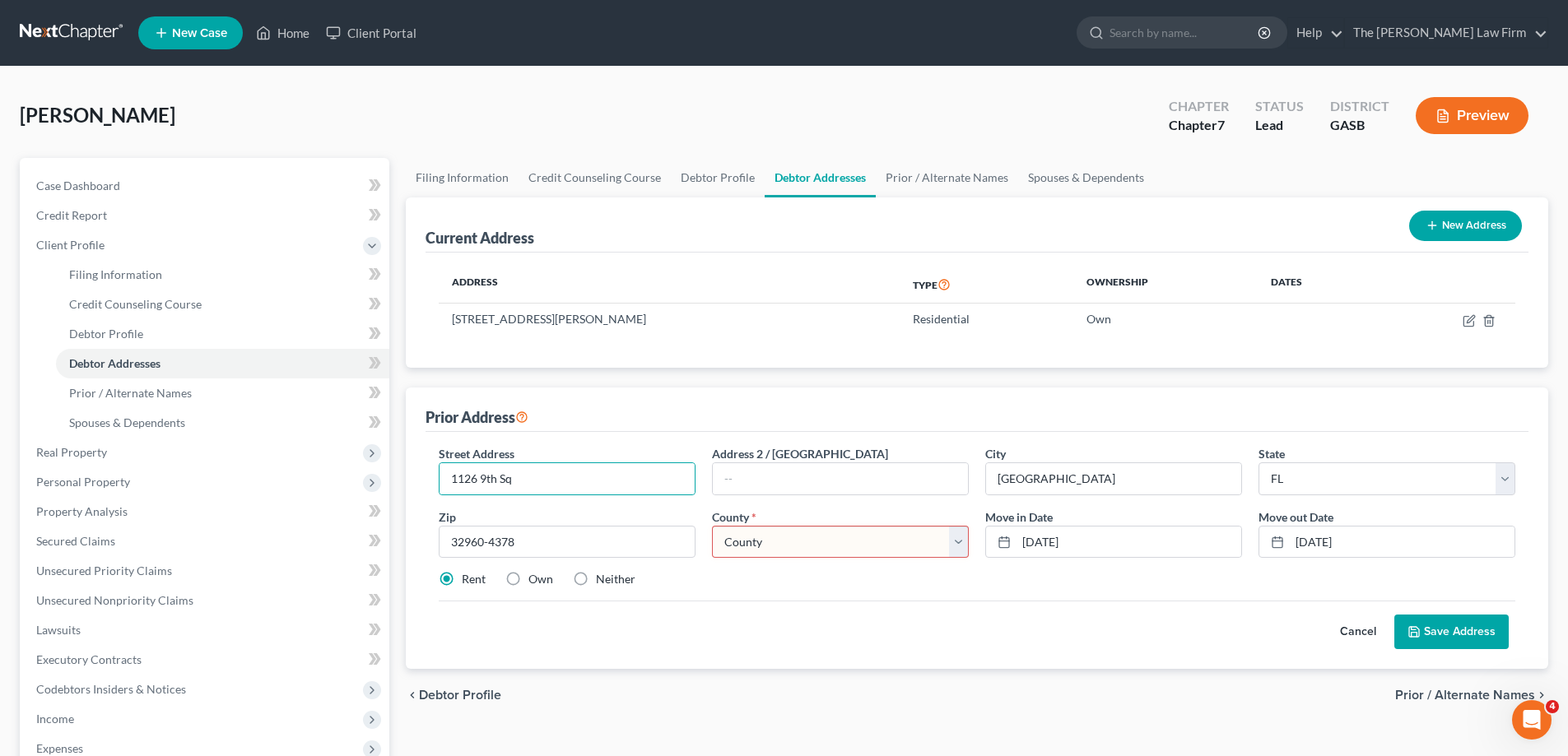
click at [840, 546] on select "County [GEOGRAPHIC_DATA] [GEOGRAPHIC_DATA] [GEOGRAPHIC_DATA] [GEOGRAPHIC_DATA] …" at bounding box center [840, 543] width 257 height 33
select select "29"
click at [712, 526] on select "County [GEOGRAPHIC_DATA] [GEOGRAPHIC_DATA] [GEOGRAPHIC_DATA] [GEOGRAPHIC_DATA] …" at bounding box center [840, 543] width 257 height 33
click at [1442, 619] on button "Save Address" at bounding box center [1451, 632] width 114 height 35
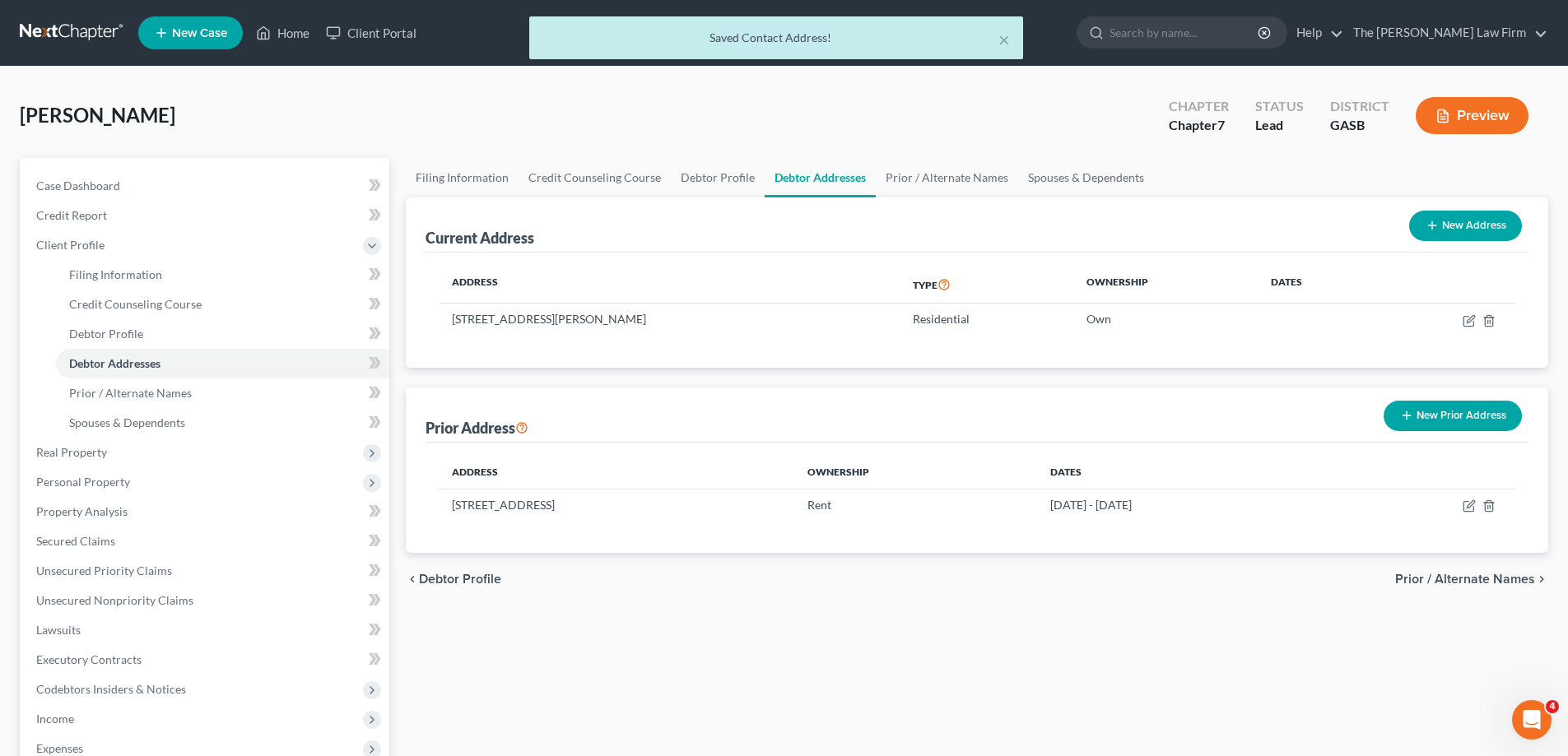
click at [1459, 427] on button "New Prior Address" at bounding box center [1453, 415] width 139 height 30
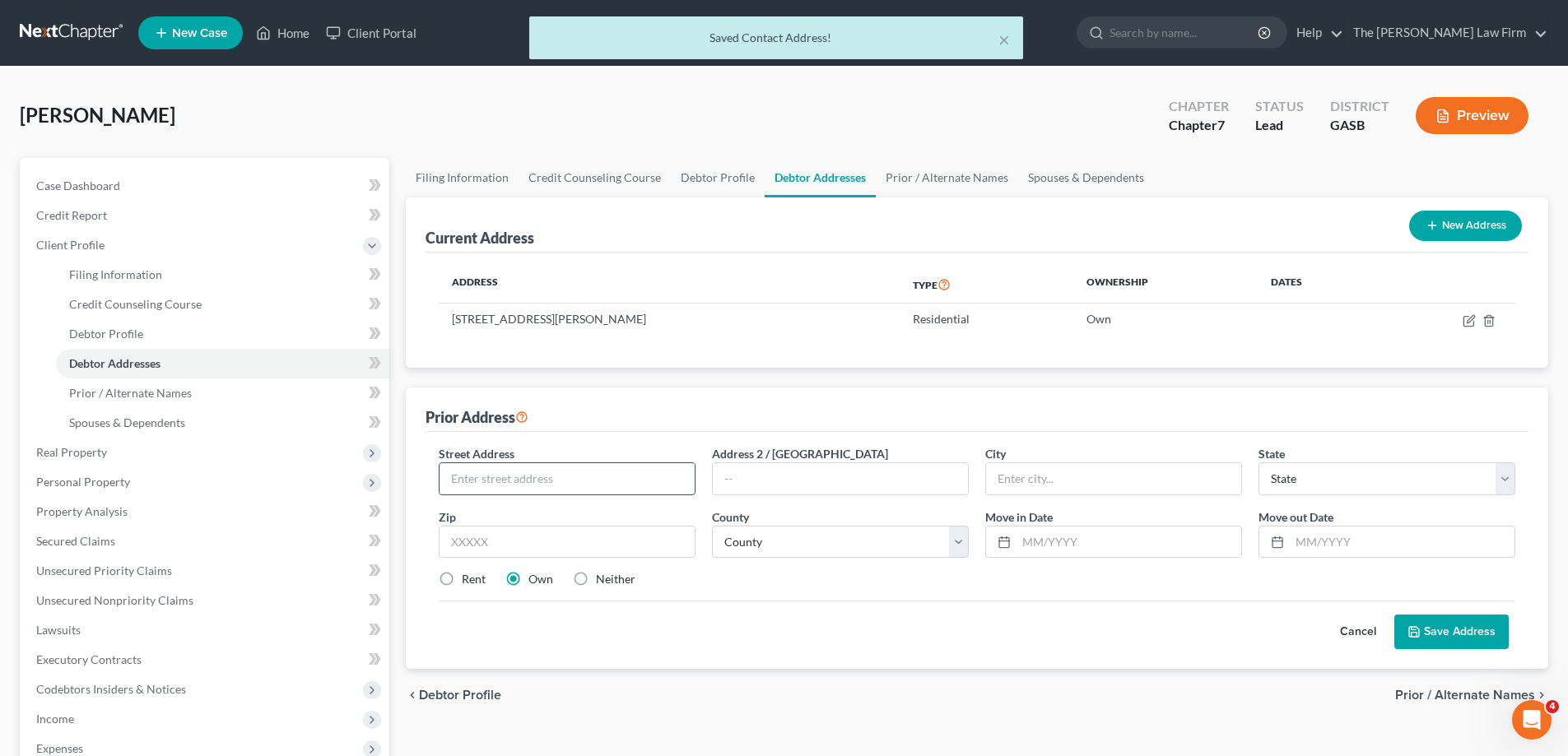
click at [591, 463] on input "text" at bounding box center [567, 479] width 255 height 31
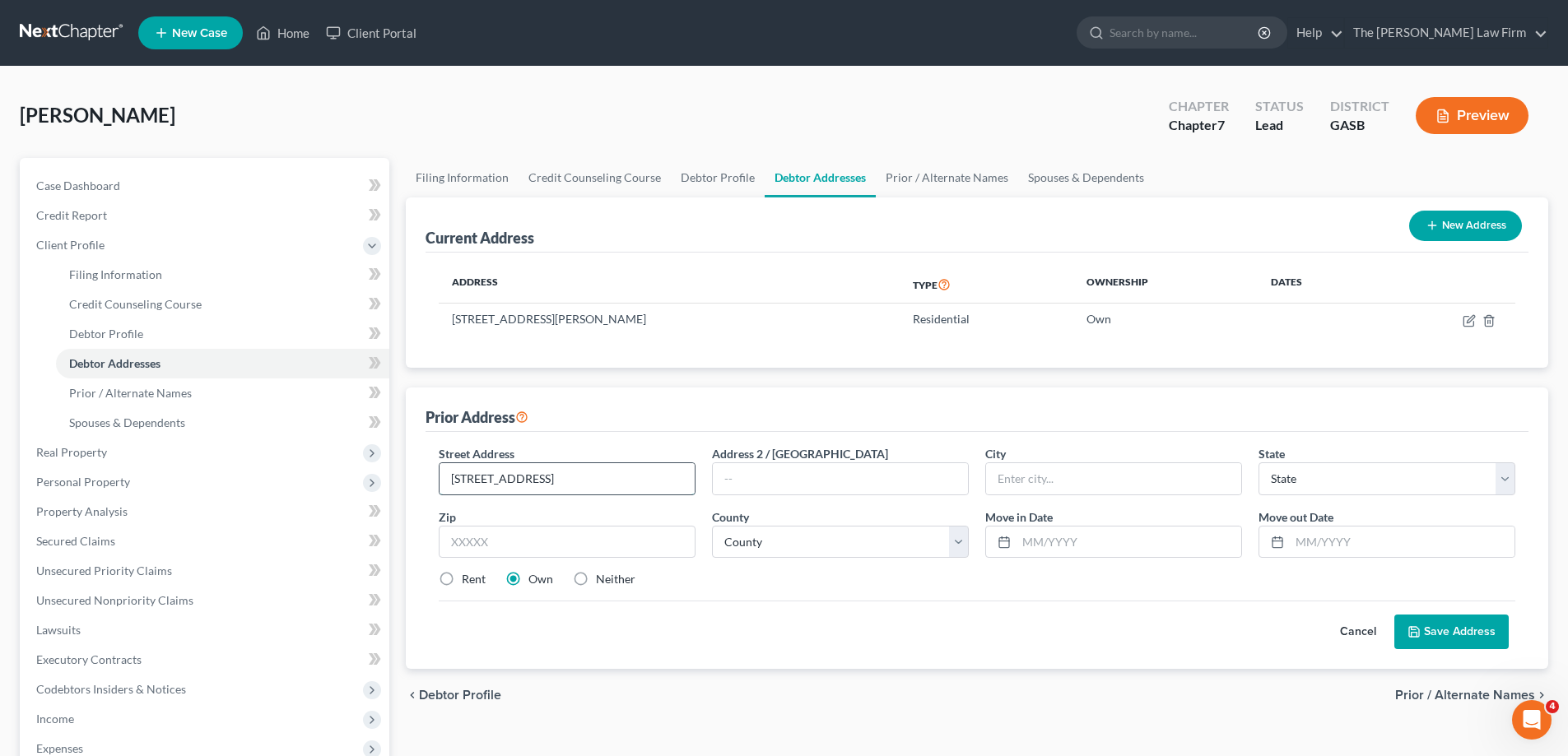
type input "[STREET_ADDRESS]"
type input "[GEOGRAPHIC_DATA][PERSON_NAME]"
select select "9"
type input "34951-1132"
type input "[DATE]"
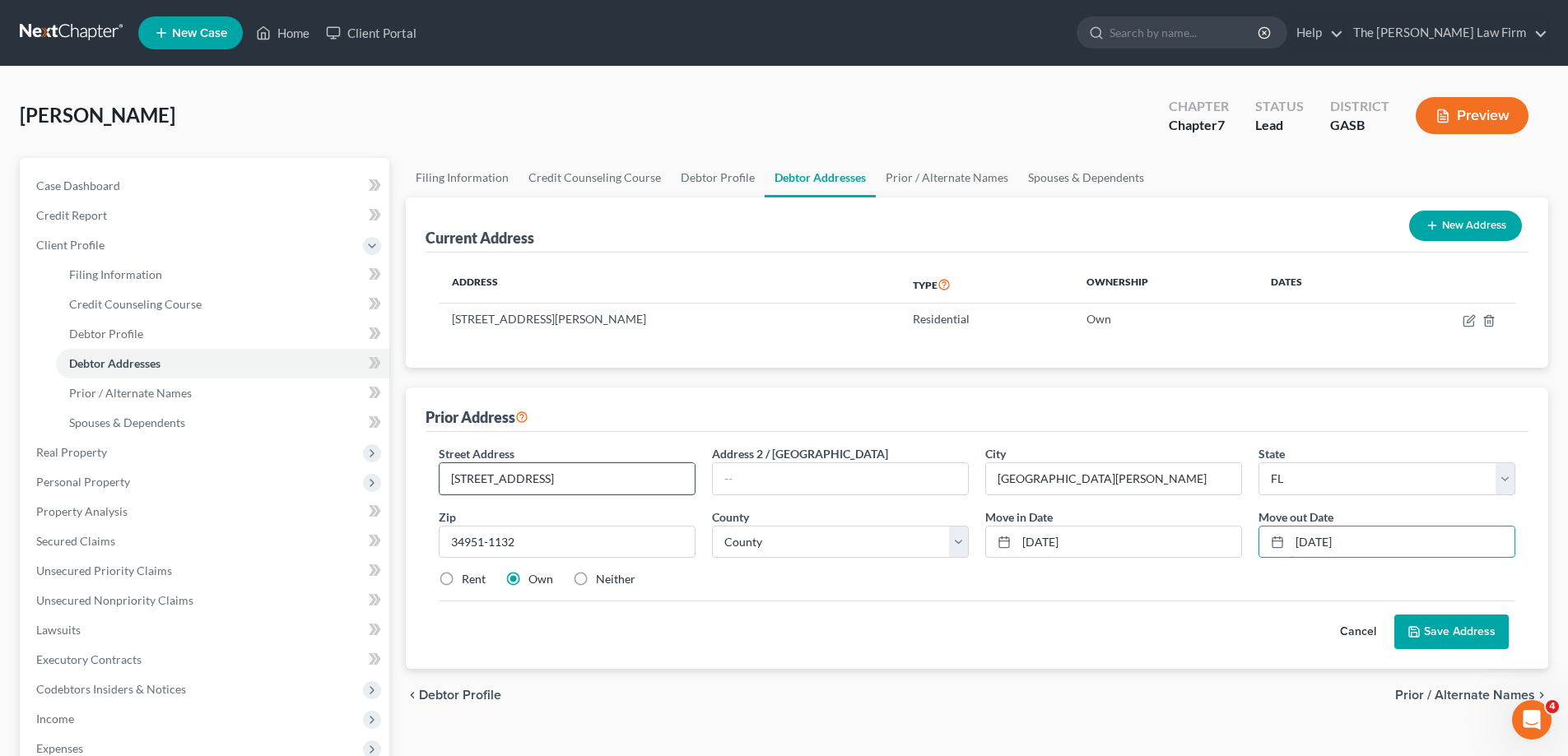
type input "[DATE]"
click at [590, 483] on input "[STREET_ADDRESS]" at bounding box center [567, 479] width 255 height 31
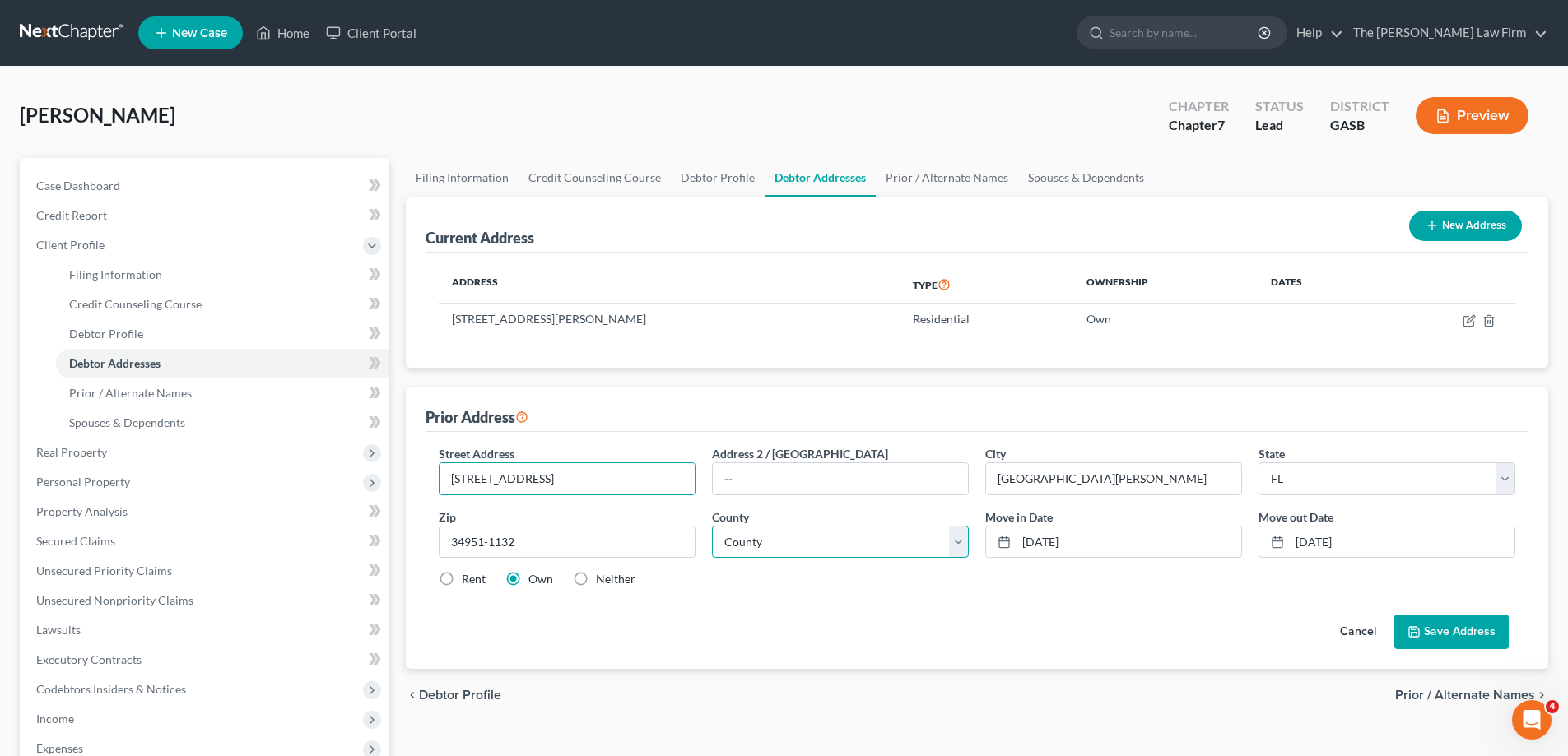
click at [832, 535] on select "County [GEOGRAPHIC_DATA] [GEOGRAPHIC_DATA] [GEOGRAPHIC_DATA] [GEOGRAPHIC_DATA] …" at bounding box center [840, 543] width 257 height 33
select select "58"
click at [712, 526] on select "County [GEOGRAPHIC_DATA] [GEOGRAPHIC_DATA] [GEOGRAPHIC_DATA] [GEOGRAPHIC_DATA] …" at bounding box center [840, 543] width 257 height 33
click at [1439, 627] on button "Save Address" at bounding box center [1451, 632] width 114 height 35
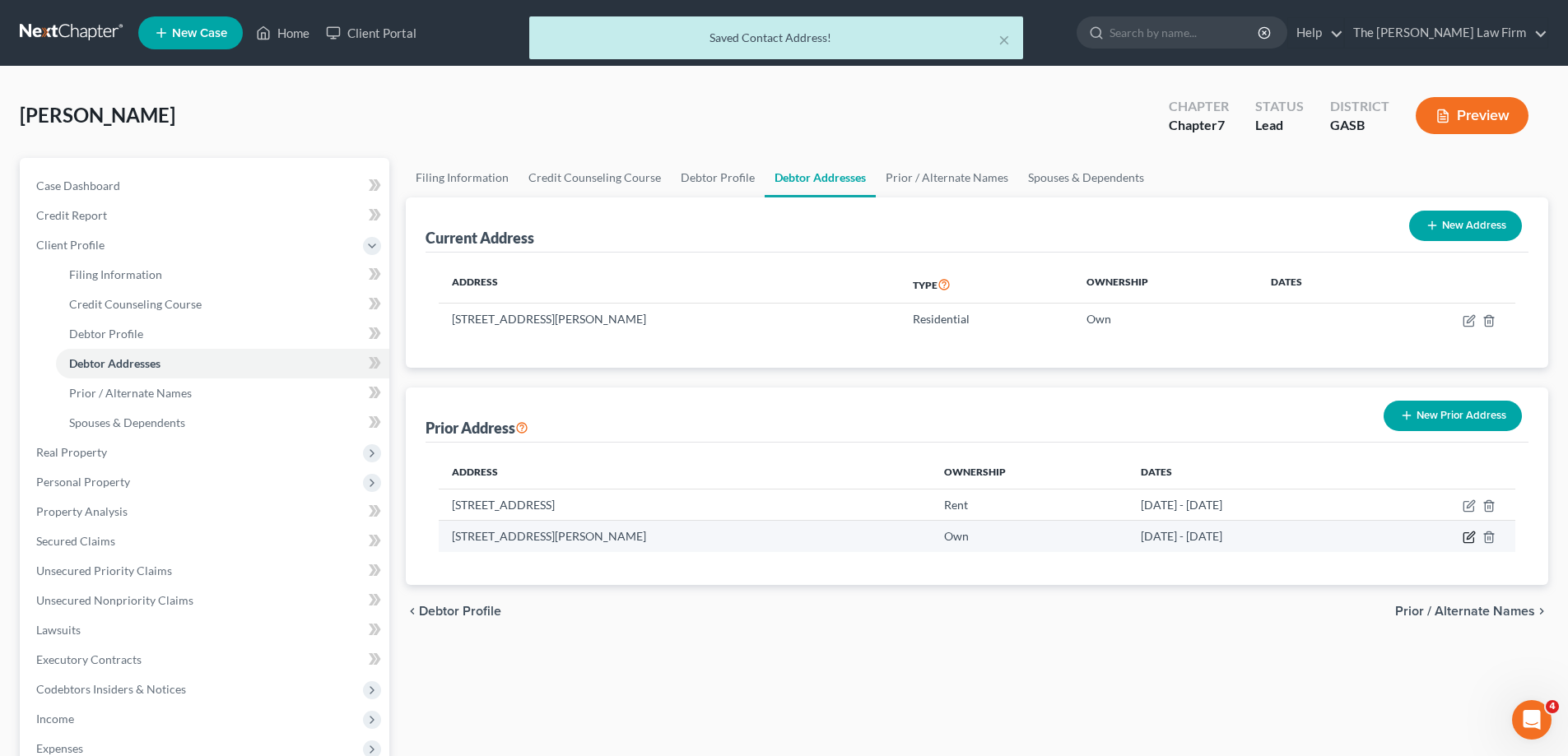
click at [1471, 540] on icon "button" at bounding box center [1469, 537] width 13 height 13
select select "9"
select select "58"
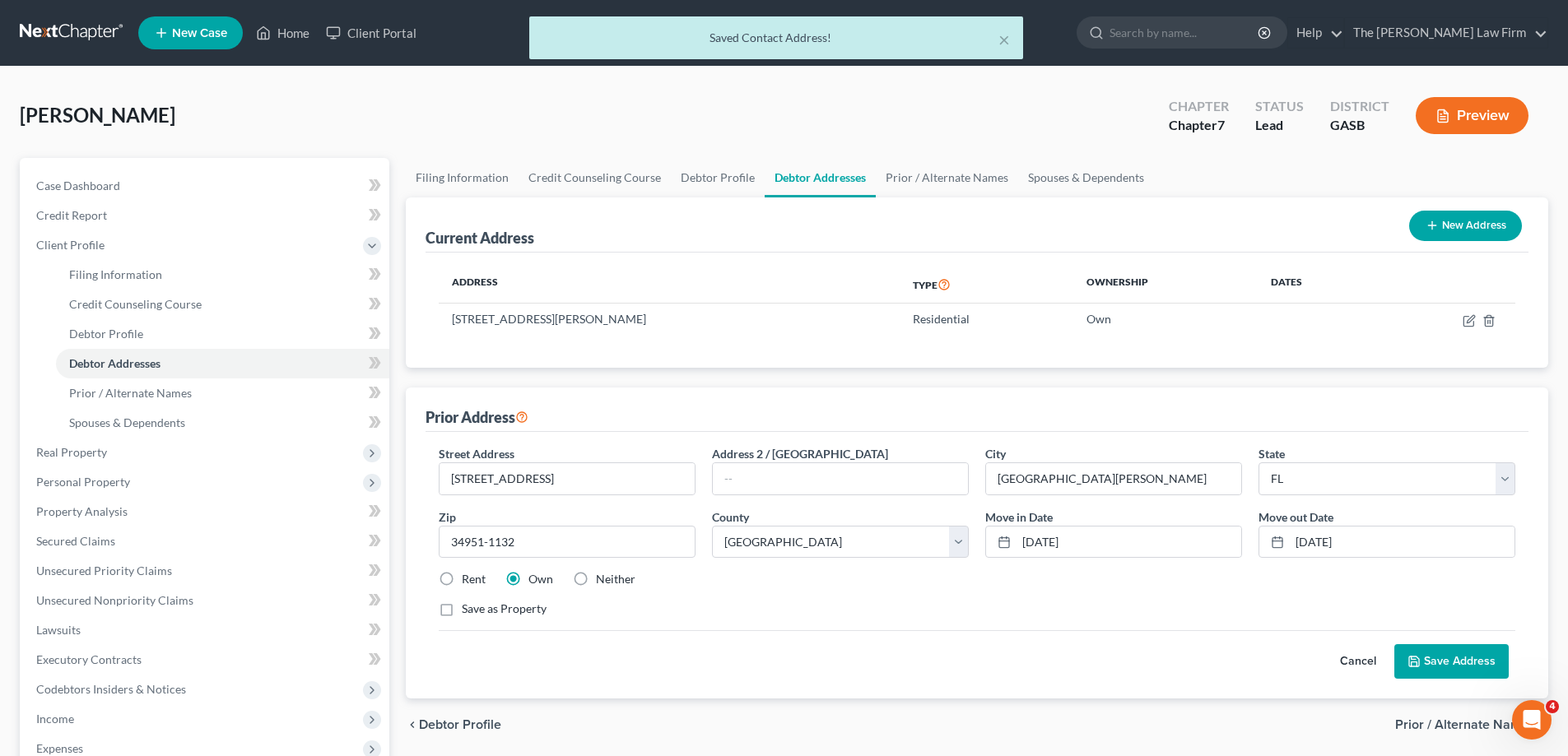
click at [462, 580] on label "Rent" at bounding box center [473, 579] width 24 height 17
click at [469, 580] on input "Rent" at bounding box center [474, 577] width 10 height 10
radio input "true"
click at [1460, 666] on button "Save Address" at bounding box center [1451, 662] width 114 height 35
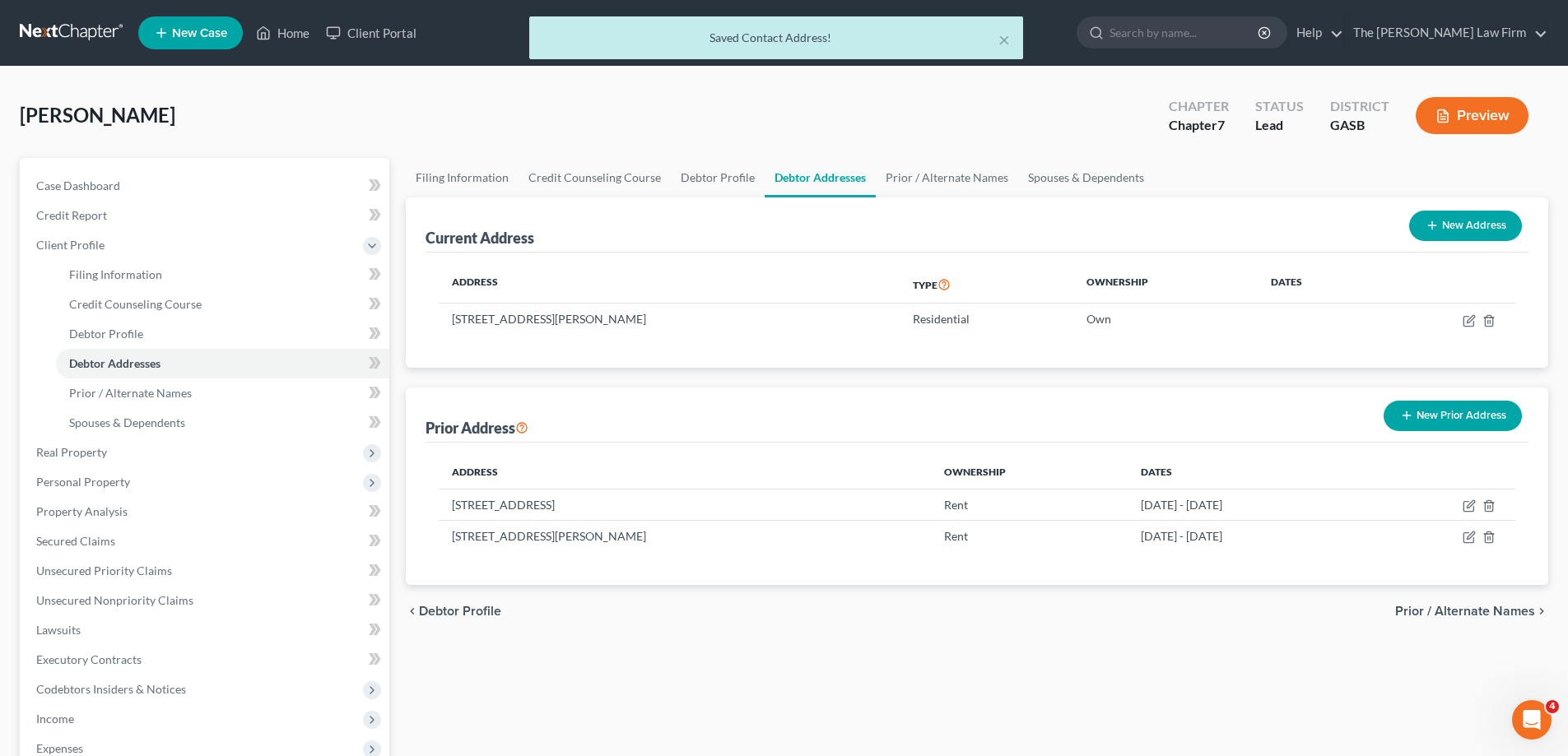
drag, startPoint x: 1409, startPoint y: 432, endPoint x: 1418, endPoint y: 423, distance: 12.7
click at [1409, 430] on div "New Prior Address" at bounding box center [1453, 416] width 152 height 44
click at [1460, 401] on button "New Prior Address" at bounding box center [1453, 415] width 139 height 30
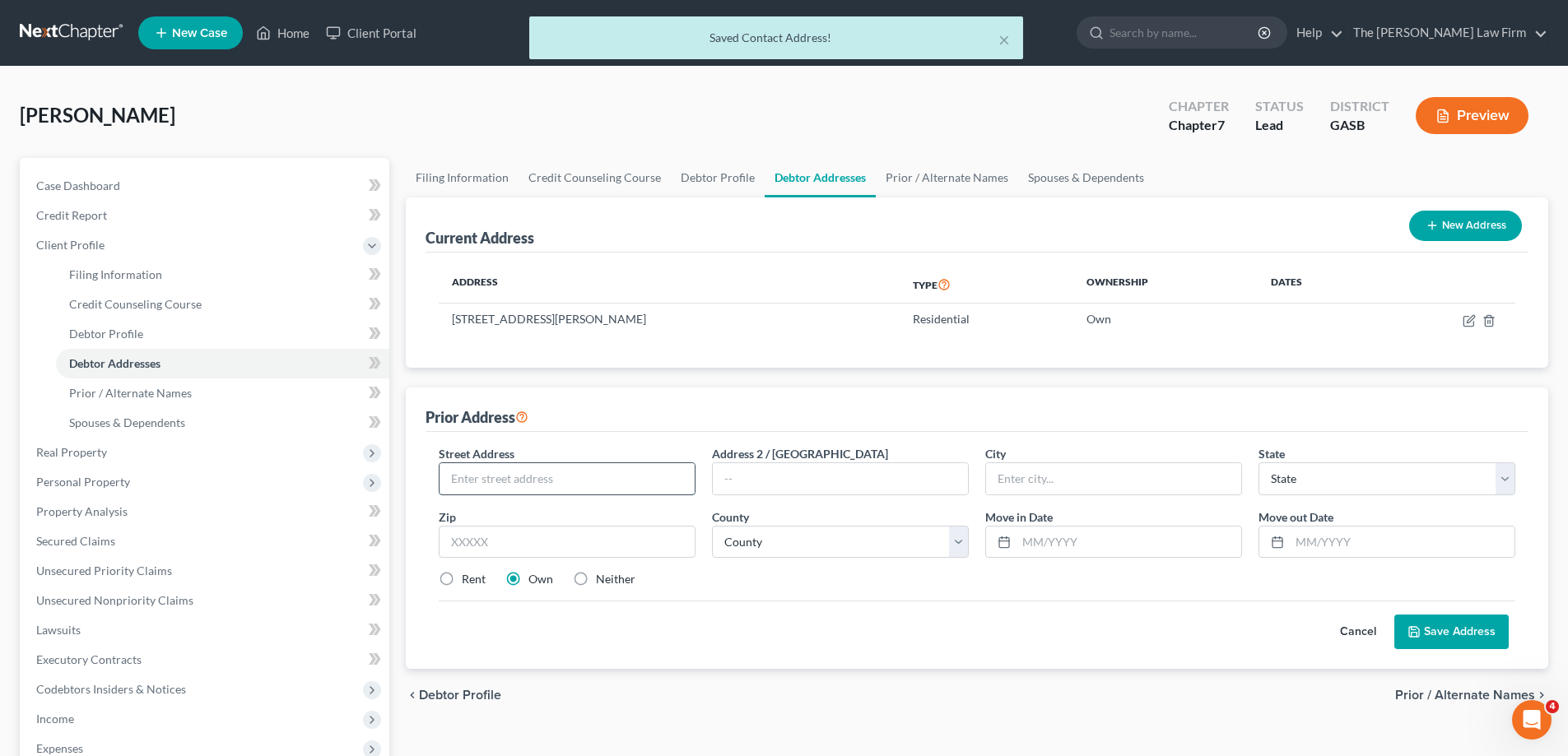
click at [589, 494] on input "text" at bounding box center [567, 479] width 255 height 31
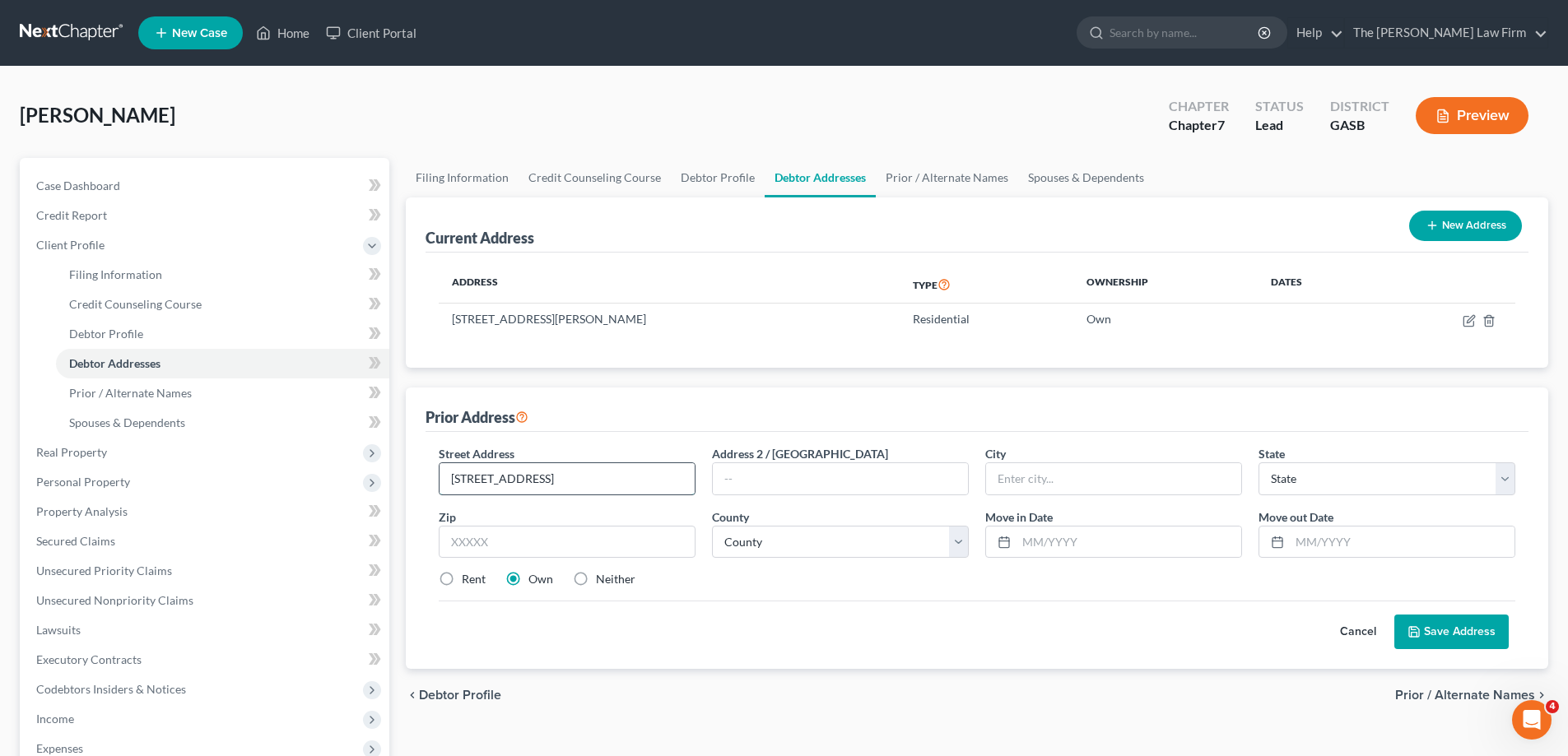
type input "[STREET_ADDRESS]"
type input "[PERSON_NAME]"
click at [1396, 472] on select "State [US_STATE] AK AR AZ CA CO CT DE DC [GEOGRAPHIC_DATA] [GEOGRAPHIC_DATA] GU…" at bounding box center [1387, 479] width 257 height 33
select select "9"
click at [1259, 462] on select "State [US_STATE] AK AR AZ CA CO CT DE DC [GEOGRAPHIC_DATA] [GEOGRAPHIC_DATA] GU…" at bounding box center [1387, 479] width 257 height 33
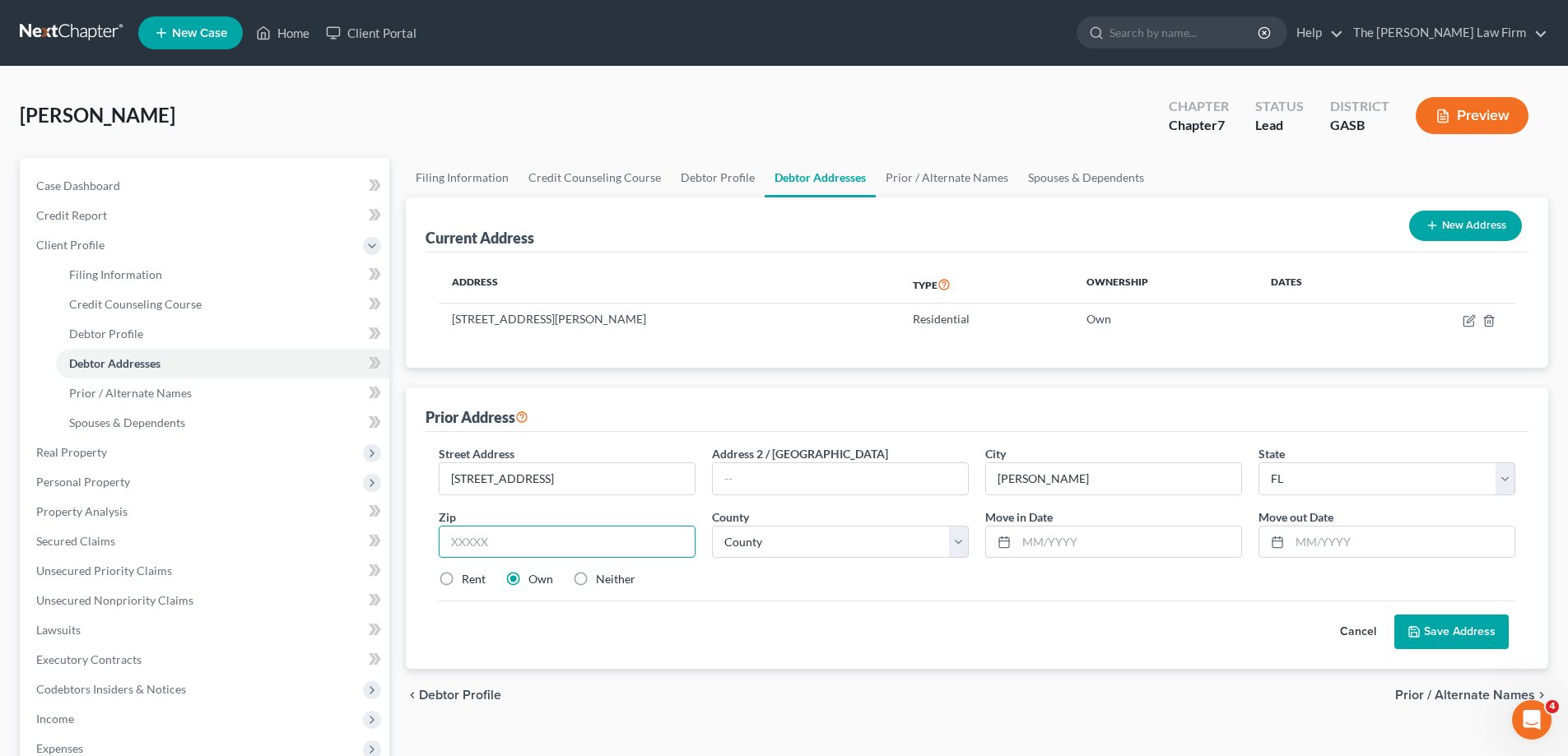
click at [685, 537] on input "text" at bounding box center [567, 543] width 257 height 33
type input "32053-6214"
type input "[DATE]"
click at [569, 473] on input "[STREET_ADDRESS]" at bounding box center [567, 479] width 255 height 31
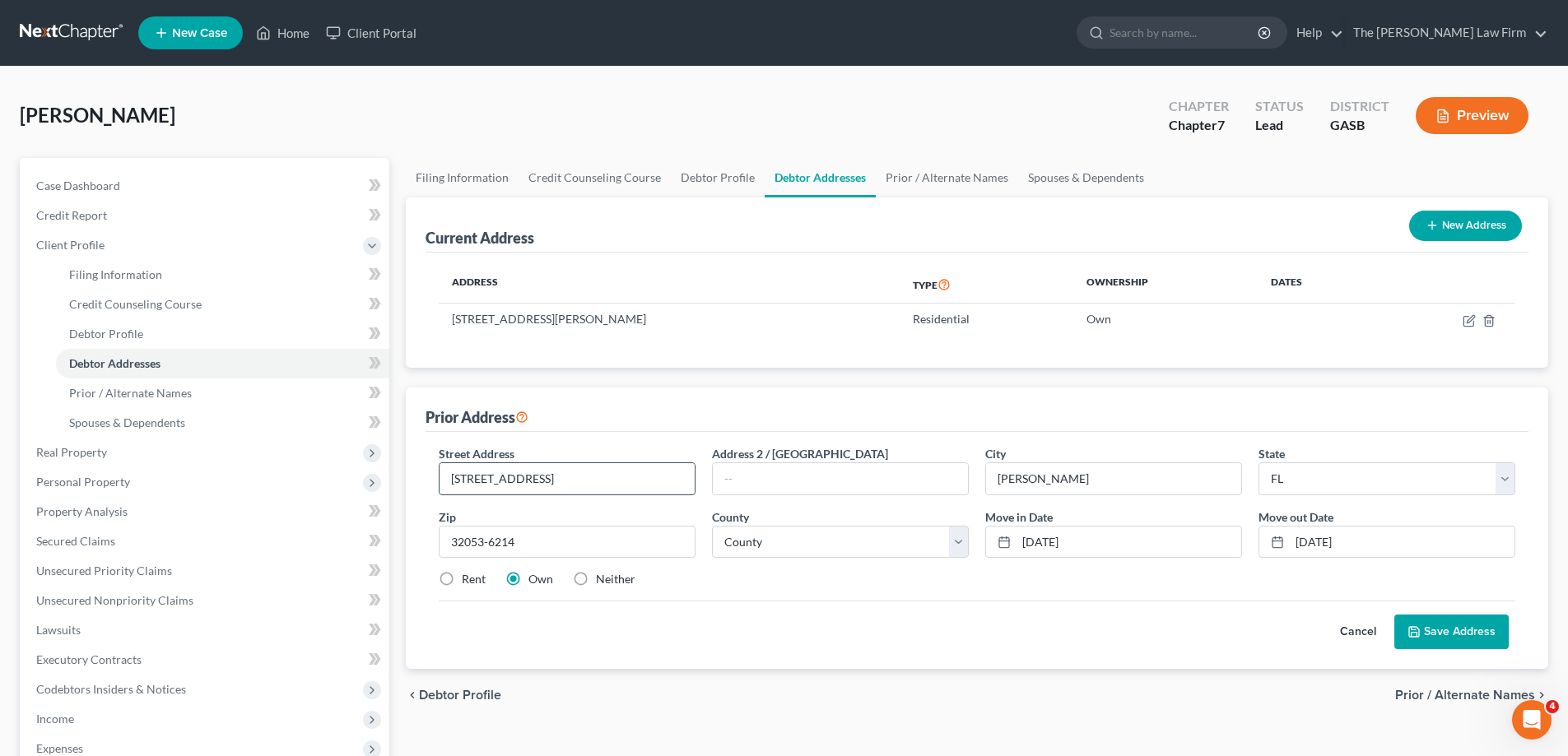
click at [569, 473] on input "[STREET_ADDRESS]" at bounding box center [567, 479] width 255 height 31
click at [834, 543] on select "County [GEOGRAPHIC_DATA] [GEOGRAPHIC_DATA] [GEOGRAPHIC_DATA] [GEOGRAPHIC_DATA] …" at bounding box center [840, 543] width 257 height 33
select select "22"
click at [712, 526] on select "County [GEOGRAPHIC_DATA] [GEOGRAPHIC_DATA] [GEOGRAPHIC_DATA] [GEOGRAPHIC_DATA] …" at bounding box center [840, 543] width 257 height 33
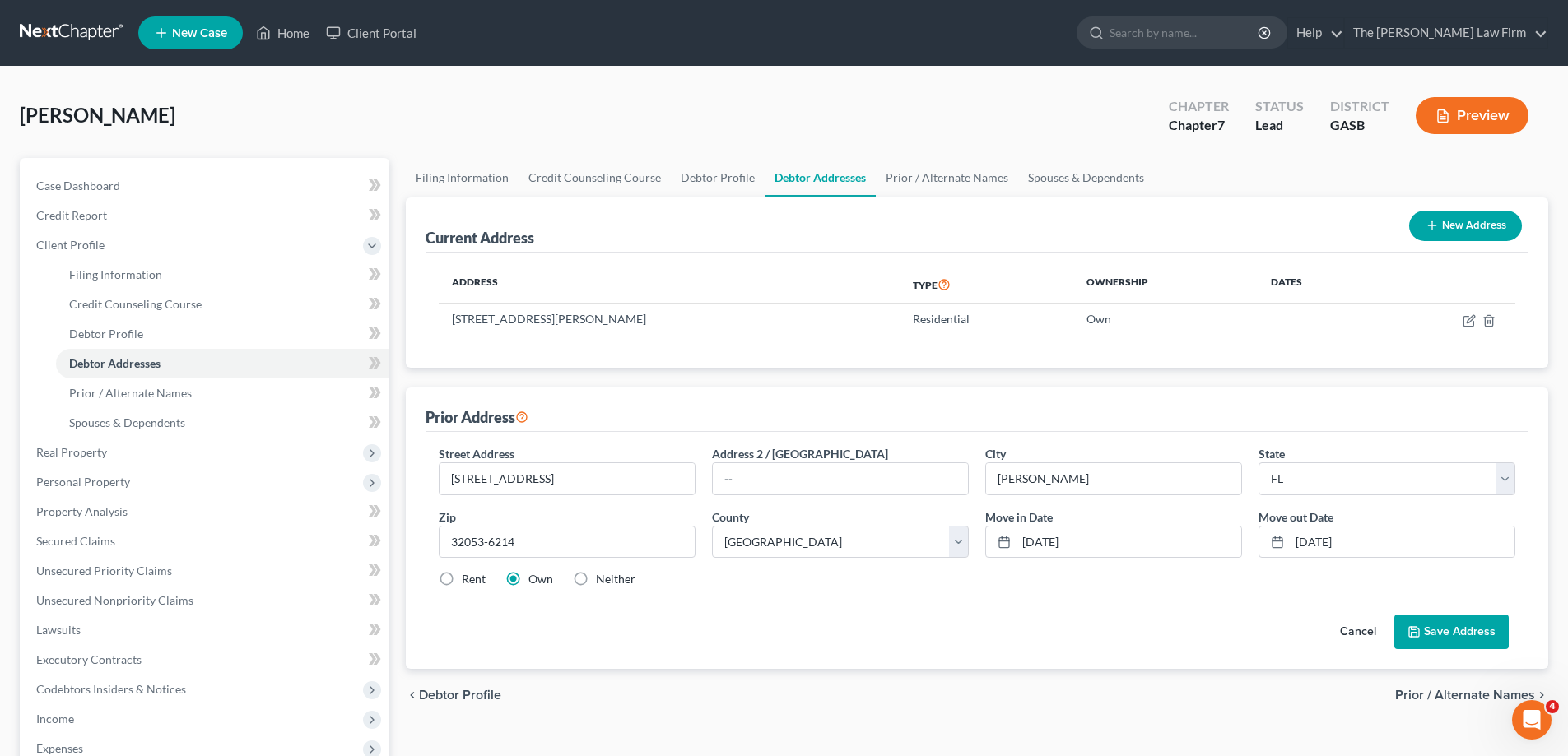
click at [844, 591] on div "Street Address * [STREET_ADDRESS] * [PERSON_NAME][GEOGRAPHIC_DATA] * State [US_…" at bounding box center [977, 523] width 1093 height 157
click at [1488, 637] on button "Save Address" at bounding box center [1451, 632] width 114 height 35
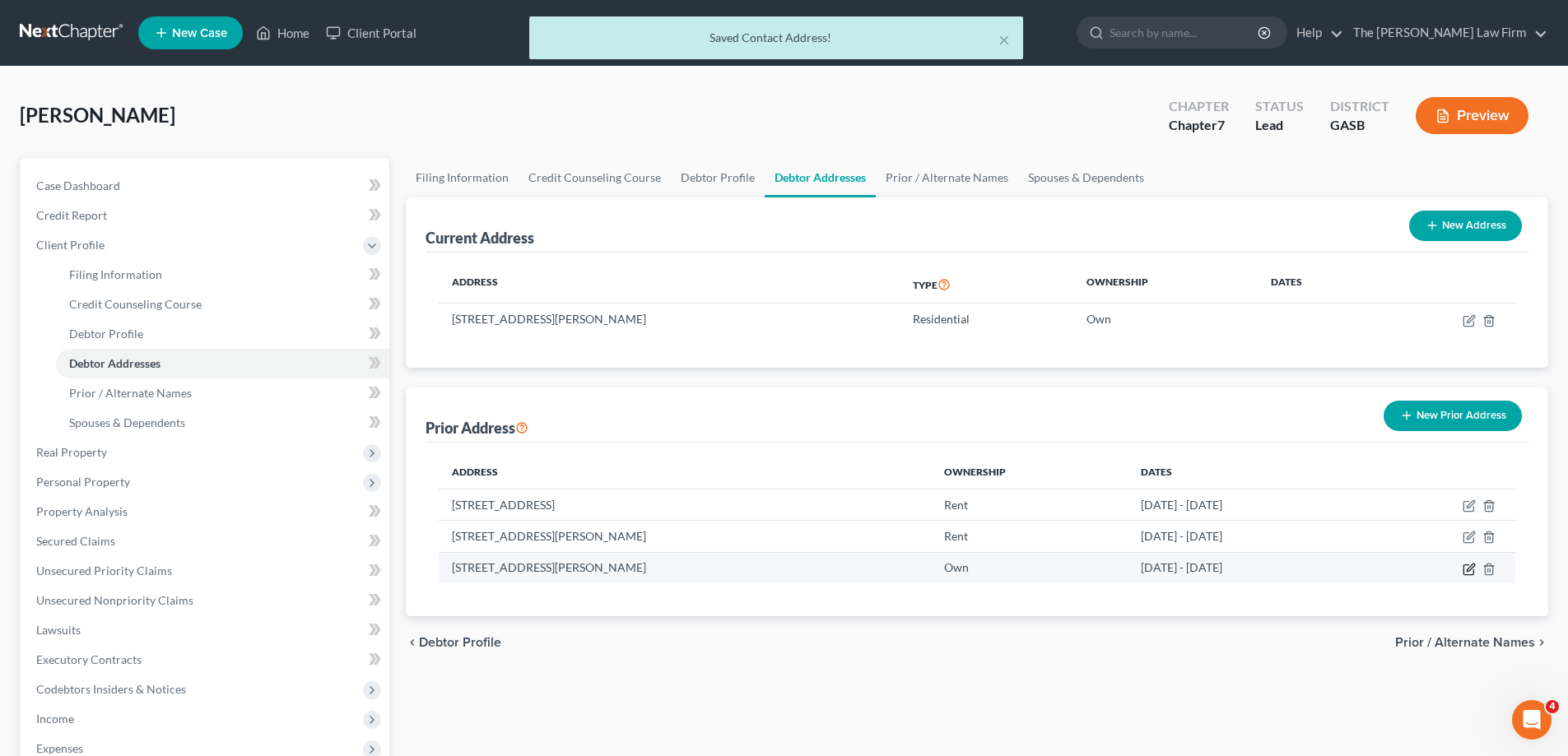
click at [1468, 568] on icon "button" at bounding box center [1469, 569] width 13 height 13
select select "9"
select select "22"
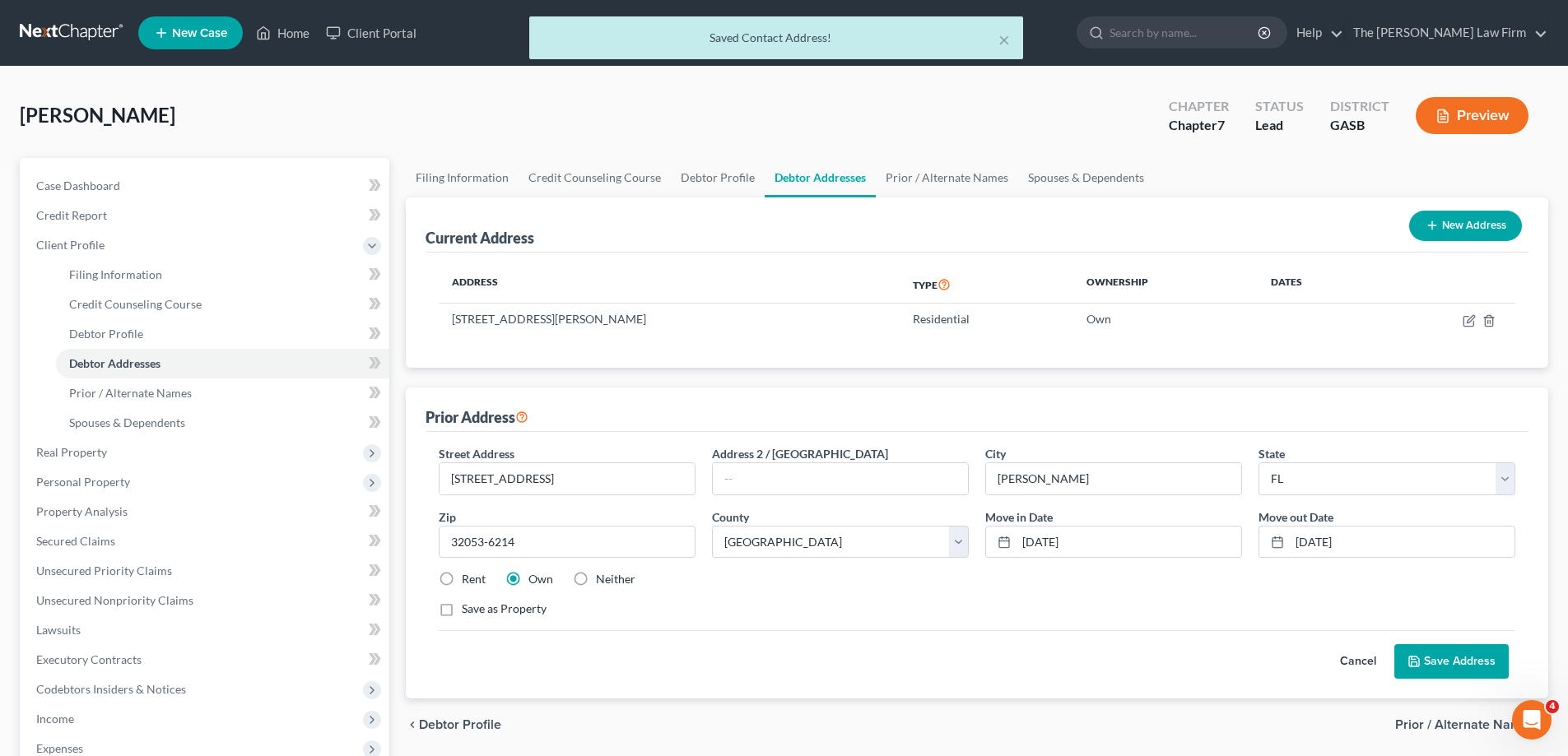
click at [480, 583] on label "Rent" at bounding box center [473, 579] width 24 height 17
click at [479, 582] on input "Rent" at bounding box center [474, 577] width 10 height 10
radio input "true"
click at [1490, 655] on button "Save Address" at bounding box center [1451, 662] width 114 height 35
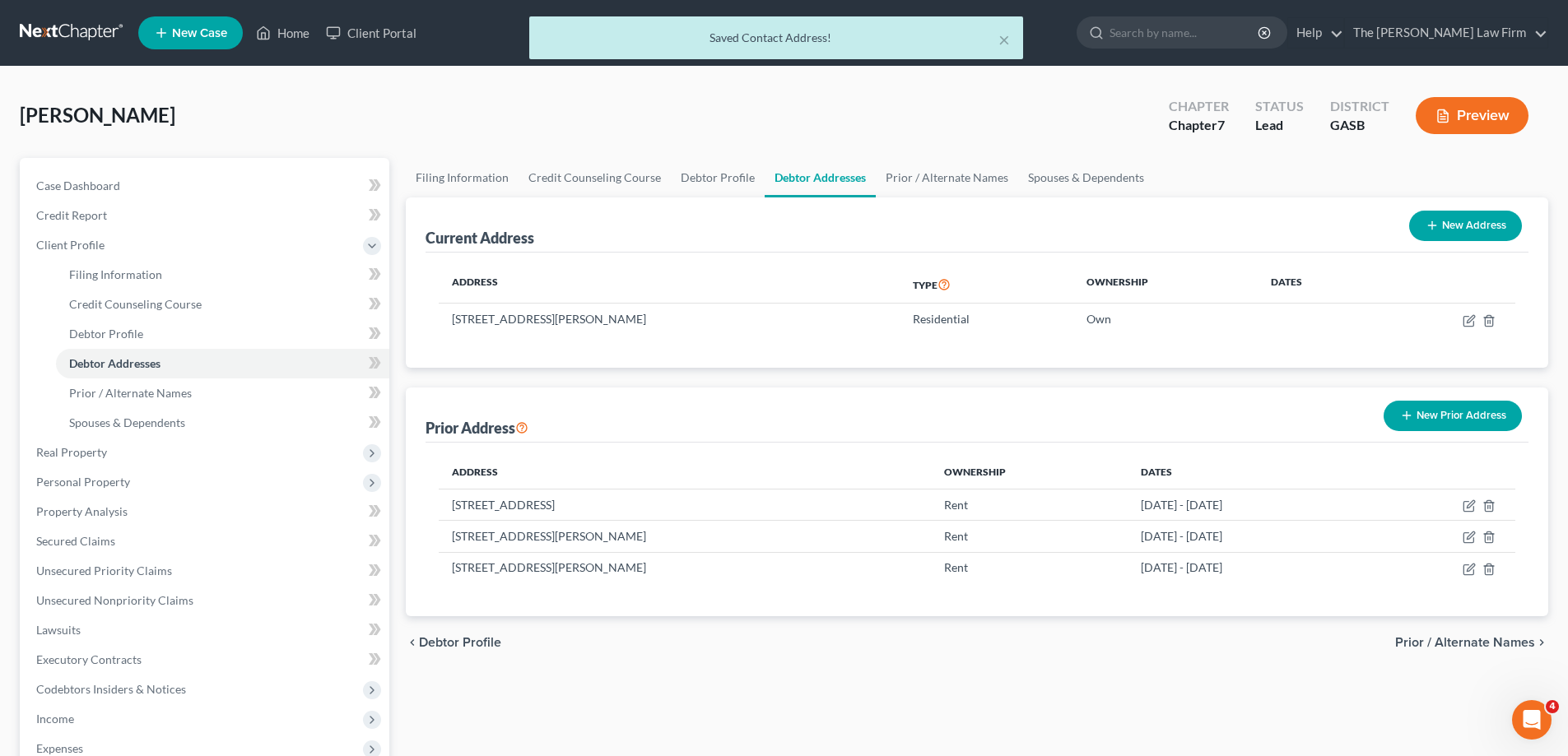
click at [1456, 388] on div "Prior Address New Prior Address" at bounding box center [977, 415] width 1103 height 55
click at [1456, 412] on button "New Prior Address" at bounding box center [1453, 415] width 139 height 30
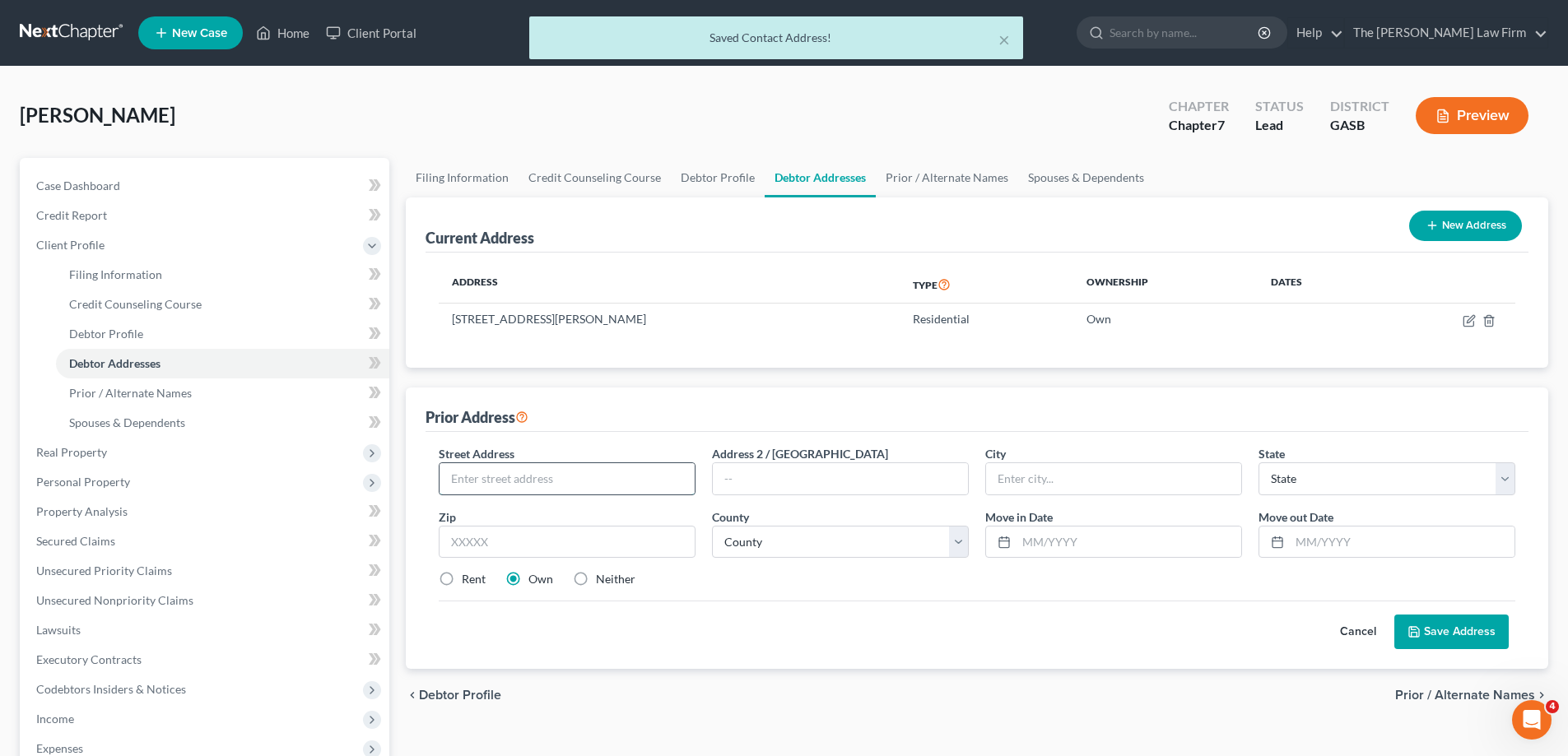
click at [558, 470] on input "text" at bounding box center [567, 479] width 255 height 31
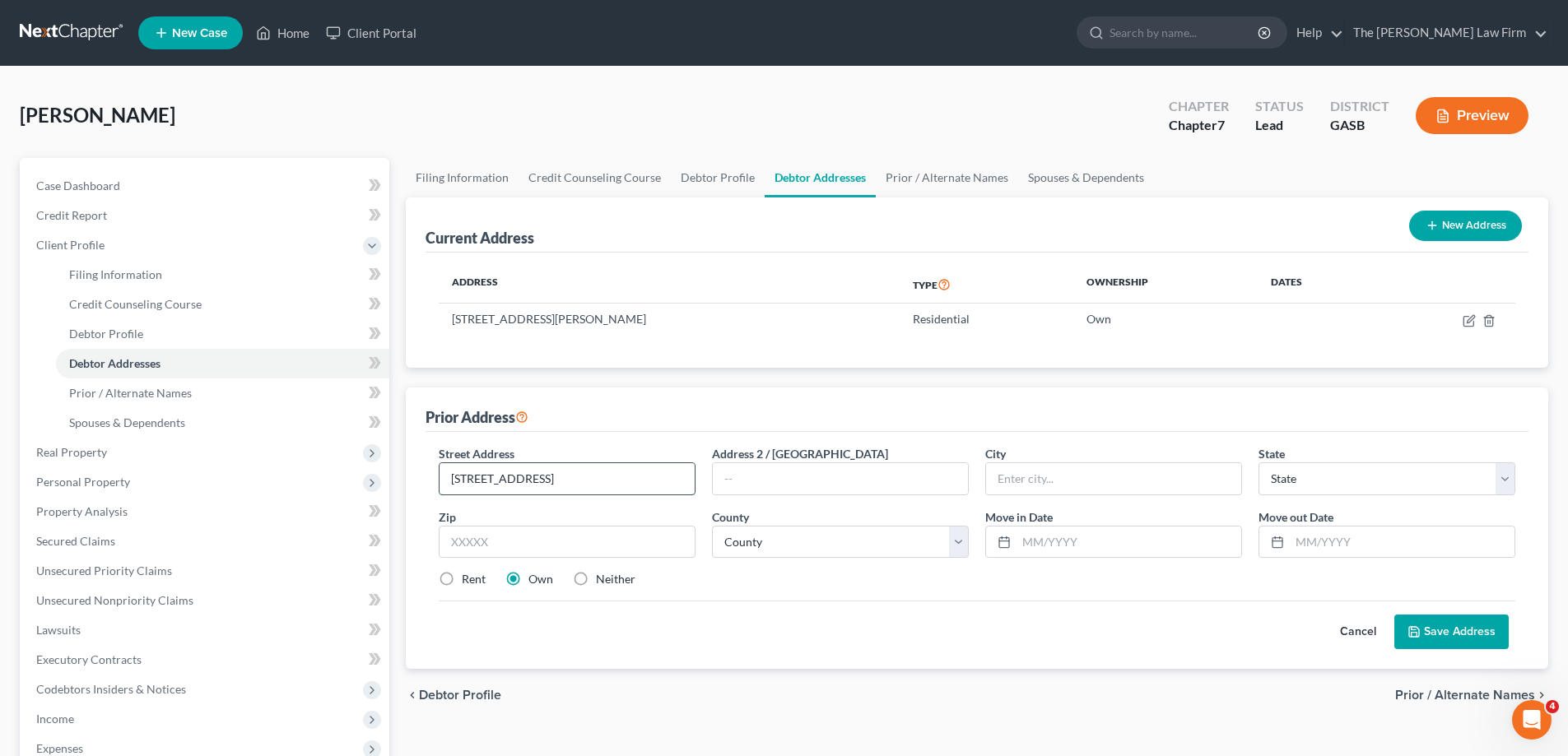
type input "[STREET_ADDRESS]"
type input "[PERSON_NAME]"
select select "9"
type input "32958"
type input "[DATE]"
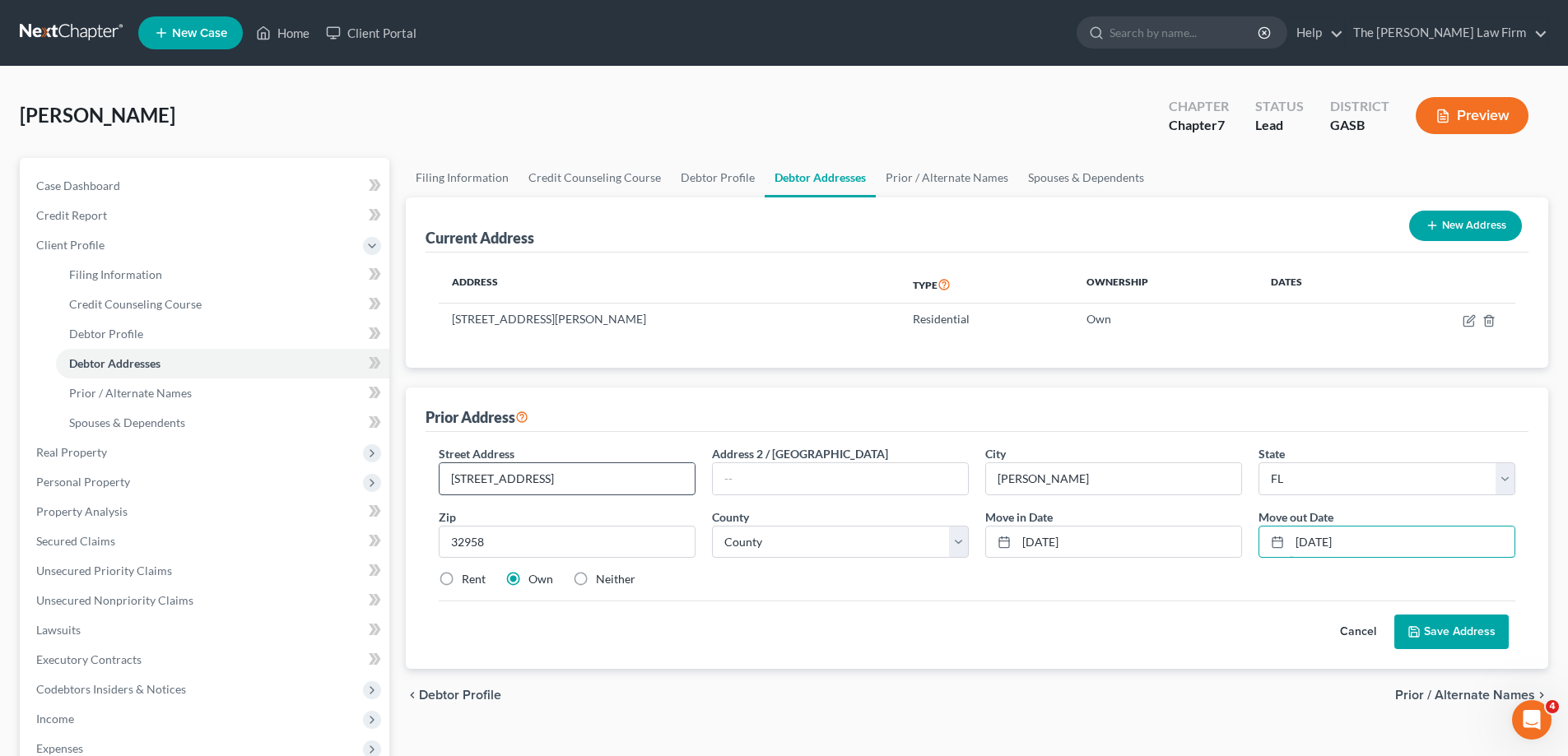
type input "[DATE]"
click at [655, 480] on input "[STREET_ADDRESS]" at bounding box center [567, 479] width 255 height 31
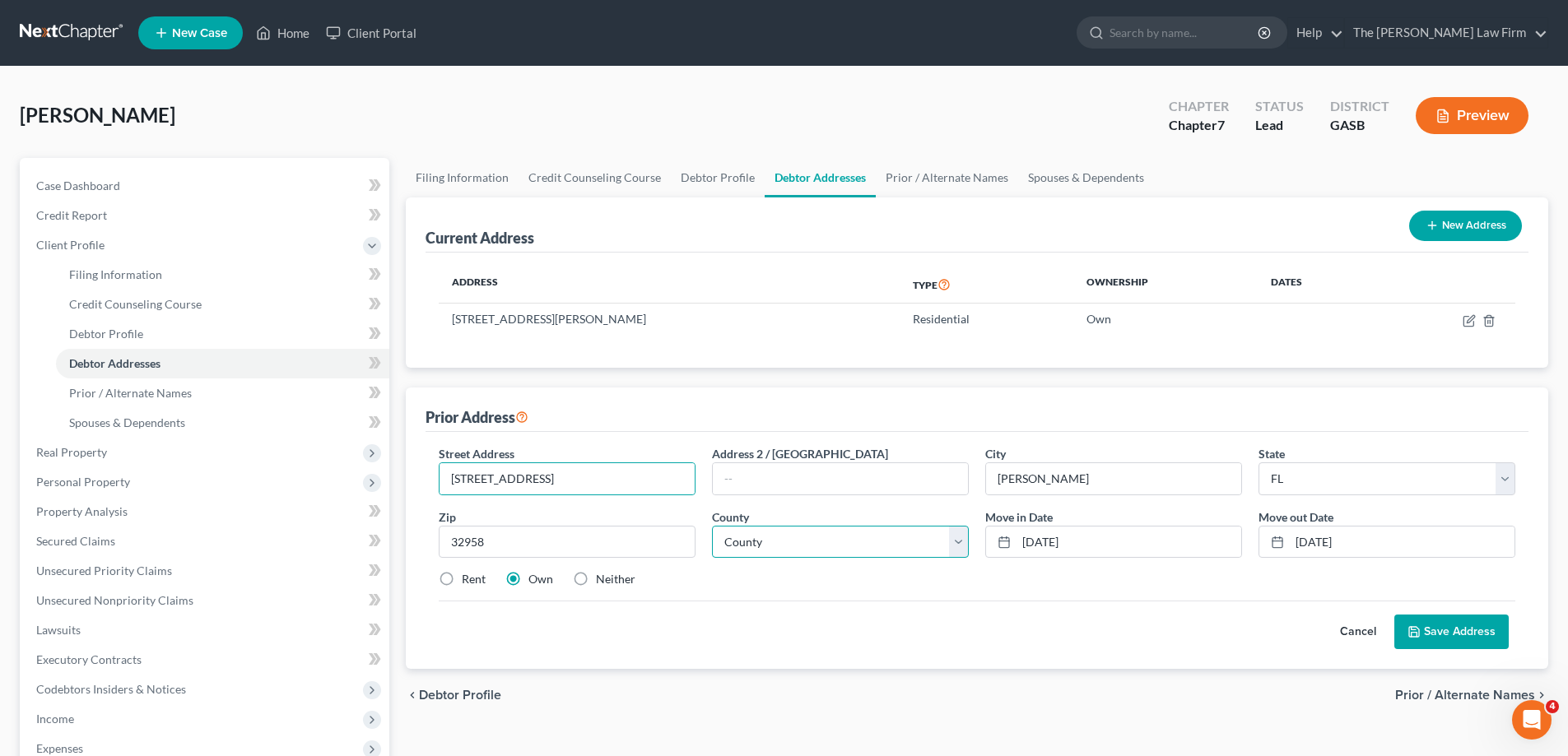
click at [823, 529] on select "County [GEOGRAPHIC_DATA] [GEOGRAPHIC_DATA] [GEOGRAPHIC_DATA] [GEOGRAPHIC_DATA] …" at bounding box center [840, 543] width 257 height 33
select select "29"
click at [712, 526] on select "County [GEOGRAPHIC_DATA] [GEOGRAPHIC_DATA] [GEOGRAPHIC_DATA] [GEOGRAPHIC_DATA] …" at bounding box center [840, 543] width 257 height 33
click at [475, 582] on label "Rent" at bounding box center [473, 579] width 24 height 17
click at [475, 582] on input "Rent" at bounding box center [474, 577] width 10 height 10
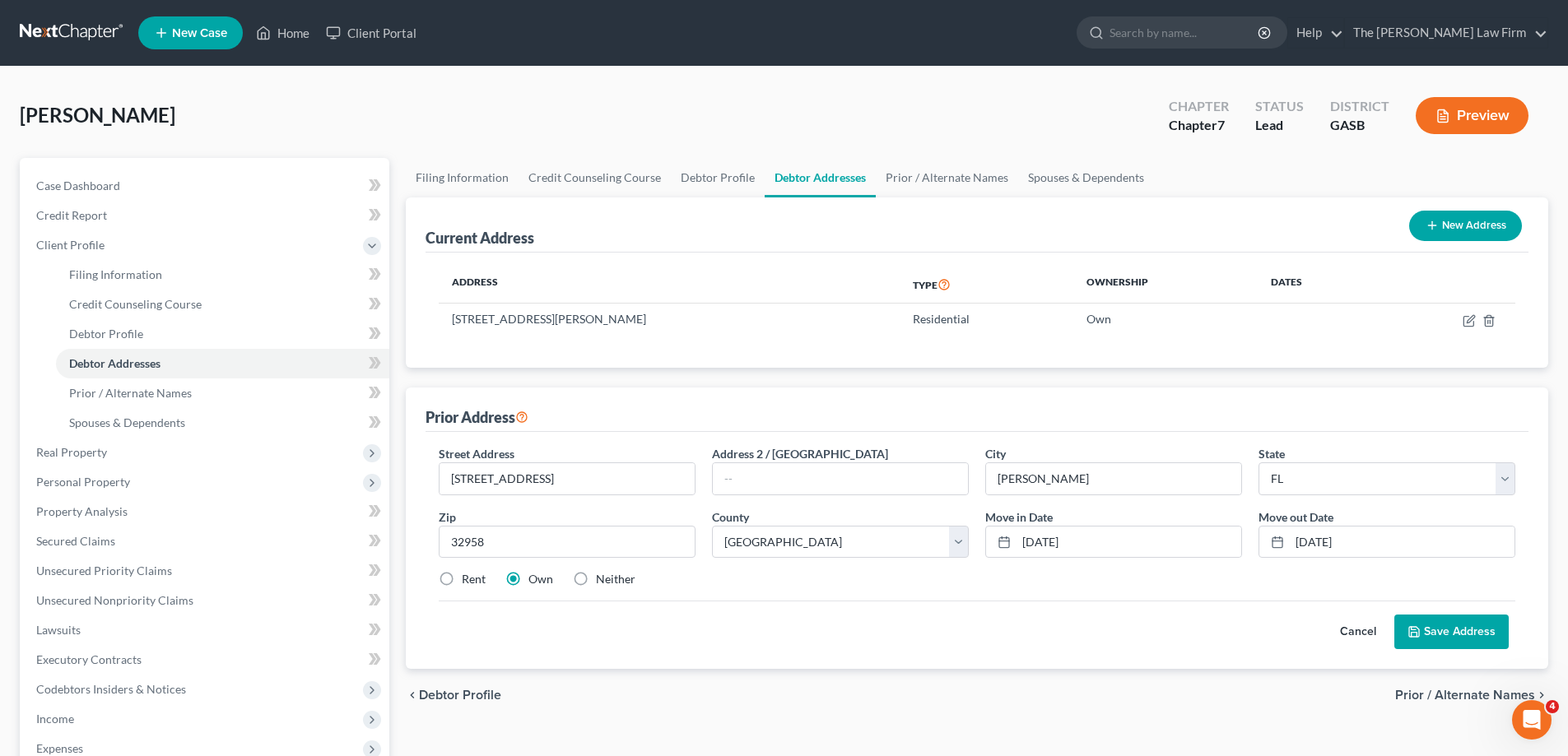
radio input "true"
click at [470, 581] on label "Rent" at bounding box center [473, 579] width 24 height 17
click at [470, 581] on input "Rent" at bounding box center [474, 577] width 10 height 10
click at [1425, 631] on button "Save Address" at bounding box center [1451, 632] width 114 height 35
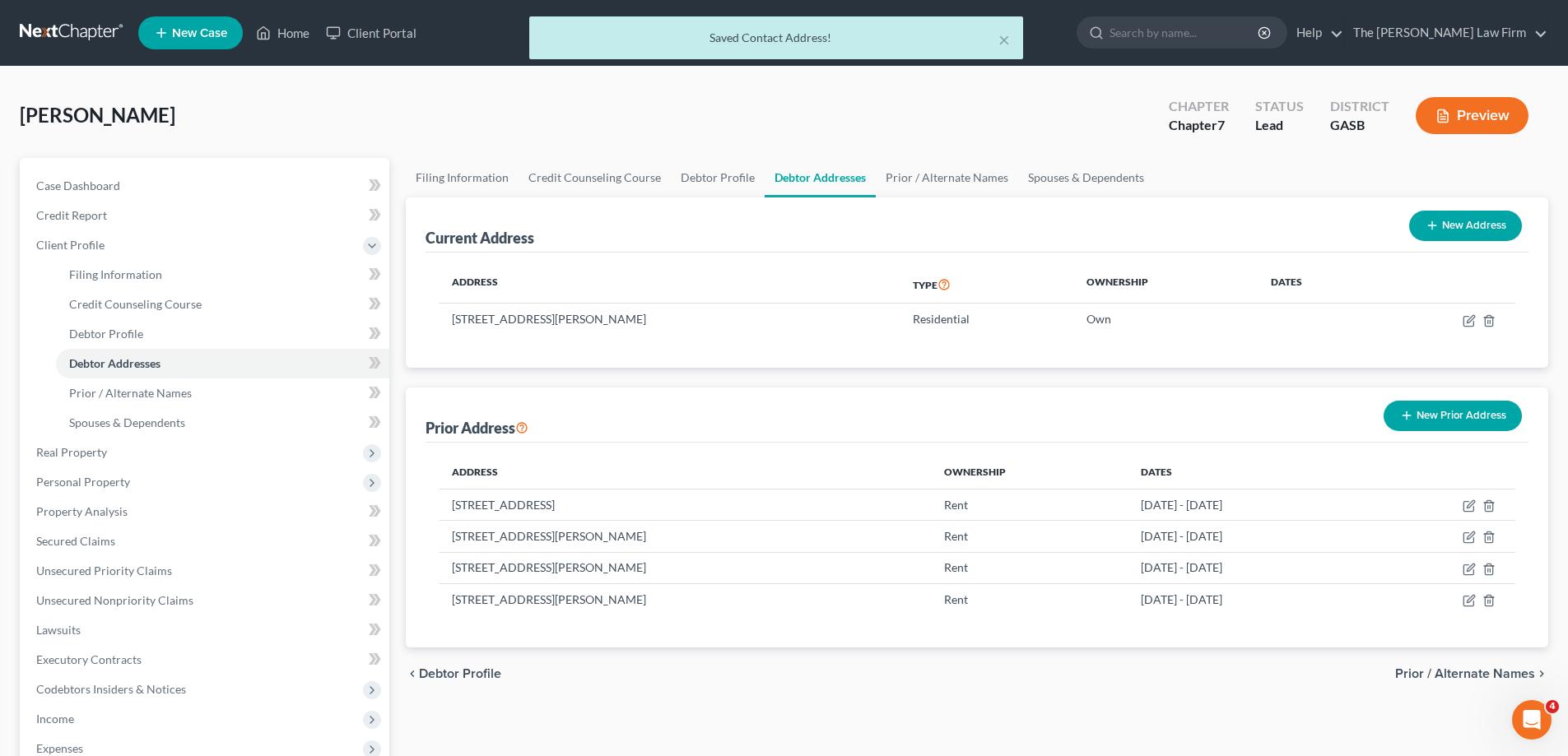
click at [1482, 127] on button "Preview" at bounding box center [1471, 116] width 112 height 37
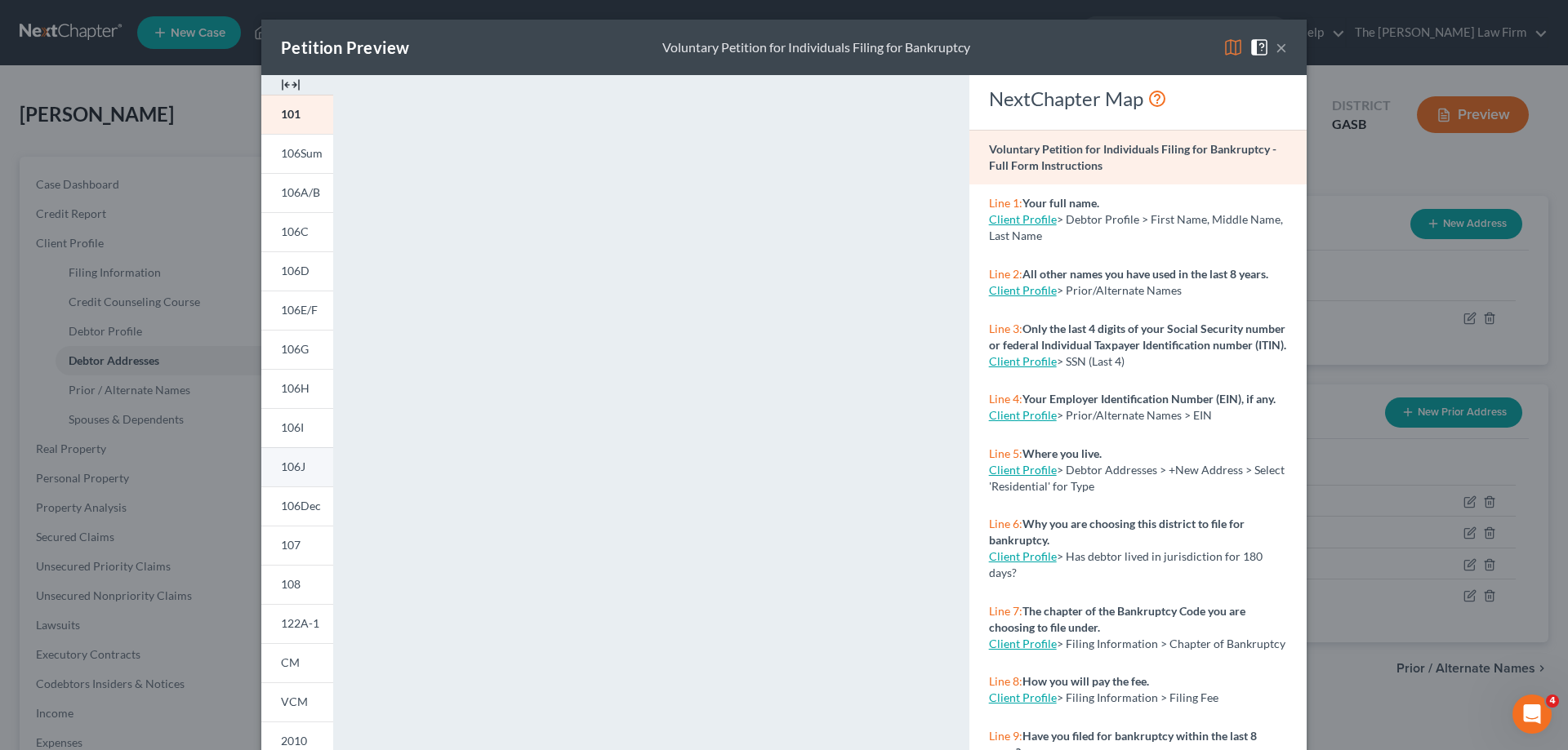
click at [306, 471] on link "106J" at bounding box center [296, 467] width 72 height 39
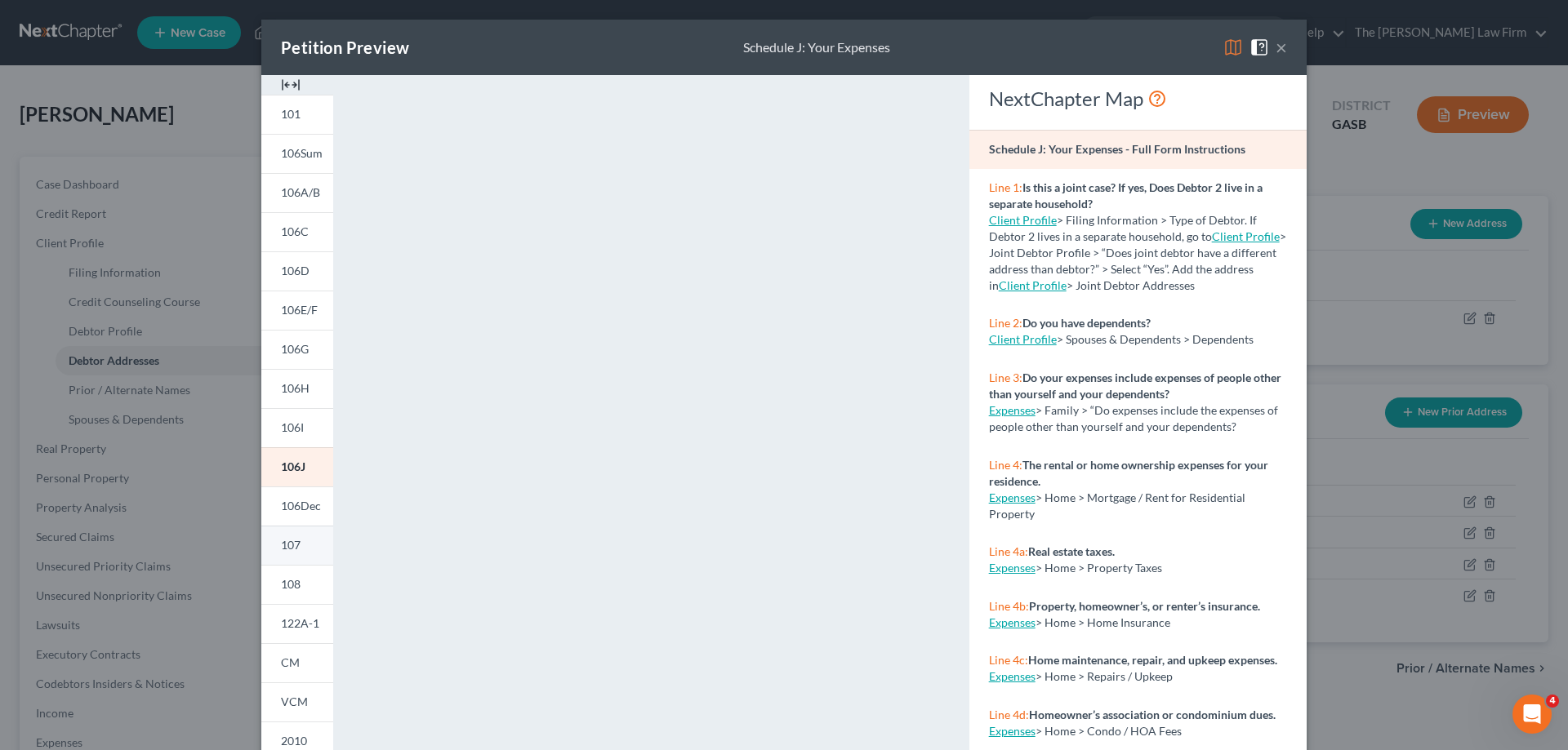
click at [313, 532] on link "107" at bounding box center [296, 545] width 72 height 39
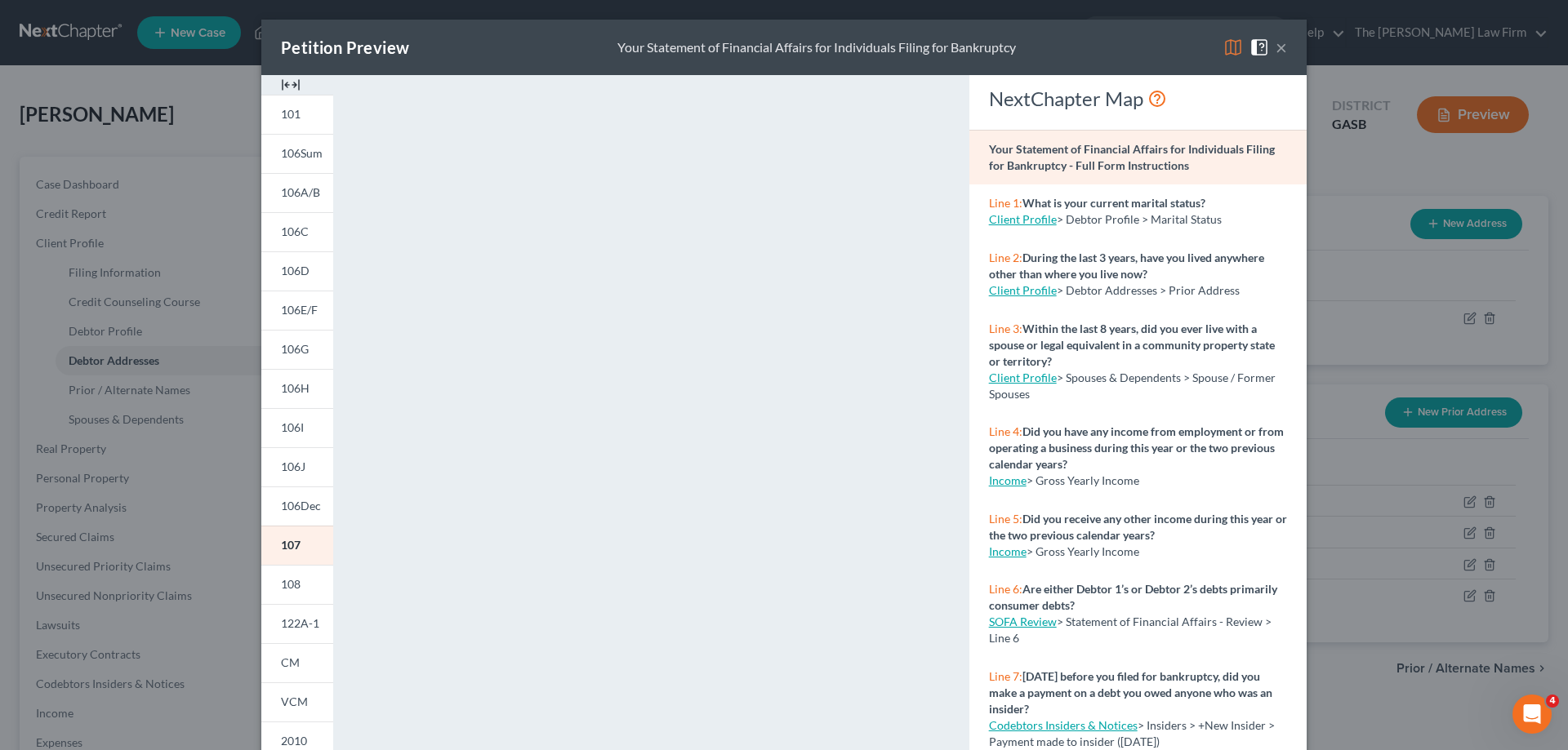
click at [1280, 50] on button "×" at bounding box center [1281, 47] width 11 height 20
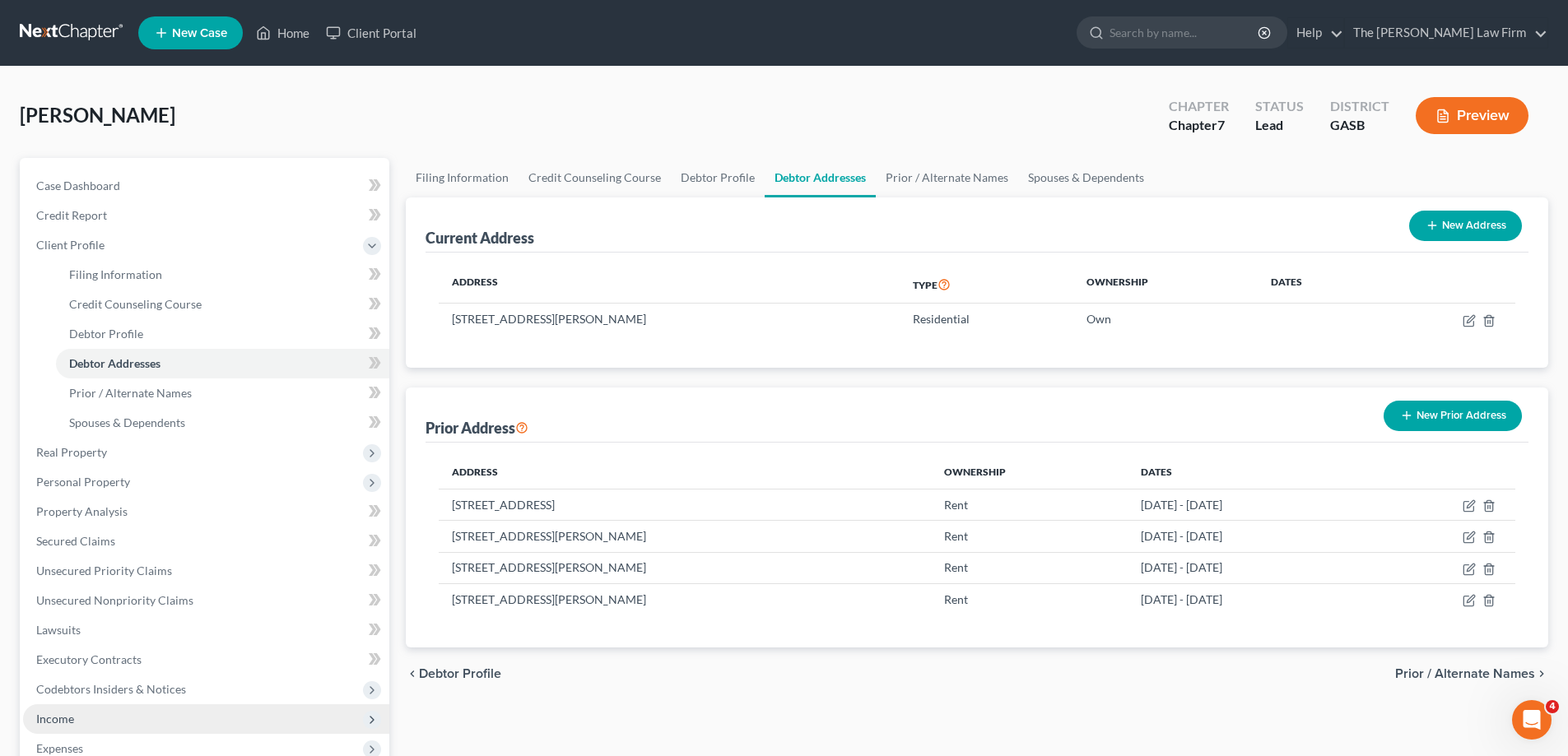
click at [122, 722] on span "Income" at bounding box center [206, 719] width 367 height 30
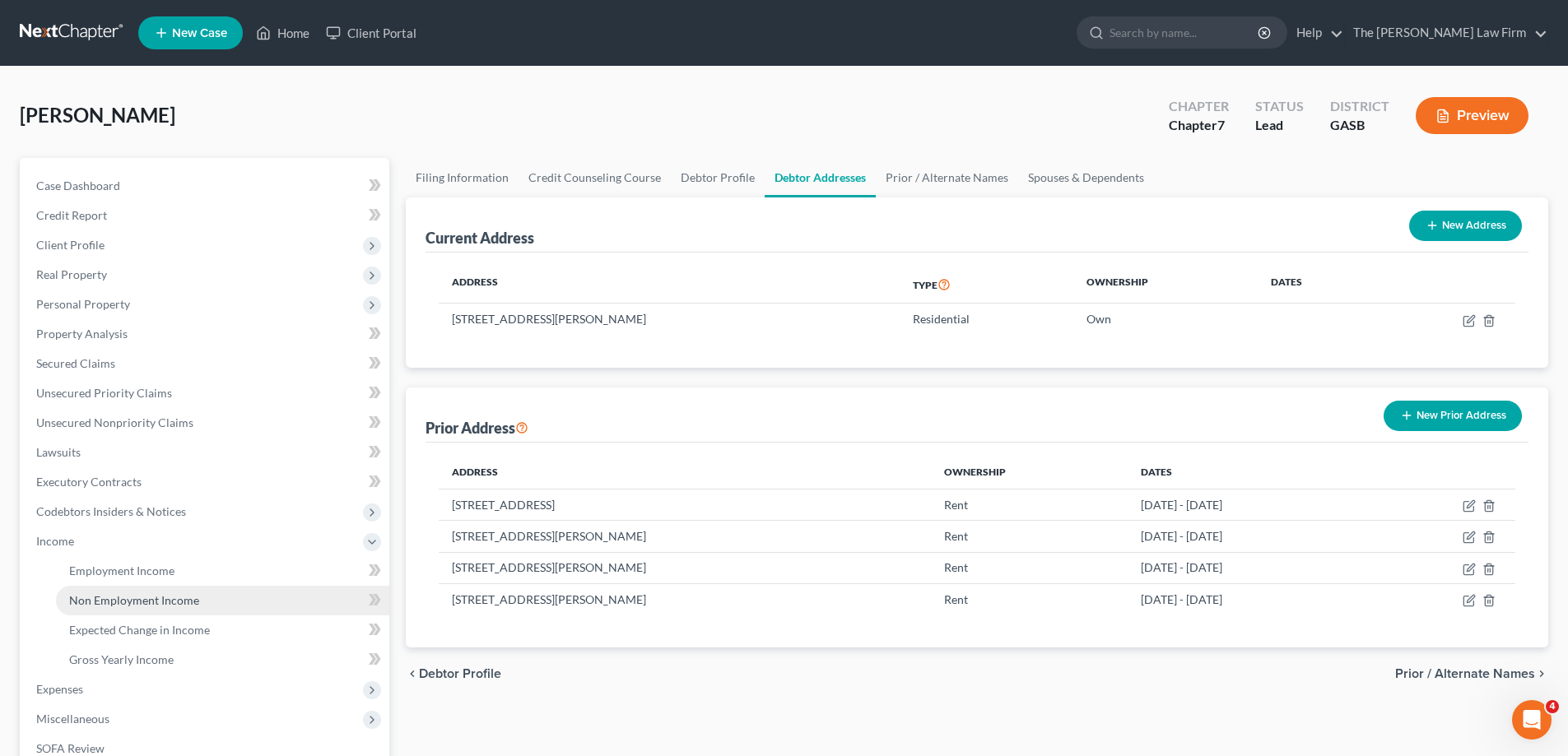
click at [218, 586] on link "Non Employment Income" at bounding box center [222, 601] width 334 height 30
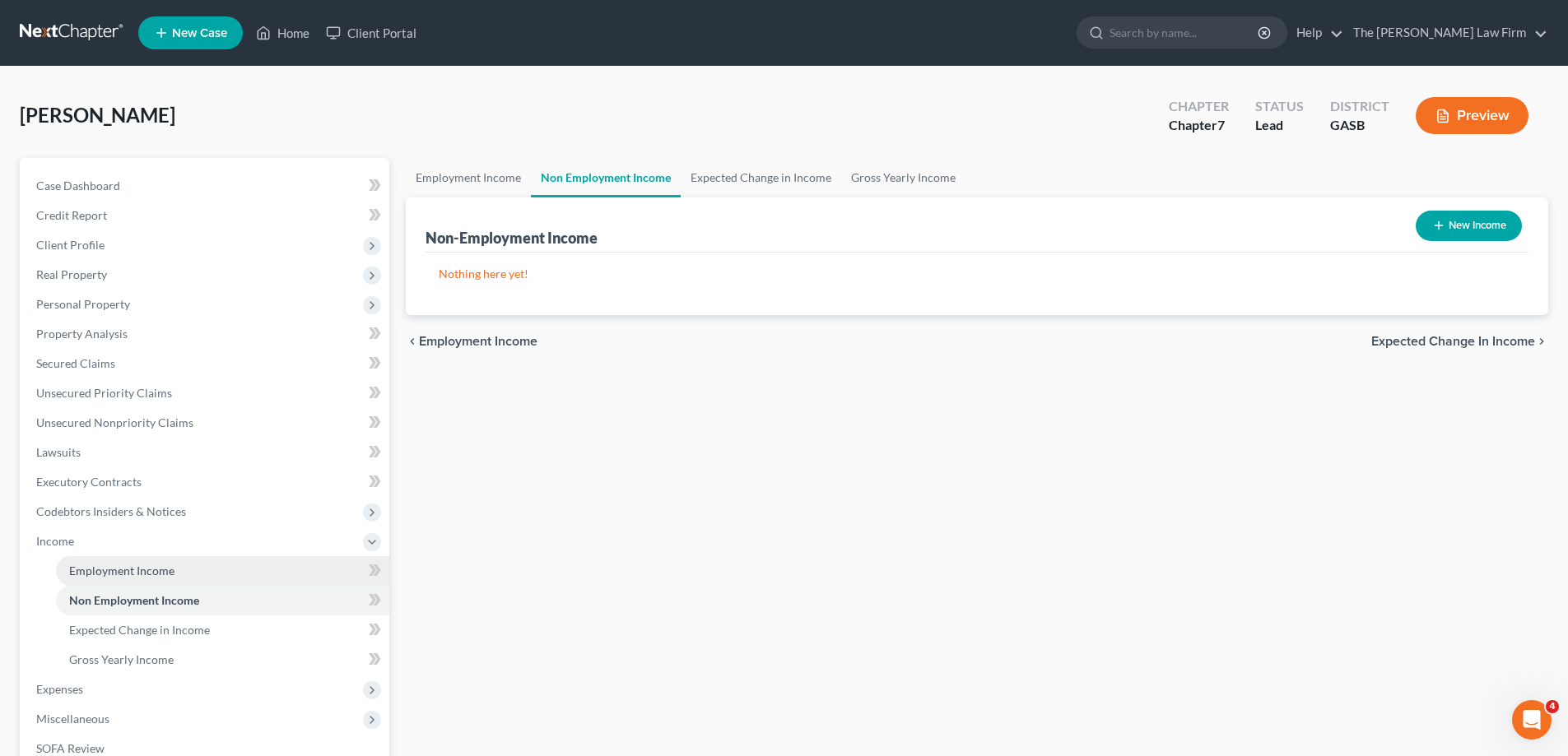
click at [226, 571] on link "Employment Income" at bounding box center [222, 571] width 334 height 30
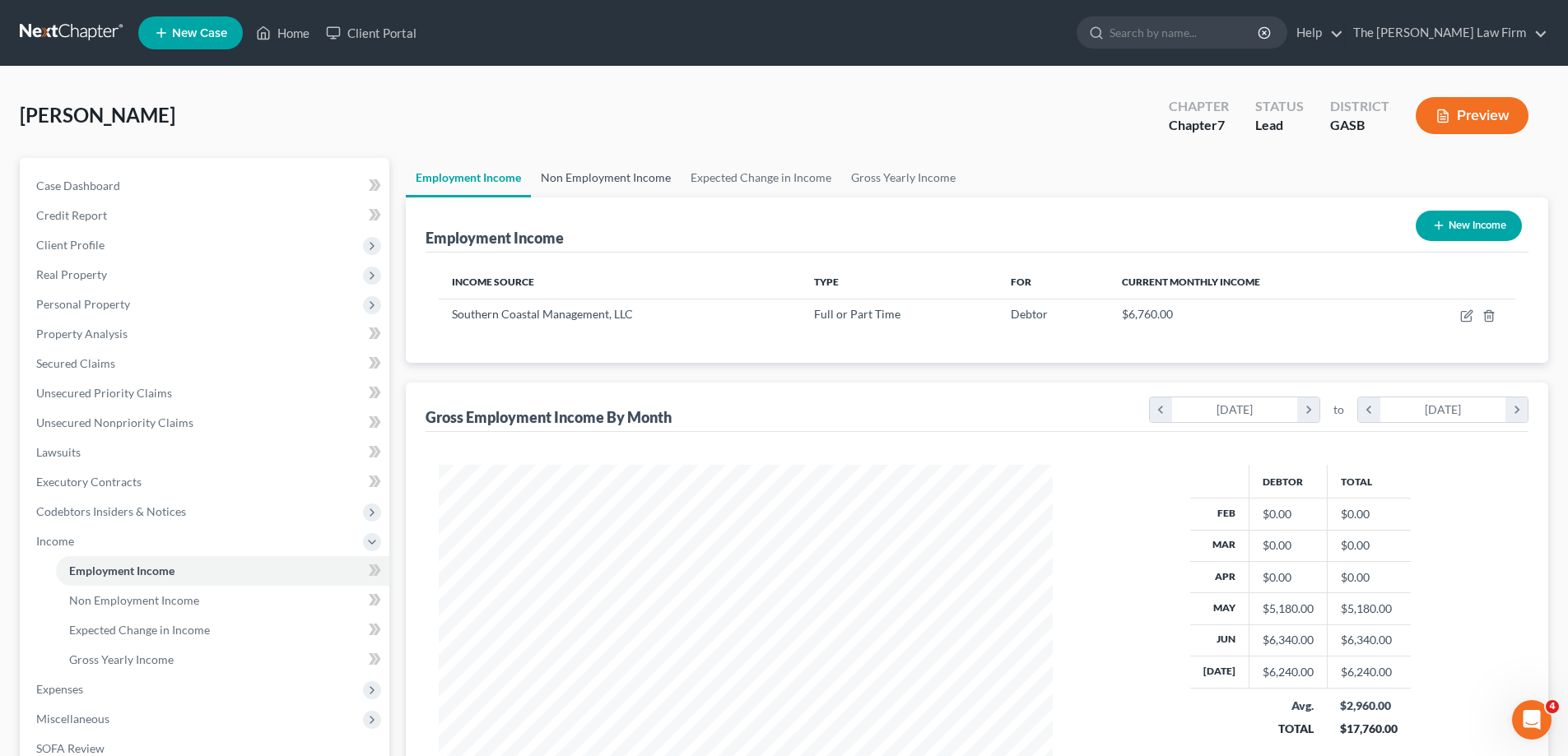
click at [646, 177] on link "Non Employment Income" at bounding box center [606, 177] width 150 height 39
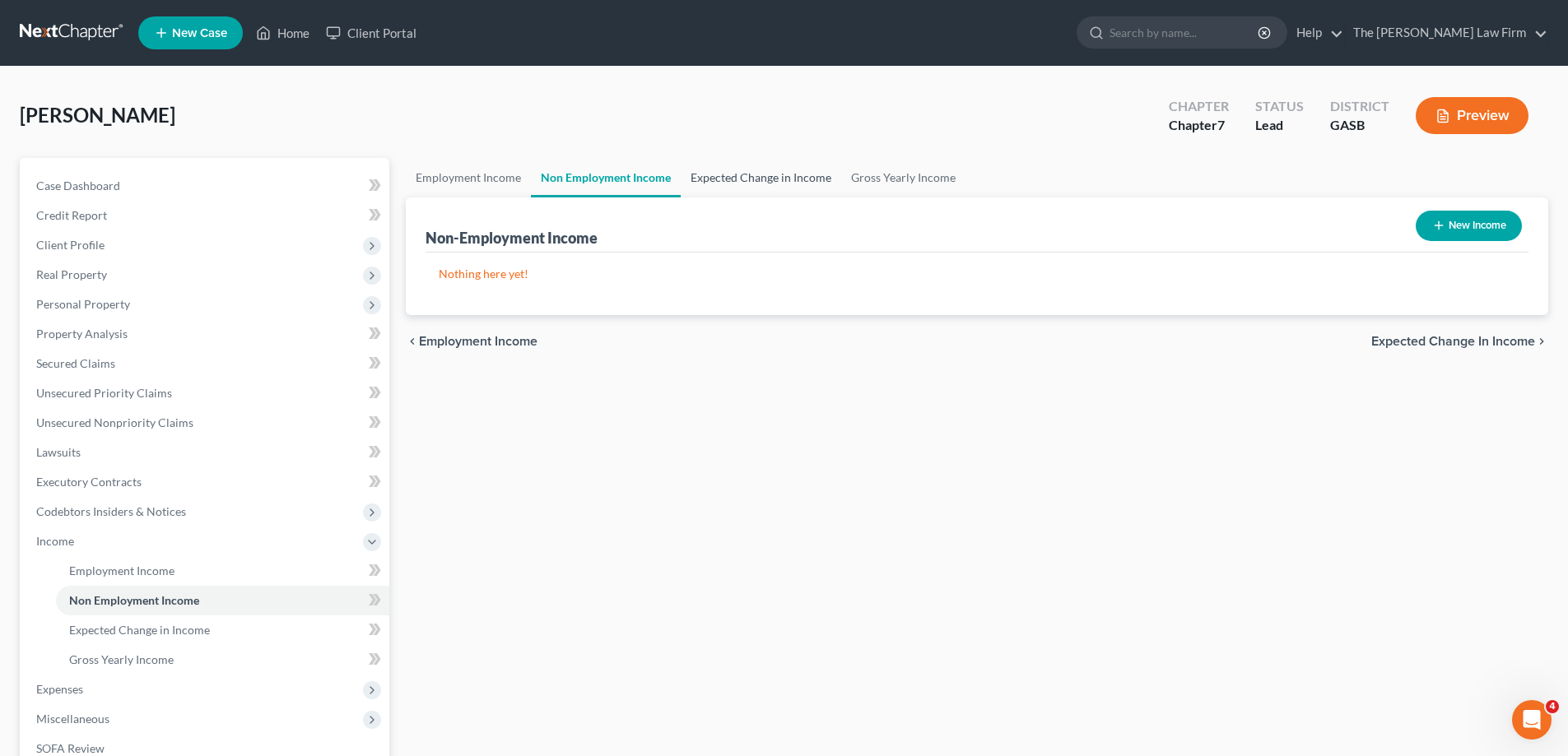
click at [747, 185] on link "Expected Change in Income" at bounding box center [761, 177] width 160 height 39
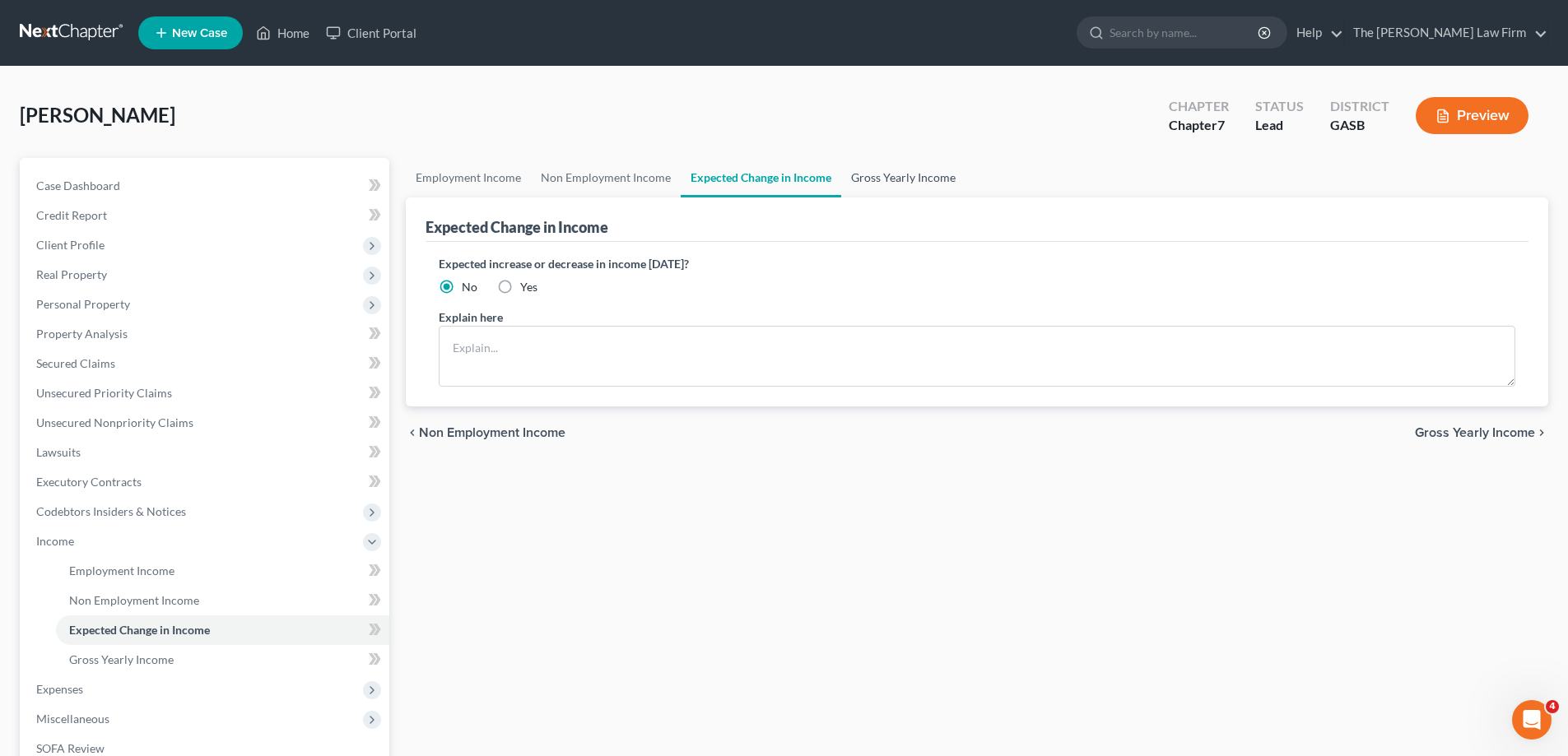
click at [869, 172] on link "Gross Yearly Income" at bounding box center [903, 177] width 125 height 39
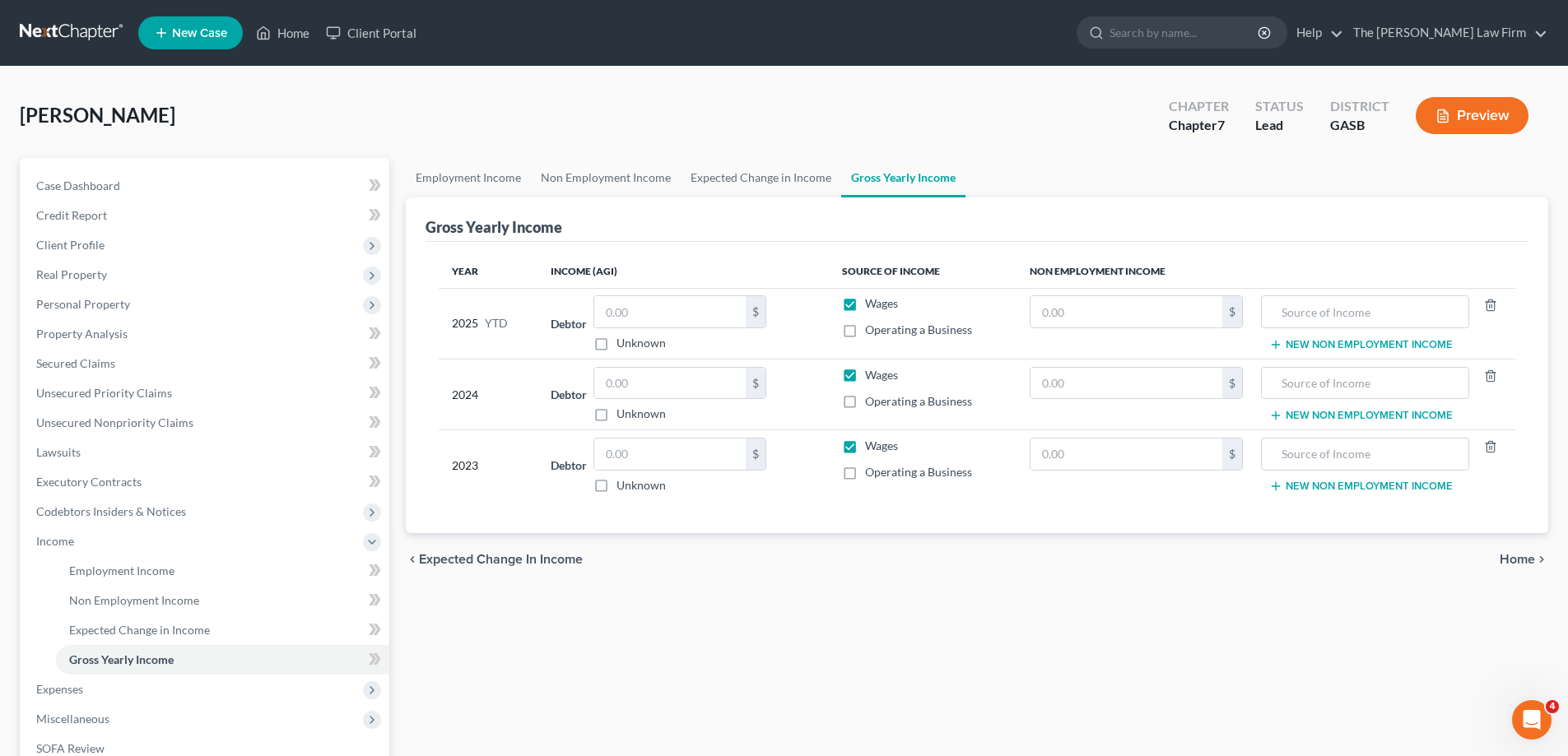
scroll to position [237, 0]
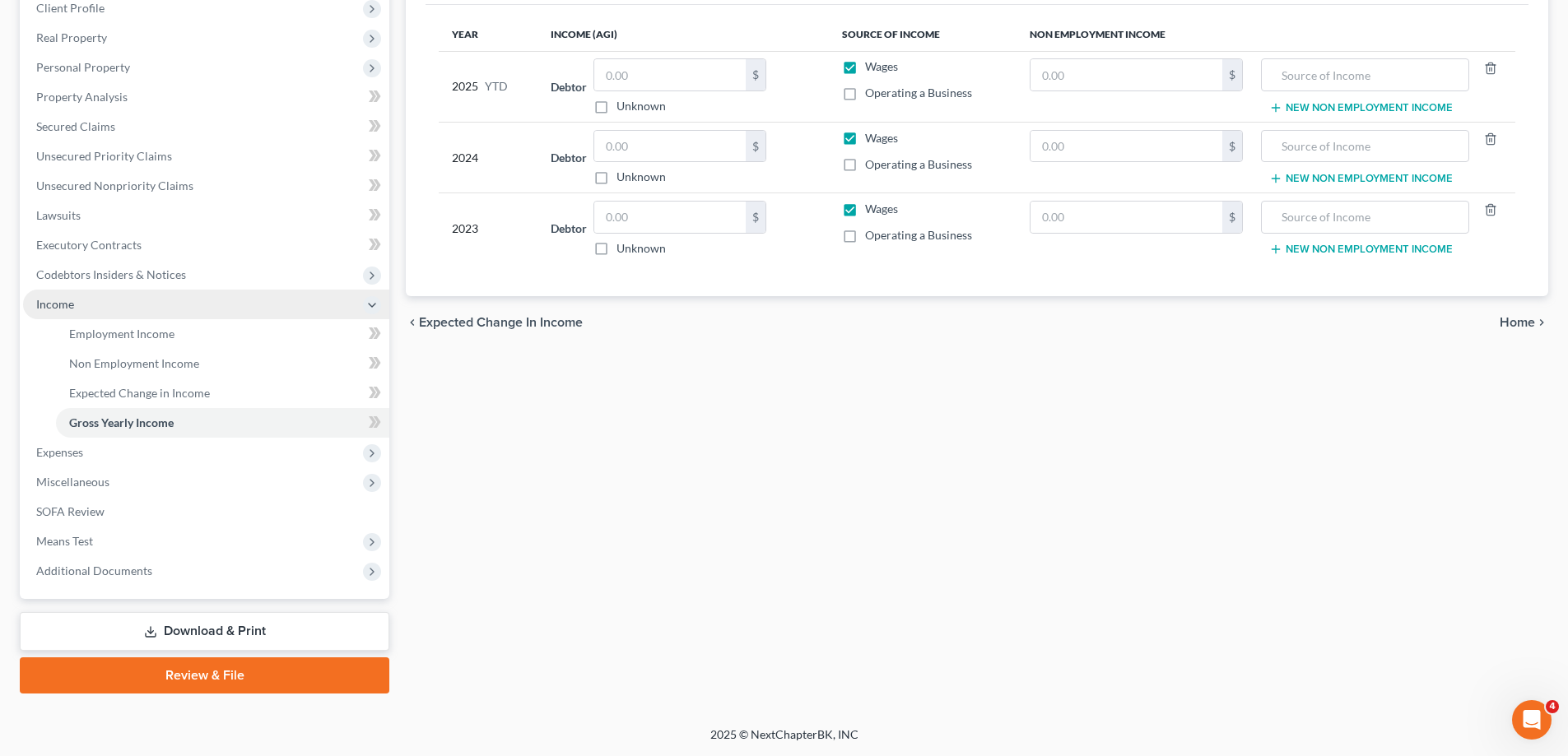
click at [217, 307] on span "Income" at bounding box center [206, 305] width 367 height 30
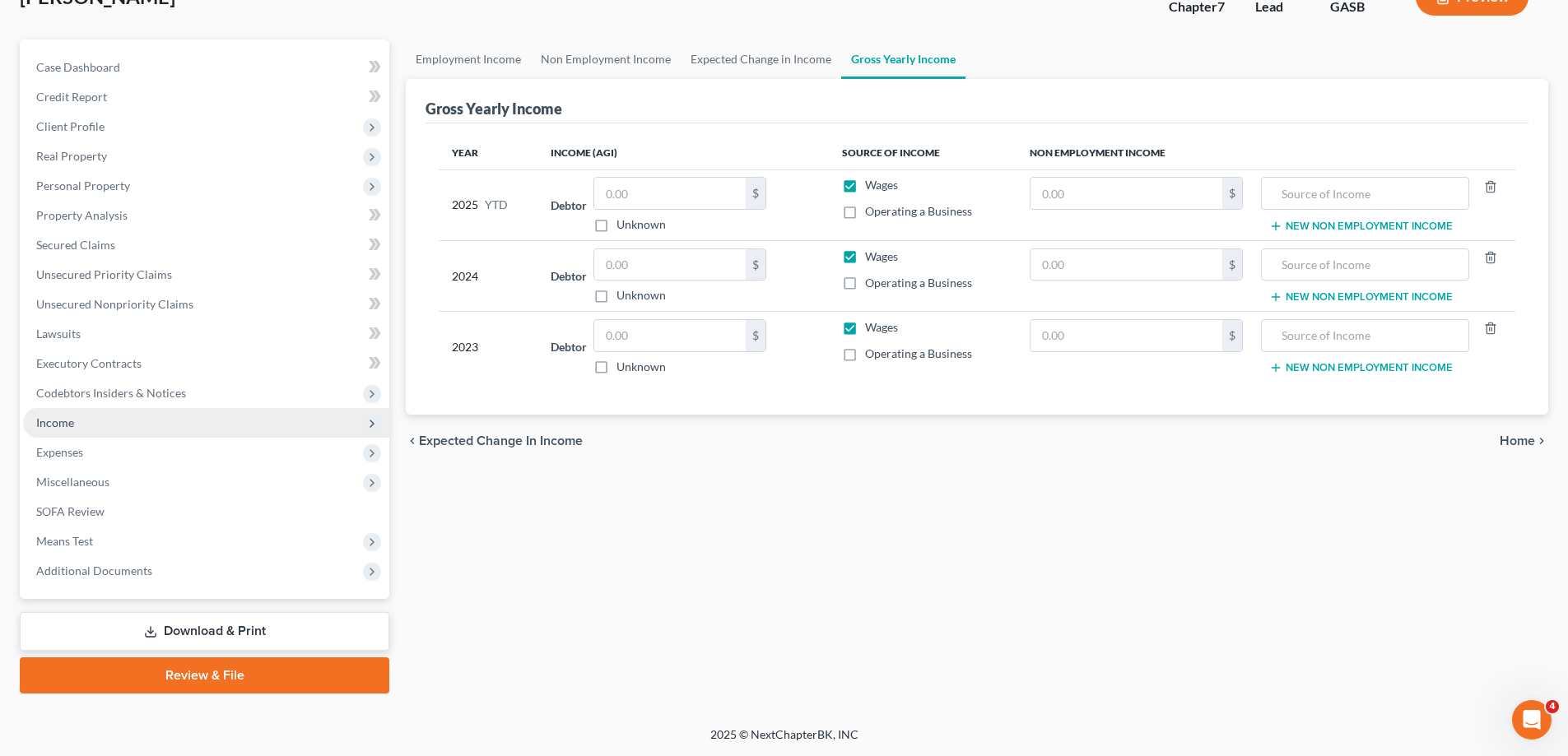
scroll to position [118, 0]
click at [179, 422] on span "Income" at bounding box center [206, 423] width 367 height 30
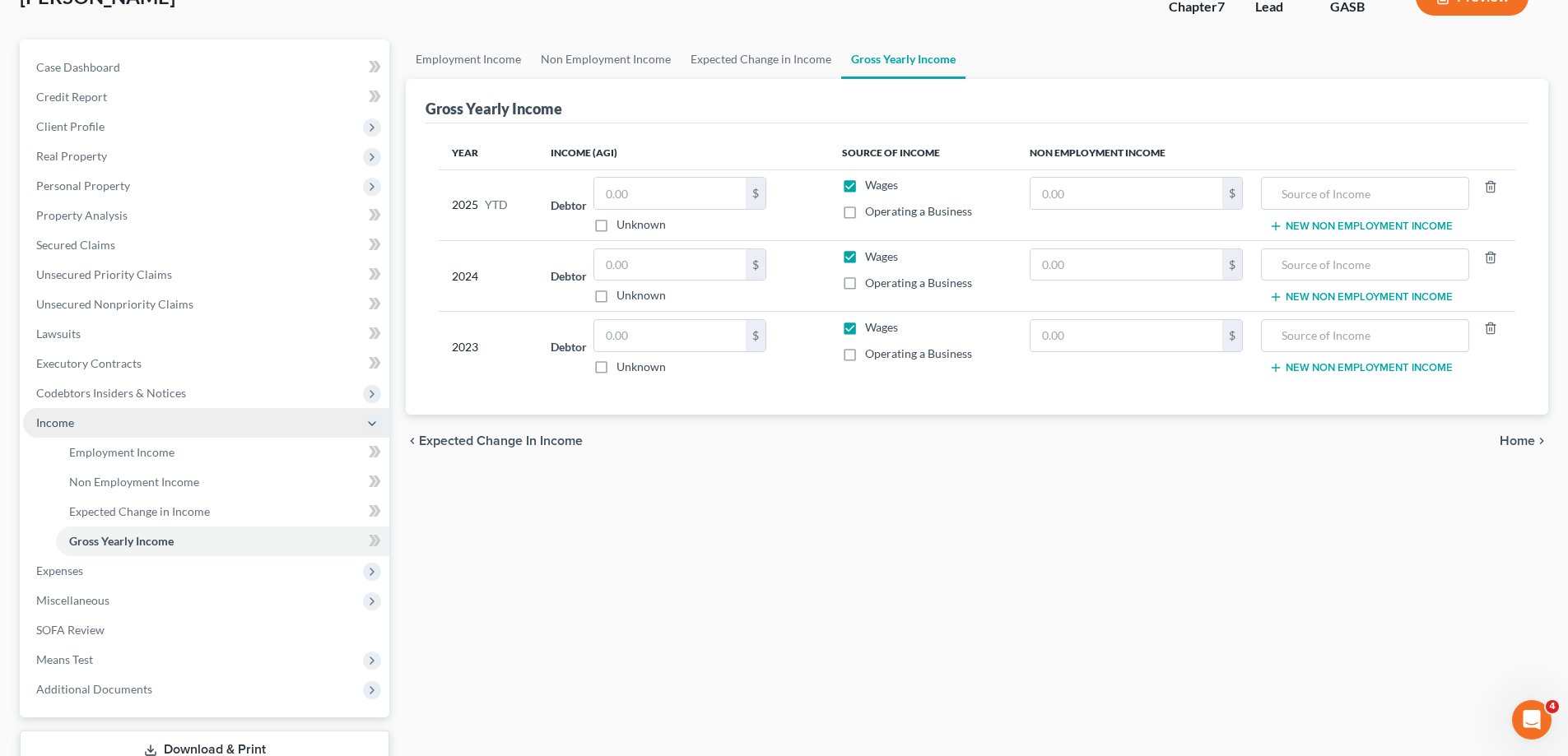
scroll to position [237, 0]
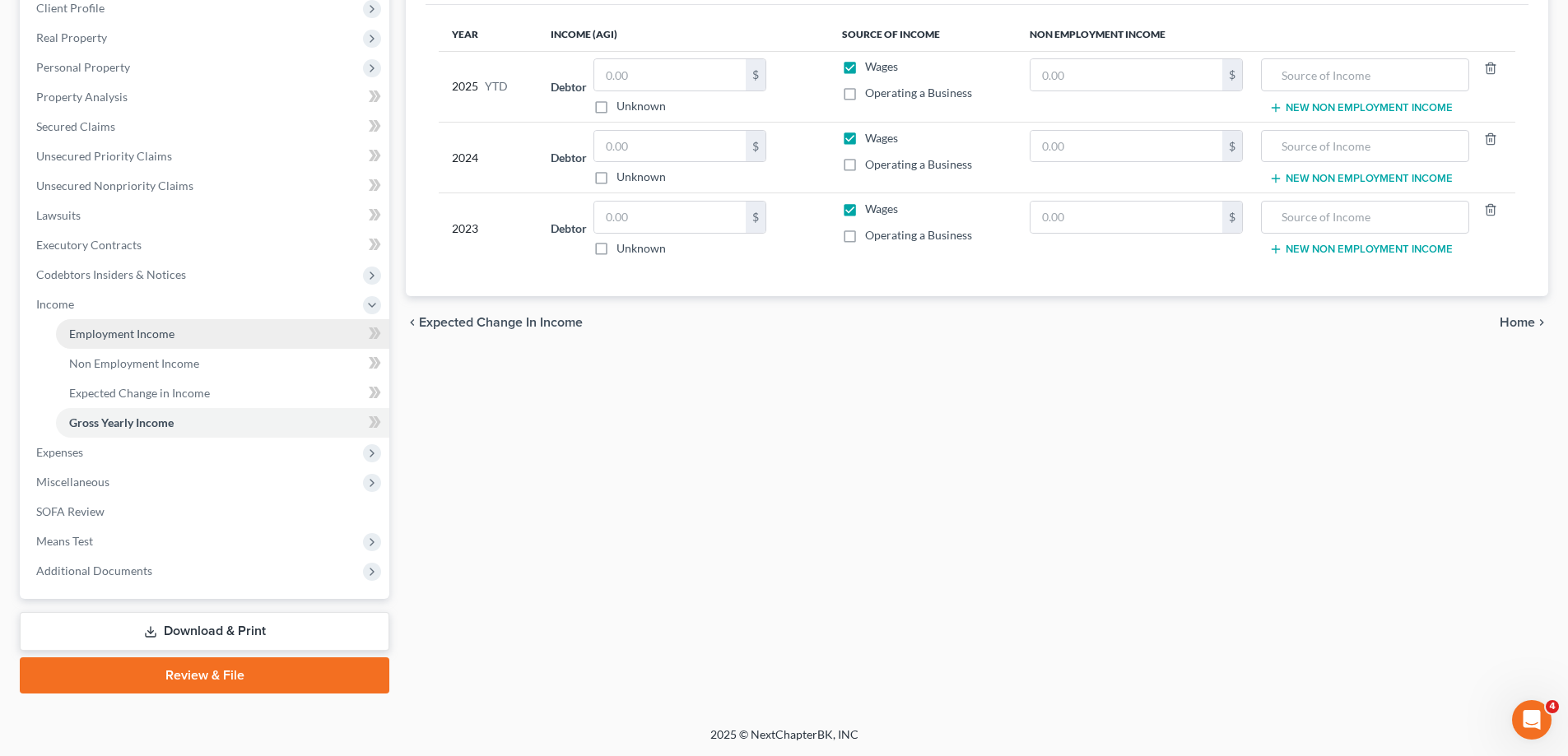
click at [209, 338] on link "Employment Income" at bounding box center [222, 334] width 334 height 30
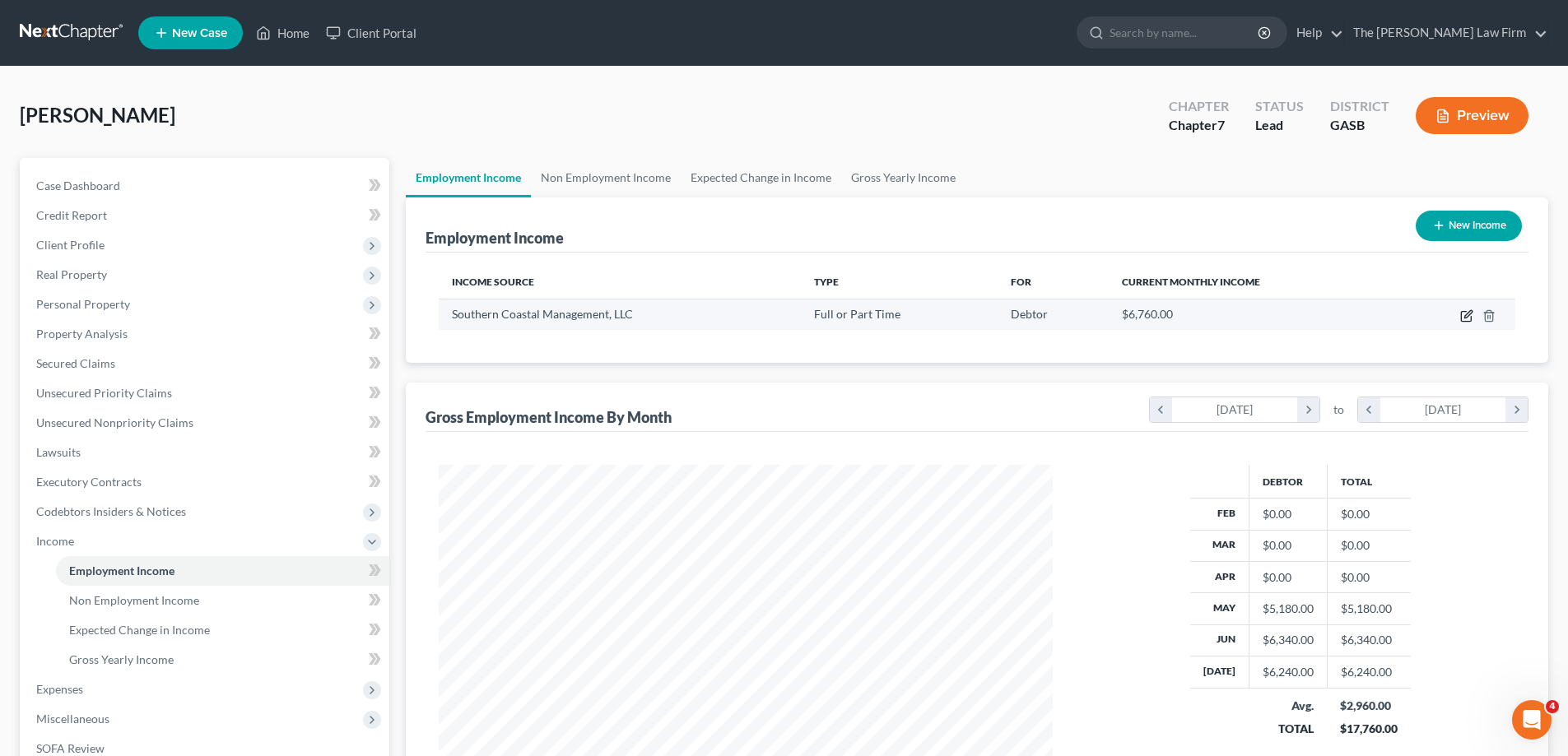
click at [1462, 322] on icon "button" at bounding box center [1465, 316] width 10 height 10
select select "0"
select select "10"
select select "3"
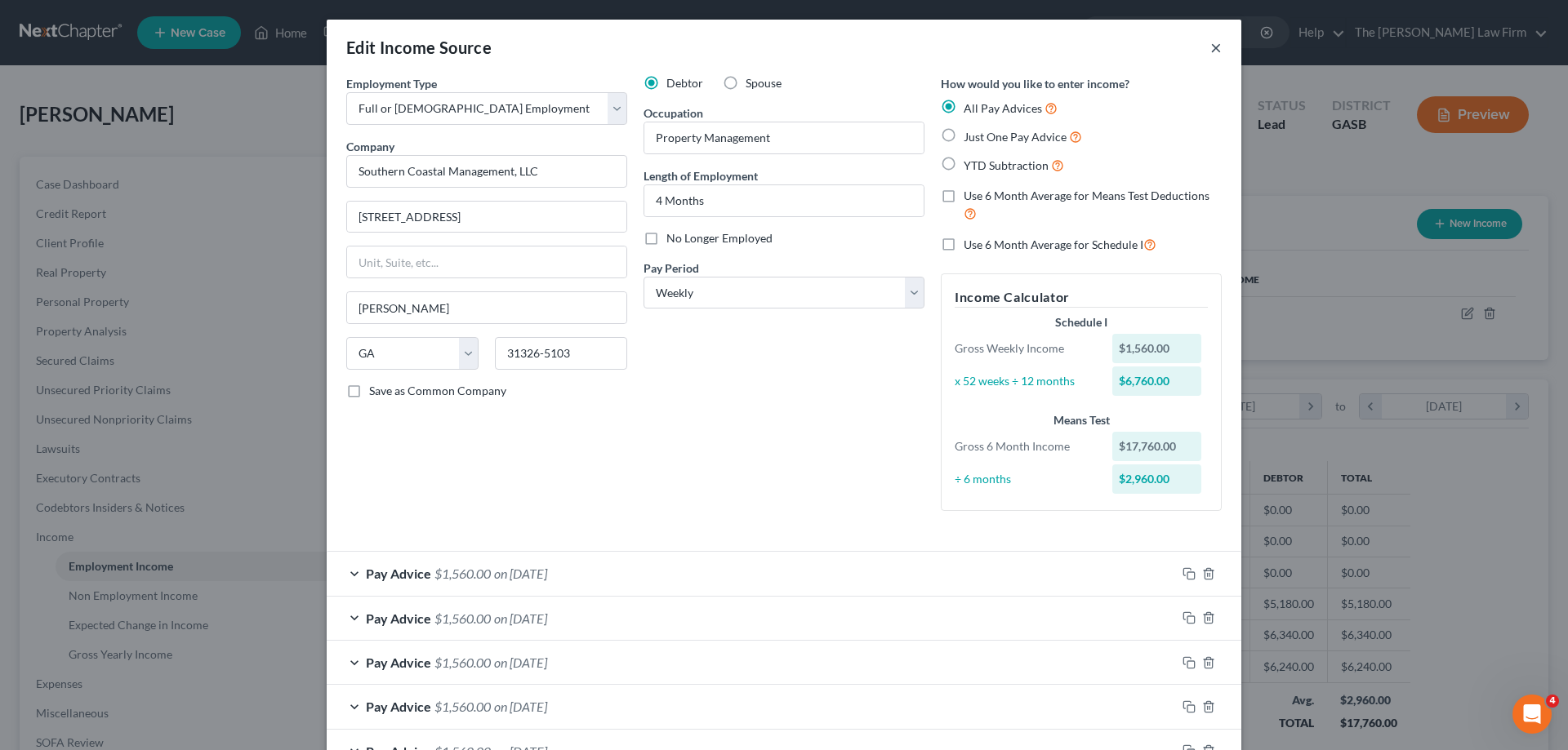
click at [1214, 44] on button "×" at bounding box center [1216, 47] width 11 height 20
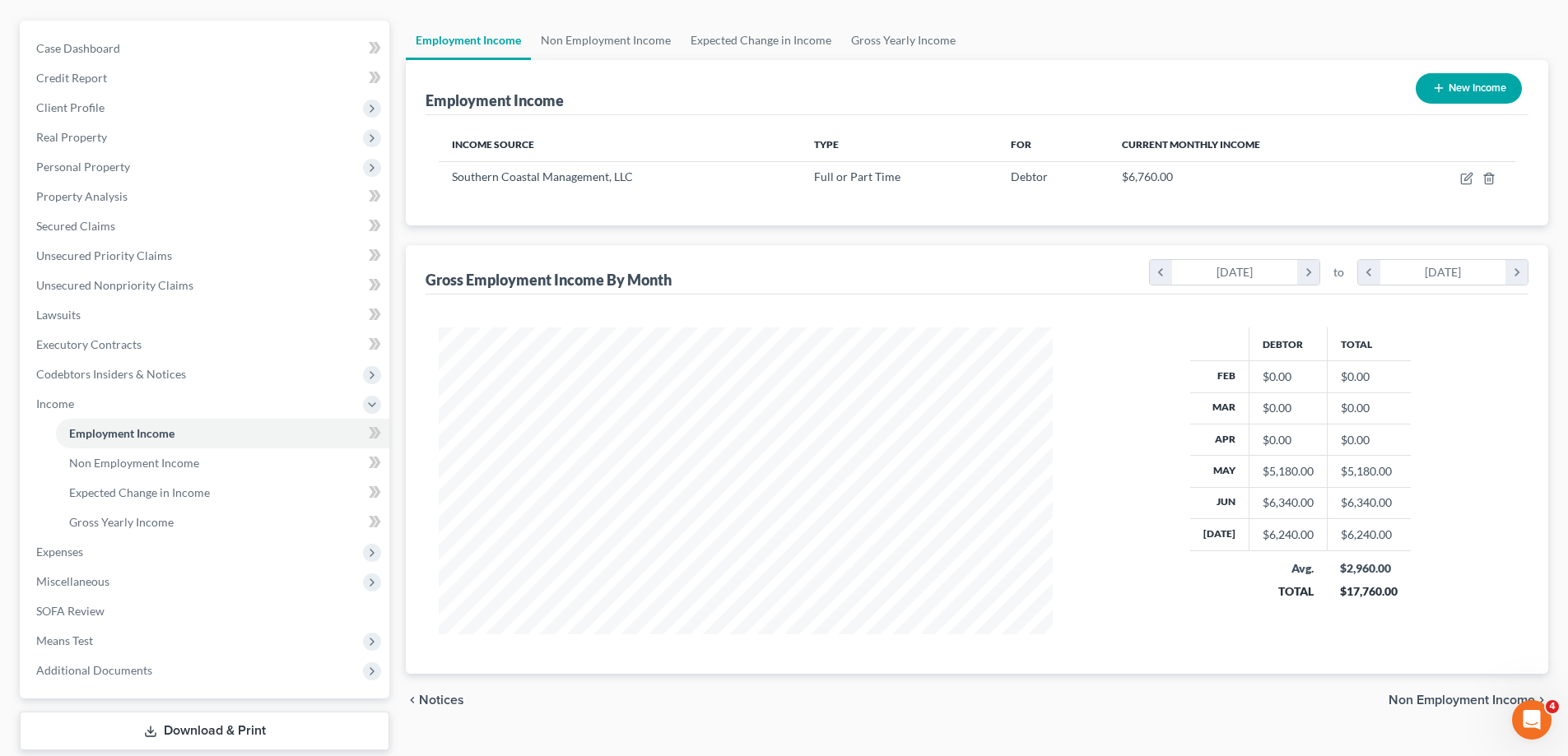
scroll to position [237, 0]
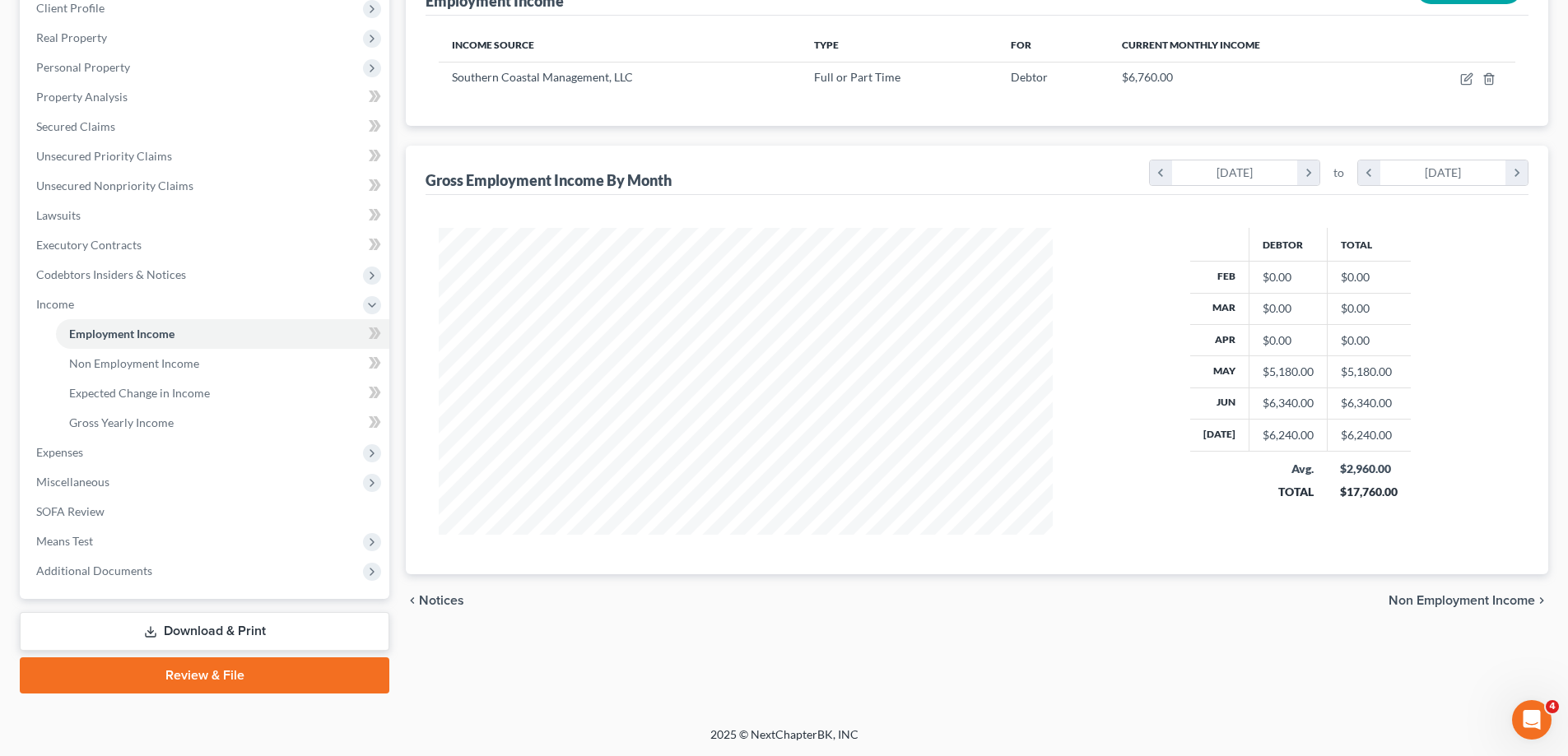
click at [1464, 609] on div "chevron_left Notices Non Employment Income chevron_right" at bounding box center [977, 601] width 1143 height 52
click at [1464, 606] on span "Non Employment Income" at bounding box center [1462, 600] width 146 height 13
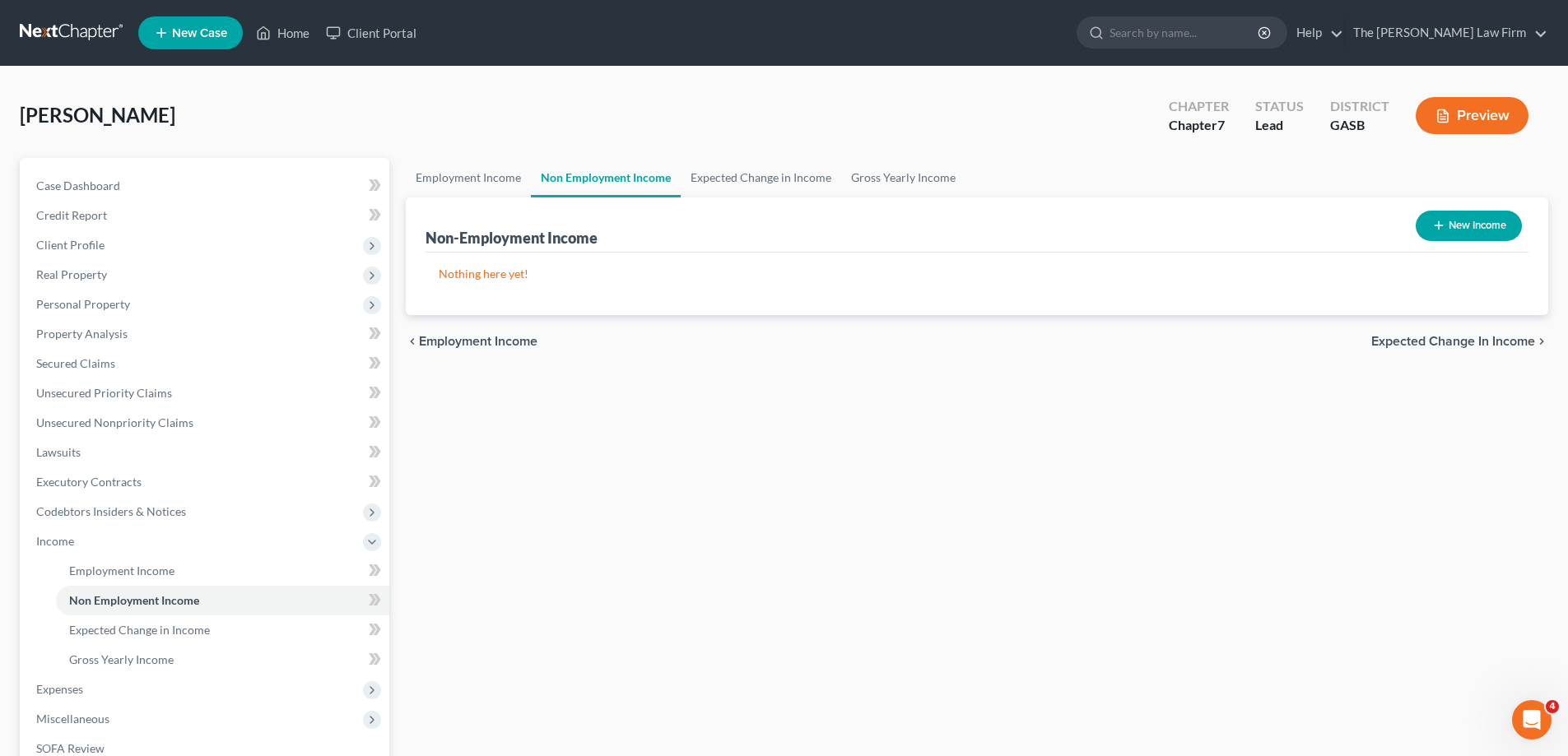
click at [1495, 226] on button "New Income" at bounding box center [1469, 226] width 106 height 30
select select "0"
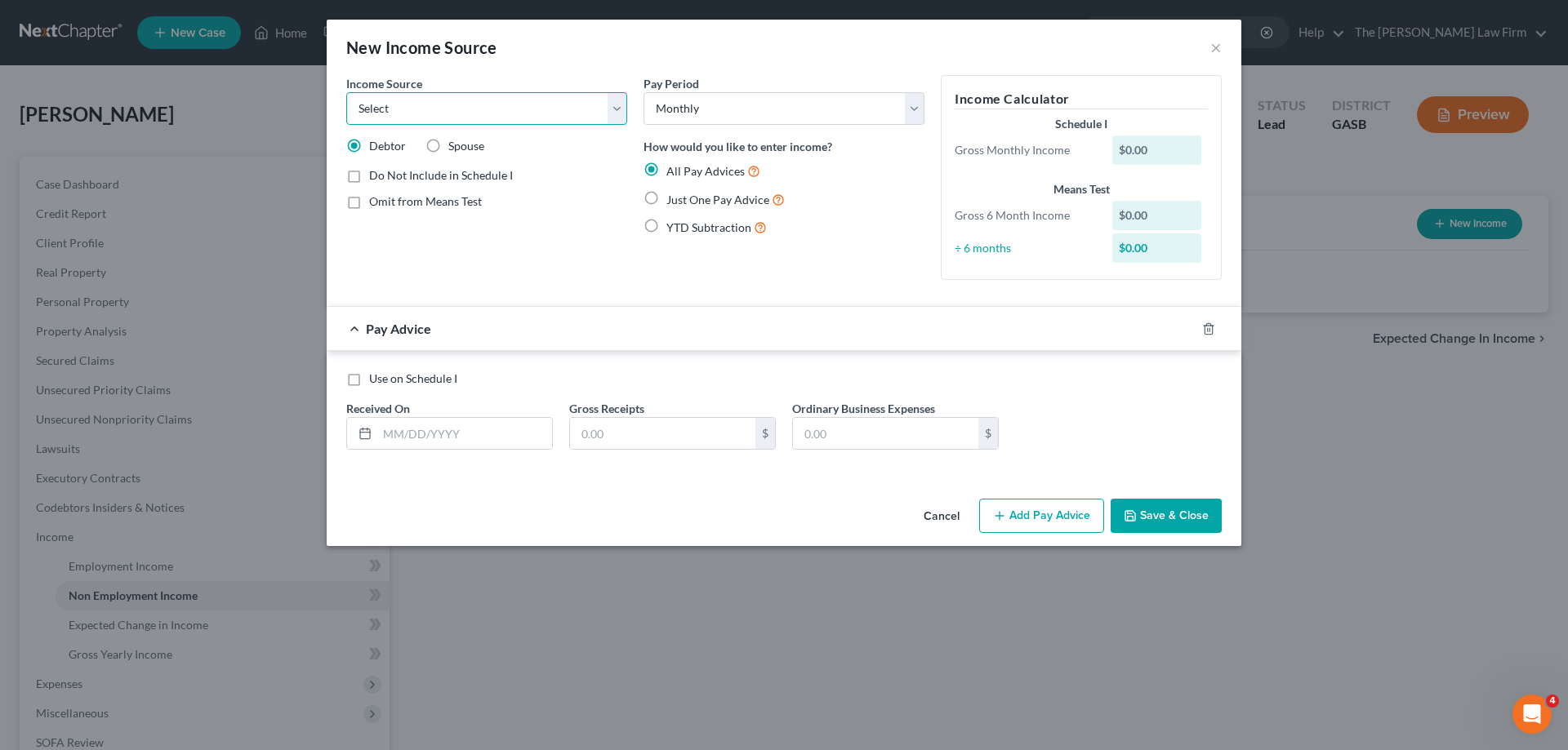
click at [558, 105] on select "Select Unemployment Disability (from employer) Pension Retirement Social Securi…" at bounding box center [487, 109] width 281 height 33
drag, startPoint x: 774, startPoint y: 298, endPoint x: 825, endPoint y: 308, distance: 52.0
click at [774, 298] on form "Income Source * Select Unemployment Disability (from employer) Pension Retireme…" at bounding box center [784, 276] width 876 height 401
click at [933, 512] on button "Cancel" at bounding box center [942, 517] width 62 height 33
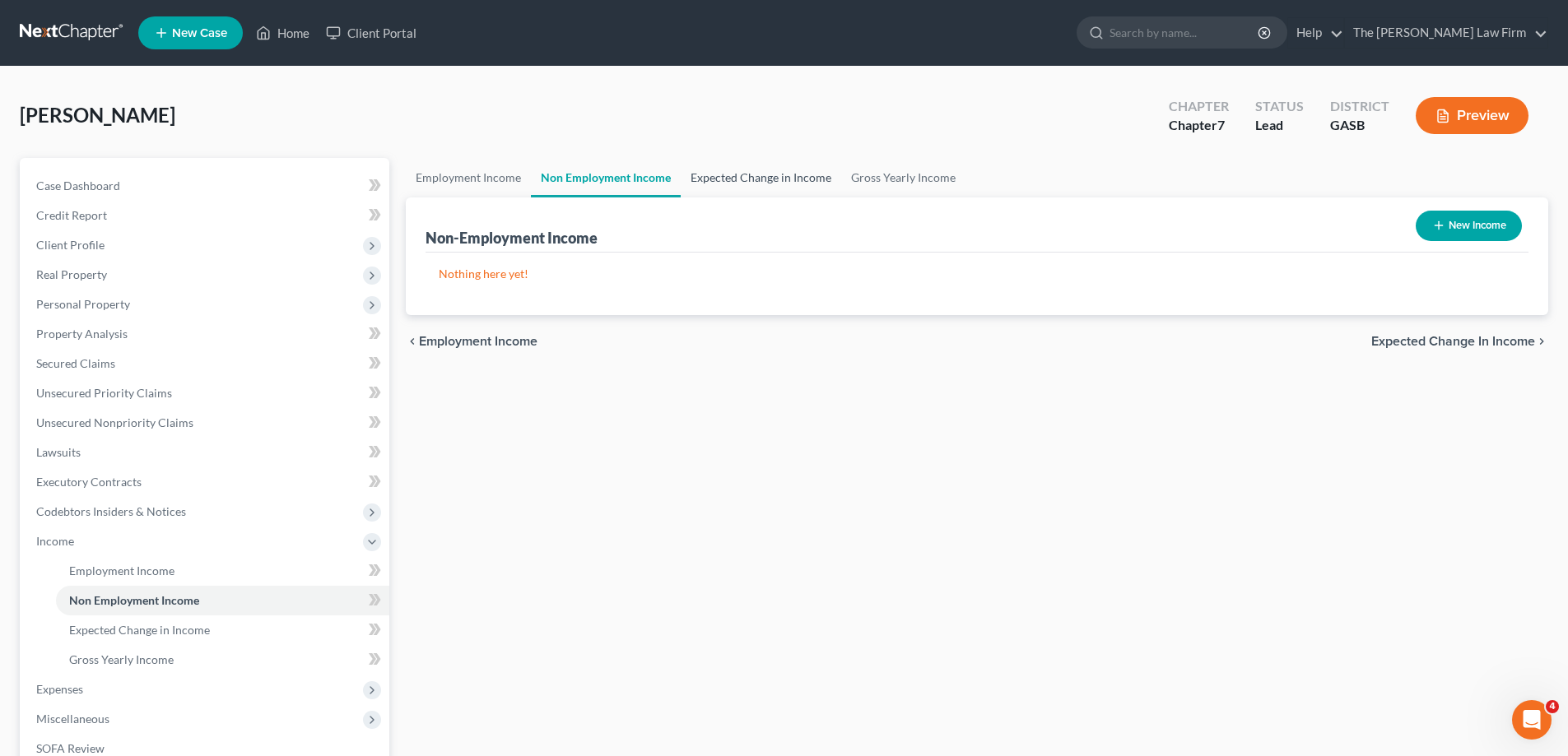
click at [753, 170] on link "Expected Change in Income" at bounding box center [761, 177] width 160 height 39
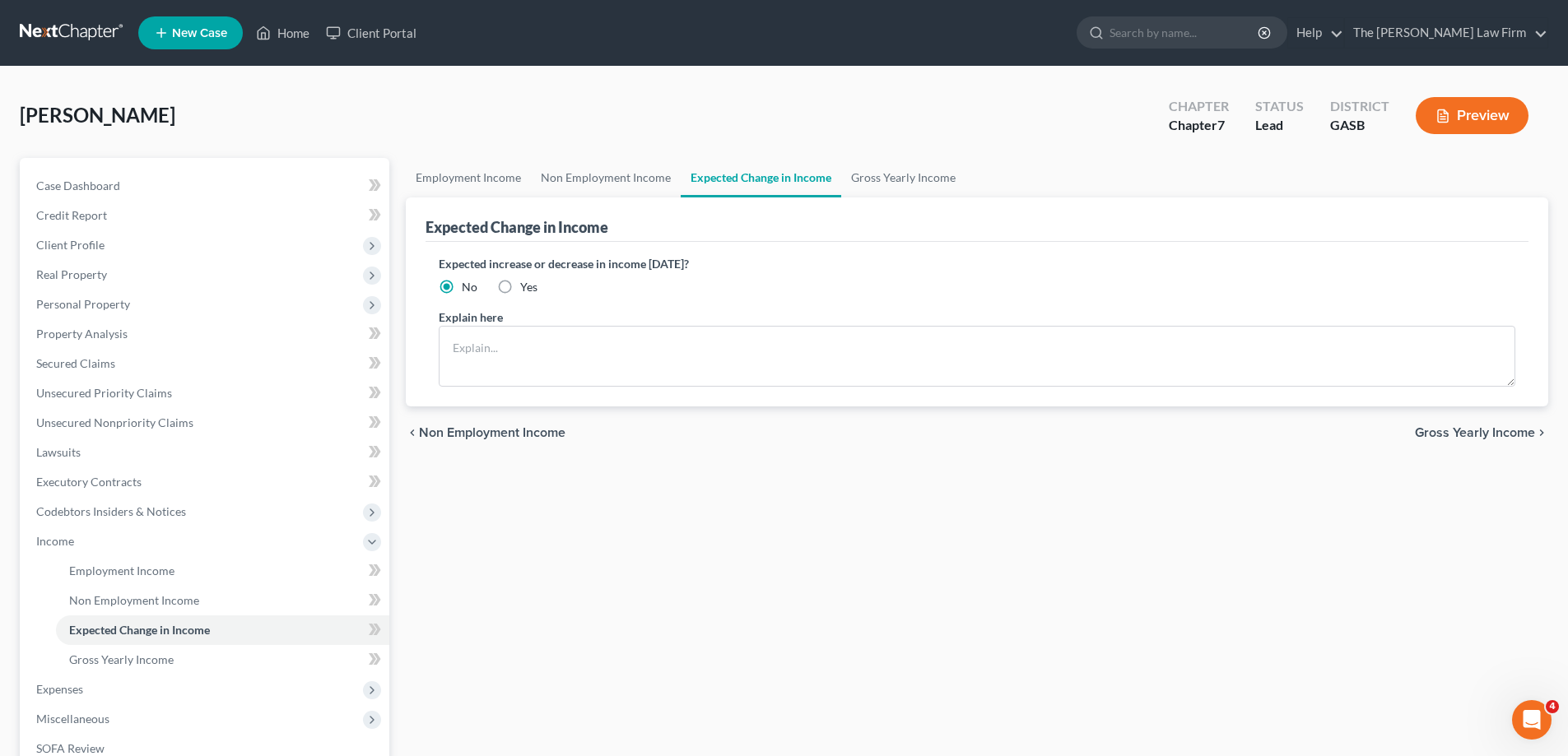
click at [520, 292] on label "Yes" at bounding box center [529, 287] width 17 height 17
click at [527, 290] on input "Yes" at bounding box center [532, 284] width 10 height 10
radio input "true"
click at [465, 288] on span "No" at bounding box center [470, 287] width 16 height 14
click at [469, 288] on input "No" at bounding box center [474, 284] width 10 height 10
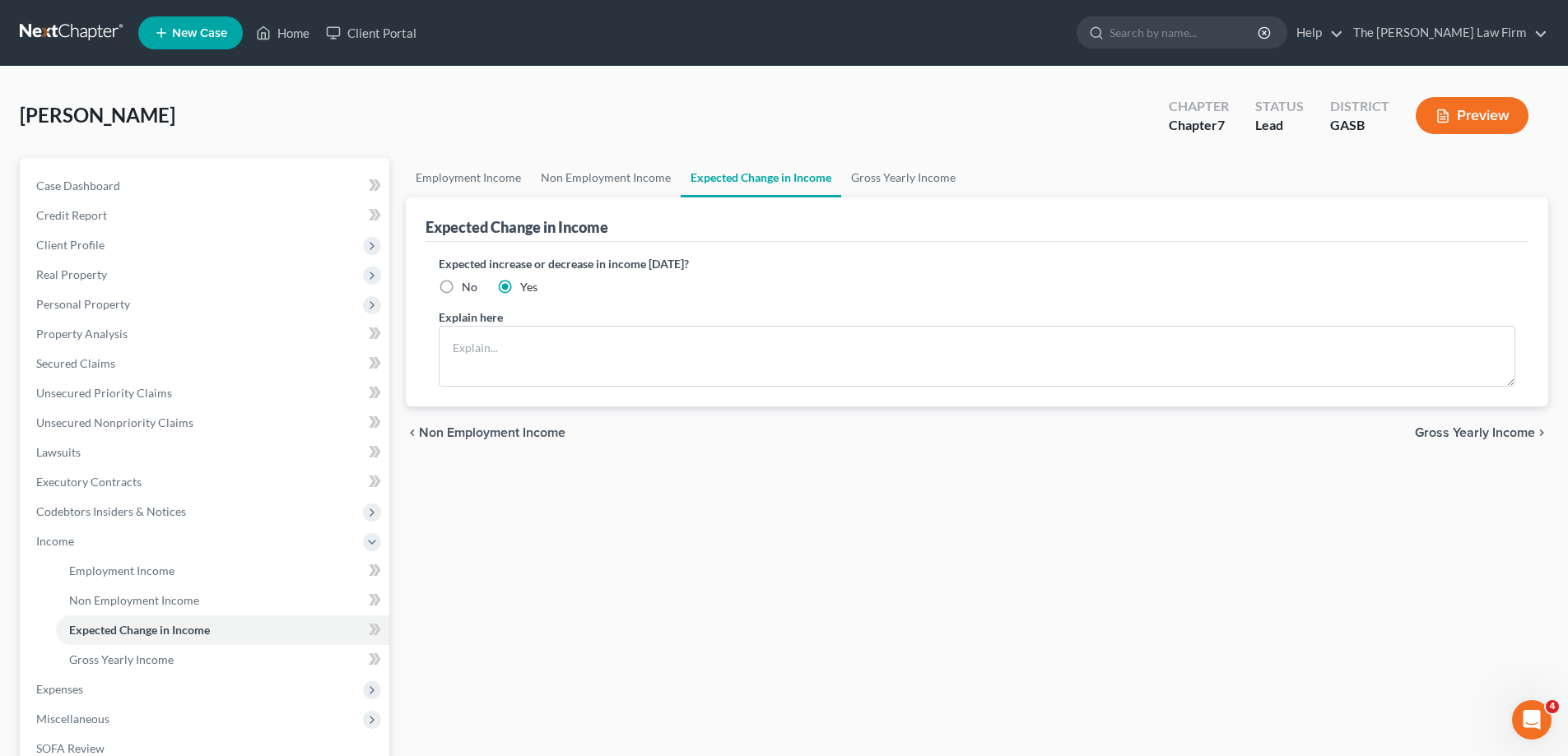
radio input "true"
click at [916, 187] on link "Gross Yearly Income" at bounding box center [903, 177] width 125 height 39
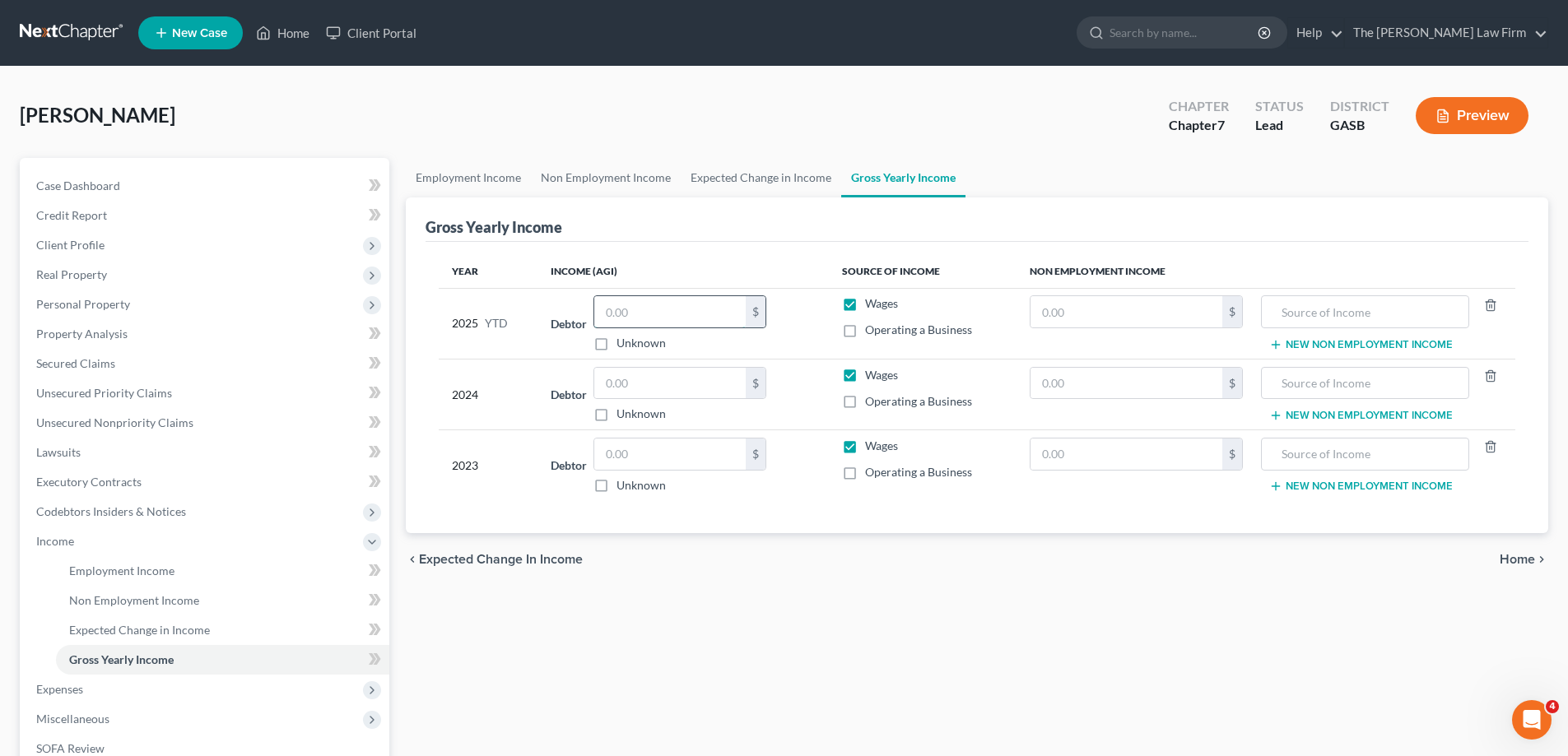
click at [664, 312] on input "text" at bounding box center [670, 312] width 152 height 31
type input "25,657.00"
click at [1362, 347] on button "New Non Employment Income" at bounding box center [1361, 344] width 184 height 13
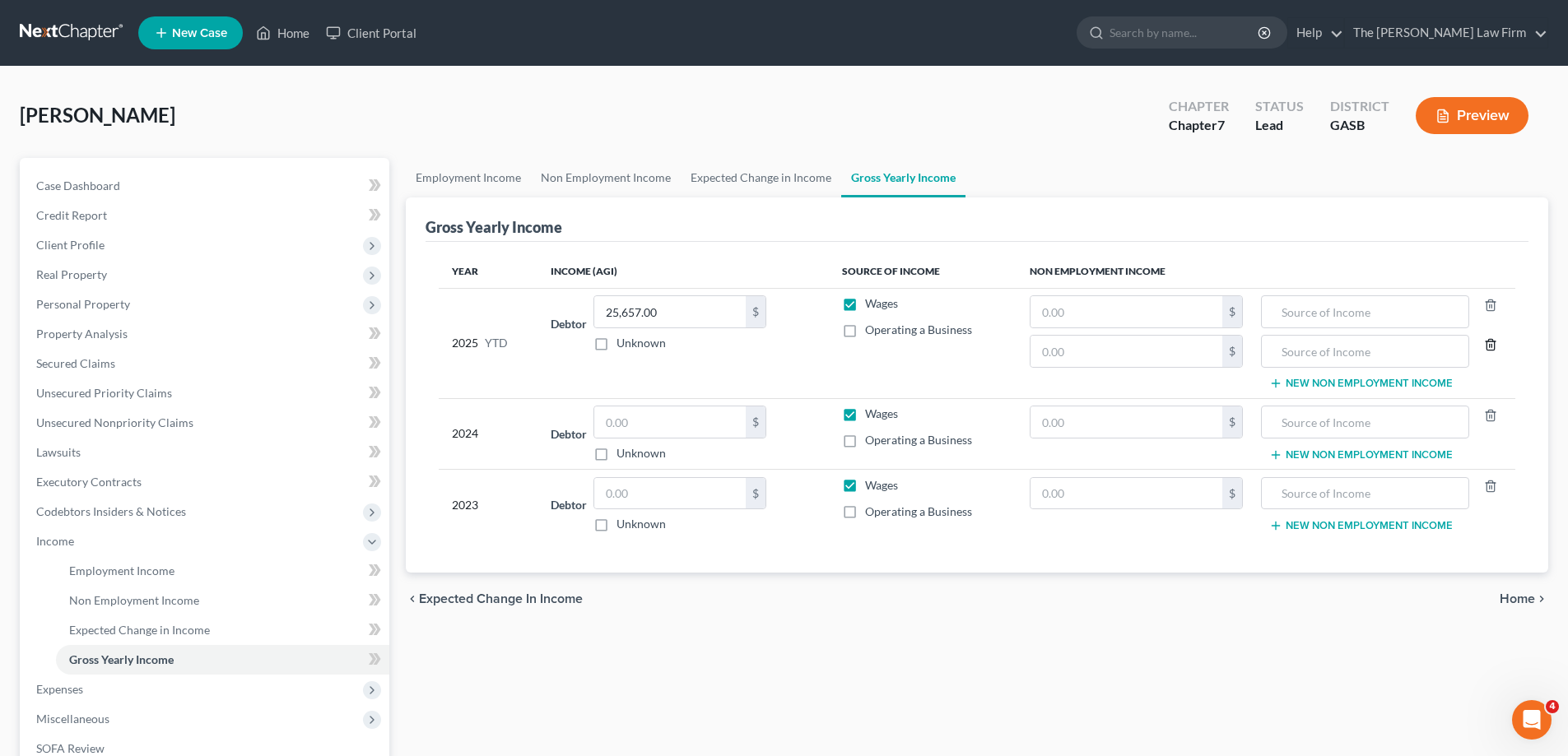
click at [1489, 341] on icon "button" at bounding box center [1490, 344] width 8 height 10
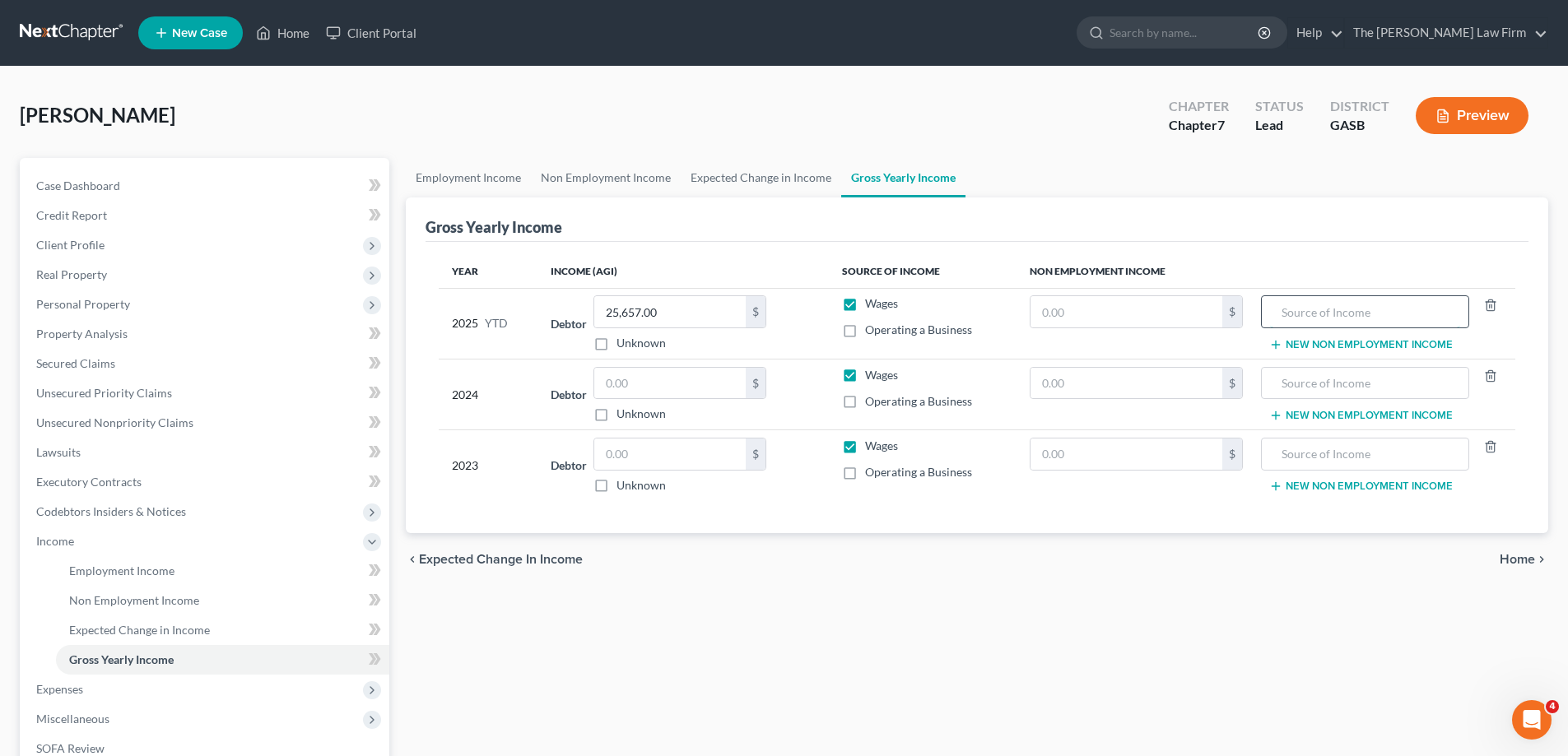
click at [1389, 307] on input "text" at bounding box center [1364, 312] width 189 height 31
click at [864, 332] on div "Operating a Business" at bounding box center [923, 330] width 161 height 17
click at [865, 332] on label "Operating a Business" at bounding box center [918, 330] width 107 height 17
click at [872, 332] on input "Operating a Business" at bounding box center [877, 327] width 10 height 10
checkbox input "true"
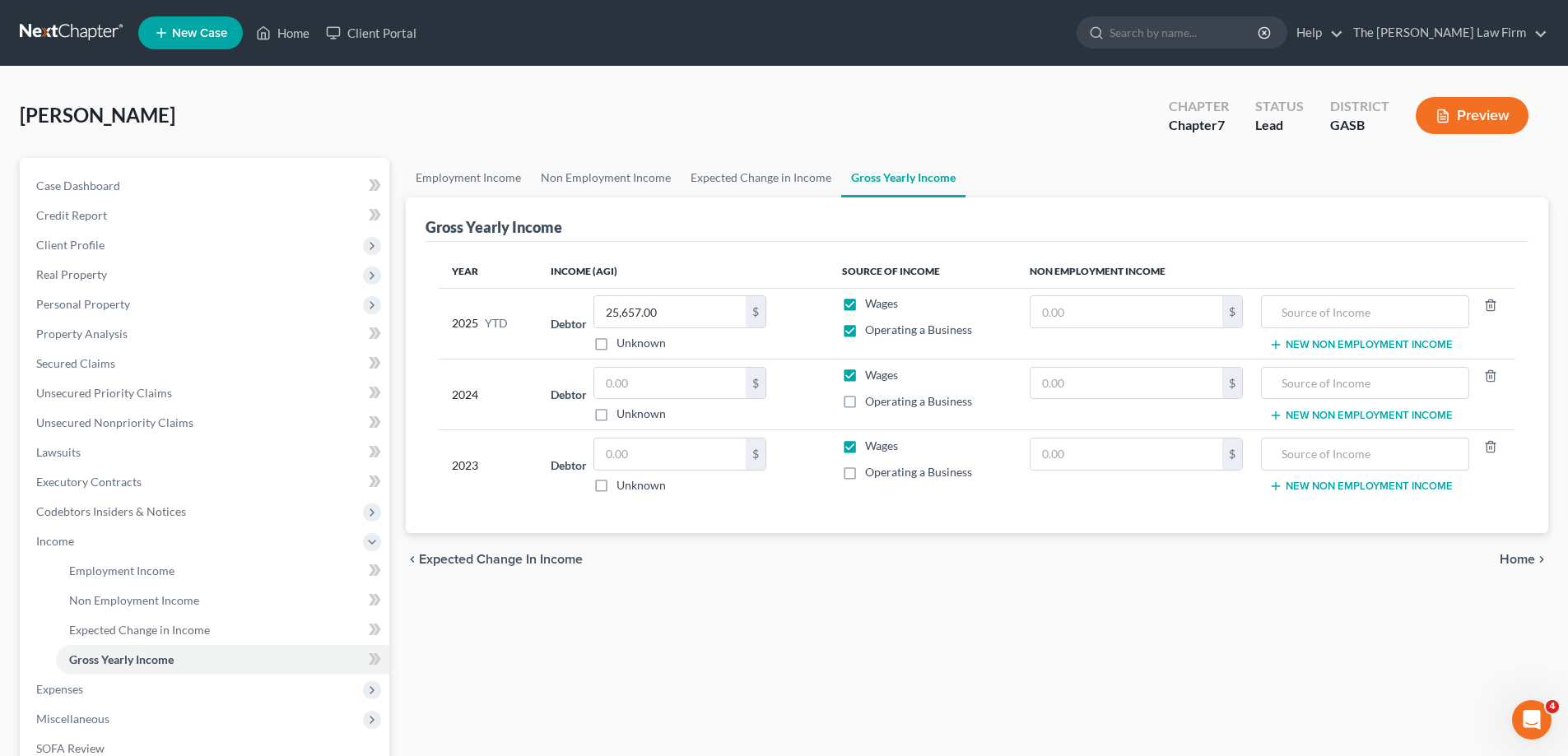
click at [865, 305] on label "Wages" at bounding box center [882, 303] width 33 height 17
click at [872, 305] on input "Wages" at bounding box center [877, 300] width 10 height 10
click at [865, 305] on label "Wages" at bounding box center [882, 303] width 33 height 17
click at [872, 305] on input "Wages" at bounding box center [877, 300] width 10 height 10
checkbox input "true"
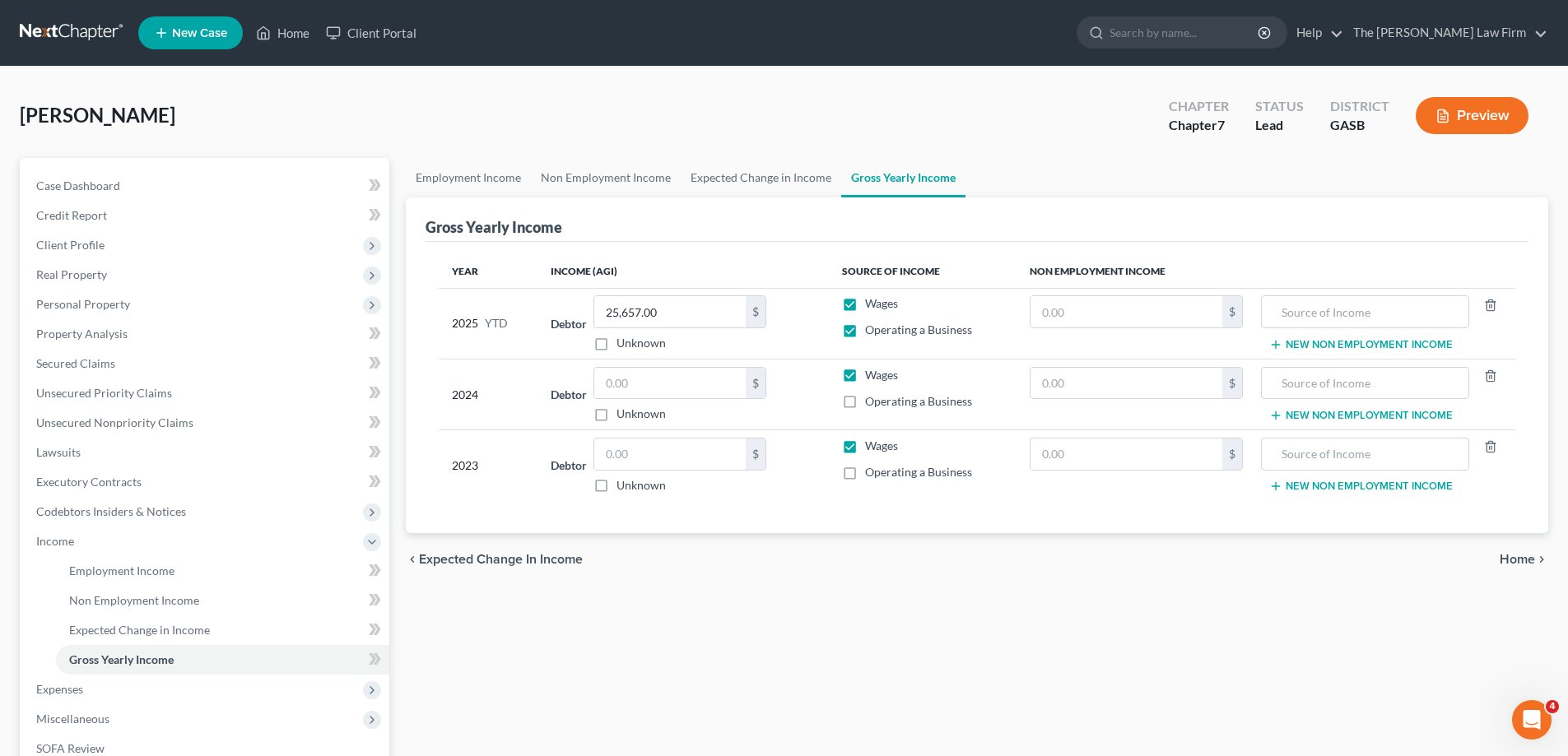
click at [865, 337] on label "Operating a Business" at bounding box center [918, 330] width 107 height 17
click at [872, 333] on input "Operating a Business" at bounding box center [877, 327] width 10 height 10
checkbox input "false"
click at [713, 314] on input "25,657.00" at bounding box center [670, 312] width 152 height 31
click at [685, 388] on input "text" at bounding box center [670, 383] width 152 height 31
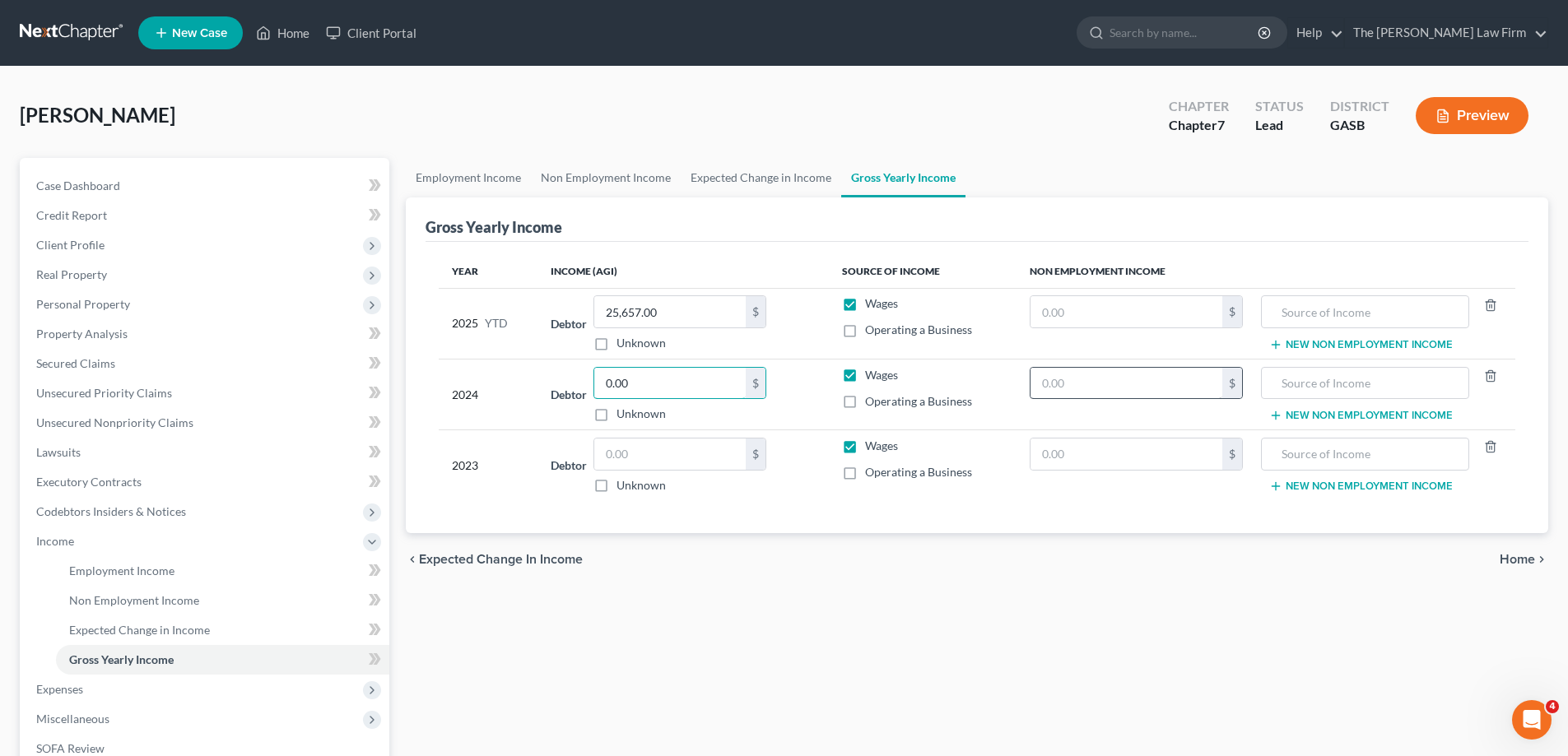
type input "0.00"
click at [1060, 385] on input "text" at bounding box center [1126, 383] width 192 height 31
click at [695, 453] on input "text" at bounding box center [670, 455] width 152 height 31
type input "32,657.00"
click at [769, 638] on div "Employment Income Non Employment Income Expected Change in Income Gross Yearly …" at bounding box center [977, 543] width 1159 height 773
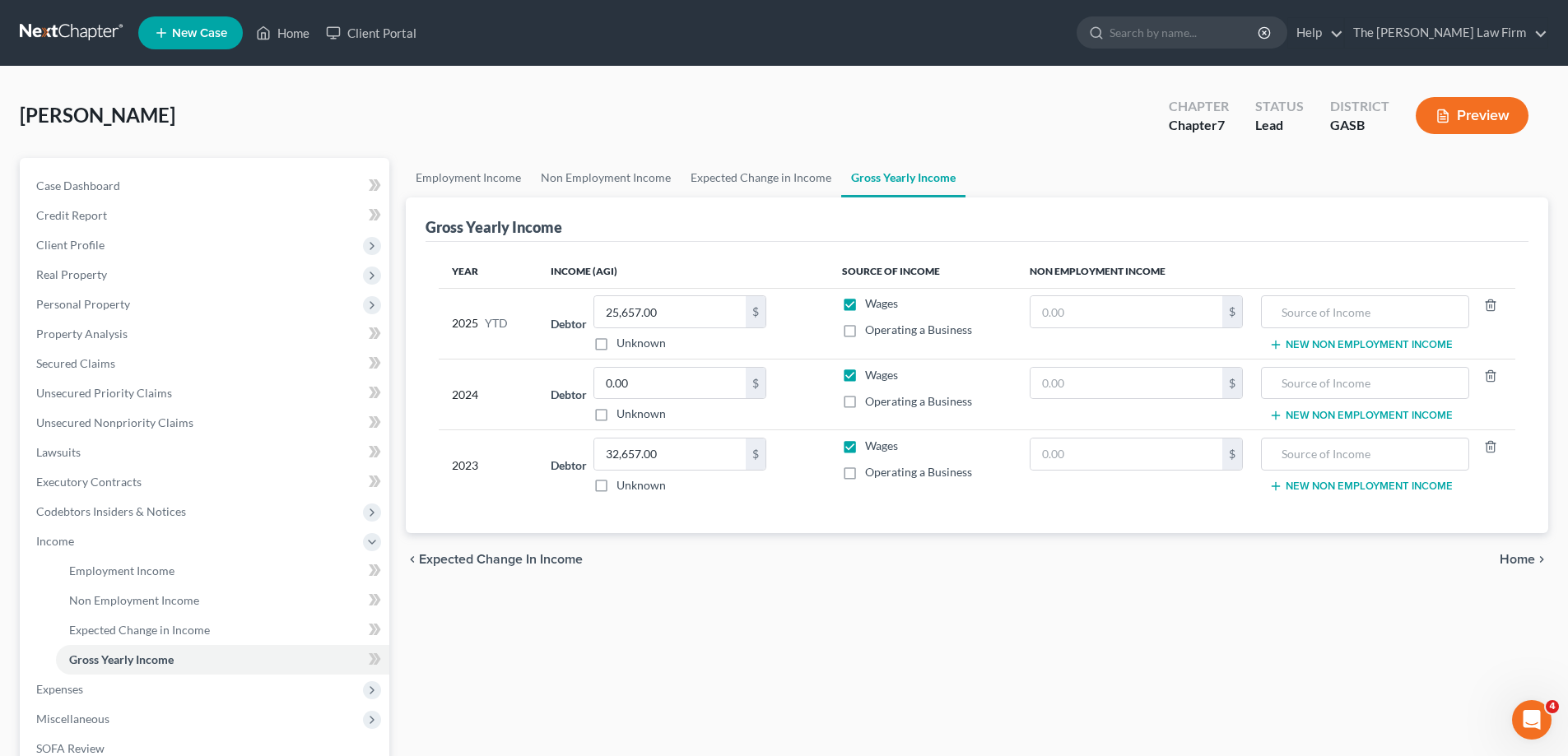
click at [1518, 101] on button "Preview" at bounding box center [1471, 116] width 112 height 37
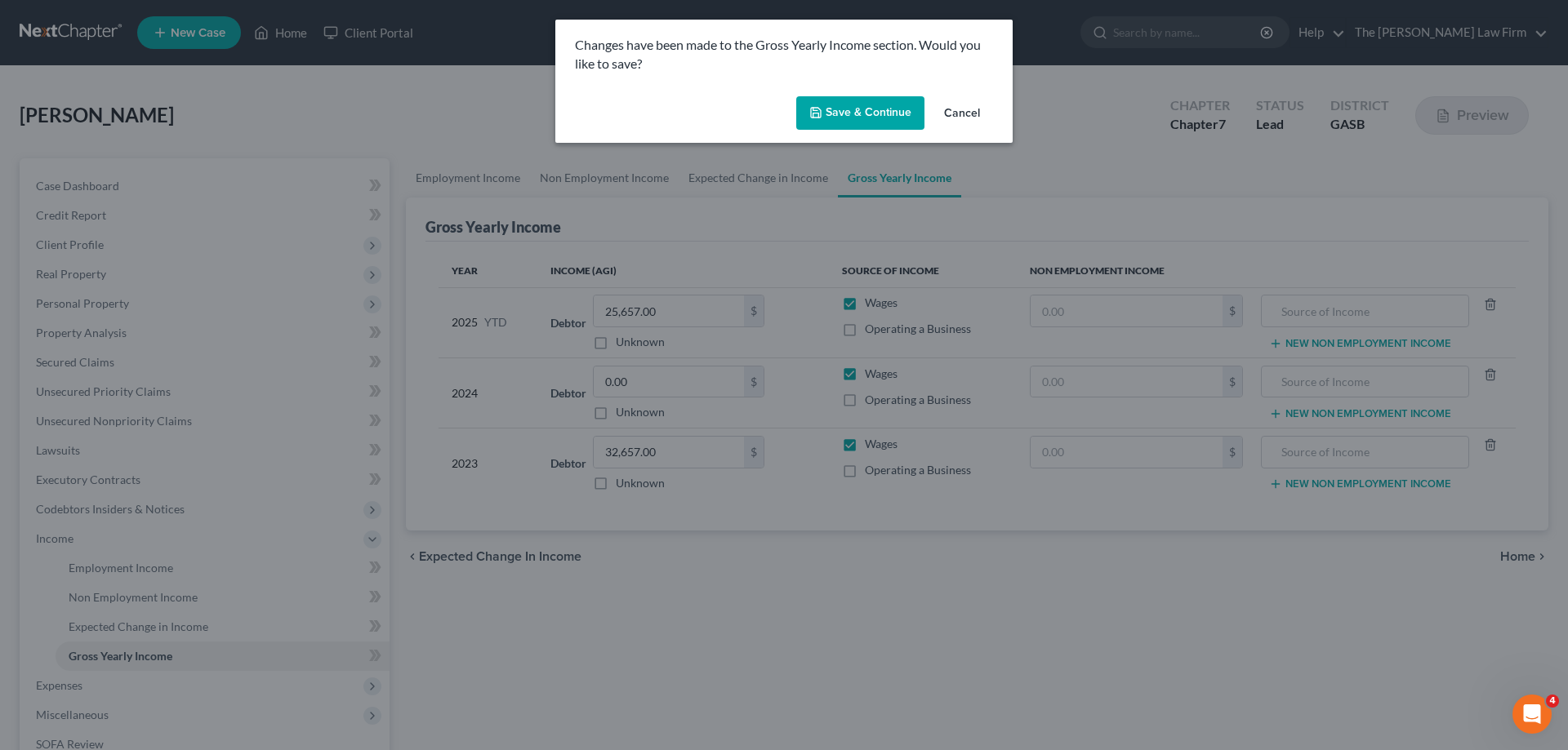
click at [893, 113] on button "Save & Continue" at bounding box center [860, 114] width 128 height 35
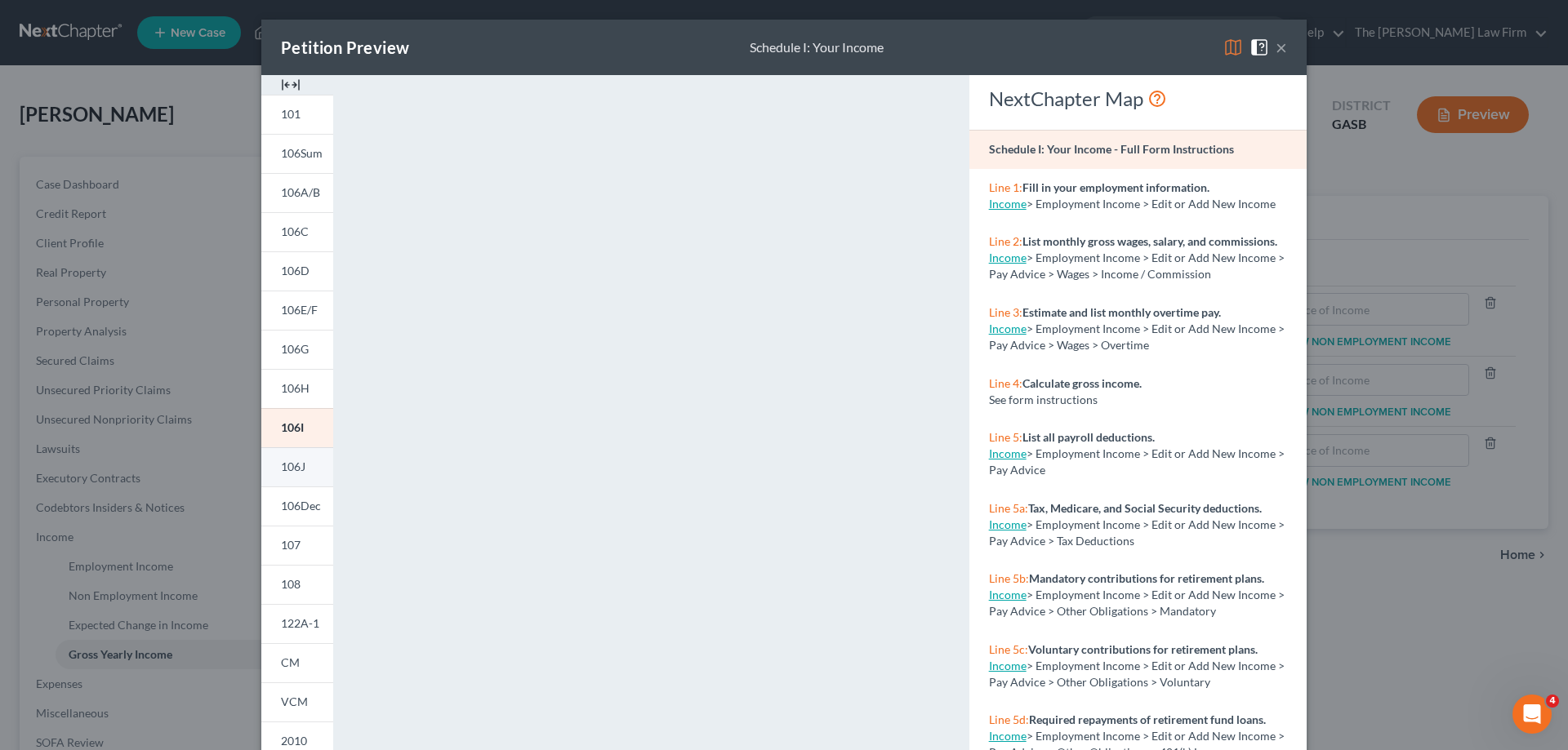
click at [302, 471] on link "106J" at bounding box center [296, 467] width 72 height 39
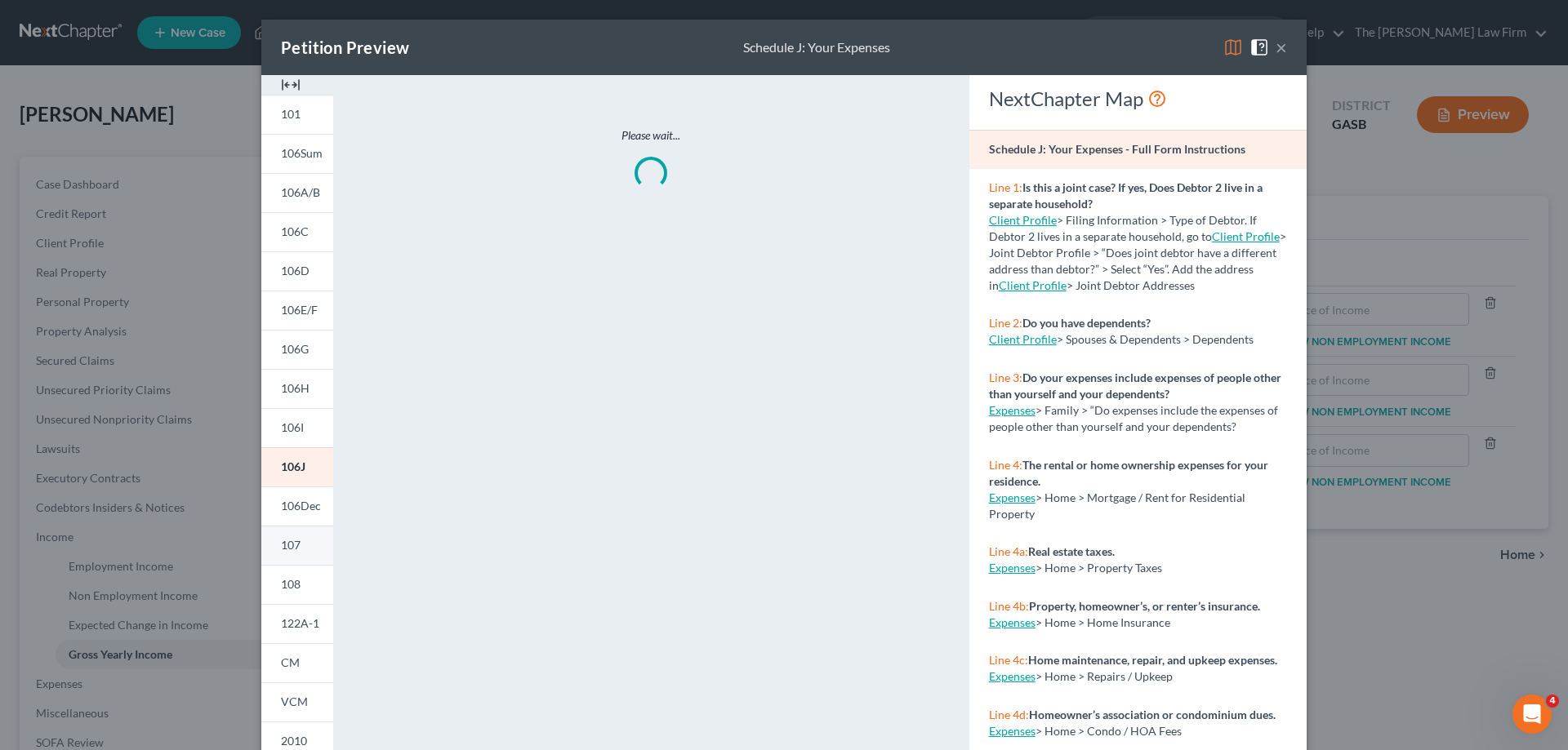
click at [296, 541] on link "107" at bounding box center [296, 545] width 72 height 39
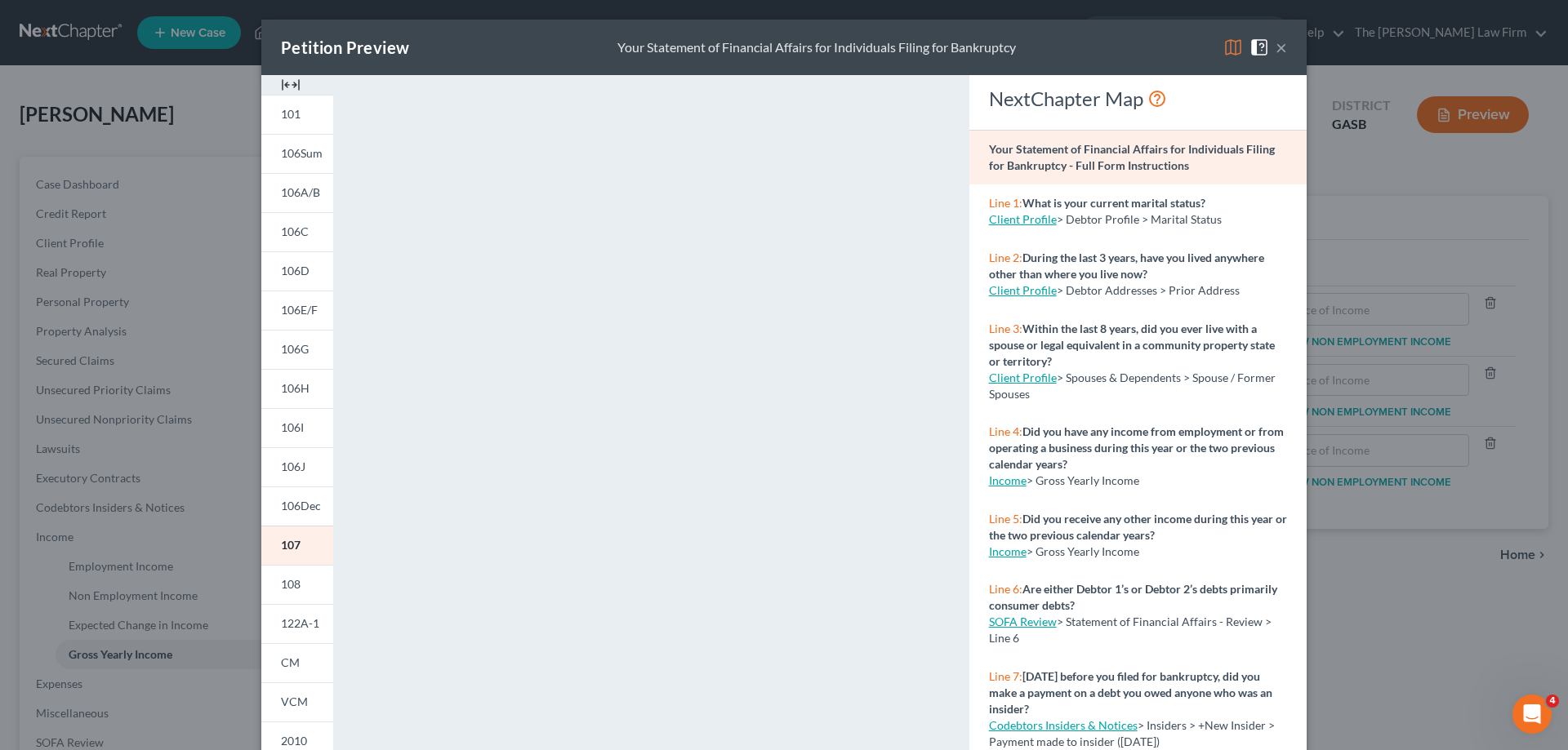
click at [1276, 46] on button "×" at bounding box center [1281, 47] width 11 height 20
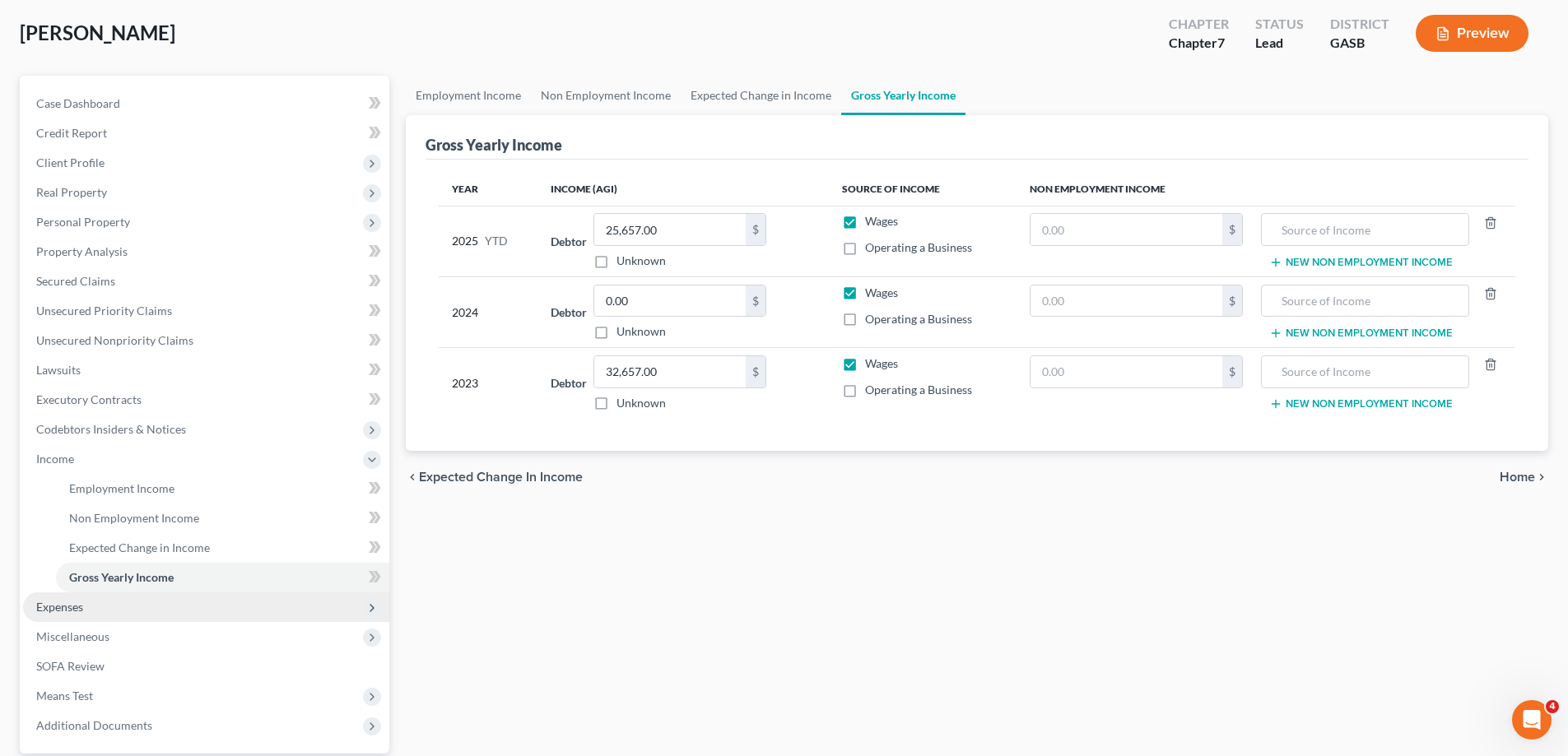
scroll to position [165, 0]
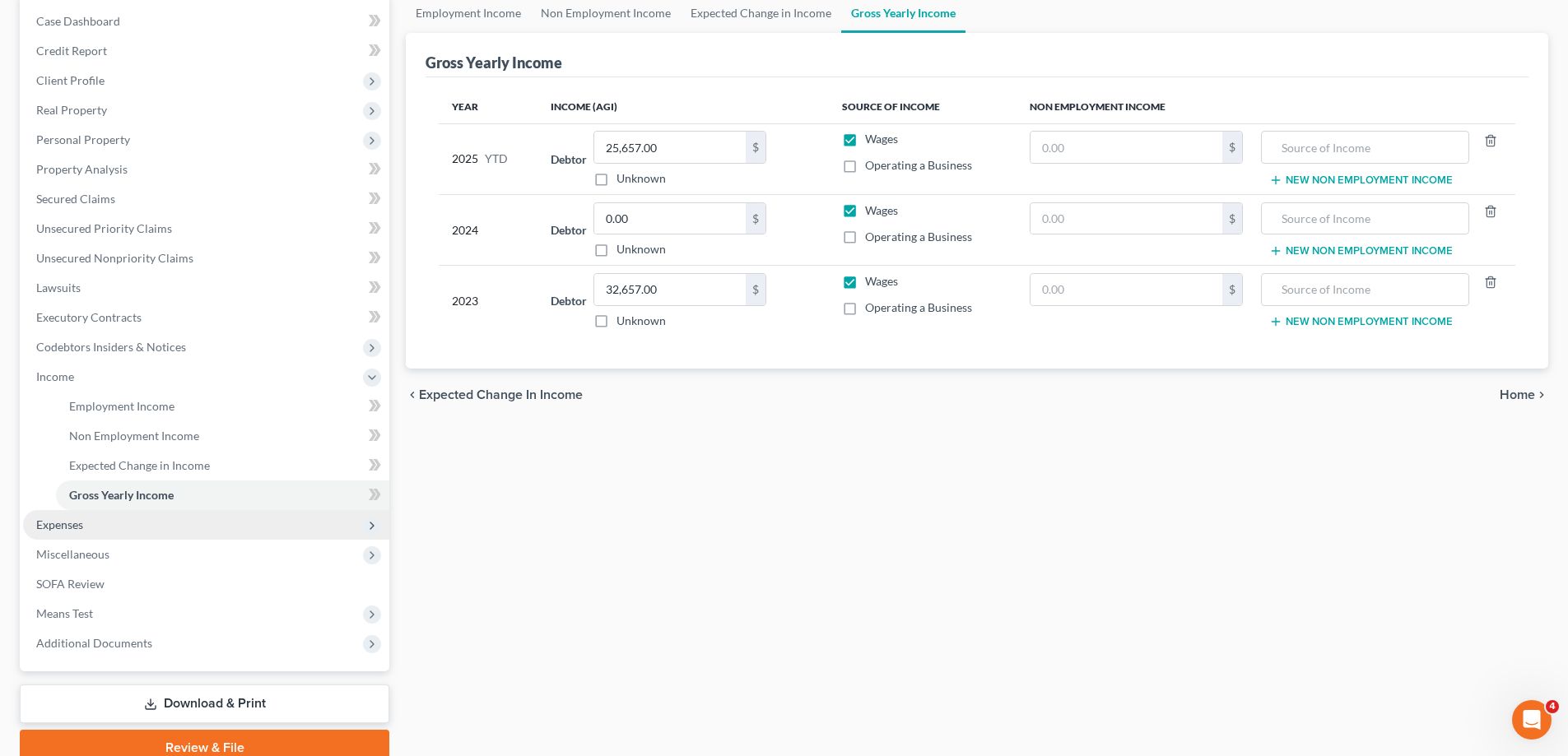
click at [254, 517] on span "Expenses" at bounding box center [206, 525] width 367 height 30
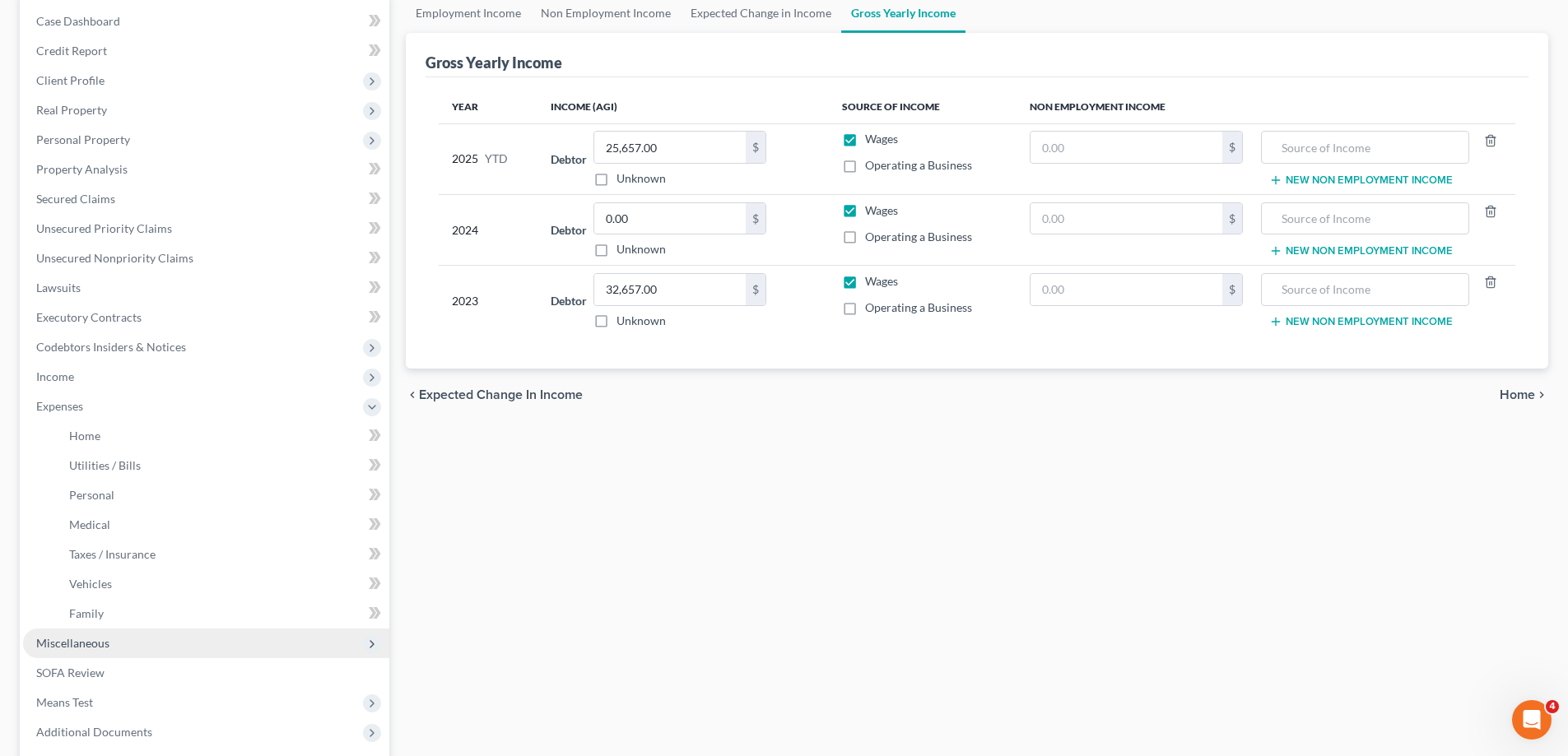
click at [206, 633] on span "Miscellaneous" at bounding box center [206, 644] width 367 height 30
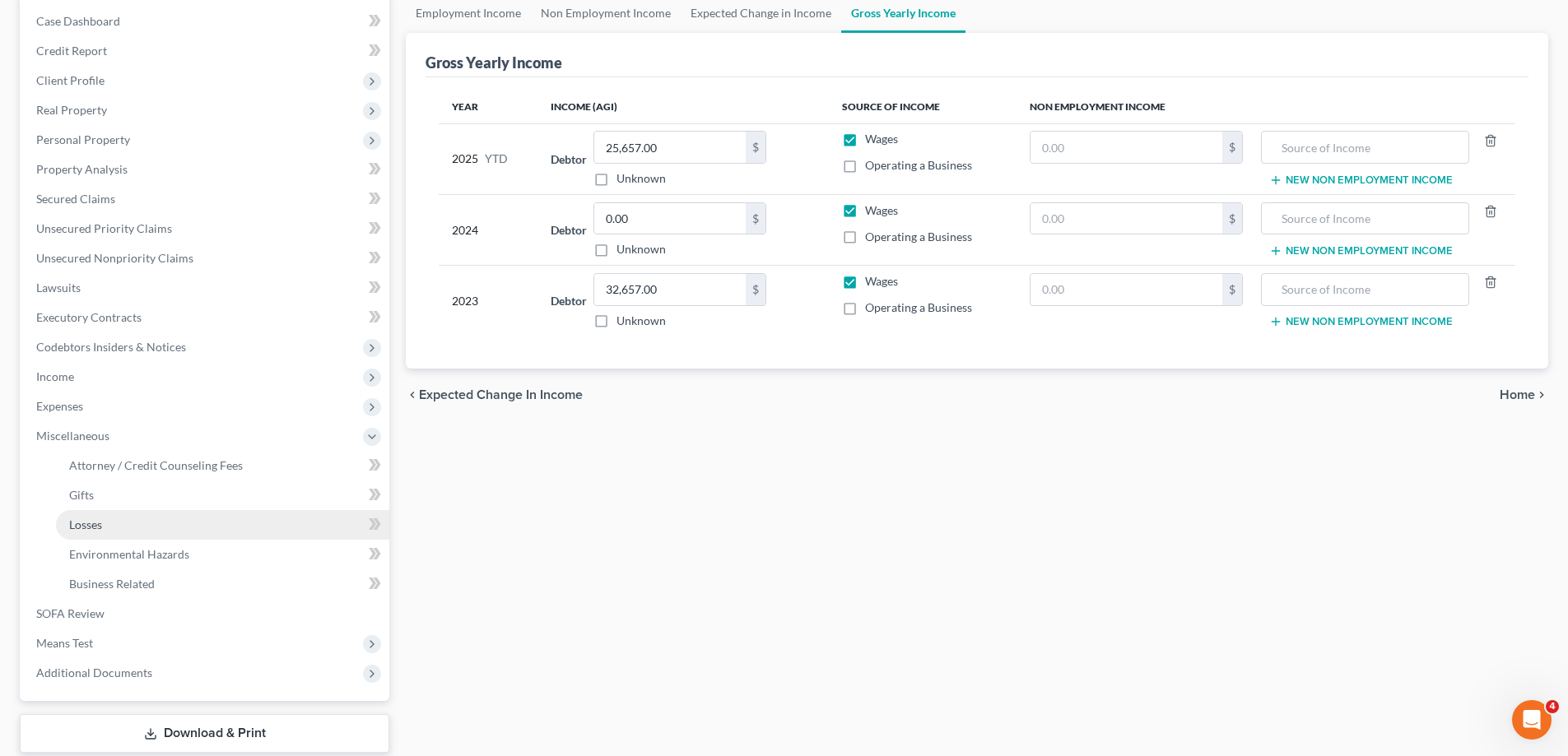
click at [230, 529] on link "Losses" at bounding box center [222, 525] width 334 height 30
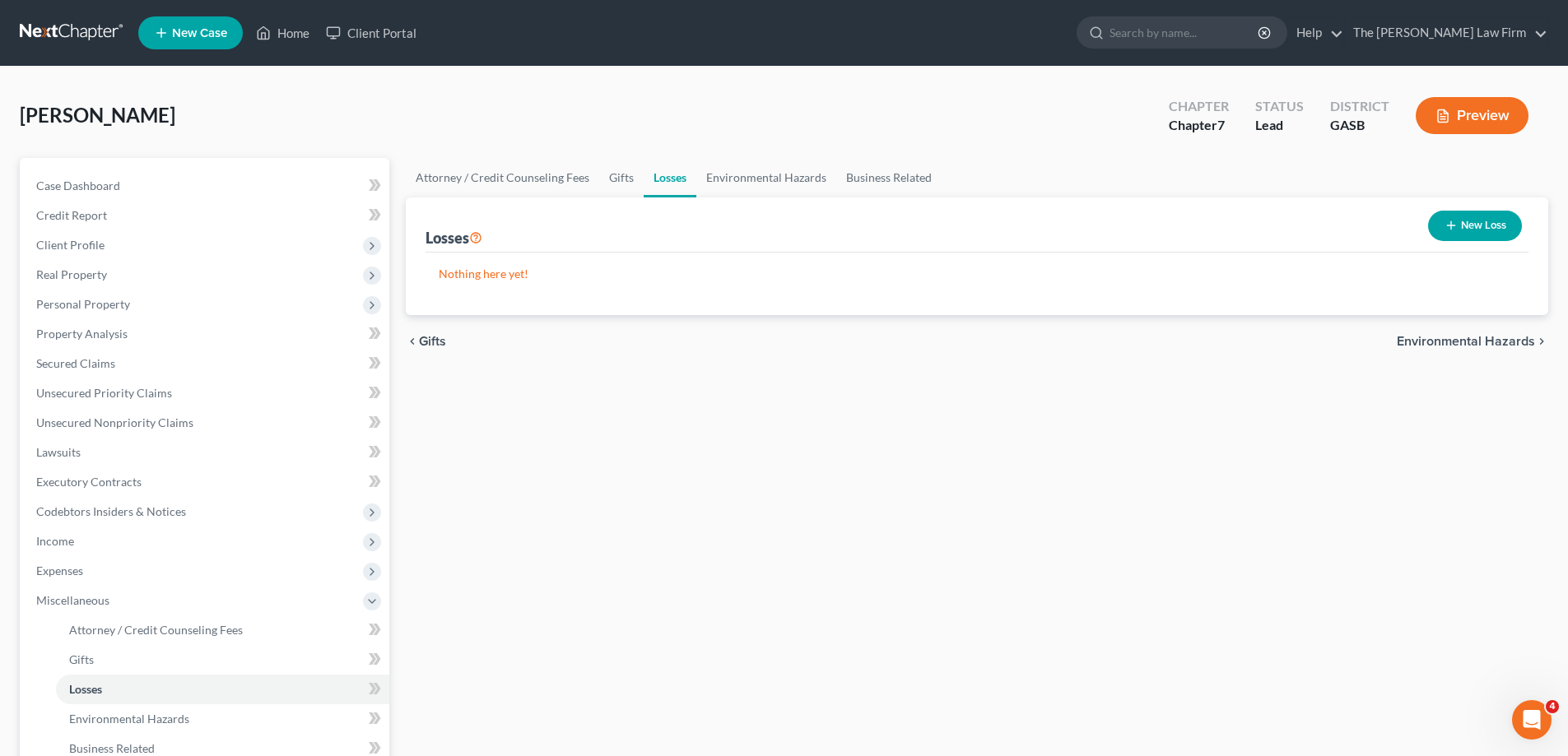
click at [1476, 220] on button "New Loss" at bounding box center [1476, 226] width 94 height 30
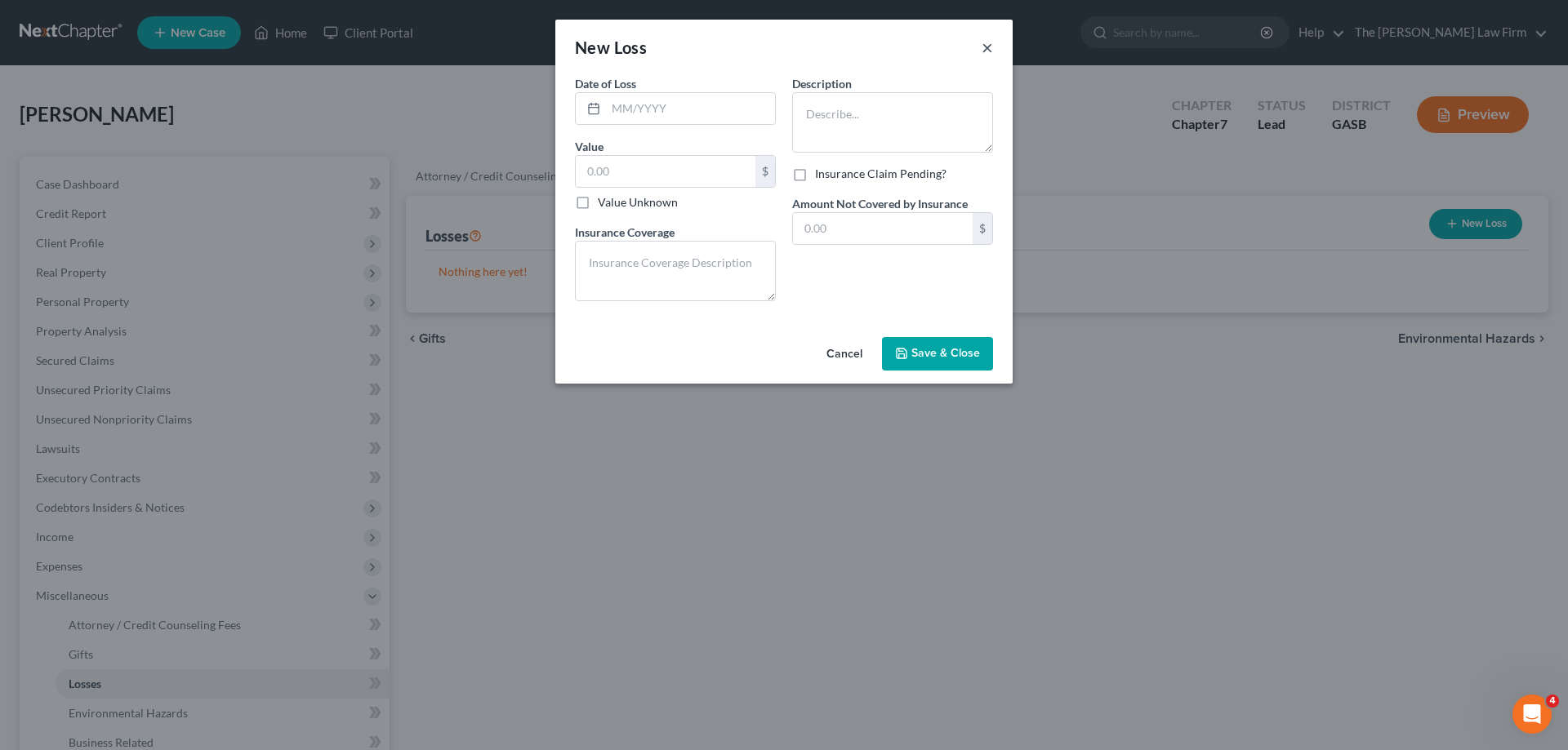
click at [990, 42] on button "×" at bounding box center [987, 47] width 11 height 20
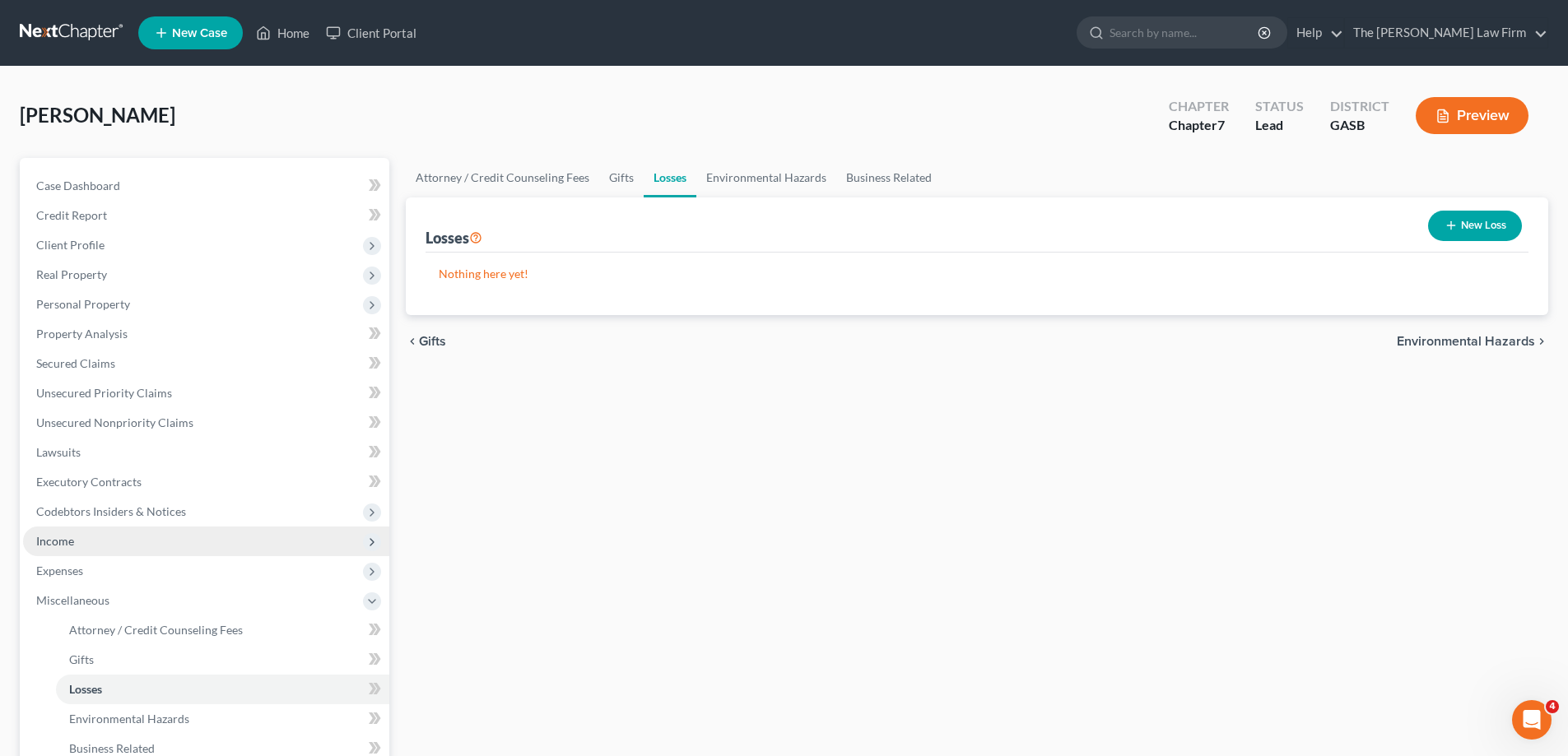
click at [189, 532] on span "Income" at bounding box center [206, 542] width 367 height 30
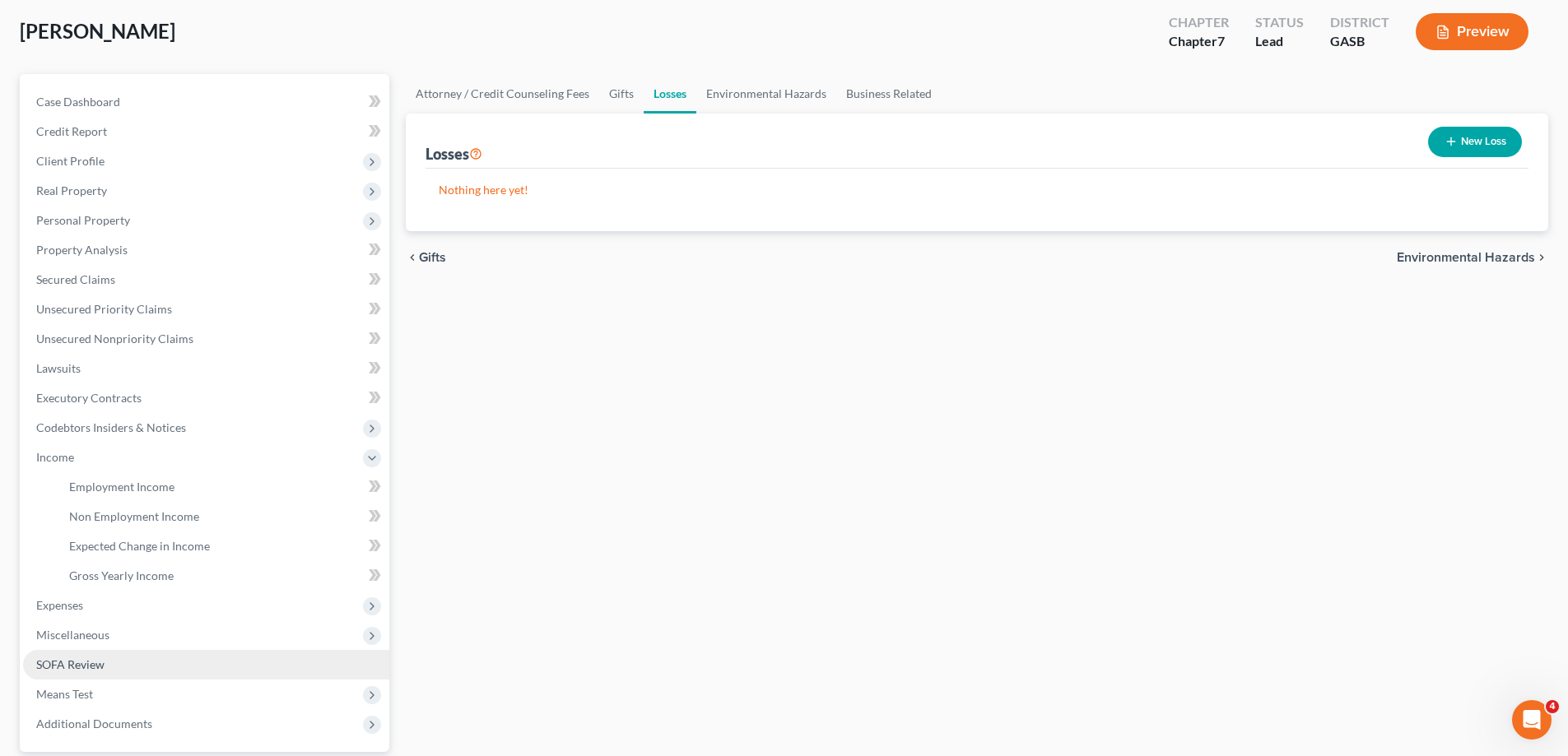
scroll to position [165, 0]
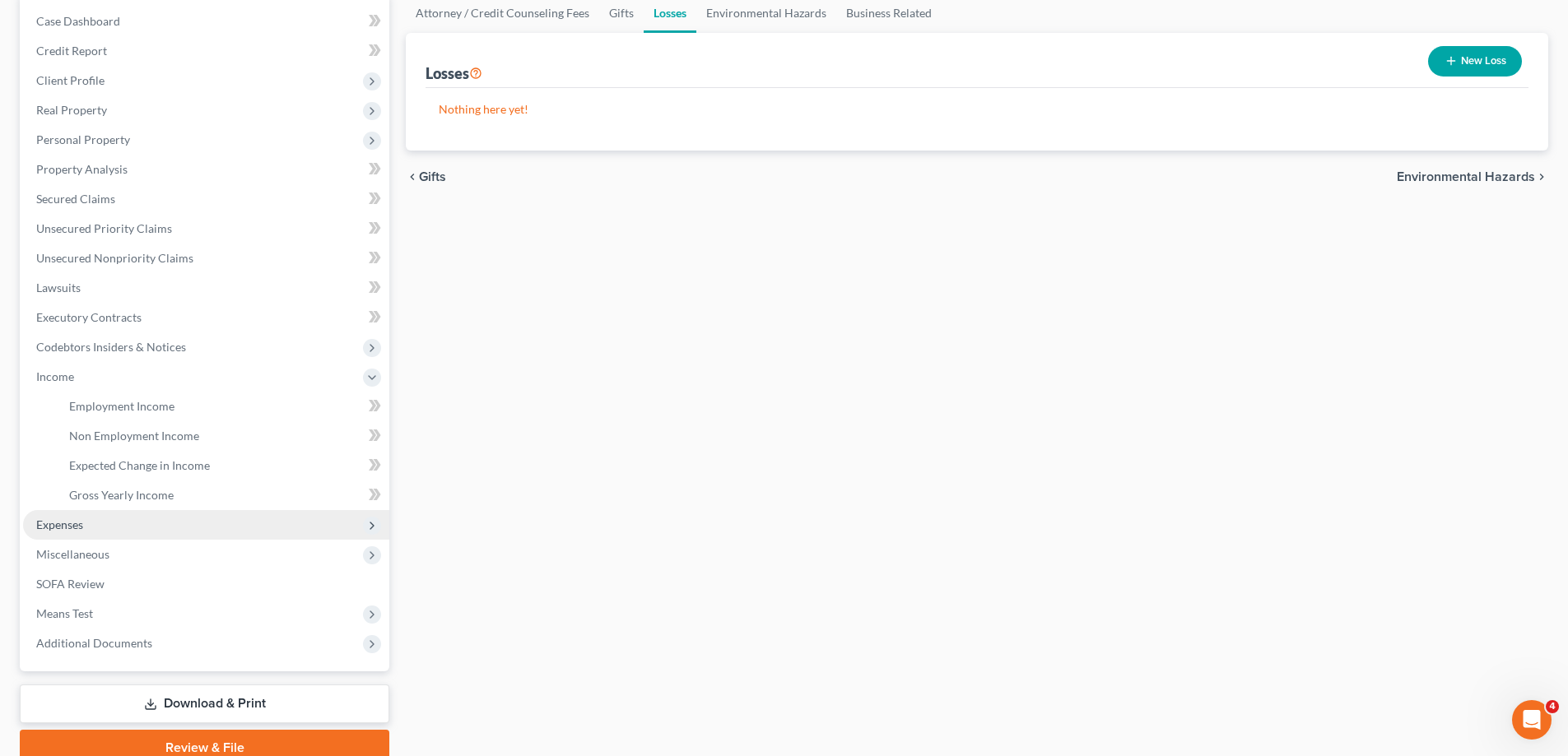
click at [177, 525] on span "Expenses" at bounding box center [206, 525] width 367 height 30
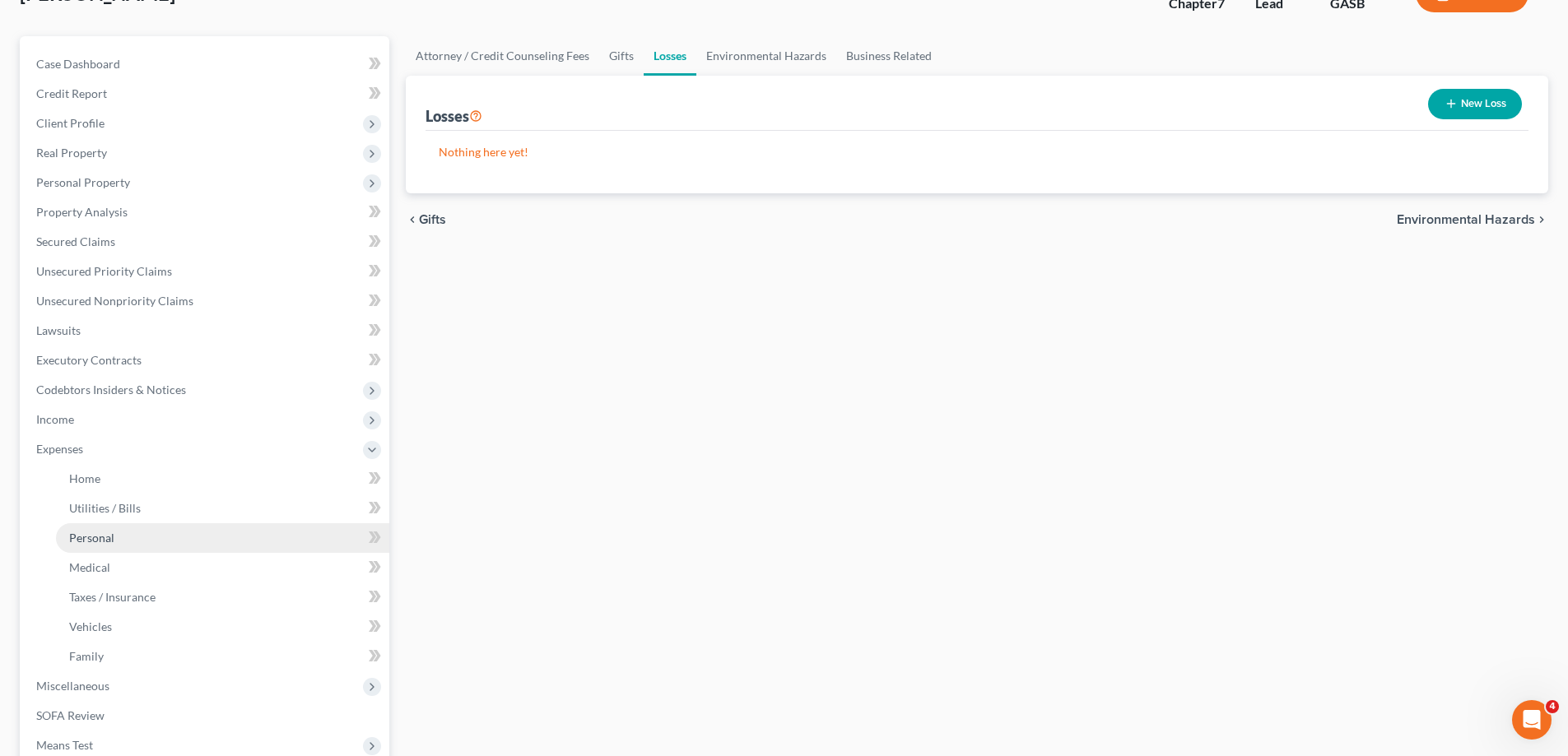
scroll to position [83, 0]
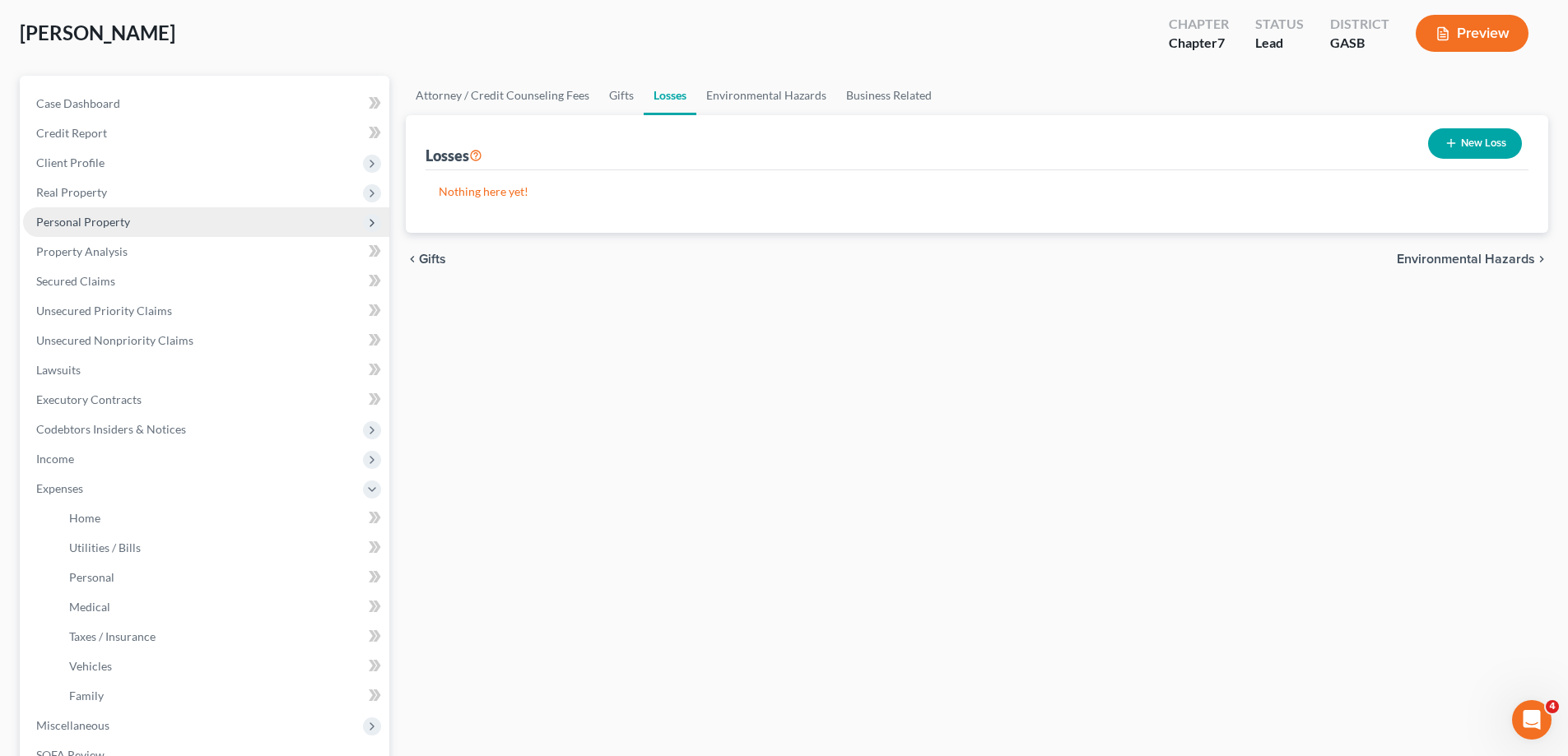
click at [134, 225] on span "Personal Property" at bounding box center [206, 222] width 367 height 30
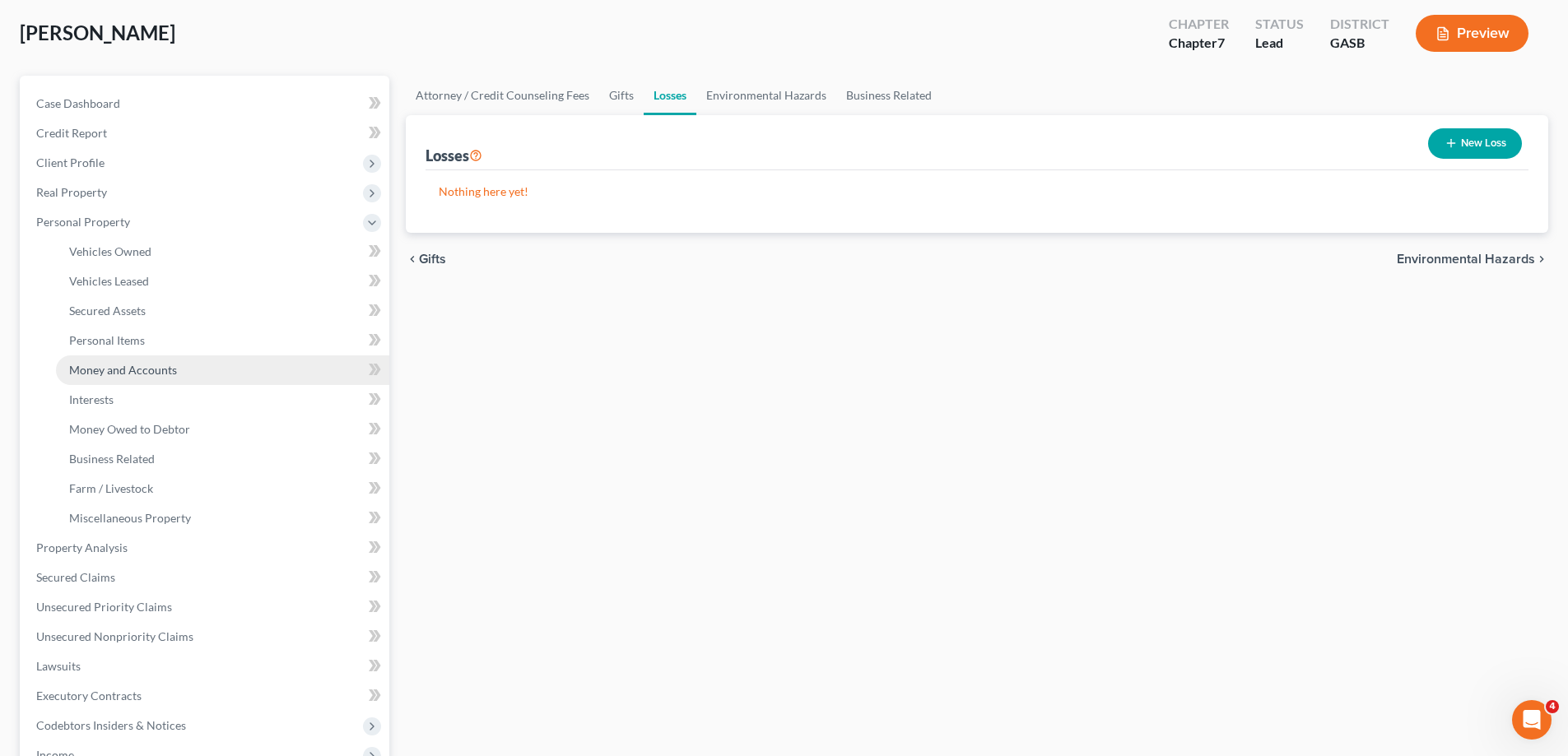
click at [169, 369] on span "Money and Accounts" at bounding box center [123, 370] width 108 height 14
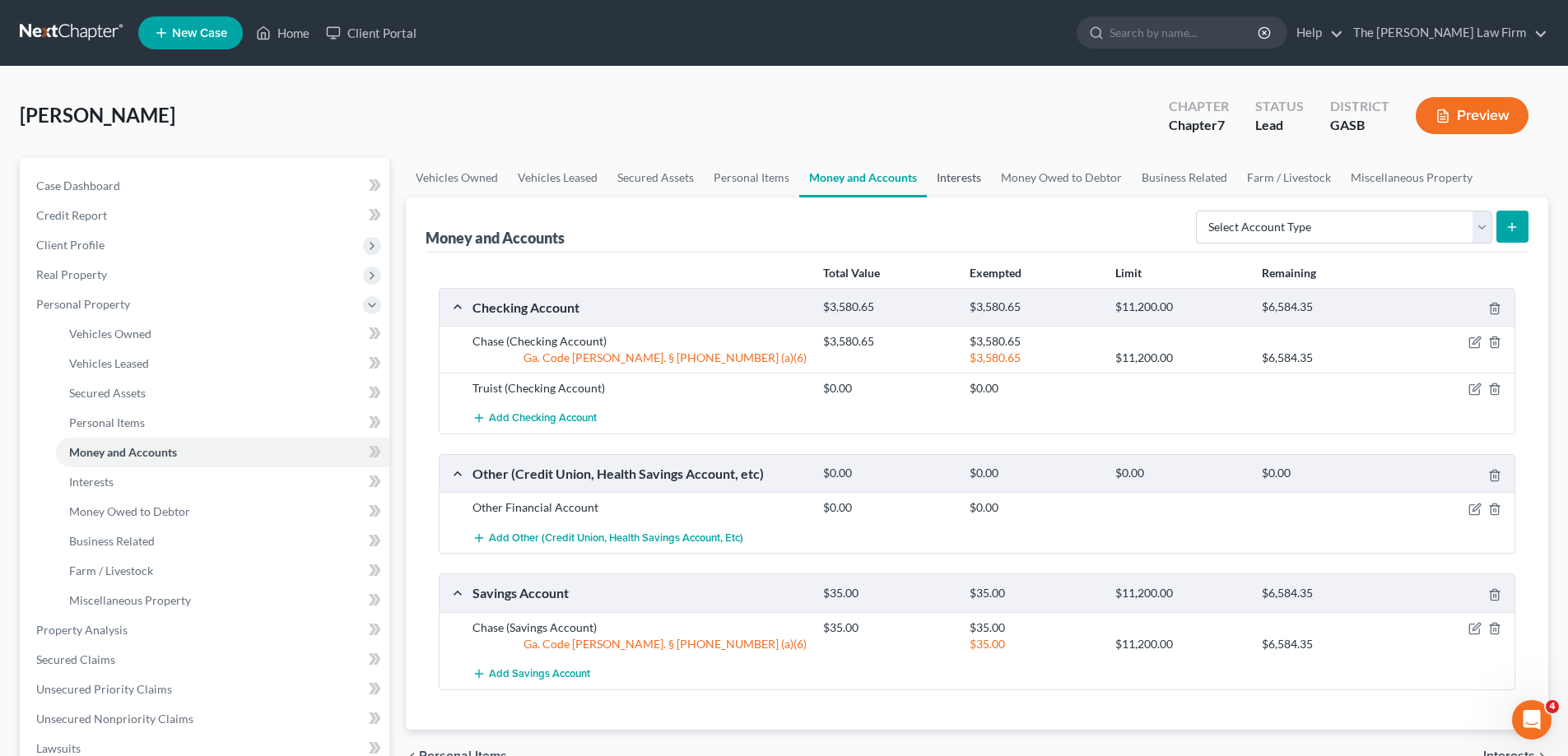
click at [976, 176] on link "Interests" at bounding box center [959, 177] width 64 height 39
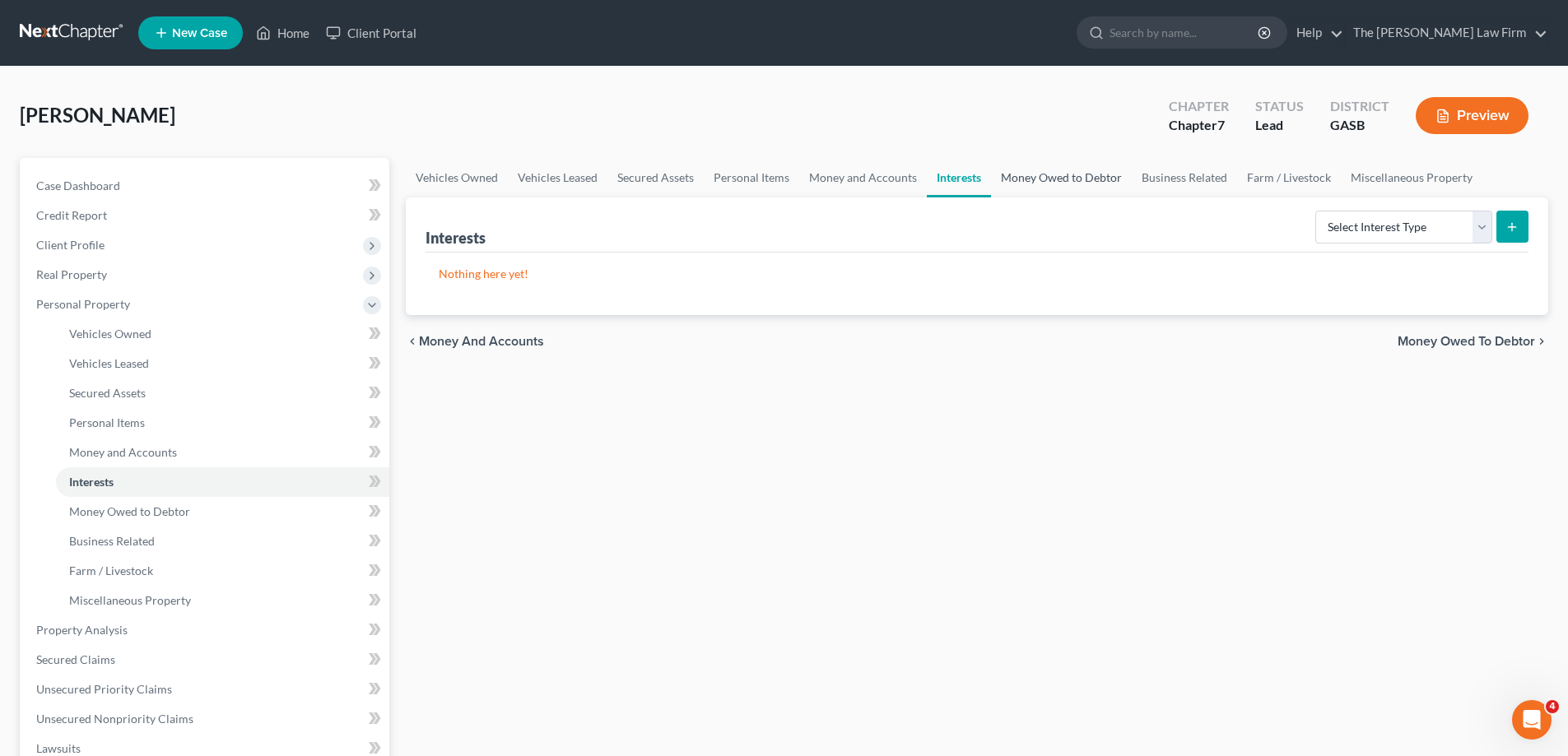
click at [1083, 182] on link "Money Owed to Debtor" at bounding box center [1062, 177] width 141 height 39
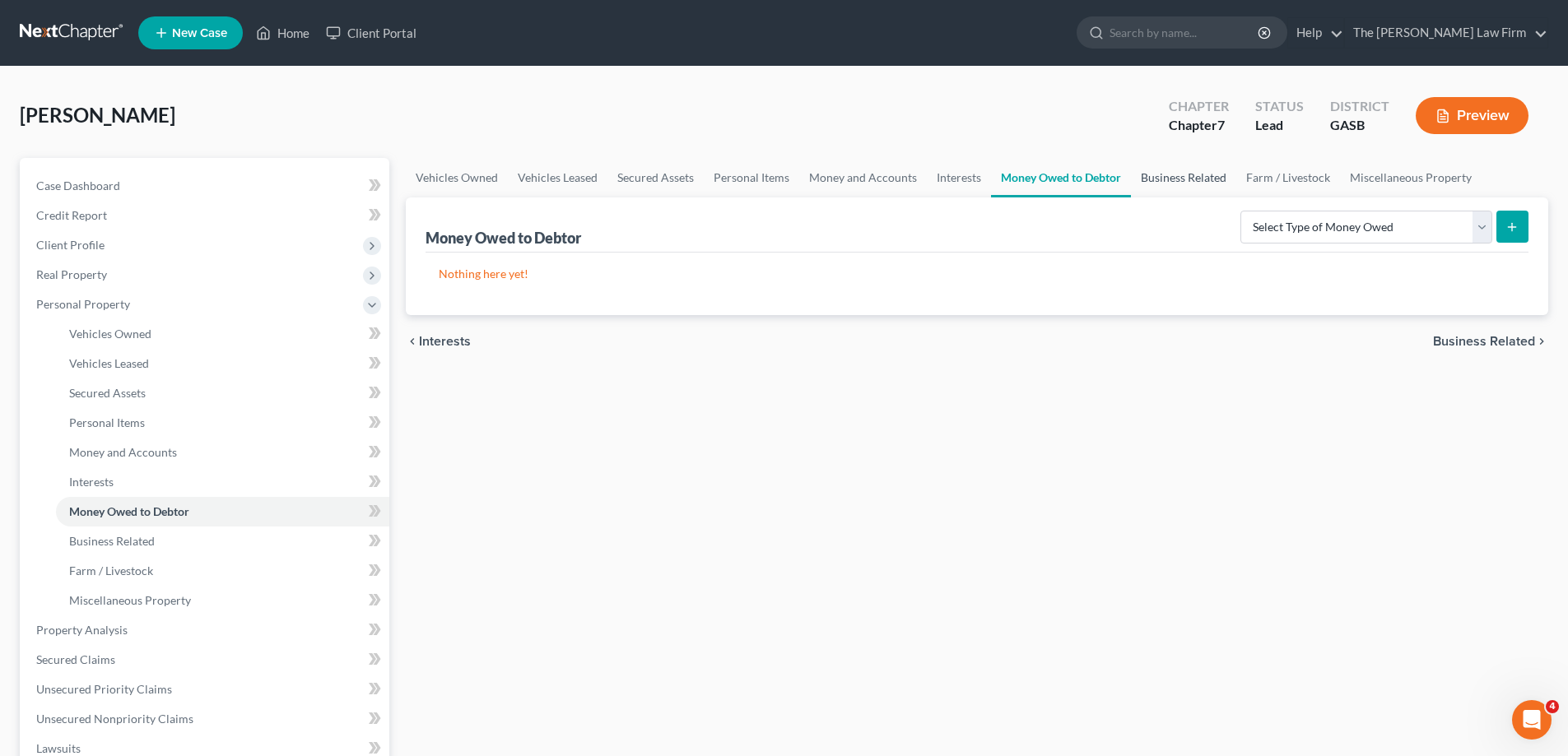
click at [1161, 176] on link "Business Related" at bounding box center [1183, 177] width 105 height 39
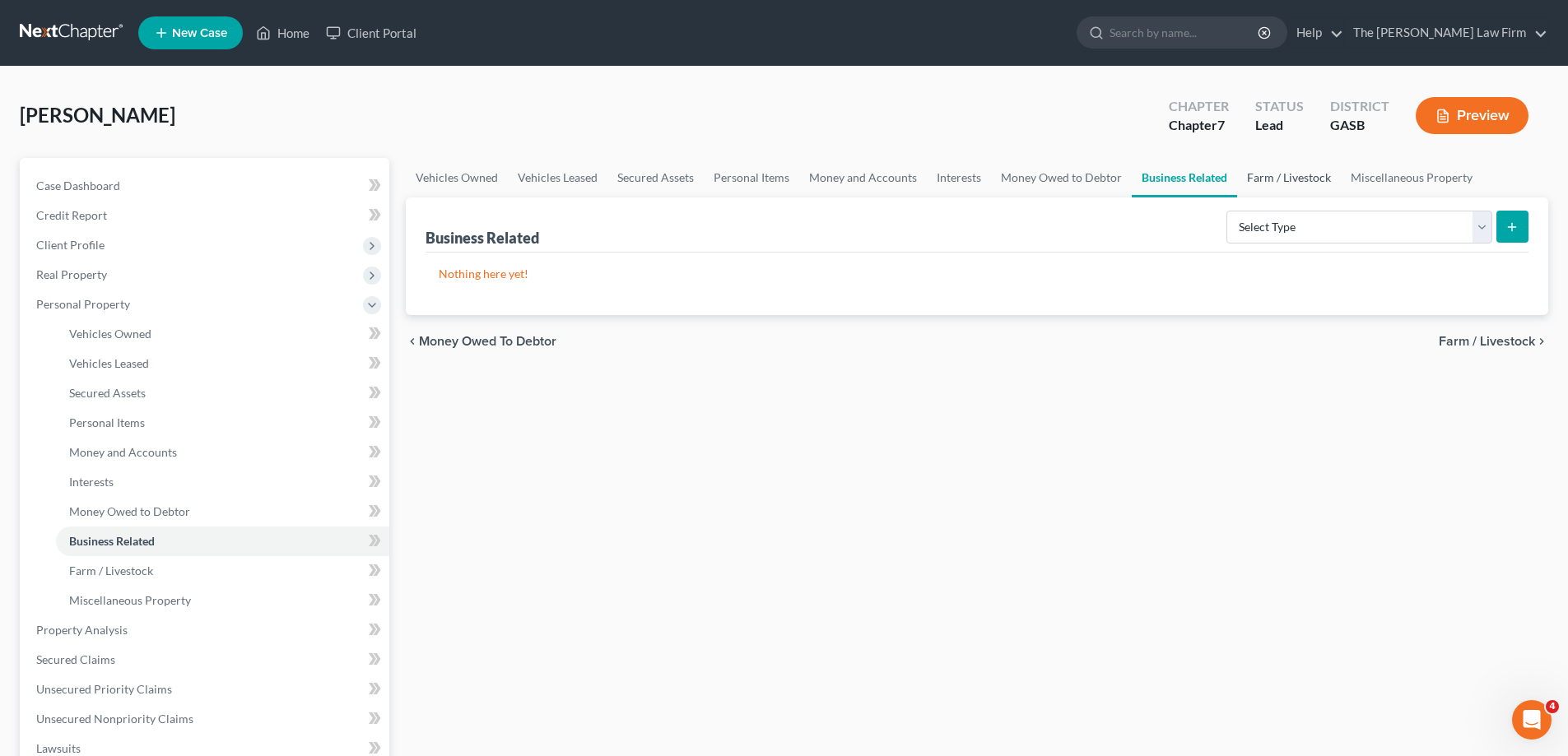
click at [1237, 184] on link "Farm / Livestock" at bounding box center [1288, 177] width 104 height 39
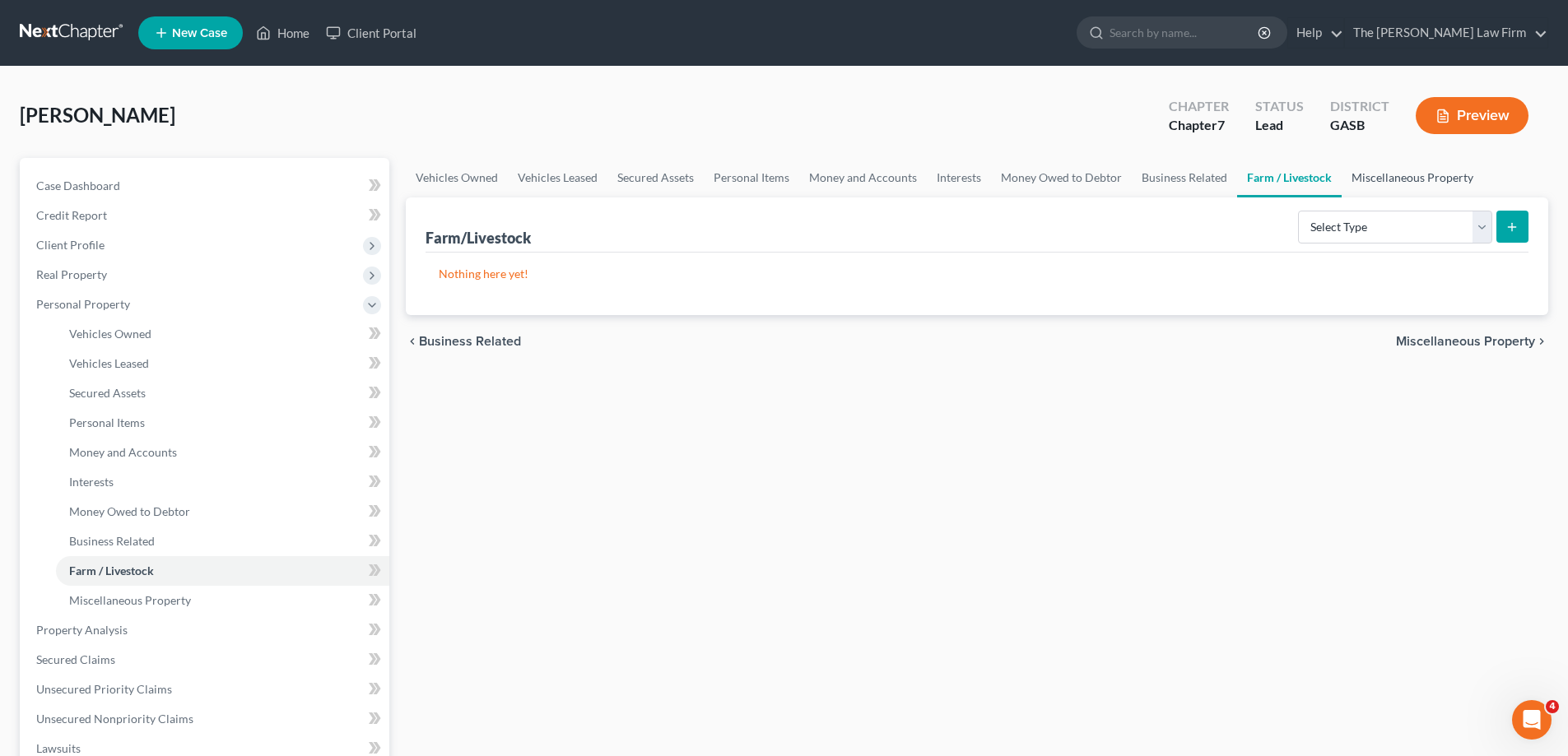
click at [1378, 164] on link "Miscellaneous Property" at bounding box center [1412, 177] width 142 height 39
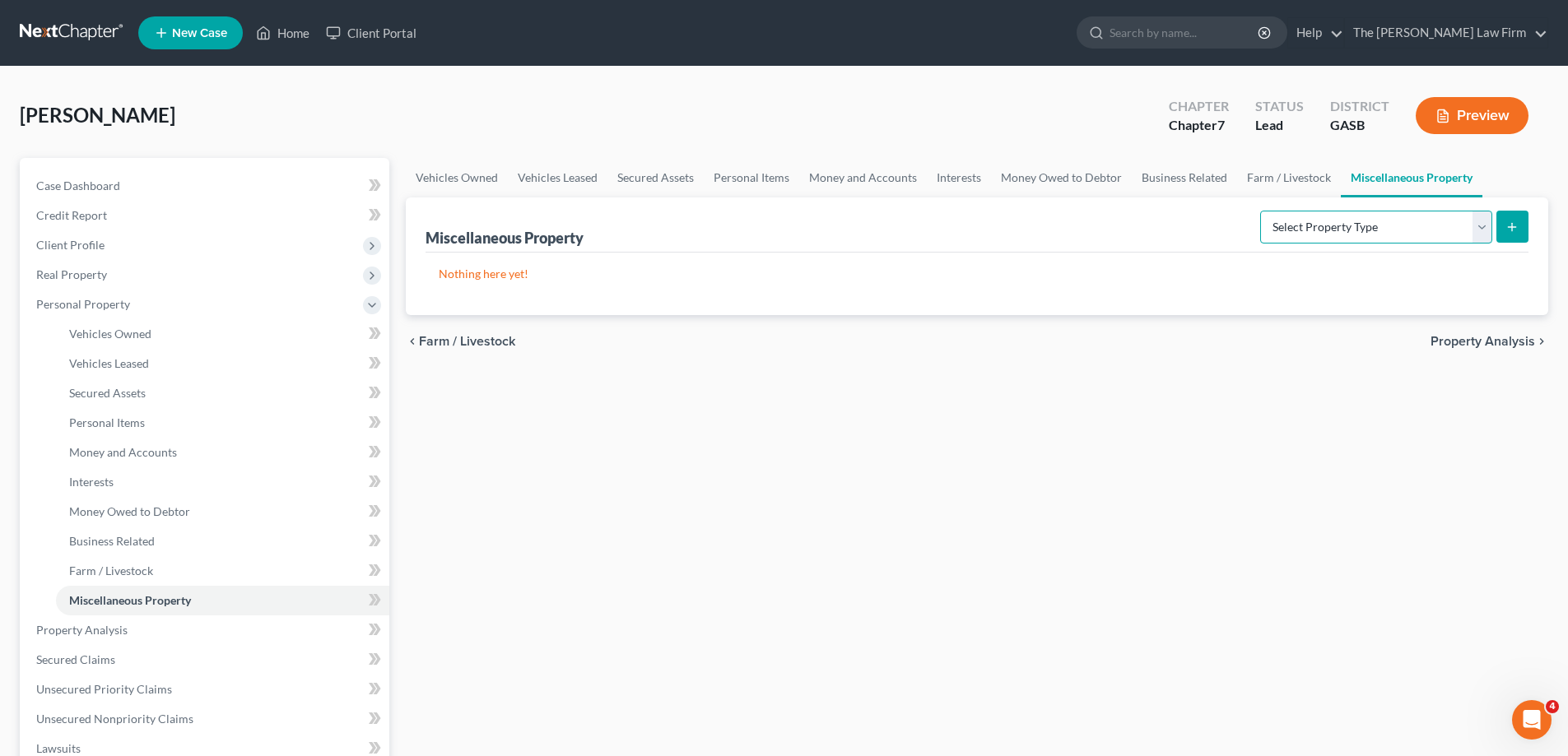
click at [1317, 222] on select "Select Property Type Assigned for Creditor Benefit [DATE] Holding for Another N…" at bounding box center [1376, 227] width 233 height 33
click at [1271, 388] on div "Vehicles Owned Vehicles Leased Secured Assets Personal Items Money and Accounts…" at bounding box center [977, 633] width 1159 height 951
click at [605, 170] on link "Vehicles Leased" at bounding box center [558, 177] width 99 height 39
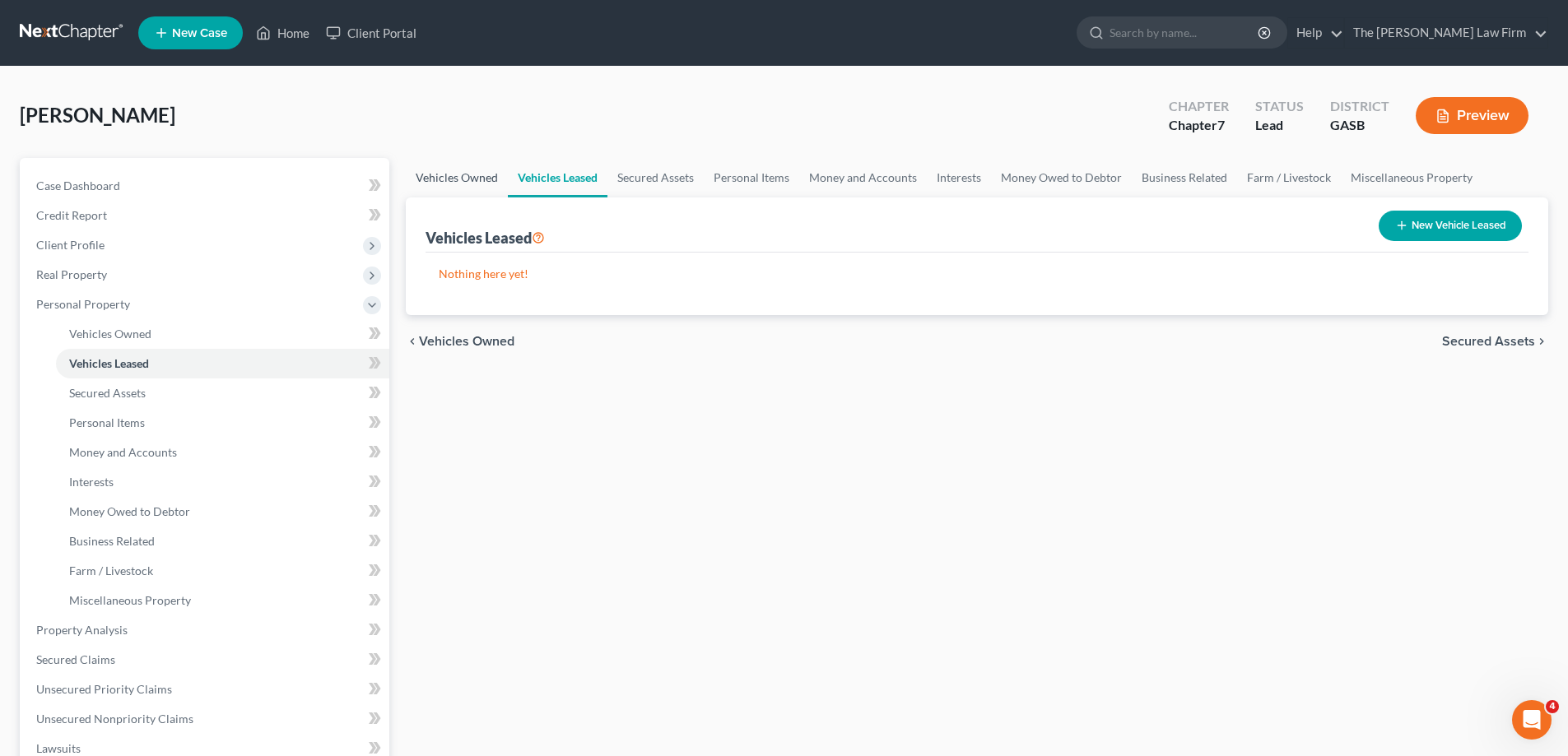
click at [497, 180] on link "Vehicles Owned" at bounding box center [456, 177] width 102 height 39
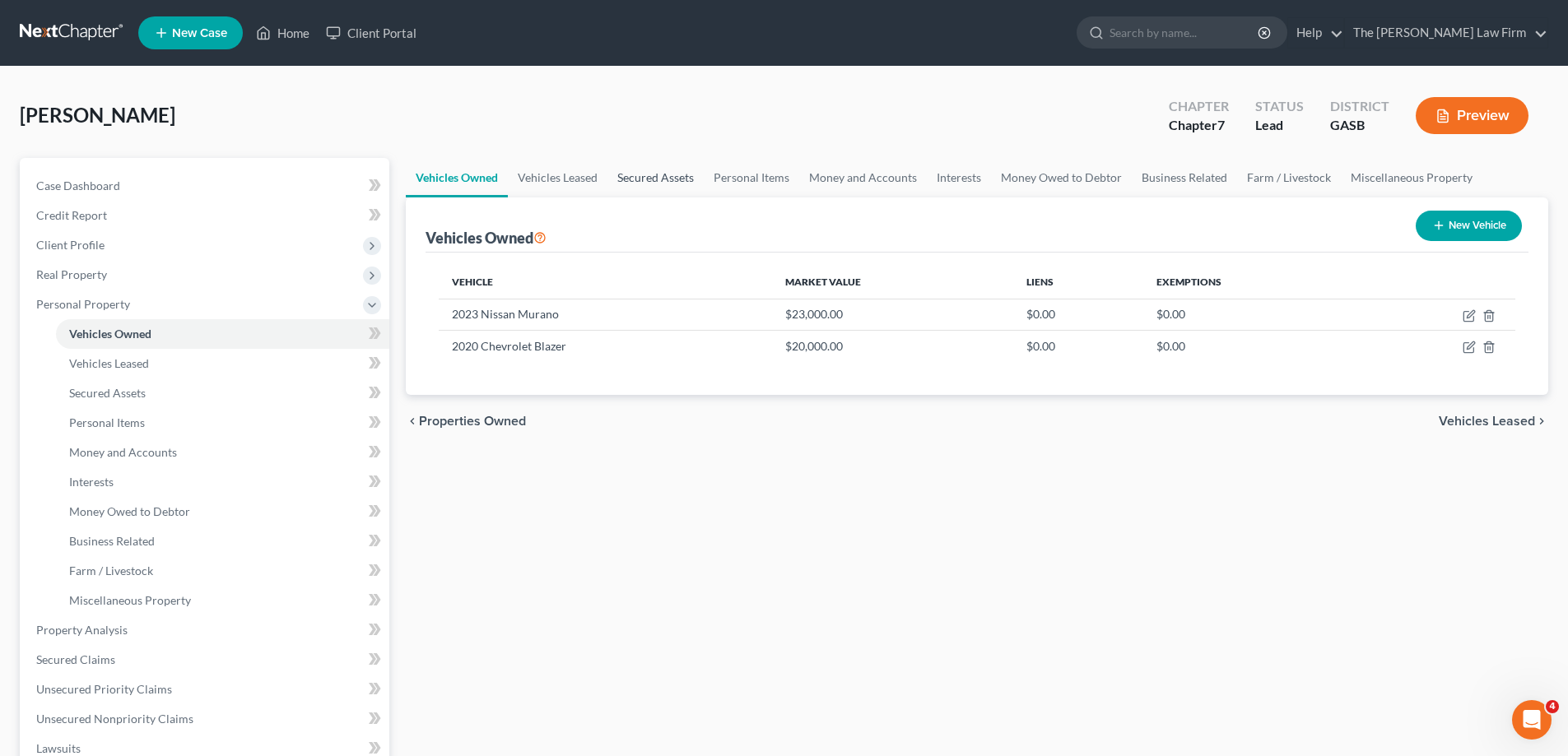
click at [668, 185] on link "Secured Assets" at bounding box center [655, 177] width 97 height 39
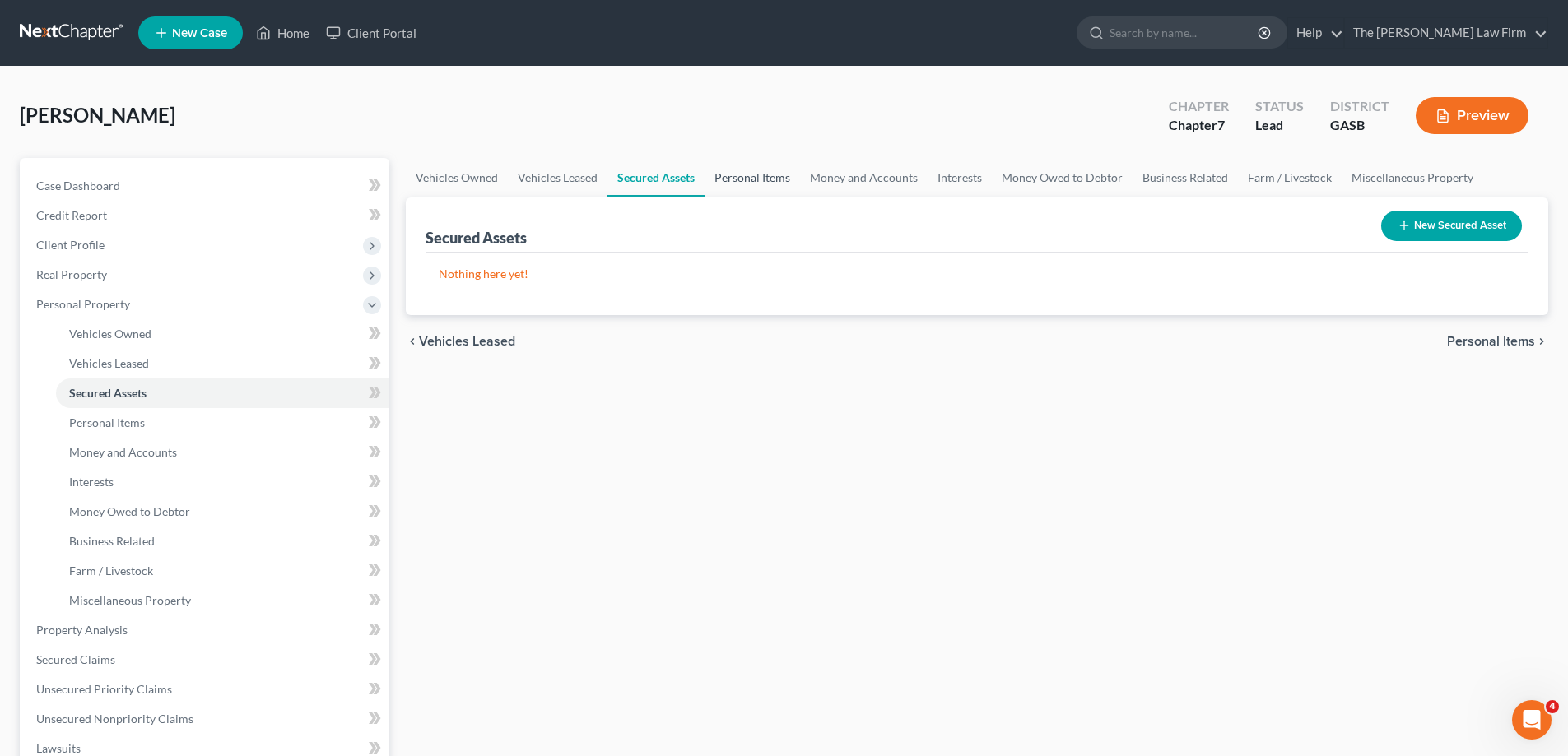
click at [780, 178] on link "Personal Items" at bounding box center [753, 177] width 96 height 39
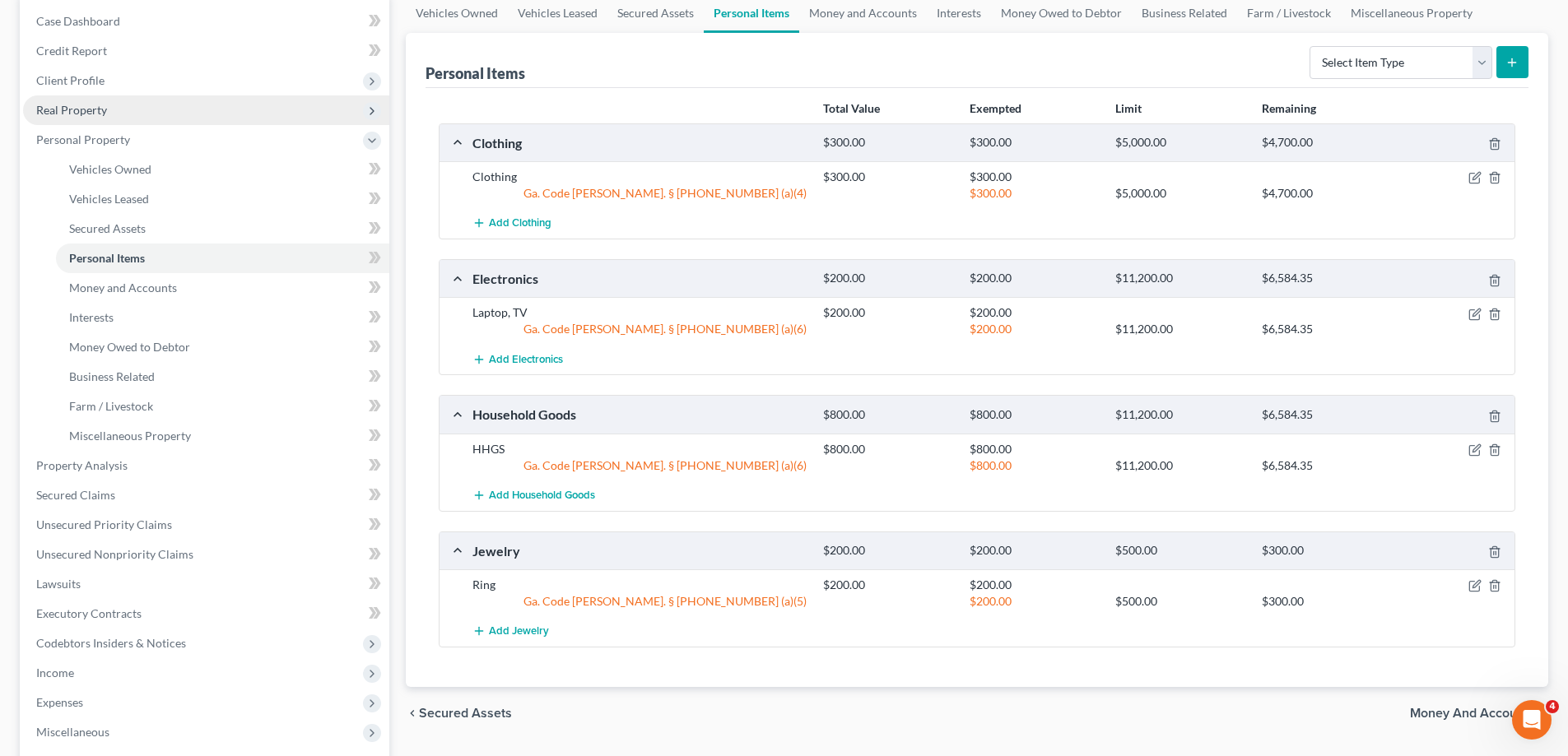
scroll to position [329, 0]
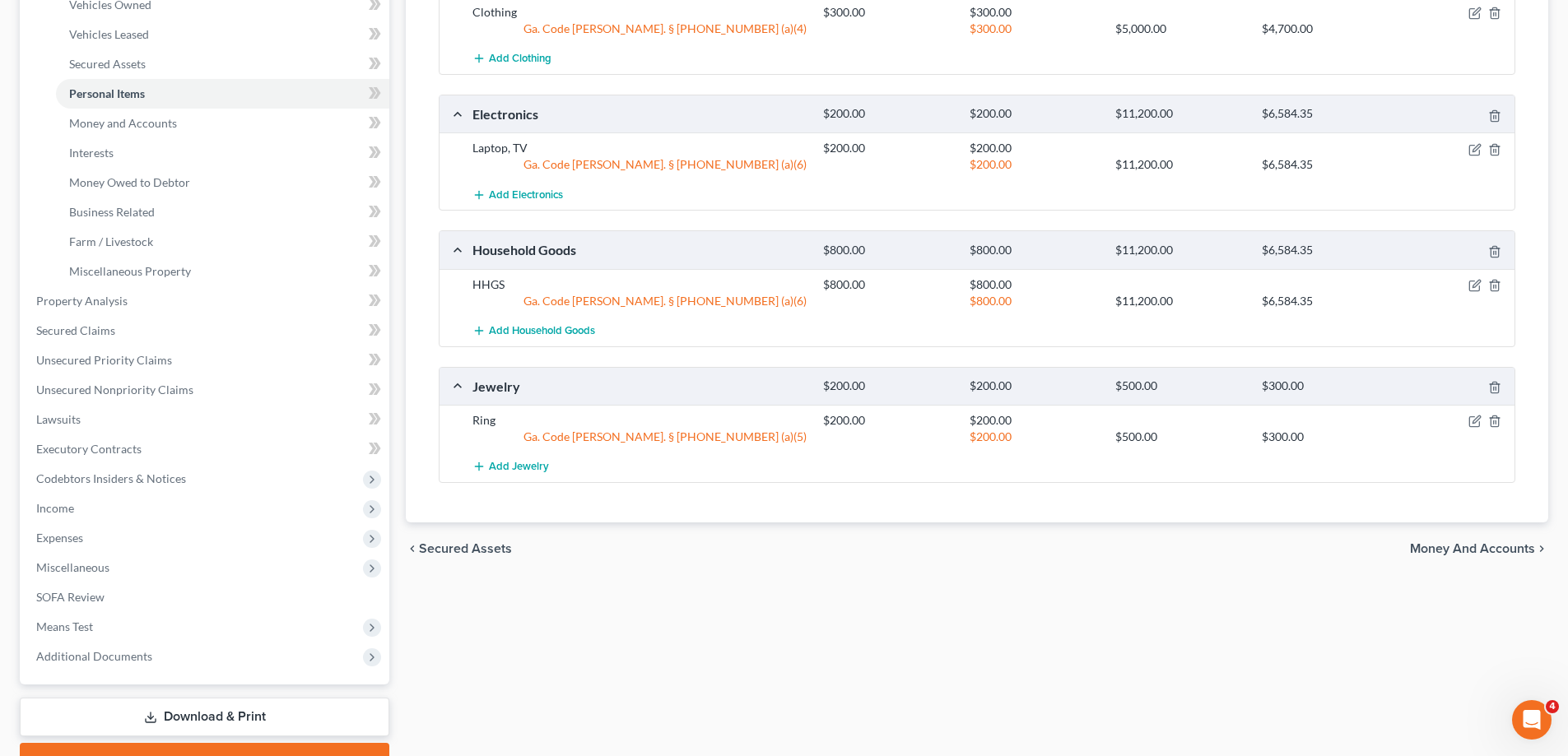
click at [1436, 557] on div "chevron_left Secured Assets Money and Accounts chevron_right" at bounding box center [977, 549] width 1143 height 52
click at [1447, 544] on span "Money and Accounts" at bounding box center [1473, 549] width 125 height 13
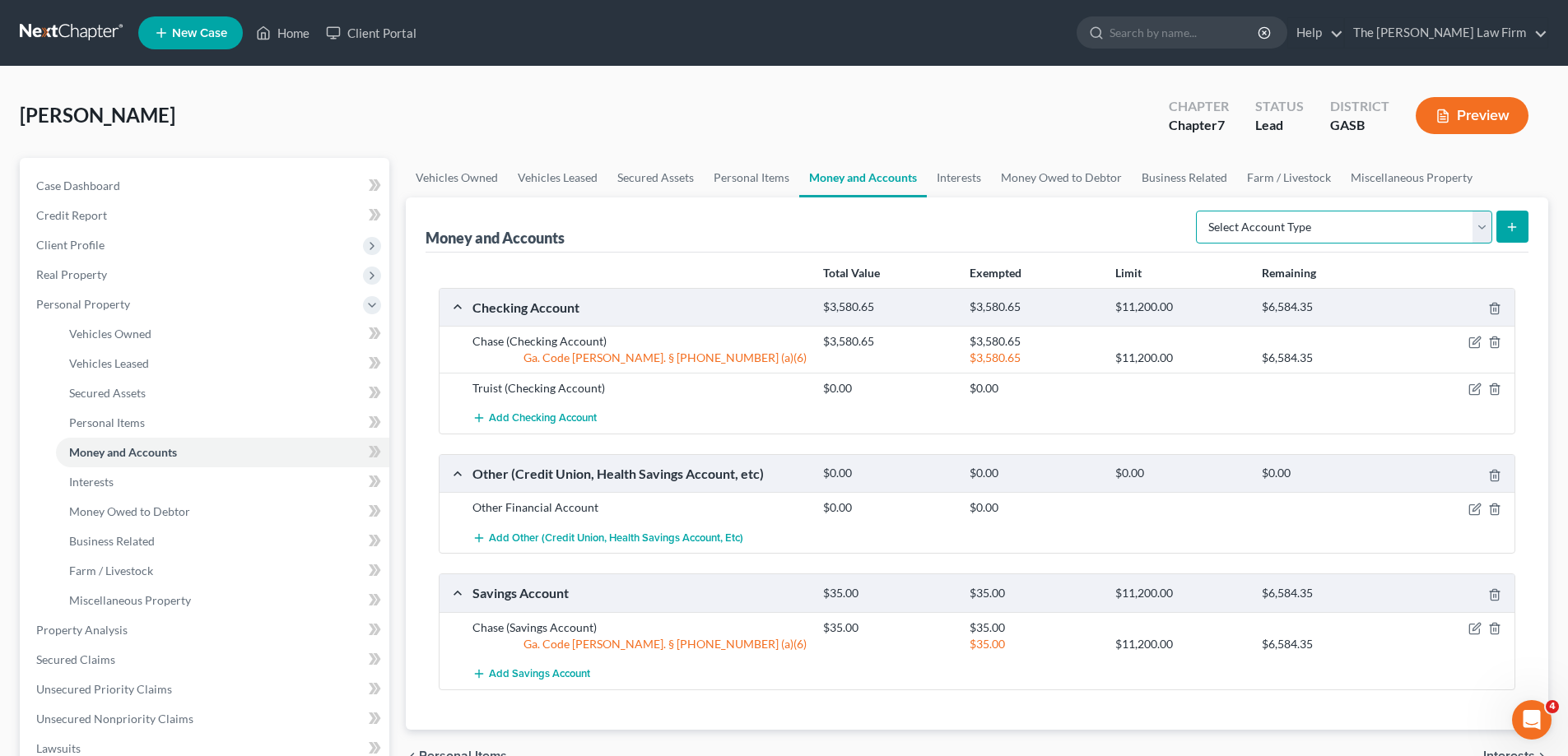
click at [1473, 229] on select "Select Account Type Brokerage Cash on Hand Certificates of Deposit Checking Acc…" at bounding box center [1344, 227] width 296 height 33
click at [1397, 214] on select "Select Account Type Brokerage Cash on Hand Certificates of Deposit Checking Acc…" at bounding box center [1344, 227] width 296 height 33
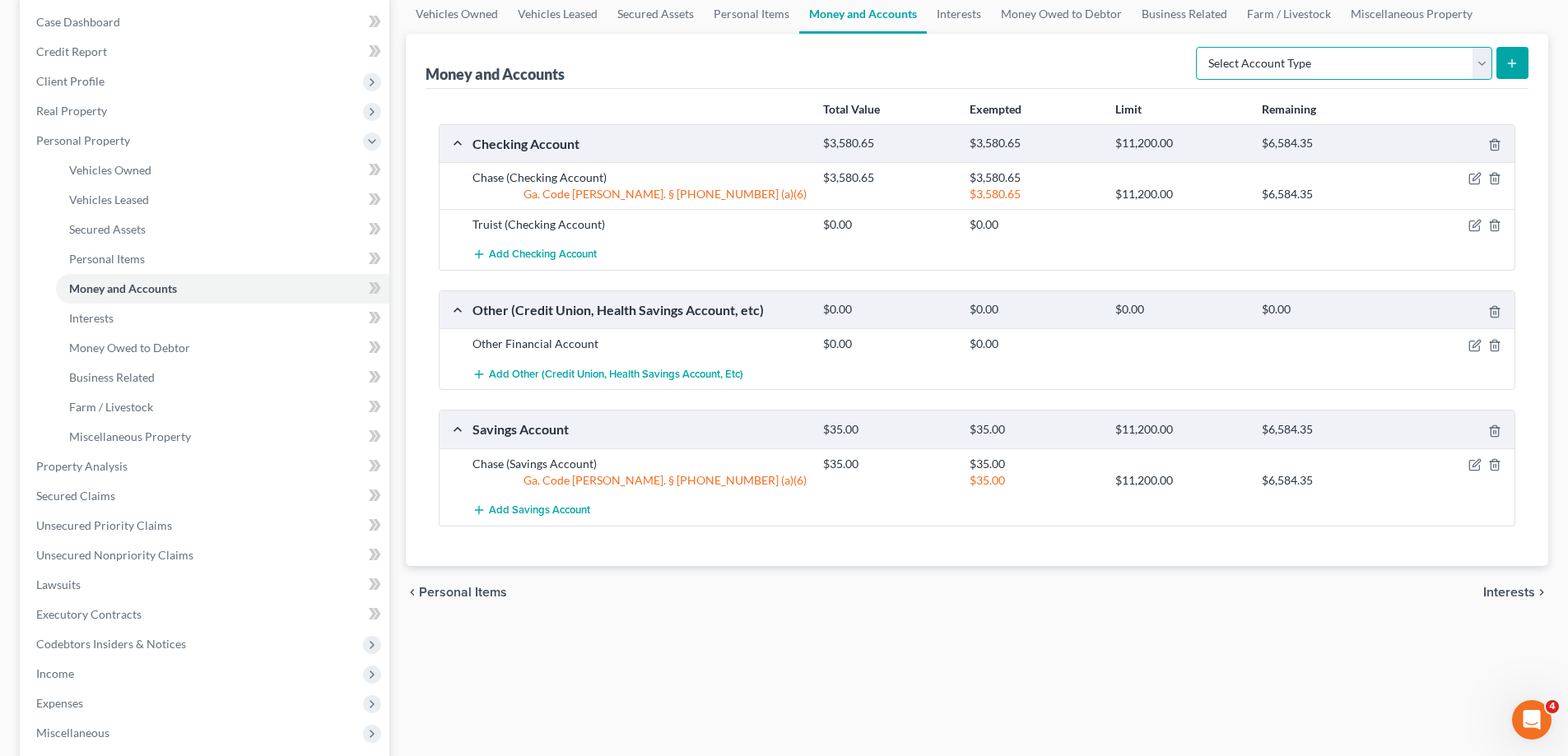
scroll to position [165, 0]
click at [202, 469] on link "Property Analysis" at bounding box center [206, 466] width 367 height 30
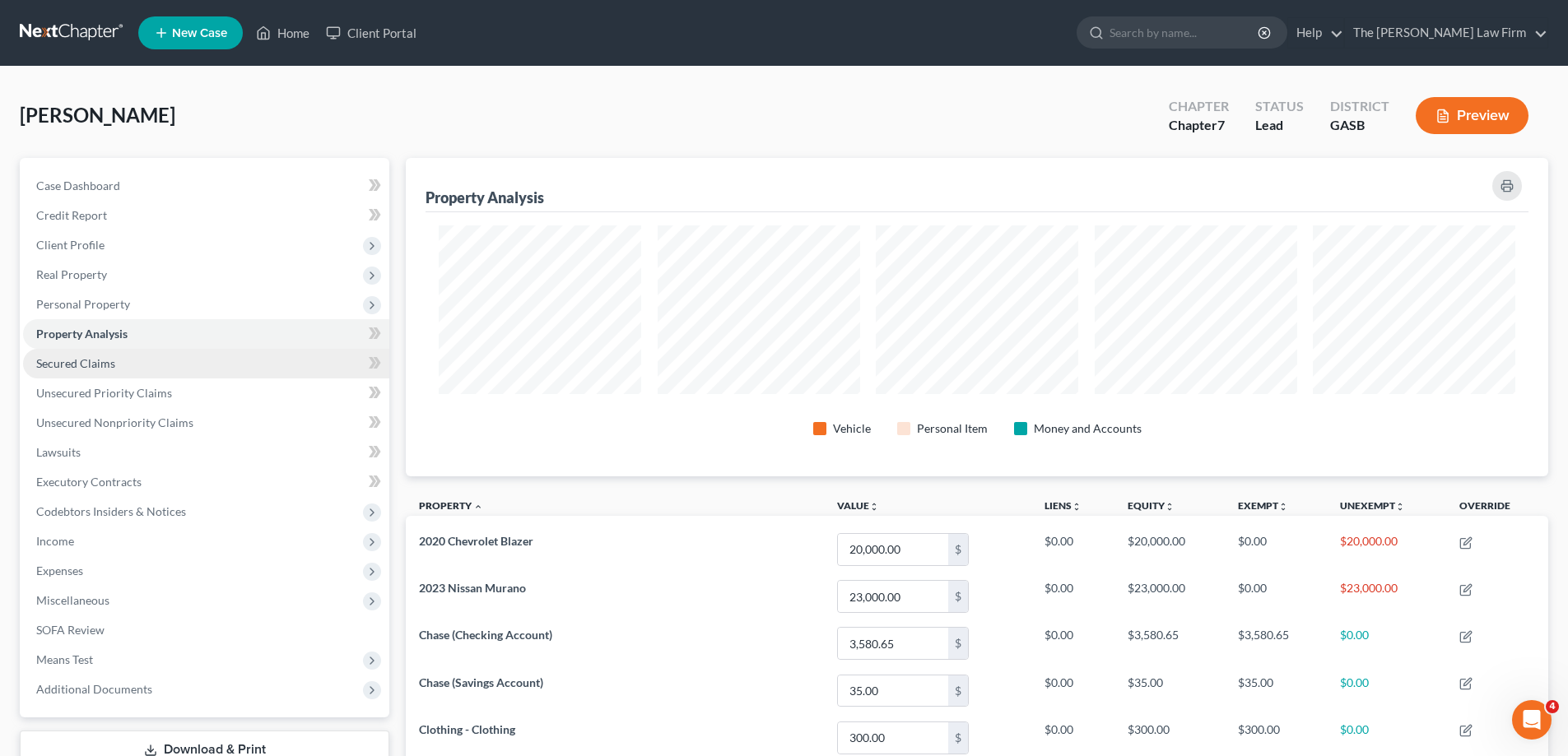
click at [208, 364] on link "Secured Claims" at bounding box center [206, 364] width 367 height 30
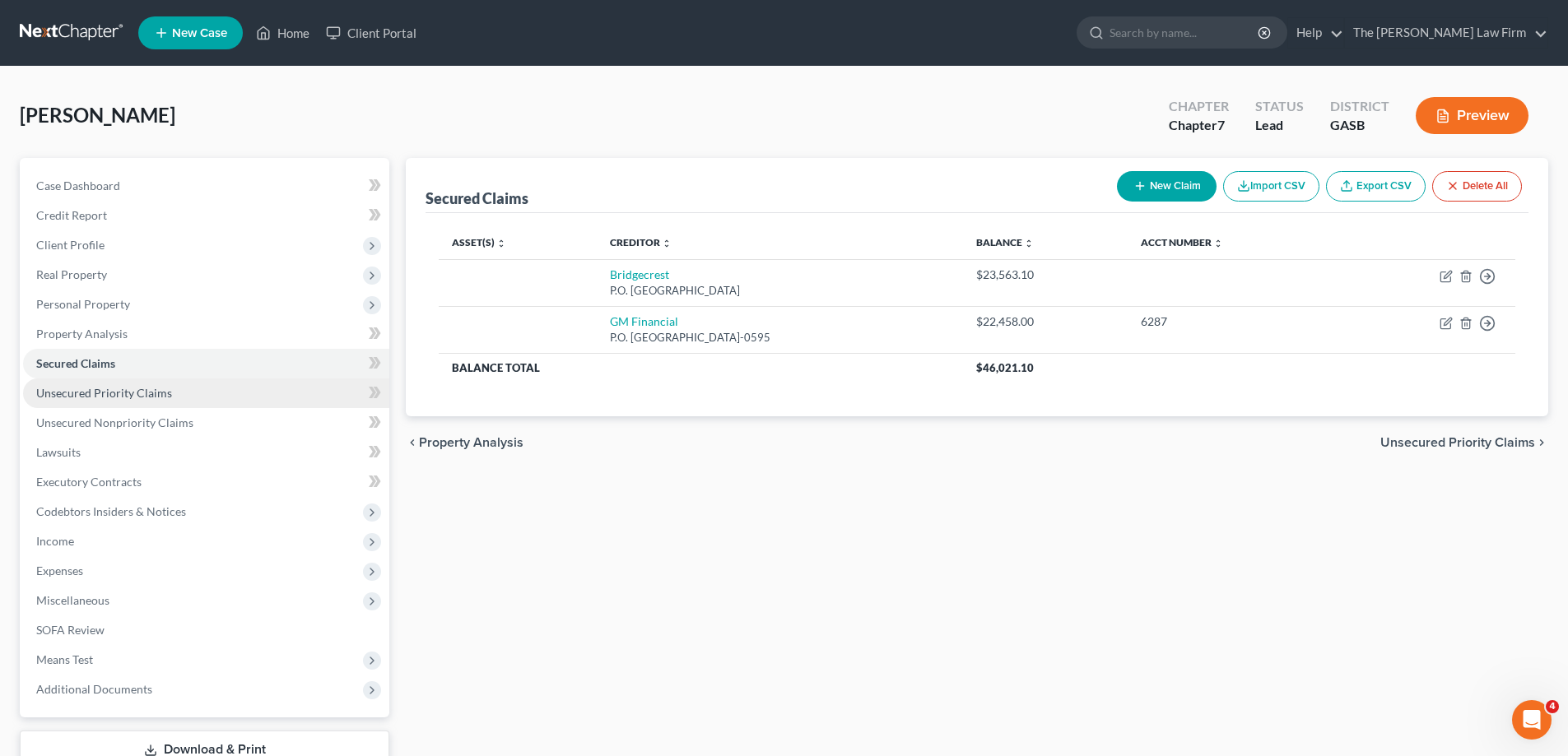
click at [199, 402] on link "Unsecured Priority Claims" at bounding box center [206, 394] width 367 height 30
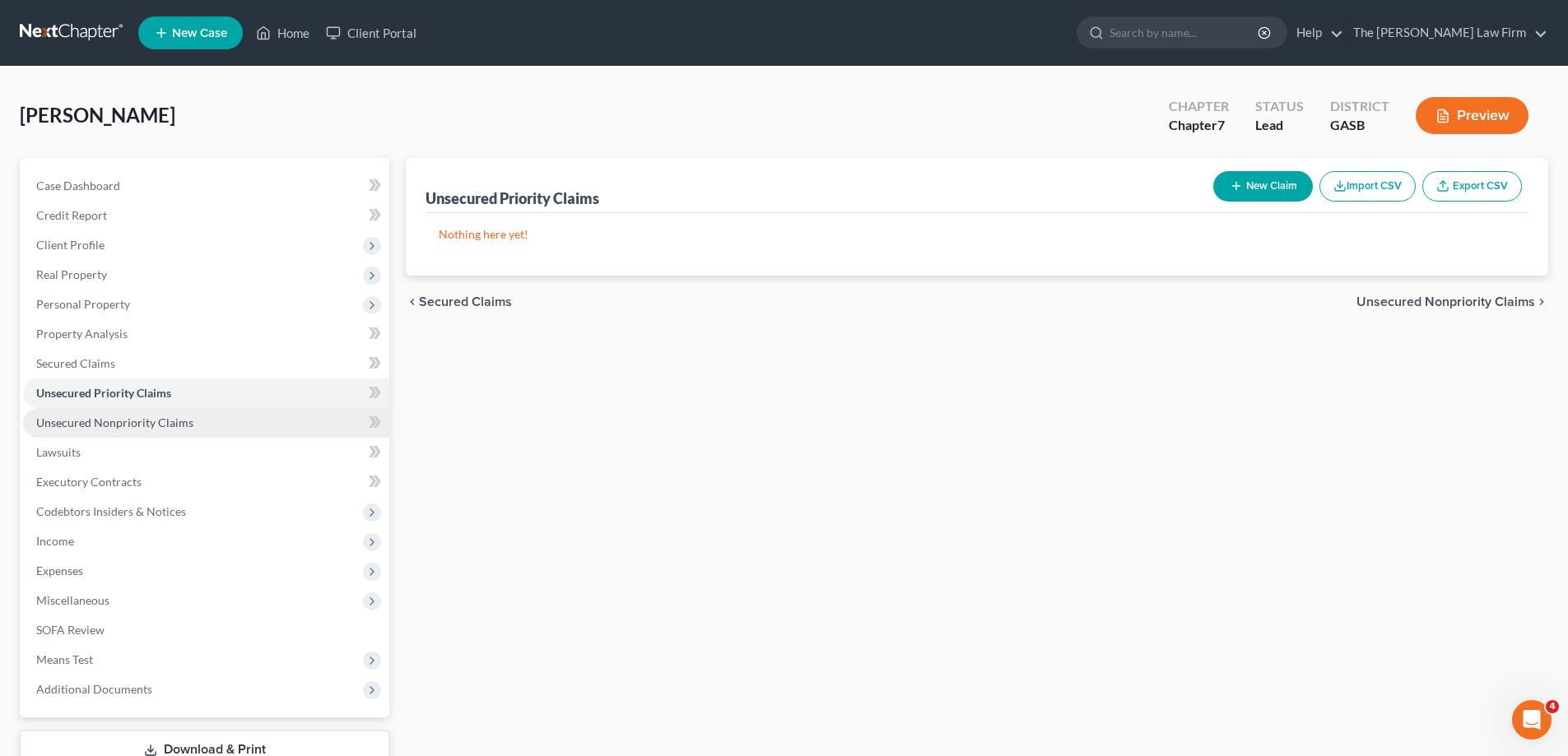
click at [194, 429] on link "Unsecured Nonpriority Claims" at bounding box center [206, 423] width 367 height 30
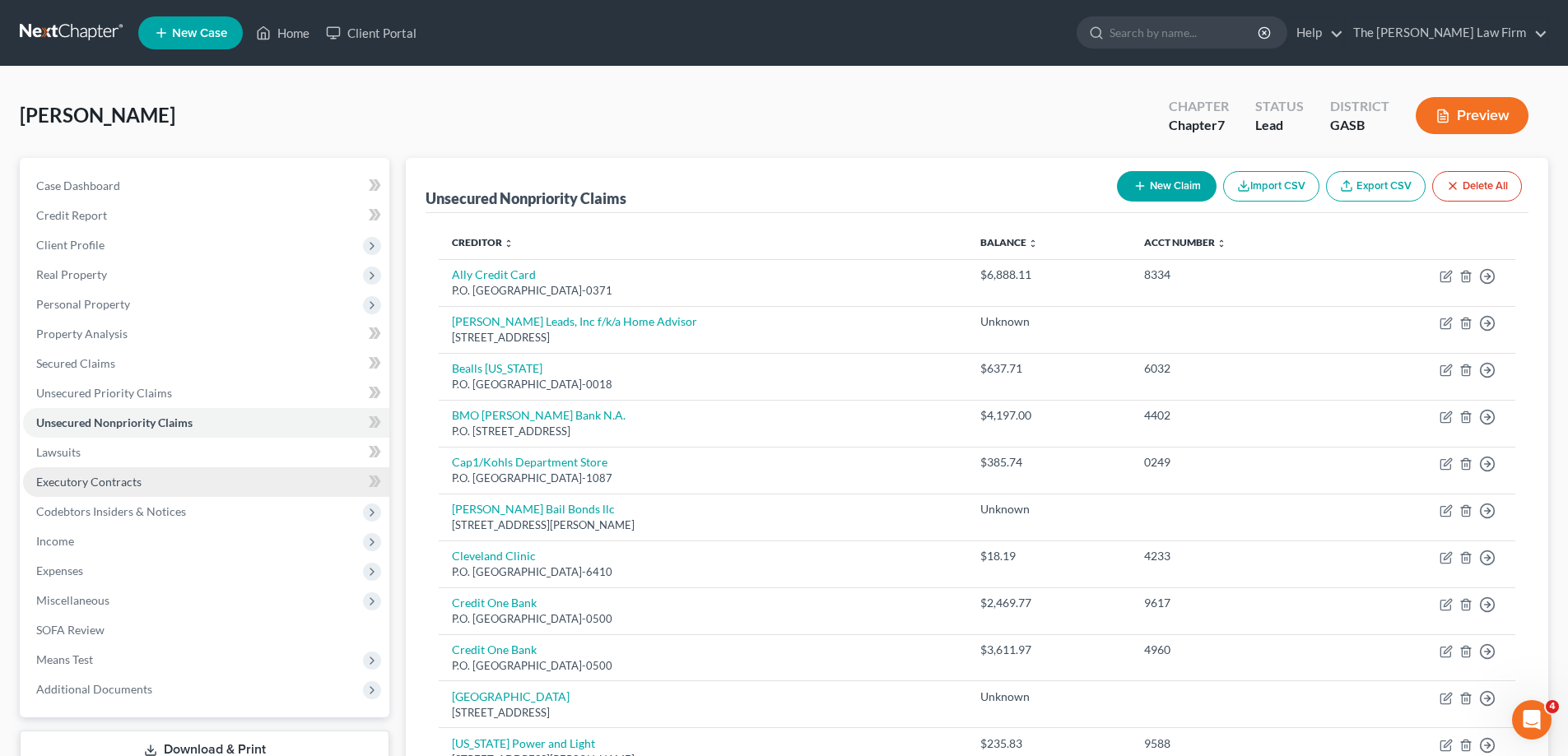
click at [206, 483] on link "Executory Contracts" at bounding box center [206, 483] width 367 height 30
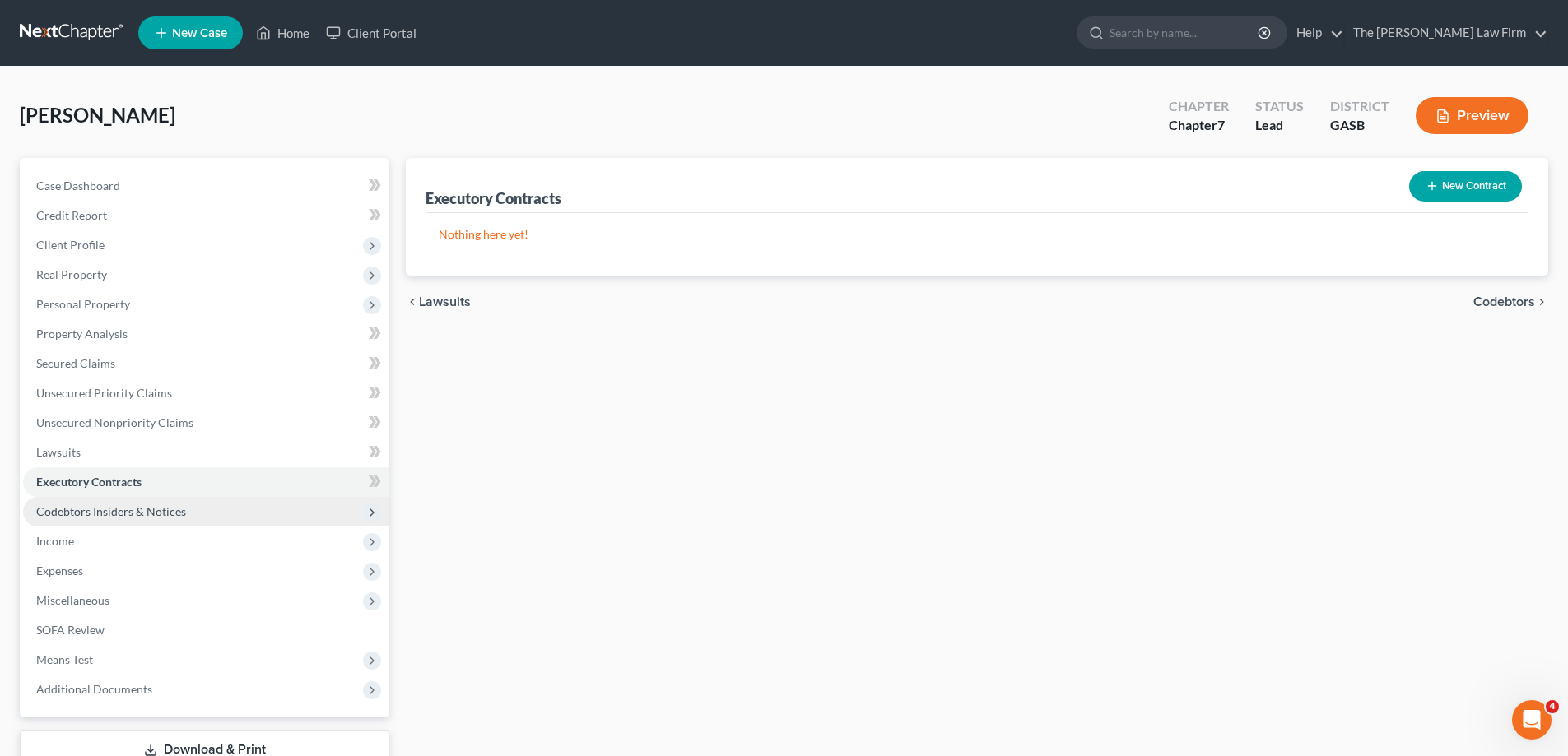
click at [202, 514] on span "Codebtors Insiders & Notices" at bounding box center [206, 512] width 367 height 30
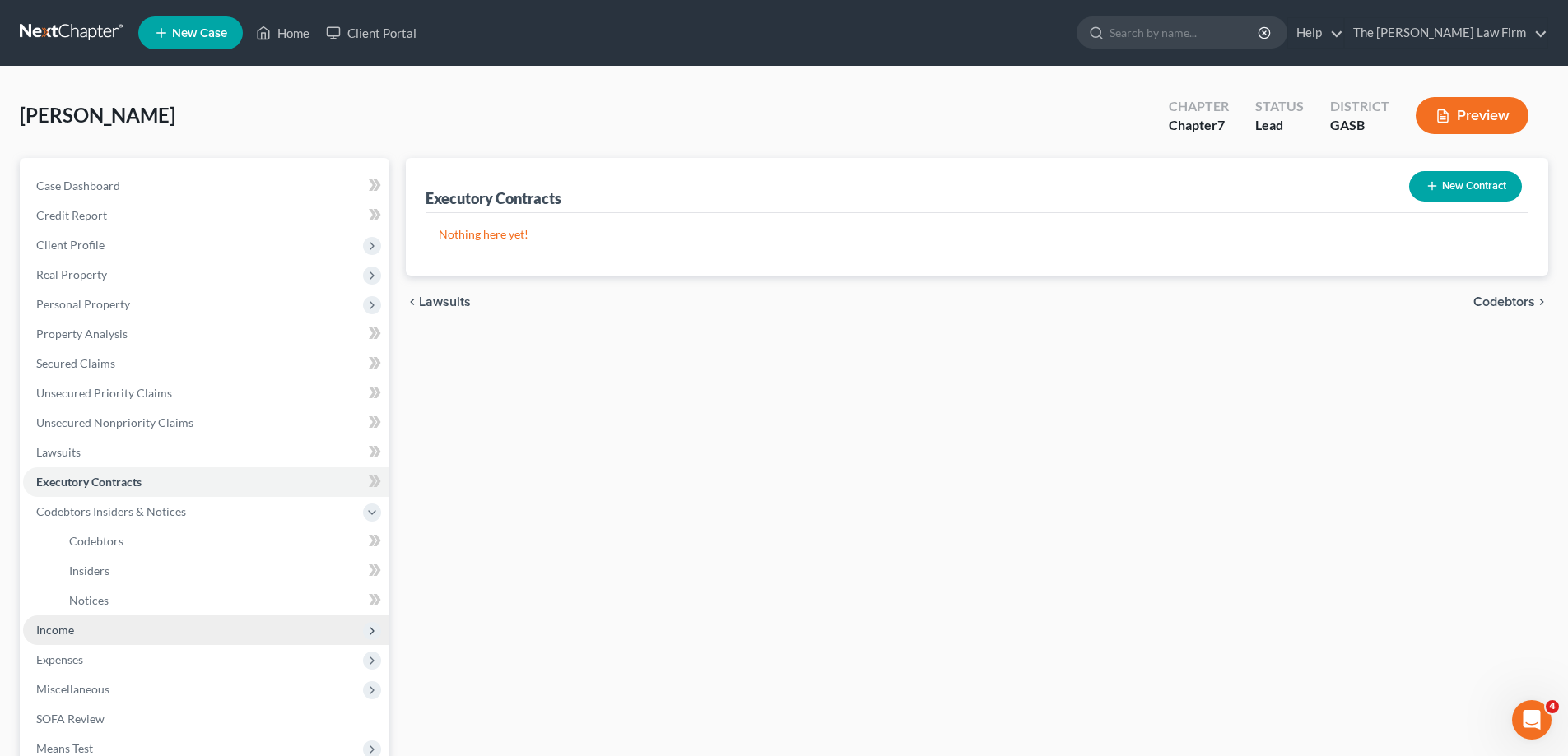
click at [191, 630] on span "Income" at bounding box center [206, 631] width 367 height 30
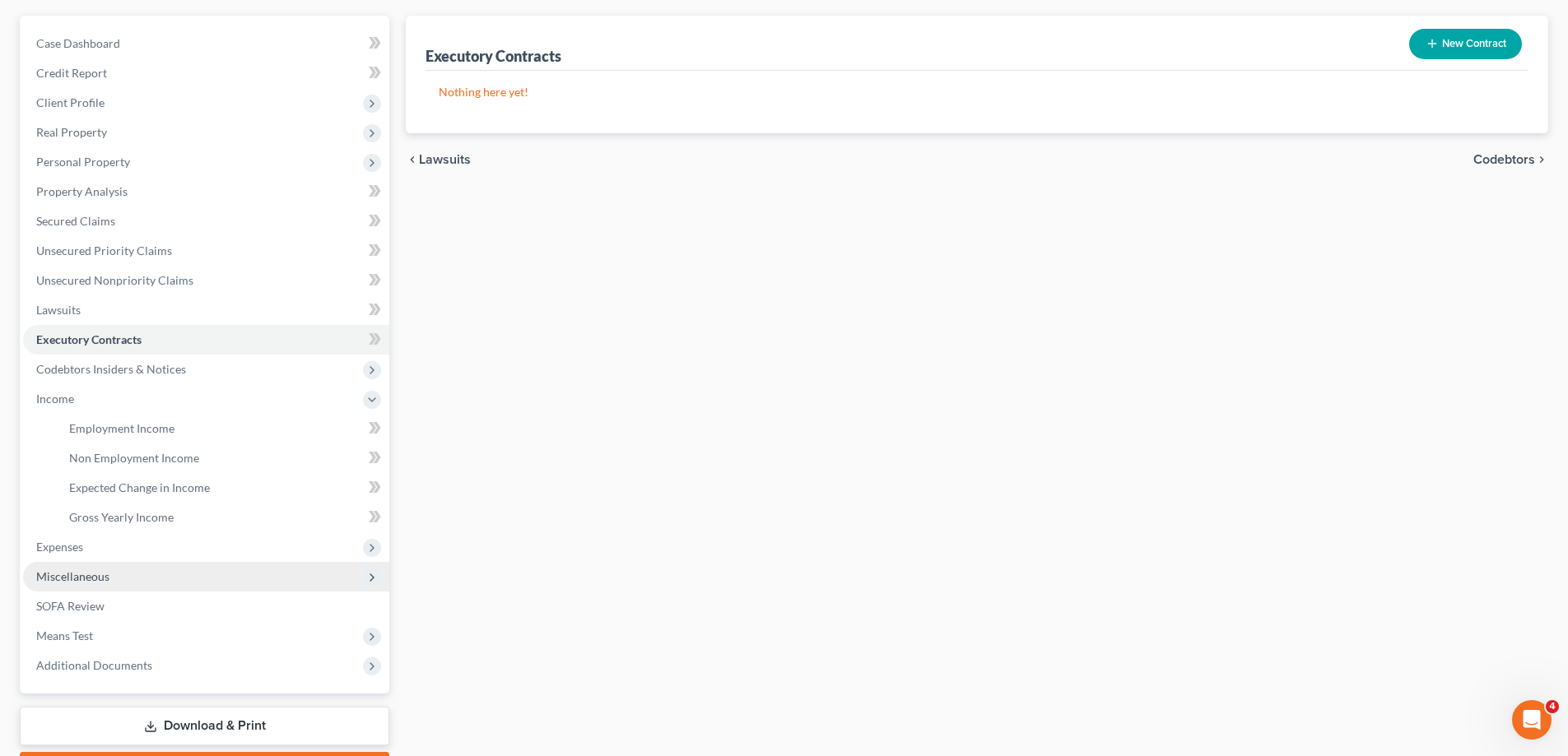
scroll to position [165, 0]
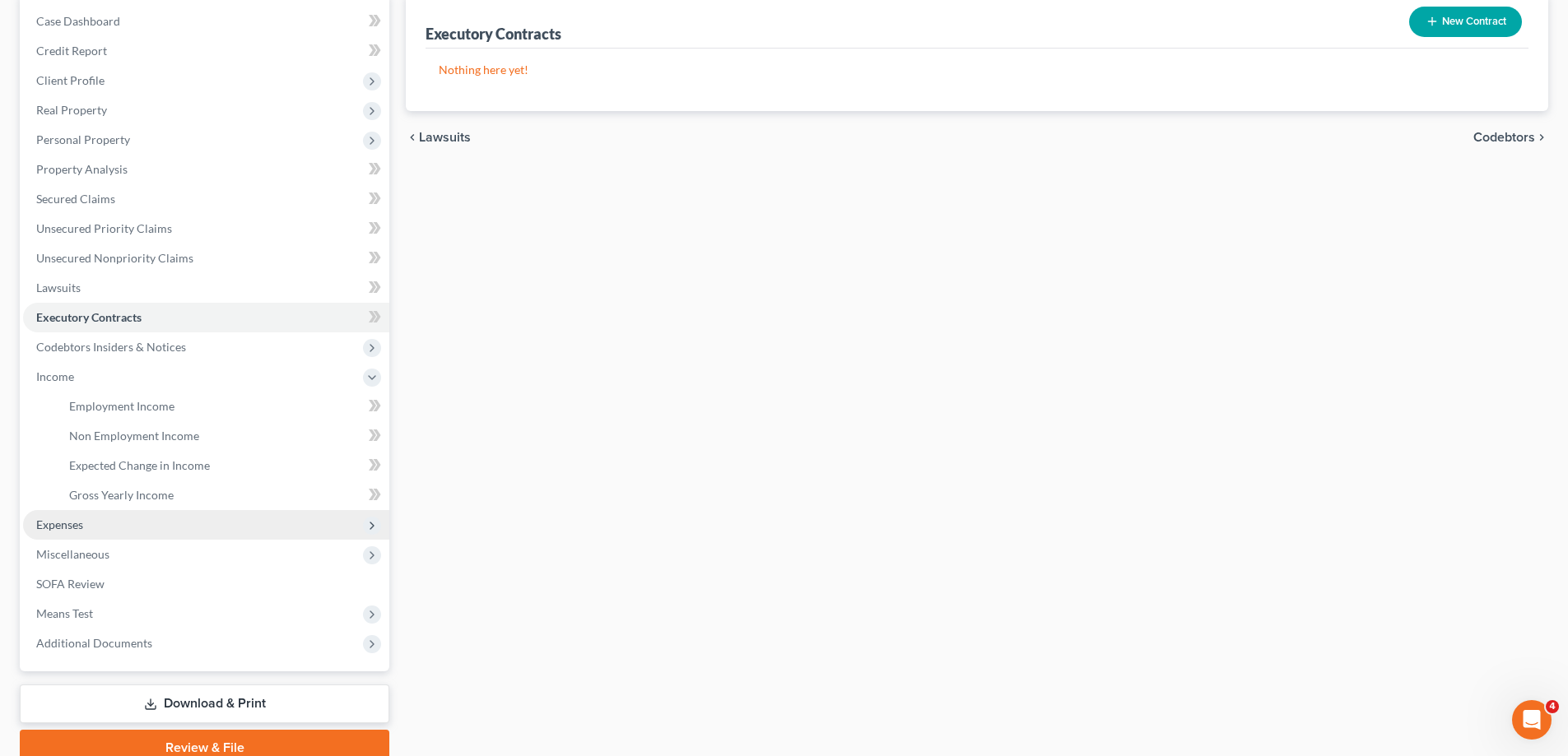
click at [149, 513] on span "Expenses" at bounding box center [206, 525] width 367 height 30
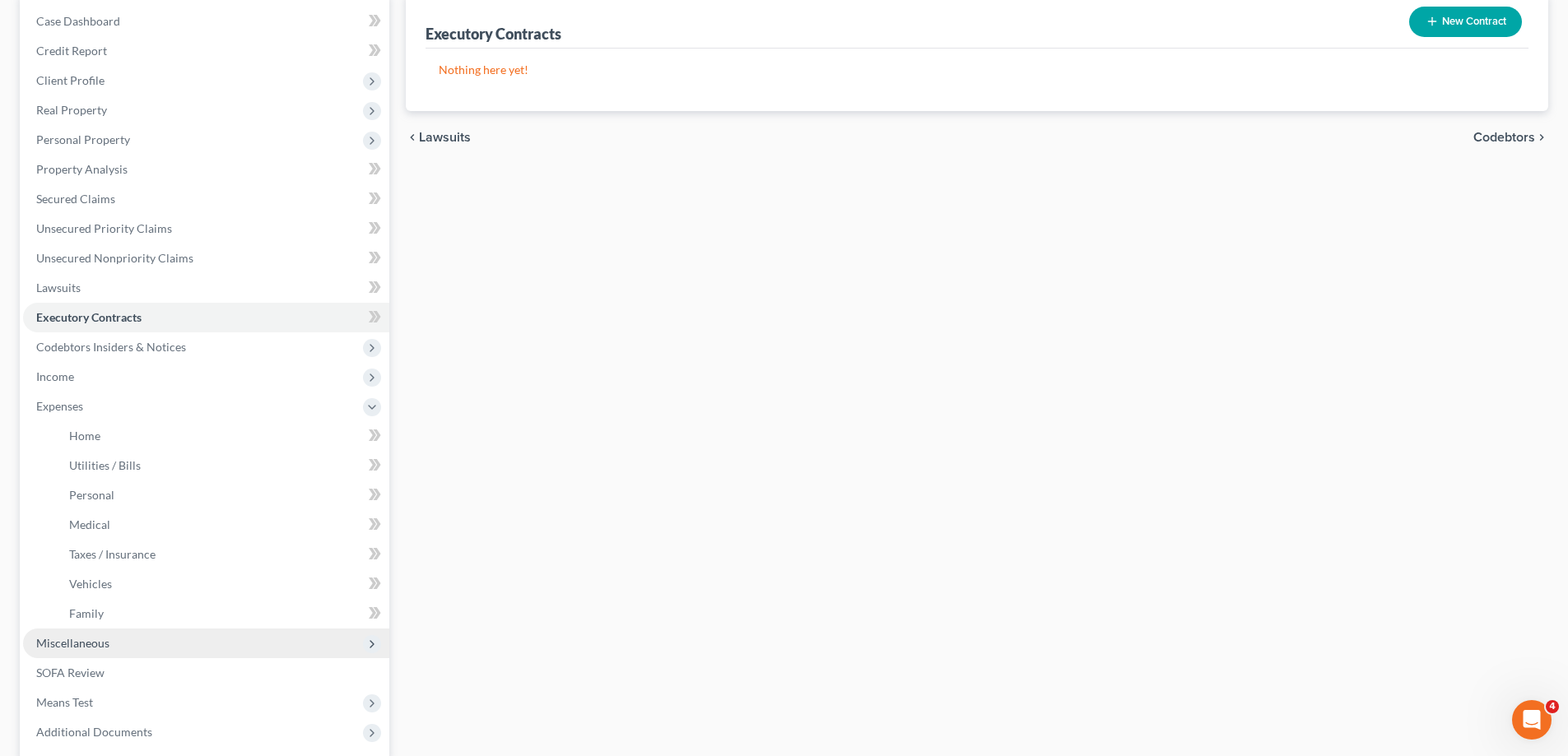
click at [147, 638] on span "Miscellaneous" at bounding box center [206, 644] width 367 height 30
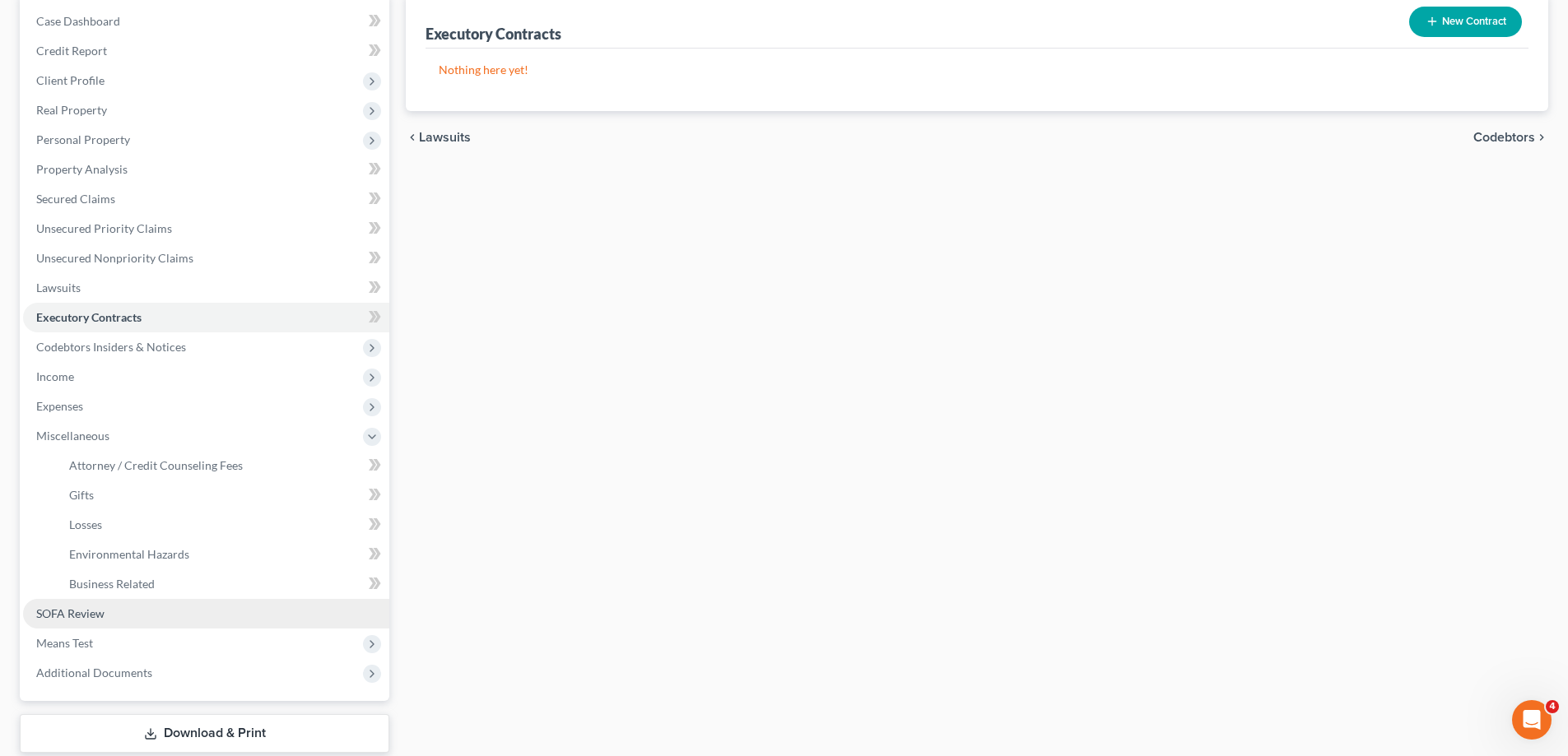
click at [160, 610] on link "SOFA Review" at bounding box center [206, 614] width 367 height 30
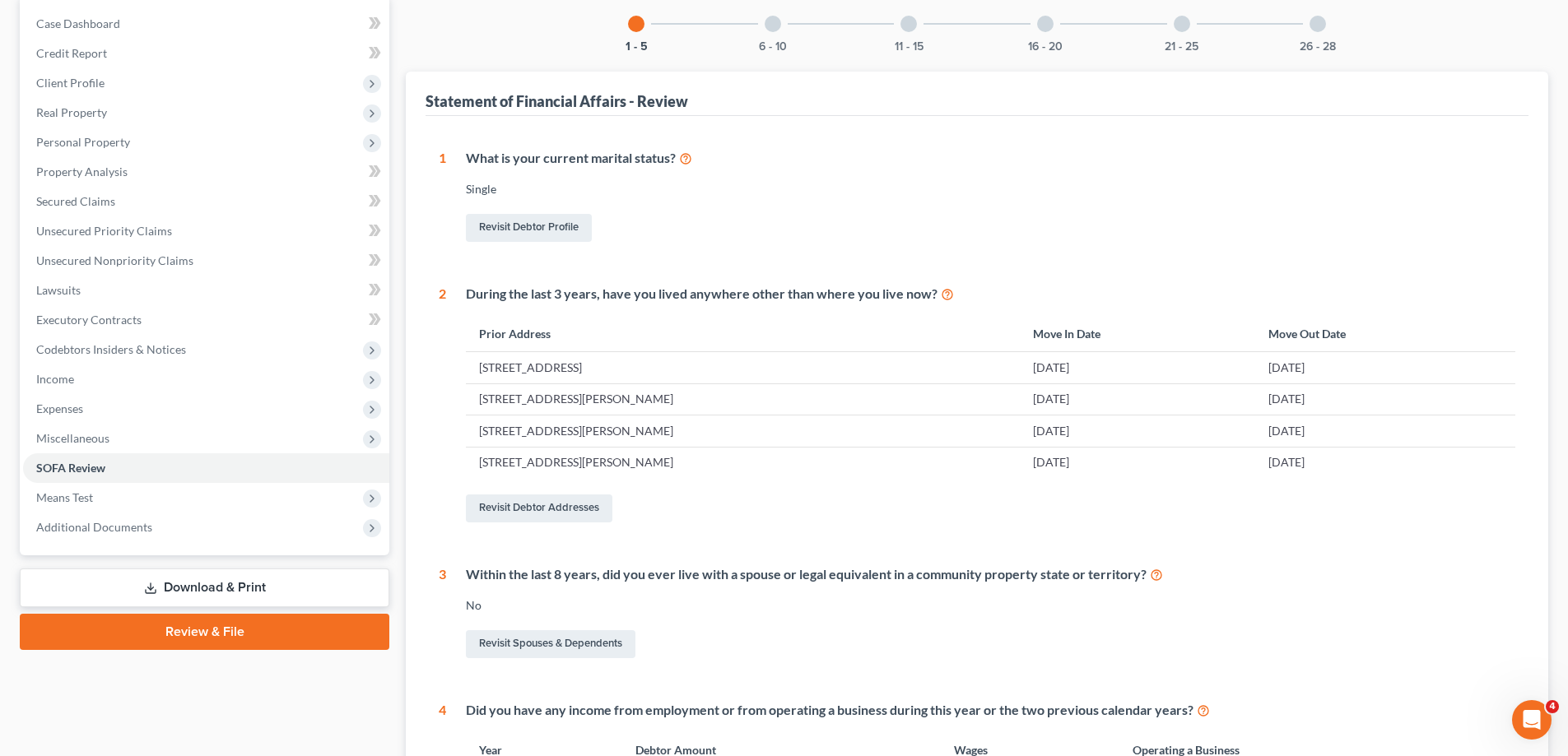
scroll to position [133, 0]
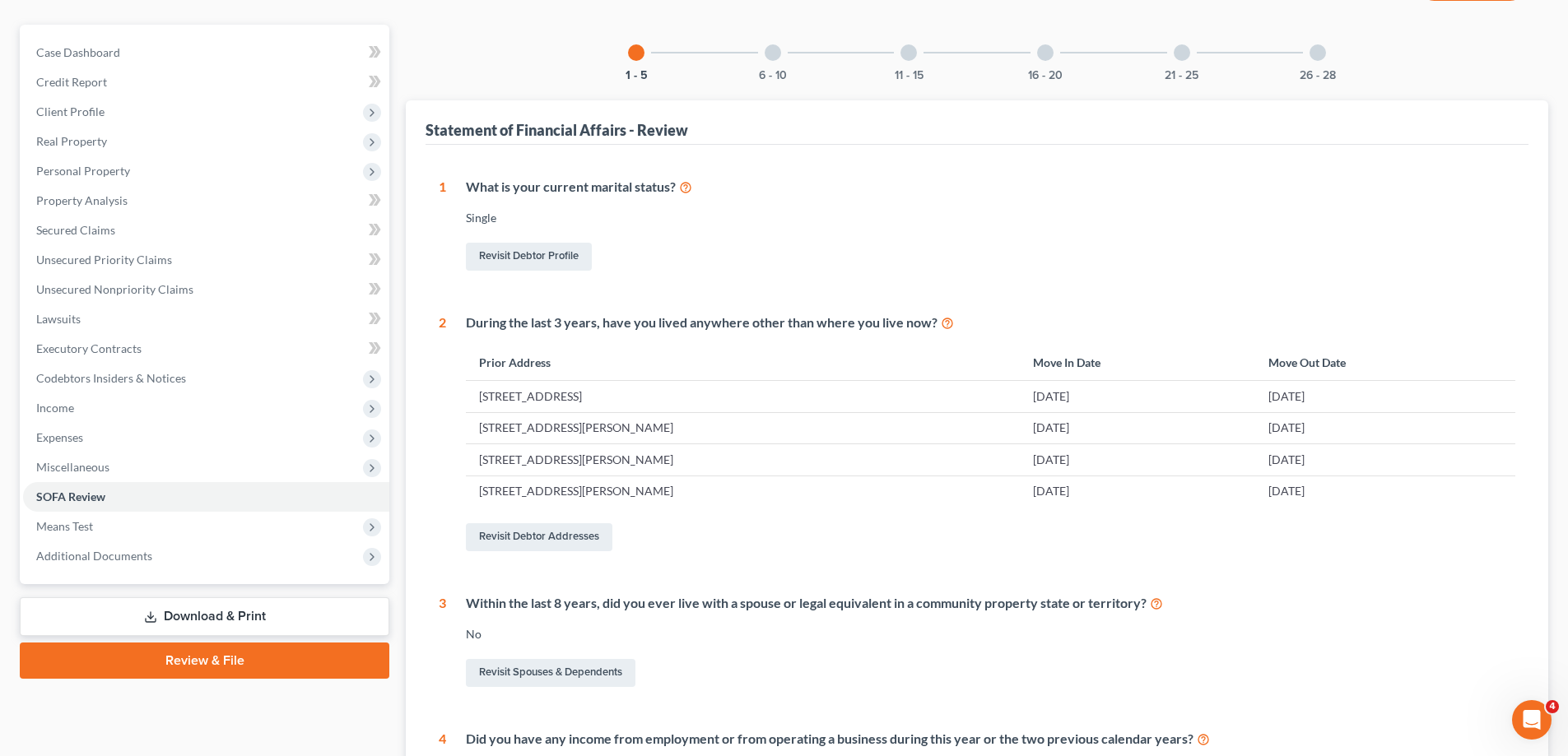
click at [779, 53] on div at bounding box center [773, 52] width 17 height 17
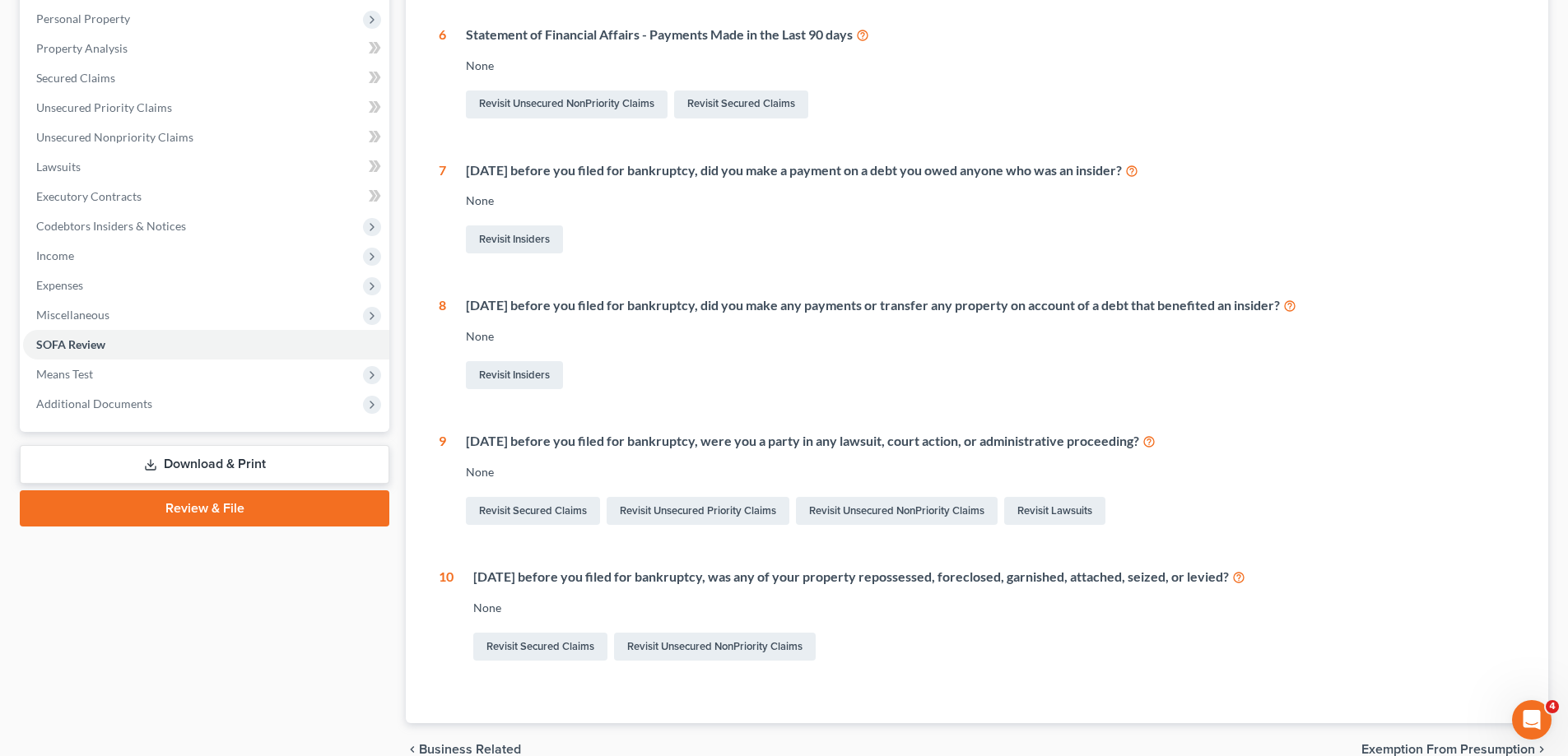
scroll to position [368, 0]
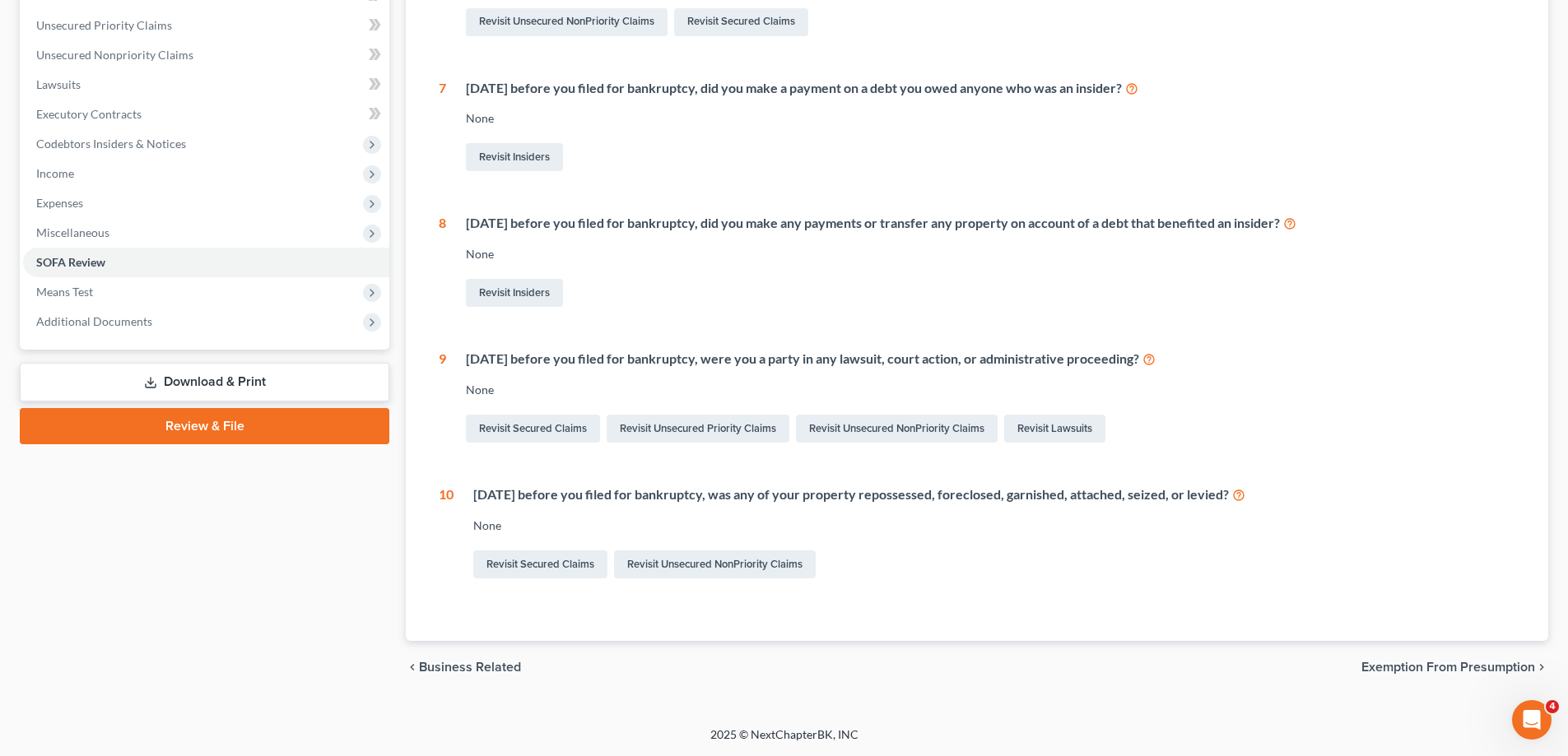
click at [1427, 658] on div "chevron_left Business Related Exemption from Presumption chevron_right" at bounding box center [977, 667] width 1143 height 52
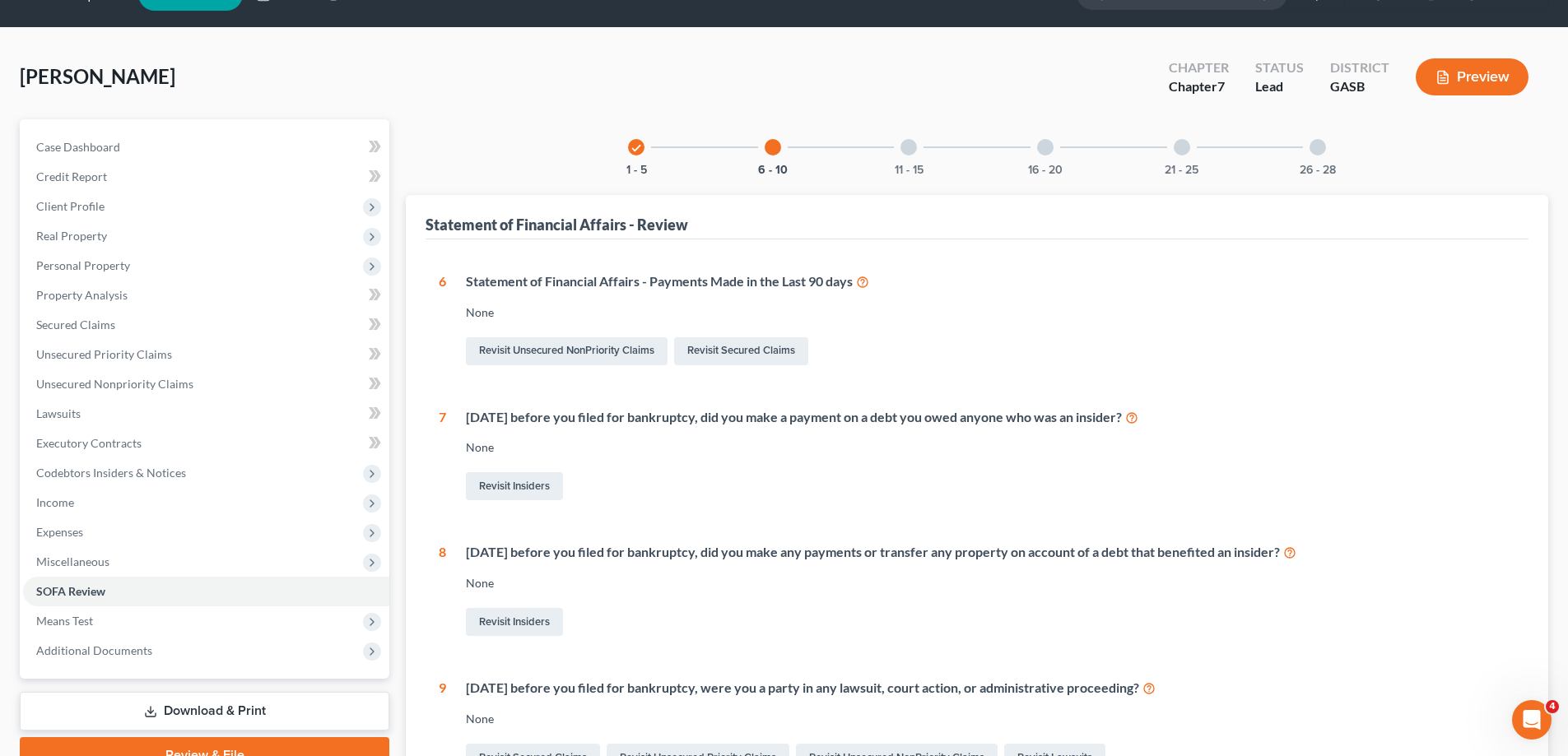
click at [931, 159] on div "11 - 15" at bounding box center [909, 147] width 56 height 56
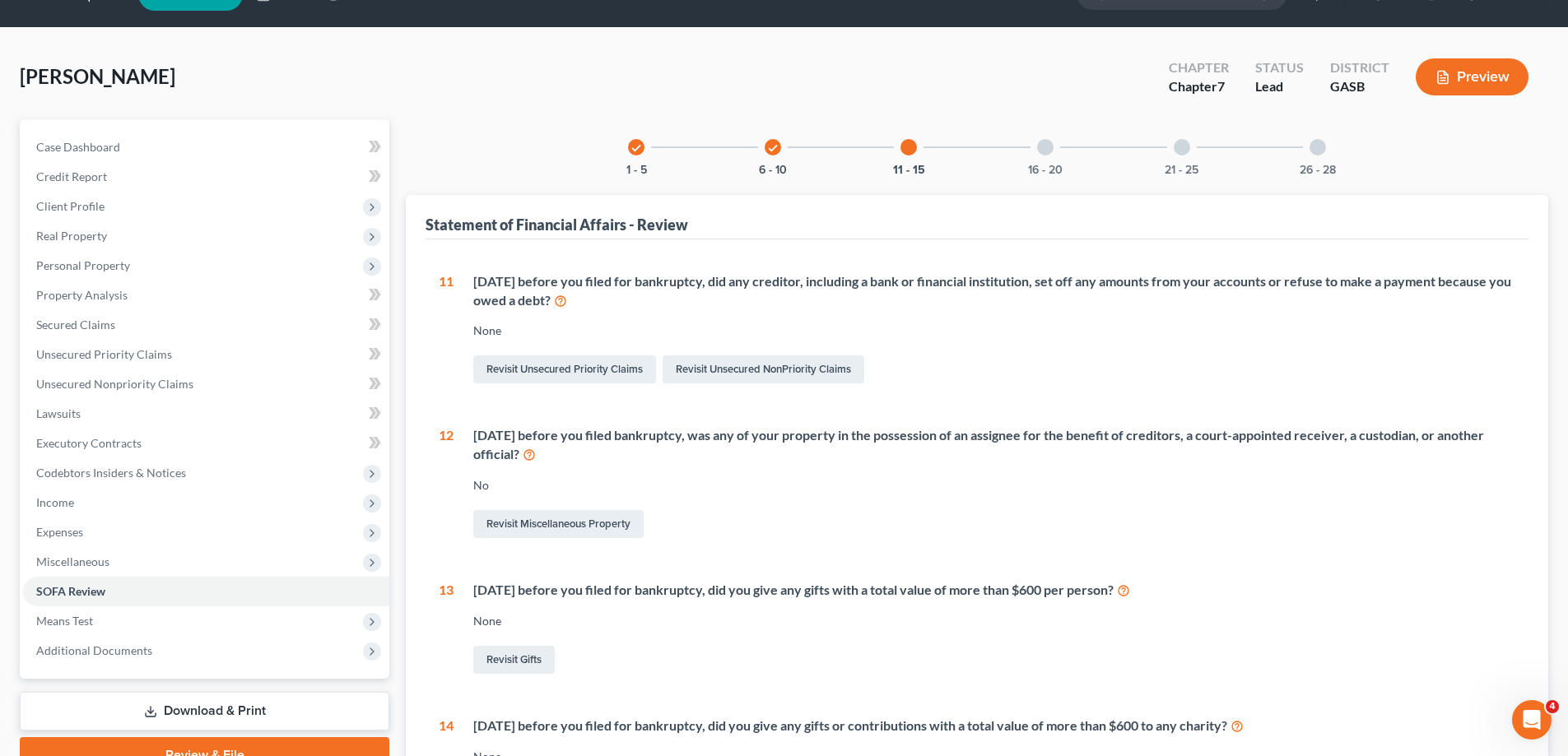
click at [1031, 142] on div "16 - 20" at bounding box center [1045, 147] width 56 height 56
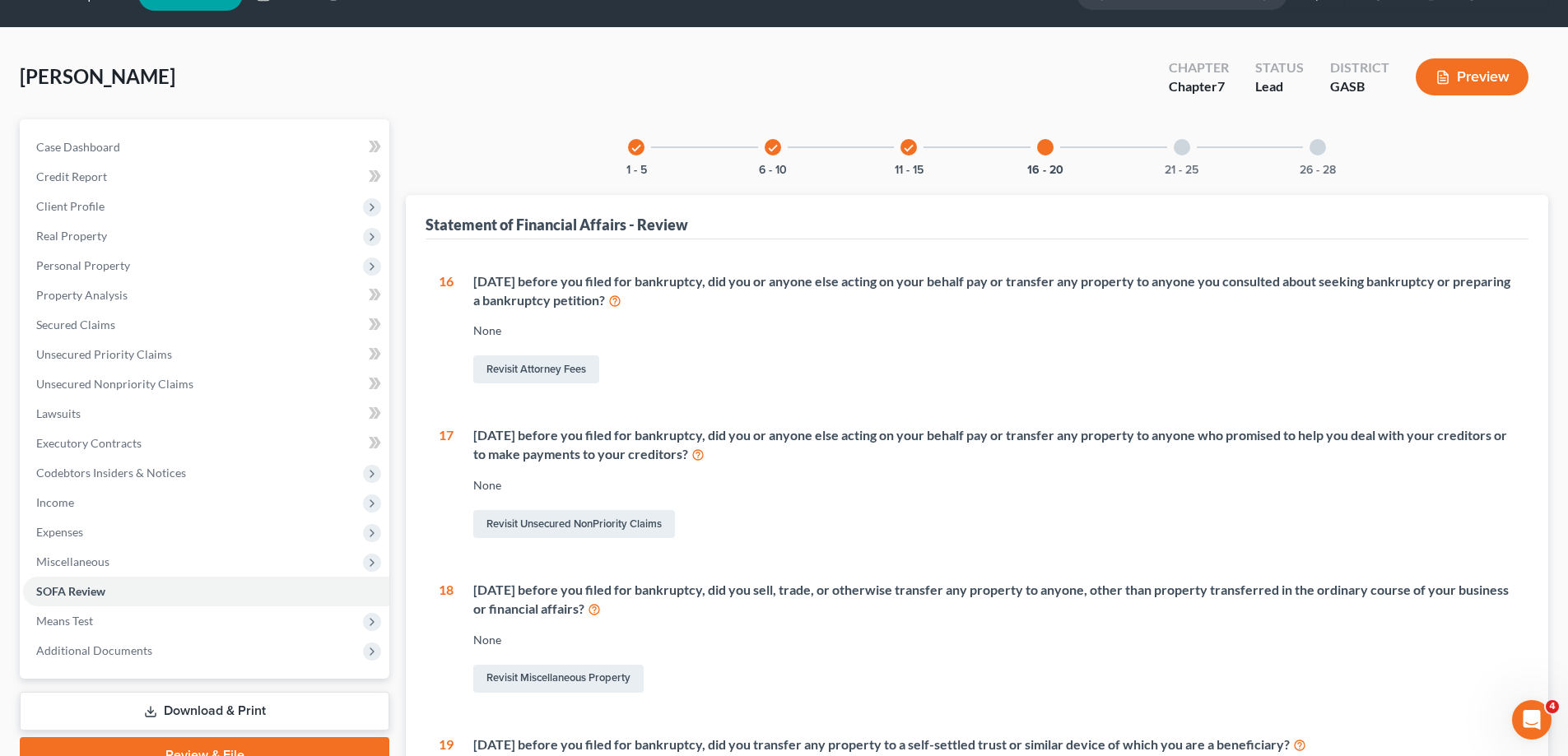
click at [643, 153] on div "check 1 - 5" at bounding box center [636, 147] width 56 height 56
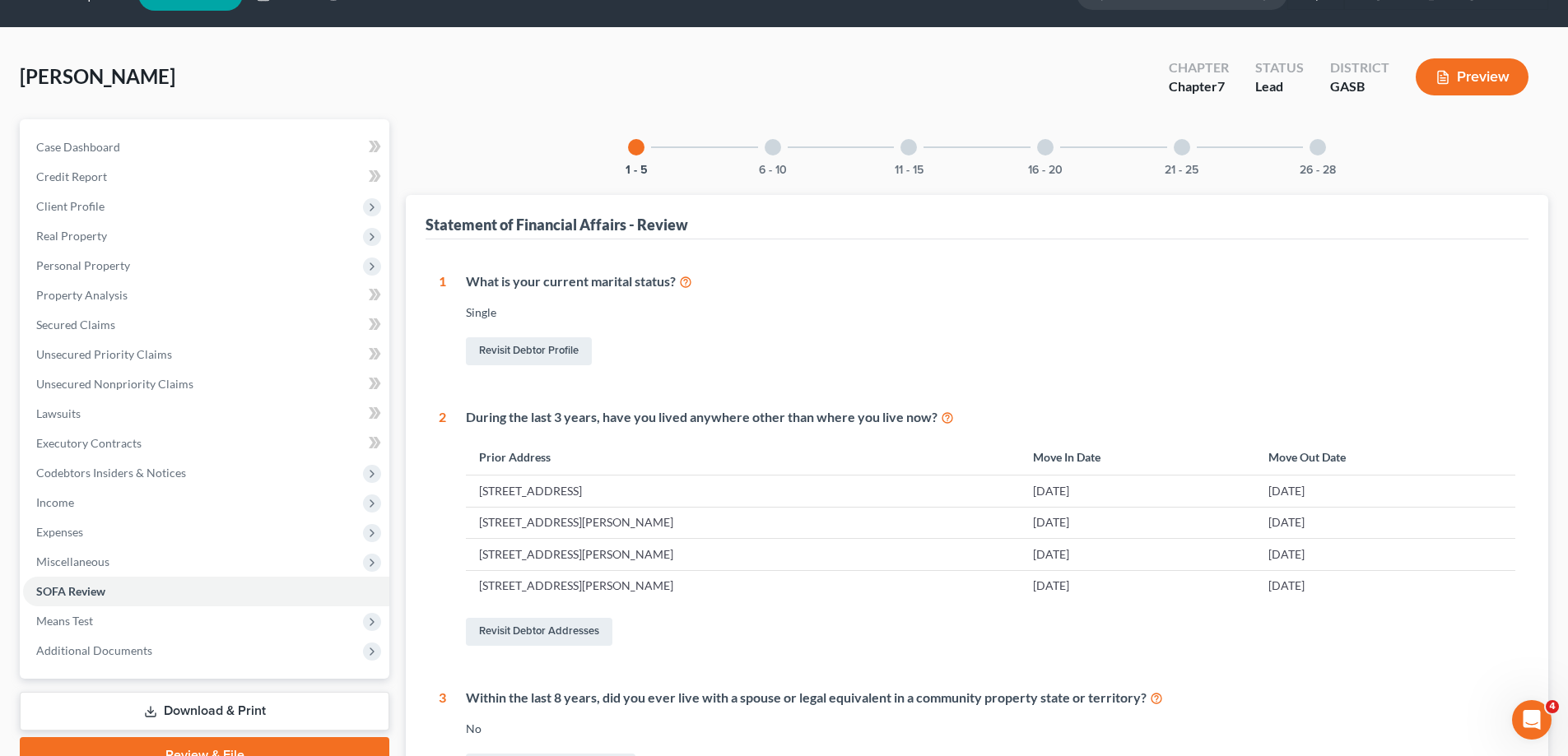
click at [1436, 98] on div "Preview" at bounding box center [1475, 78] width 145 height 49
click at [1459, 64] on button "Preview" at bounding box center [1471, 77] width 112 height 37
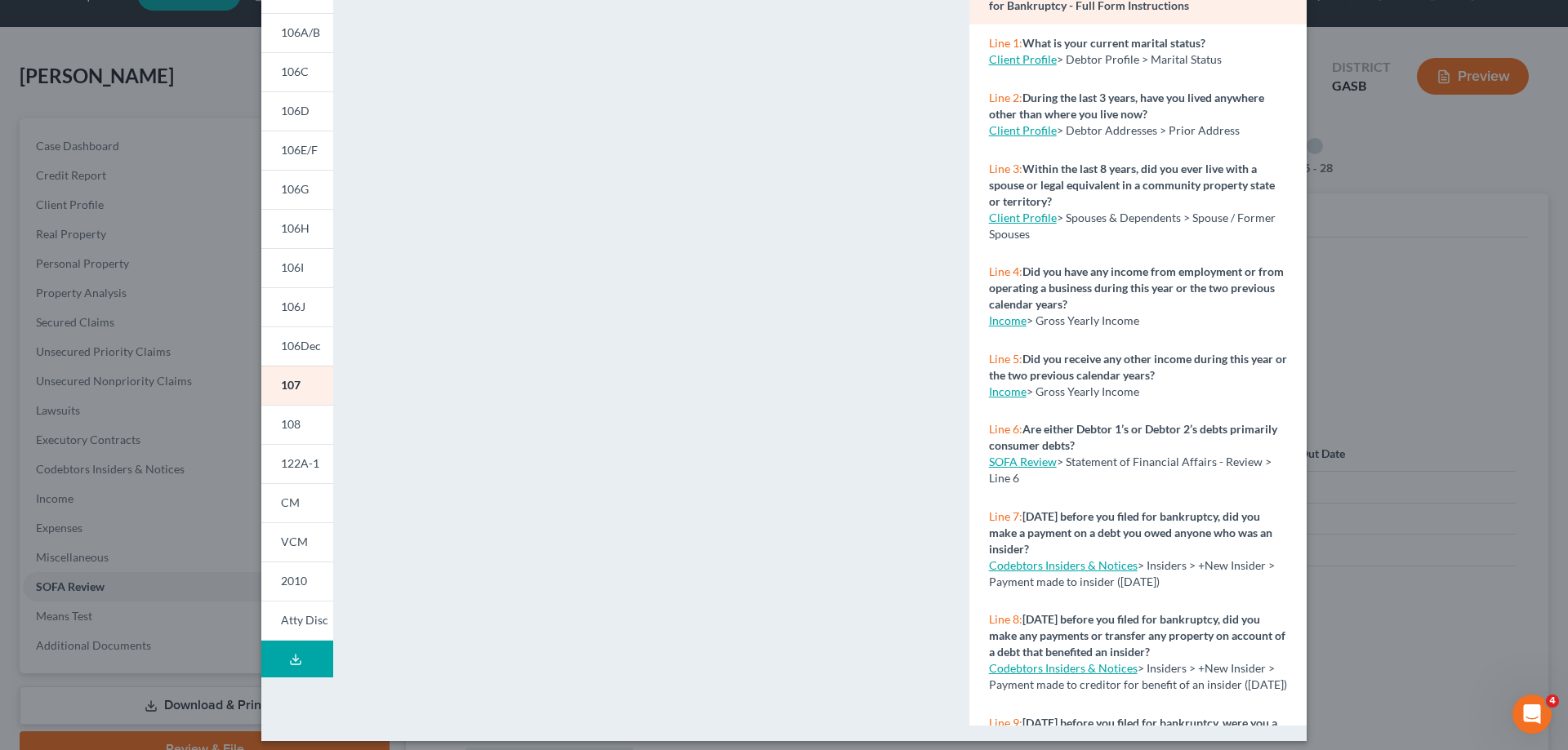
scroll to position [163, 0]
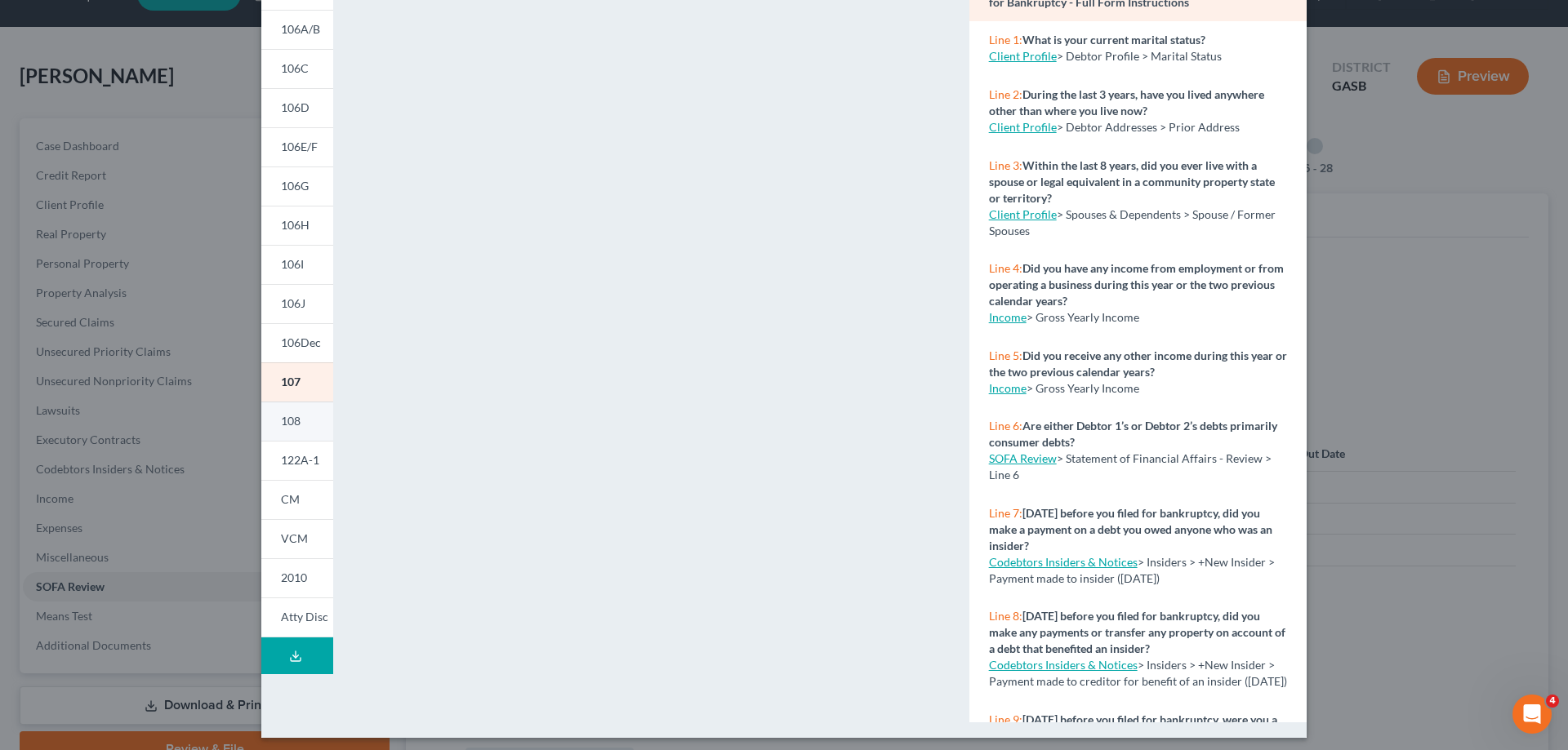
click at [320, 415] on link "108" at bounding box center [296, 421] width 72 height 39
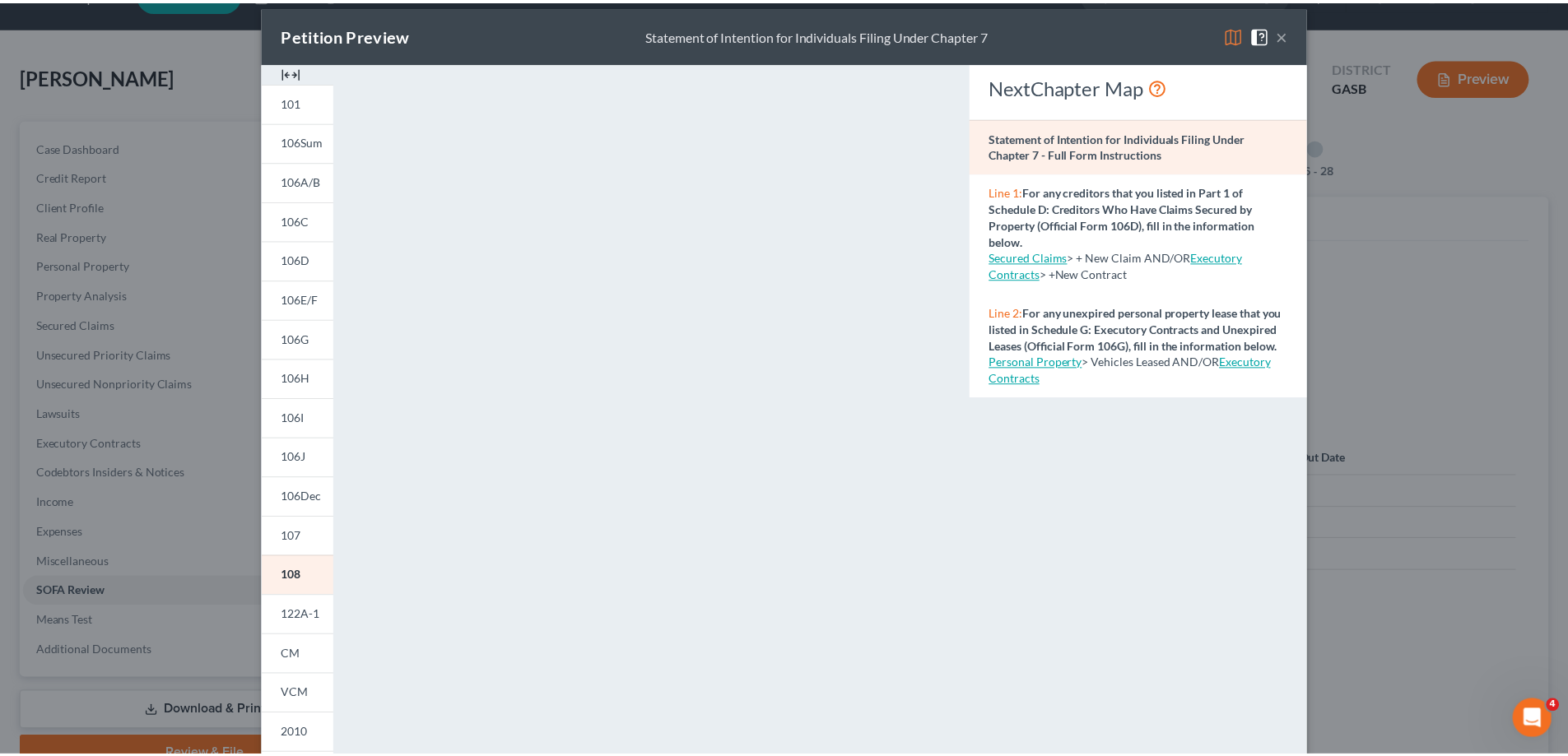
scroll to position [0, 0]
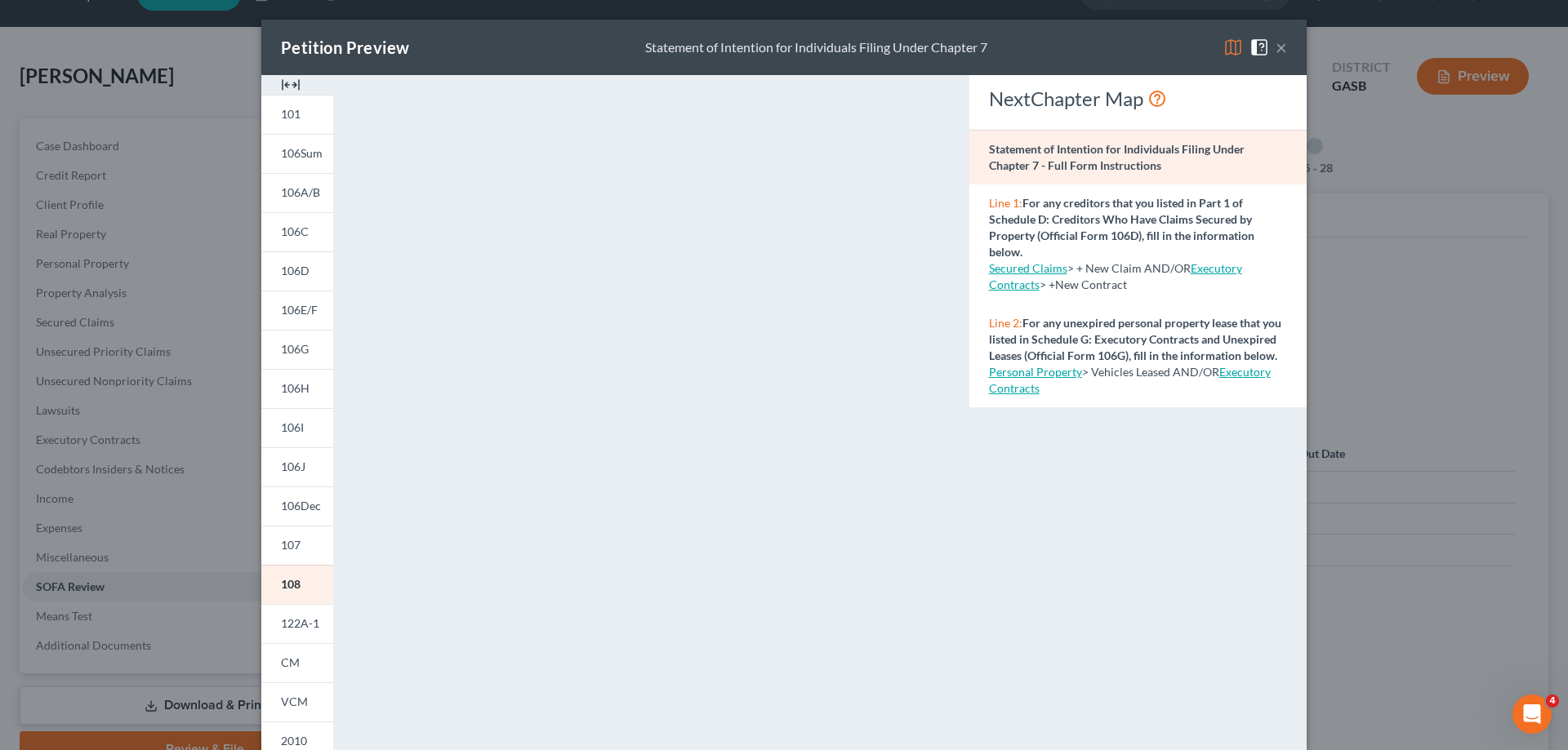
click at [1276, 42] on button "×" at bounding box center [1281, 47] width 11 height 20
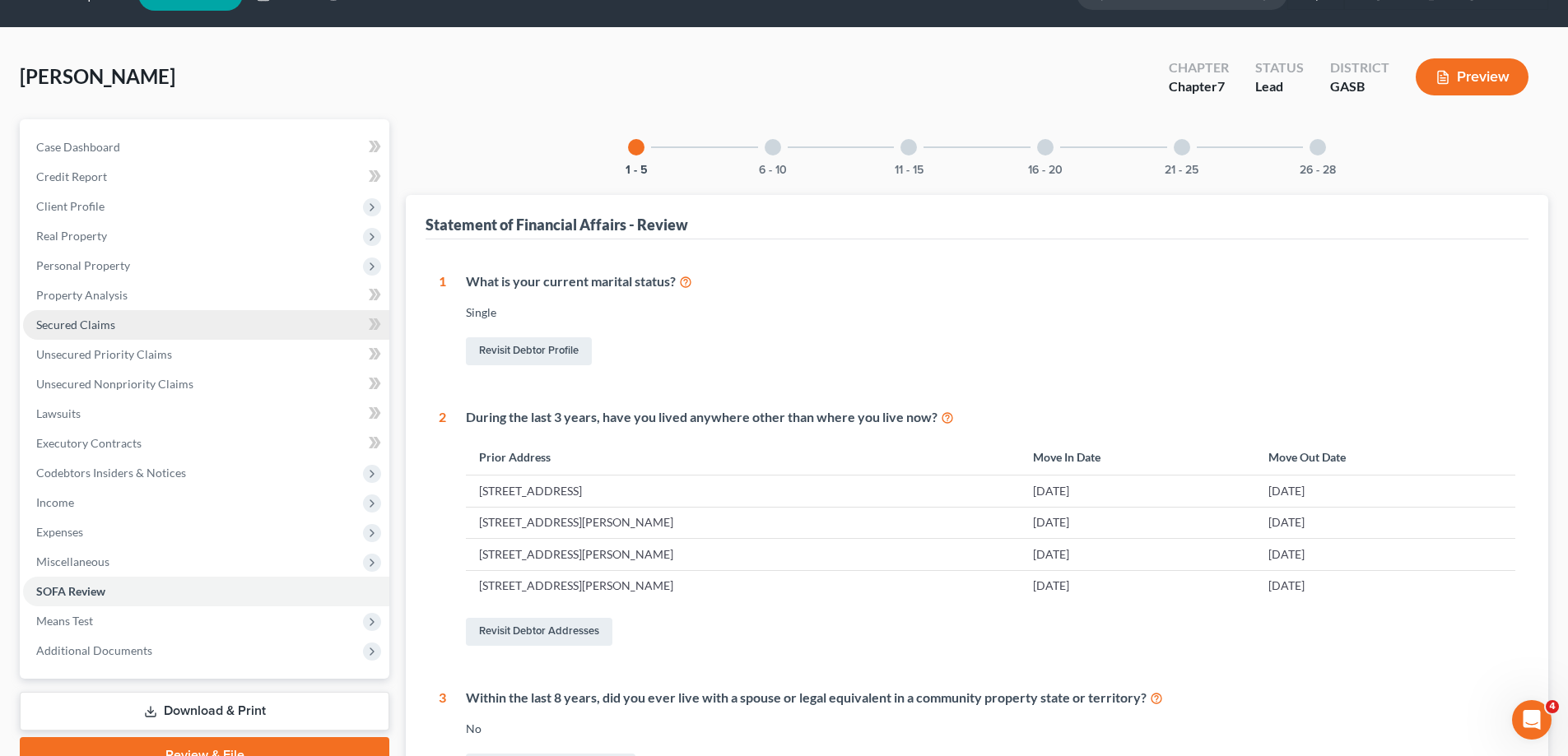
click at [139, 314] on link "Secured Claims" at bounding box center [206, 325] width 367 height 30
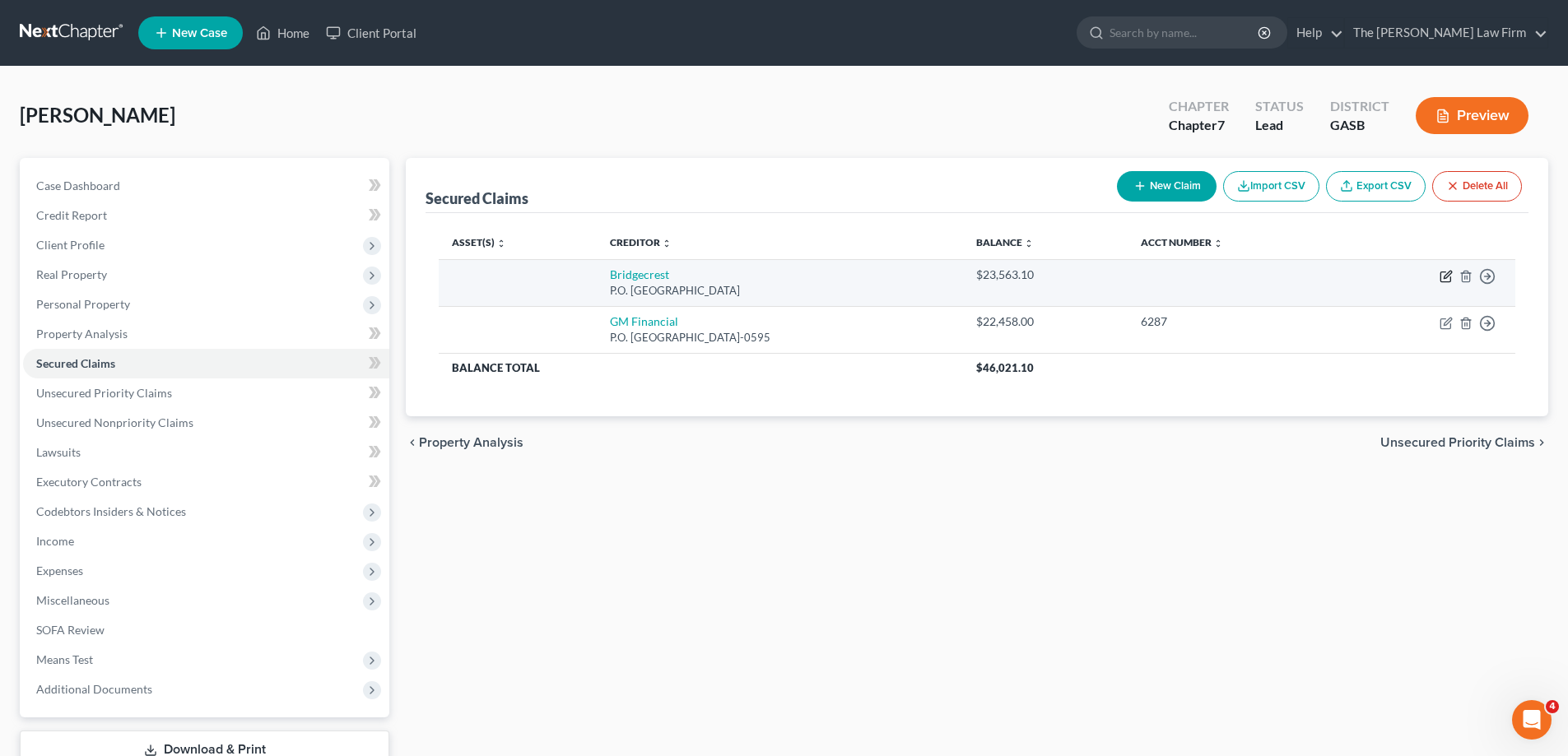
click at [1443, 280] on icon "button" at bounding box center [1446, 276] width 13 height 13
select select "3"
select select "0"
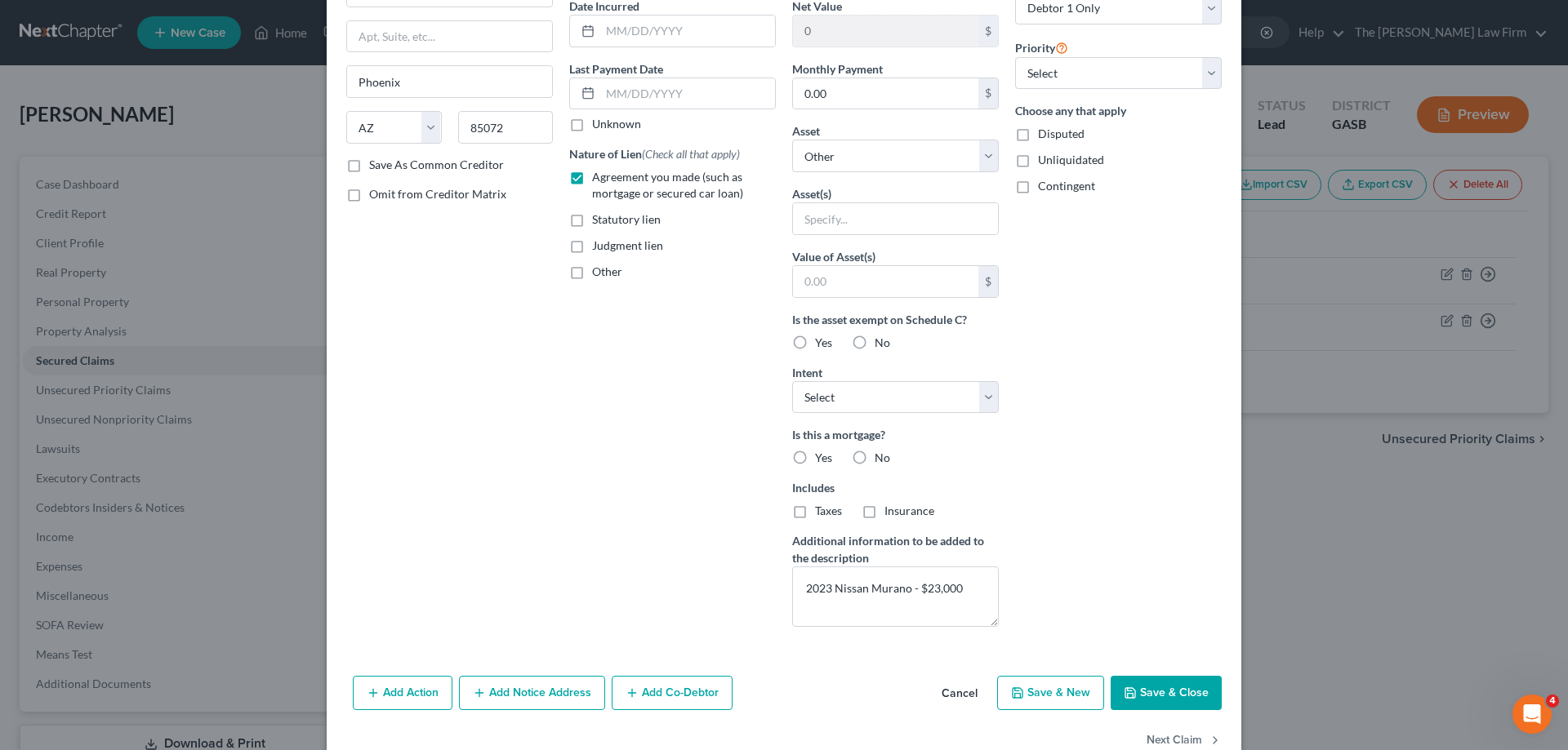
scroll to position [82, 0]
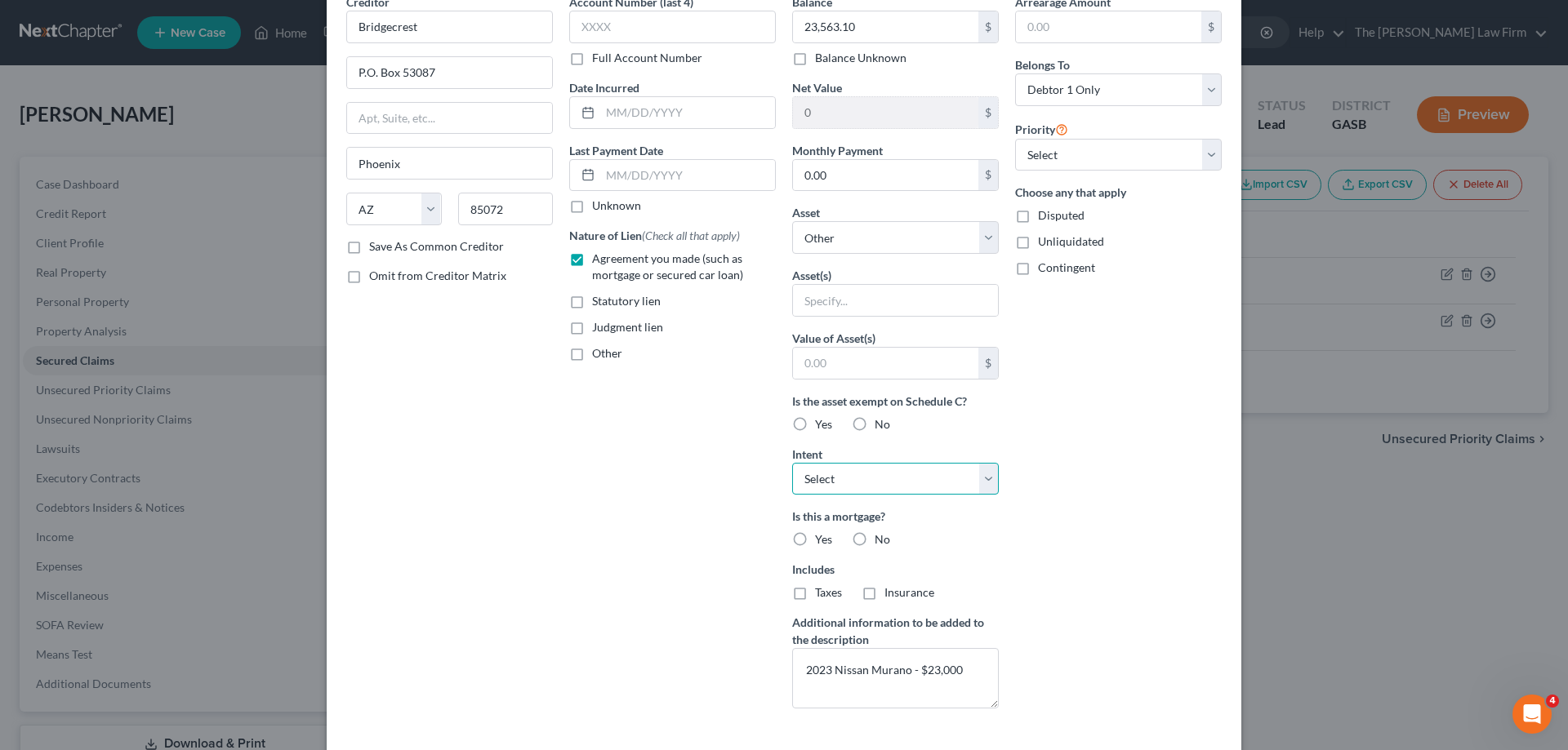
click at [866, 486] on select "Select Surrender Redeem Reaffirm Avoid Other" at bounding box center [896, 480] width 207 height 33
select select "2"
click at [793, 463] on select "Select Surrender Redeem Reaffirm Avoid Other" at bounding box center [896, 480] width 207 height 33
click at [1007, 568] on div "Arrearage Amount $ Belongs To * Select Debtor 1 Only Debtor 2 Only Debtor 1 And…" at bounding box center [1119, 357] width 223 height 728
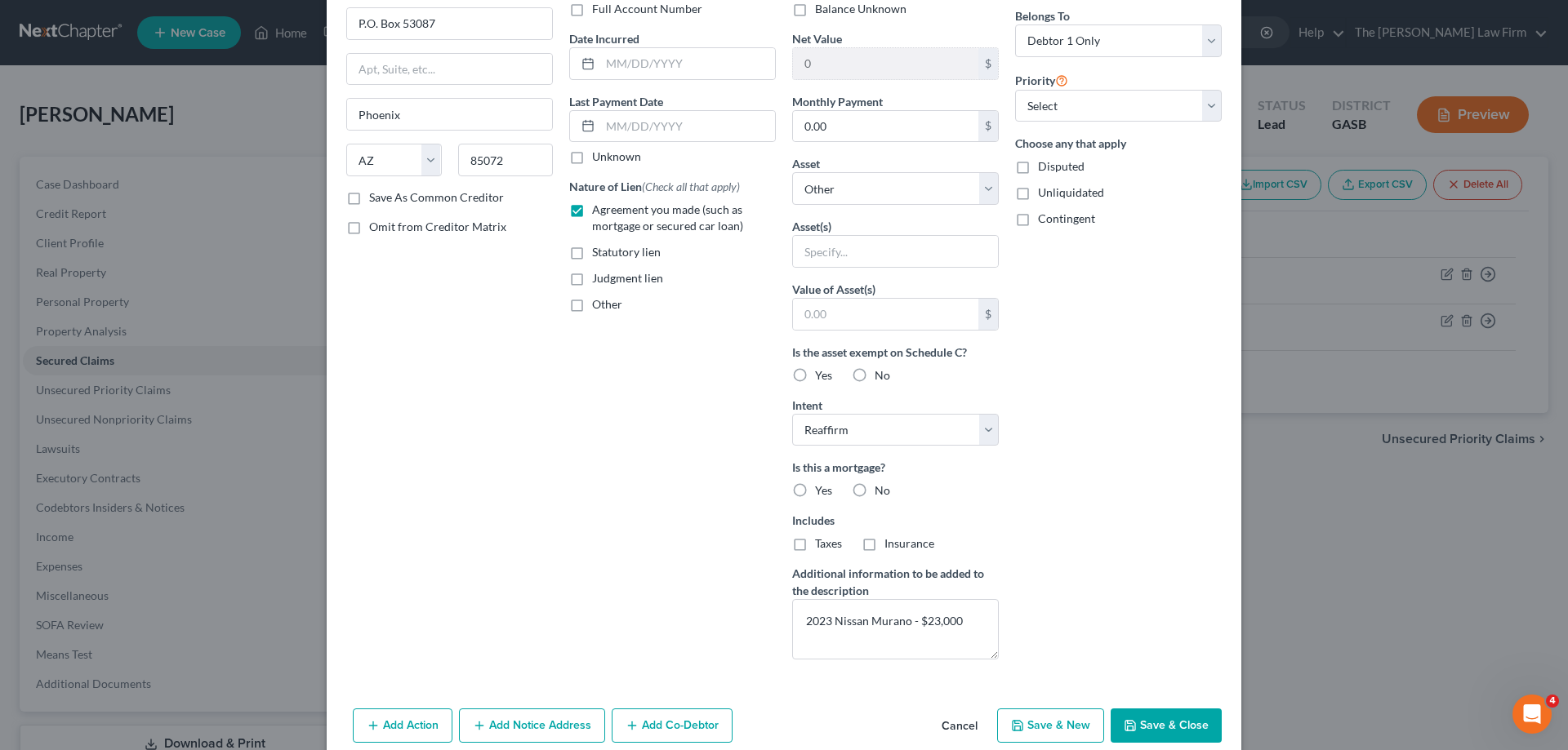
scroll to position [203, 0]
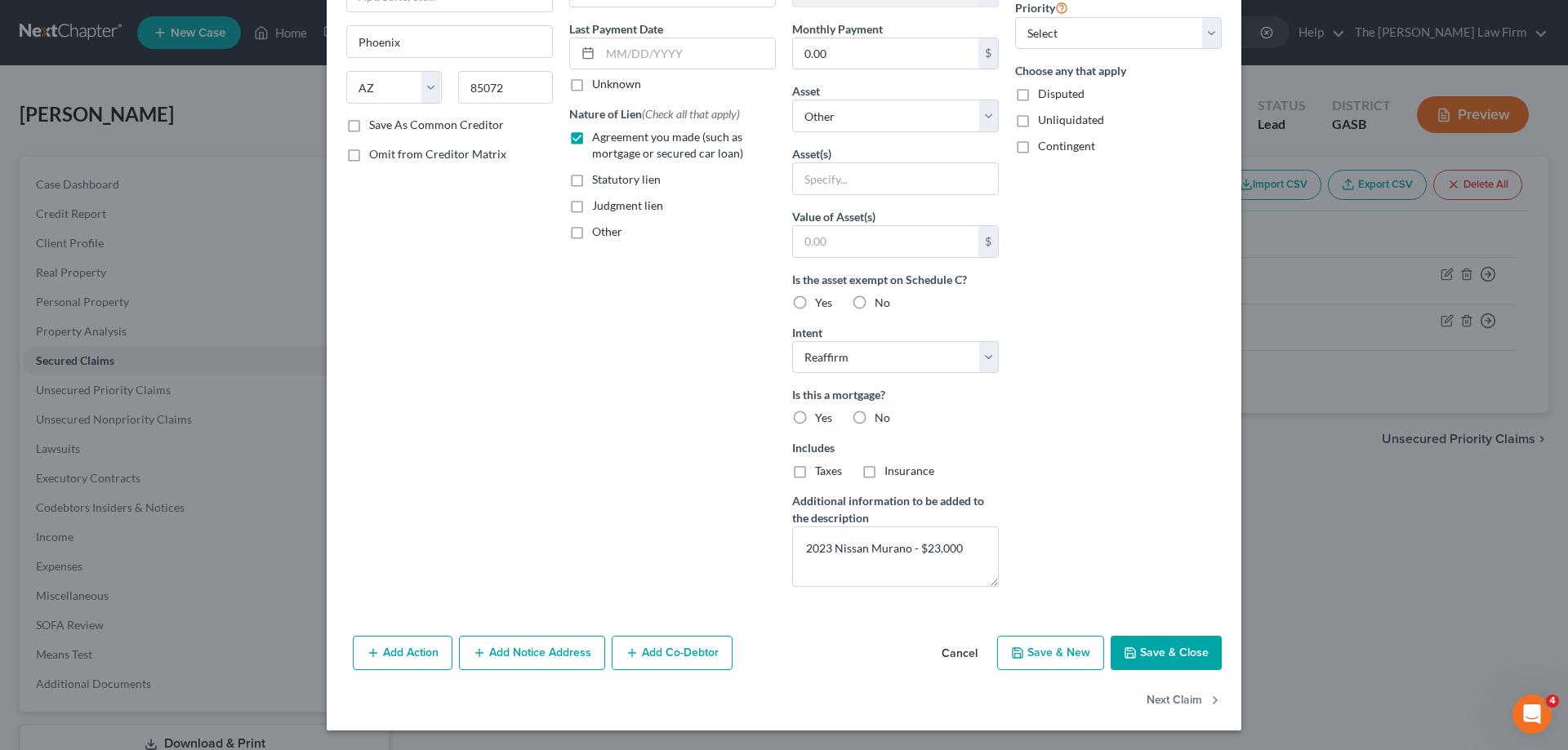
click at [1189, 659] on button "Save & Close" at bounding box center [1166, 653] width 112 height 35
select select
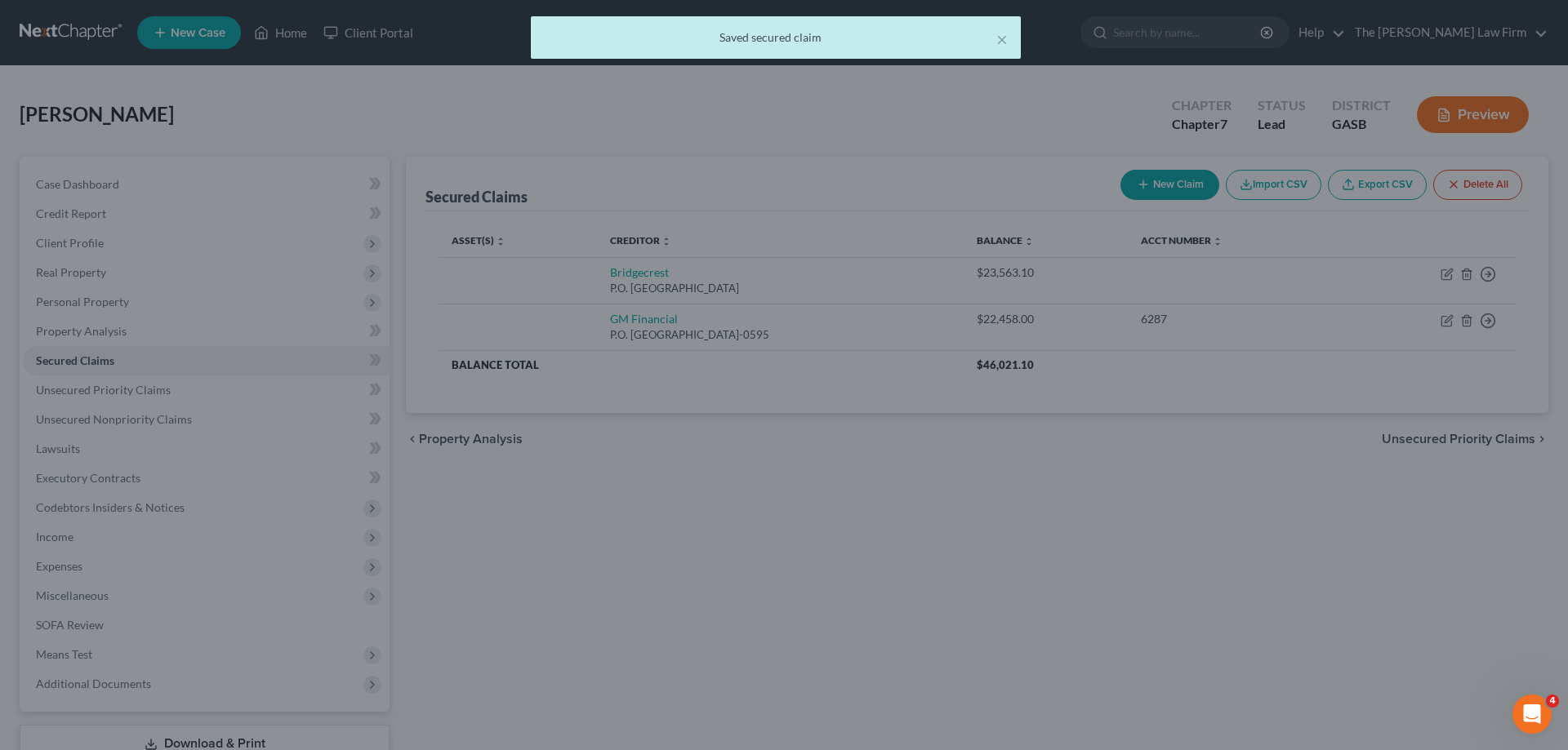
type input "0"
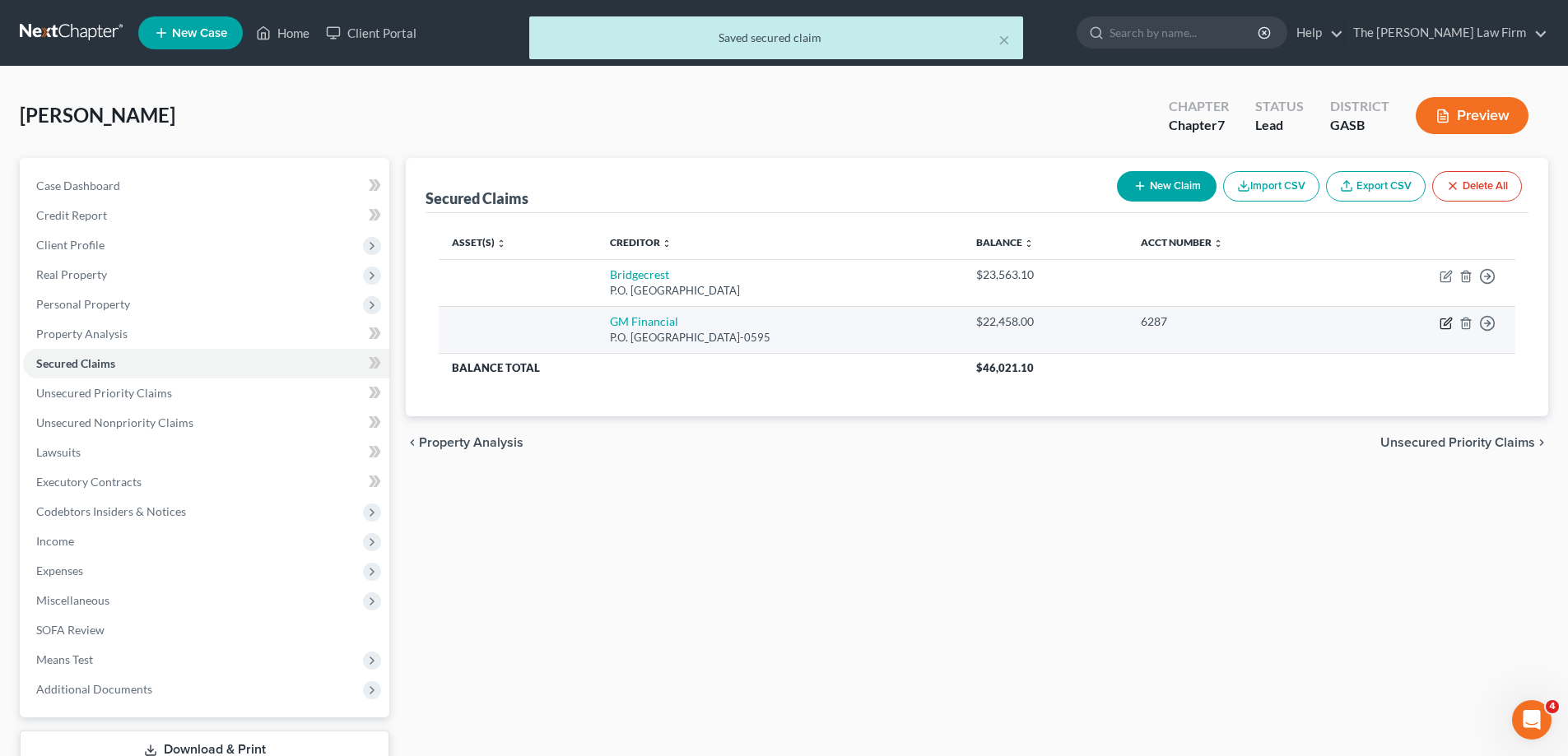
click at [1442, 318] on icon "button" at bounding box center [1446, 323] width 13 height 13
select select "45"
select select "0"
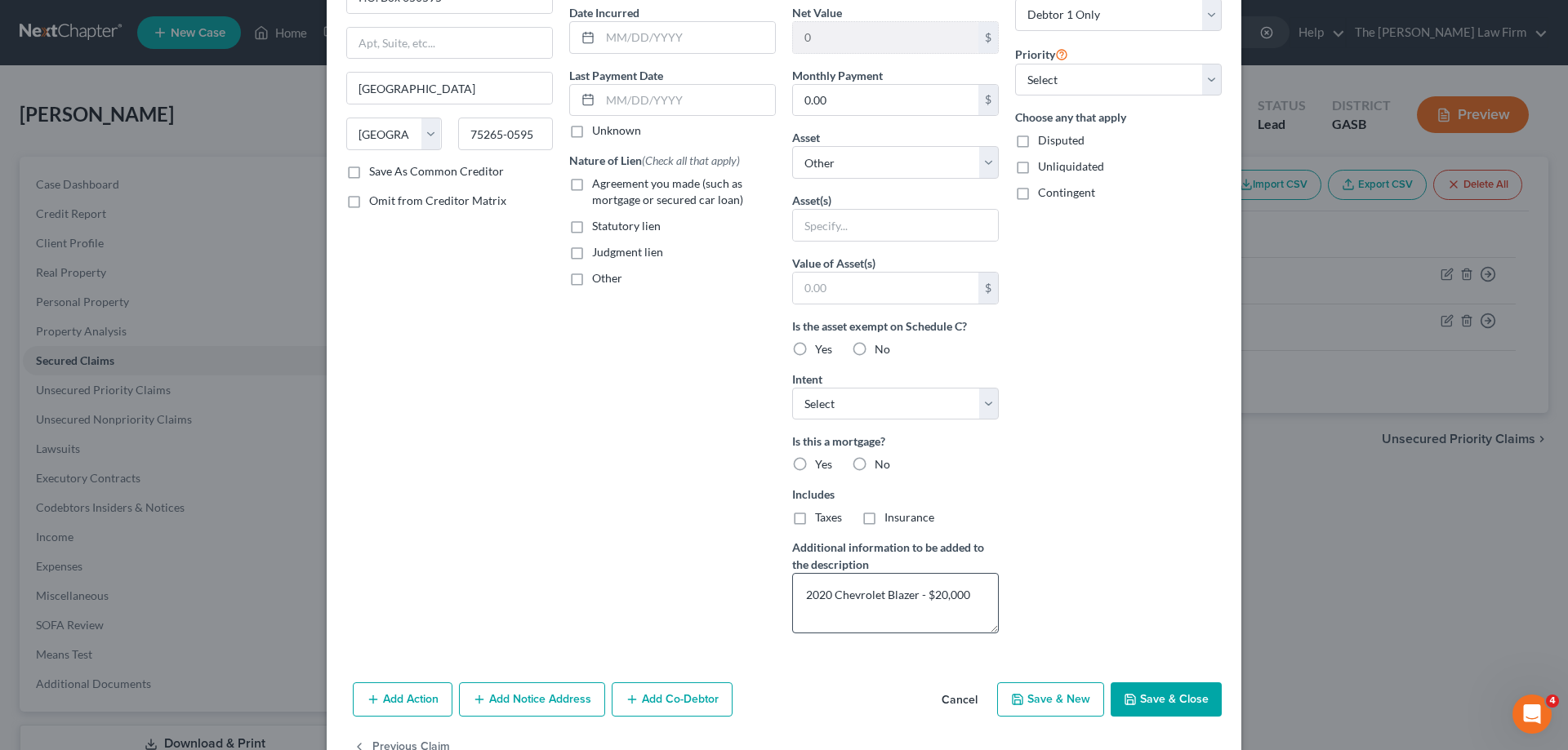
scroll to position [163, 0]
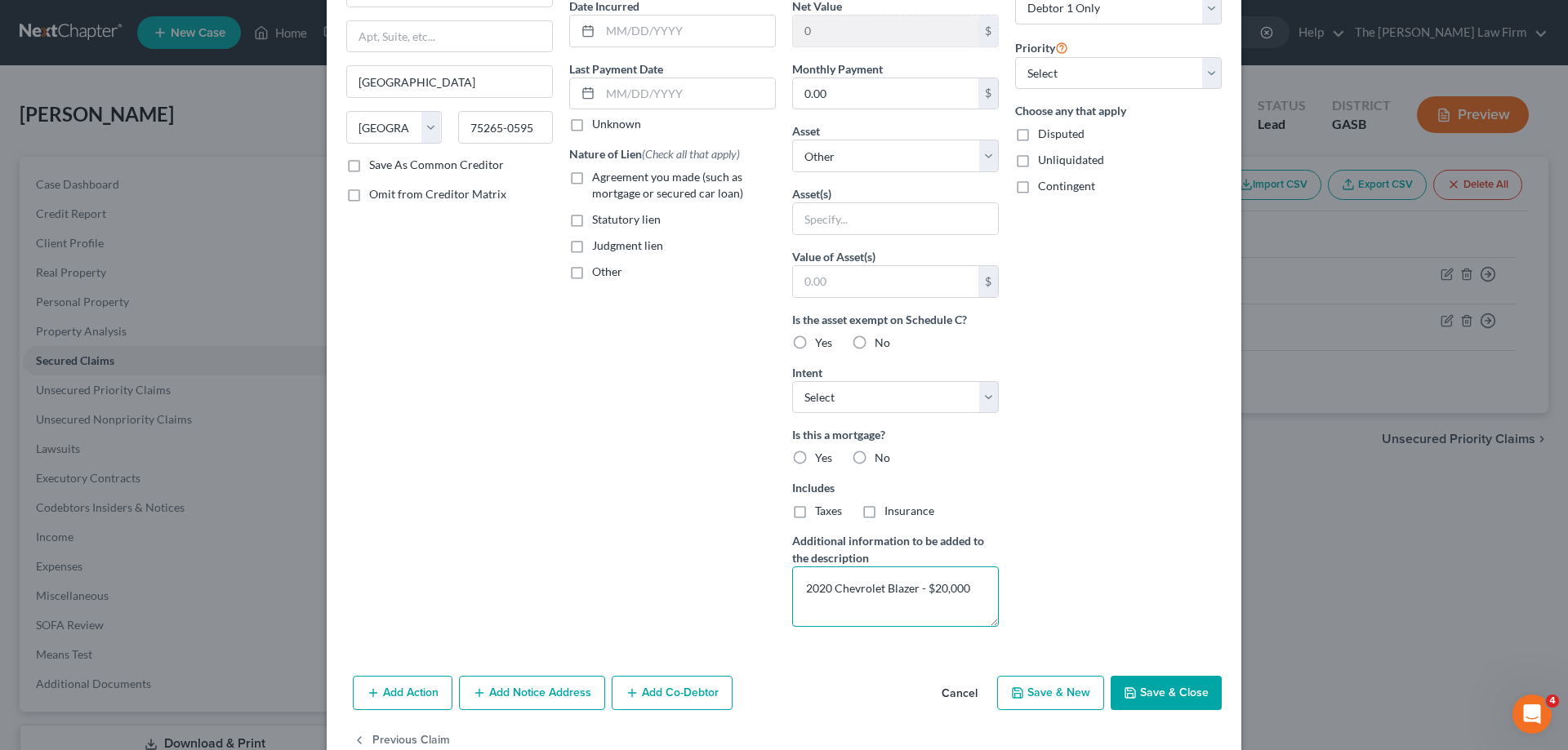
click at [800, 582] on textarea "2020 Chevrolet Blazer - $20,000" at bounding box center [896, 597] width 207 height 60
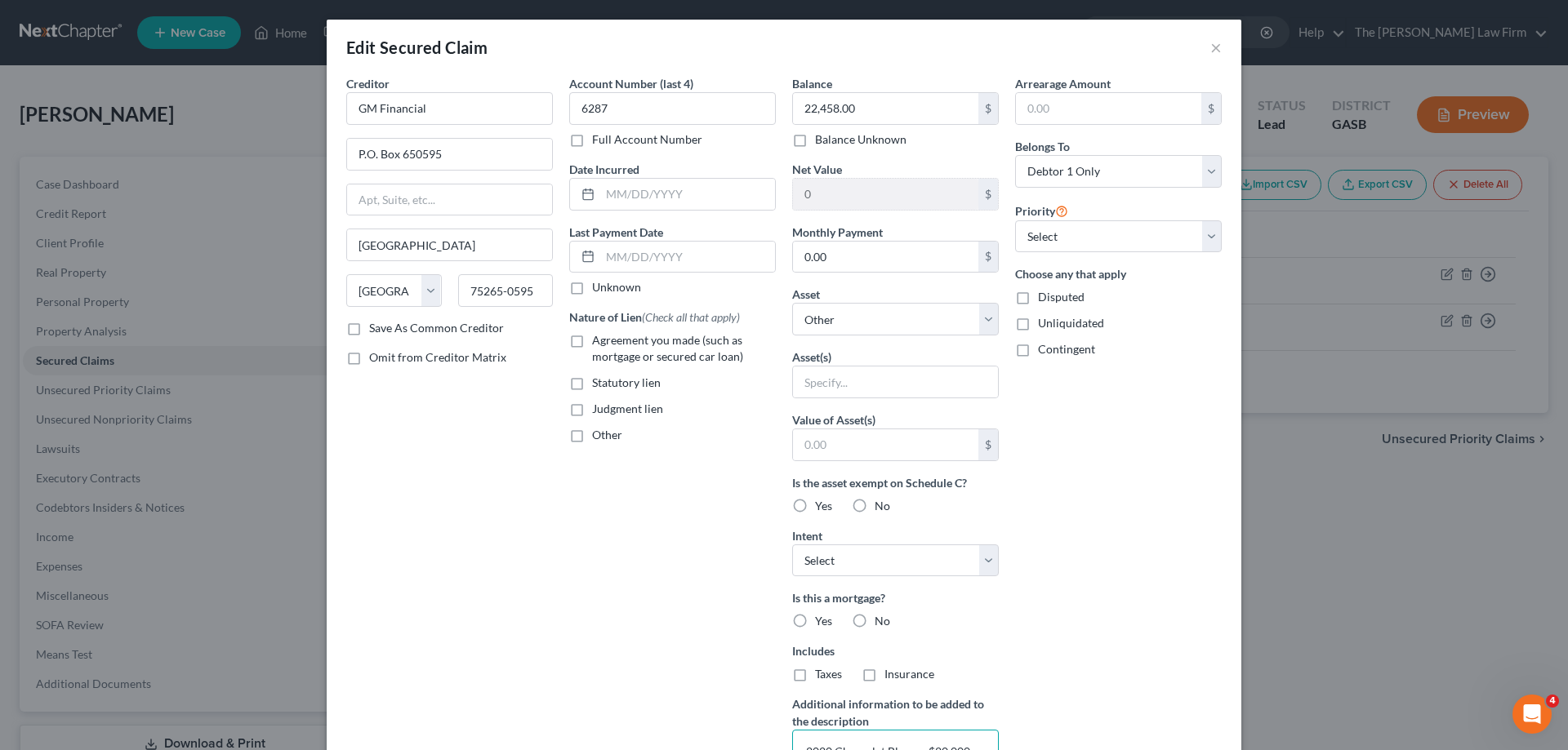
scroll to position [82, 0]
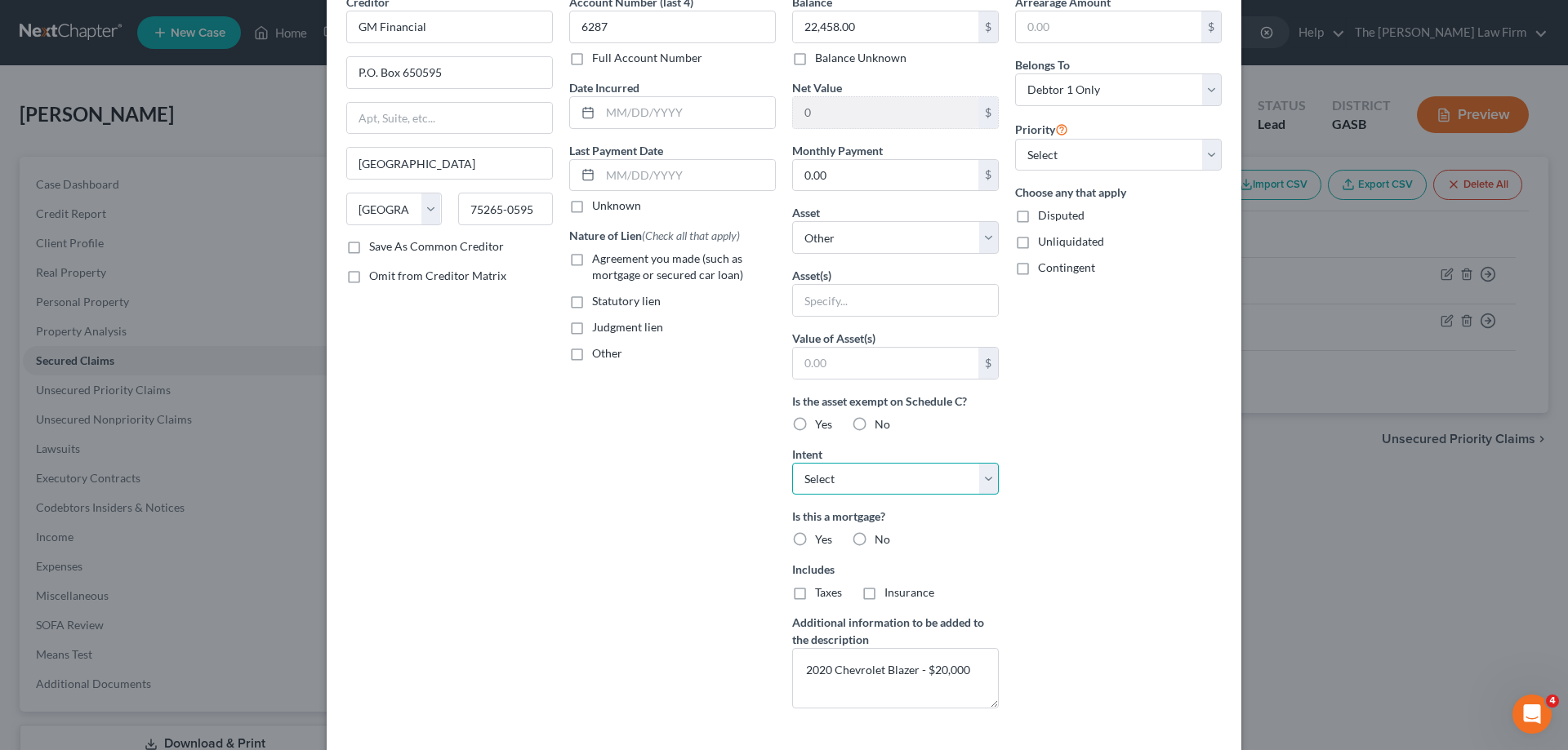
drag, startPoint x: 959, startPoint y: 483, endPoint x: 944, endPoint y: 494, distance: 18.6
click at [959, 483] on select "Select Surrender Redeem Reaffirm Avoid Other" at bounding box center [896, 480] width 207 height 33
select select "0"
click at [793, 463] on select "Select Surrender Redeem Reaffirm Avoid Other" at bounding box center [896, 480] width 207 height 33
click at [1152, 528] on div "Arrearage Amount $ Belongs To * Select Debtor 1 Only Debtor 2 Only Debtor 1 And…" at bounding box center [1119, 357] width 223 height 728
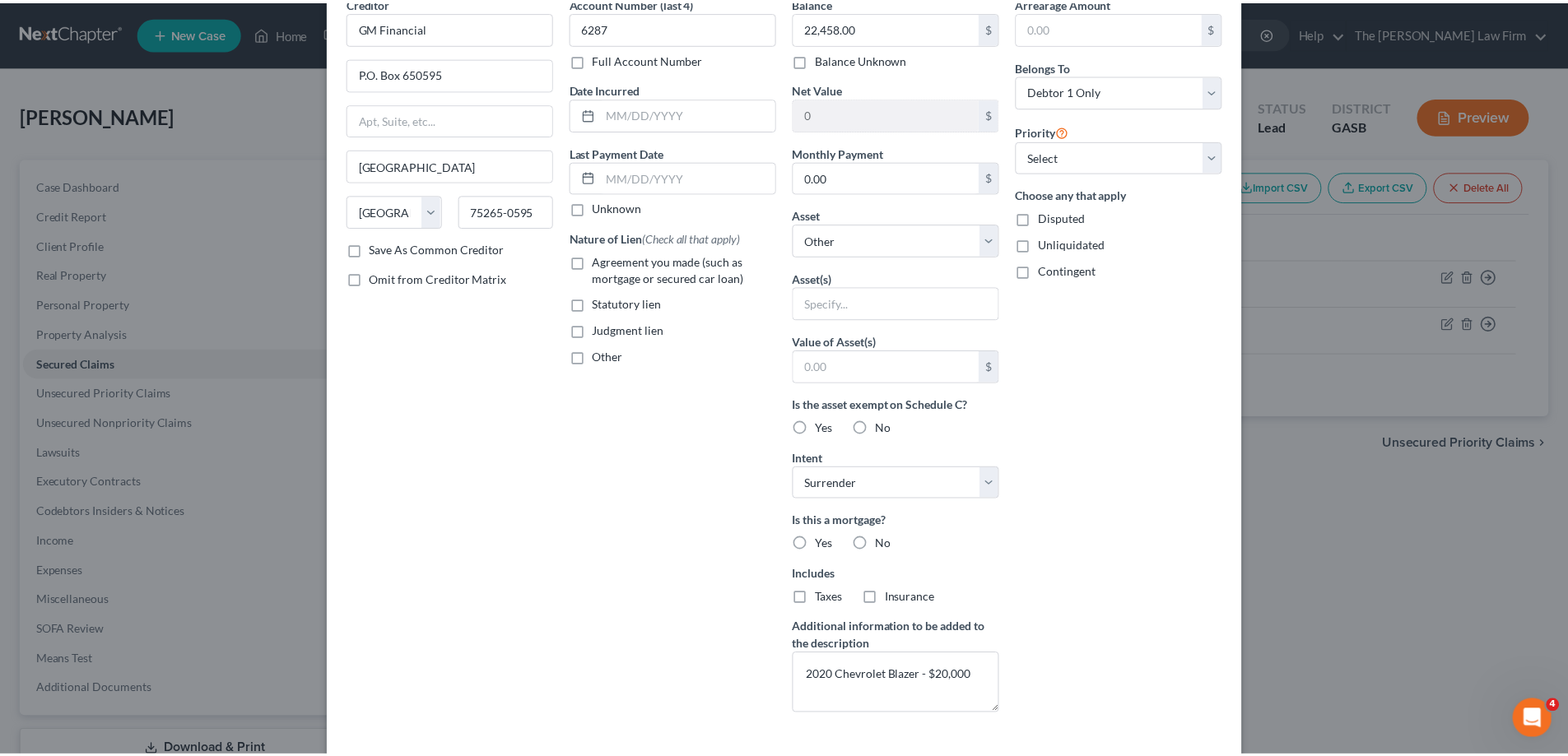
scroll to position [205, 0]
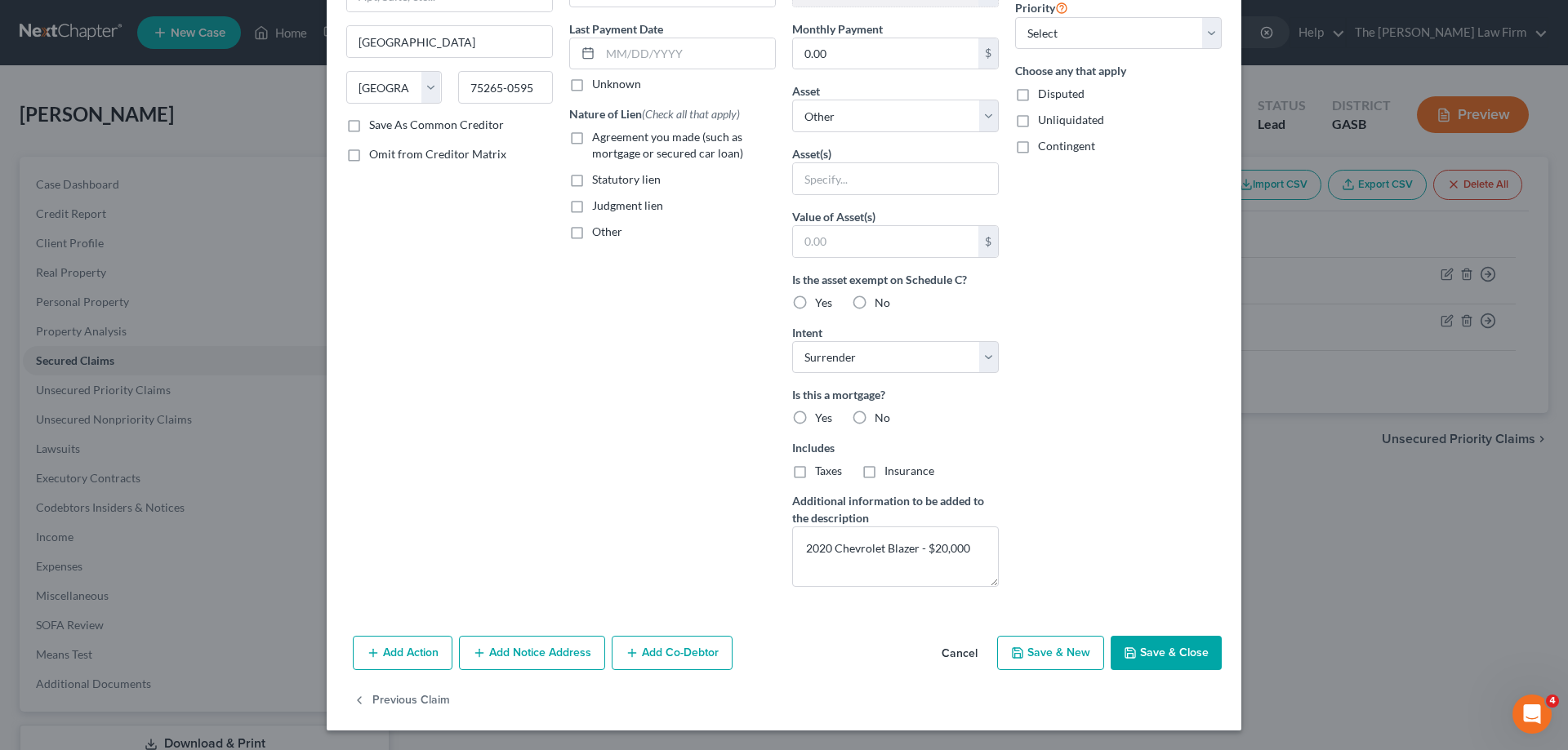
click at [1157, 650] on button "Save & Close" at bounding box center [1166, 653] width 112 height 35
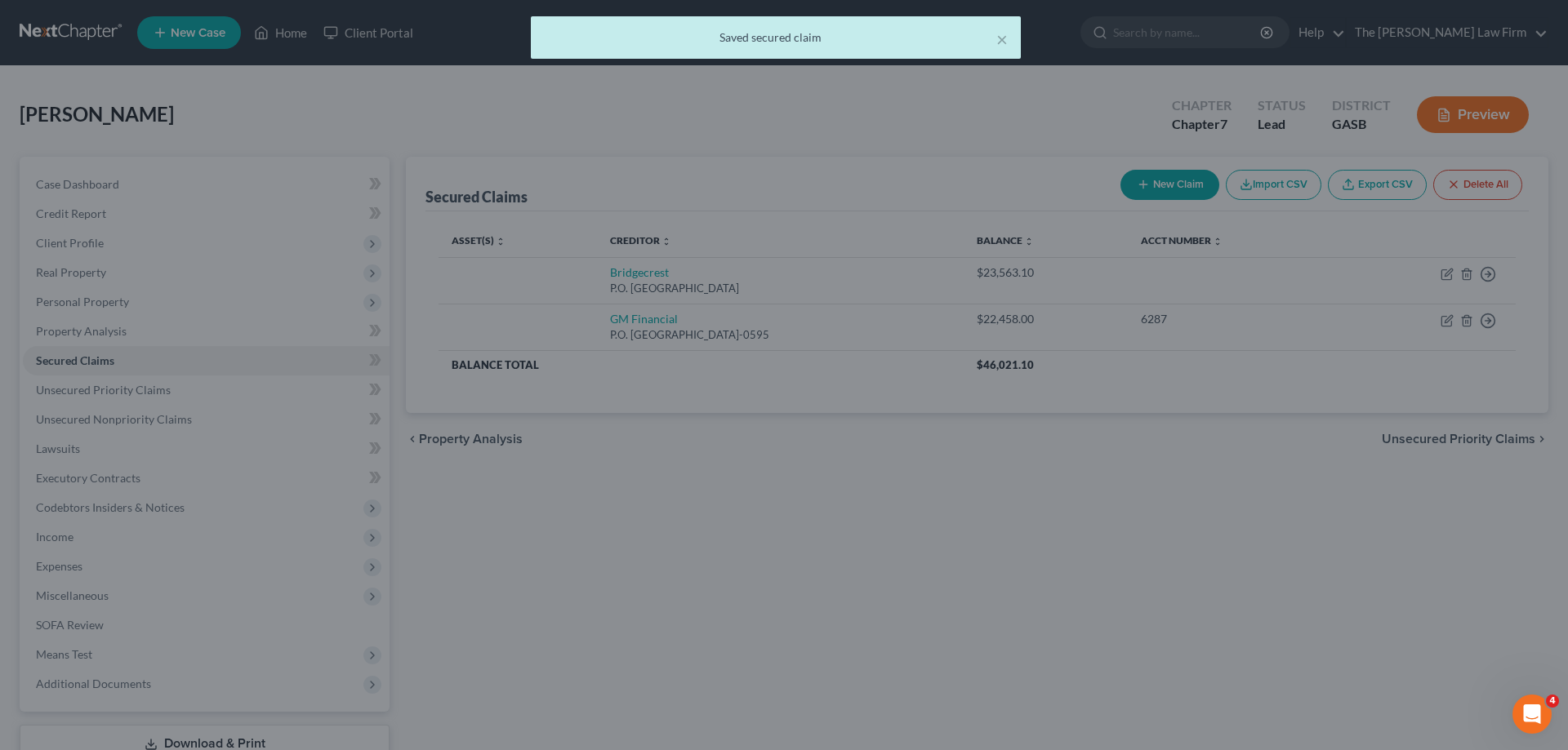
scroll to position [0, 0]
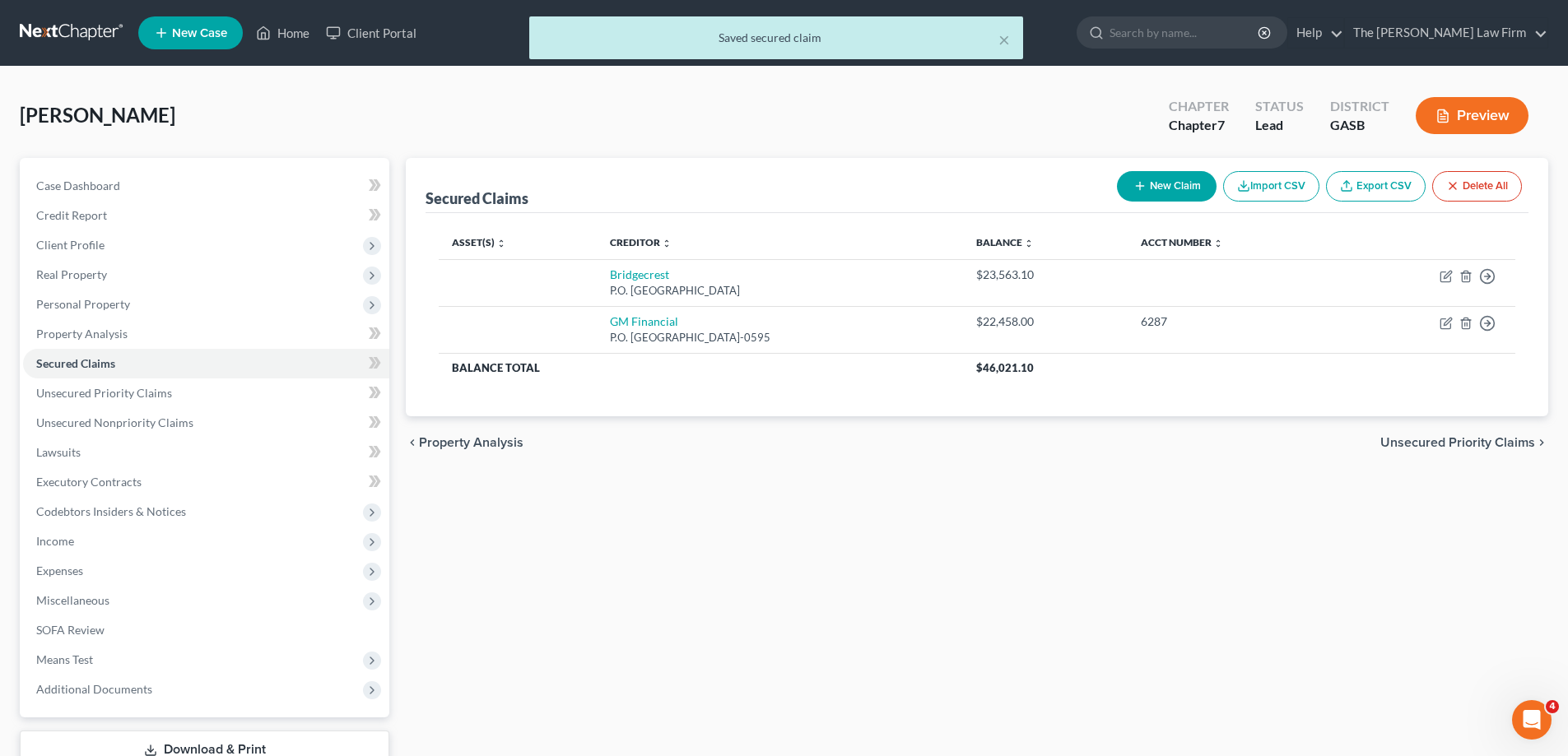
click at [1513, 119] on button "Preview" at bounding box center [1471, 116] width 112 height 37
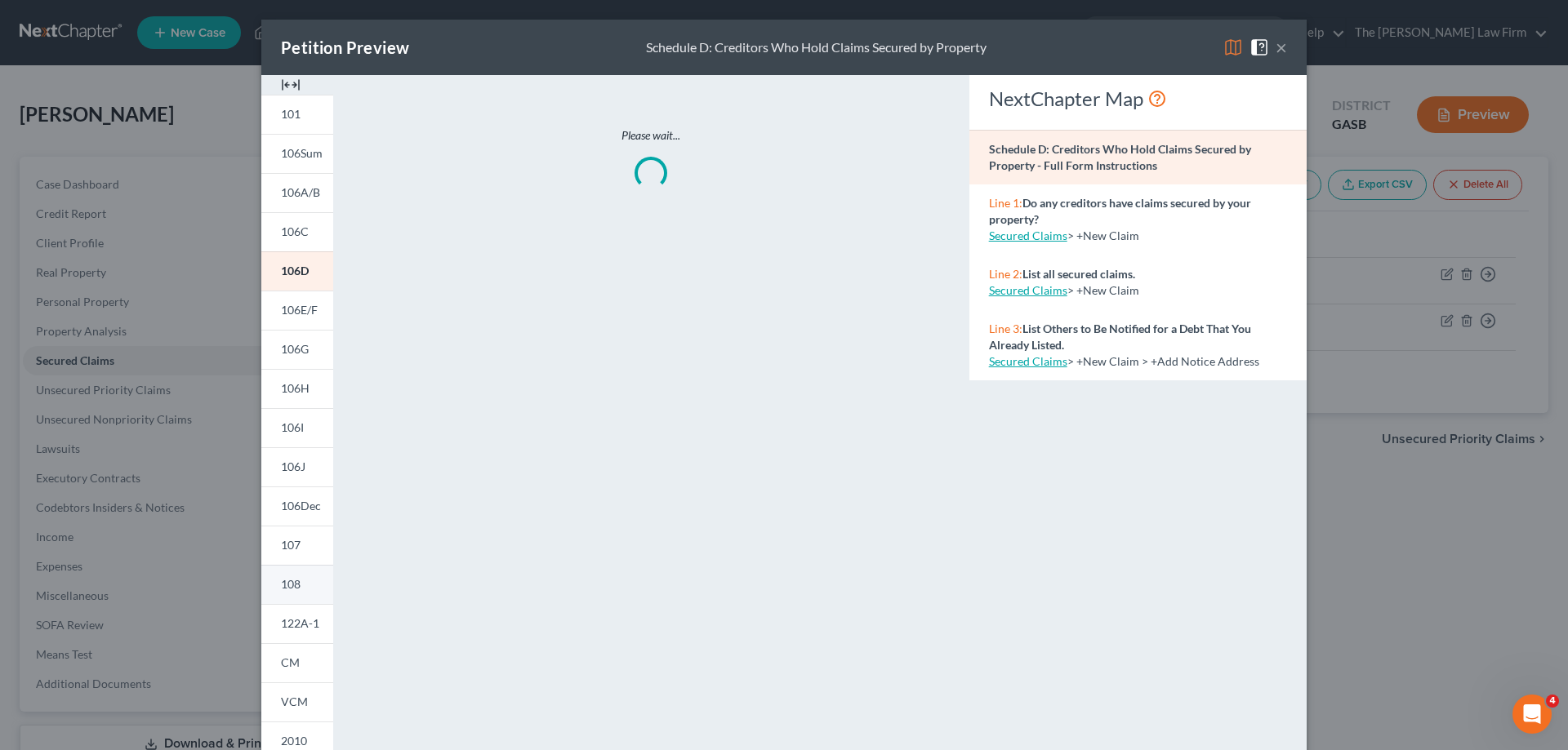
click at [311, 578] on link "108" at bounding box center [296, 584] width 72 height 39
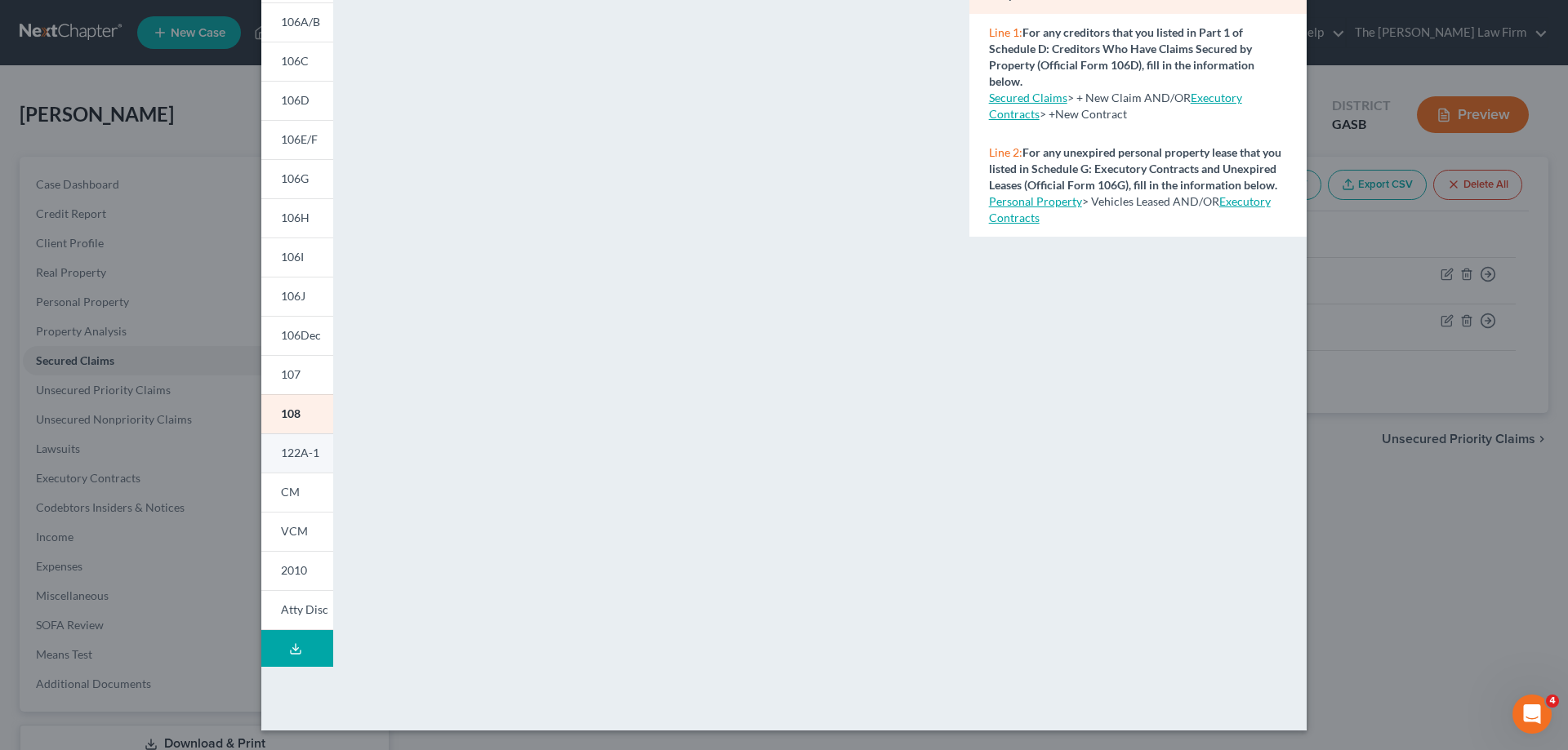
click at [292, 435] on link "122A-1" at bounding box center [296, 453] width 72 height 39
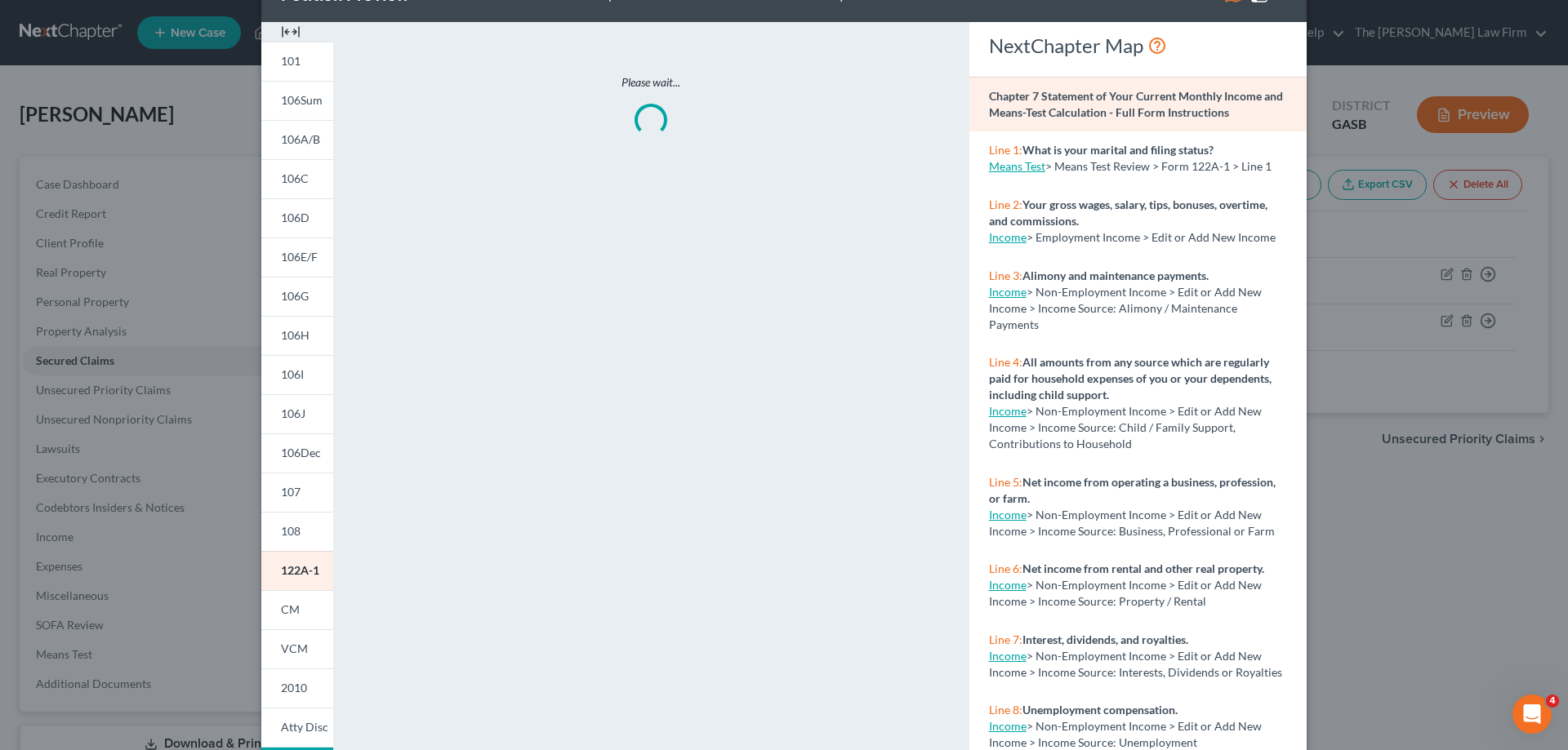
scroll to position [82, 0]
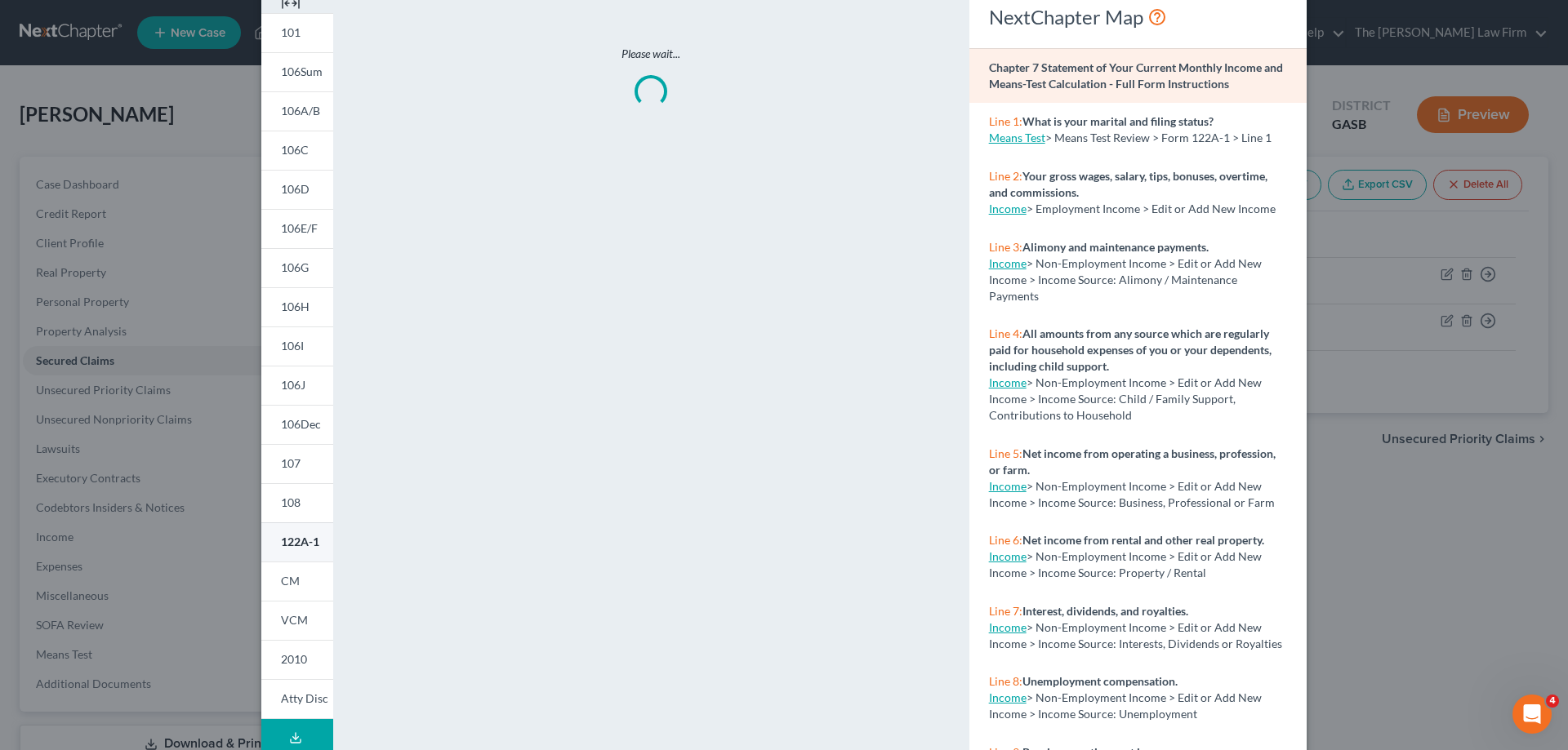
click at [309, 544] on span "122A-1" at bounding box center [300, 542] width 38 height 14
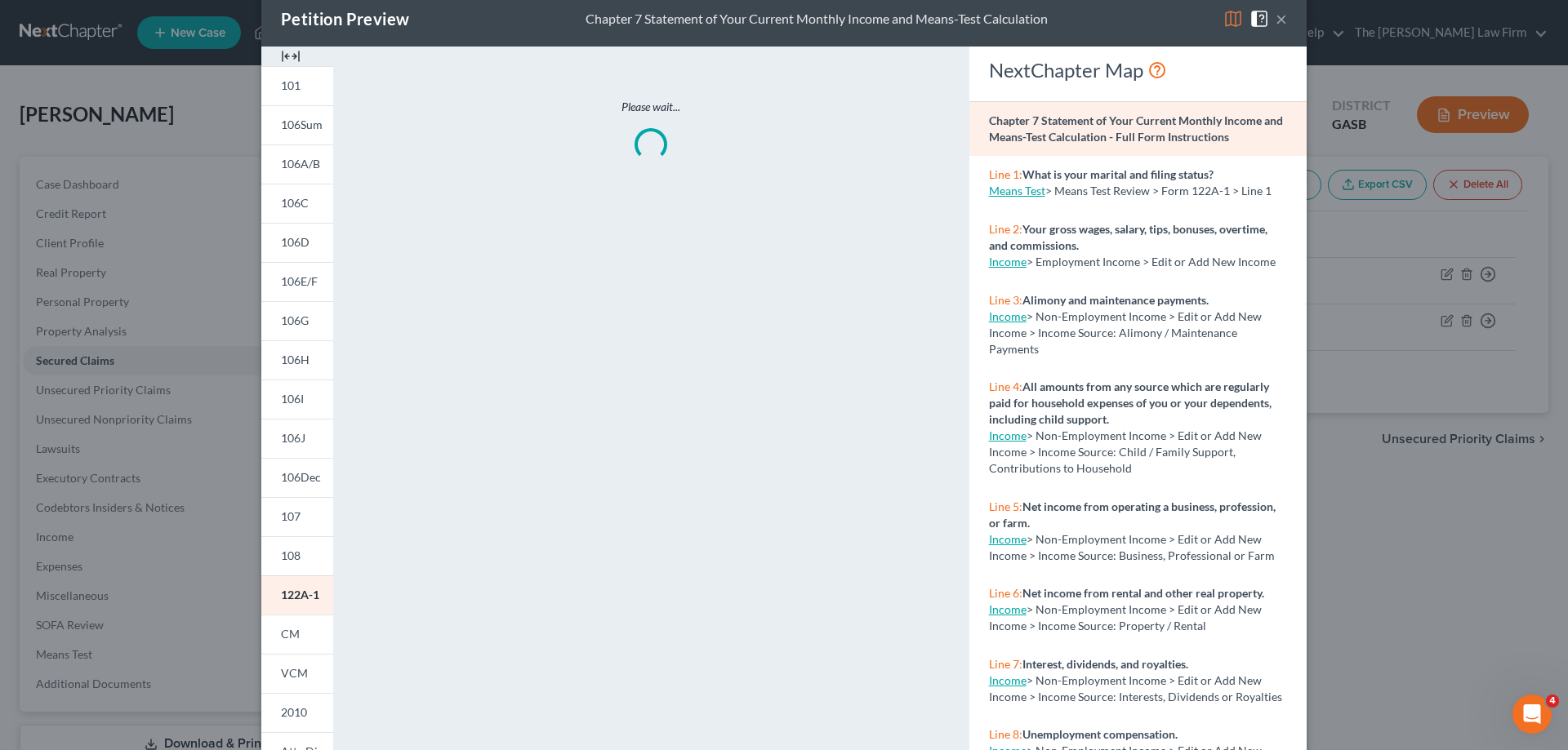
scroll to position [0, 0]
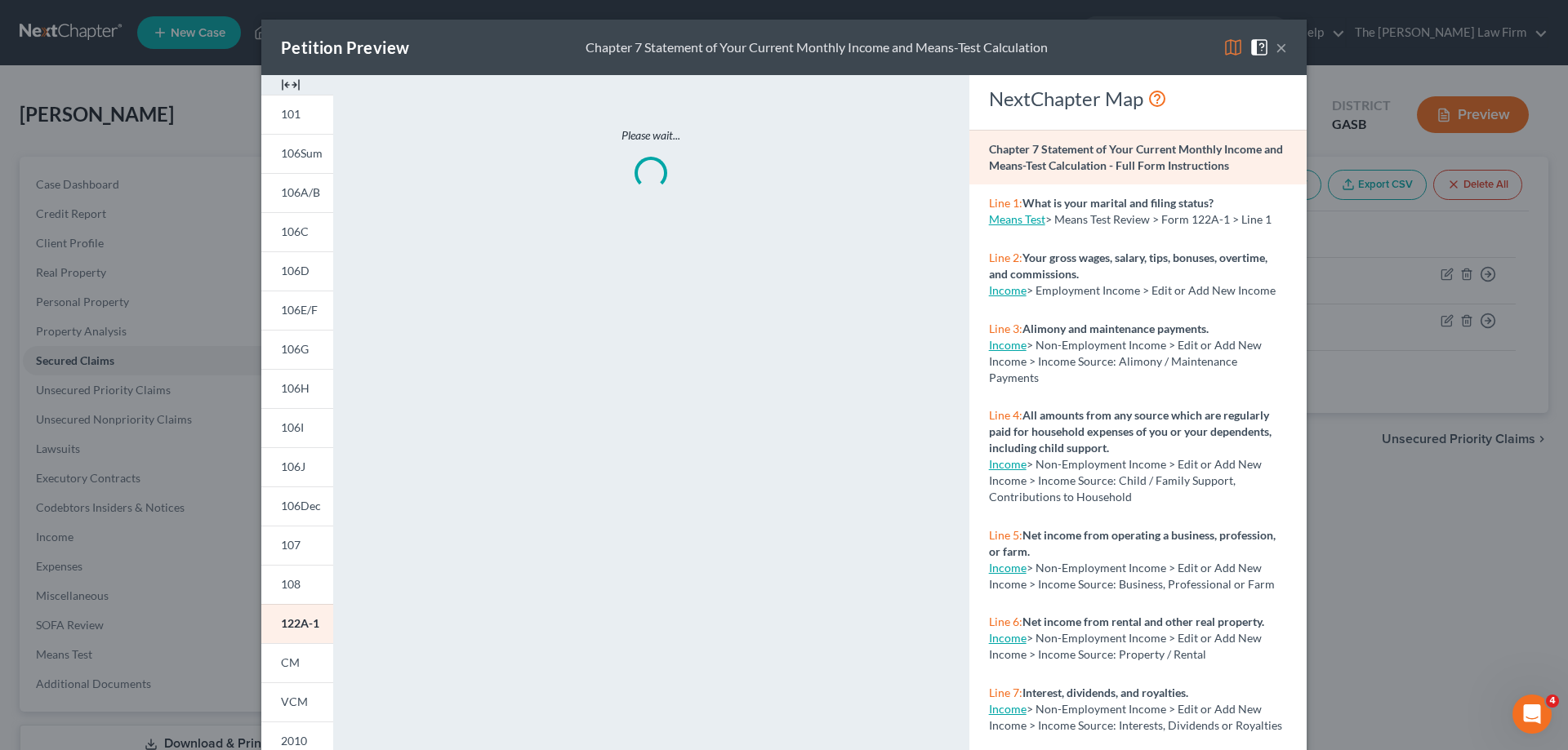
click at [1281, 50] on button "×" at bounding box center [1281, 47] width 11 height 20
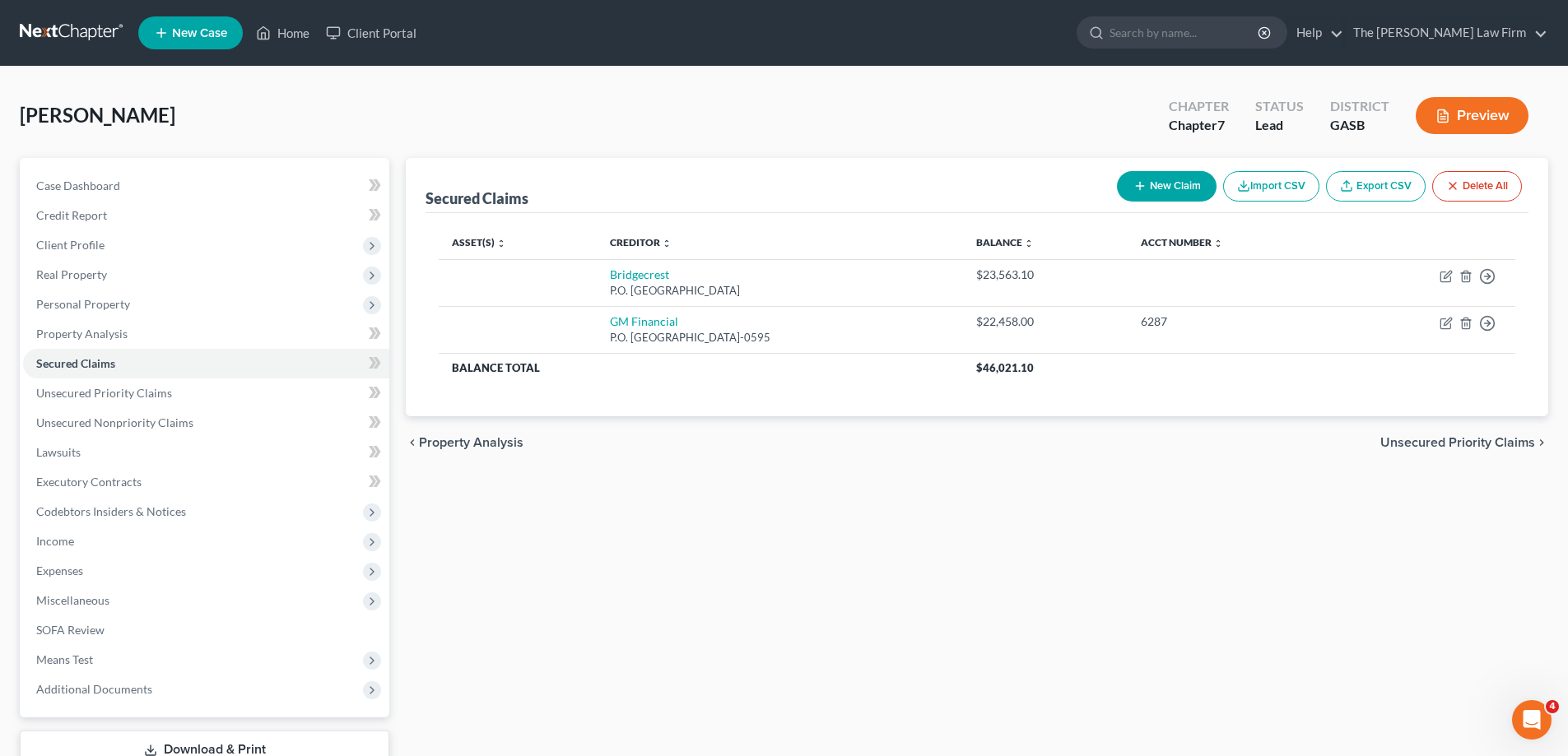
click at [1472, 117] on button "Preview" at bounding box center [1471, 116] width 112 height 37
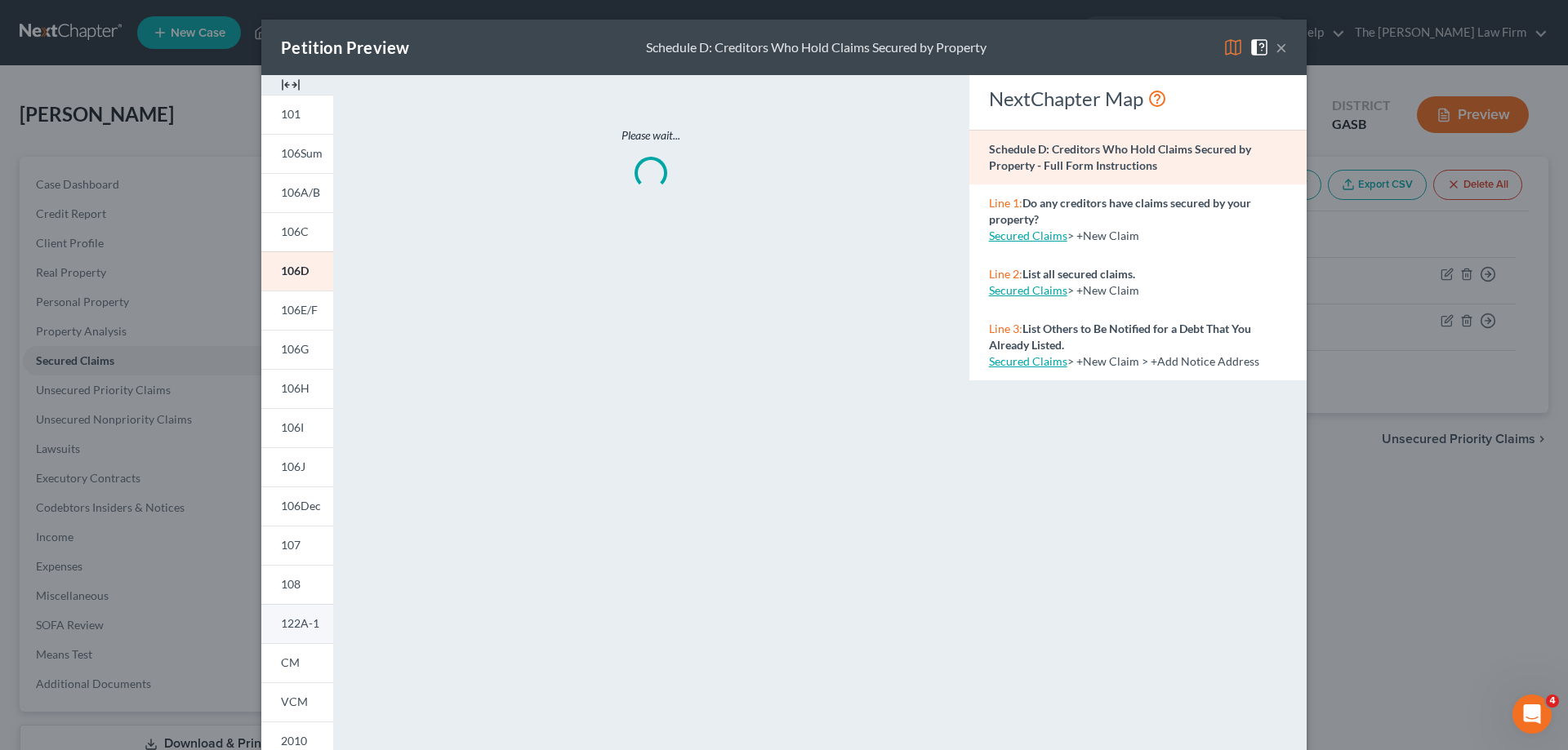
click at [285, 617] on span "122A-1" at bounding box center [300, 624] width 38 height 14
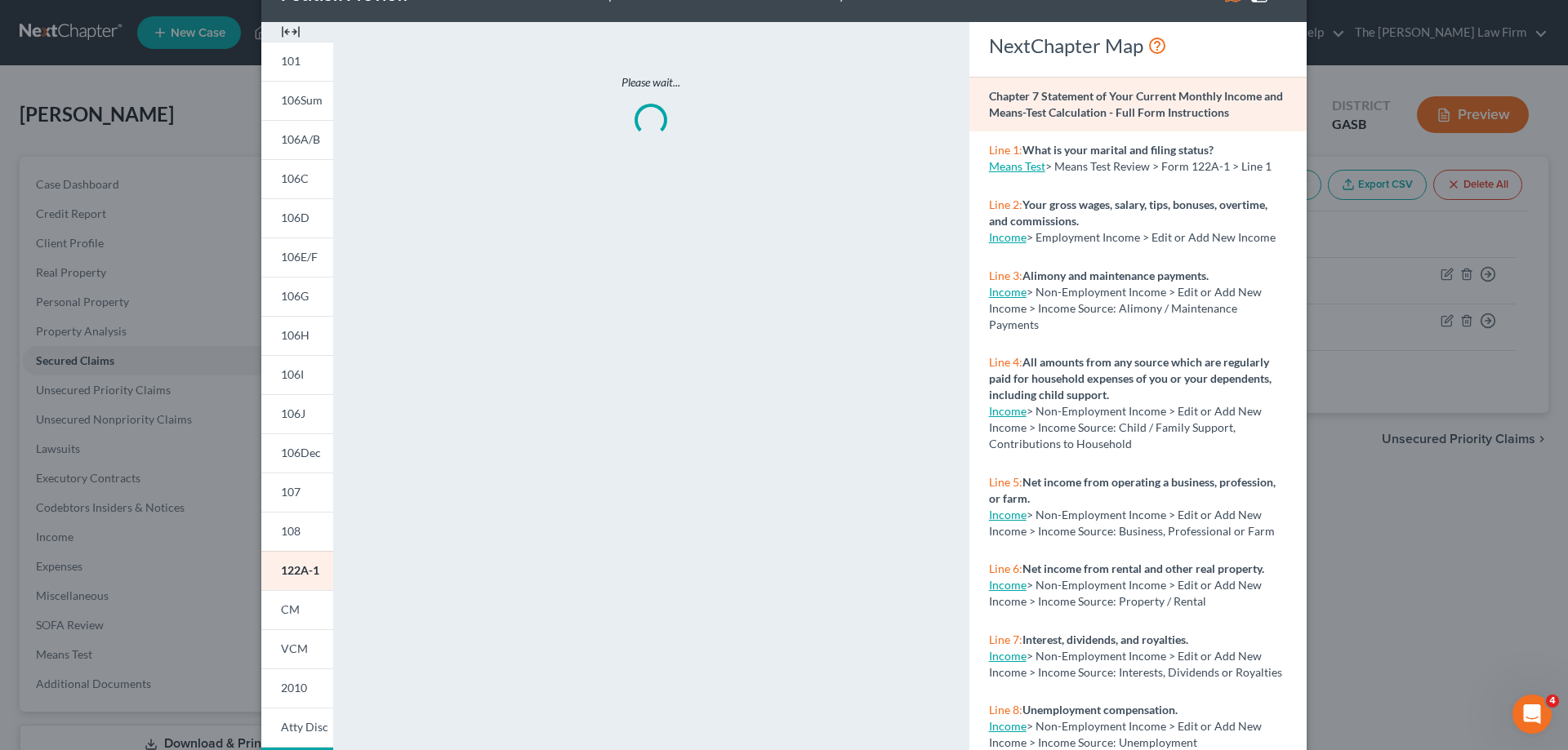
scroll to position [82, 0]
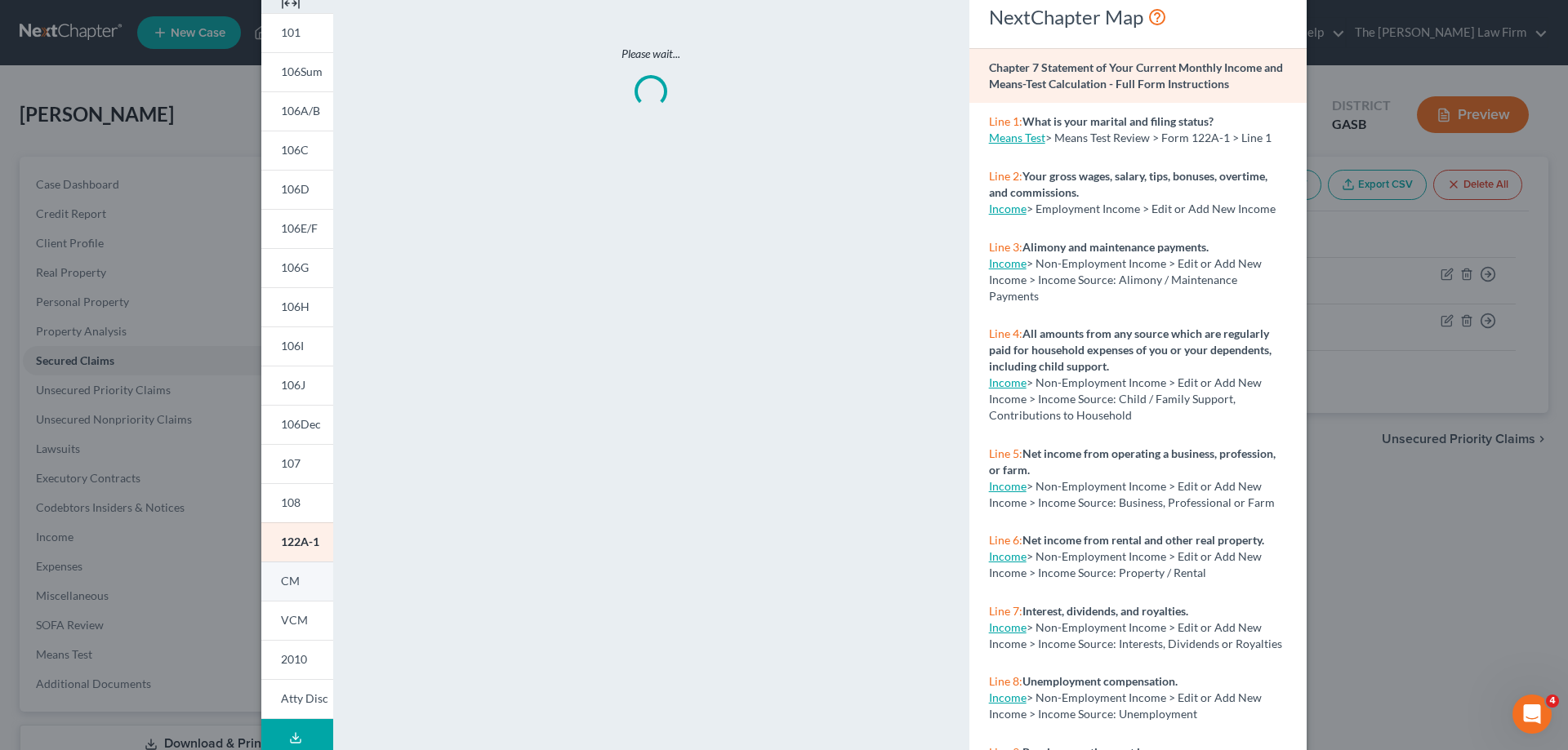
click at [294, 572] on link "CM" at bounding box center [296, 581] width 72 height 39
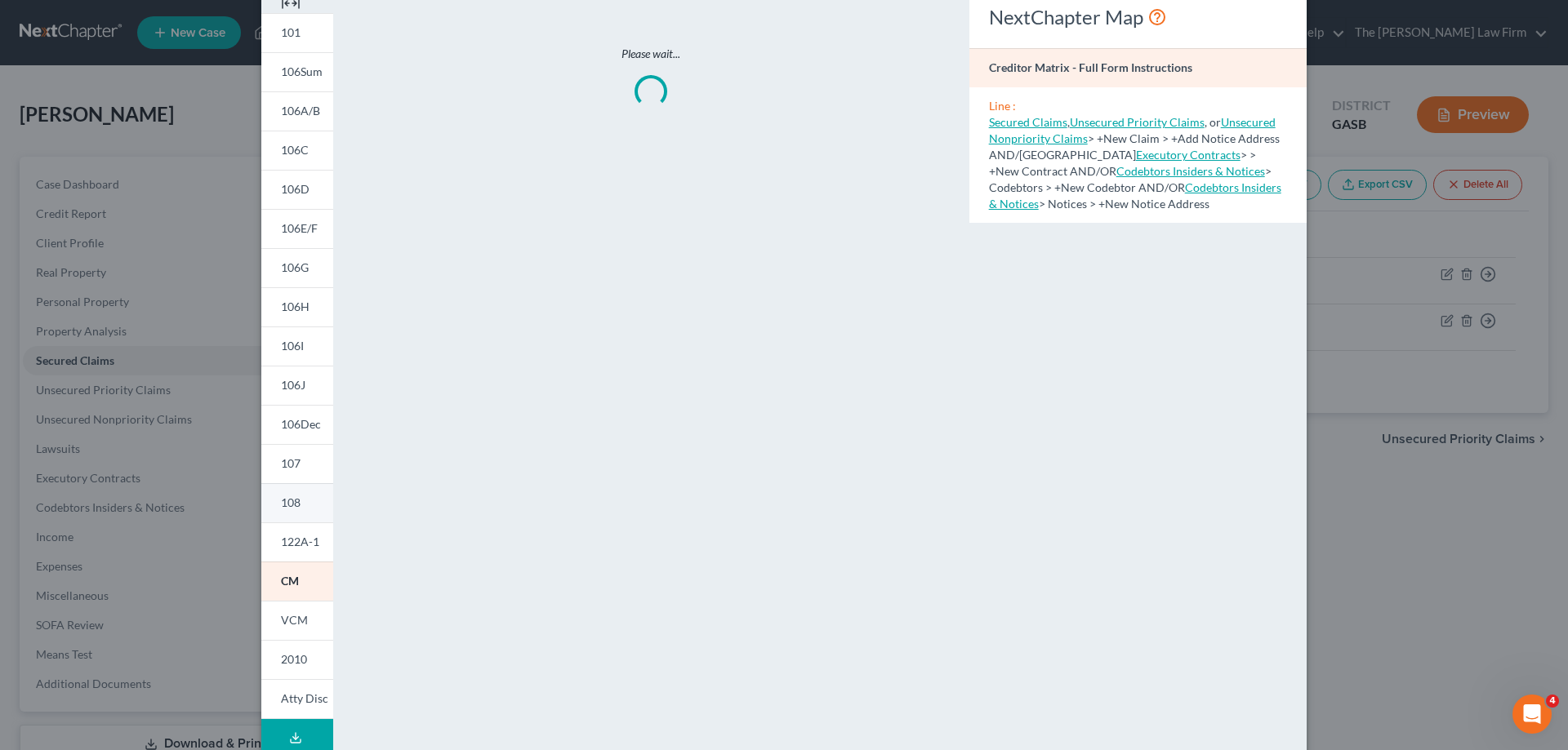
click at [301, 521] on link "108" at bounding box center [296, 502] width 72 height 39
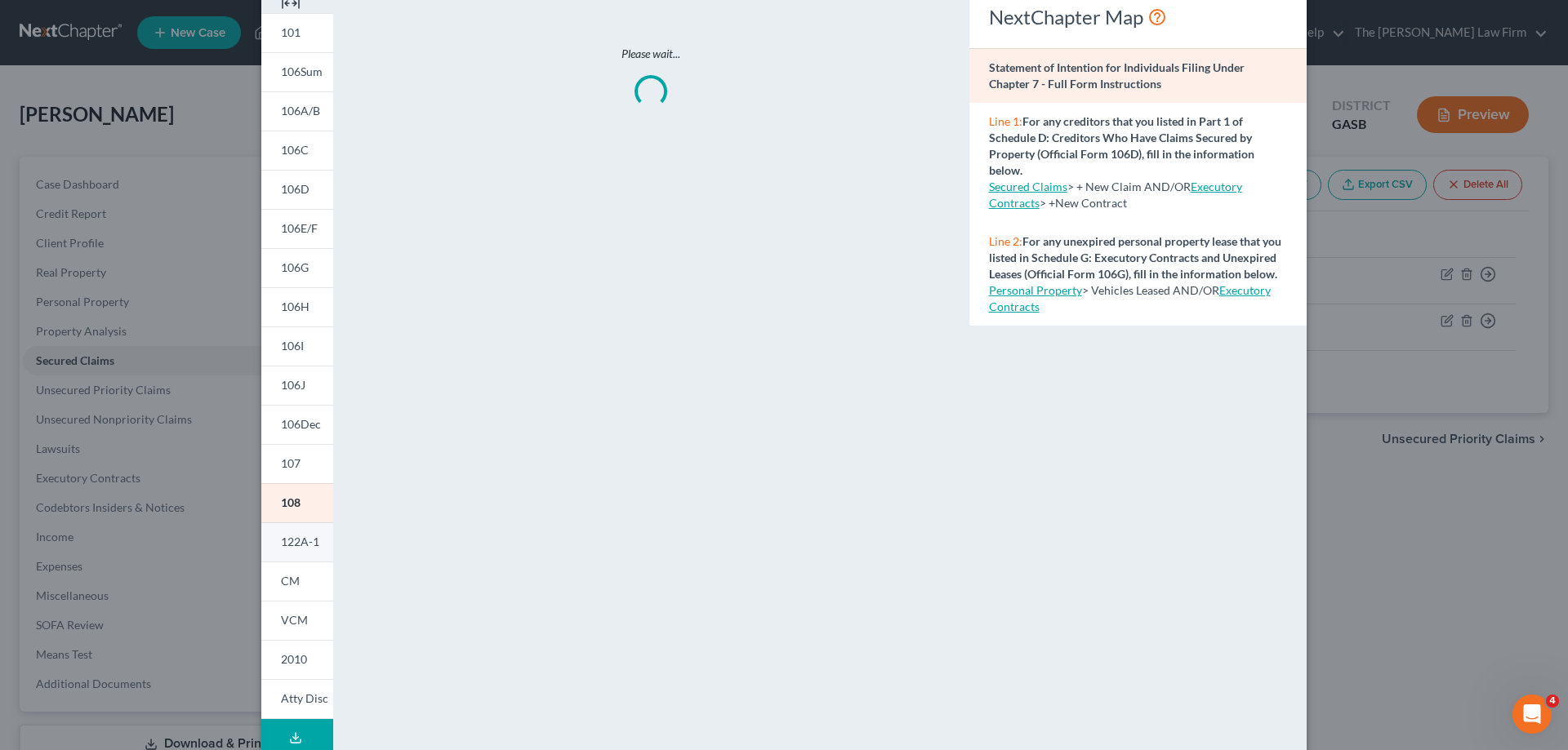
click at [294, 543] on span "122A-1" at bounding box center [300, 542] width 38 height 14
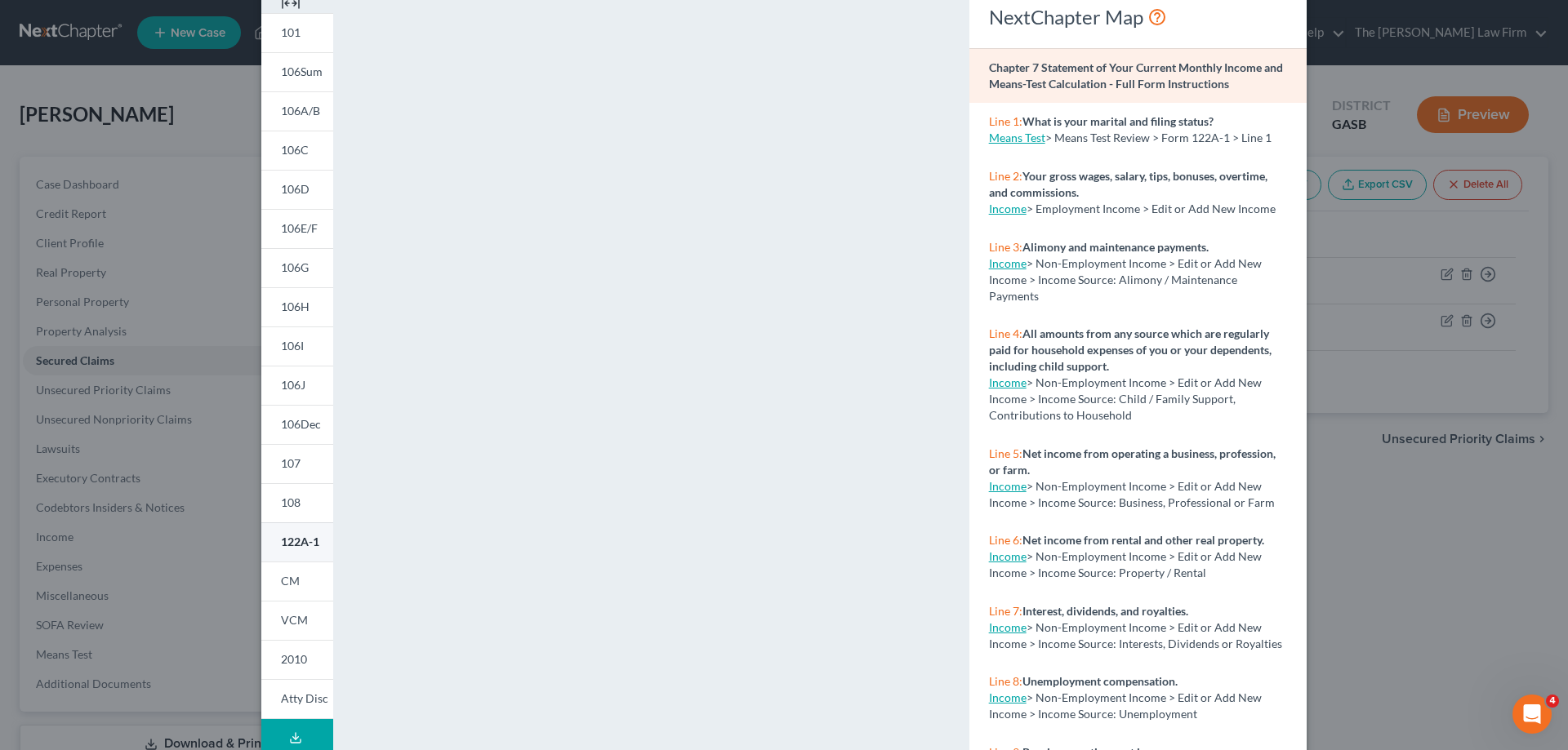
click at [289, 540] on span "122A-1" at bounding box center [300, 542] width 38 height 14
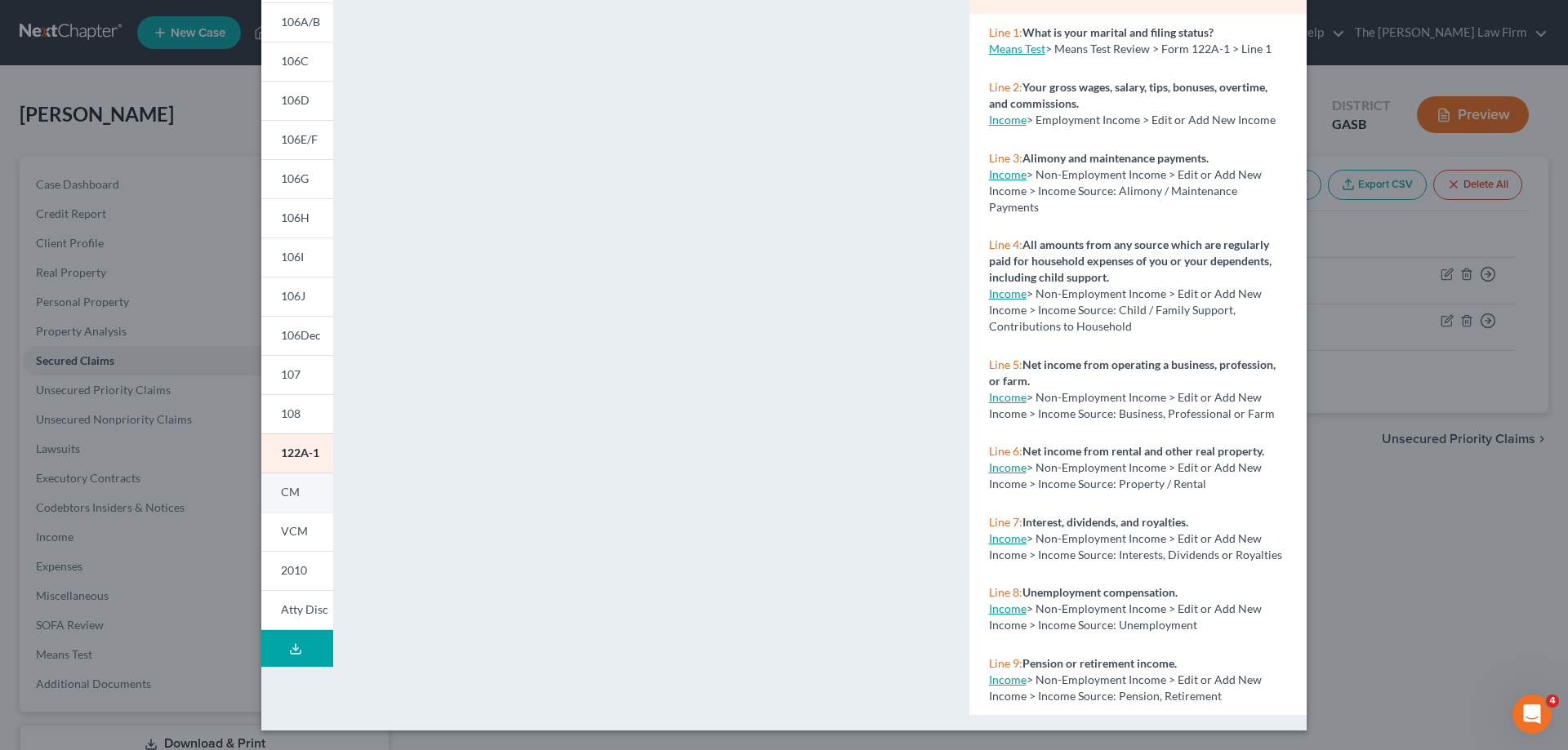
click at [315, 480] on link "CM" at bounding box center [296, 492] width 72 height 39
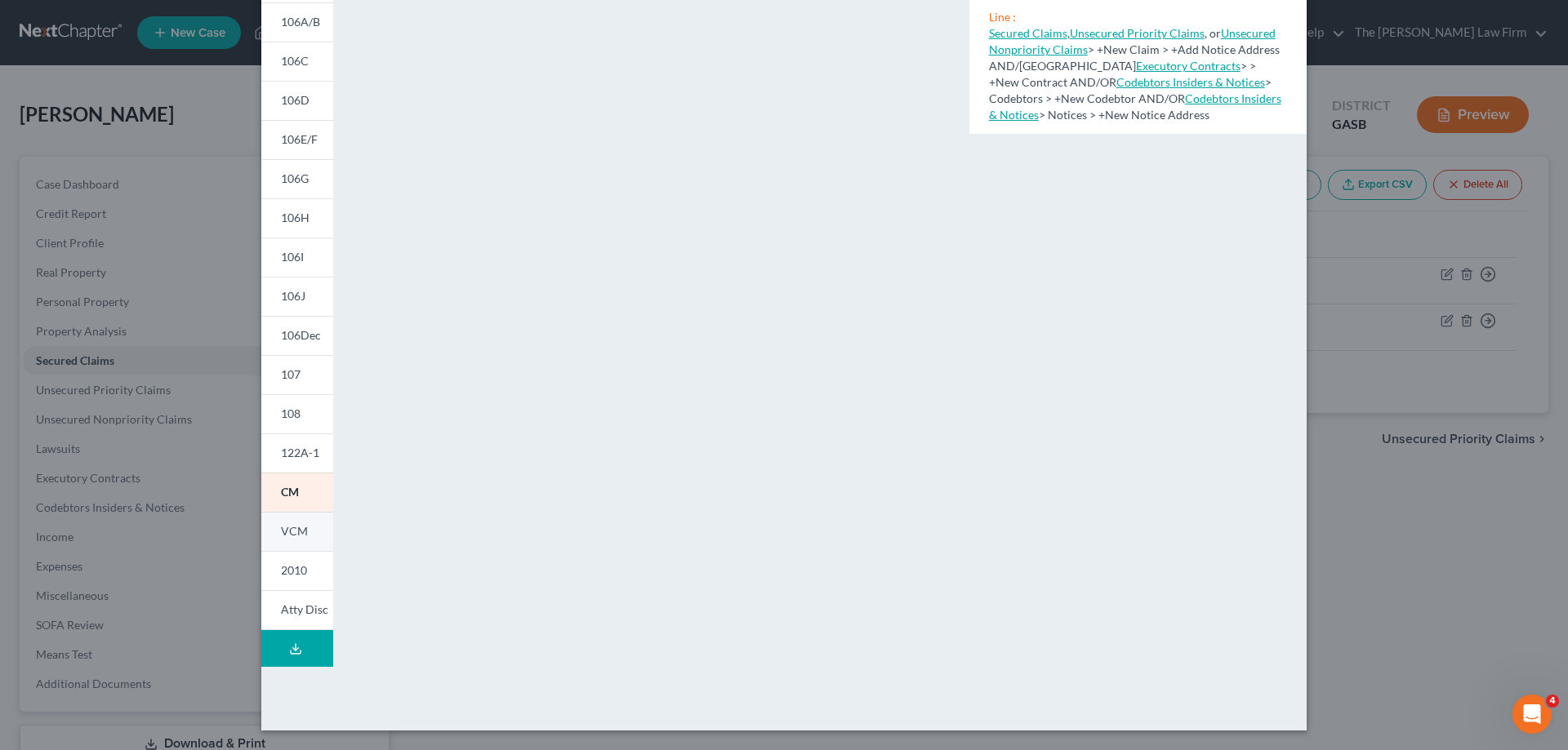
click at [271, 542] on link "VCM" at bounding box center [296, 531] width 72 height 39
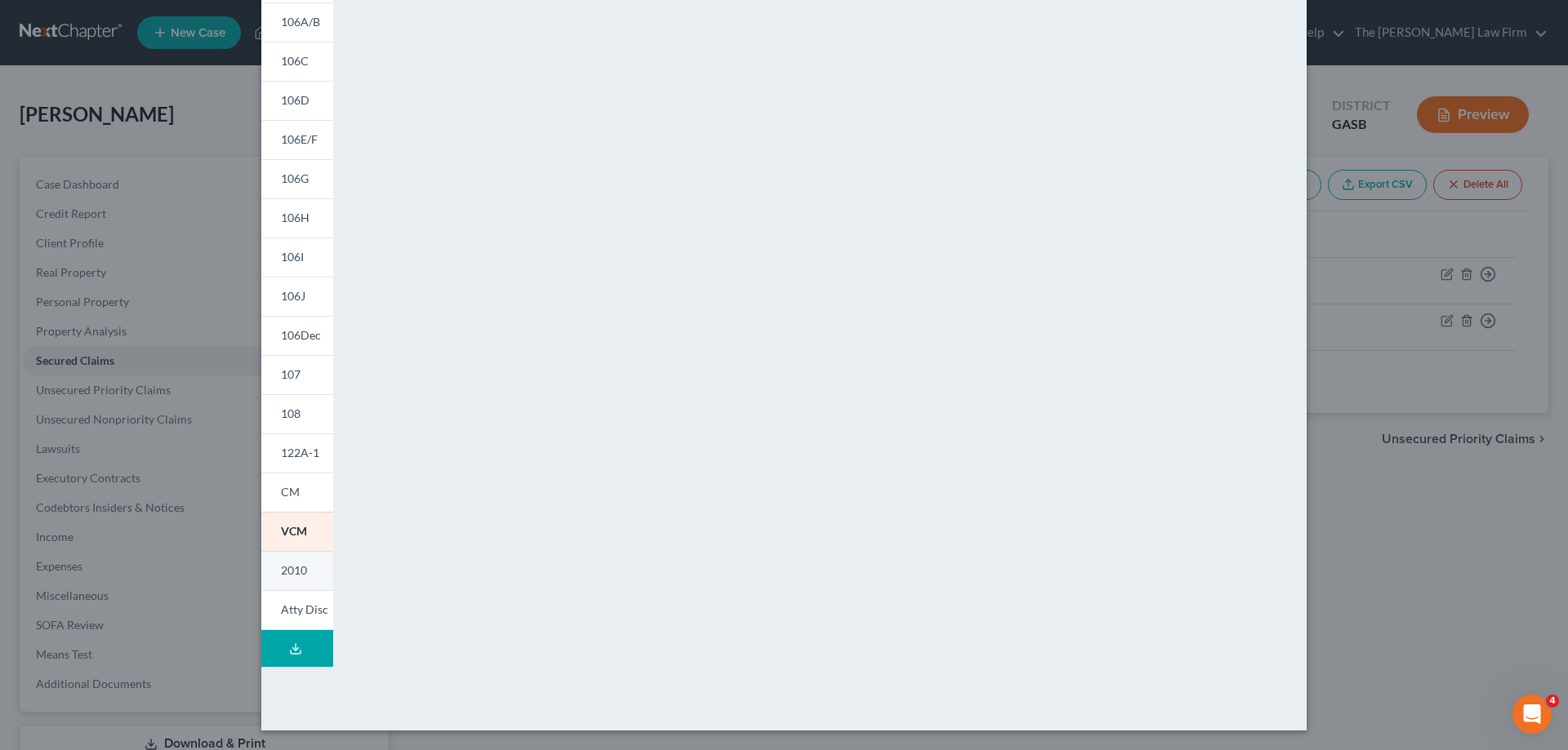
click at [304, 569] on link "2010" at bounding box center [296, 570] width 72 height 39
click at [1418, 347] on div "Petition Preview Notice Required by 11 U.S.C. § 342(b) for Individuals Filing f…" at bounding box center [784, 375] width 1568 height 750
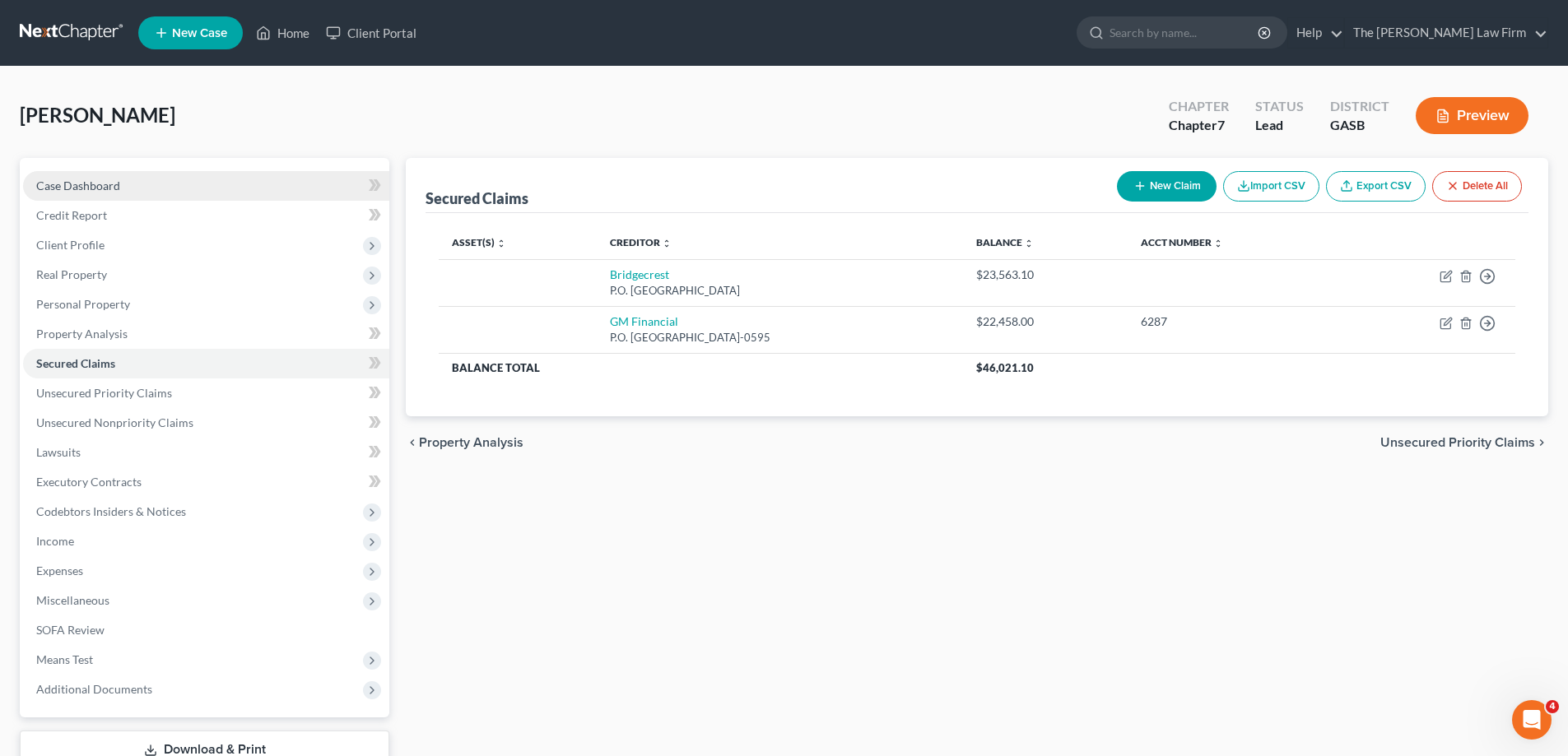
click at [194, 172] on link "Case Dashboard" at bounding box center [206, 186] width 367 height 30
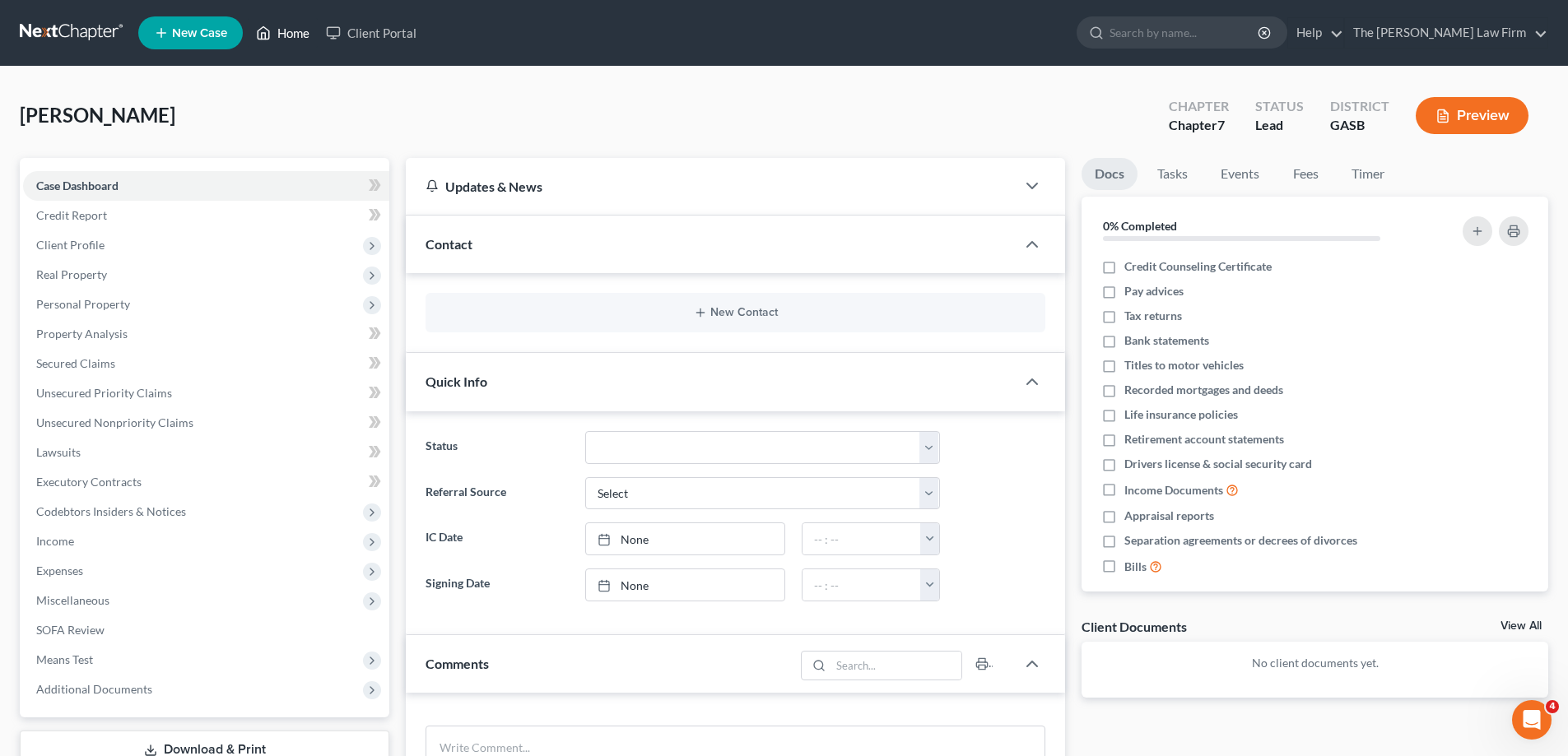
click at [288, 27] on link "Home" at bounding box center [282, 33] width 70 height 30
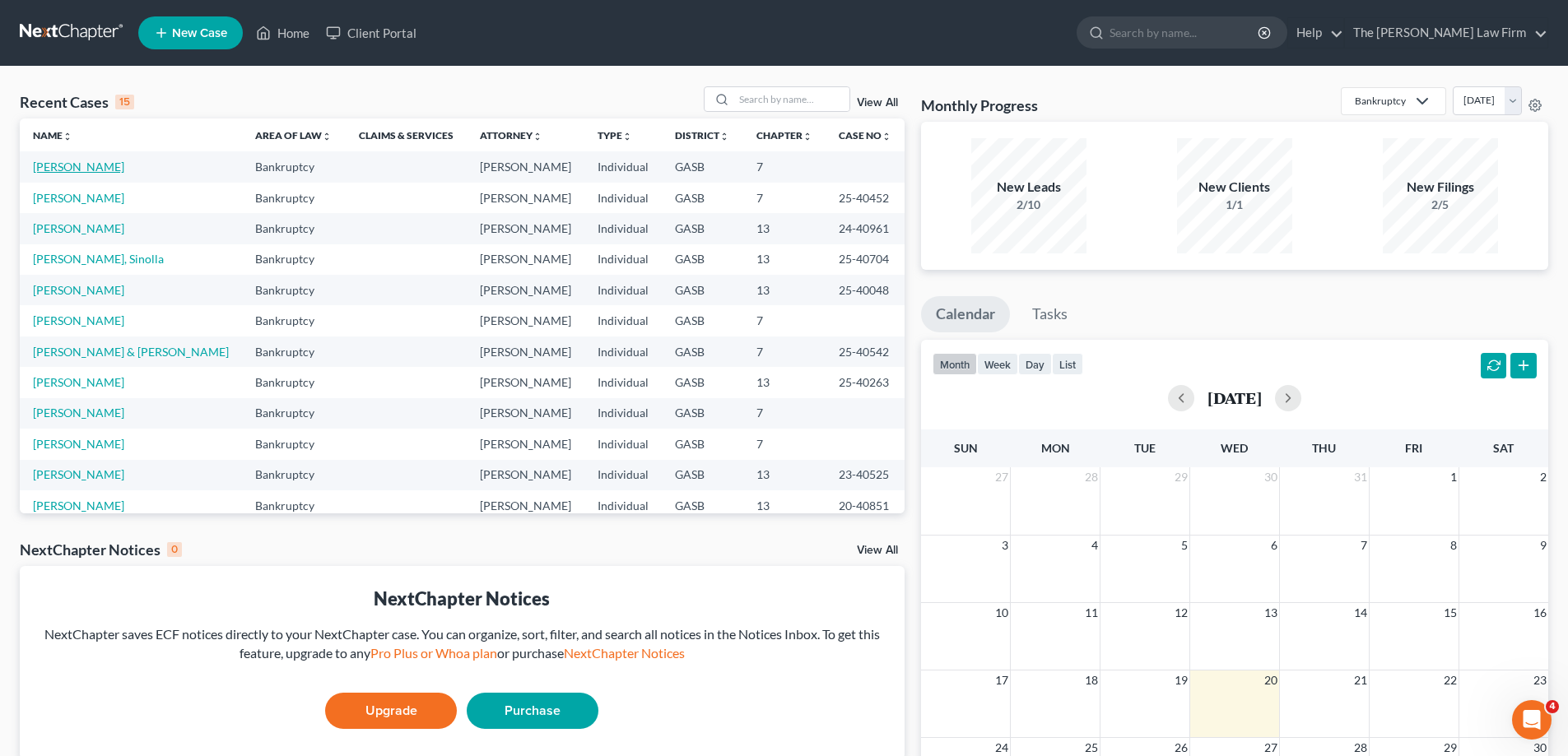
click at [79, 169] on link "[PERSON_NAME]" at bounding box center [78, 166] width 91 height 14
